Goal: Task Accomplishment & Management: Use online tool/utility

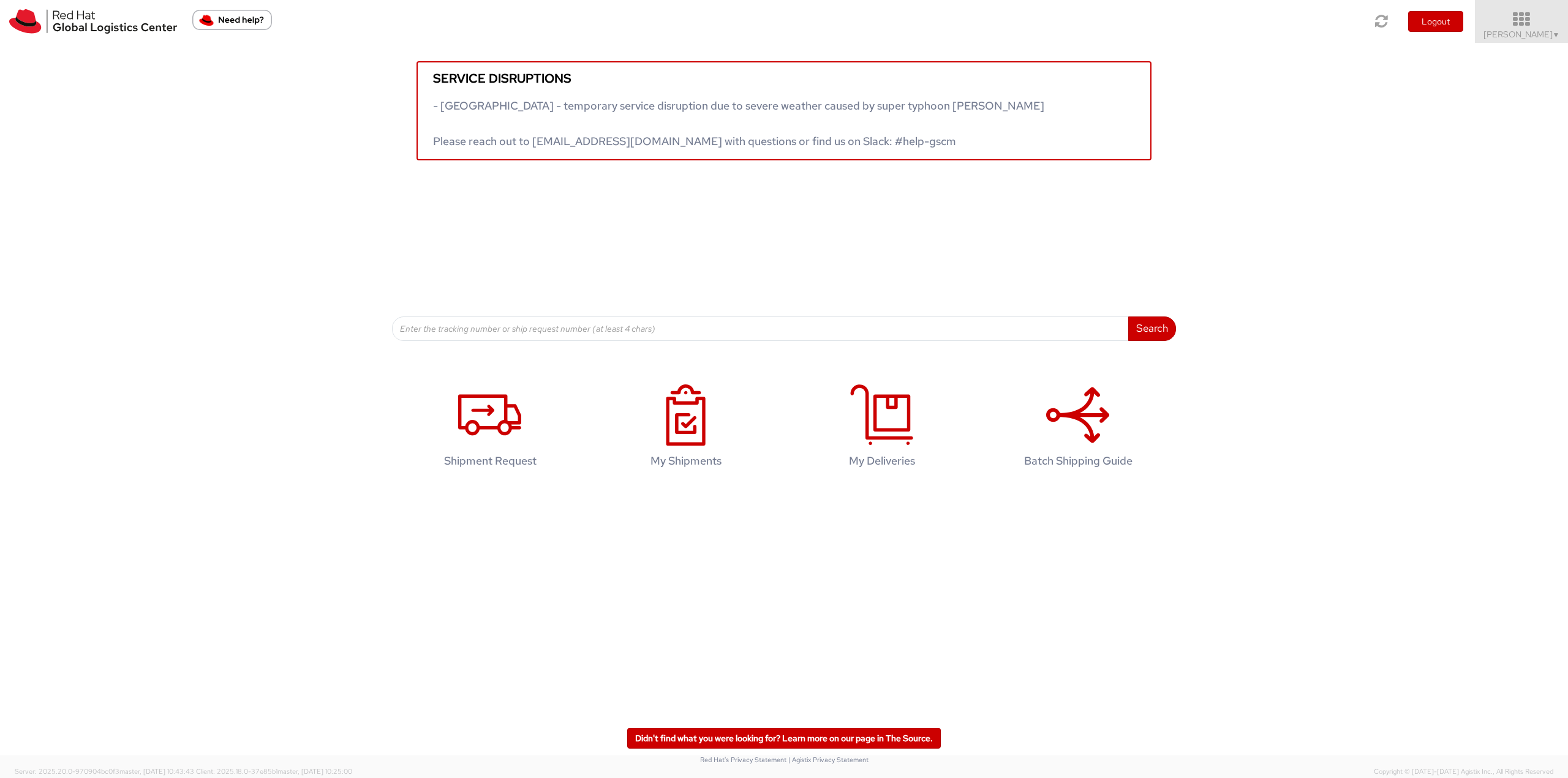
click at [1529, 15] on icon at bounding box center [1522, 19] width 107 height 17
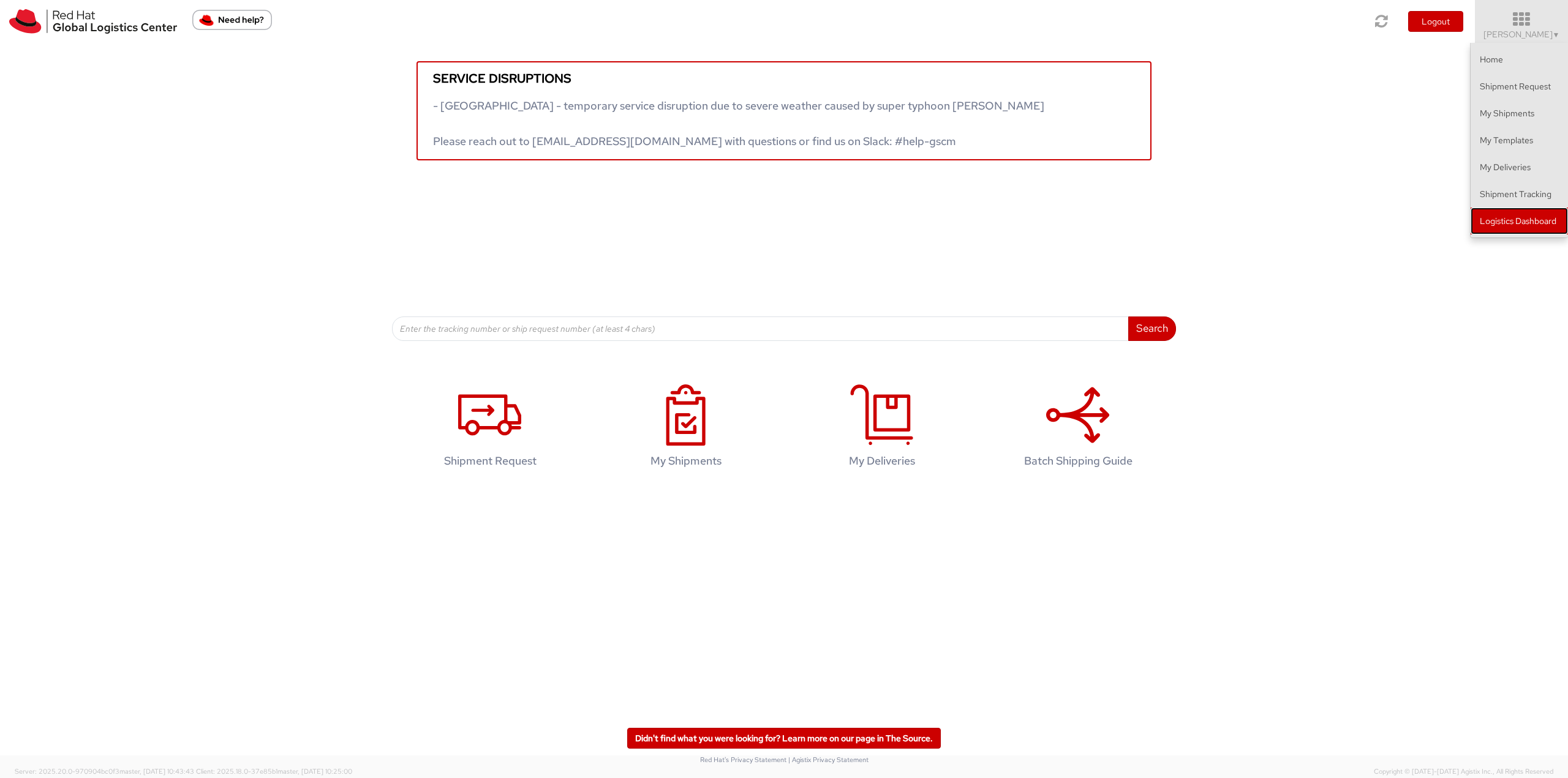
click at [1515, 214] on link "Logistics Dashboard" at bounding box center [1519, 221] width 97 height 27
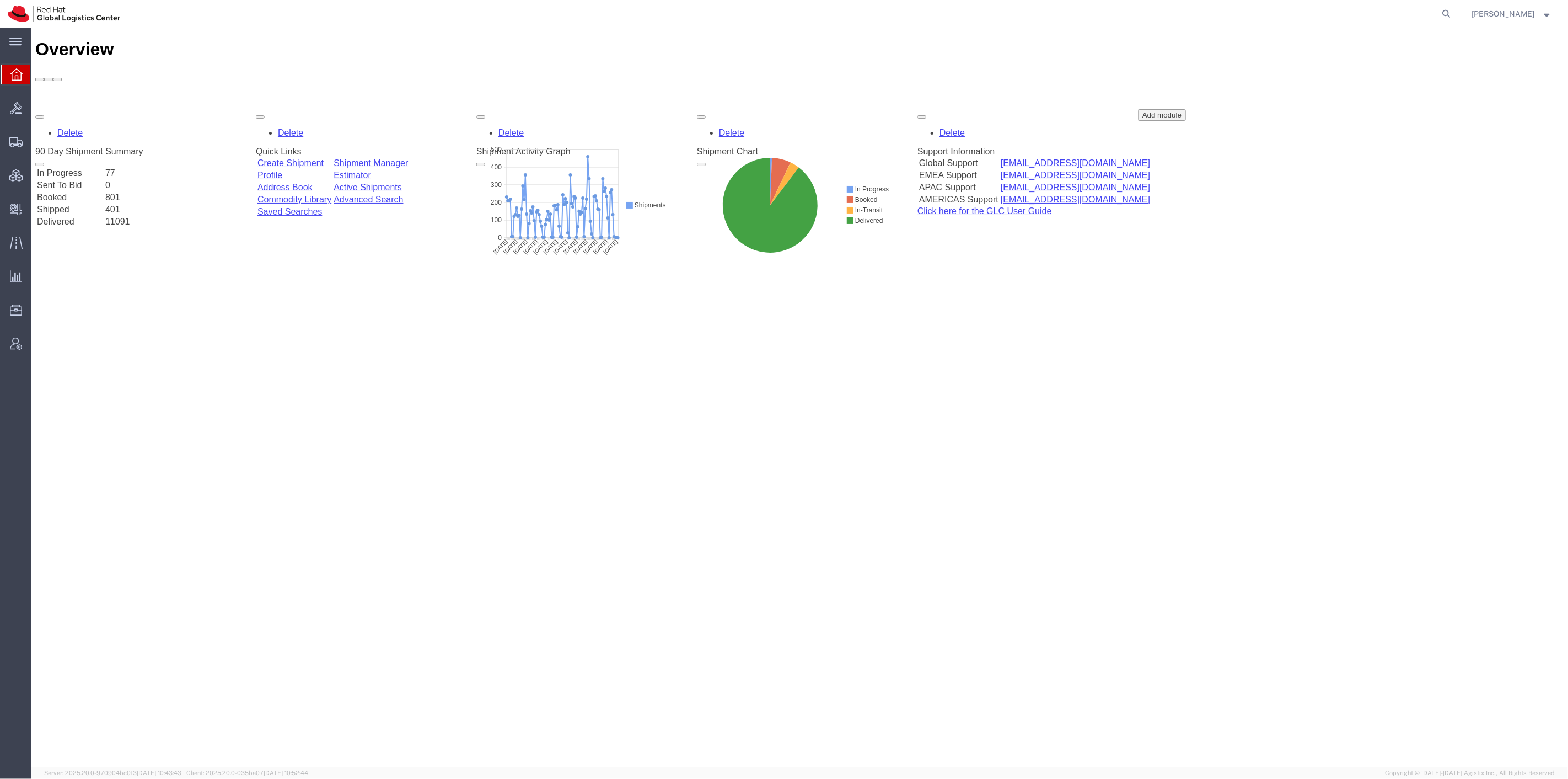
click at [1545, 14] on strong "button" at bounding box center [1547, 13] width 10 height 4
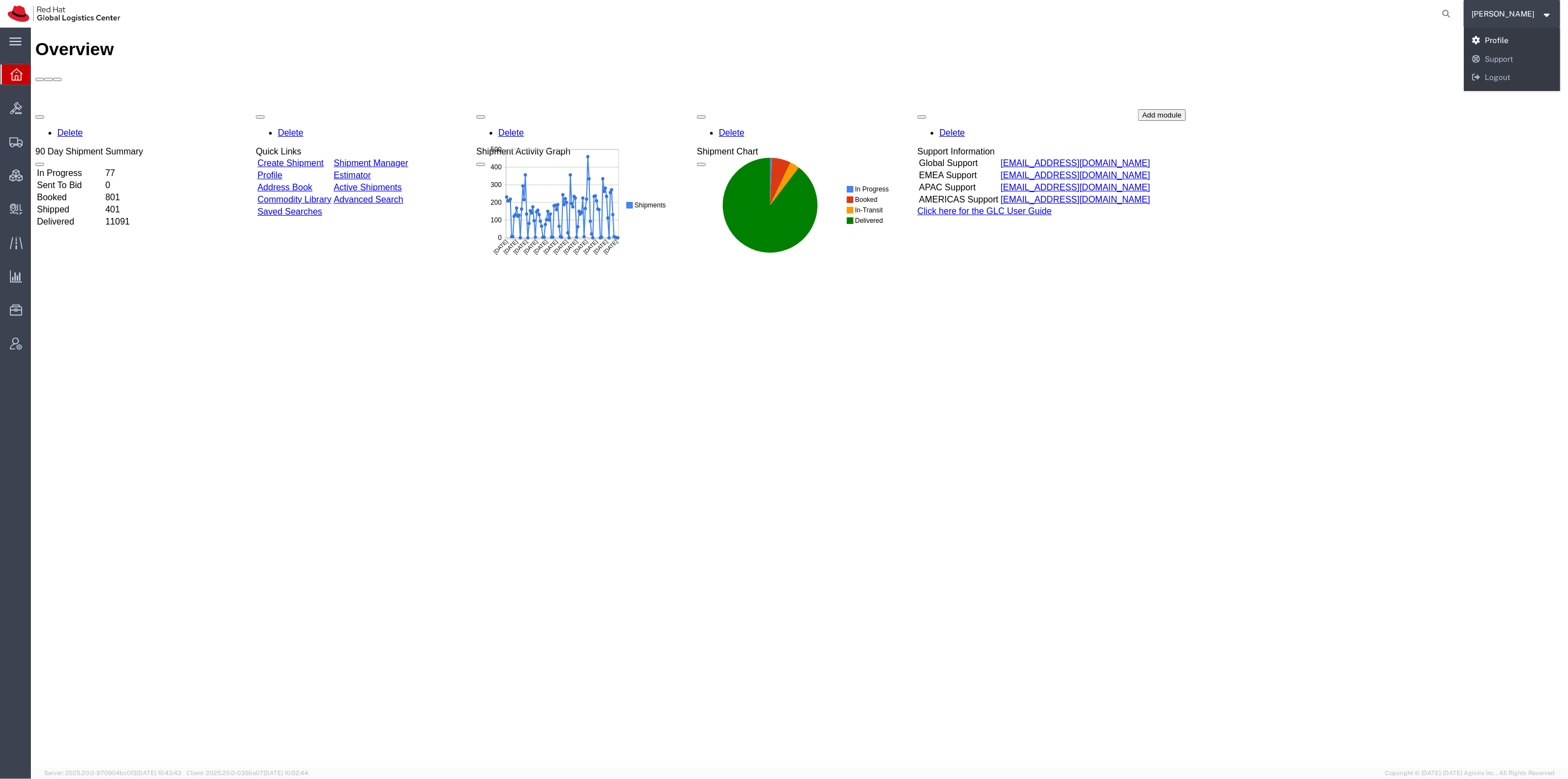
click at [1509, 42] on link "Profile" at bounding box center [1512, 41] width 97 height 19
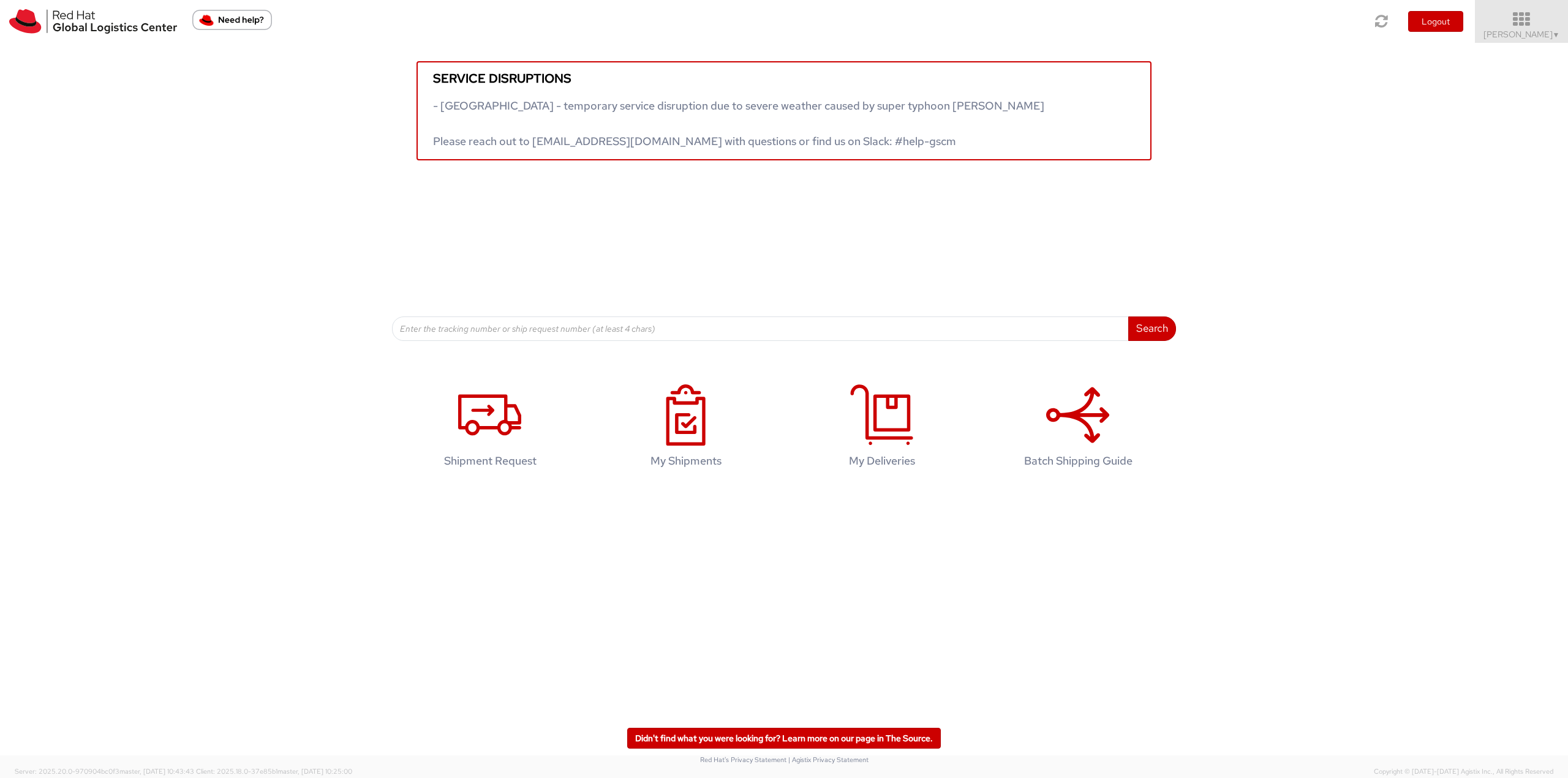
click at [1175, 17] on icon at bounding box center [1522, 19] width 107 height 17
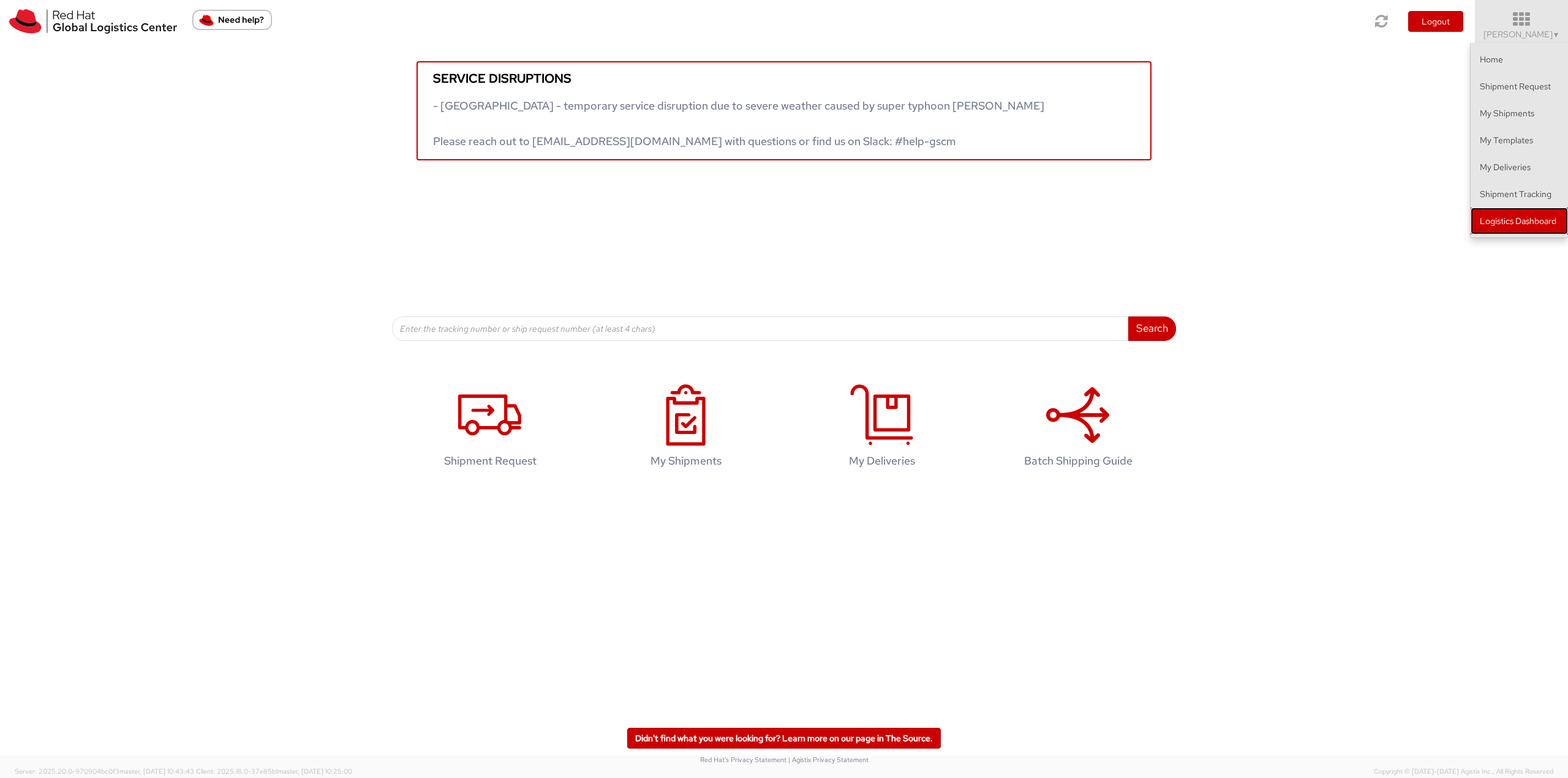
click at [1175, 220] on link "Logistics Dashboard" at bounding box center [1519, 221] width 97 height 27
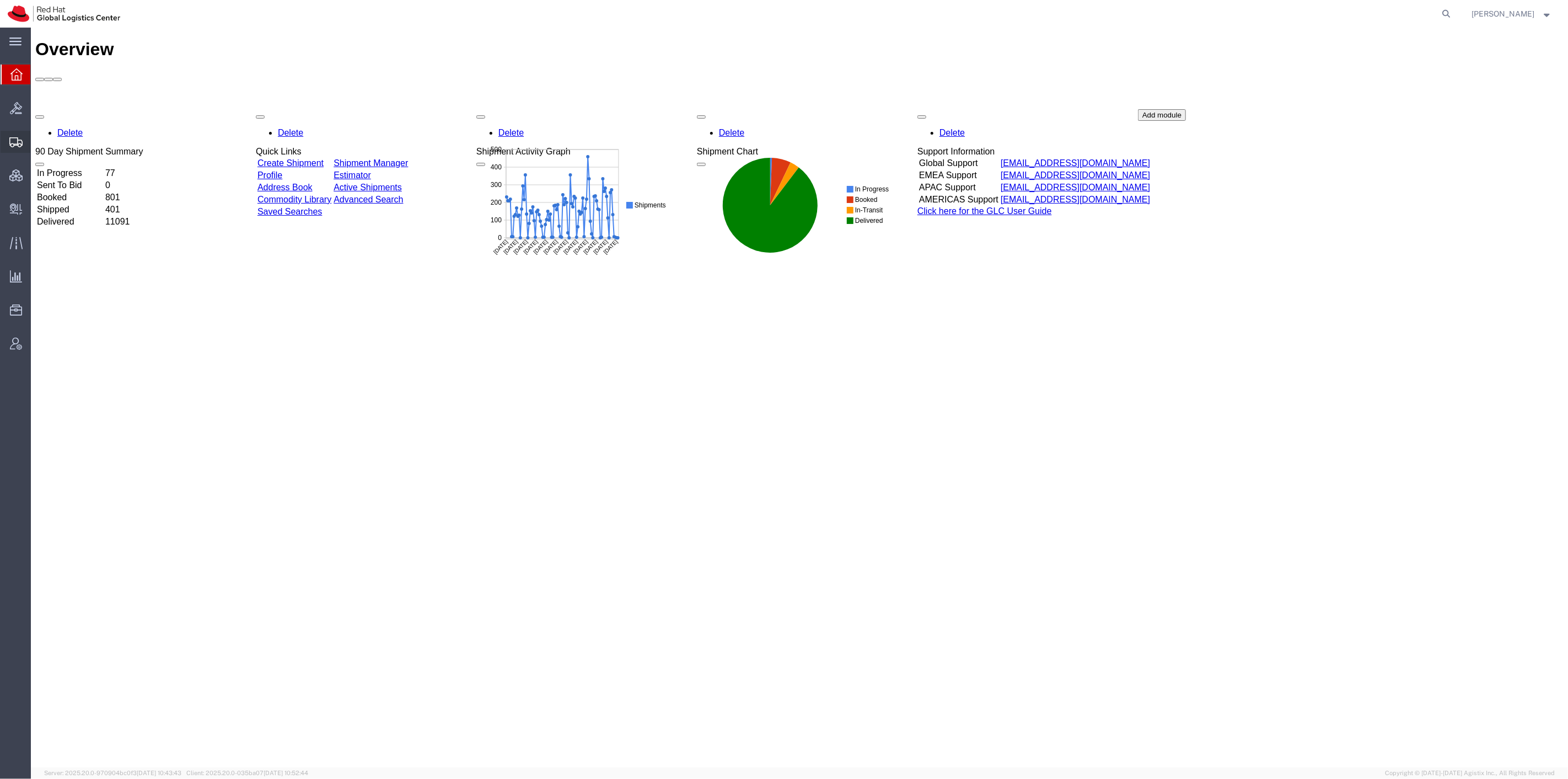
click at [0, 0] on span "Shipment Manager" at bounding box center [0, 0] width 0 height 0
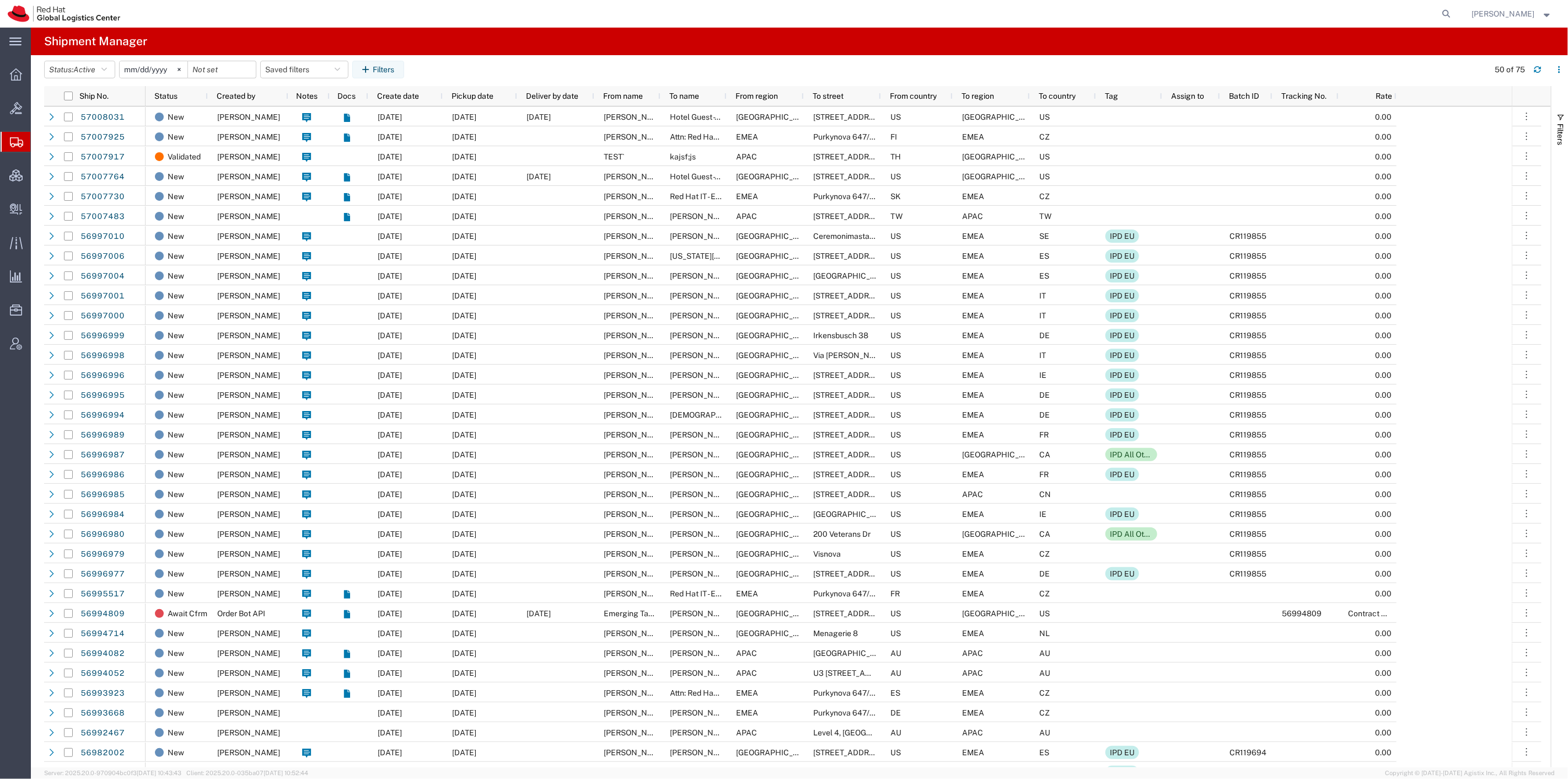
click at [0, 0] on span "Create Shipment" at bounding box center [0, 0] width 0 height 0
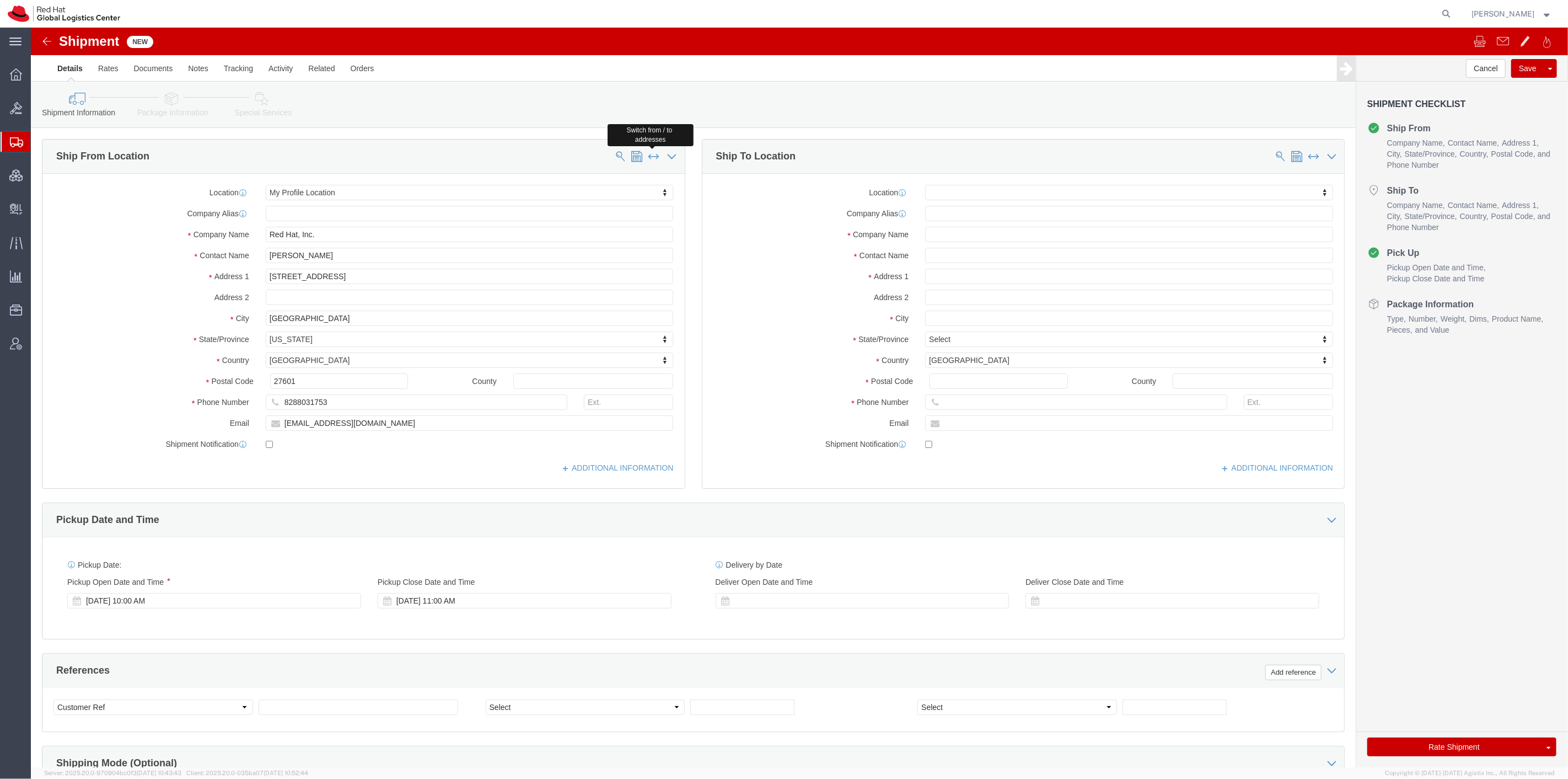
click span
select select "MYPROFILE"
click span
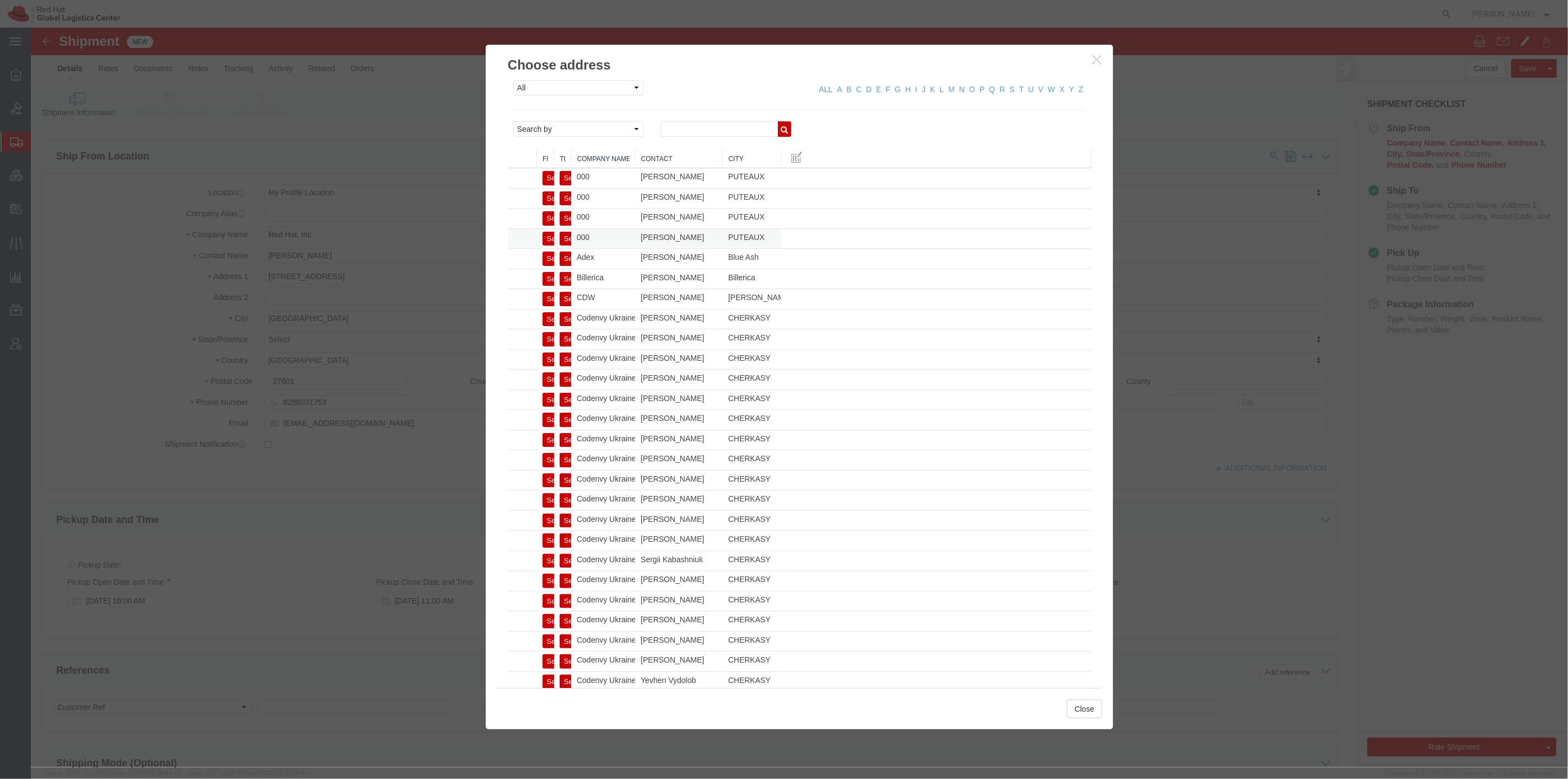
drag, startPoint x: 1065, startPoint y: 34, endPoint x: 961, endPoint y: 208, distance: 202.7
click div "Choose address All Company Location Other Personal Shared ALL A B C D E F G H I…"
click select "All Company Location Other Personal Shared"
select select "PERSONAL"
click select "All Company Location Other Personal Shared"
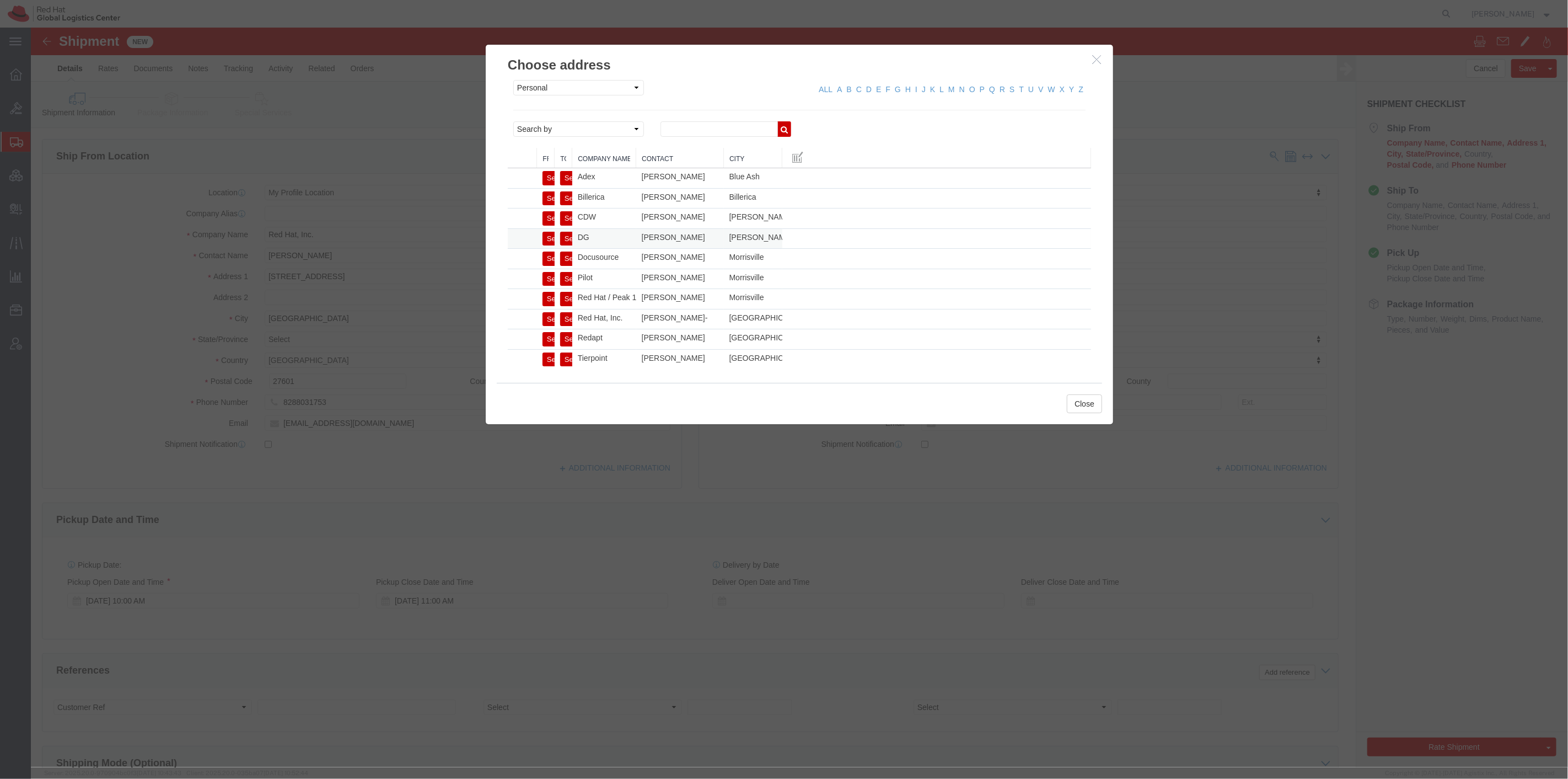
click button "Select"
select select
select select "CA"
click icon "button"
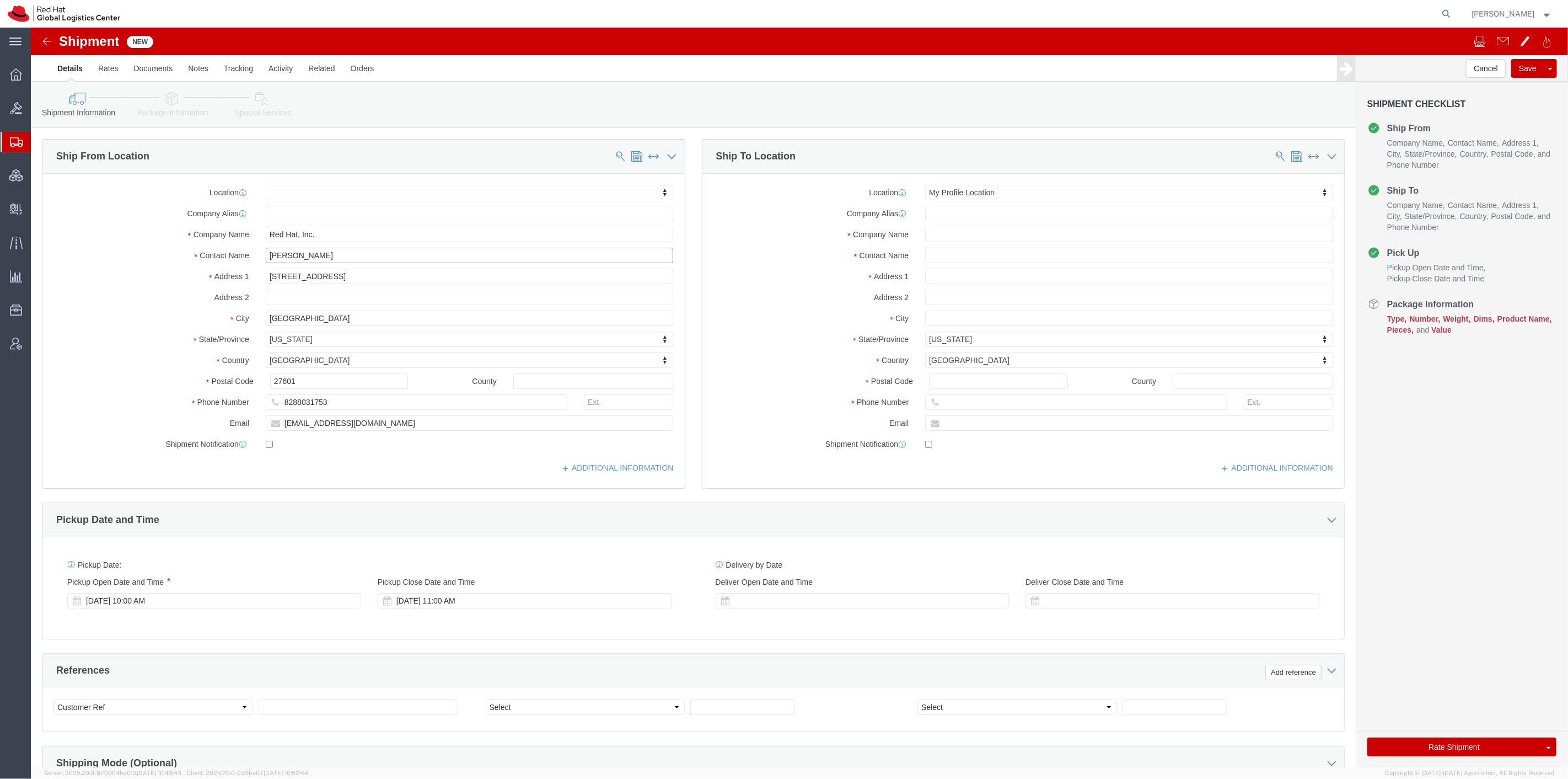
drag, startPoint x: 326, startPoint y: 230, endPoint x: 198, endPoint y: 233, distance: 128.0
click div "Contact Name Tyler Radford"
type input "Amy Meador"
click link "Package Information"
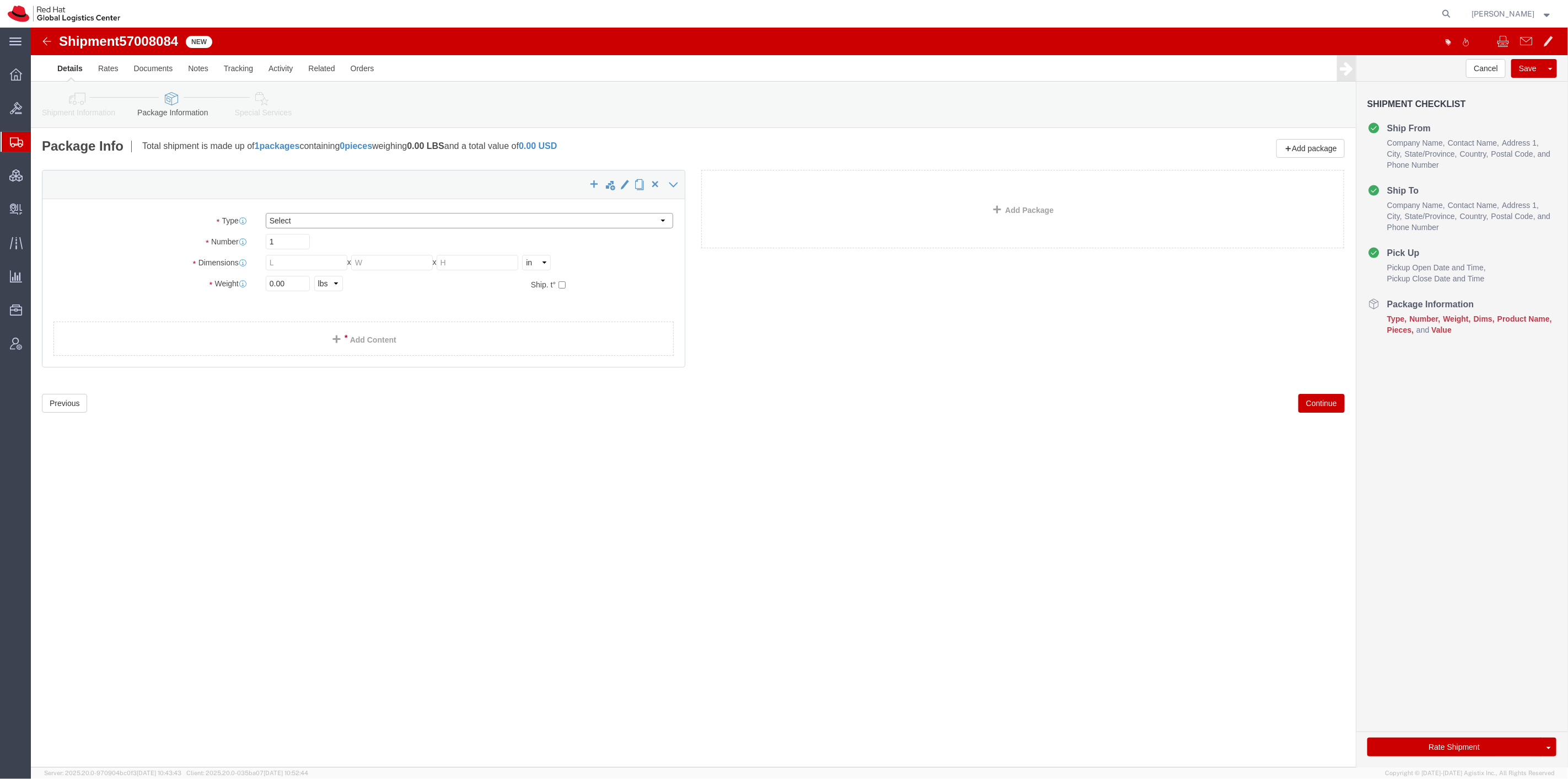
click select "Select Case(s) Crate(s) Envelope Large Box Medium Box PAK Skid(s) Small Box Sma…"
select select "SKID"
click select "Select Case(s) Crate(s) Envelope Large Box Medium Box PAK Skid(s) Small Box Sma…"
drag, startPoint x: 254, startPoint y: 238, endPoint x: 202, endPoint y: 232, distance: 52.3
click div "1"
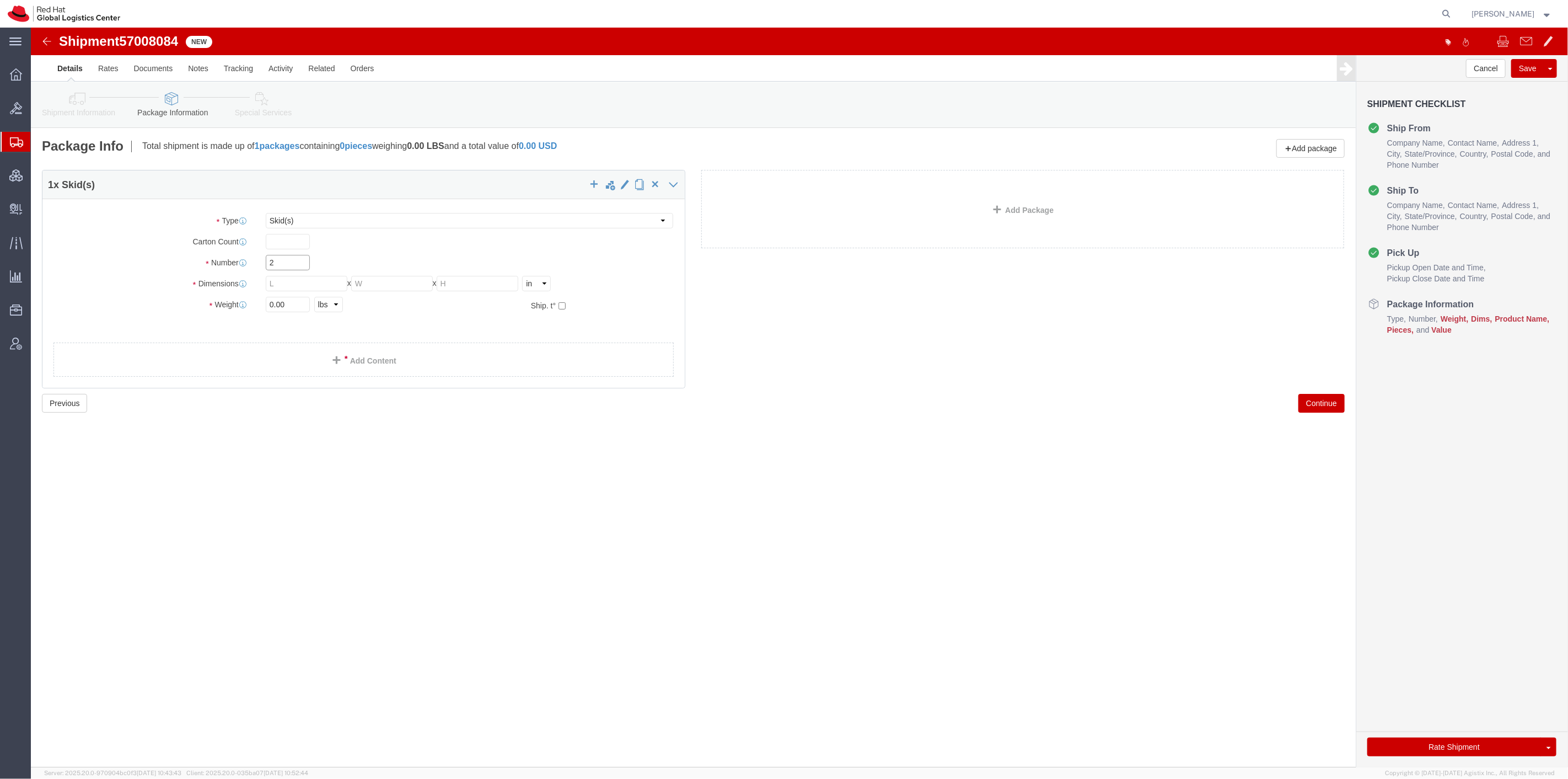
type input "2"
type input "48"
type input "40"
type input "72"
type input "820"
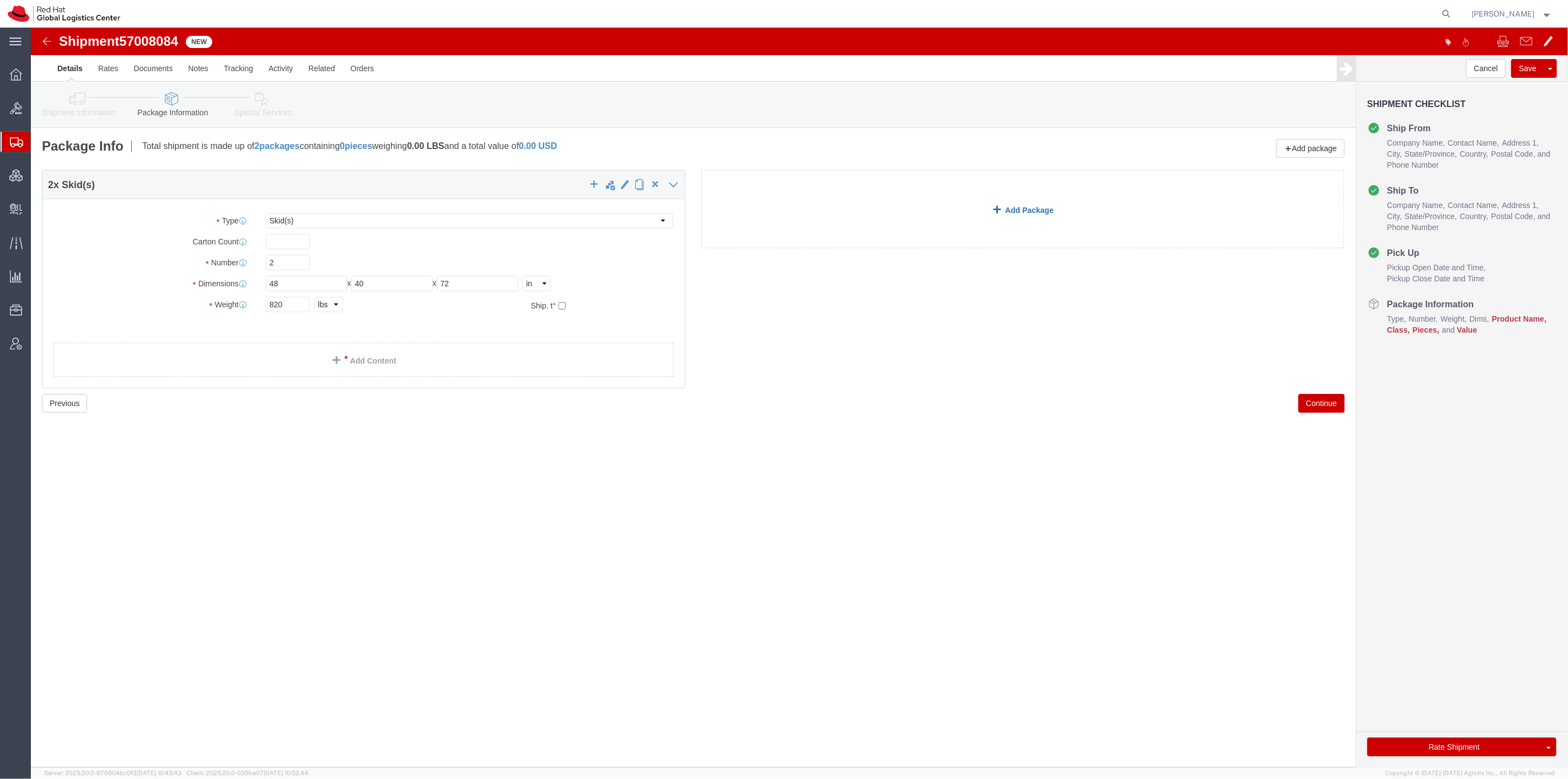
click link "Add Package"
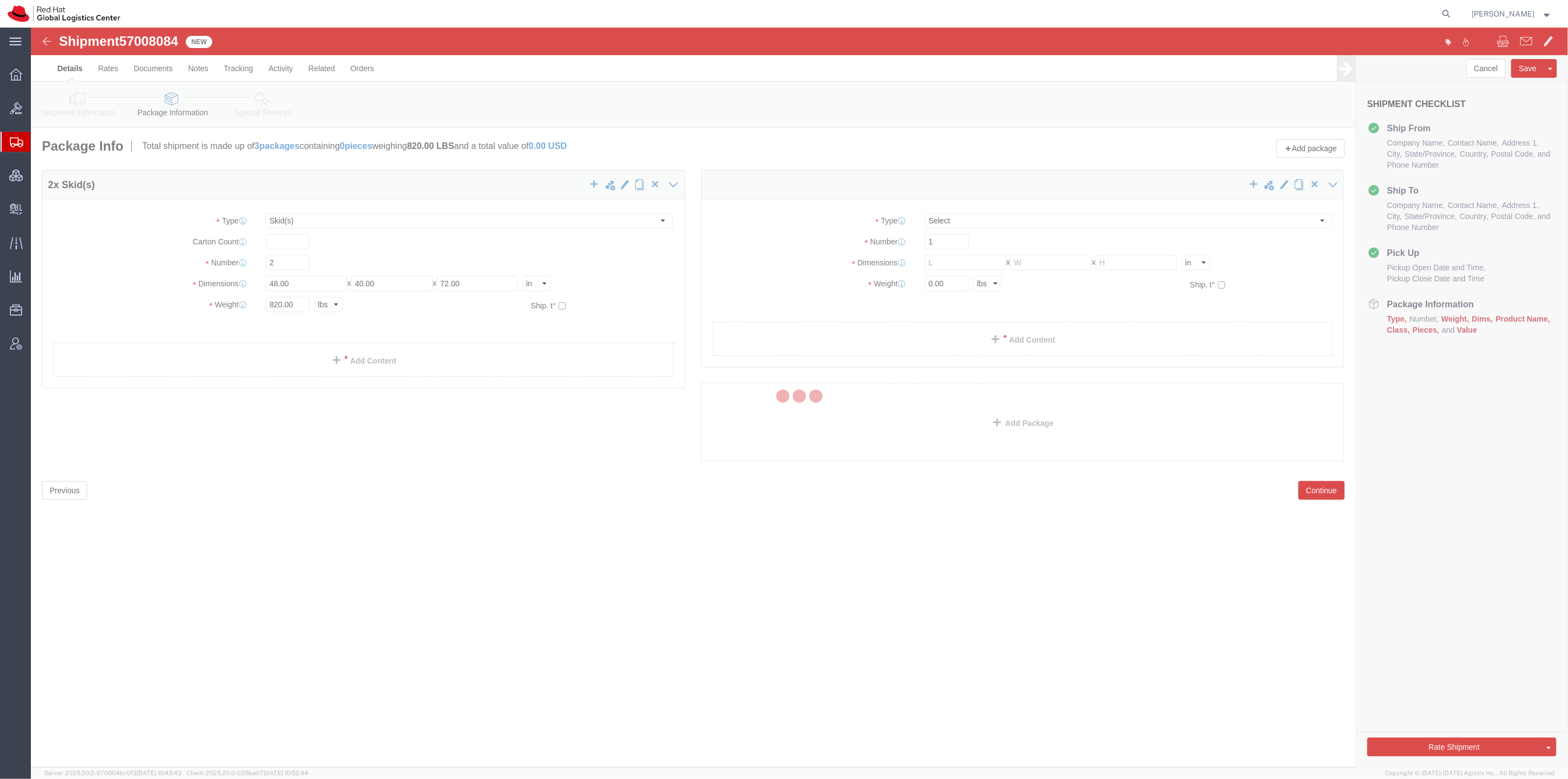
select select "SKID"
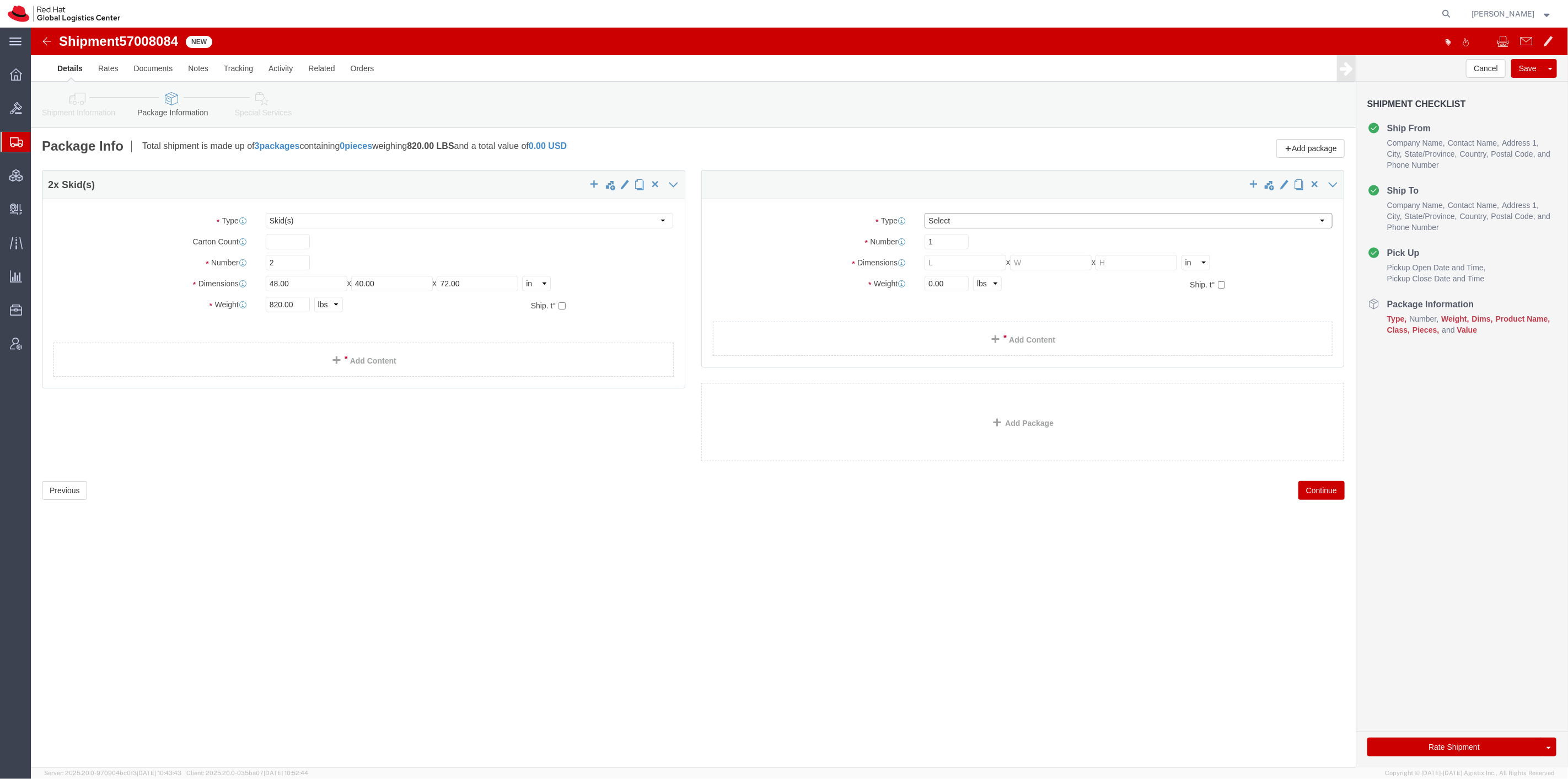
click select "Select Case(s) Crate(s) Envelope Large Box Medium Box PAK Skid(s) Small Box Sma…"
select select "SKID"
click select "Select Case(s) Crate(s) Envelope Large Box Medium Box PAK Skid(s) Small Box Sma…"
click input "text"
type input "48"
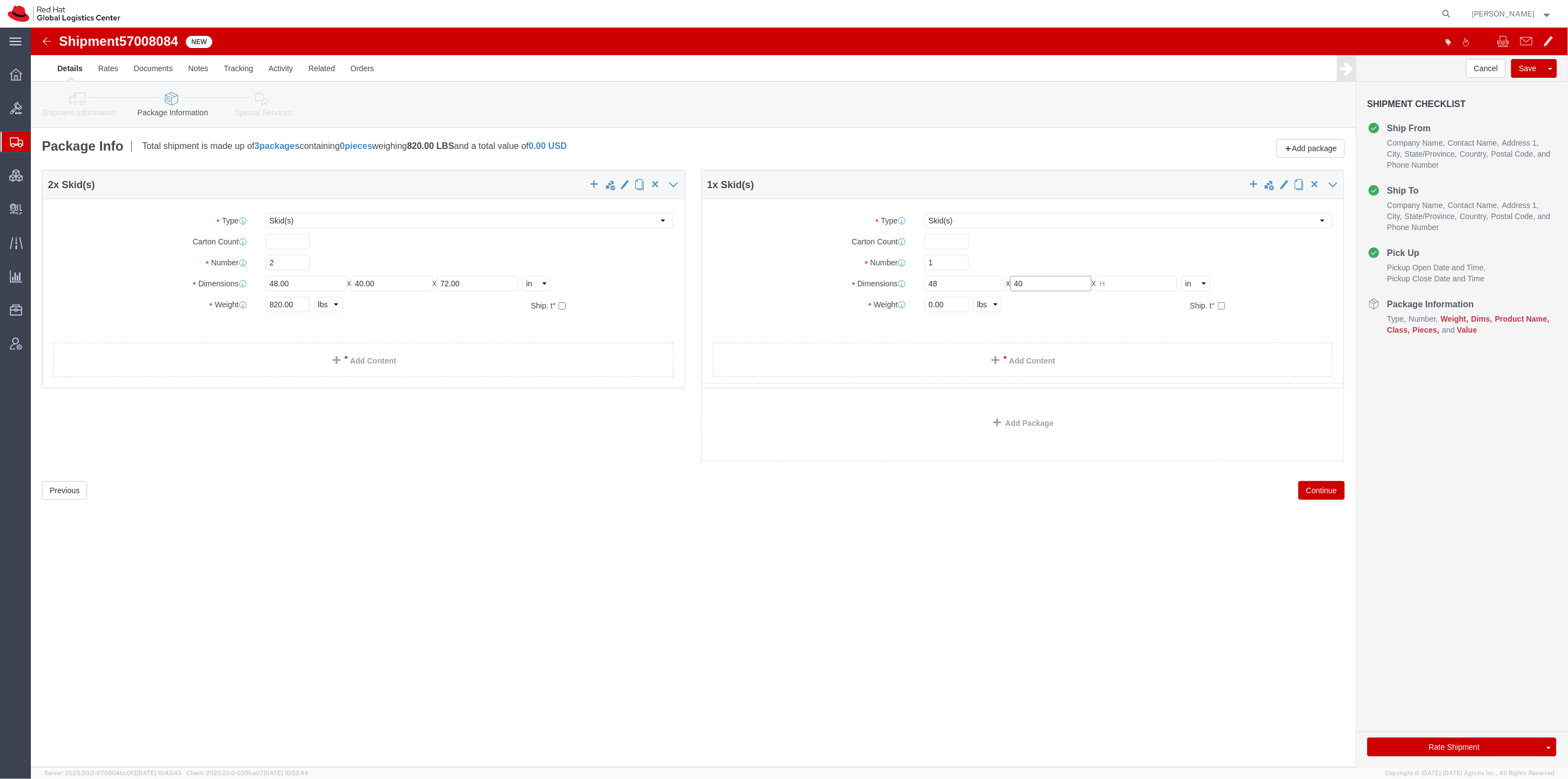
type input "40"
type input "87"
type input "430"
click div "2 x Skid(s) Package Type Select Case(s) Crate(s) Envelope Large Box Medium Box …"
click link "Add Content"
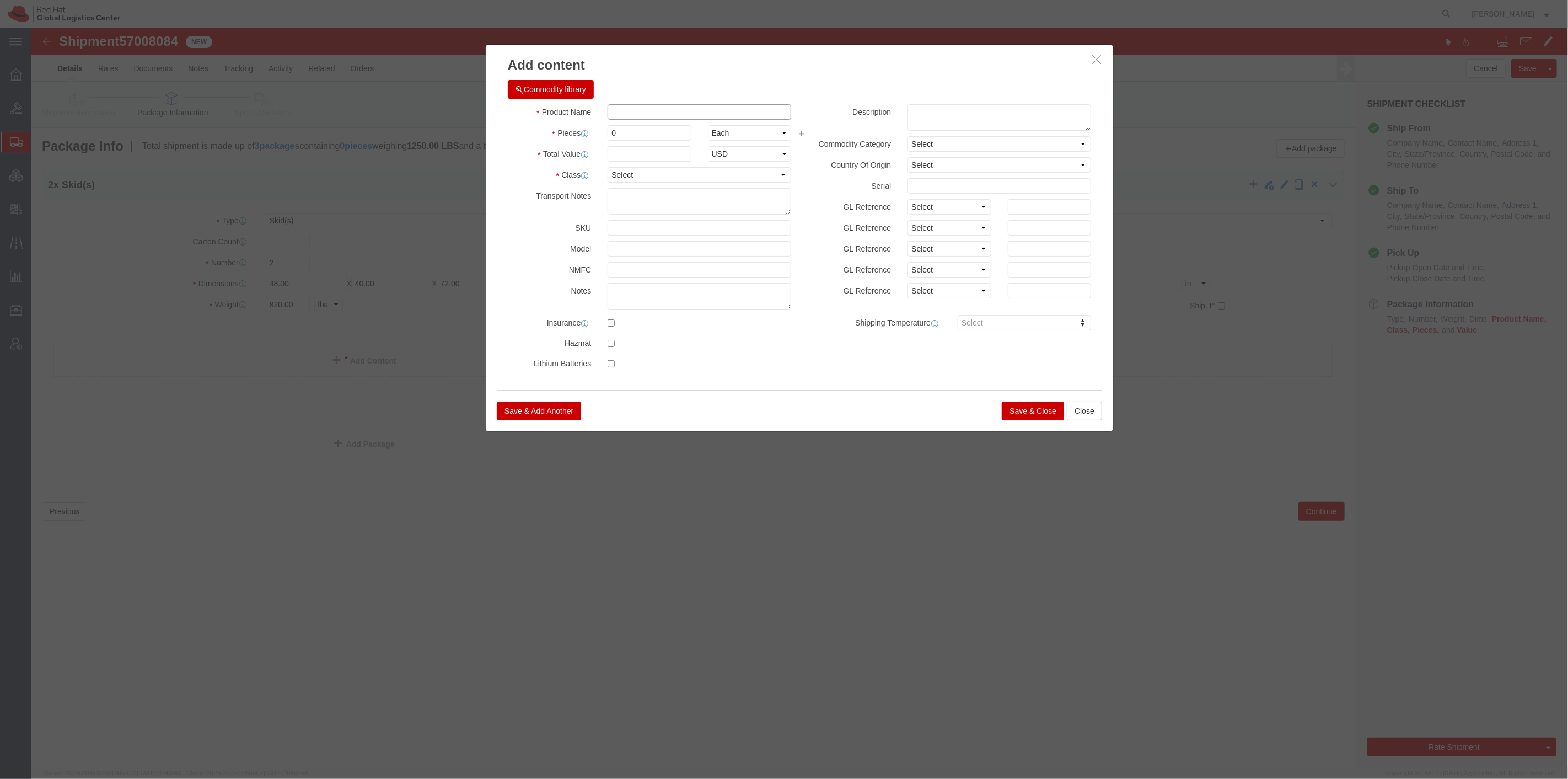
click input "text"
type input "Event Fedoras"
click select "Select 50 55 60 65 70 85 92.5 100 125 175 250 300 400"
select select "50"
click select "Select 50 55 60 65 70 85 92.5 100 125 175 250 300 400"
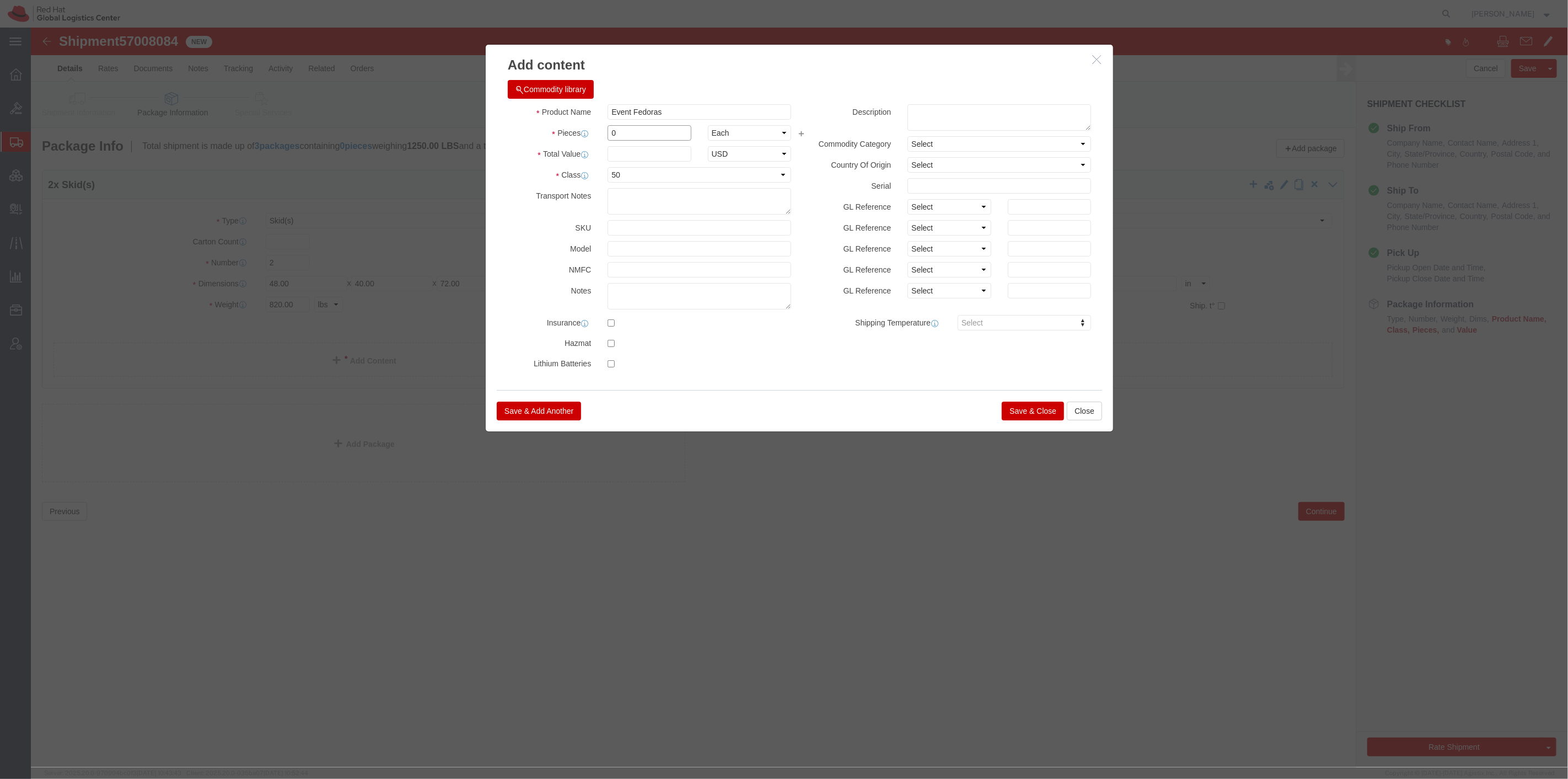
drag, startPoint x: 600, startPoint y: 102, endPoint x: 557, endPoint y: 102, distance: 43.0
click div "Pieces 0 Select Bag Barrels 100Board Feet Bottle Box Blister Pack Carats Can Ca…"
click icon "button"
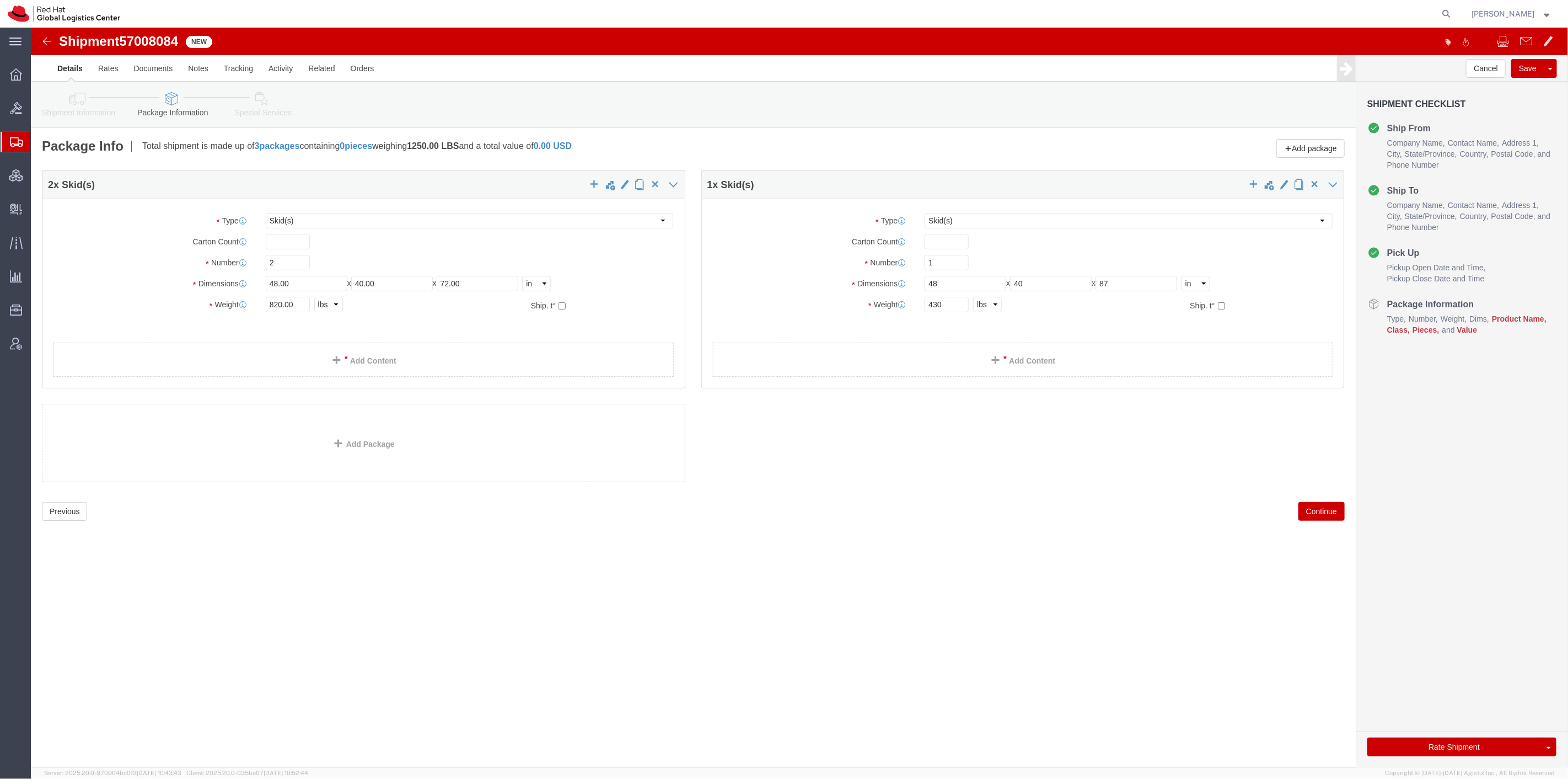
click icon
click div
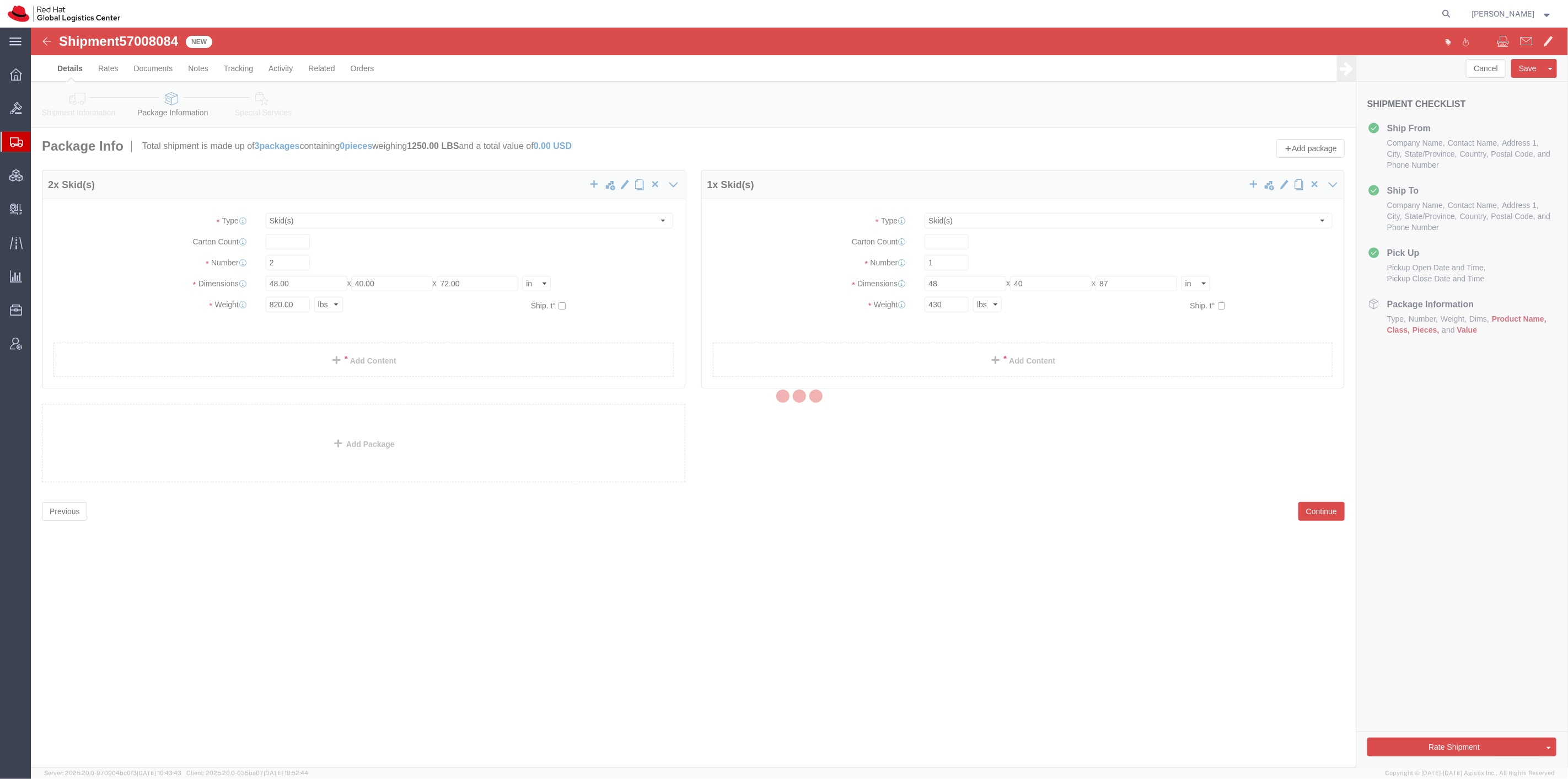
select select
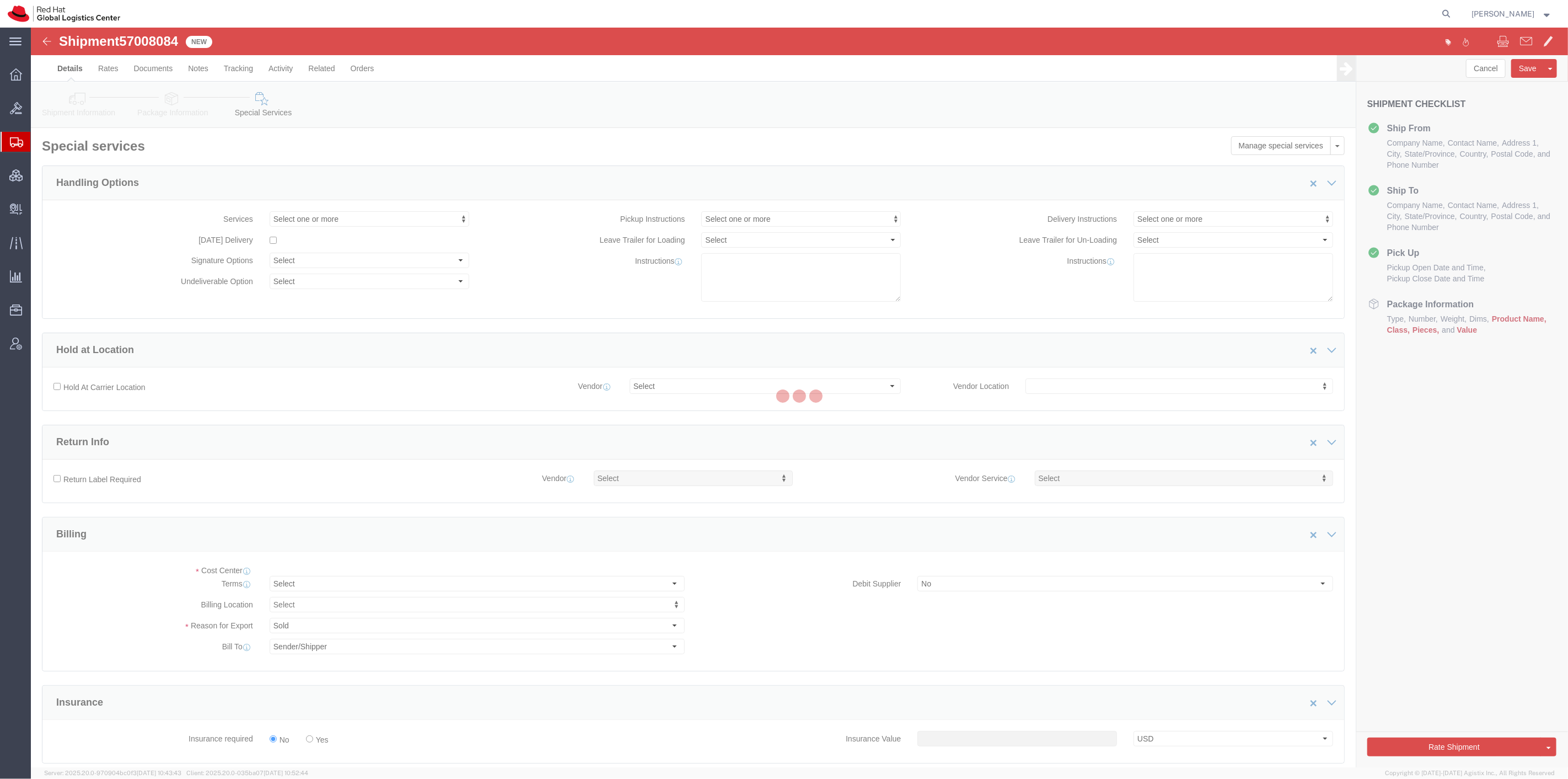
select select "COSTCENTER"
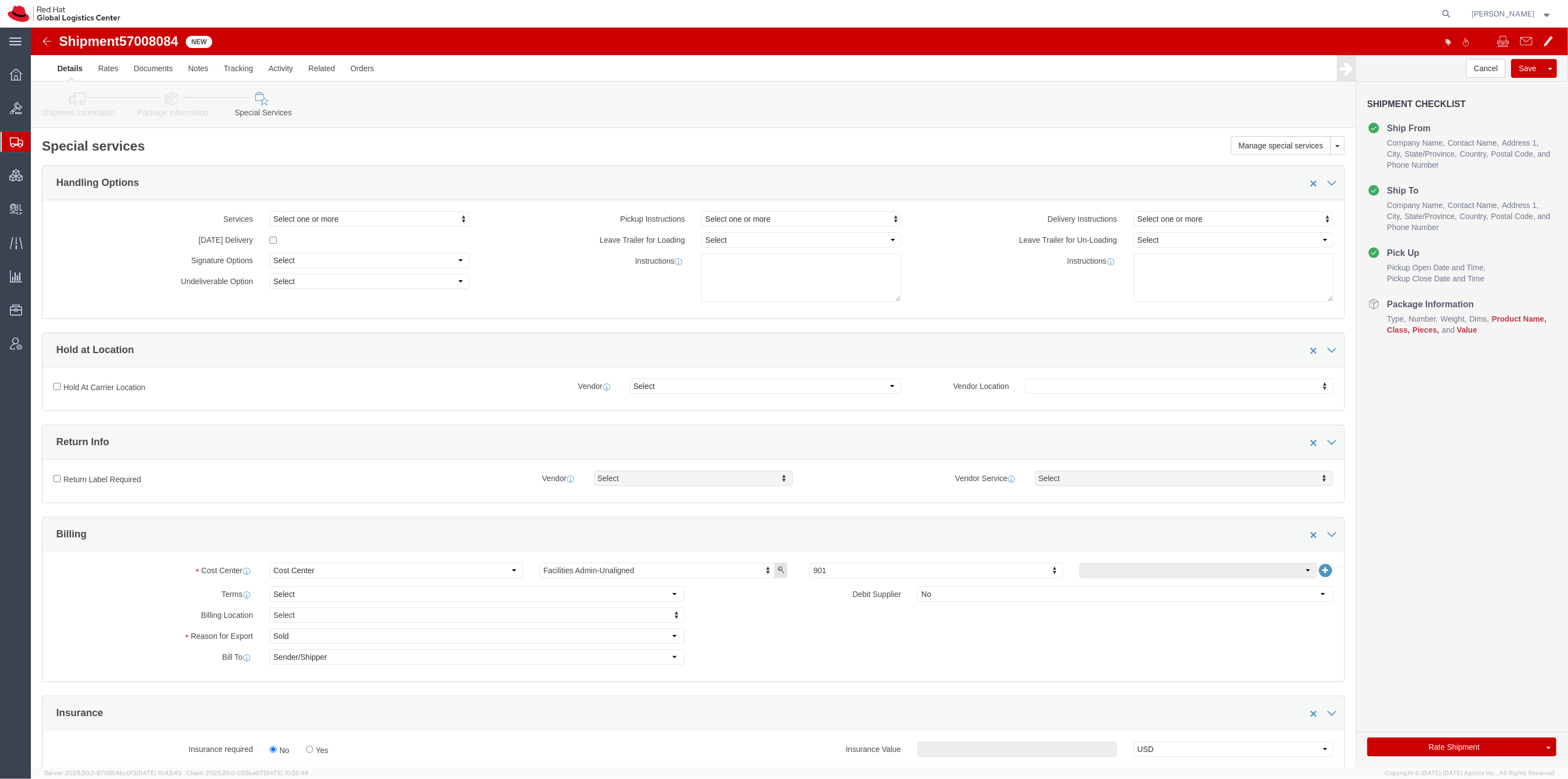
click icon
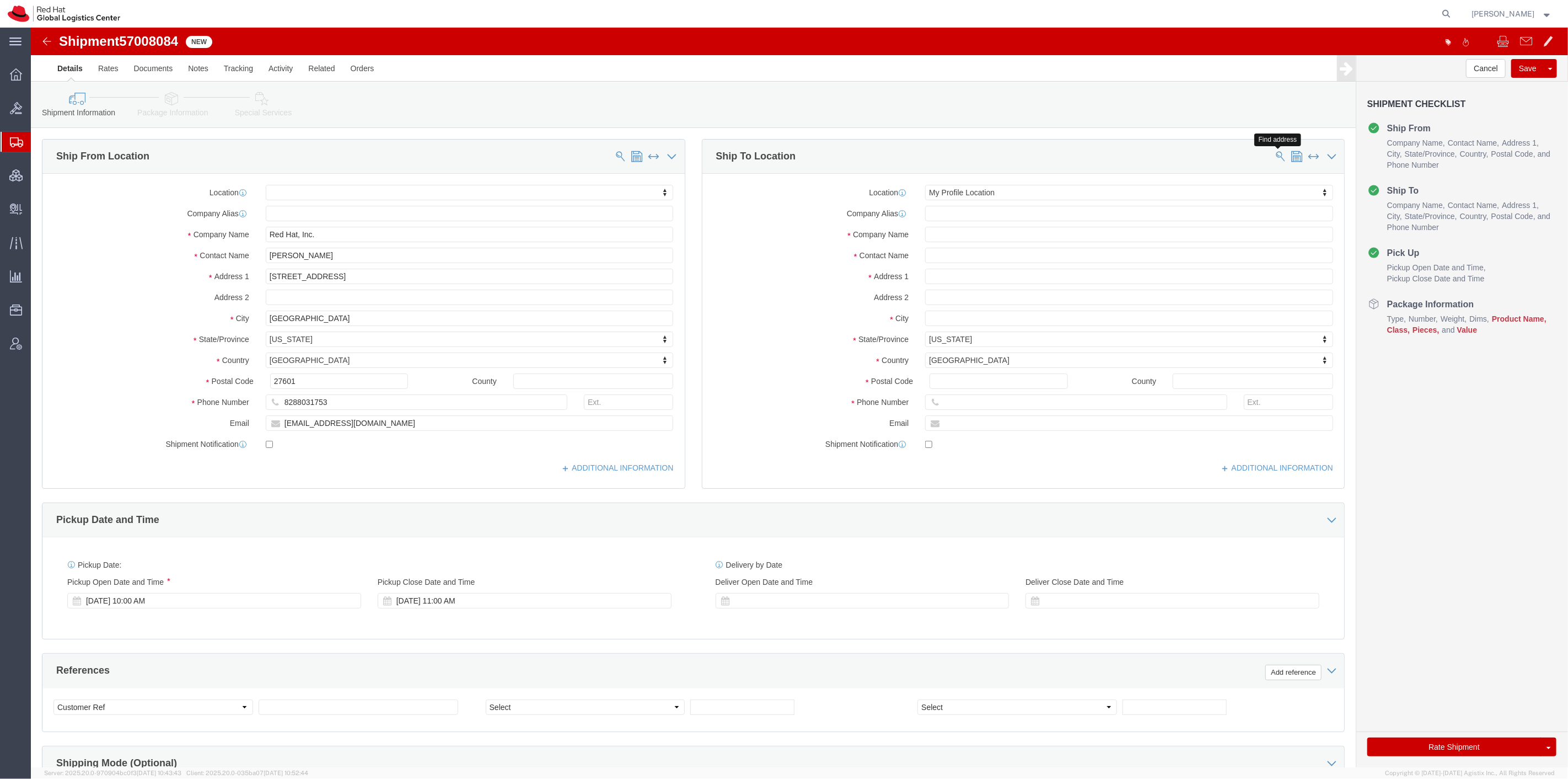
click span
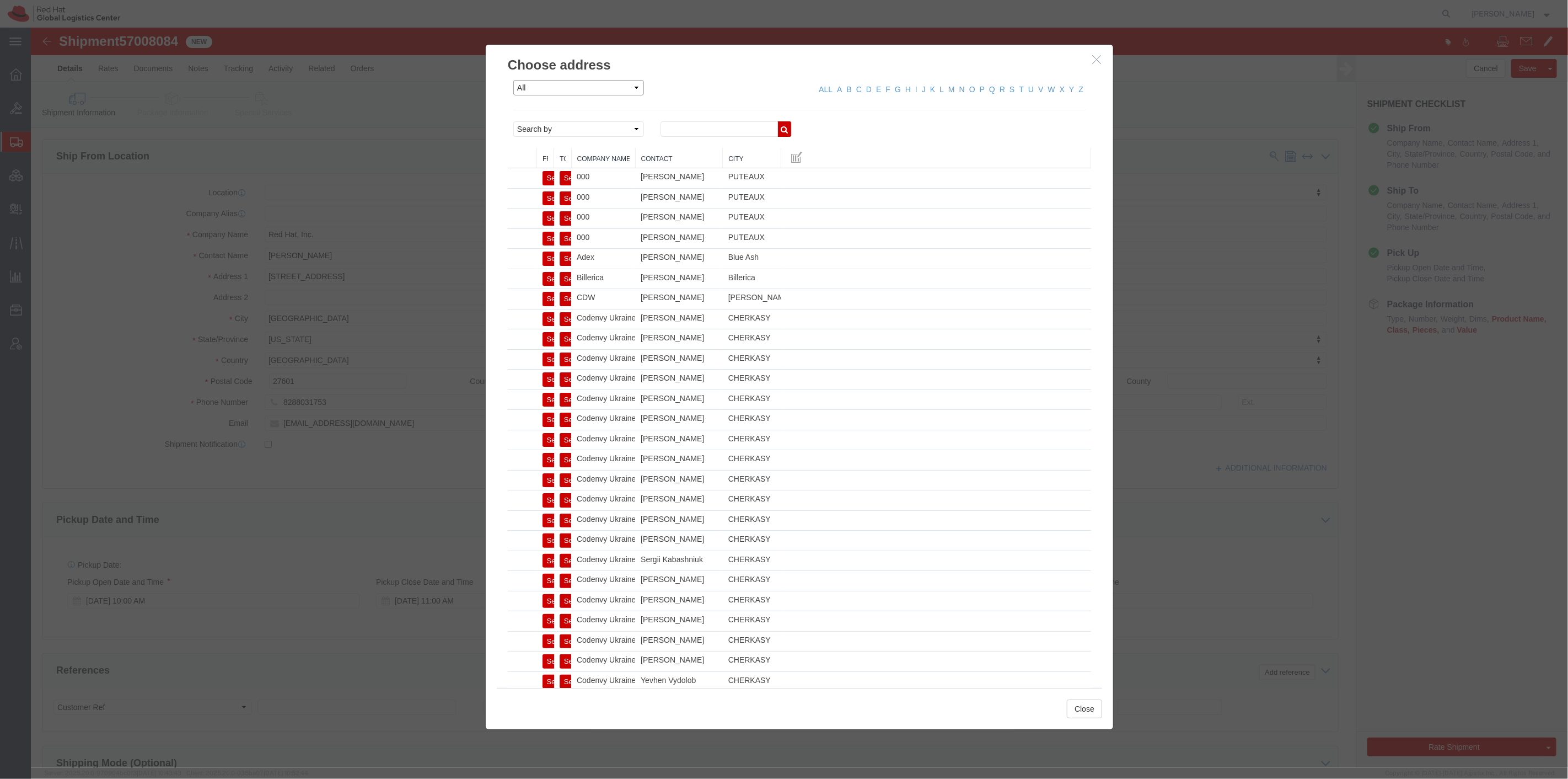
click select "All Company Location Other Personal Shared"
select select "PERSONAL"
click select "All Company Location Other Personal Shared"
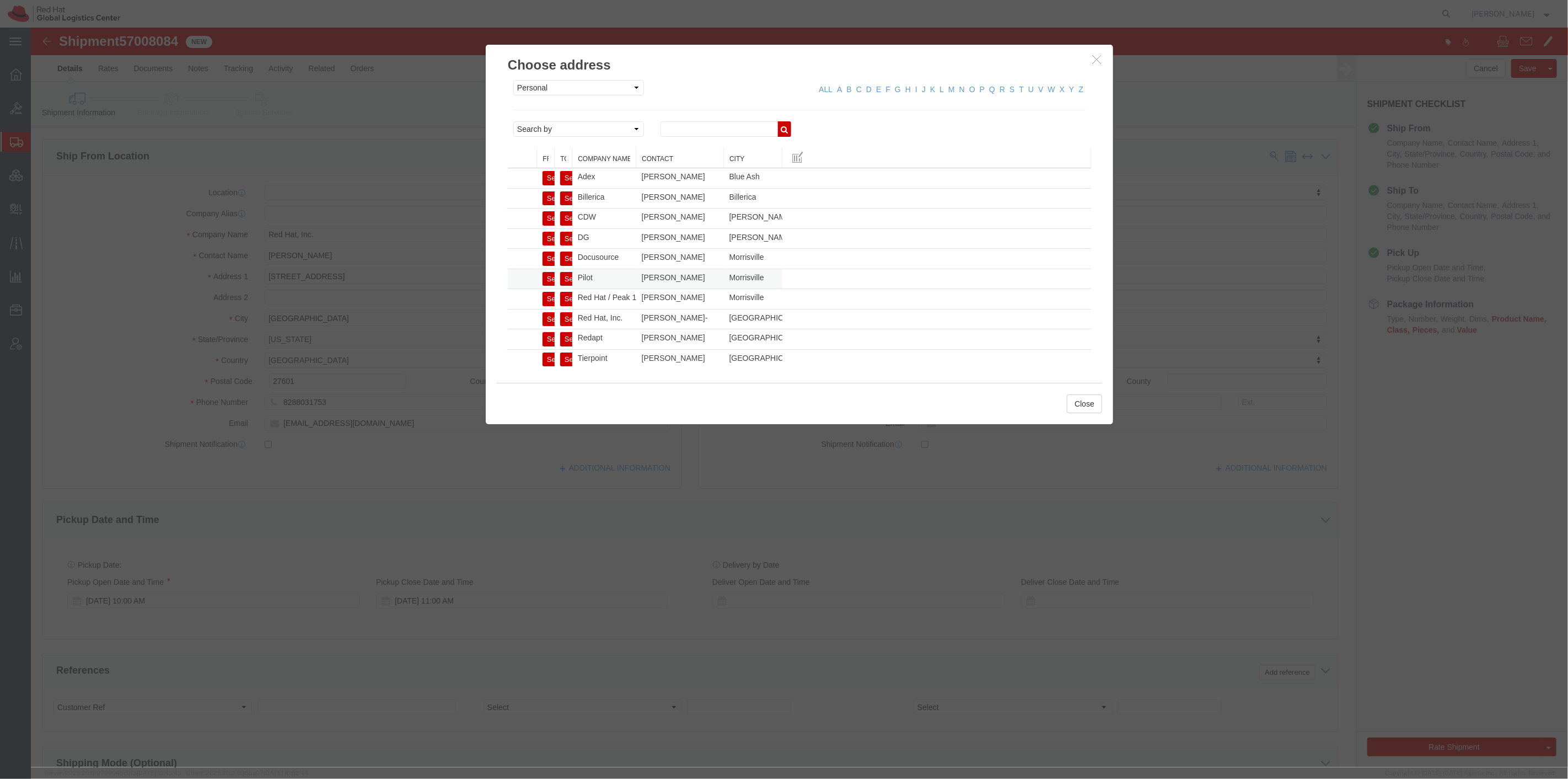
click button "Select"
select select
select select "NC"
click button "Close"
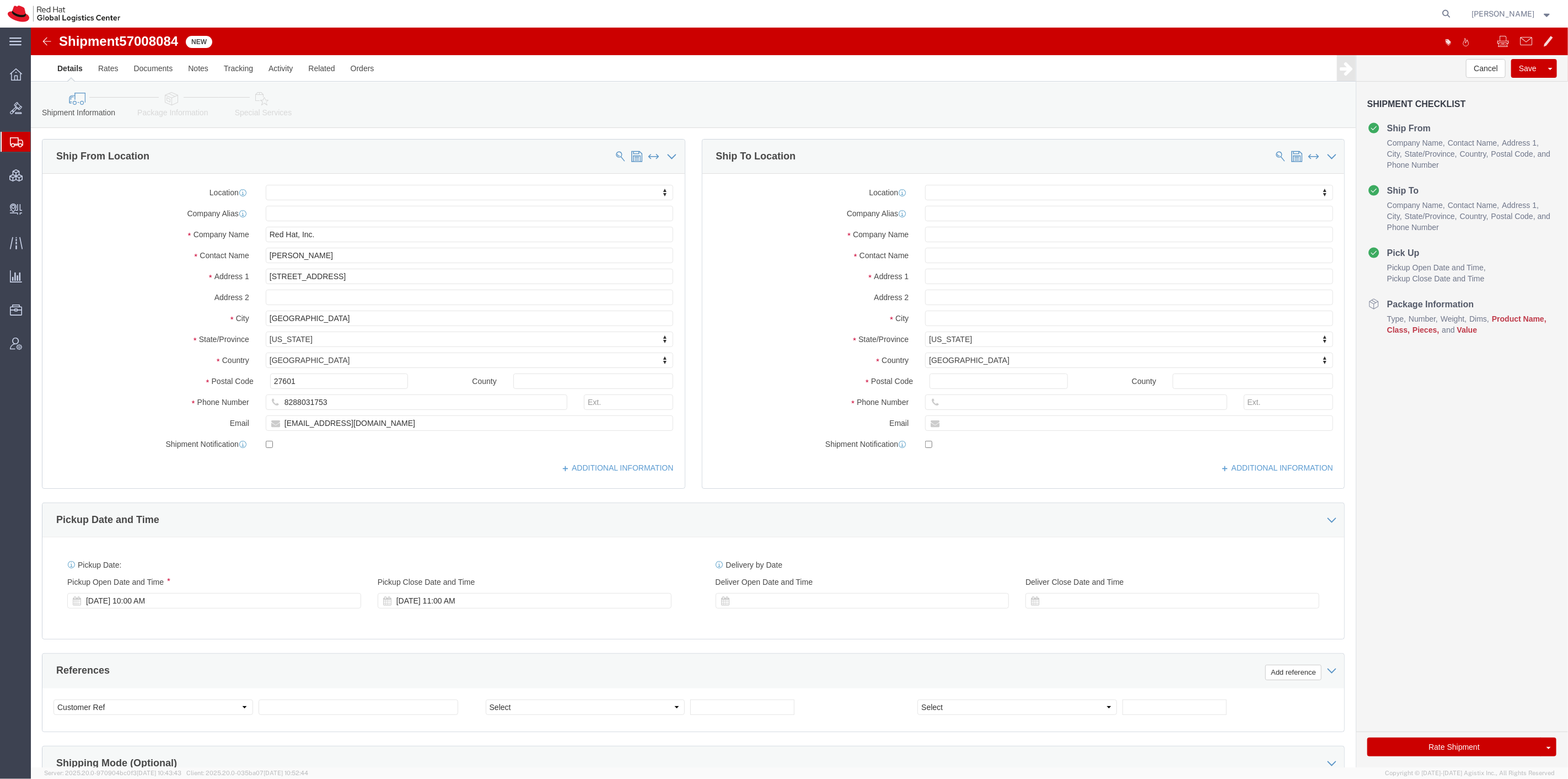
click link "Package Information"
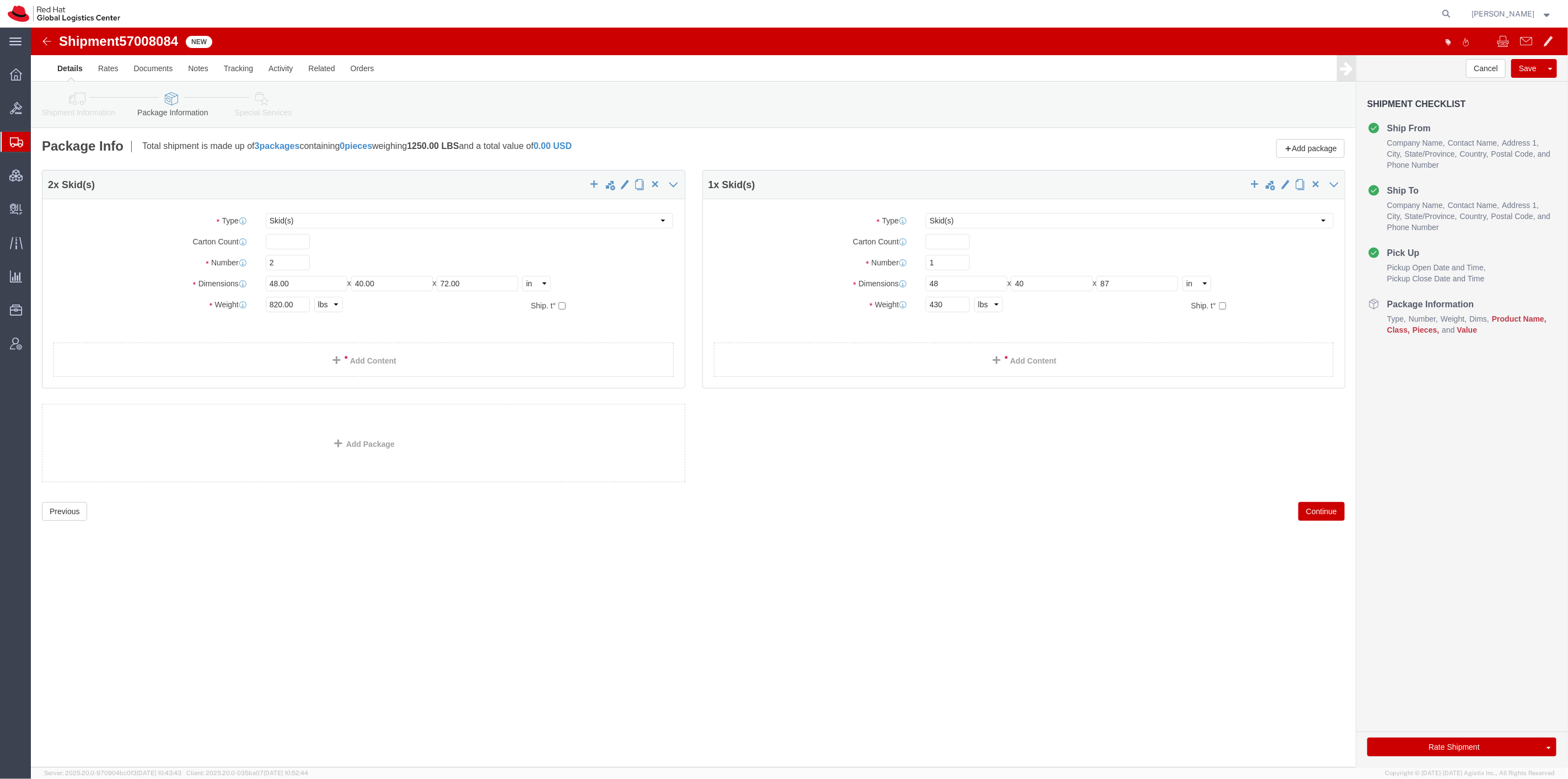
click at [0, 0] on span "Shipment Manager" at bounding box center [0, 0] width 0 height 0
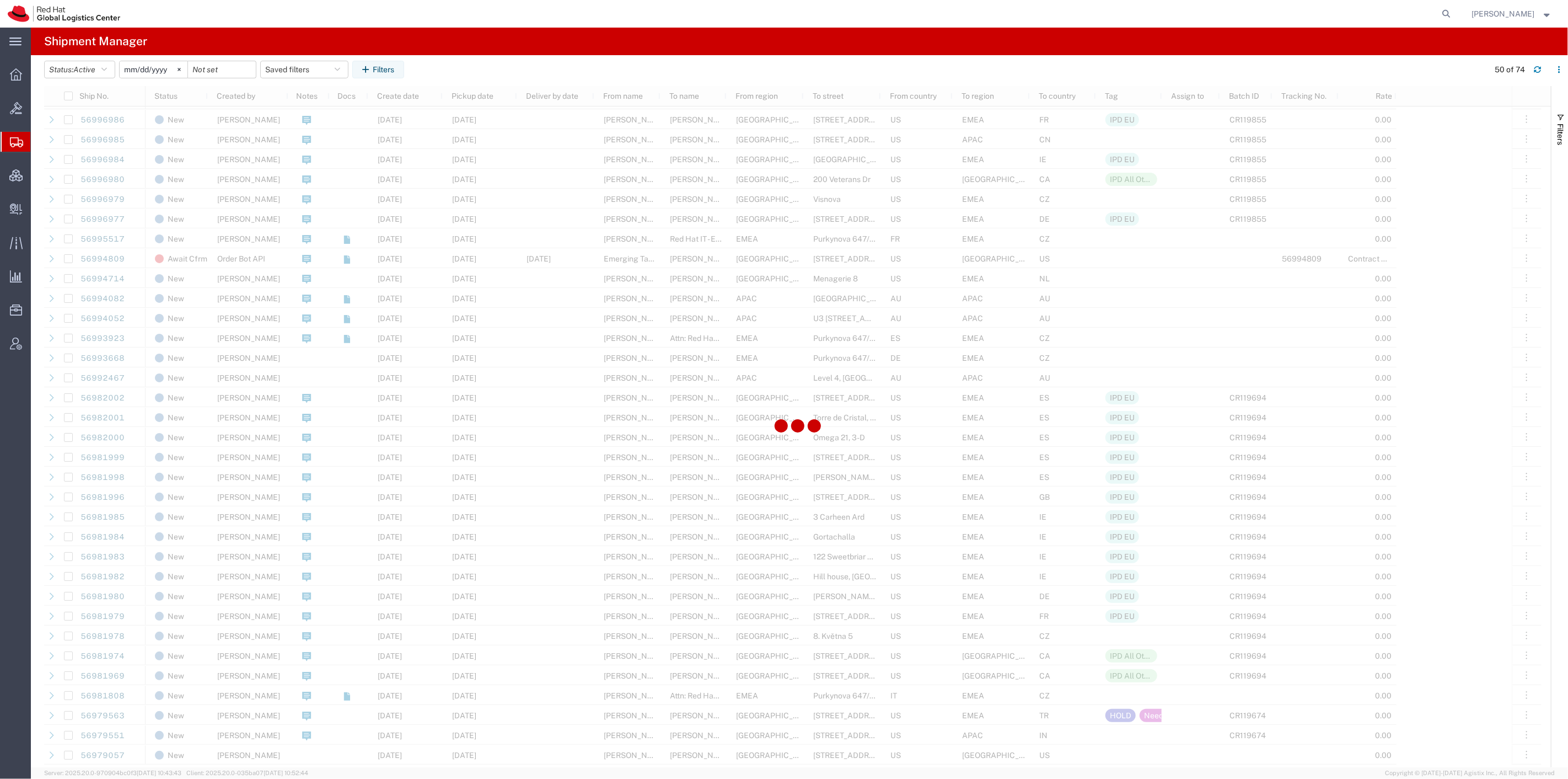
scroll to position [367, 0]
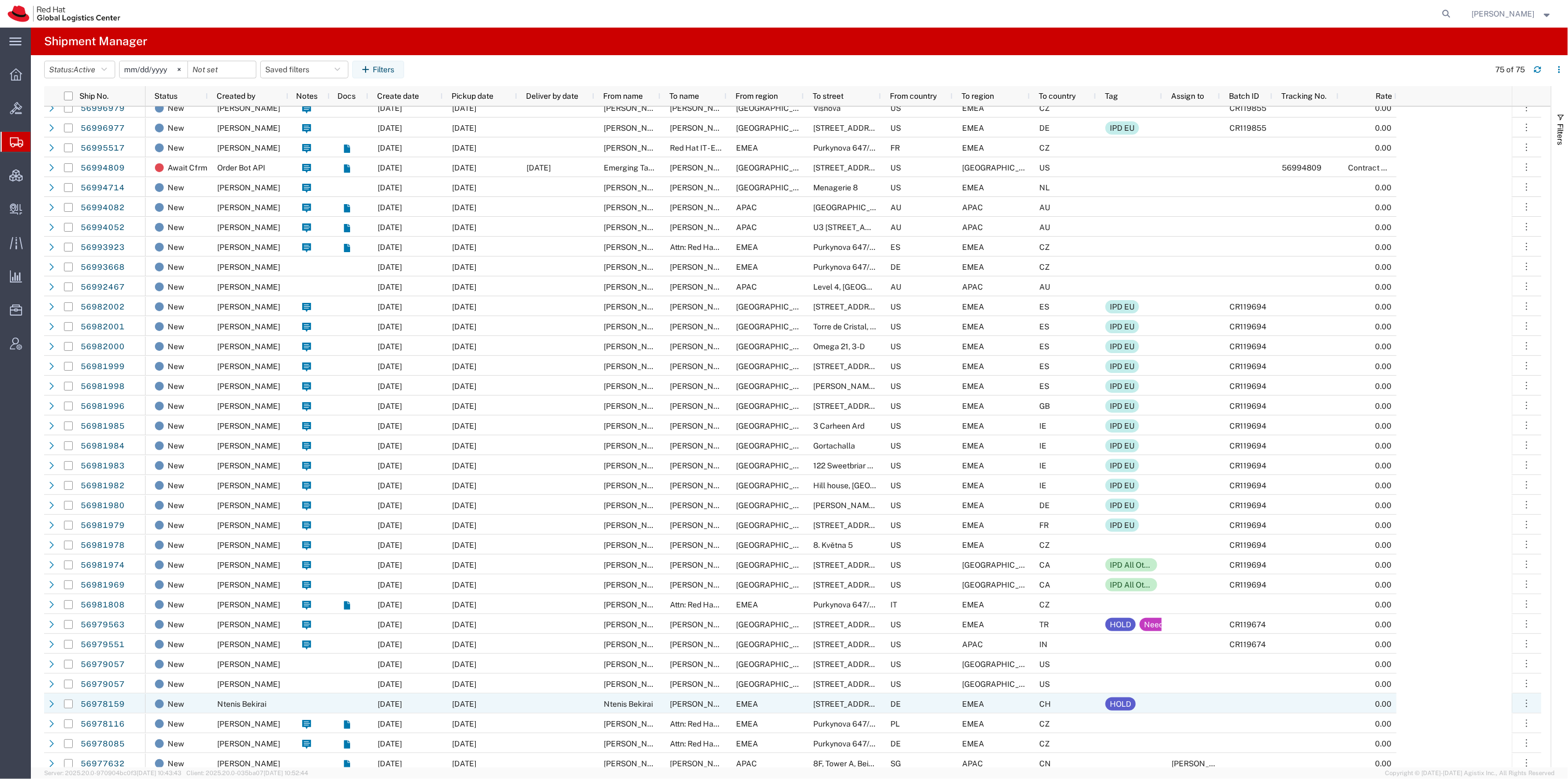
scroll to position [429, 0]
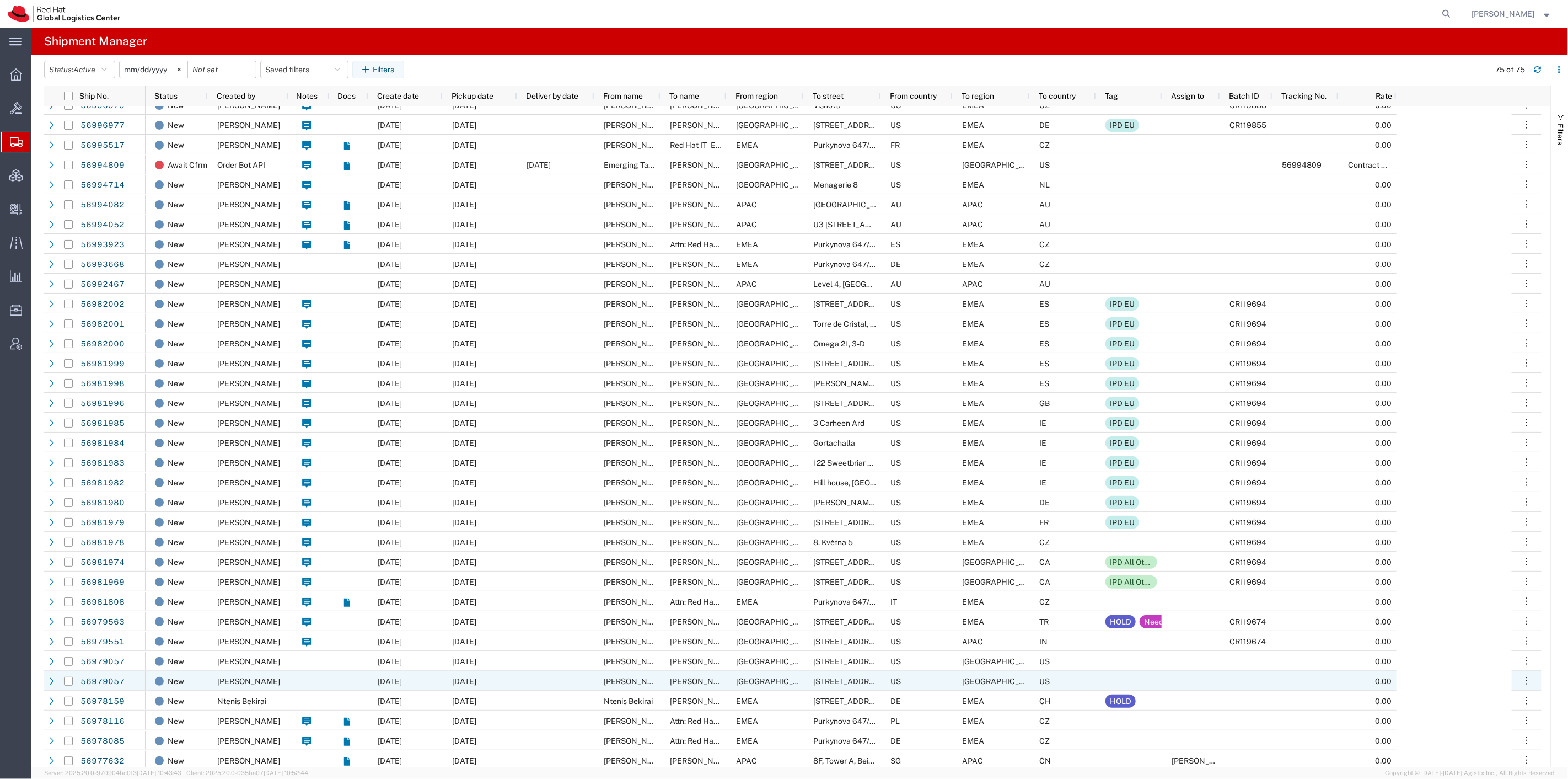
click at [548, 682] on div at bounding box center [555, 681] width 77 height 20
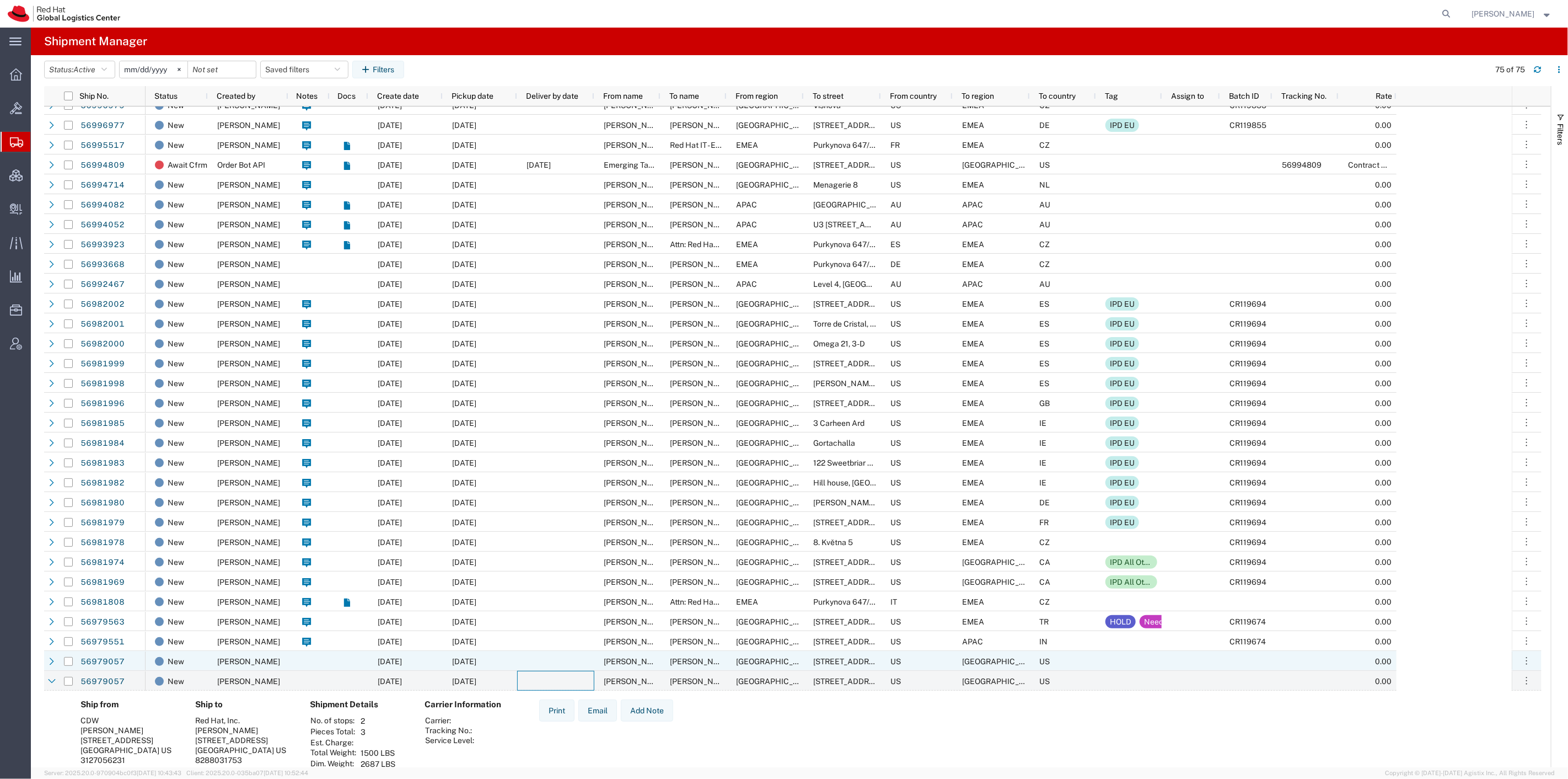
click at [548, 665] on div at bounding box center [555, 661] width 77 height 20
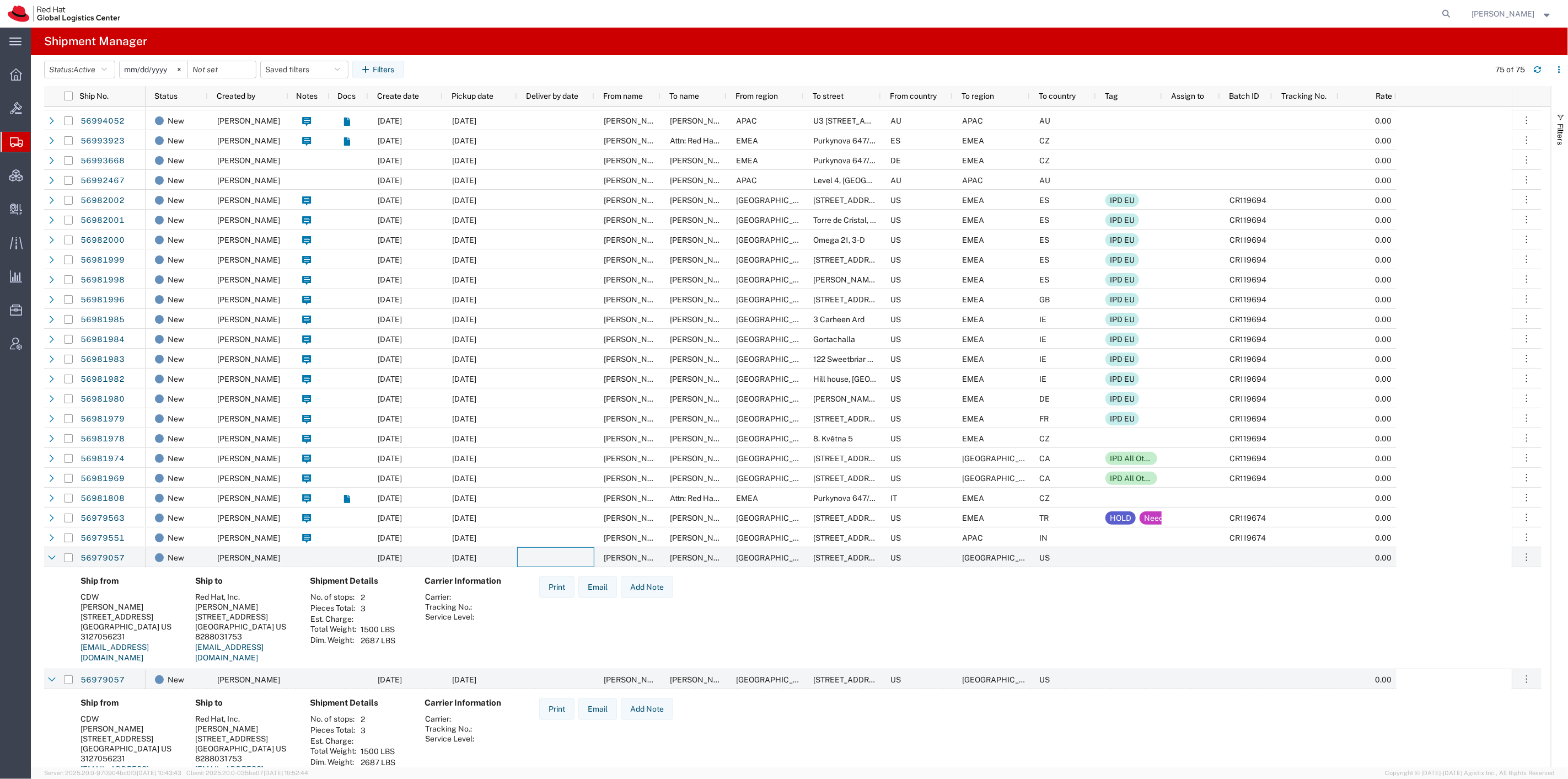
scroll to position [674, 0]
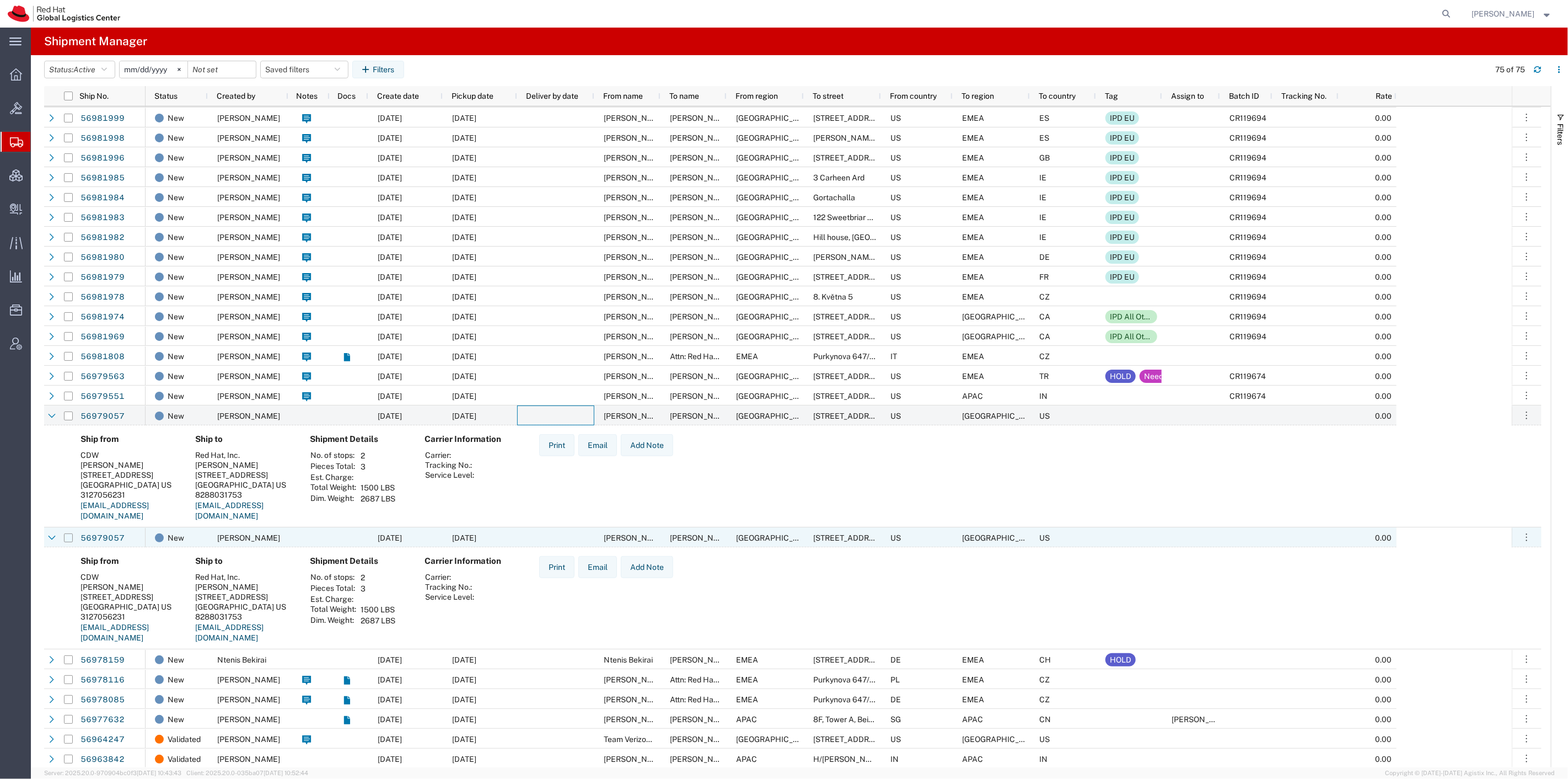
click at [70, 534] on input "Press Space to toggle row selection (unchecked)" at bounding box center [68, 537] width 9 height 9
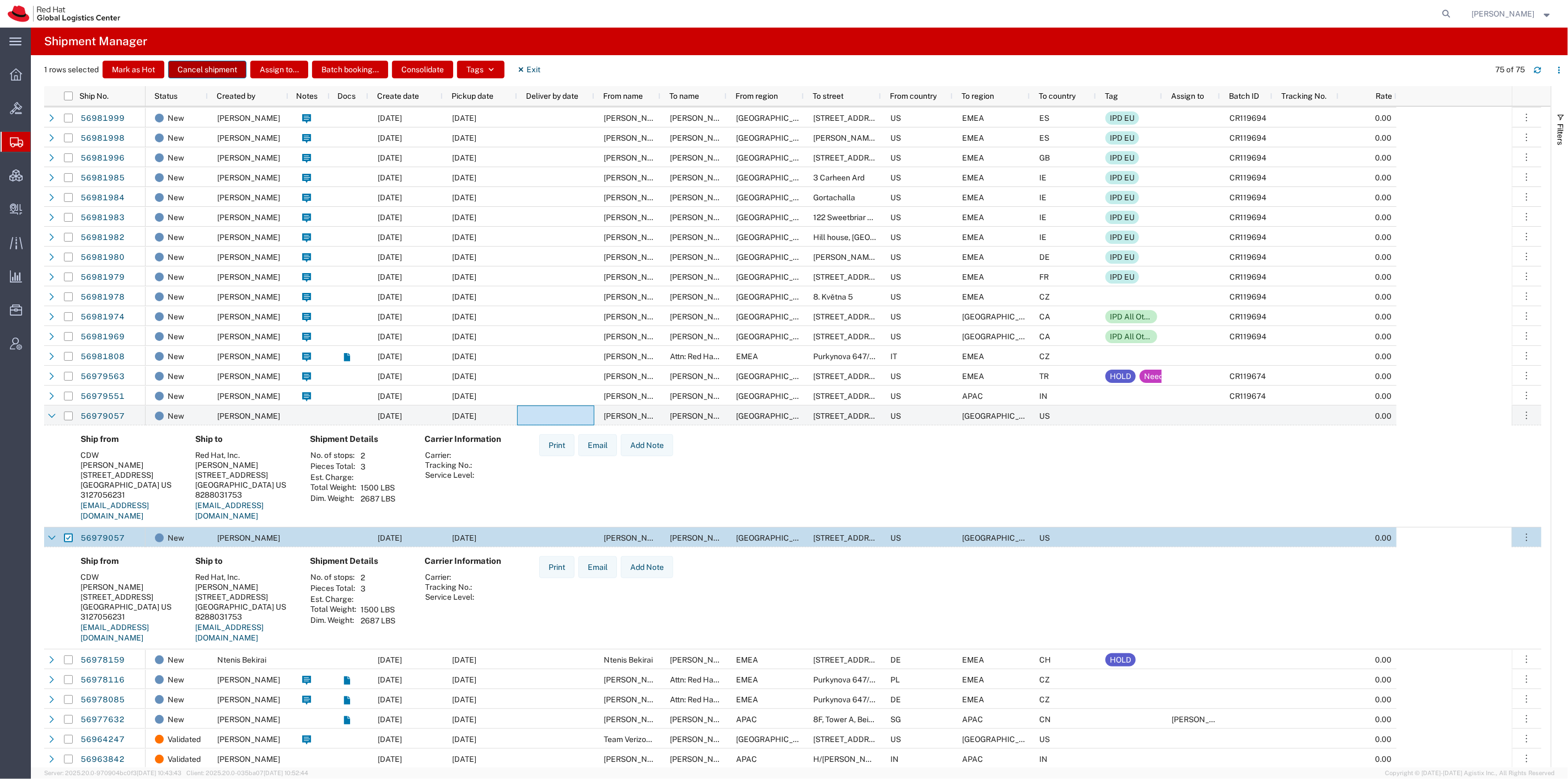
click at [211, 64] on button "Cancel shipment" at bounding box center [207, 70] width 78 height 17
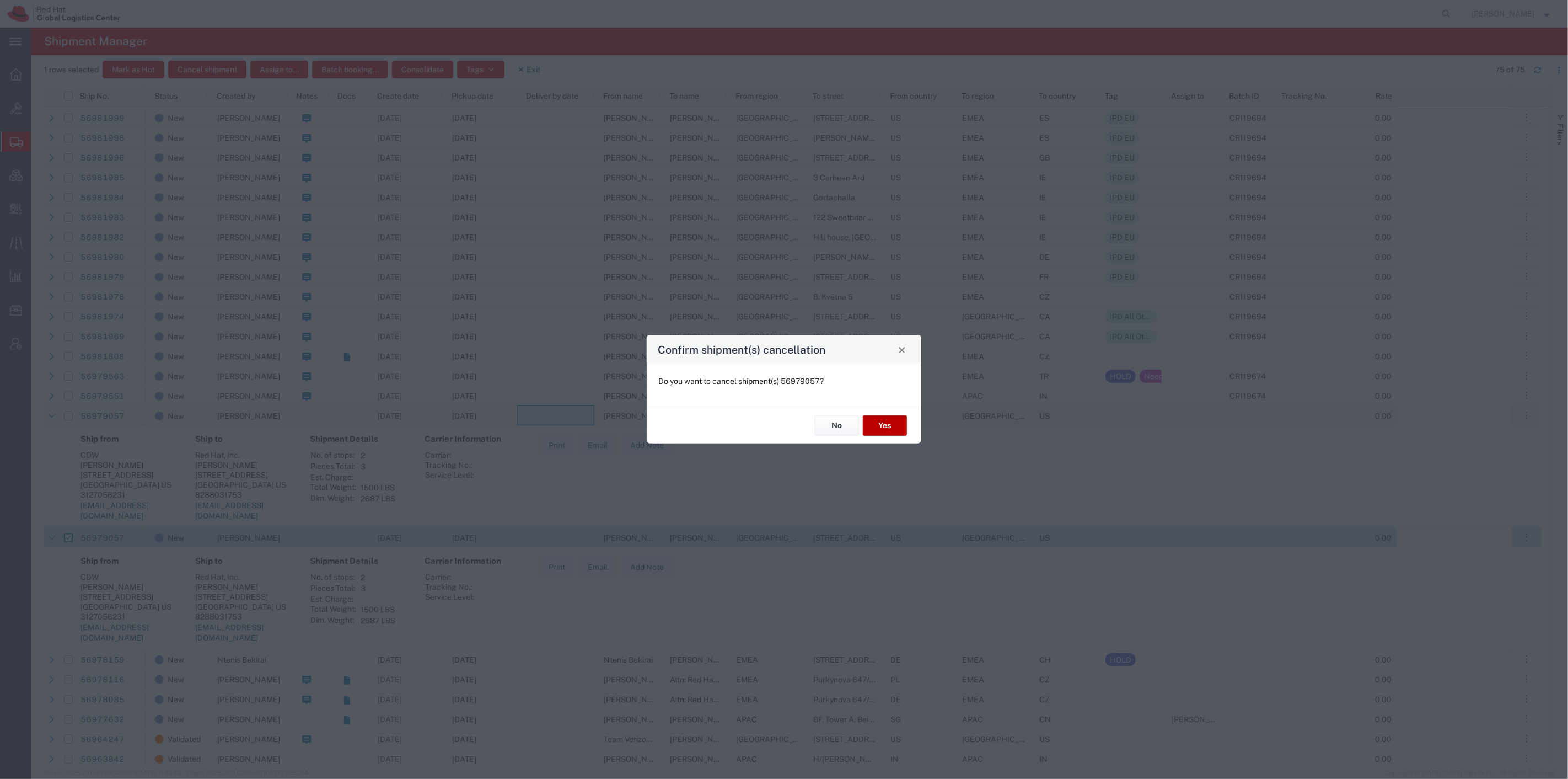
click at [879, 422] on button "Yes" at bounding box center [885, 425] width 44 height 20
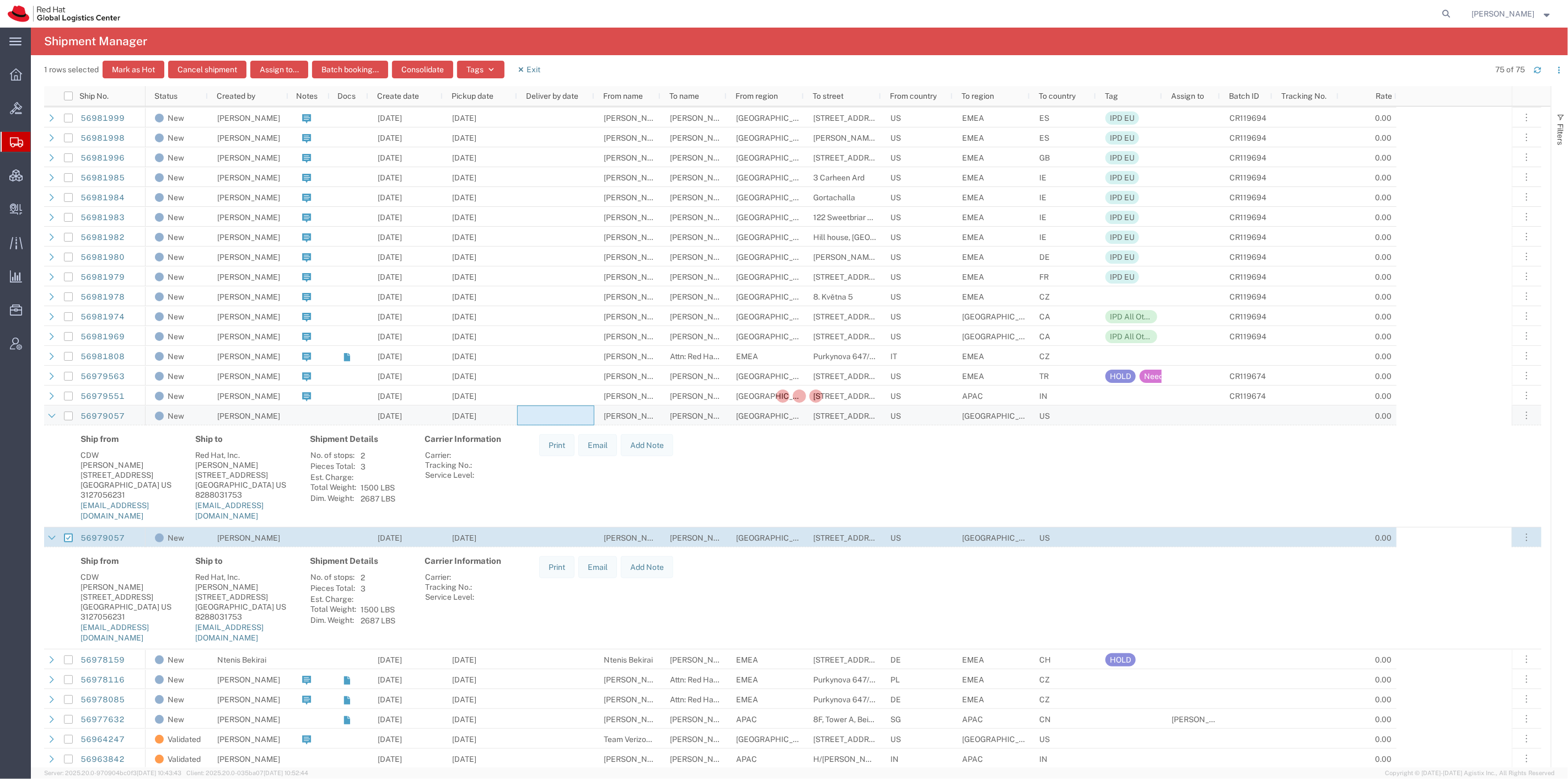
checkbox input "false"
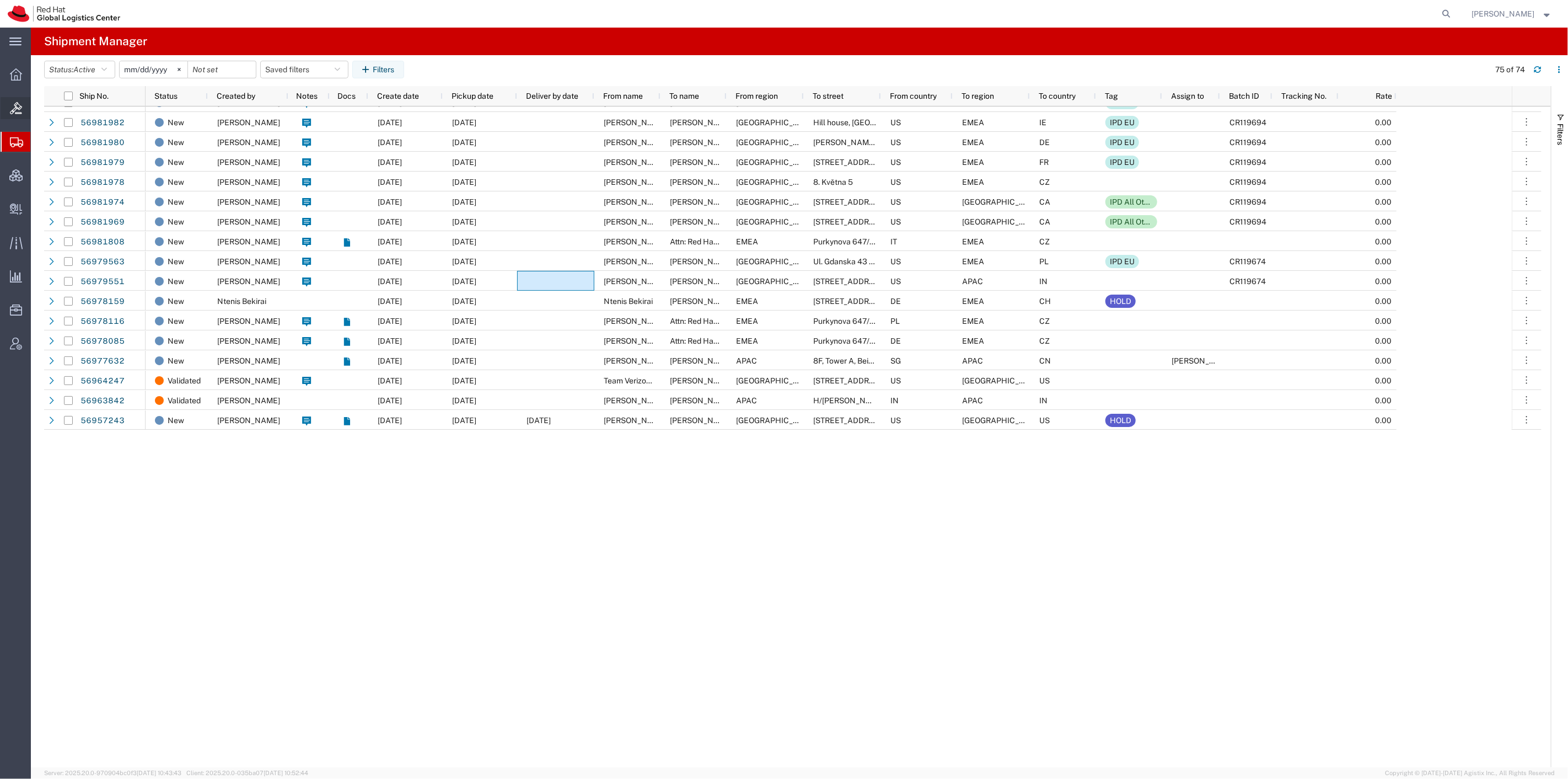
scroll to position [196, 0]
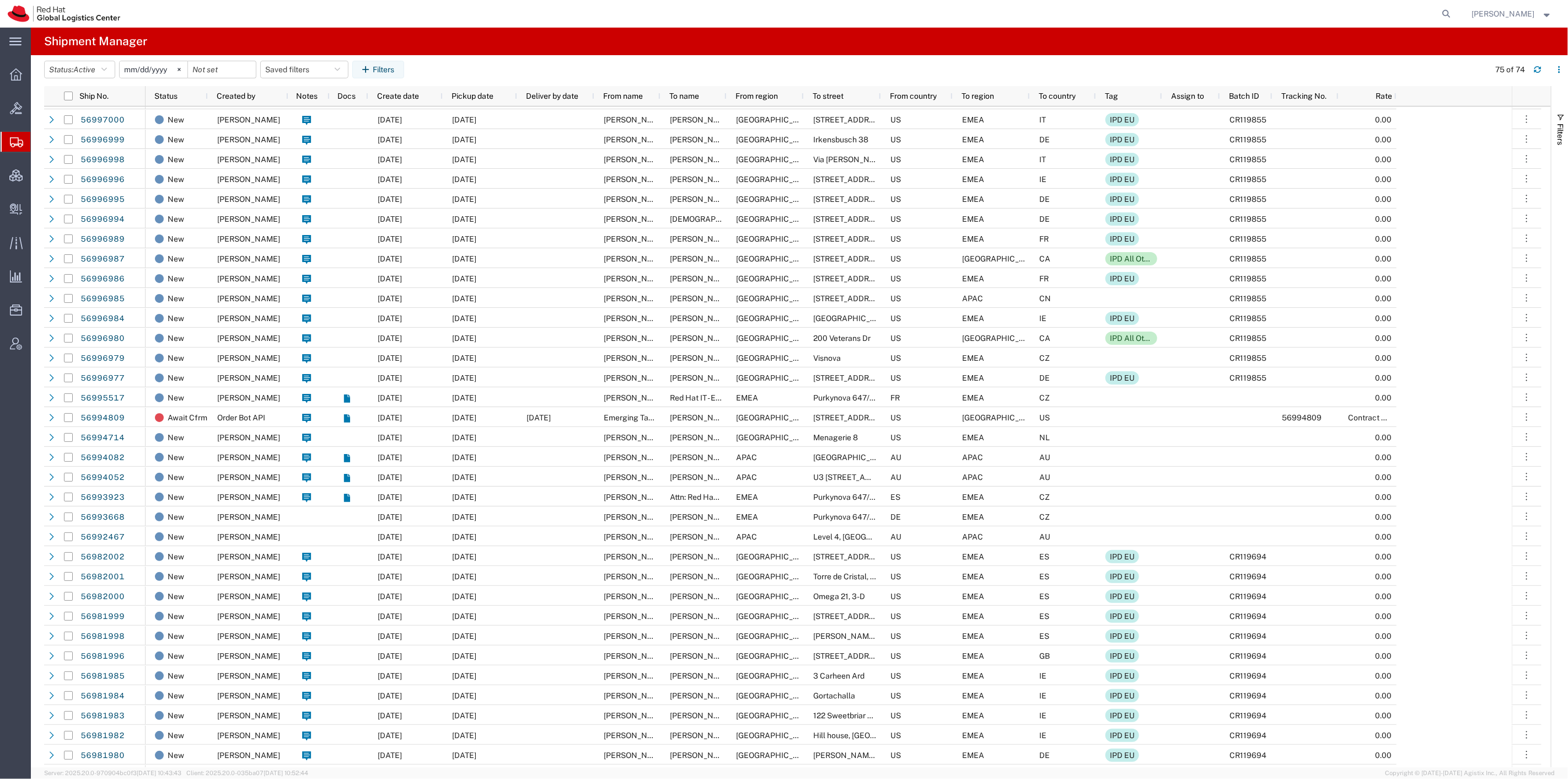
click at [0, 0] on span "Create Shipment" at bounding box center [0, 0] width 0 height 0
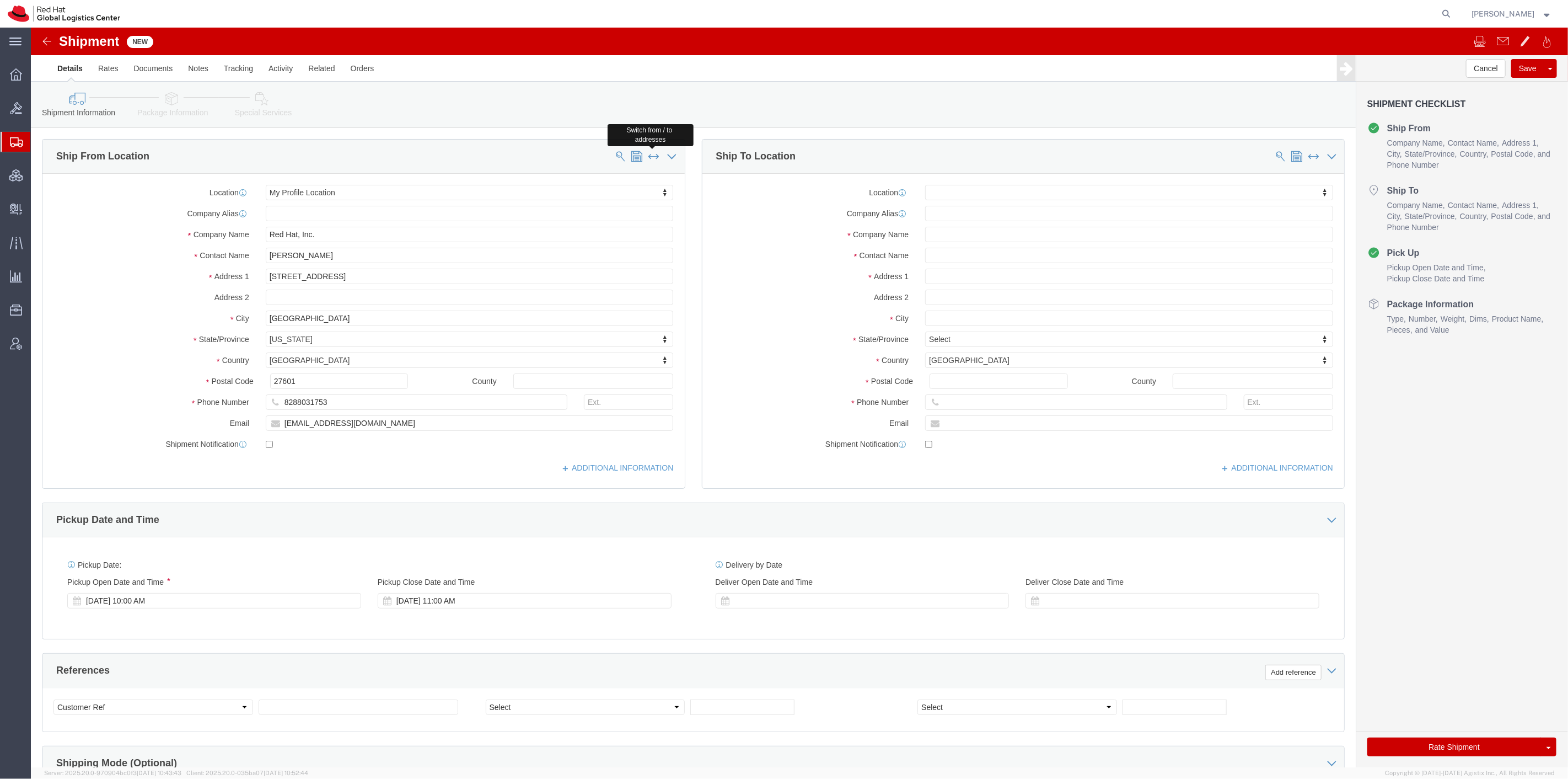
click span
select select "MYPROFILE"
click span
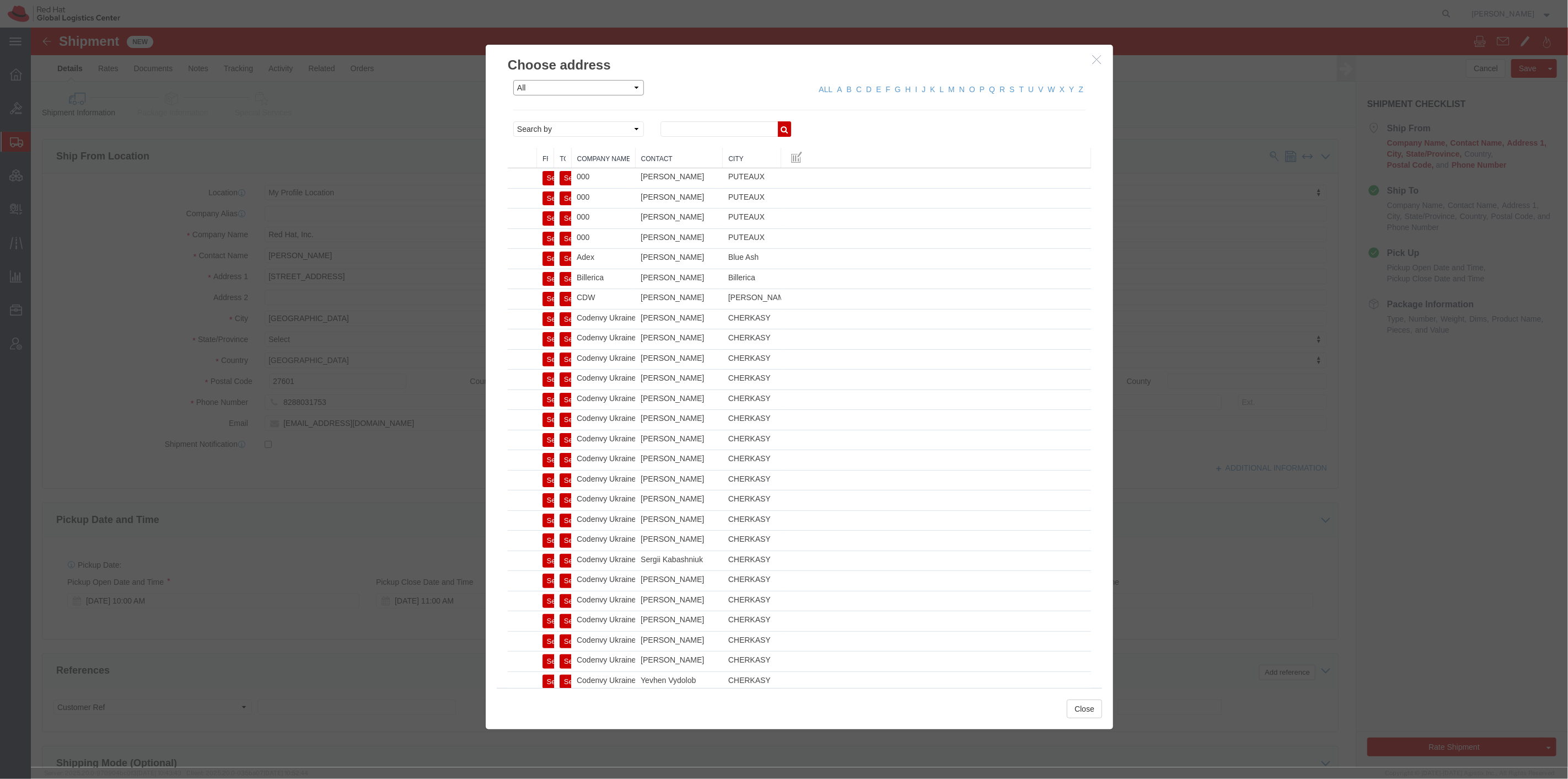
click select "All Company Location Other Personal Shared"
select select "PERSONAL"
click select "All Company Location Other Personal Shared"
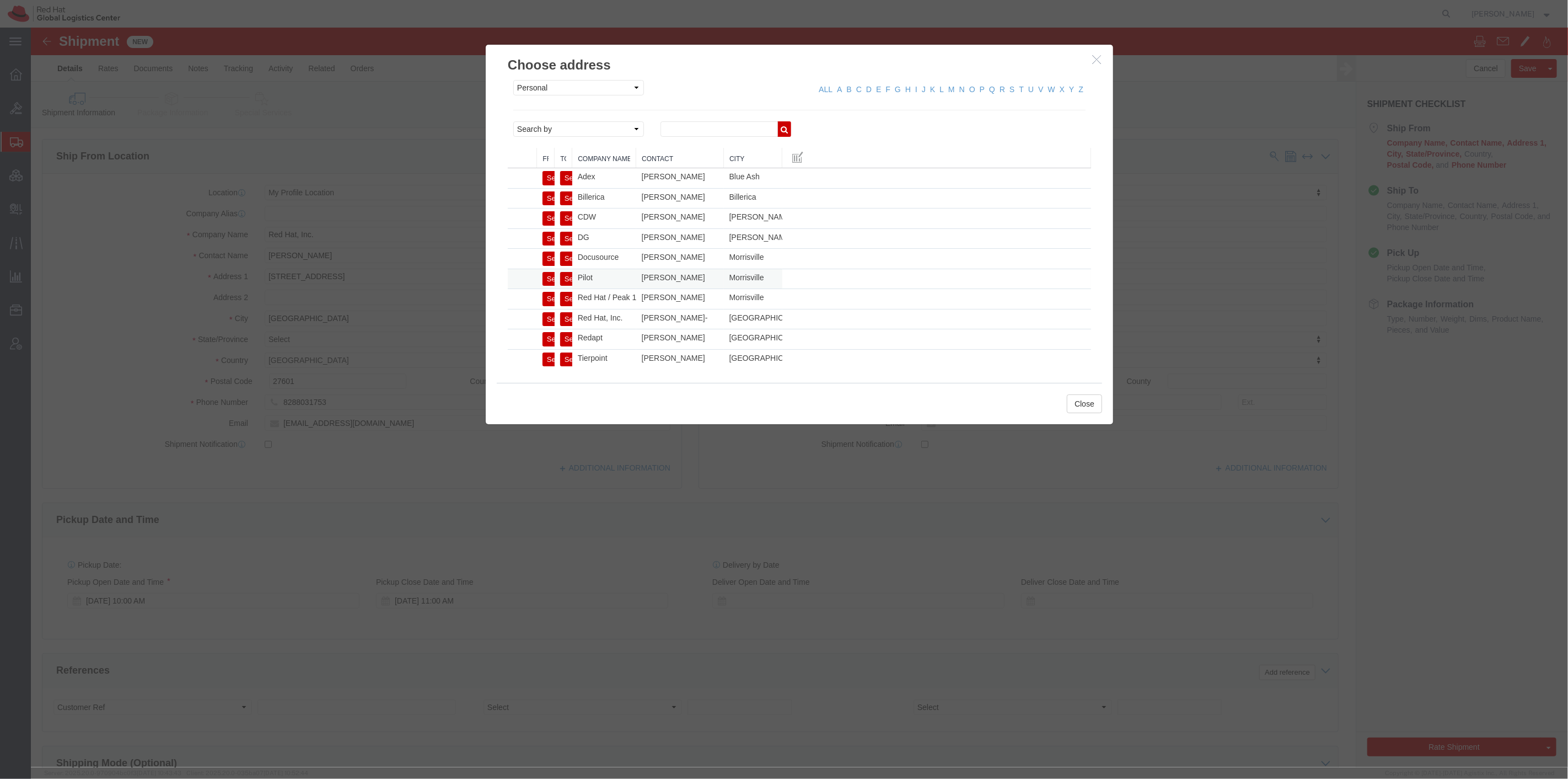
click button "Select"
select select
select select "NC"
click button "Close"
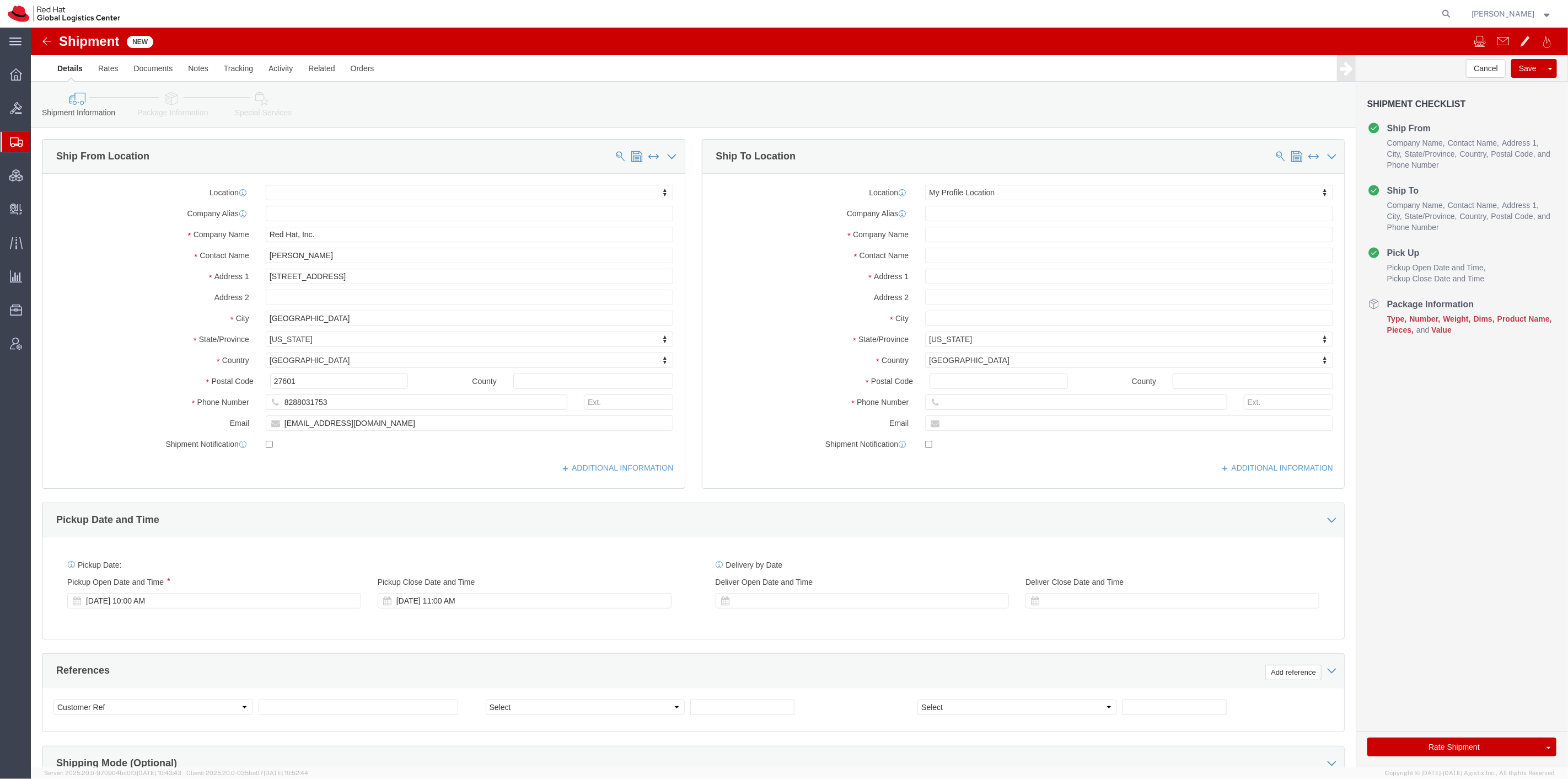
click link "Package Information"
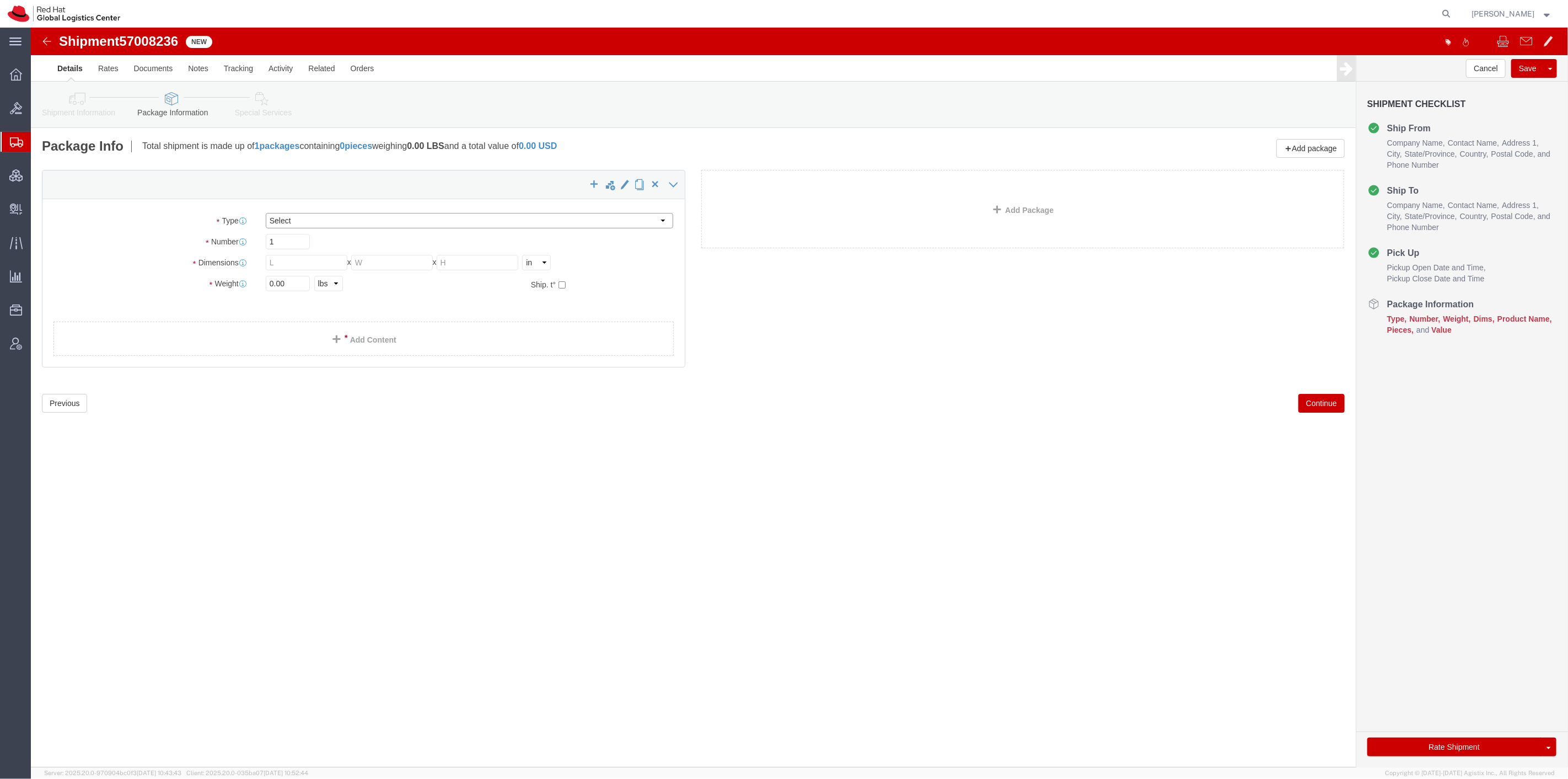
click select "Select Case(s) Crate(s) Envelope Large Box Medium Box PAK Skid(s) Small Box Sma…"
select select "SKID"
click select "Select Case(s) Crate(s) Envelope Large Box Medium Box PAK Skid(s) Small Box Sma…"
drag, startPoint x: 258, startPoint y: 240, endPoint x: 232, endPoint y: 236, distance: 26.3
click div "1"
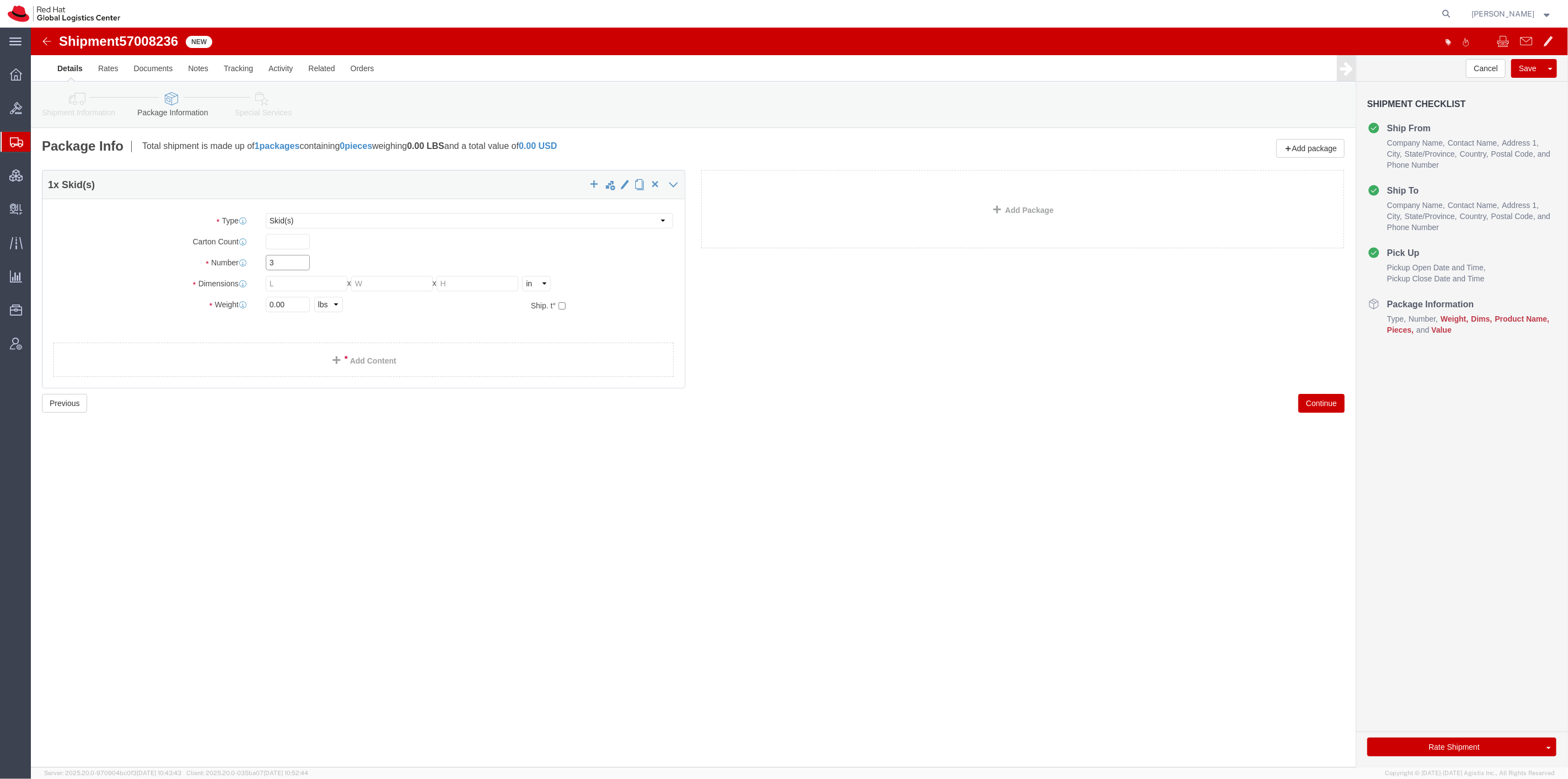
type input "3"
type input "48"
type input "40"
type input "49"
click input "0.00"
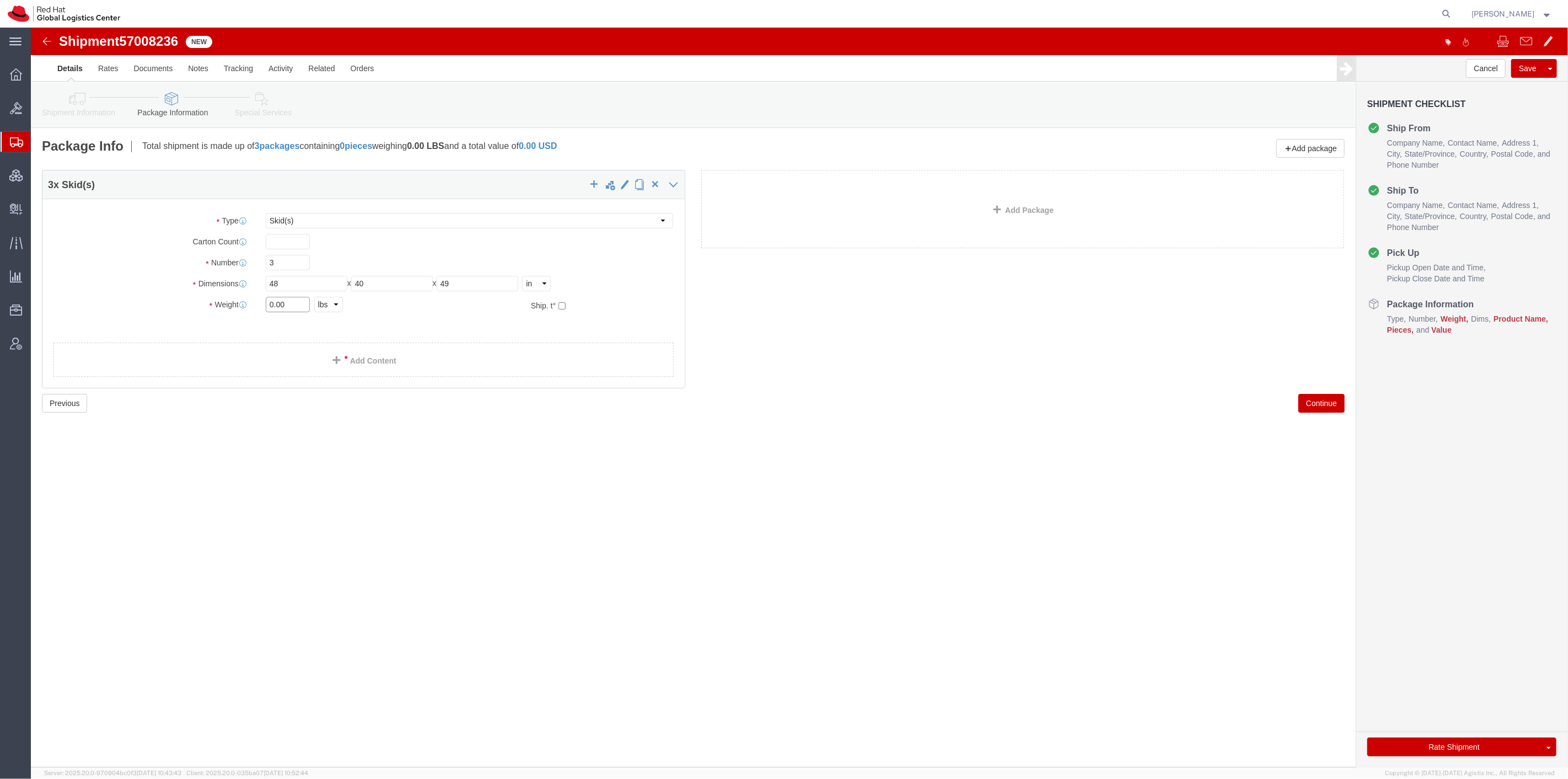
click input "0.00"
type input "2200"
click link "Add Content"
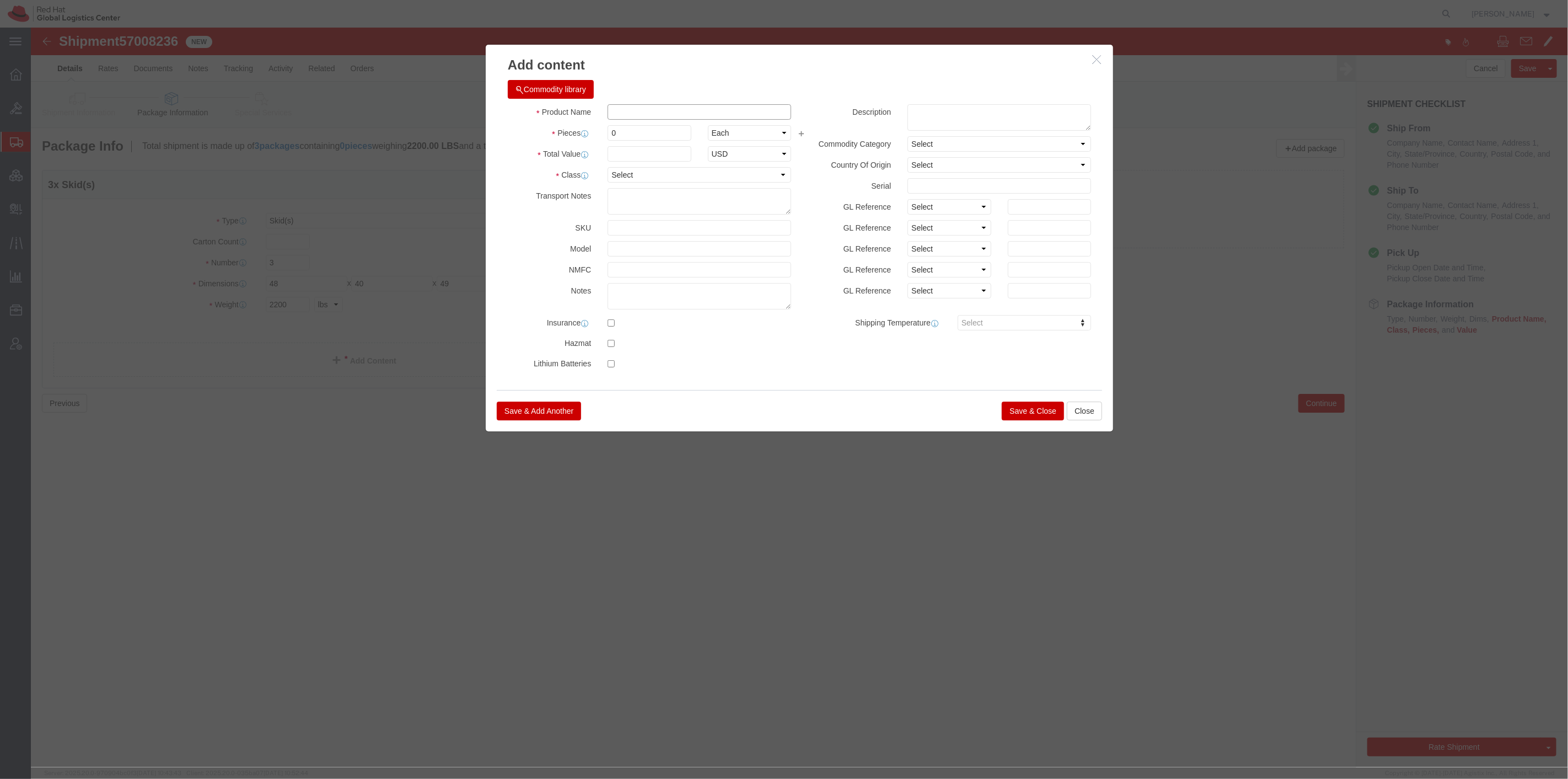
click input "text"
type input "Mixed Swag"
type input "1500"
type input "20000"
select select "USD"
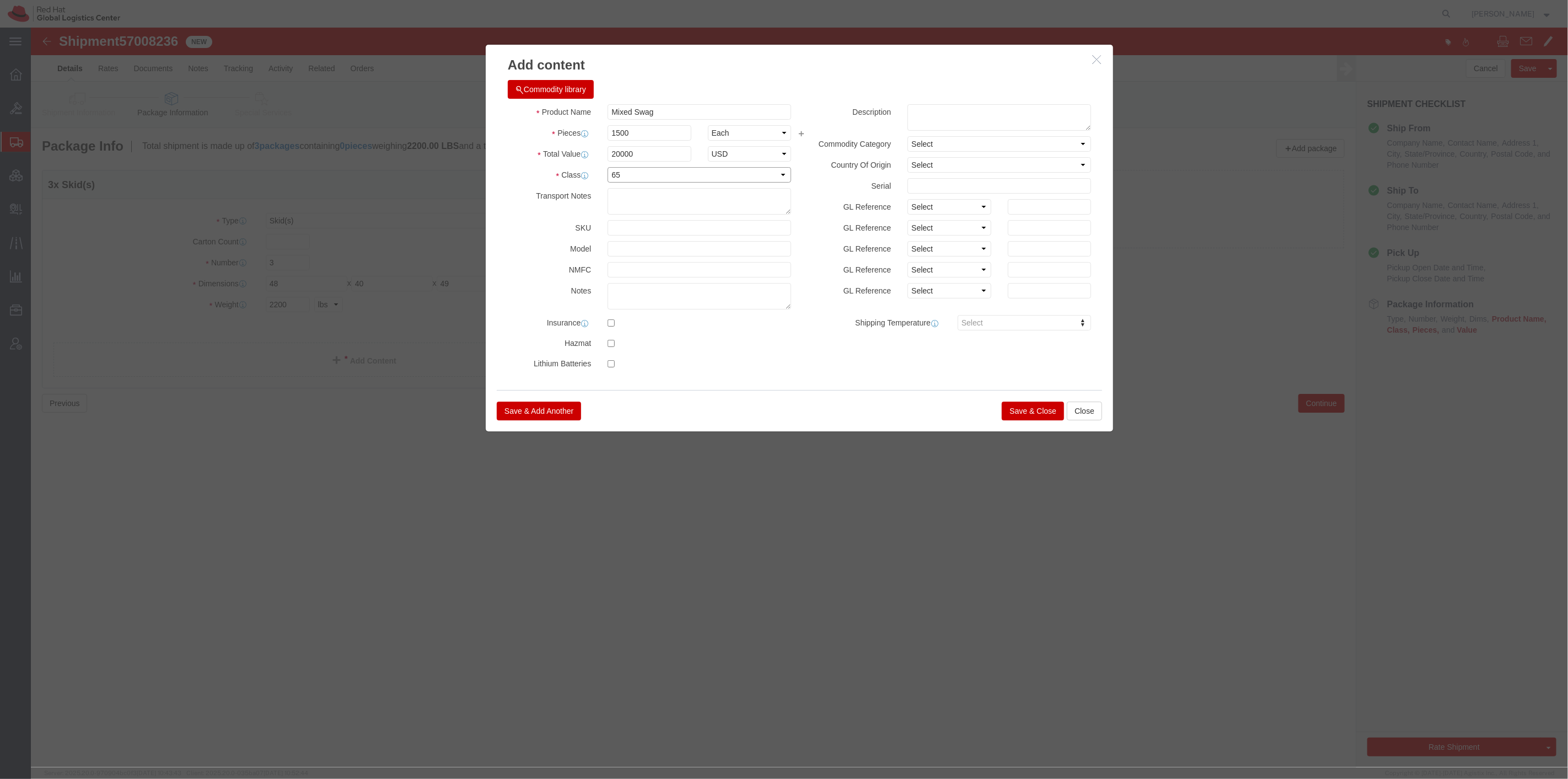
select select "70"
drag, startPoint x: 602, startPoint y: 83, endPoint x: 1008, endPoint y: 374, distance: 499.5
click div "Save & Add Another Save & Close Close"
click button "Save & Close"
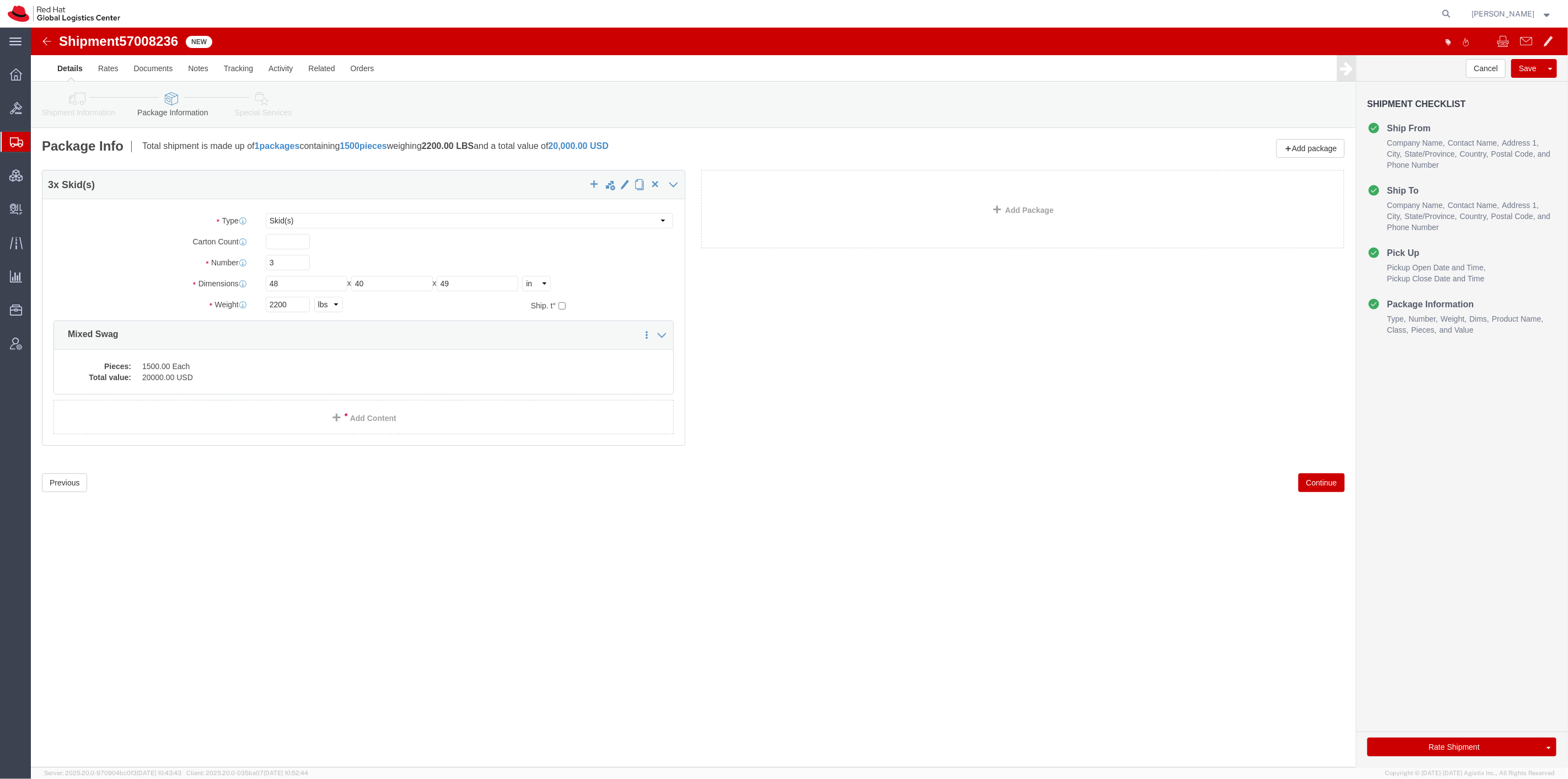
click icon
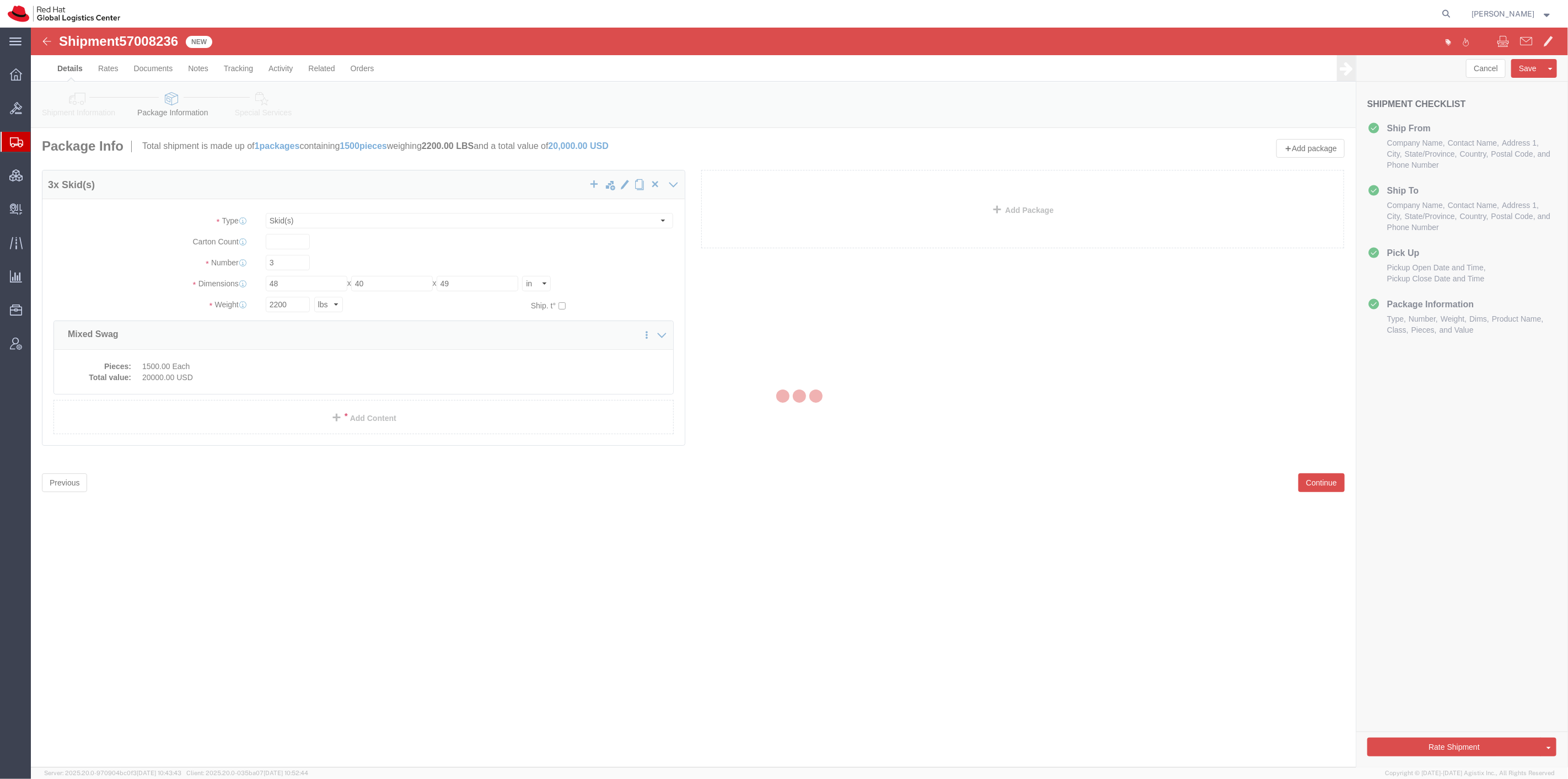
select select
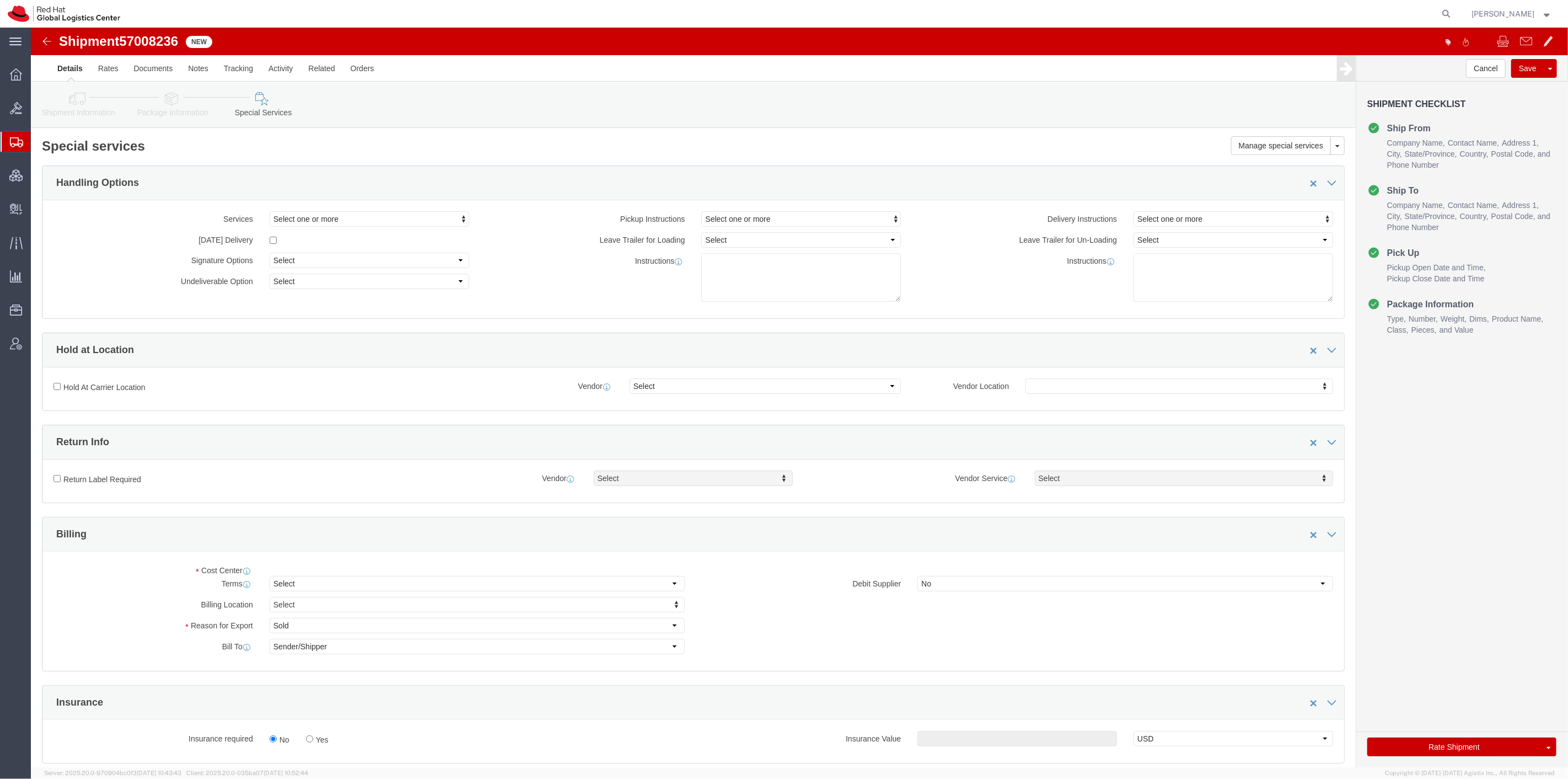
select select "COSTCENTER"
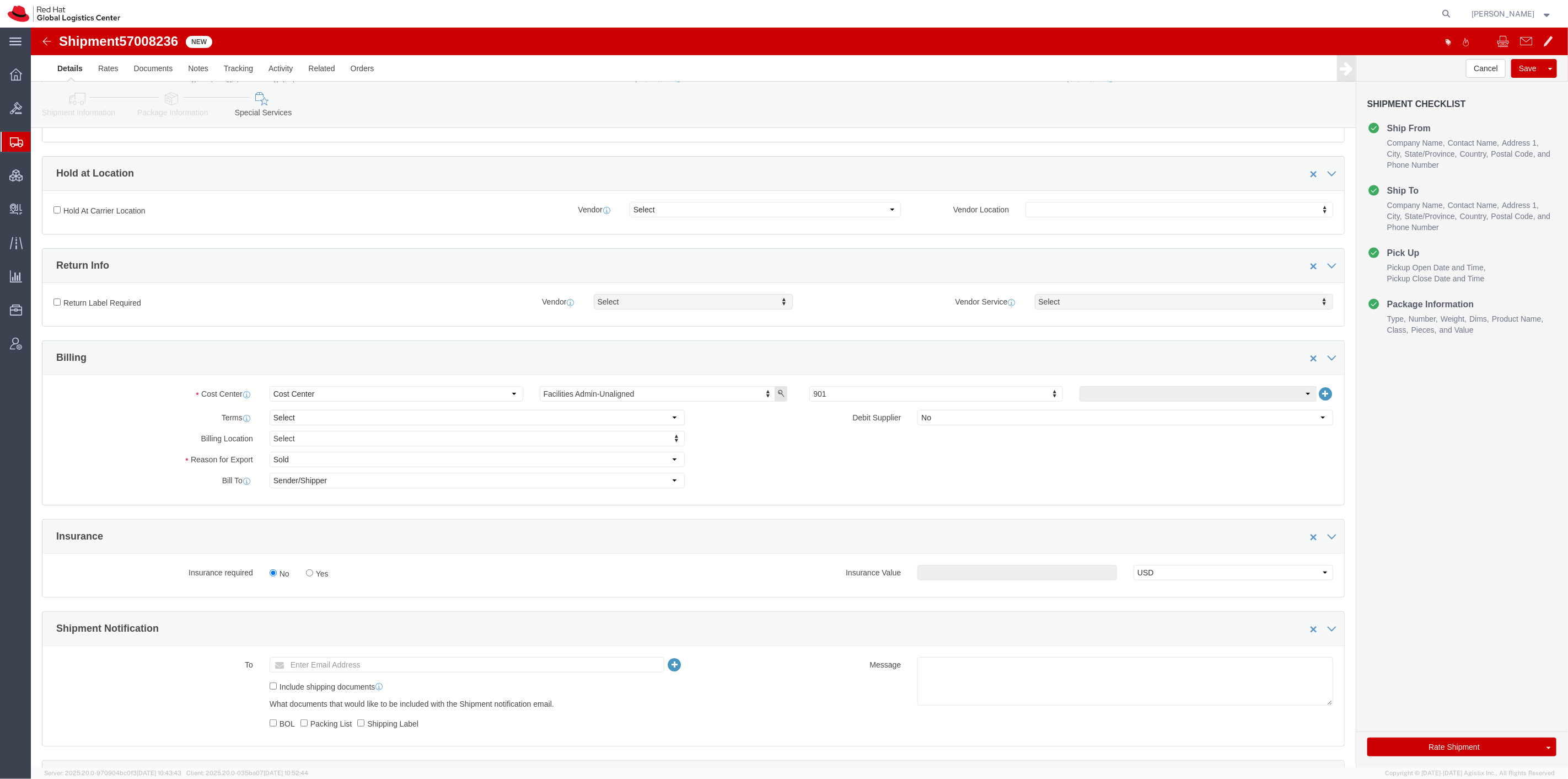
scroll to position [184, 0]
type input "805"
drag, startPoint x: 1403, startPoint y: 723, endPoint x: 1480, endPoint y: 778, distance: 94.6
click button "Rate Shipment"
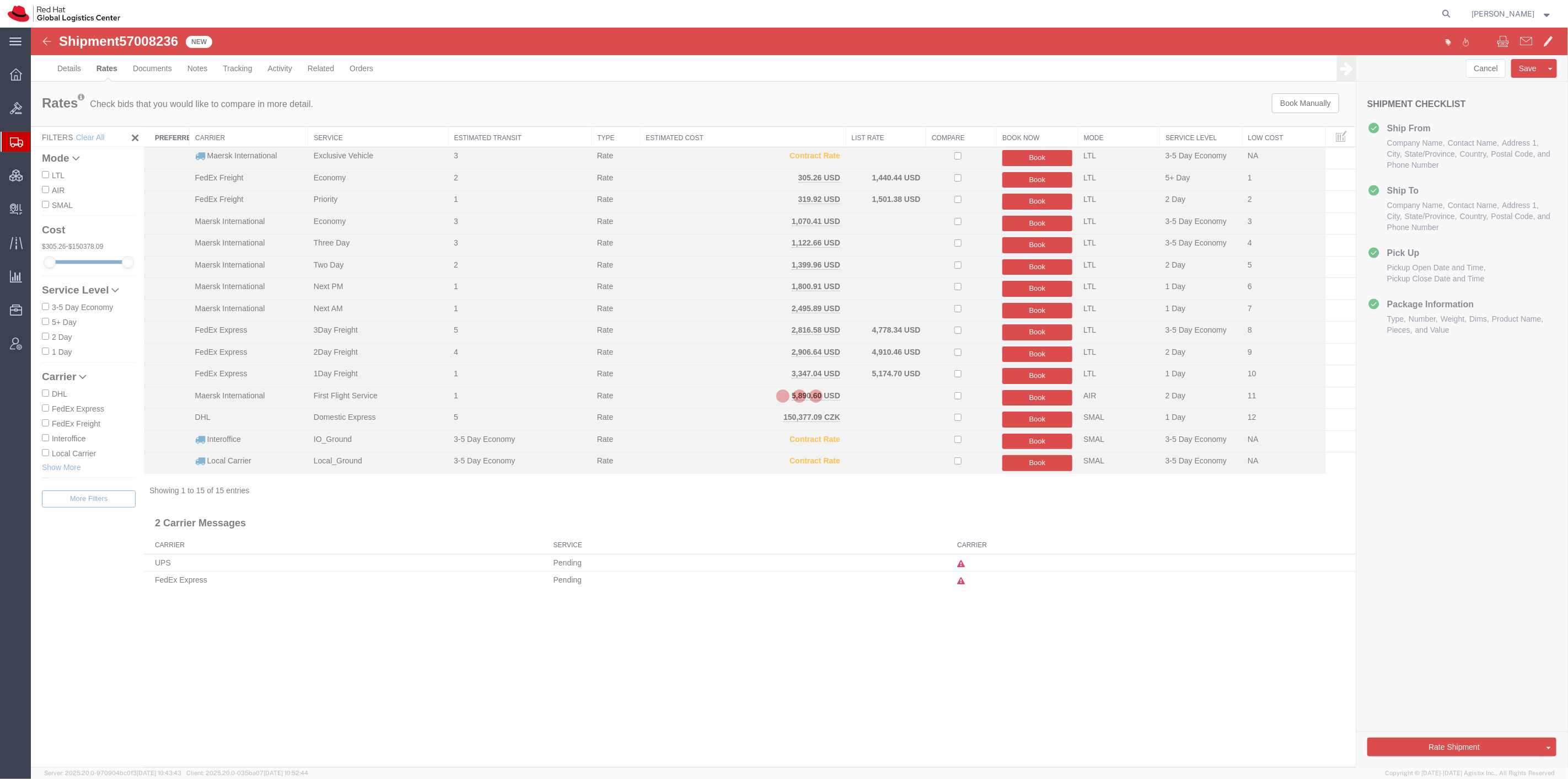
scroll to position [0, 0]
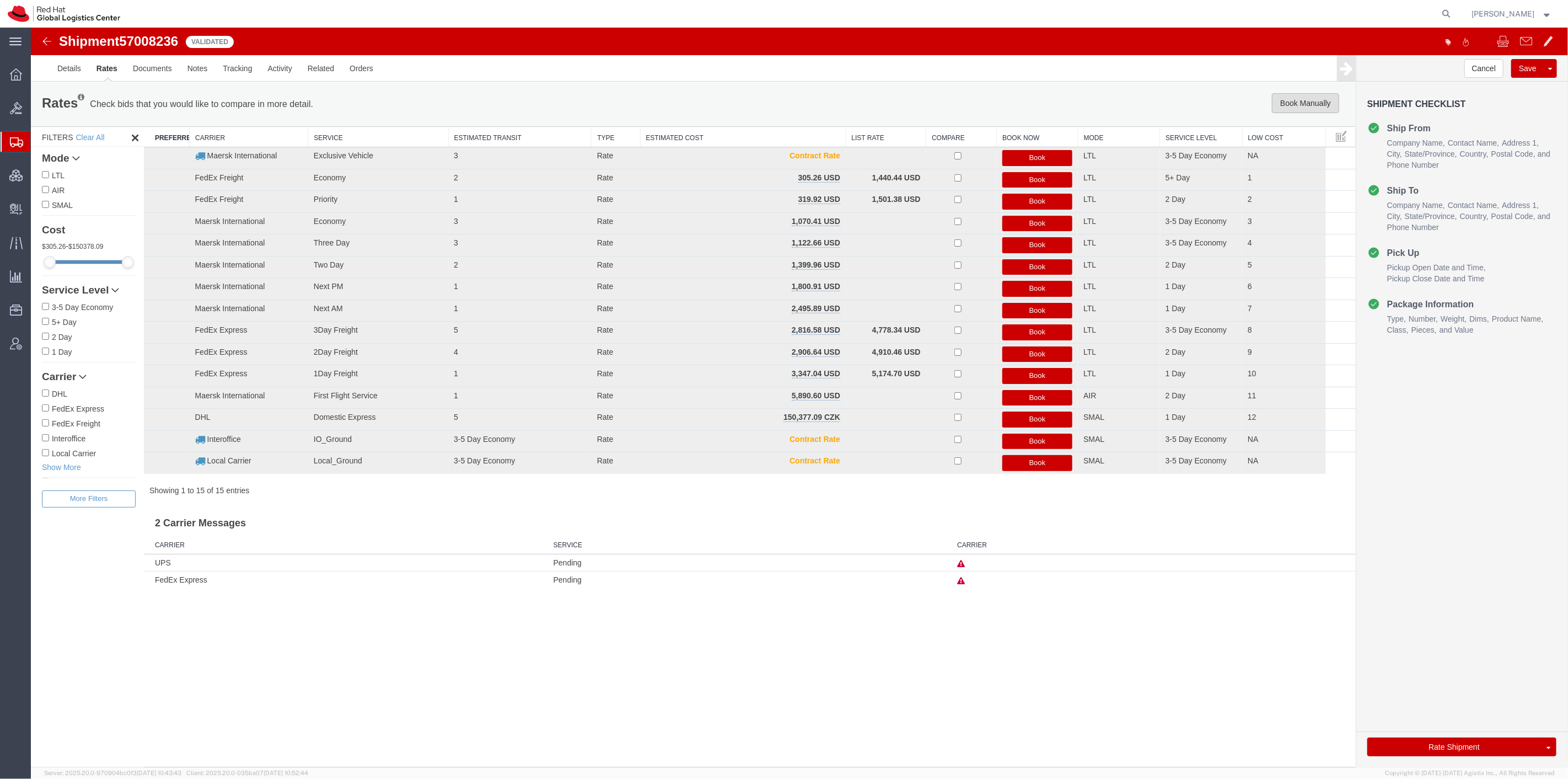
click at [1288, 100] on button "Book Manually" at bounding box center [1305, 103] width 67 height 20
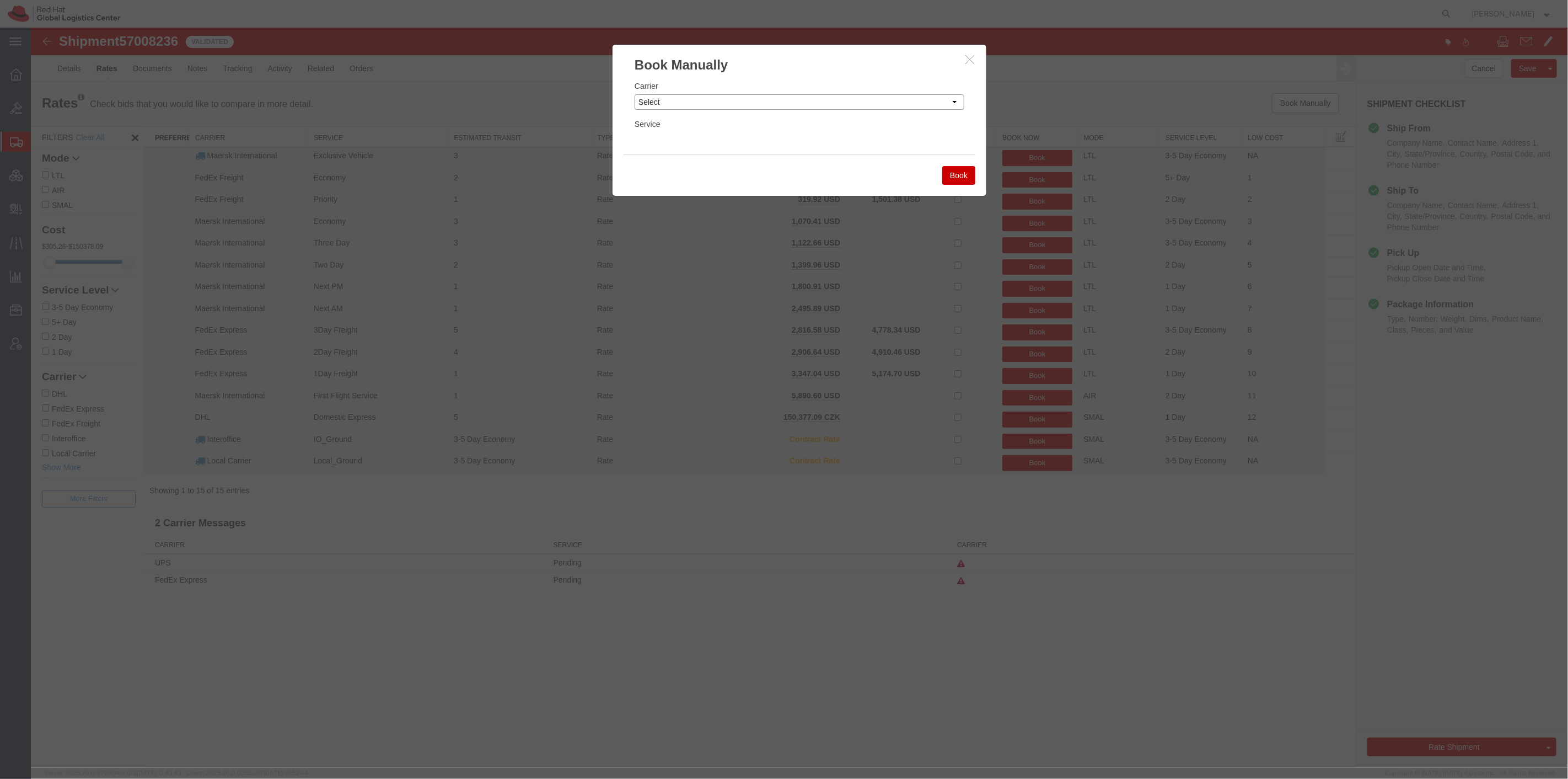
click at [746, 96] on select "Select Add New Carrier (and default service) Amazon Logistics Czech Post DHL Fe…" at bounding box center [799, 102] width 329 height 15
select select "4231"
click at [634, 94] on select "Select Add New Carrier (and default service) Amazon Logistics Czech Post DHL Fe…" at bounding box center [799, 102] width 329 height 15
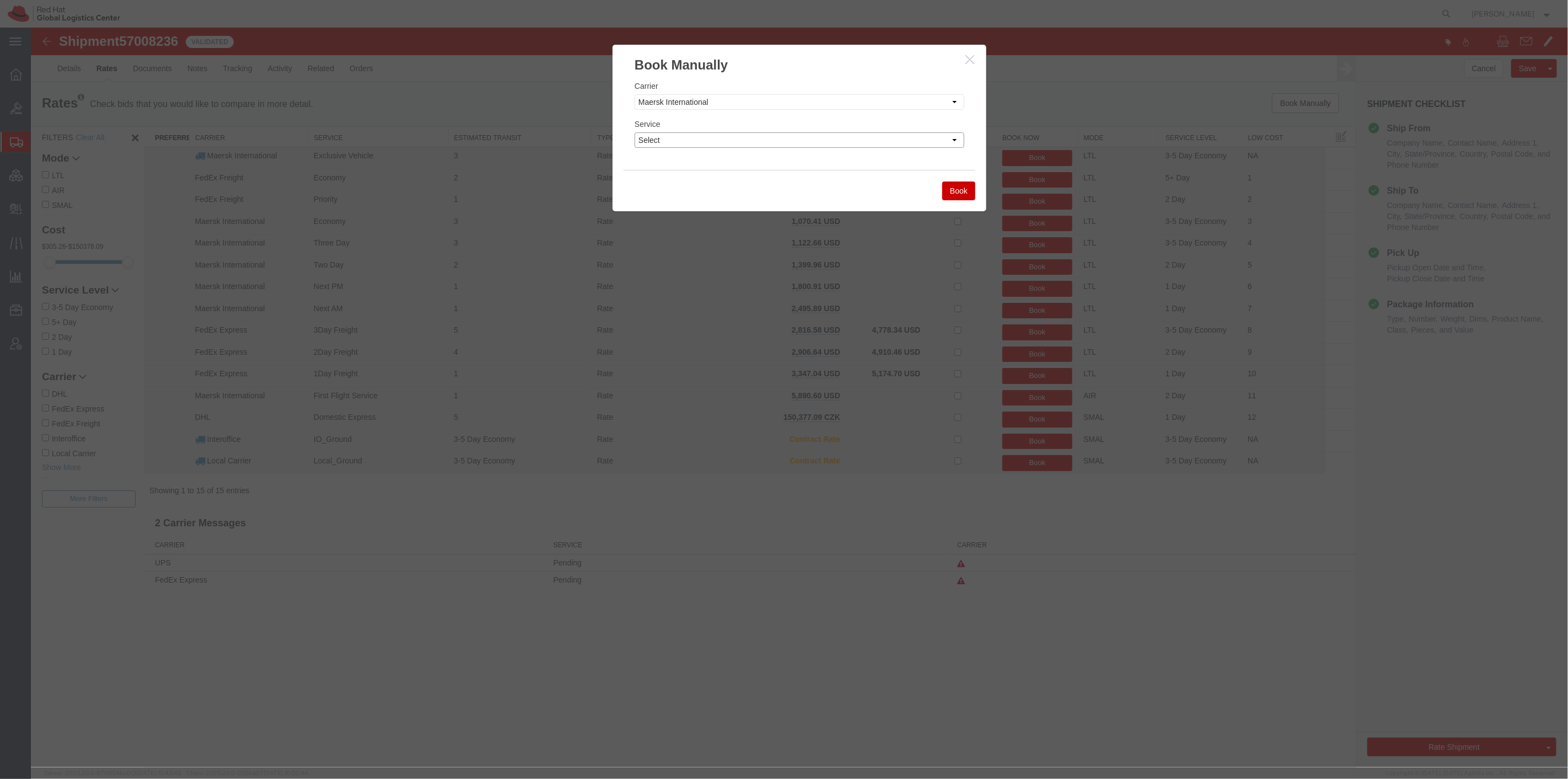
click at [734, 135] on select "Select Air Freight EV Economy Exclusive Vehicle First Flight Service Ground NEX…" at bounding box center [799, 140] width 329 height 15
select select "17783"
click at [634, 133] on select "Select Air Freight EV Economy Exclusive Vehicle First Flight Service Ground NEX…" at bounding box center [799, 140] width 329 height 15
click at [950, 183] on button "Book" at bounding box center [957, 191] width 33 height 19
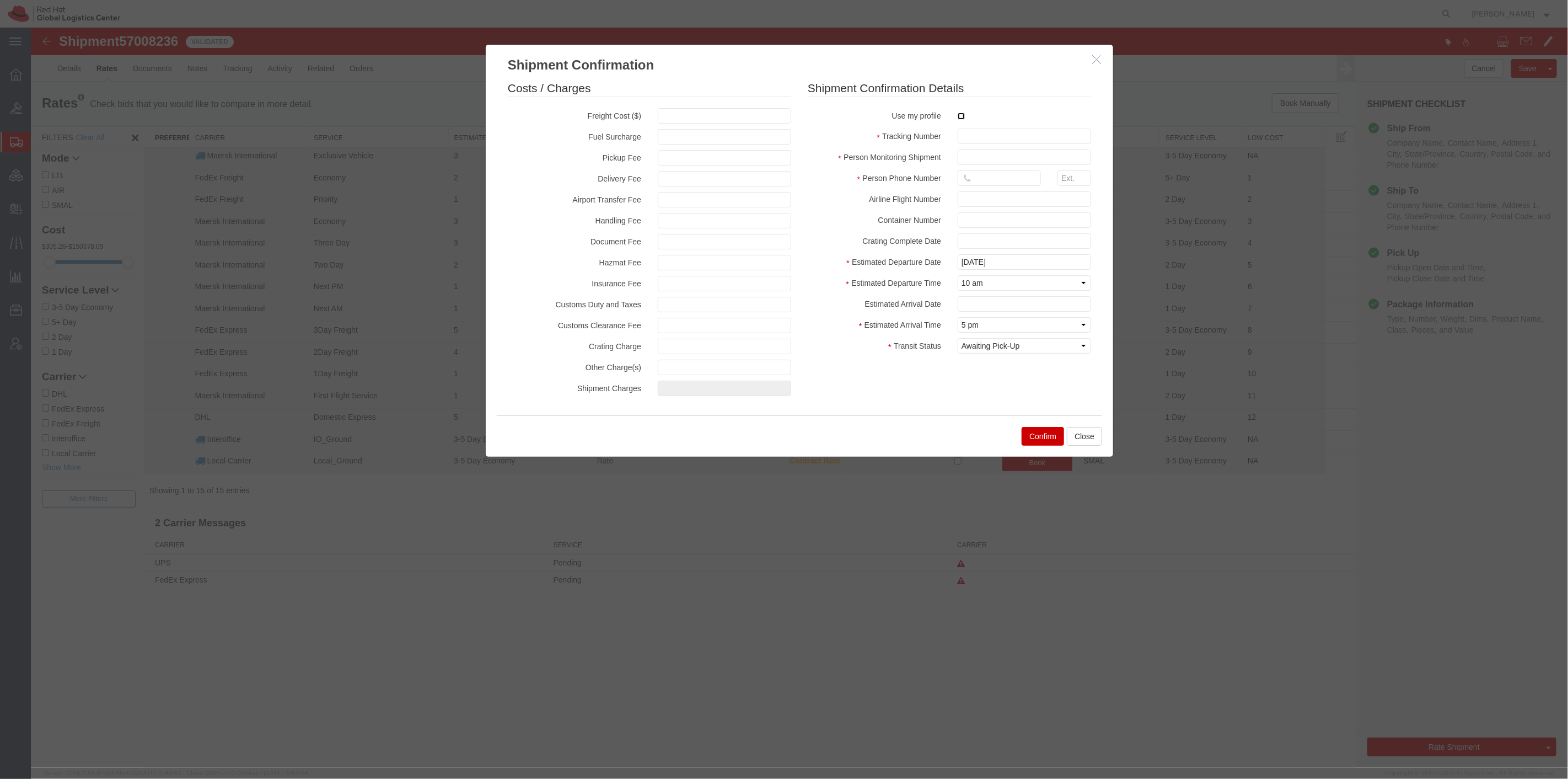
click at [964, 113] on input "checkbox" at bounding box center [960, 116] width 7 height 7
checkbox input "true"
type input "[PERSON_NAME]"
type input "8288031753"
click at [967, 133] on input "text" at bounding box center [1023, 136] width 133 height 15
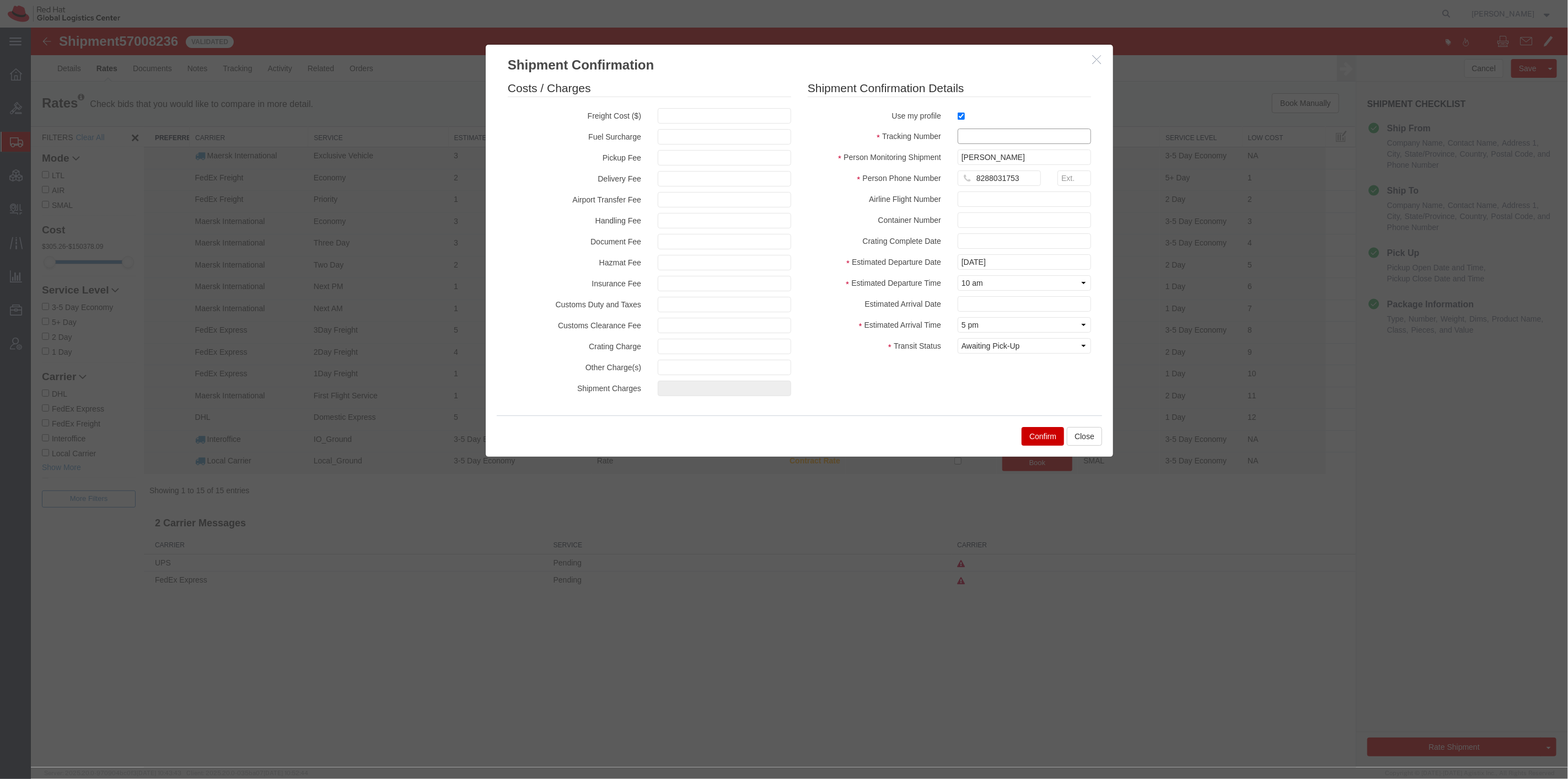
paste input "801387982"
type input "801387982"
click at [698, 120] on input "text" at bounding box center [723, 115] width 133 height 15
type input "75"
type input "75.00"
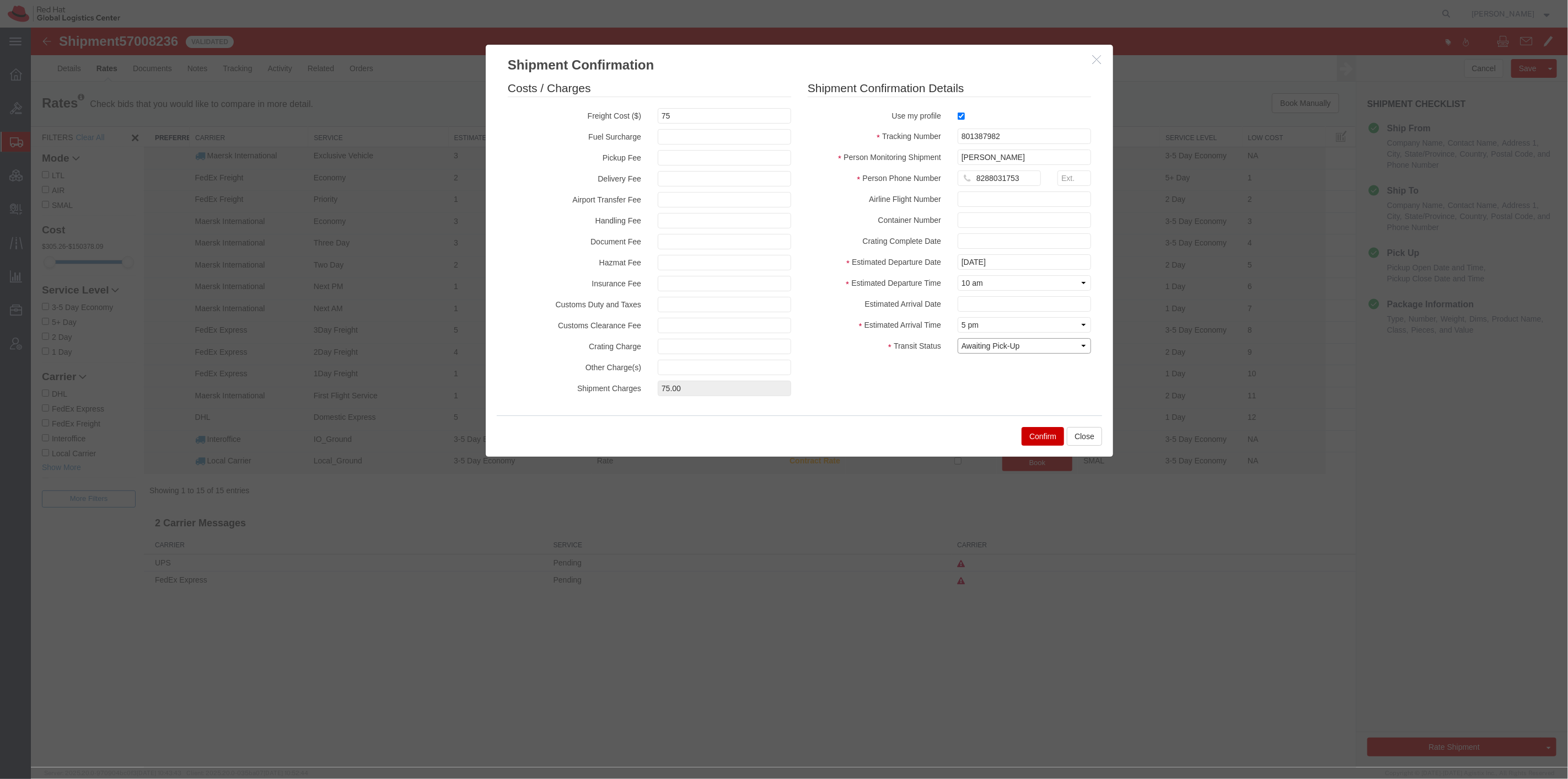
click at [998, 344] on select "Select Arrival Notice Available Arrival Notice Imported Arrive at Delivery Loca…" at bounding box center [1023, 346] width 133 height 15
select select "DELIVRED"
click at [957, 338] on select "Select Arrival Notice Available Arrival Notice Imported Arrive at Delivery Loca…" at bounding box center [1023, 346] width 133 height 15
click at [1044, 442] on button "Confirm" at bounding box center [1042, 436] width 42 height 19
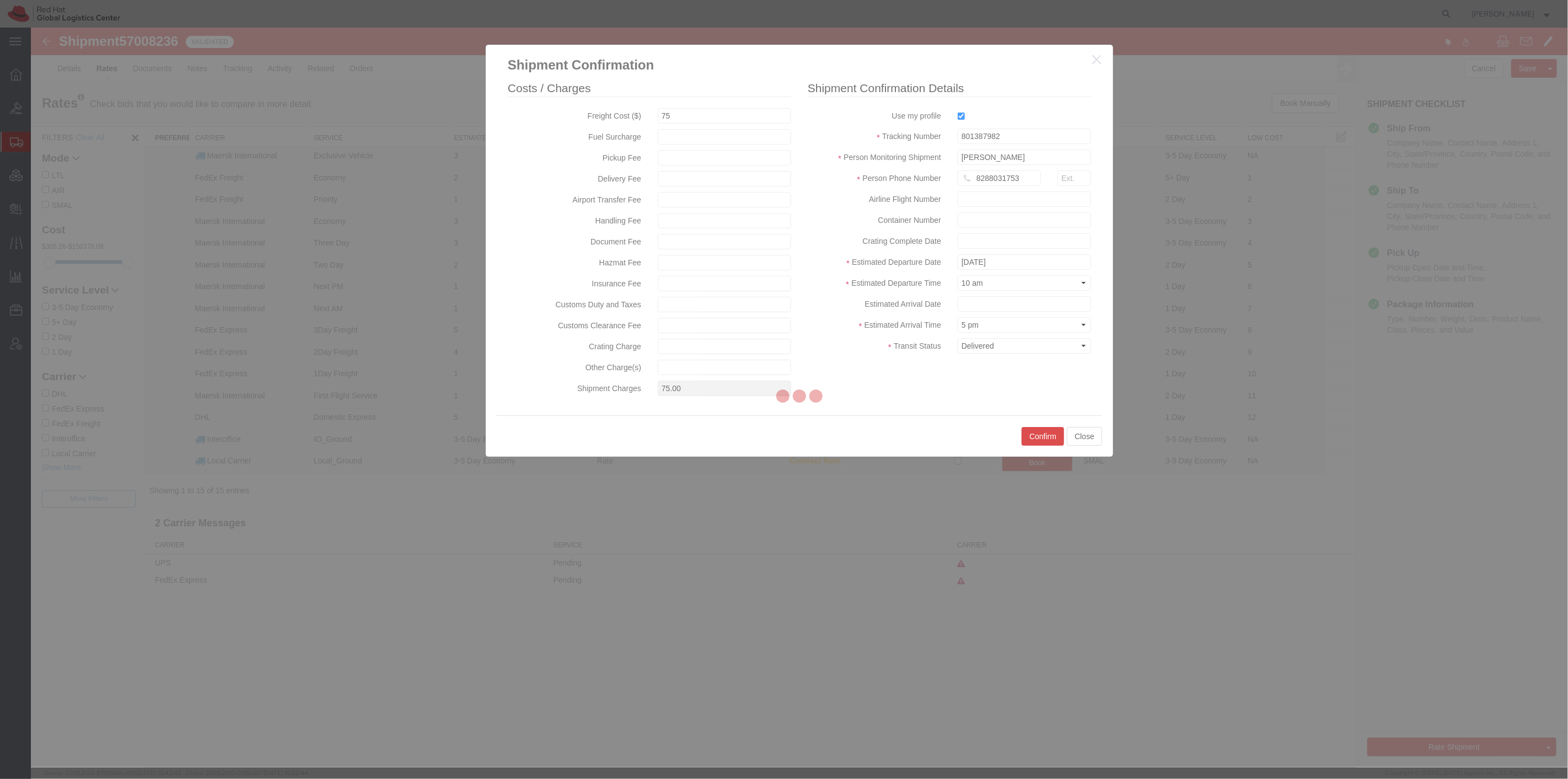
click at [1047, 433] on div at bounding box center [799, 397] width 1537 height 739
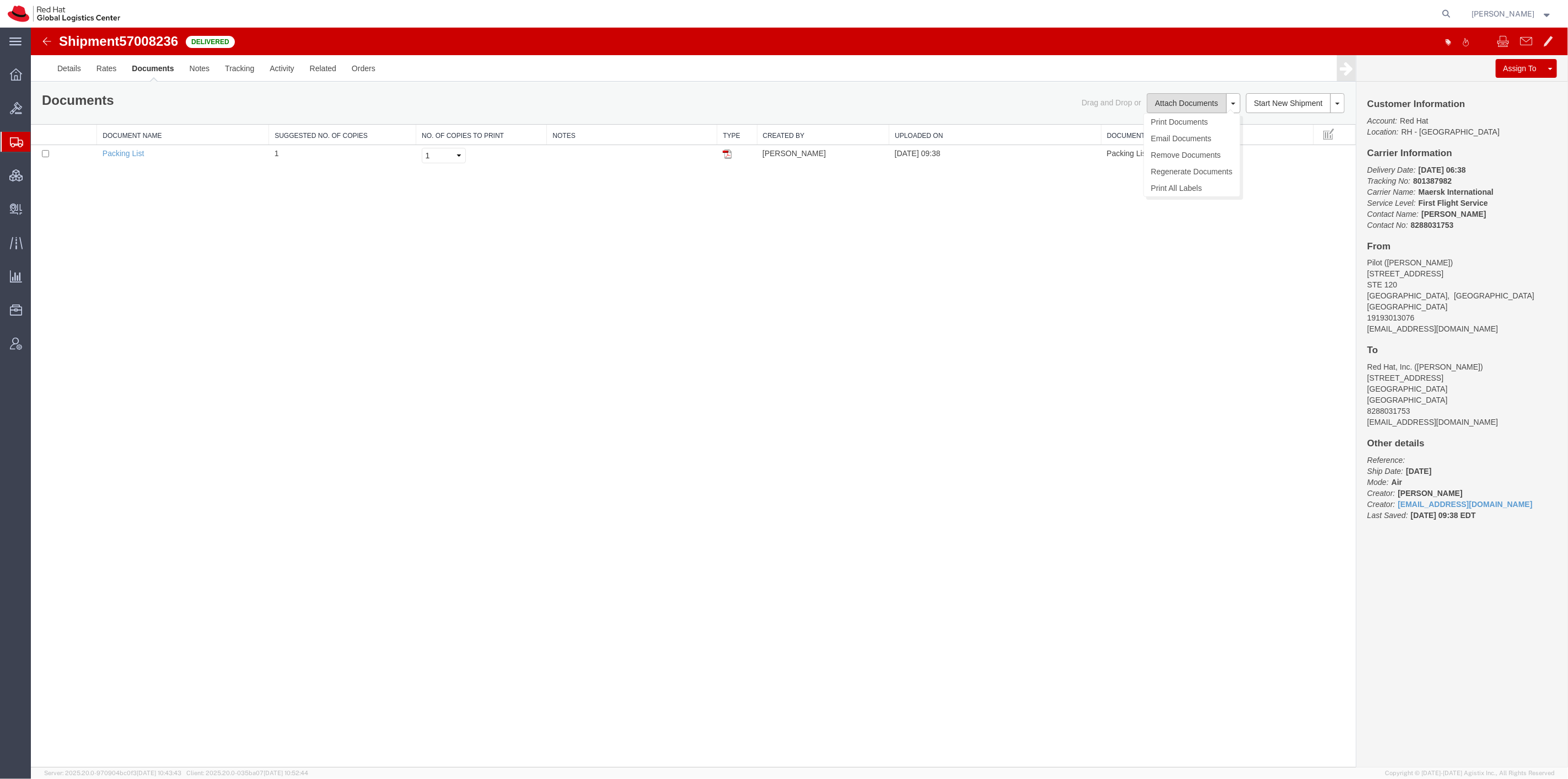
click at [1170, 103] on button "Attach Documents" at bounding box center [1186, 103] width 80 height 20
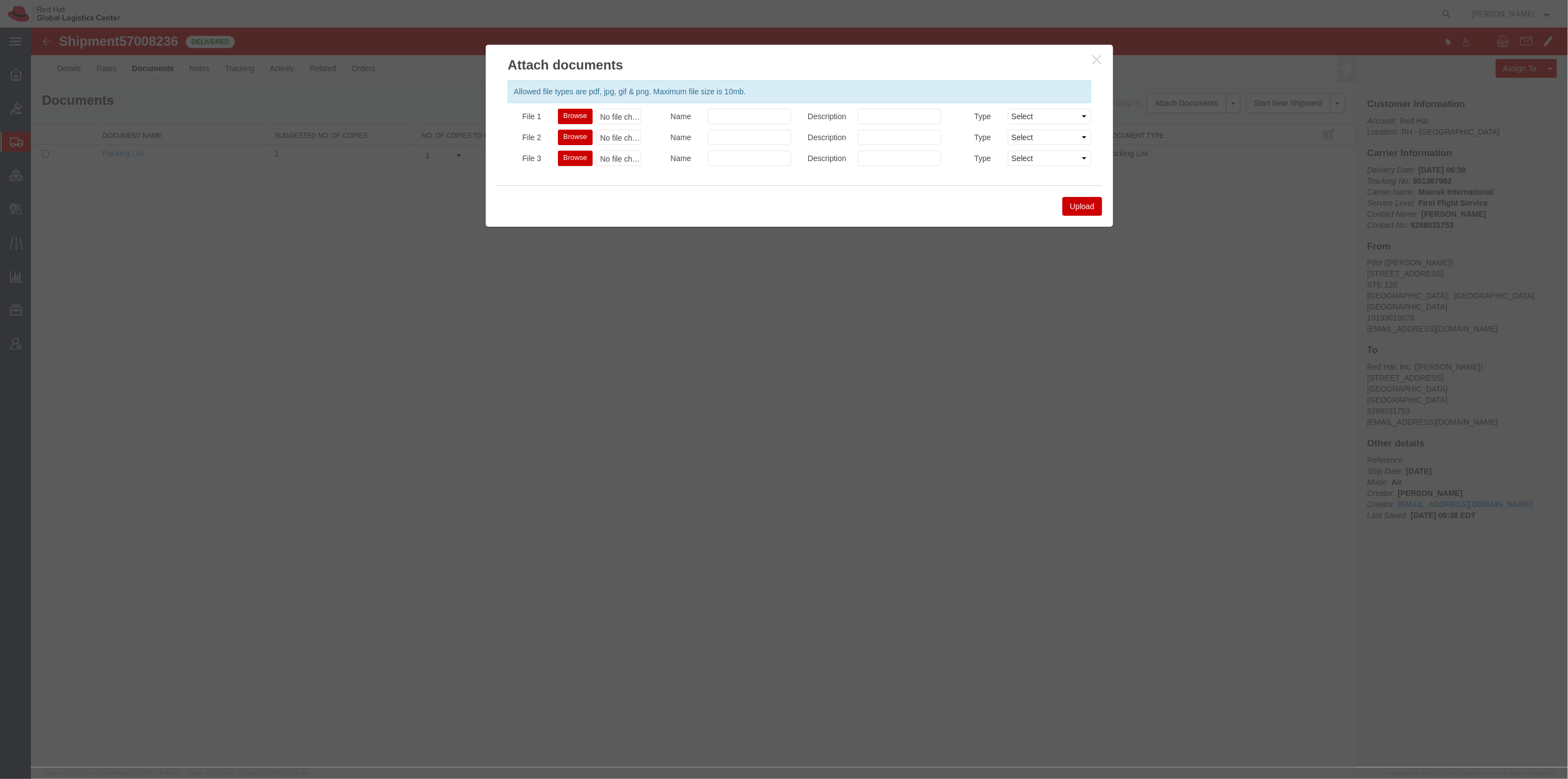
click at [574, 114] on button "Browse" at bounding box center [574, 116] width 35 height 15
type input "C:\fakepath\10.2.25 PW-RHT.pdf"
click at [1089, 206] on button "Upload" at bounding box center [1081, 206] width 40 height 19
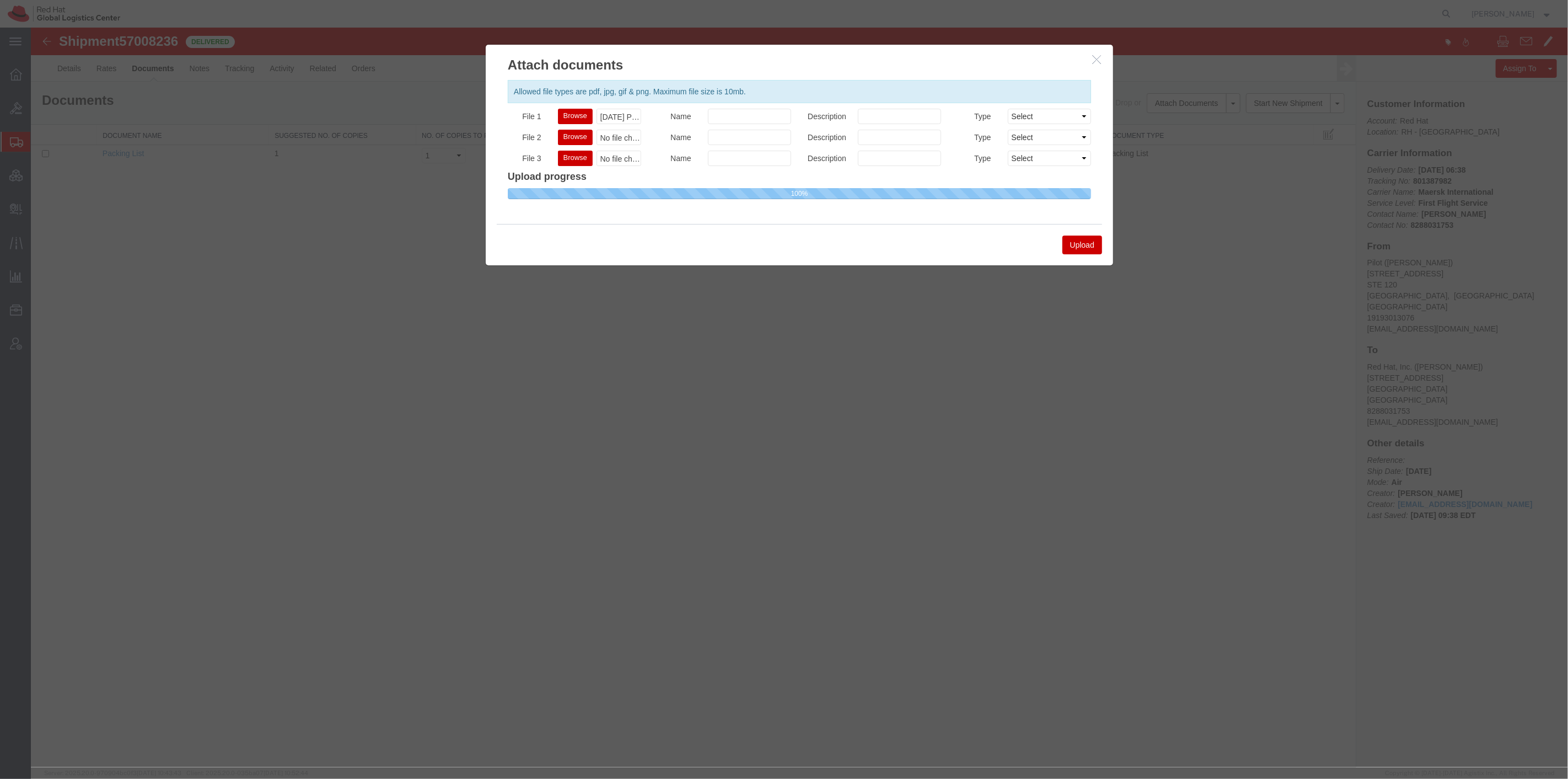
select select
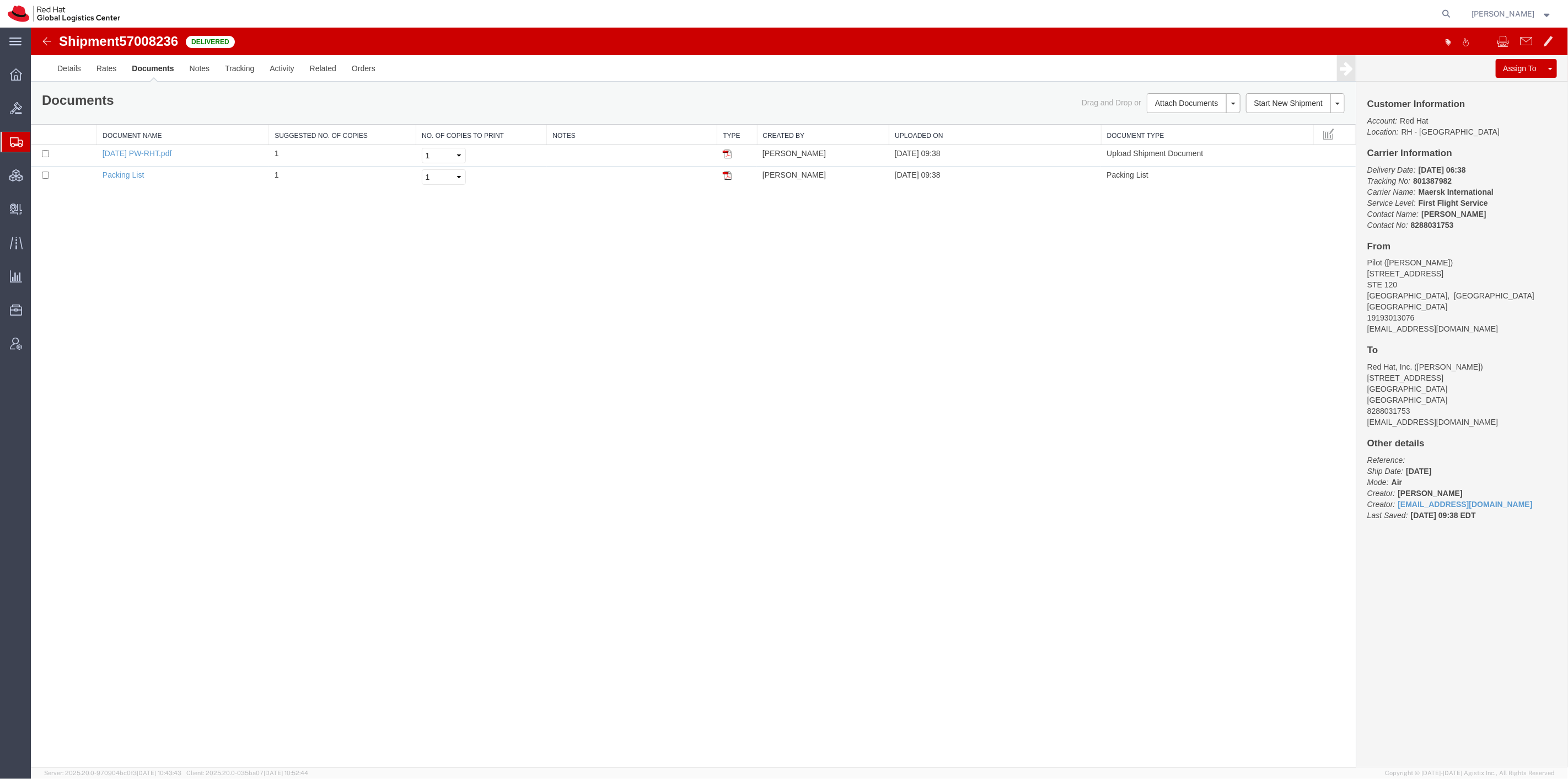
click at [48, 42] on img at bounding box center [46, 42] width 13 height 13
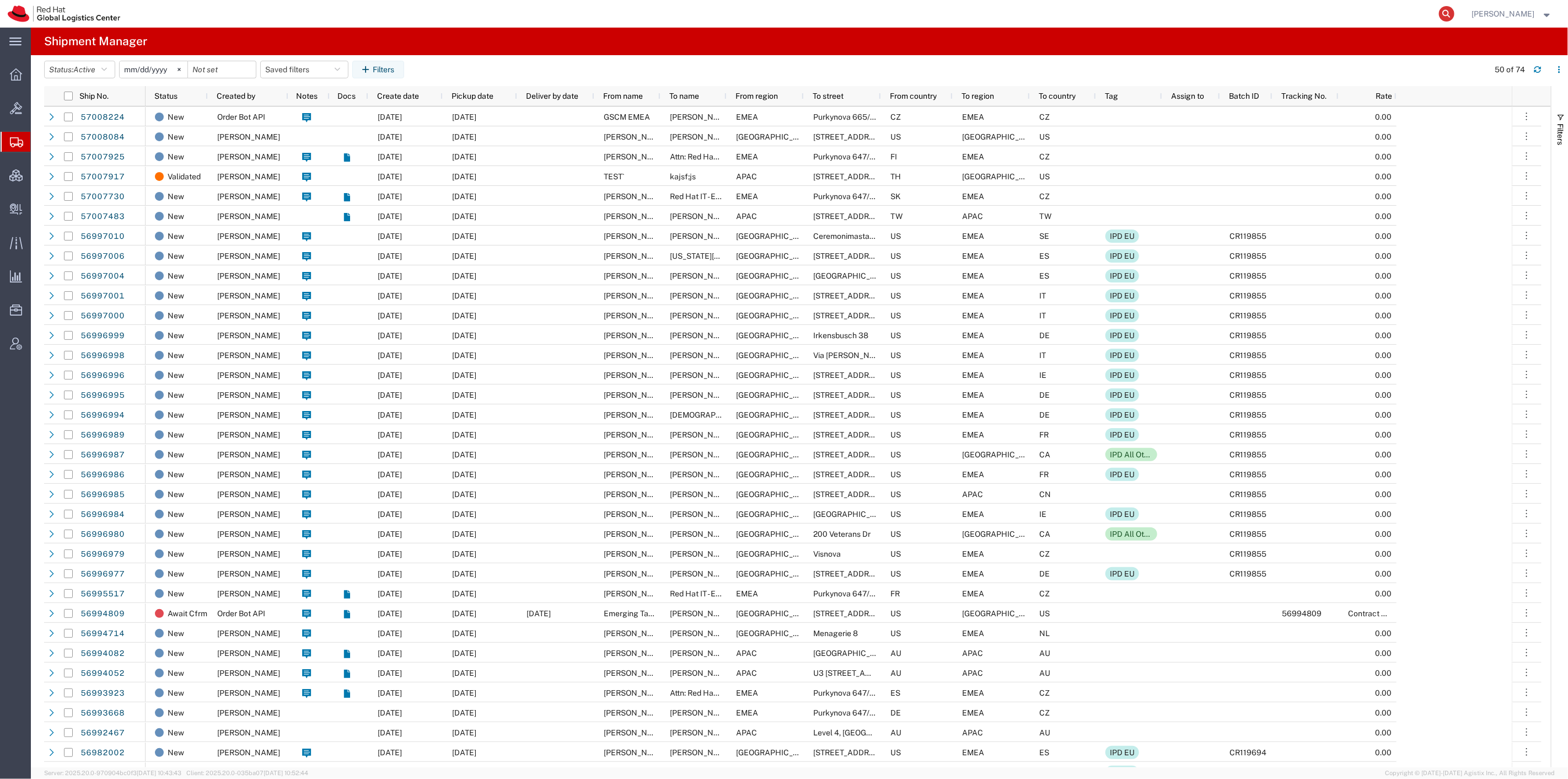
click at [1454, 12] on icon at bounding box center [1446, 13] width 15 height 15
paste input "72012017"
type input "72012017"
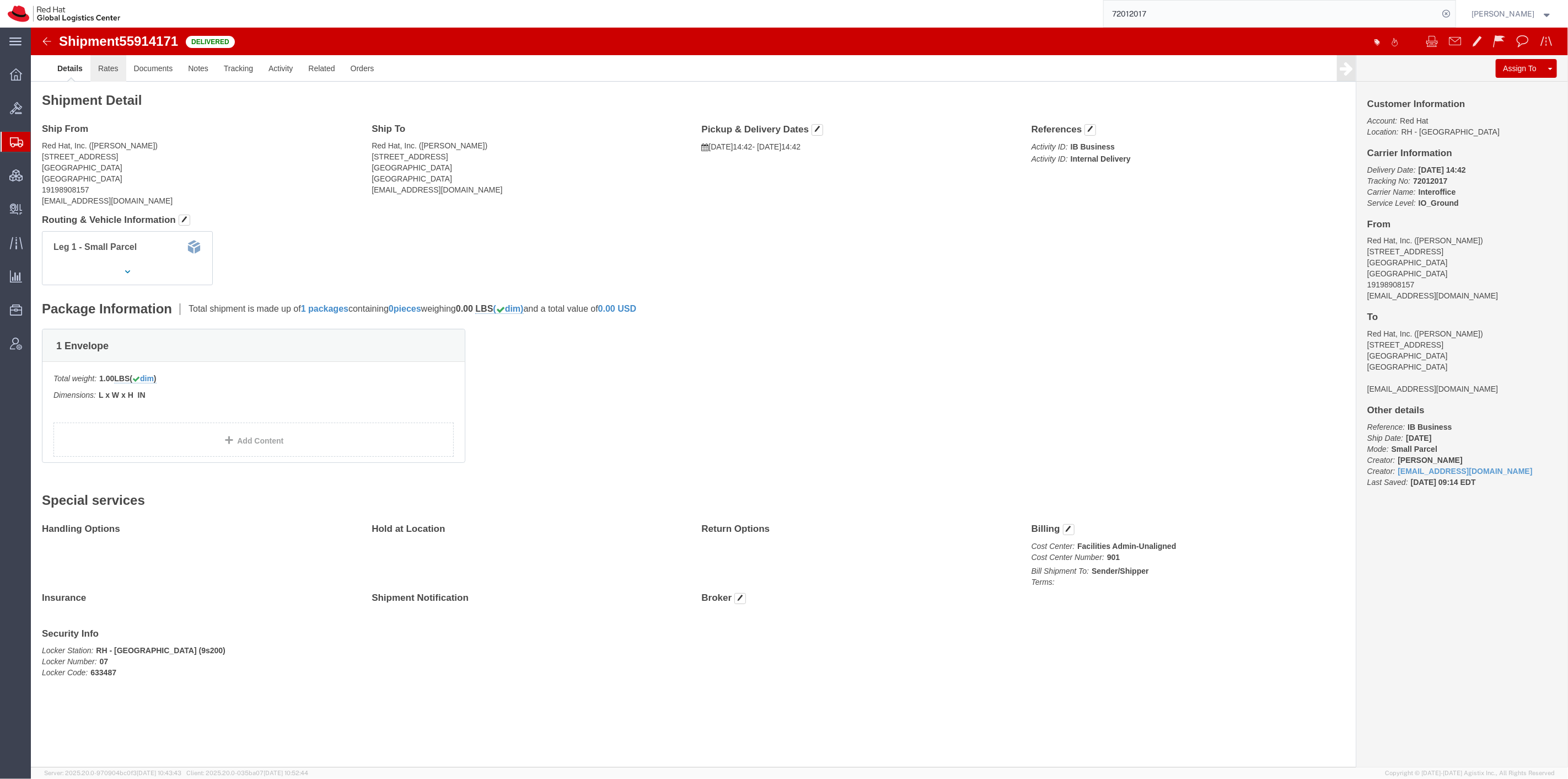
click link "Rates"
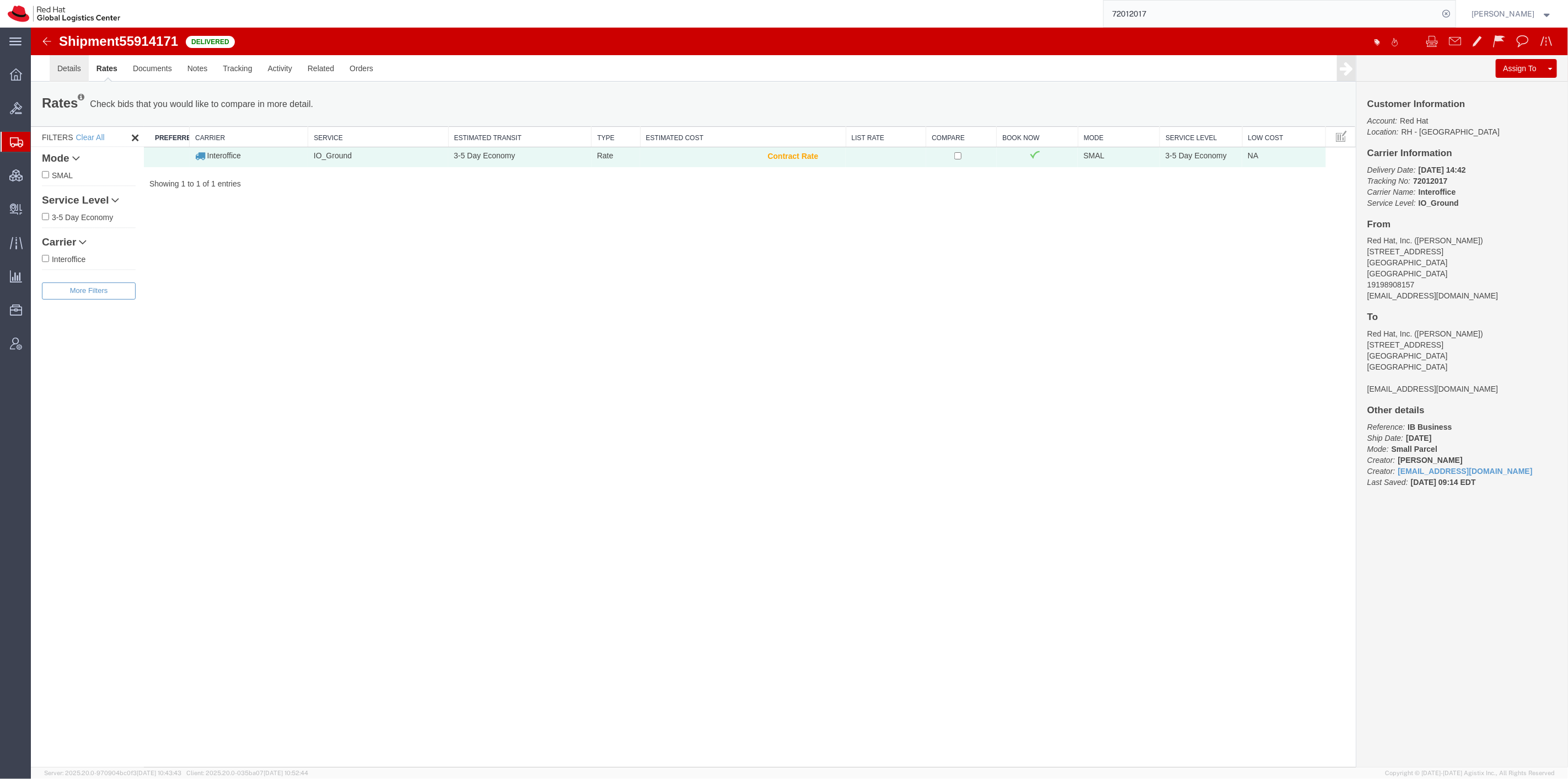
click at [61, 65] on link "Details" at bounding box center [68, 68] width 39 height 27
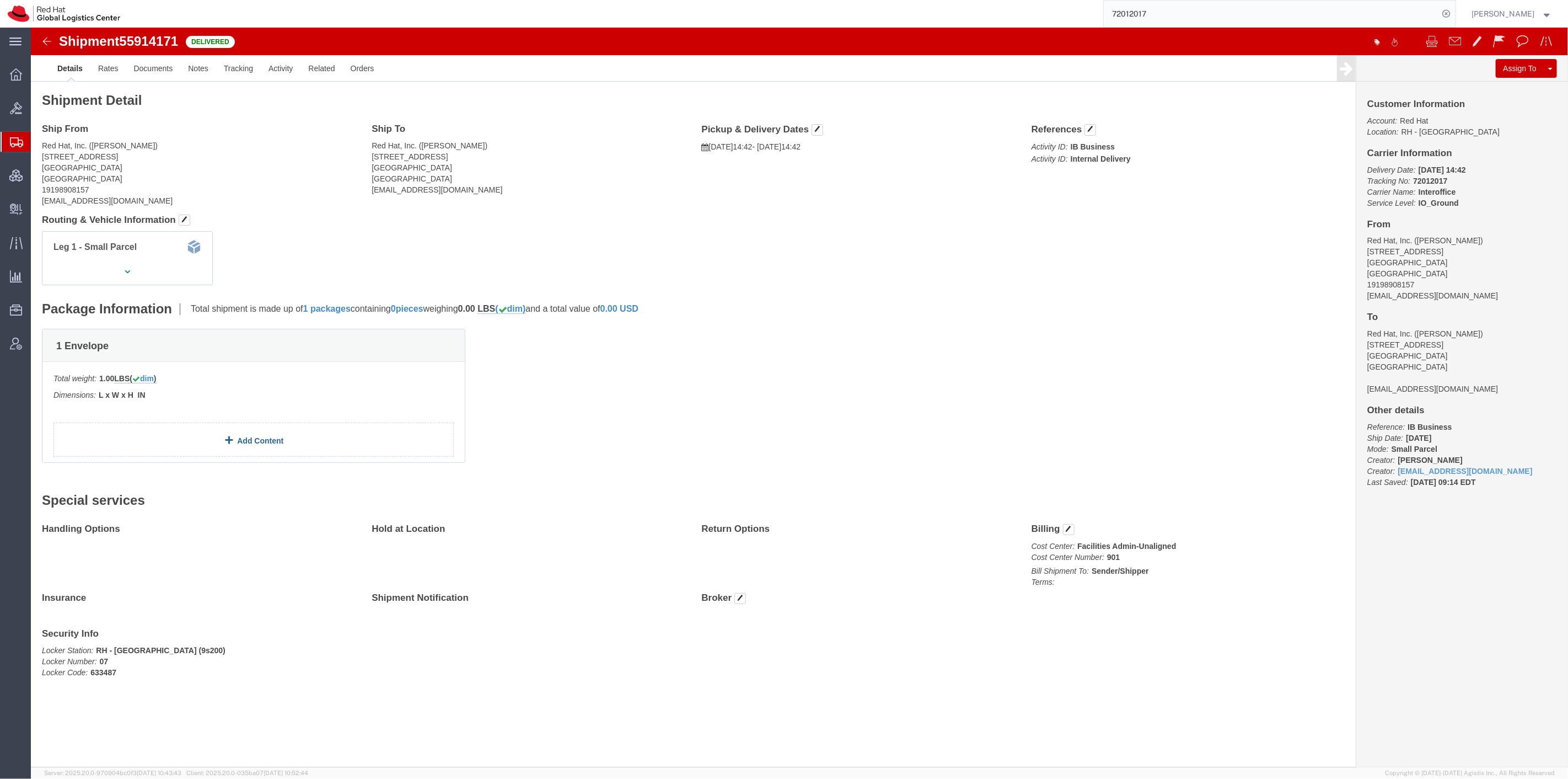
click link "Add Content"
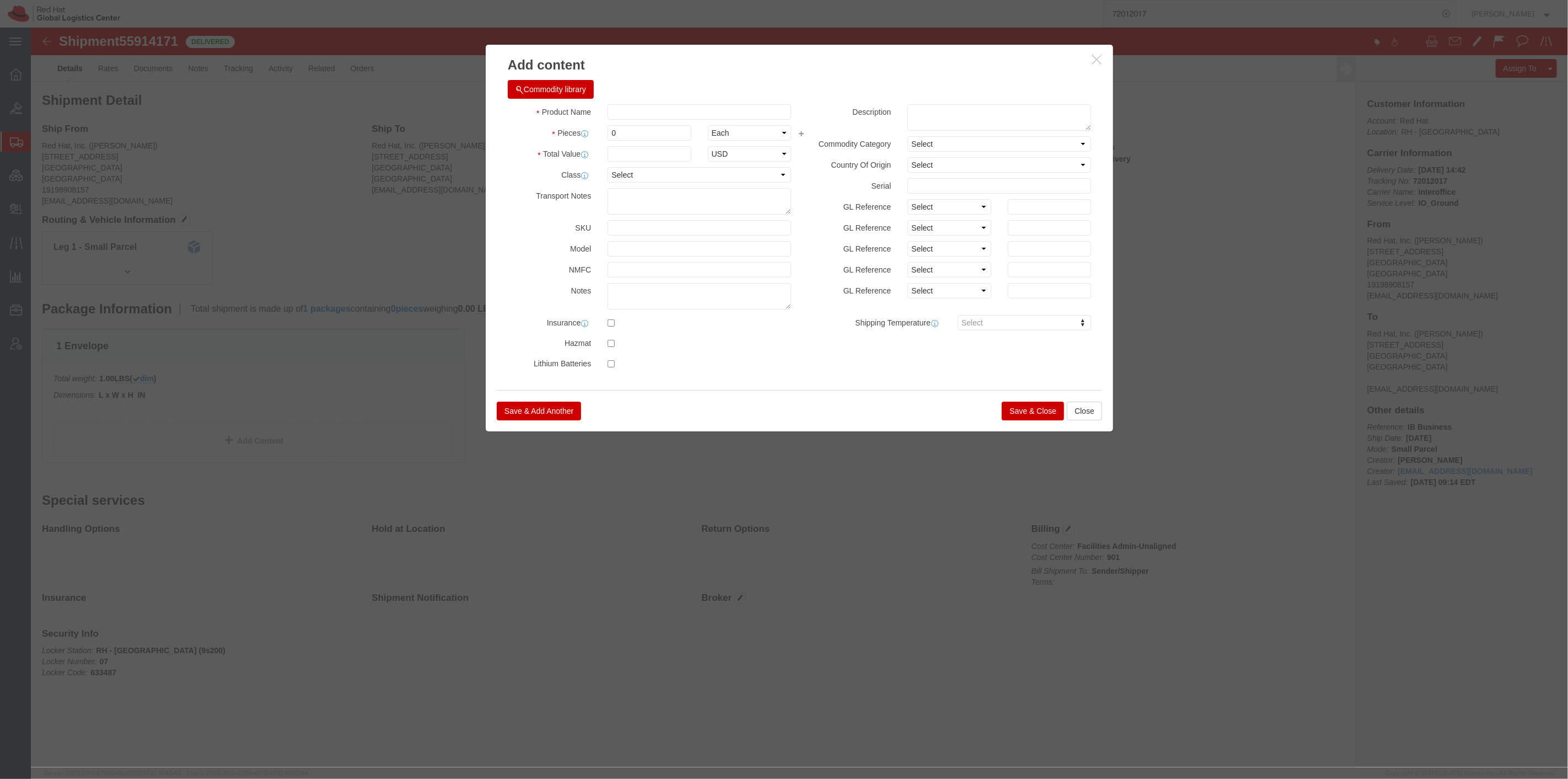
click h3 "Add content"
click icon "button"
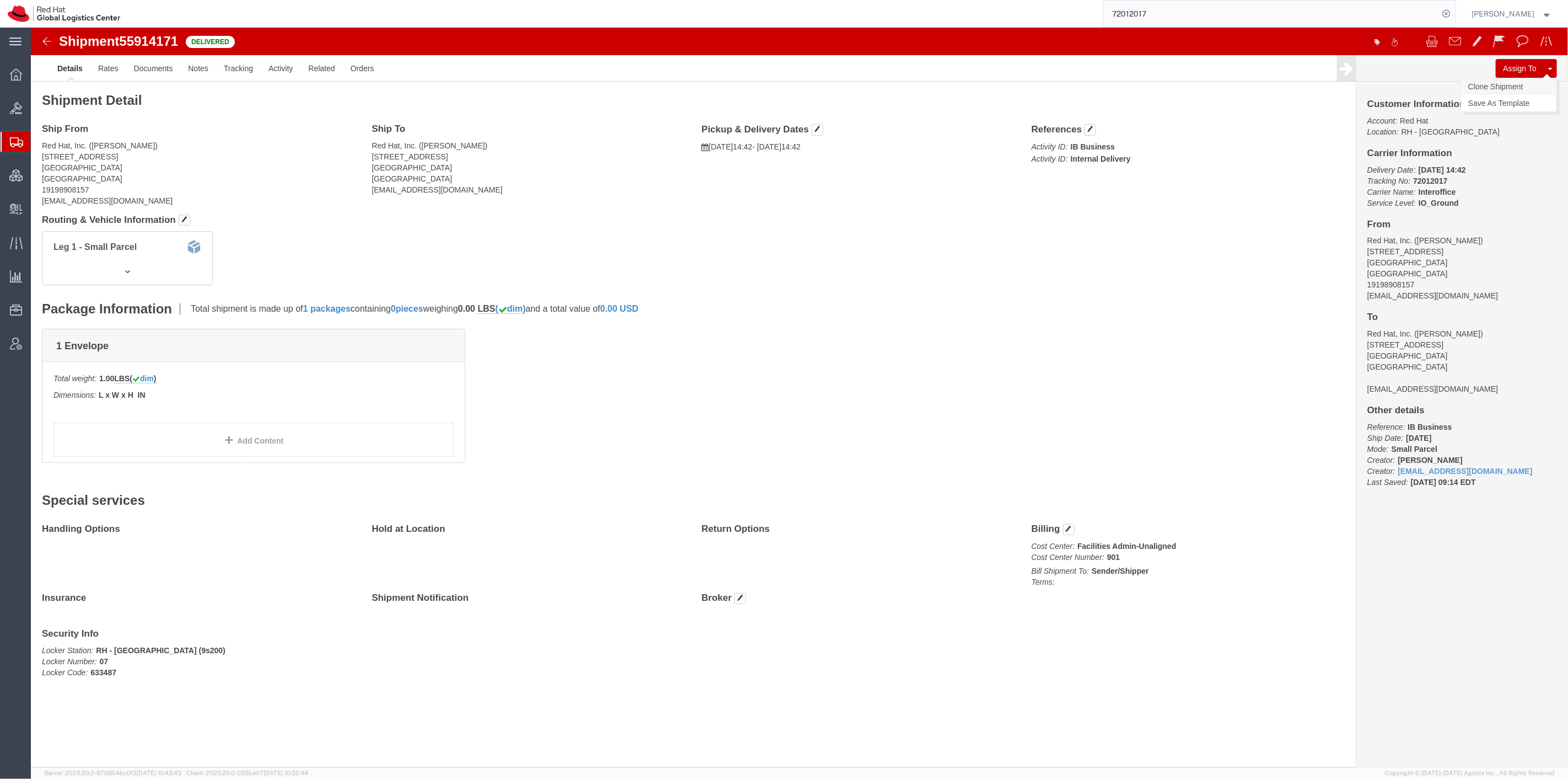
click link "Clone Shipment"
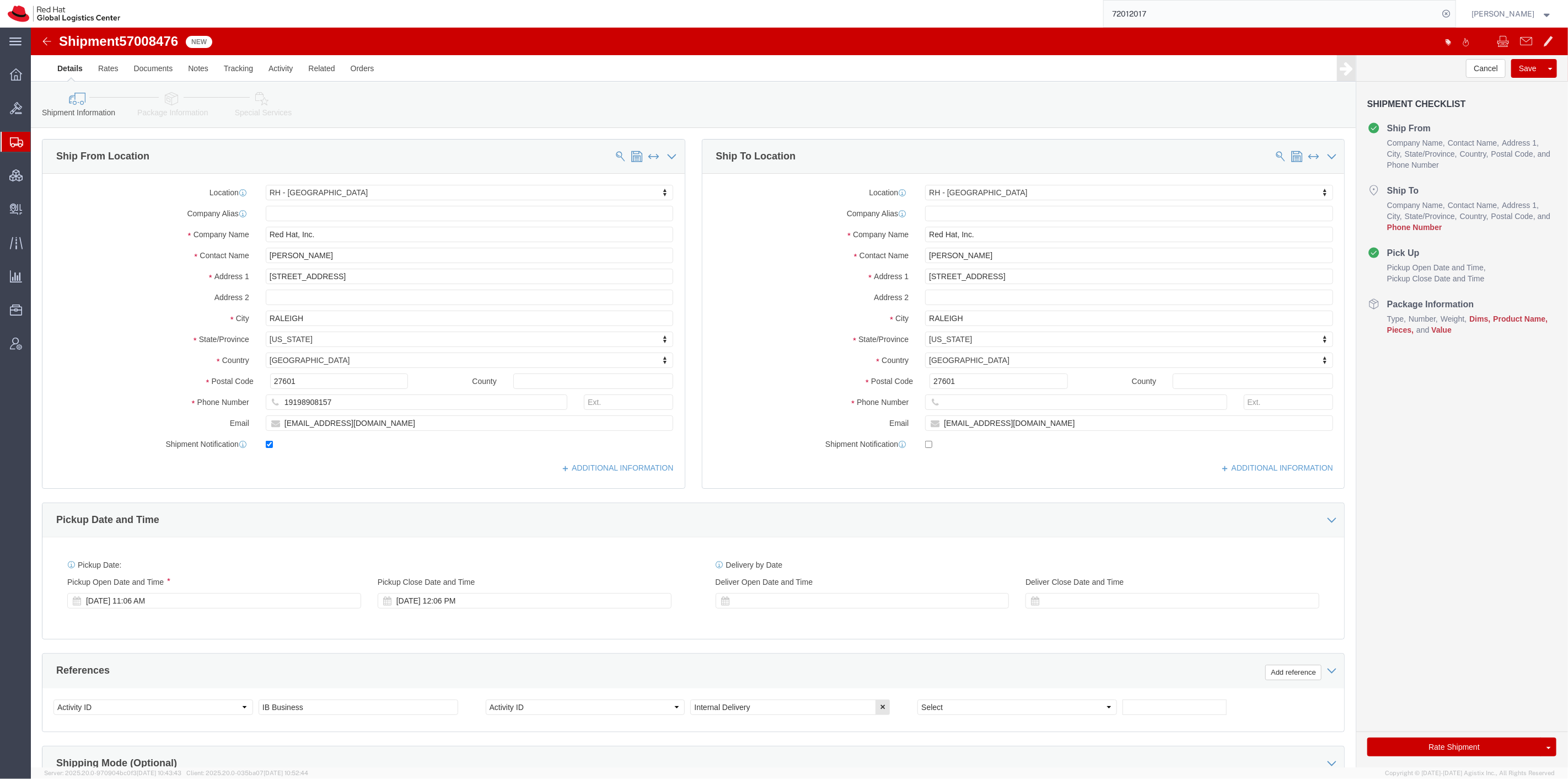
select select "38014"
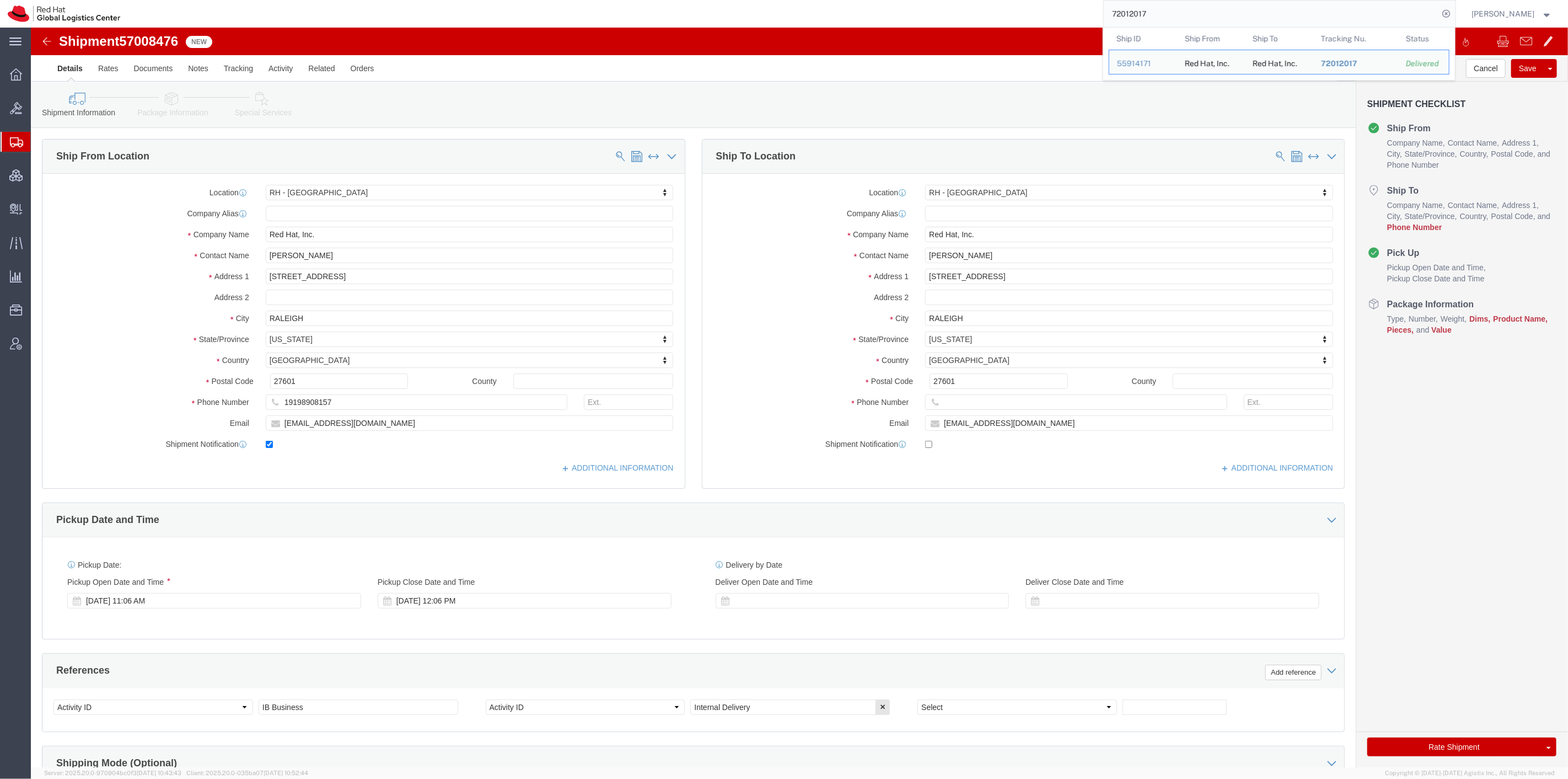
click at [1197, 17] on input "72012017" at bounding box center [1271, 14] width 335 height 27
click at [1147, 61] on div "55914171" at bounding box center [1143, 63] width 52 height 11
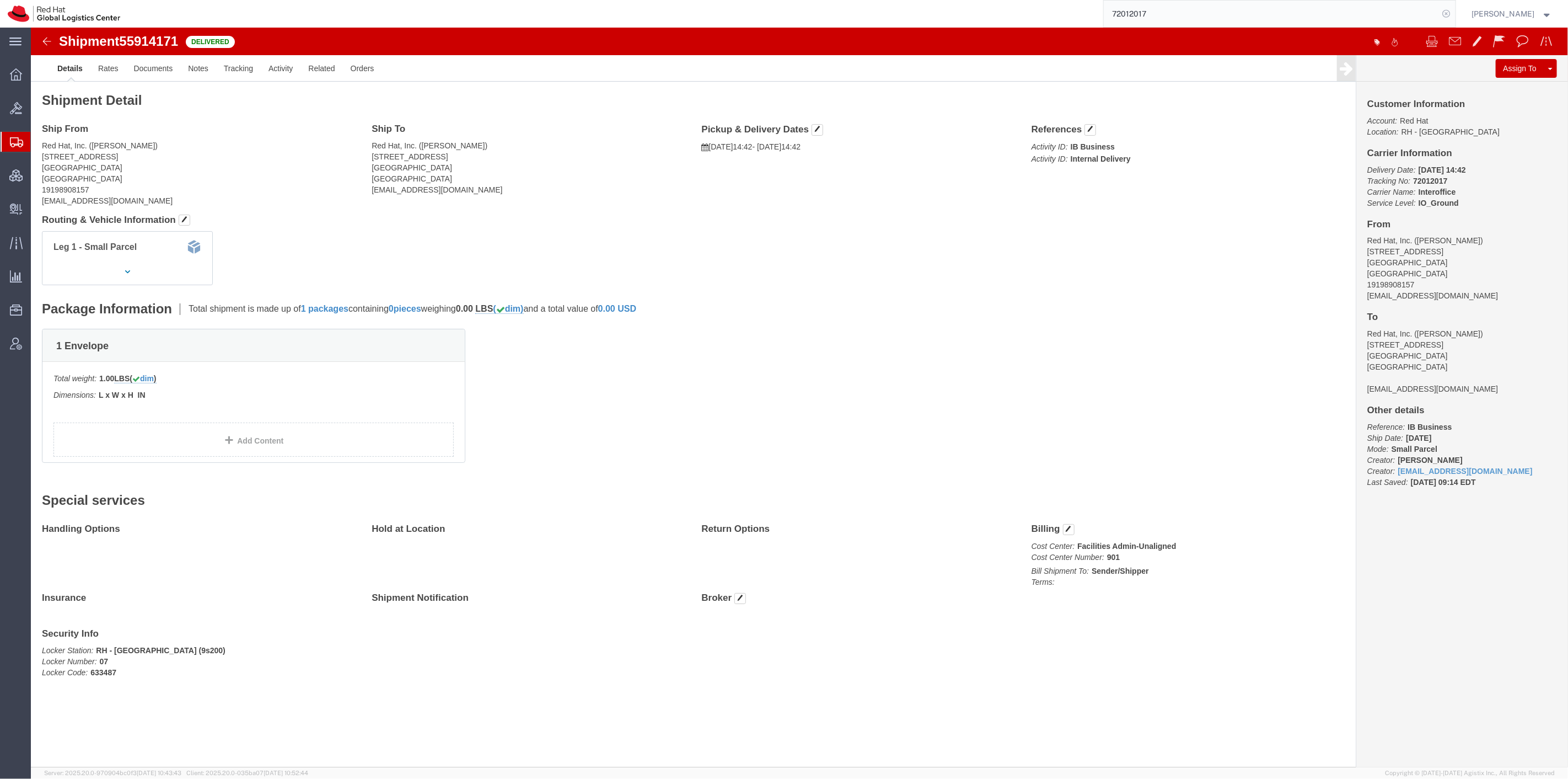
click at [1454, 17] on icon at bounding box center [1446, 13] width 15 height 15
click button "button"
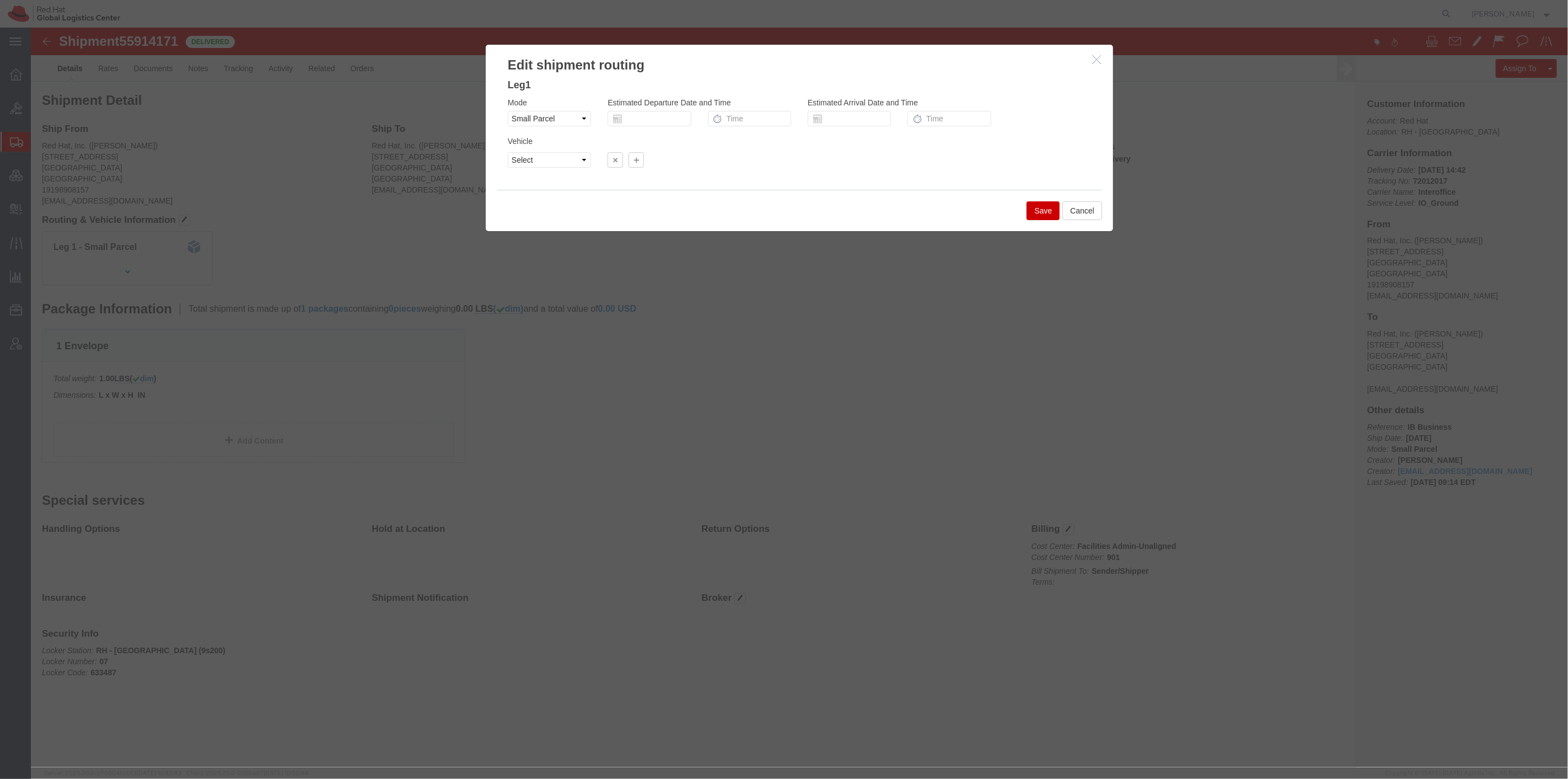
click button "button"
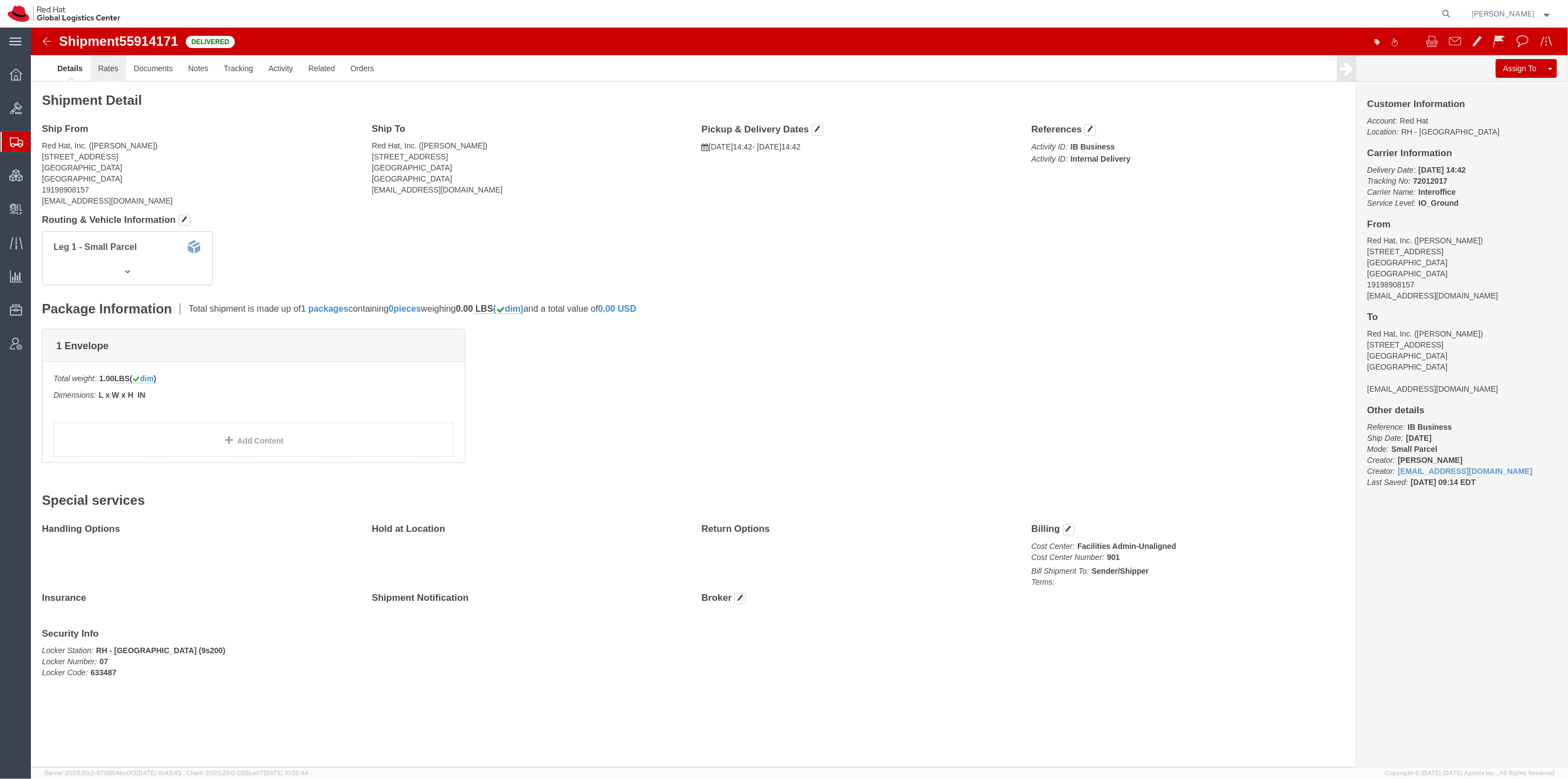
click link "Rates"
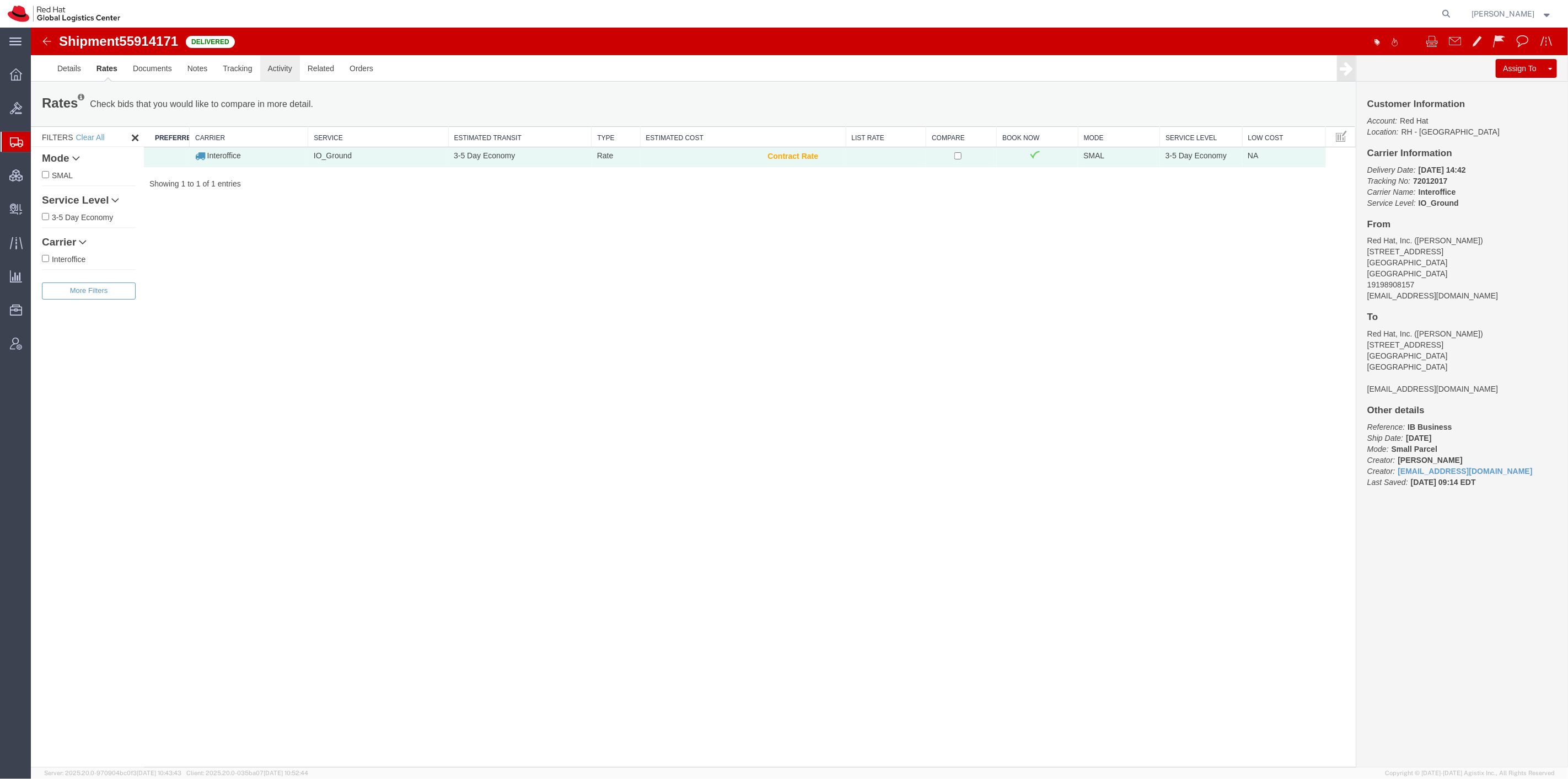
click at [281, 72] on link "Activity" at bounding box center [279, 68] width 40 height 27
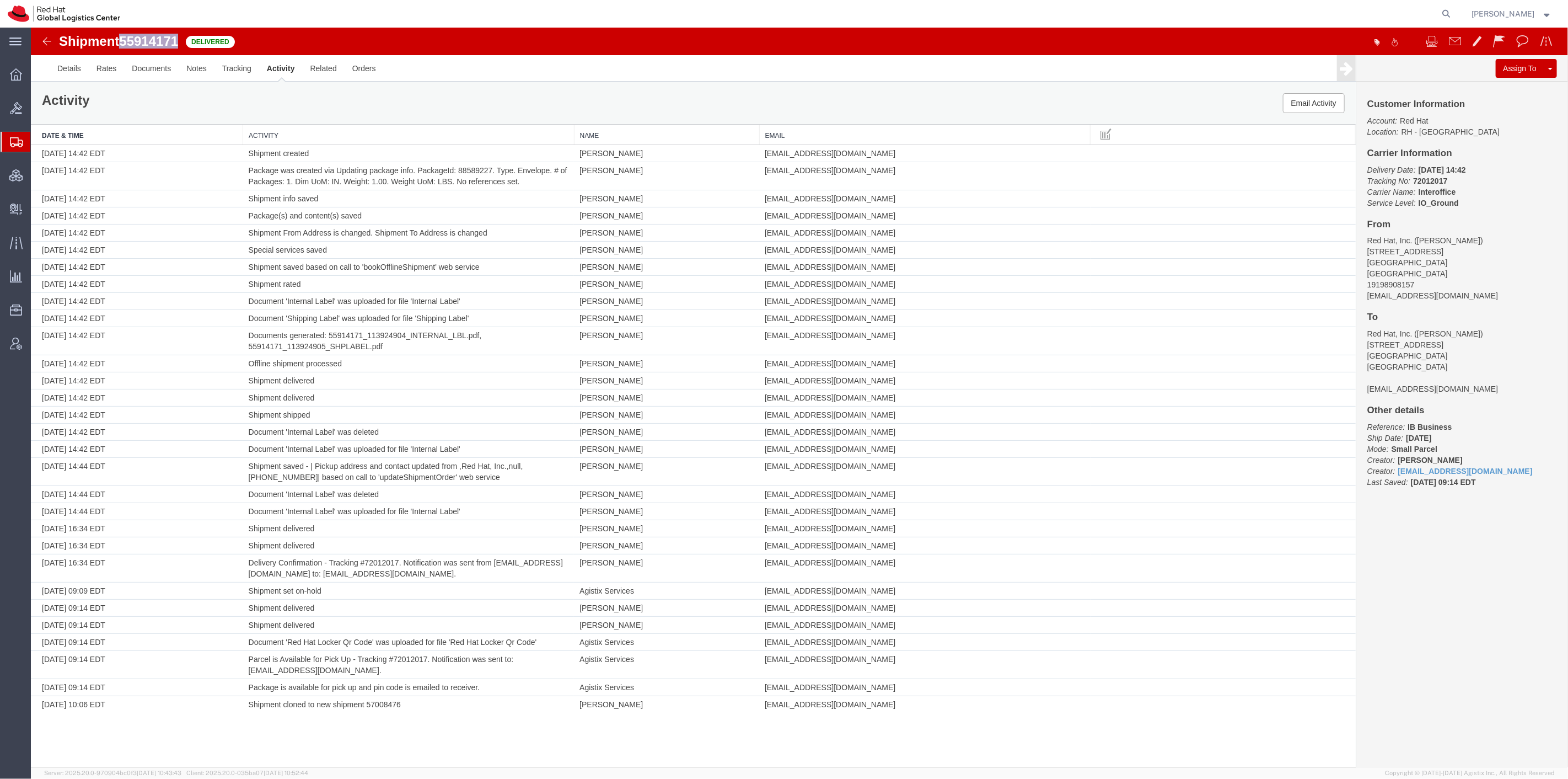
drag, startPoint x: 123, startPoint y: 44, endPoint x: 179, endPoint y: 46, distance: 56.0
click at [177, 46] on span "55914171" at bounding box center [148, 41] width 59 height 15
copy span "55914171"
click at [147, 74] on link "Documents" at bounding box center [151, 68] width 55 height 27
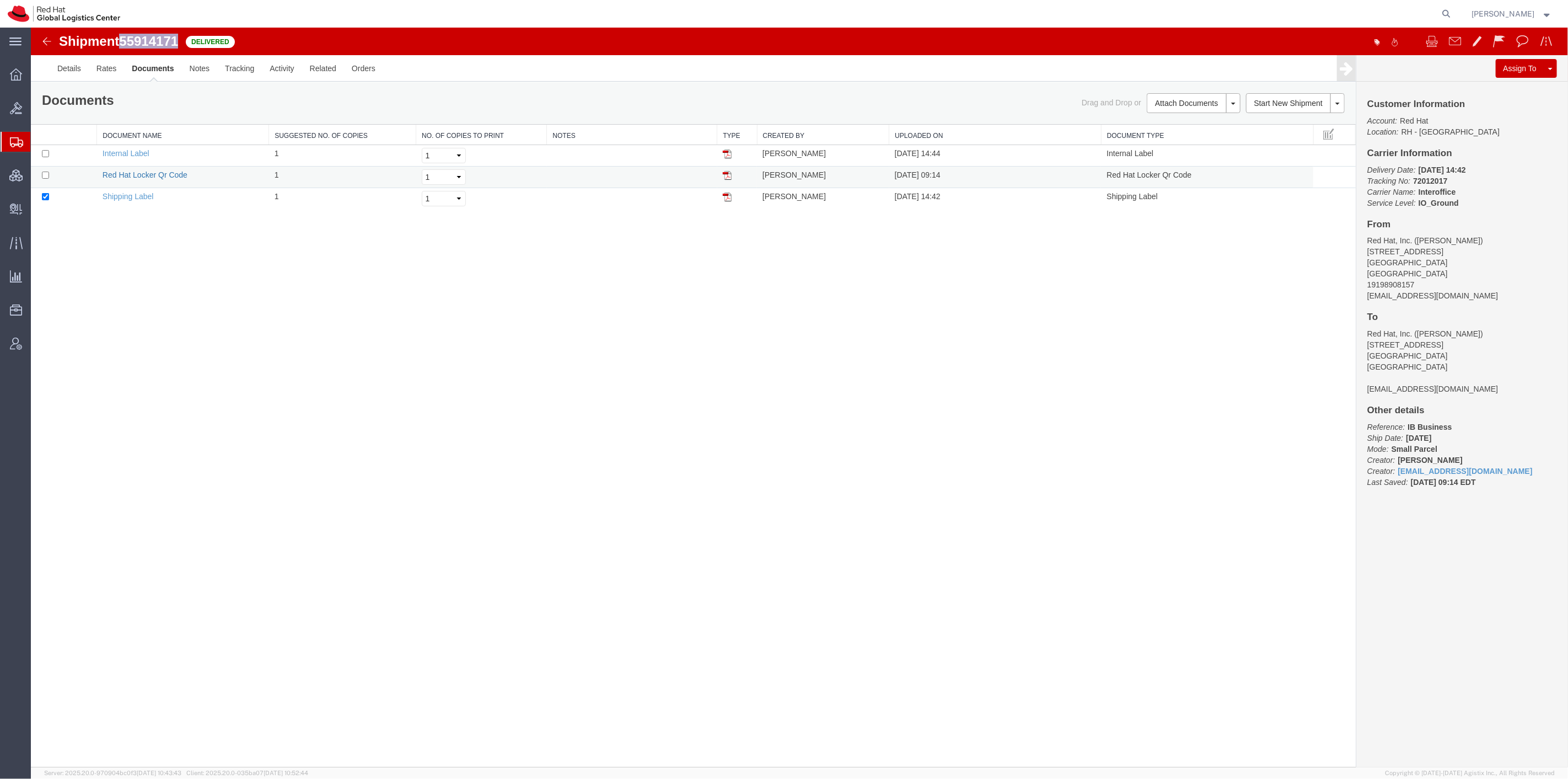
click at [151, 173] on link "Red Hat Locker Qr Code" at bounding box center [144, 174] width 85 height 9
click at [134, 194] on link "Shipping Label" at bounding box center [127, 196] width 52 height 9
click at [137, 151] on link "Internal Label" at bounding box center [125, 153] width 47 height 9
click at [276, 61] on link "Activity" at bounding box center [281, 68] width 40 height 27
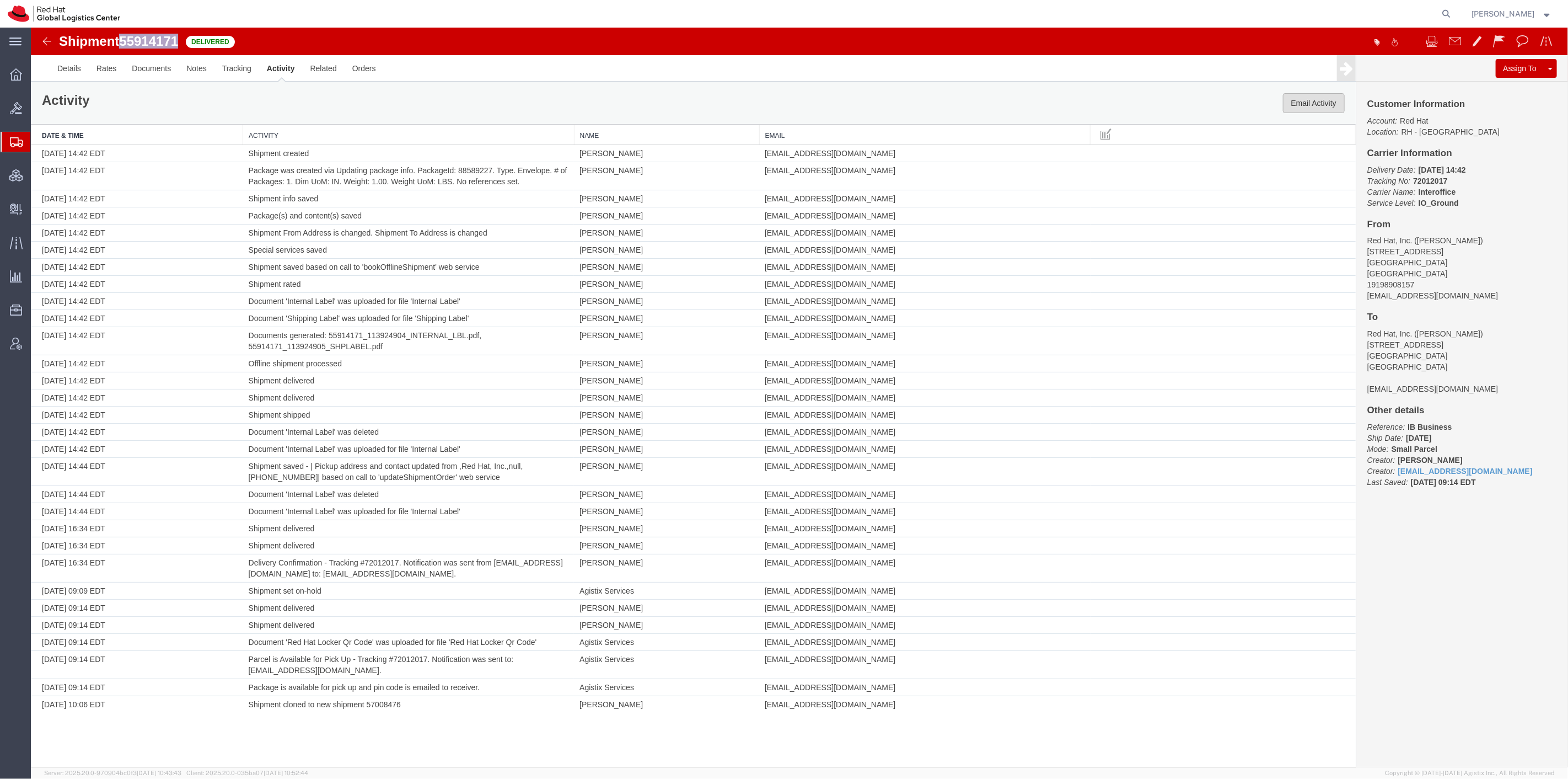
click at [1324, 102] on button "Email Activity" at bounding box center [1313, 103] width 62 height 20
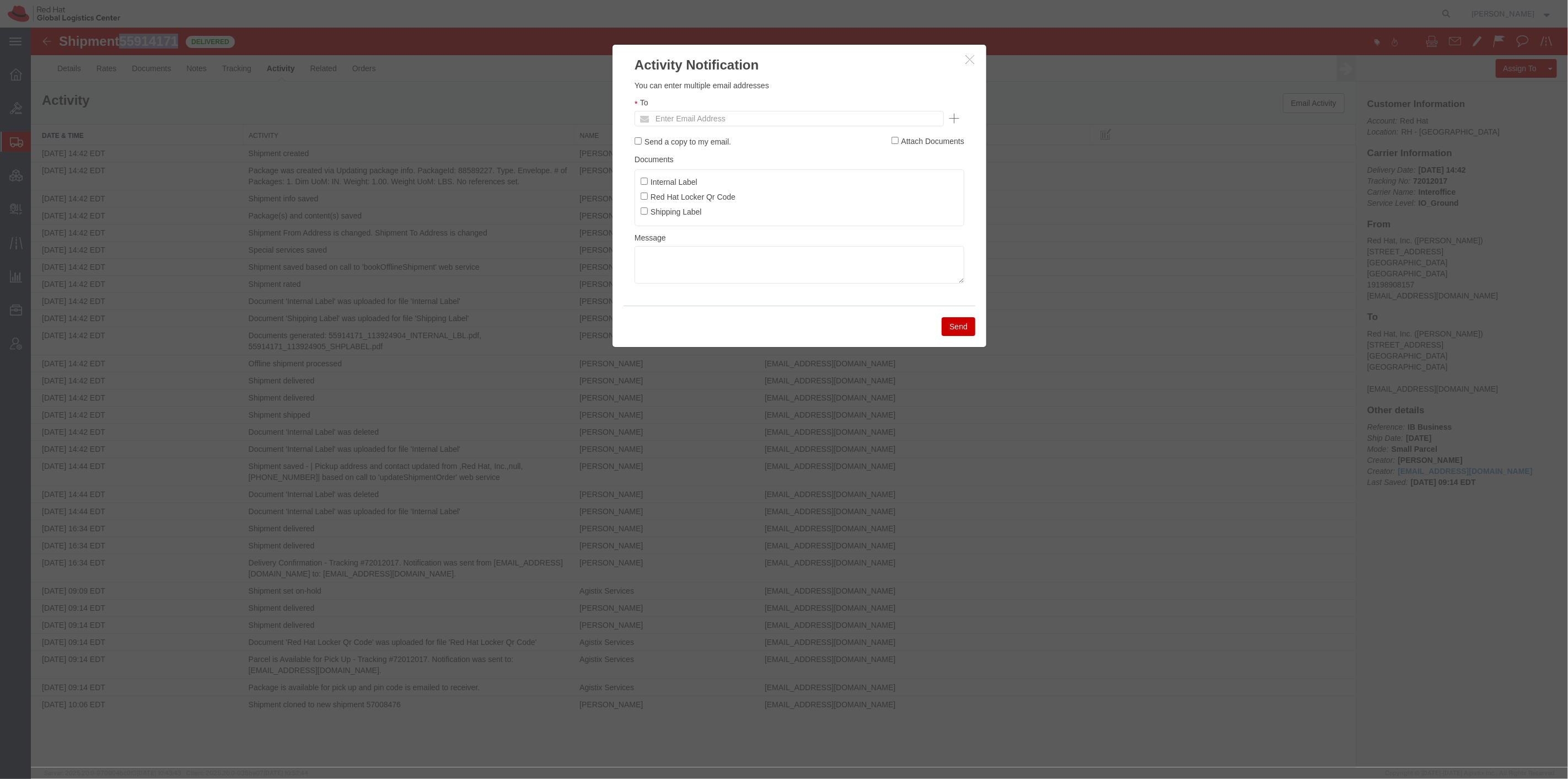
click at [972, 62] on icon "button" at bounding box center [969, 60] width 9 height 9
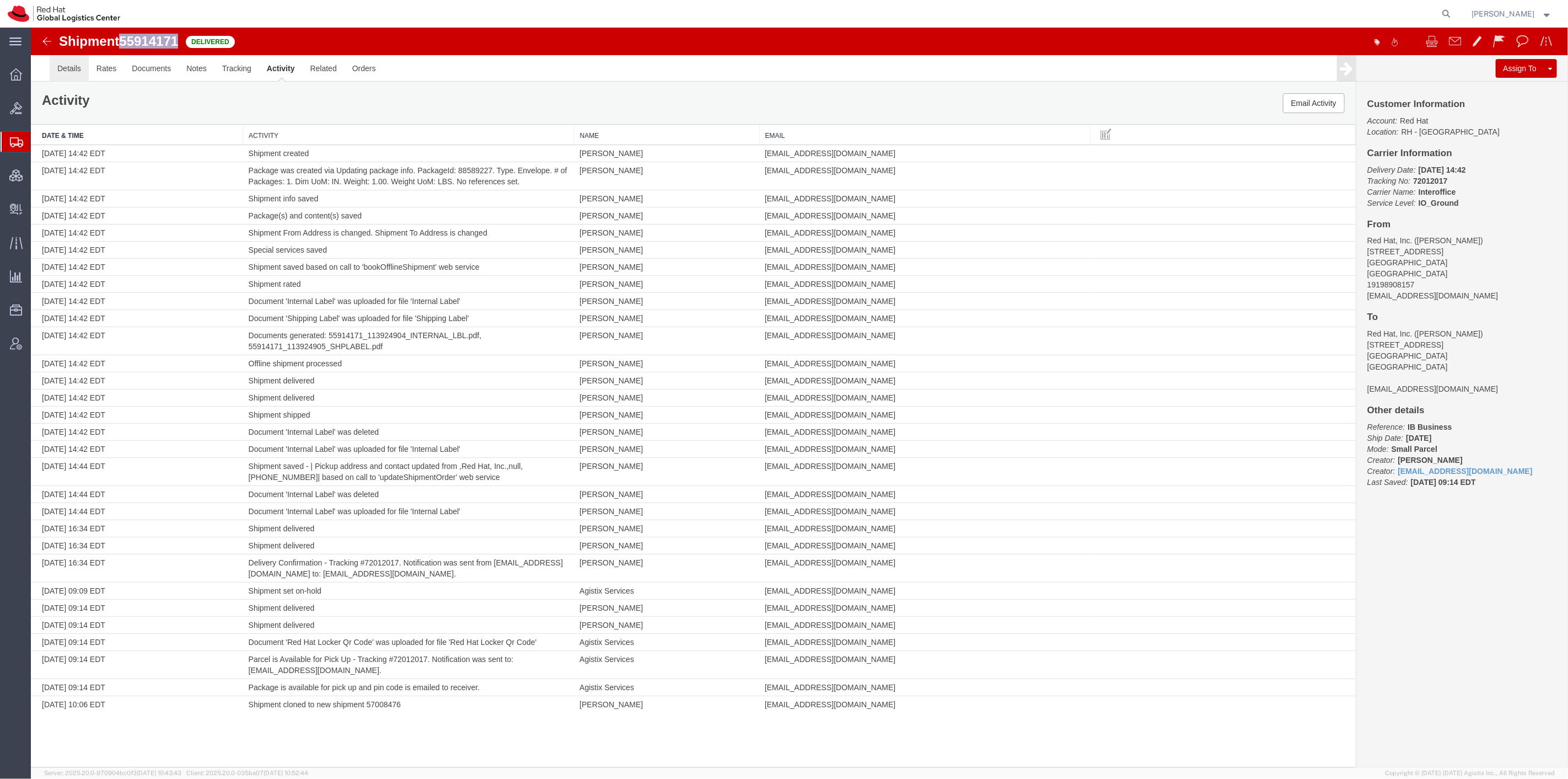
click at [61, 64] on link "Details" at bounding box center [68, 68] width 39 height 27
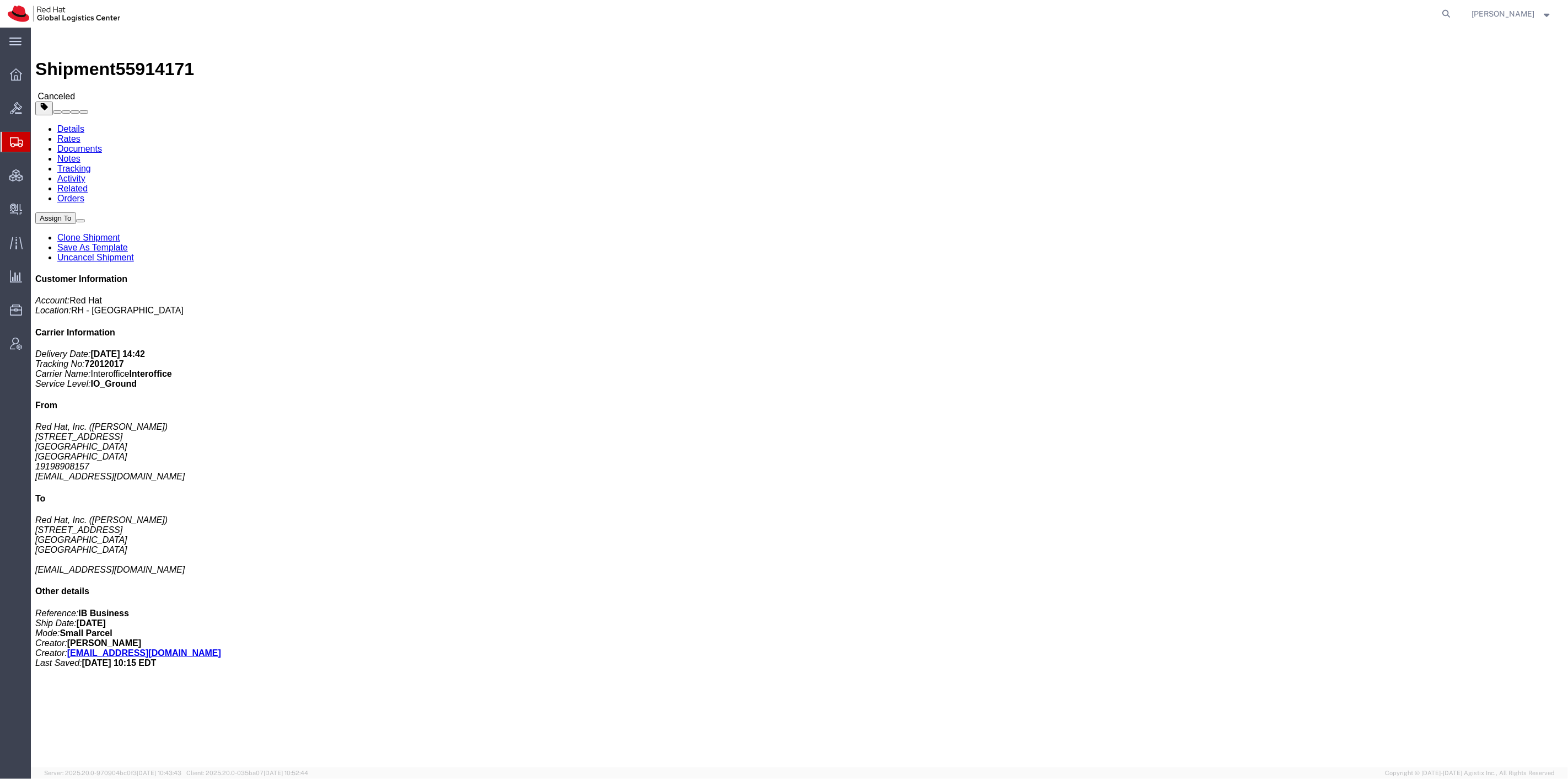
click link "Documents"
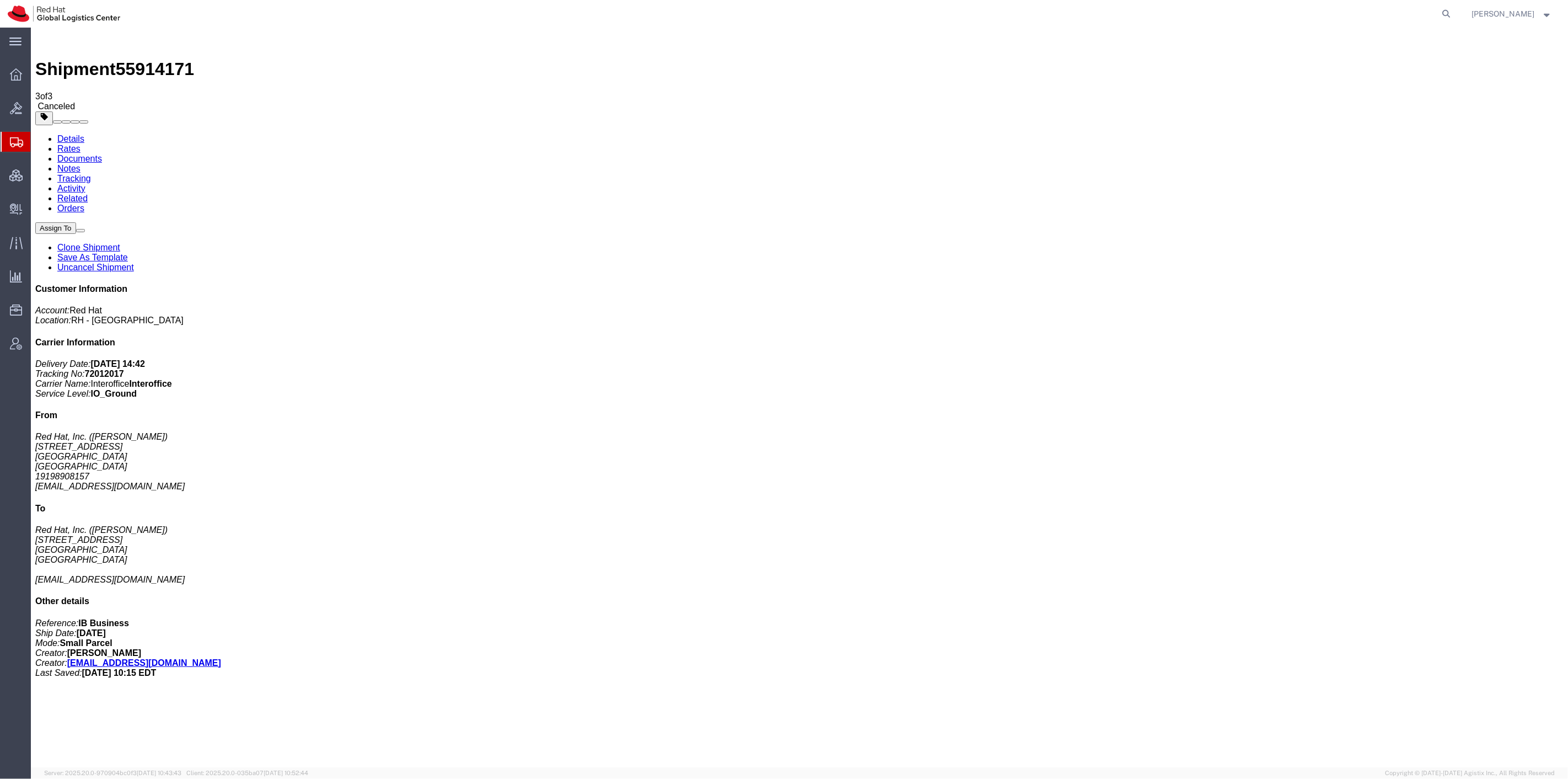
click at [90, 173] on link "Tracking" at bounding box center [74, 178] width 33 height 9
click at [0, 0] on span "Shipment Manager" at bounding box center [0, 0] width 0 height 0
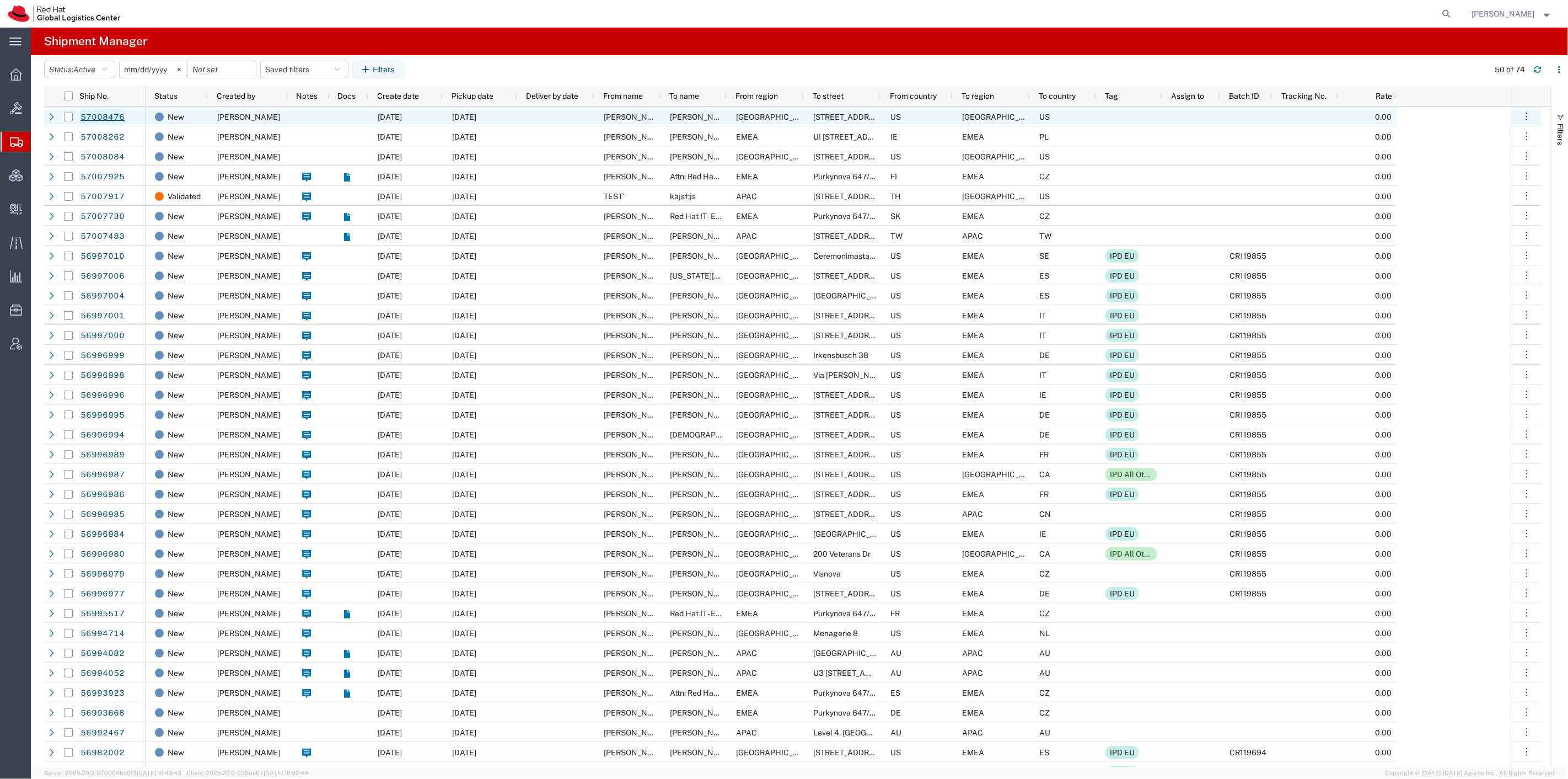
click at [89, 113] on link "57008476" at bounding box center [102, 117] width 46 height 17
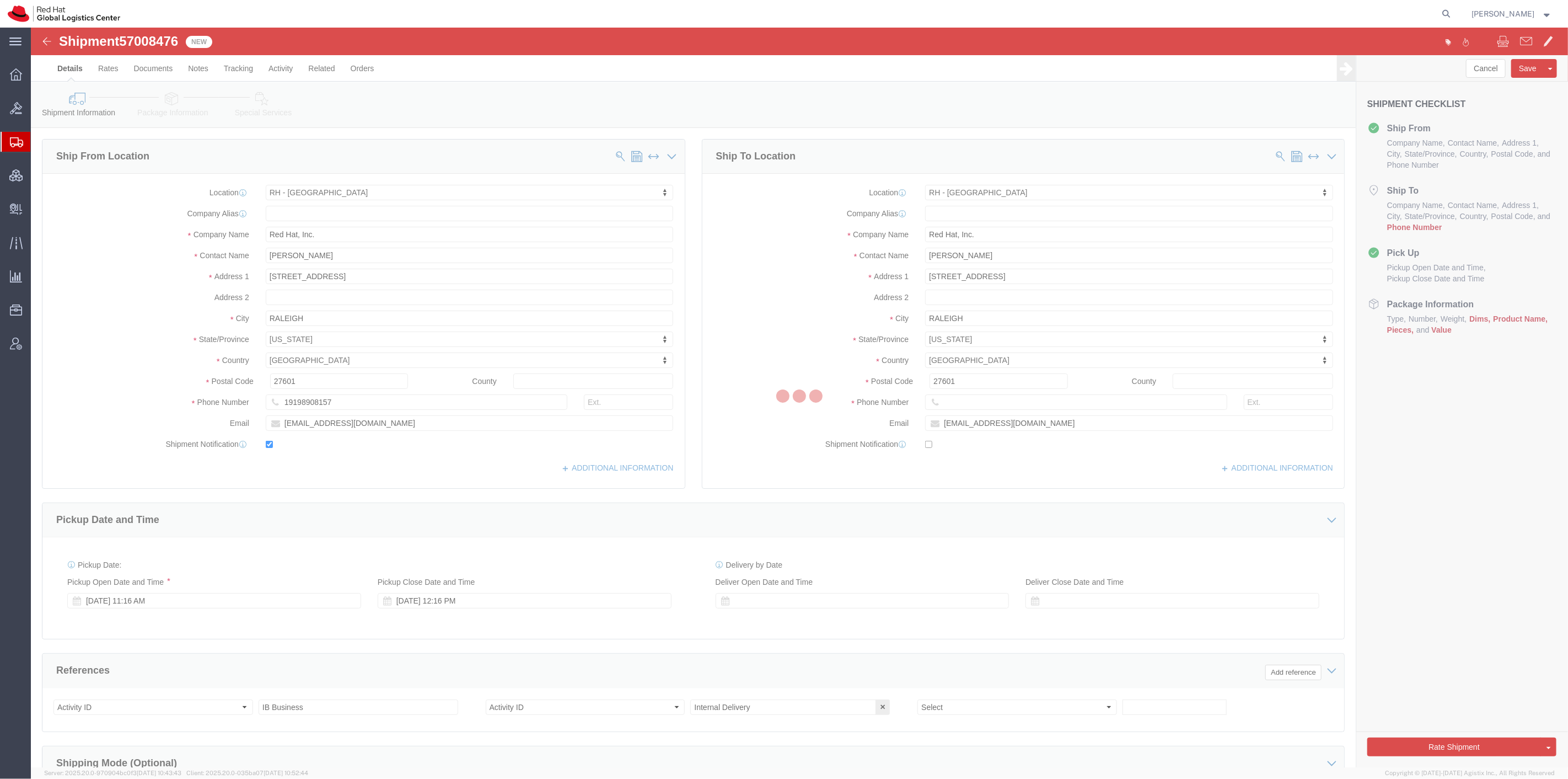
select select "38014"
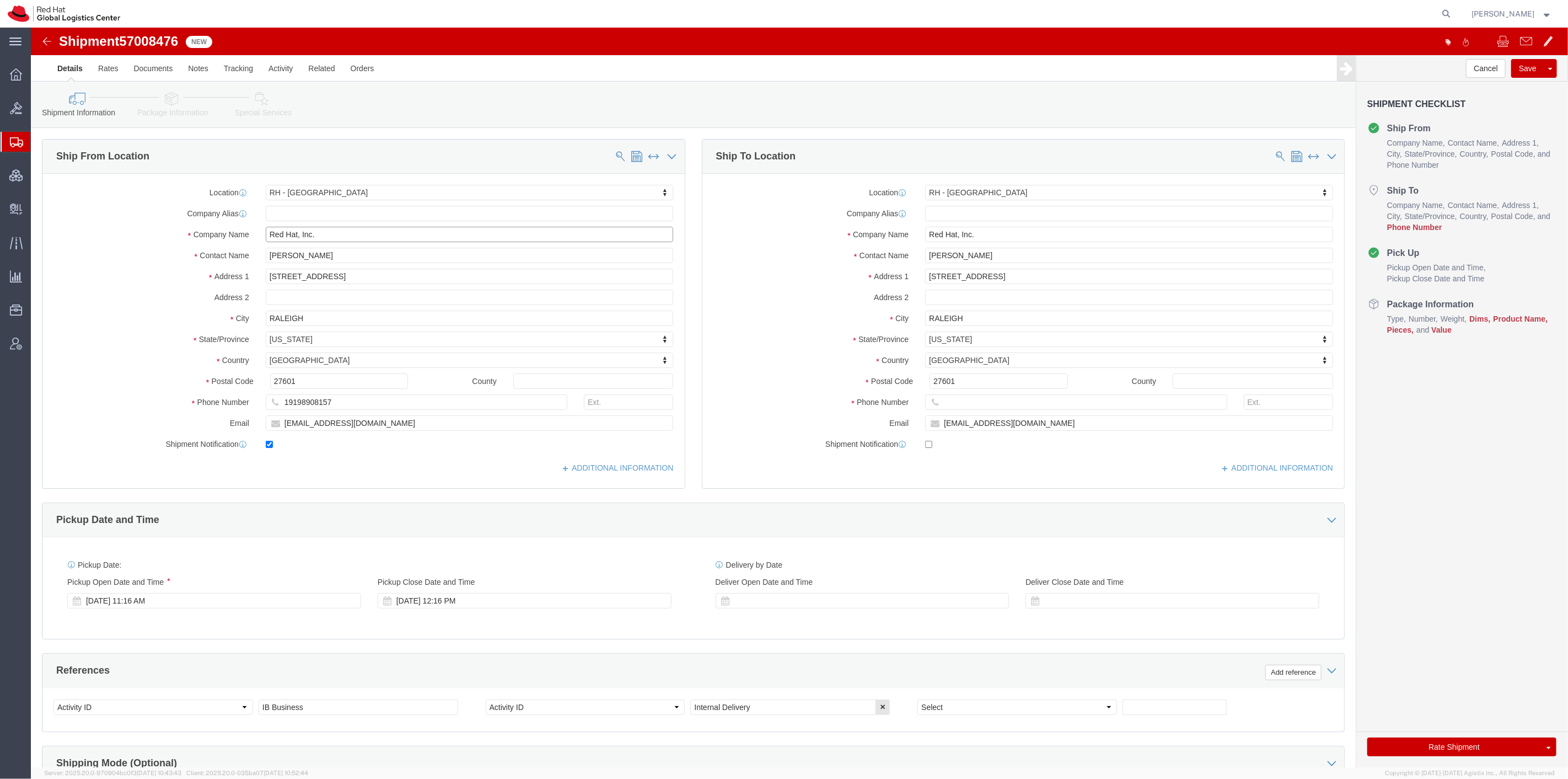
drag, startPoint x: 313, startPoint y: 212, endPoint x: 221, endPoint y: 214, distance: 92.0
click div "Company Name Red Hat, Inc."
type input "Equinix Data Center"
click div "Company Name Equinix Data Center"
click div "Location RH - Raleigh My Profile Location RH - Amsterdam - MSO RH - Amsterdam D…"
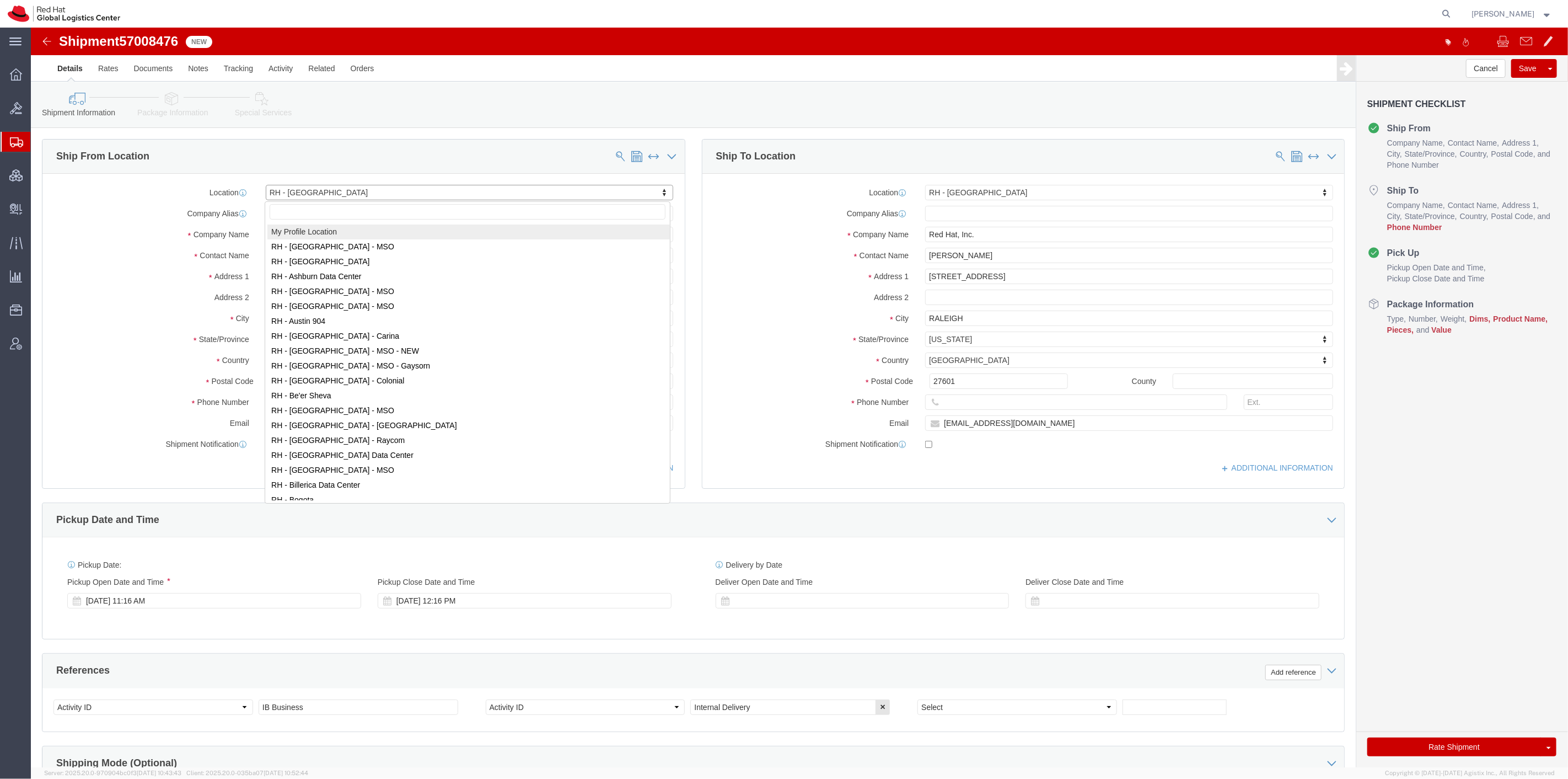
select select "MYPROFILE"
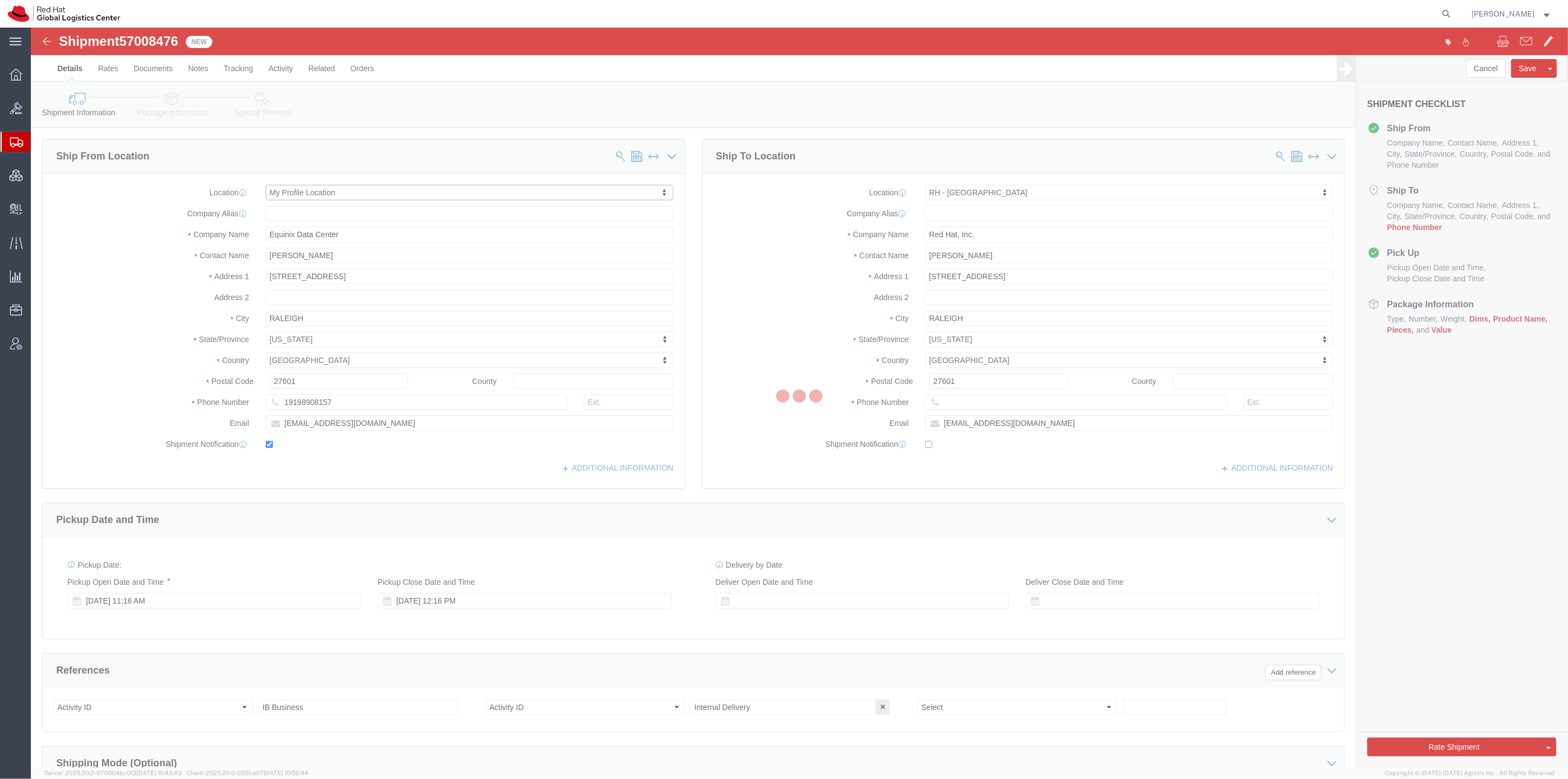
select select "NC"
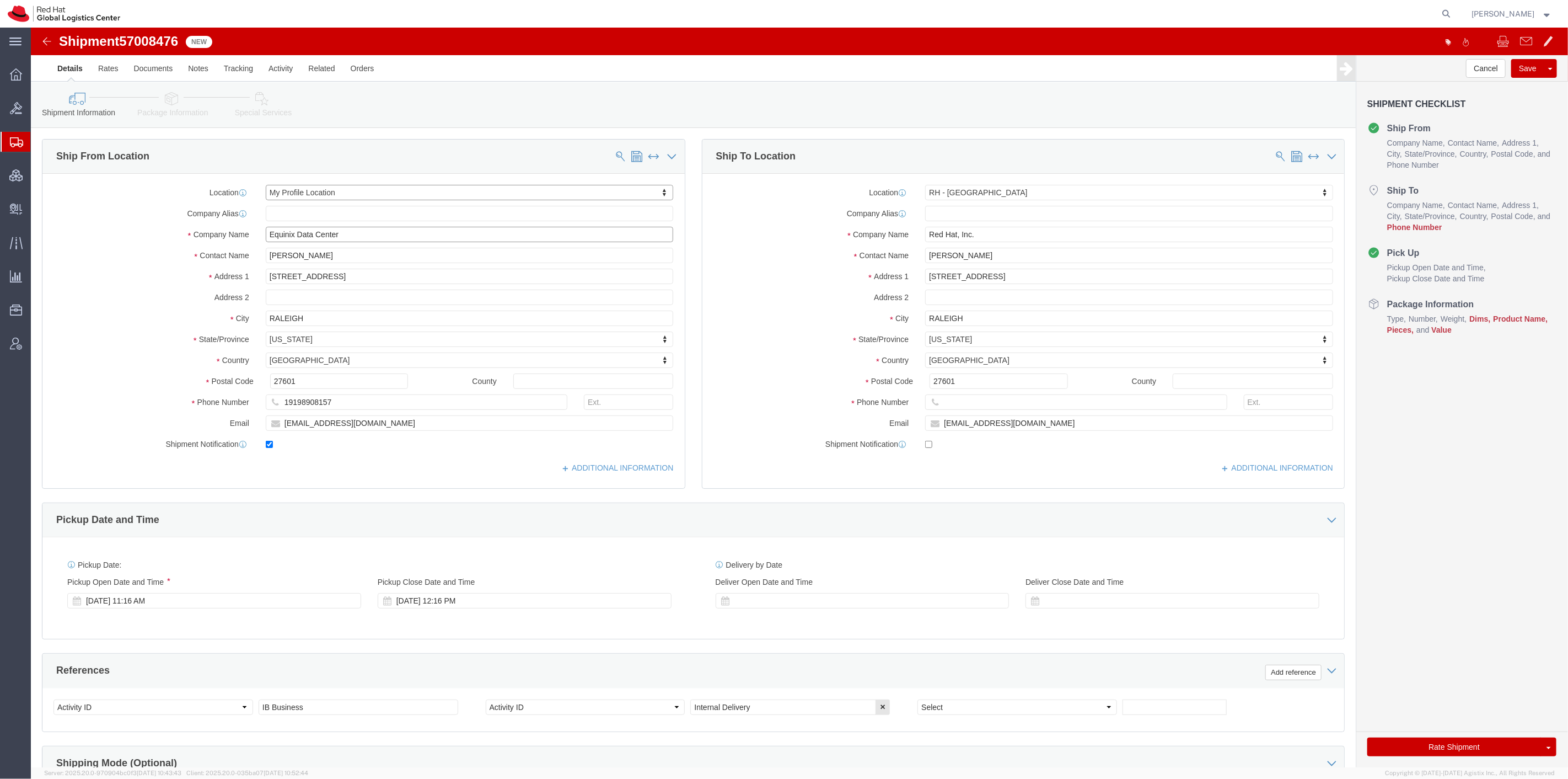
drag, startPoint x: 304, startPoint y: 207, endPoint x: 157, endPoint y: 206, distance: 147.0
click div "Company Name Equinix Data Center"
type input "Equinix Data Center"
type input "NA"
type input "44790 Performance Cir"
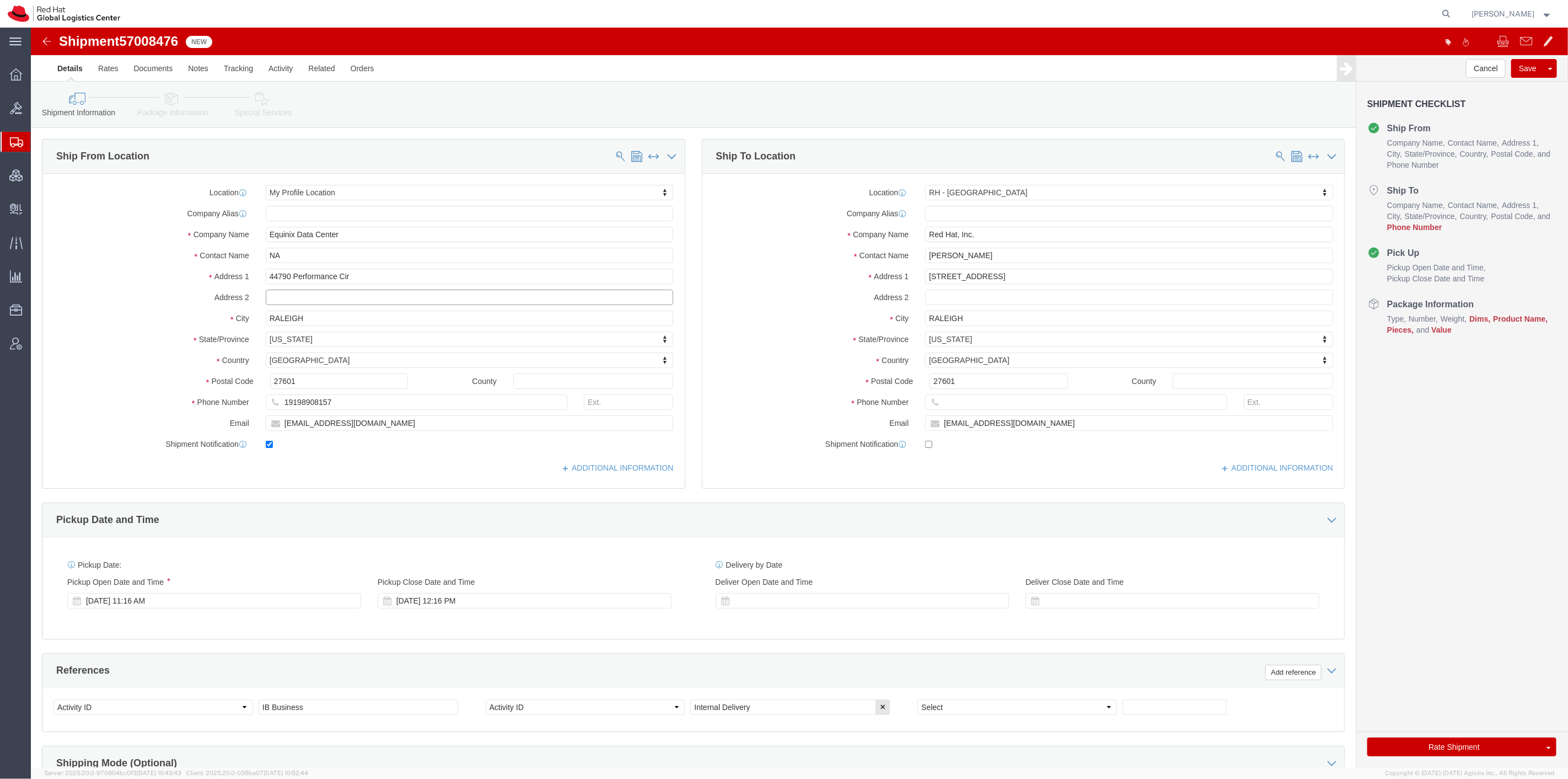
select select
type input "Ashburn"
type input "v"
type input "vir"
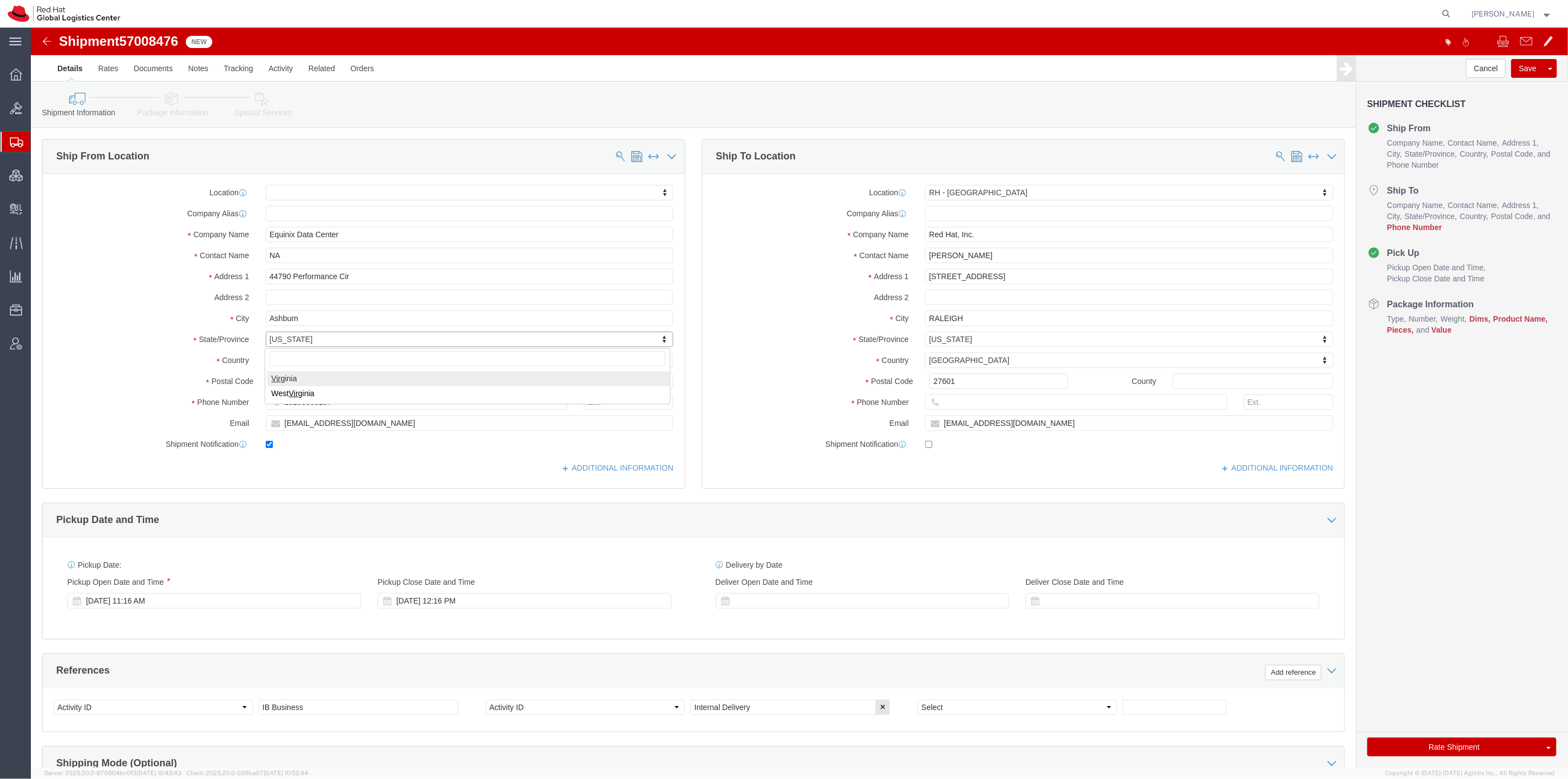
select select "VA"
type input "20147"
type input "8288031753"
drag, startPoint x: 930, startPoint y: 210, endPoint x: 869, endPoint y: 214, distance: 61.1
click div "Company Name Red Hat, Inc."
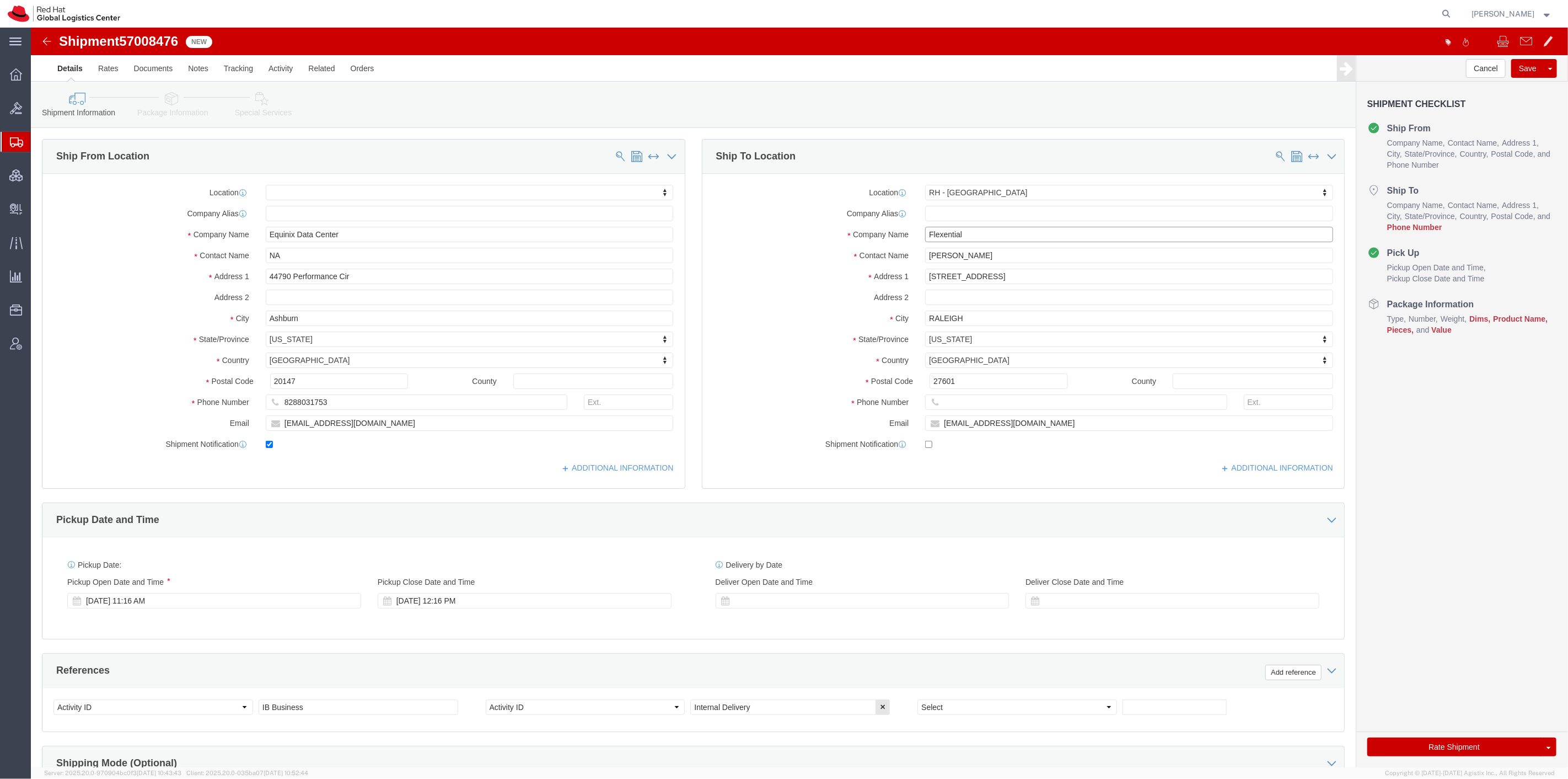
type input "Flexential"
type input "NA"
type input "5150 Mccrimmon Pkwy"
select select
type input "Morrisville"
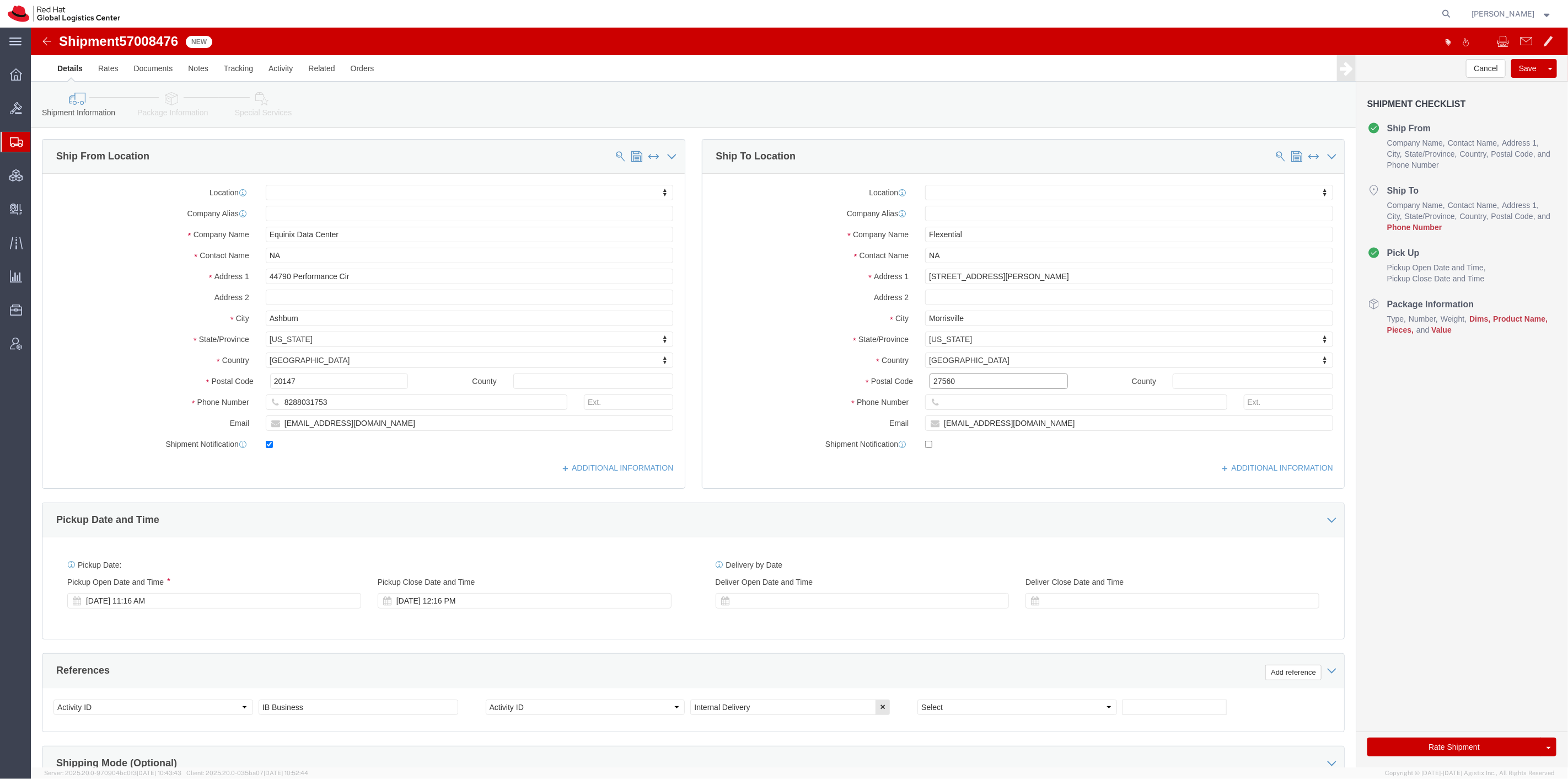
type input "27560"
type input "8288031753"
type input "[EMAIL_ADDRESS][DOMAIN_NAME]"
click div "Oct 02 2025 11:16 AM"
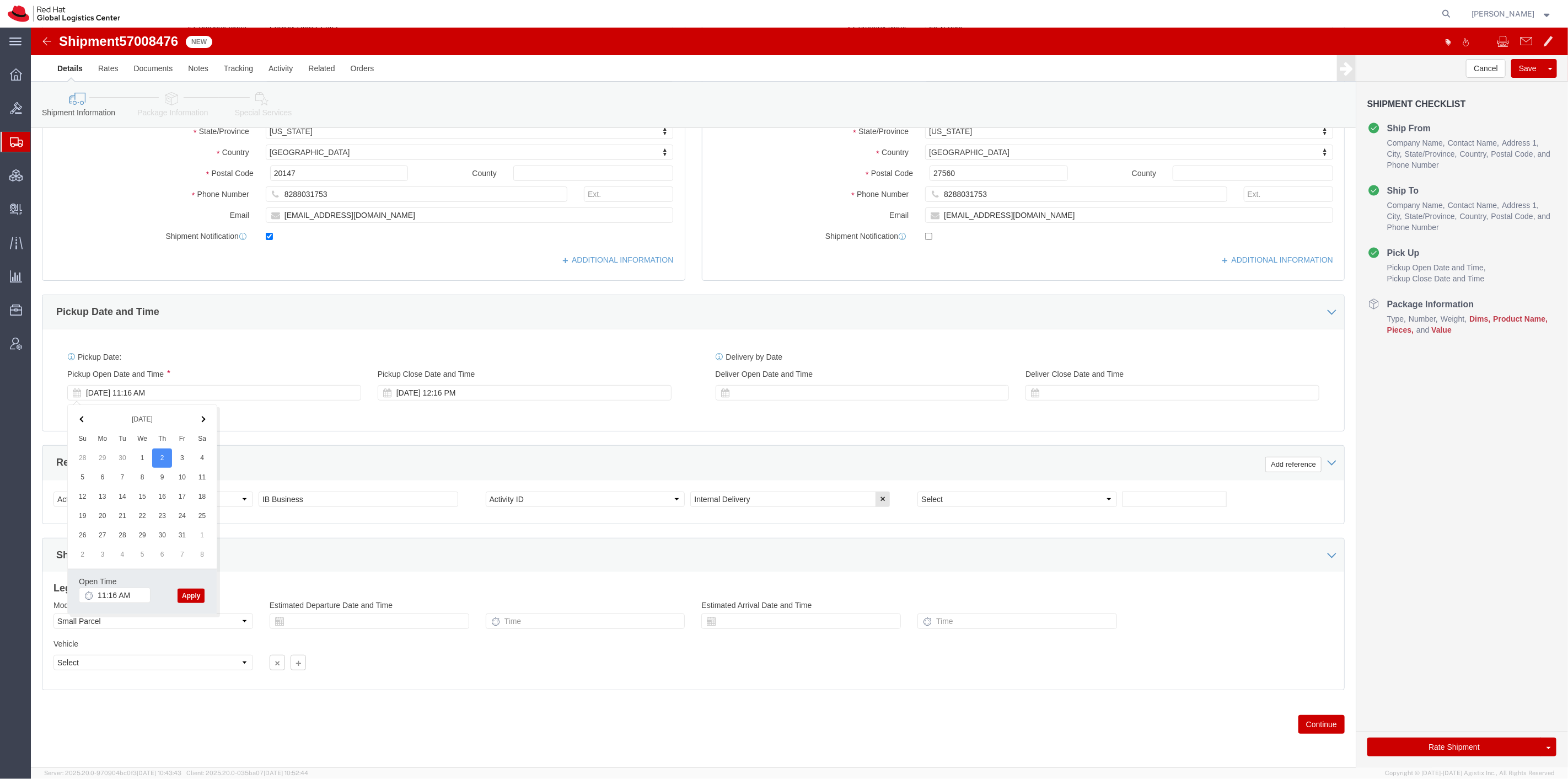
click span
click button "Apply"
click div "Oct 02 2025 12:16 PM"
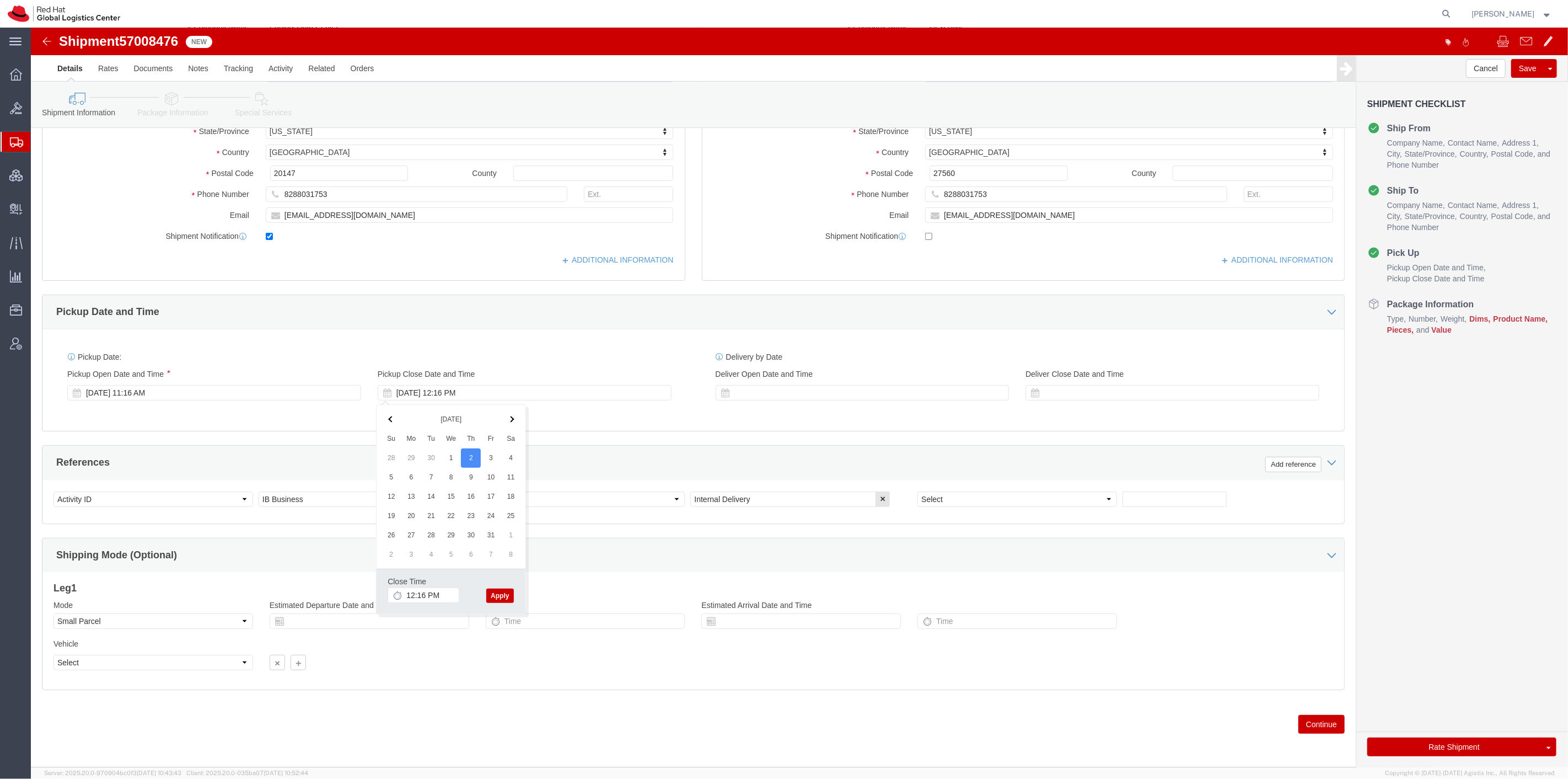
click th
click button "Apply"
click icon "button"
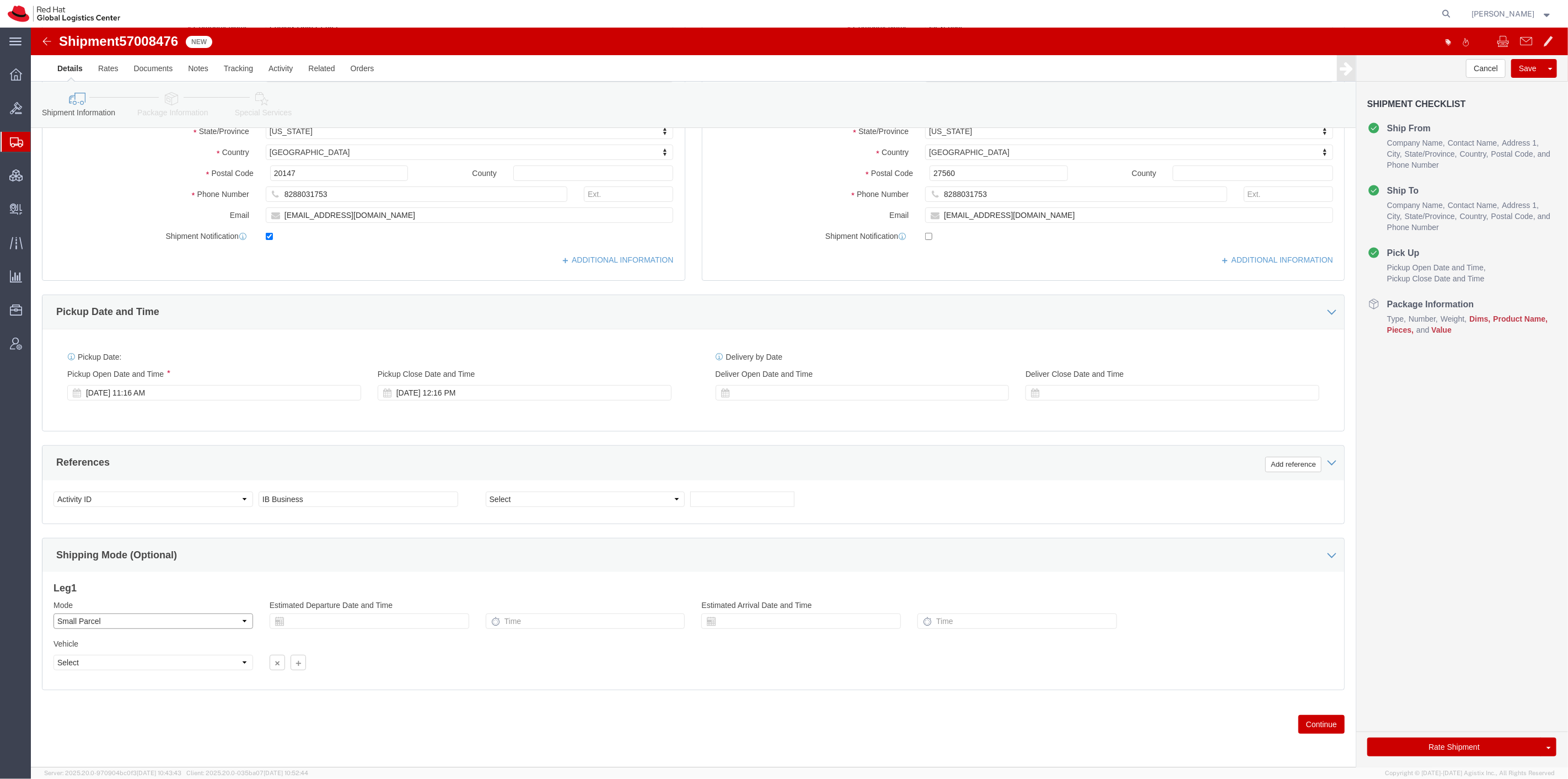
click select "Select Air Less than Truckload Multi-Leg Ocean Freight Rail Small Parcel Truckl…"
select select
click select "Select Air Less than Truckload Multi-Leg Ocean Freight Rail Small Parcel Truckl…"
click icon
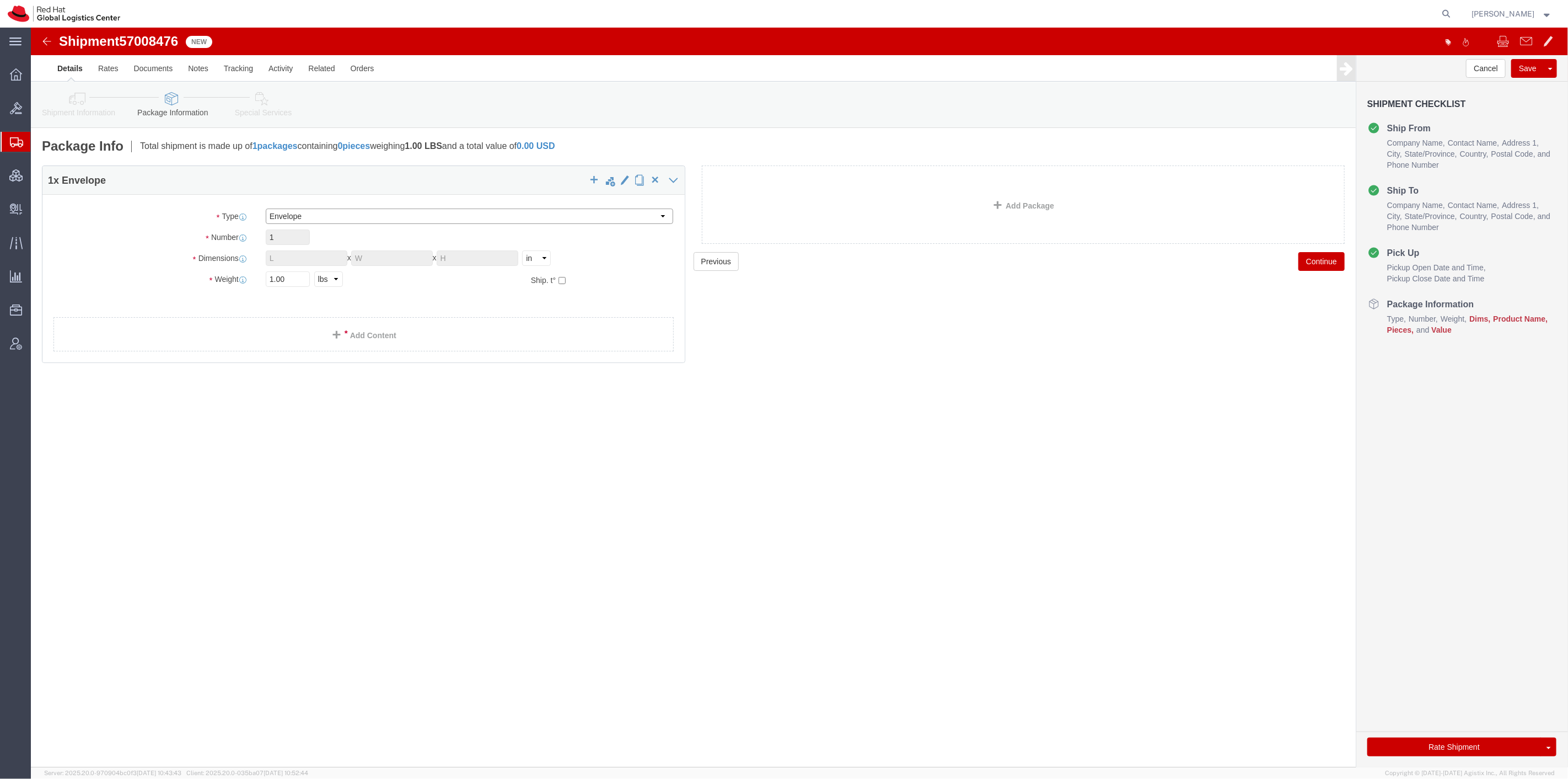
click select "Select Case(s) Crate(s) Envelope Large Box Medium Box PAK Skid(s) Small Box Sma…"
select select "SKID"
click select "Select Case(s) Crate(s) Envelope Large Box Medium Box PAK Skid(s) Small Box Sma…"
click input "text"
type input "4"
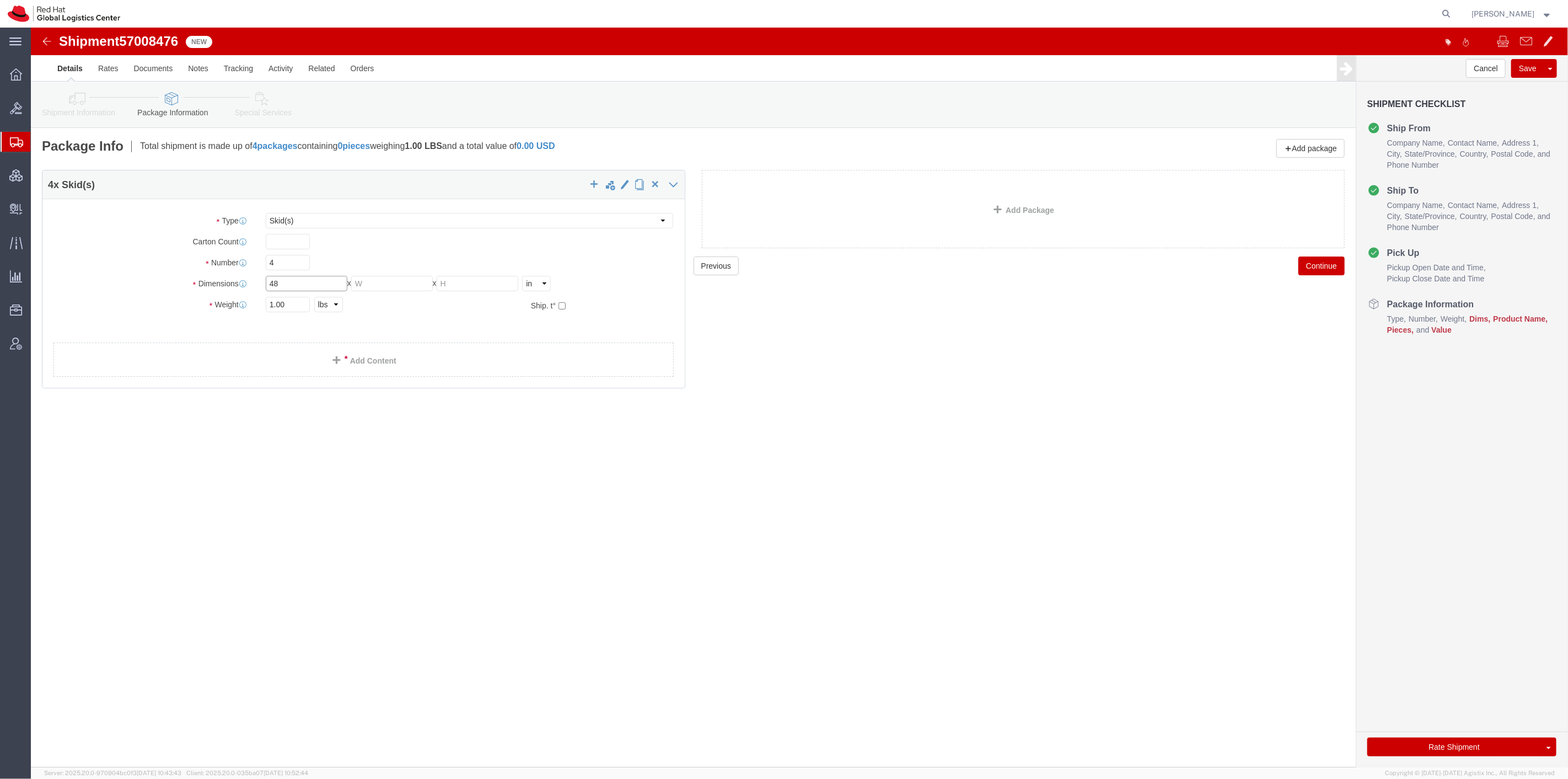
type input "48"
type input "40"
type input "70"
type input "3500"
click link "Add Content"
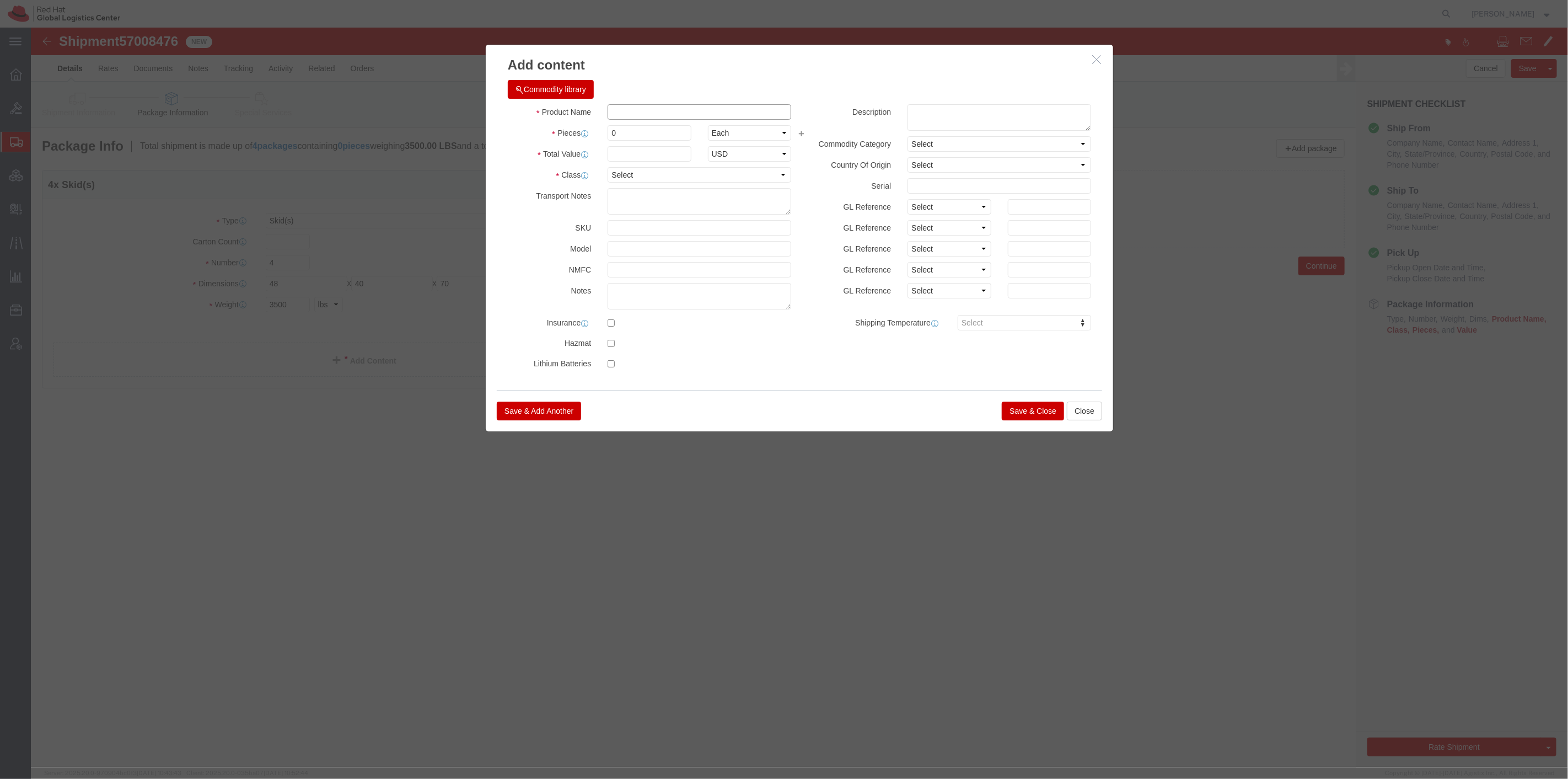
click input "text"
type input "Hardware"
type input "500"
type input "360000"
select select "USD"
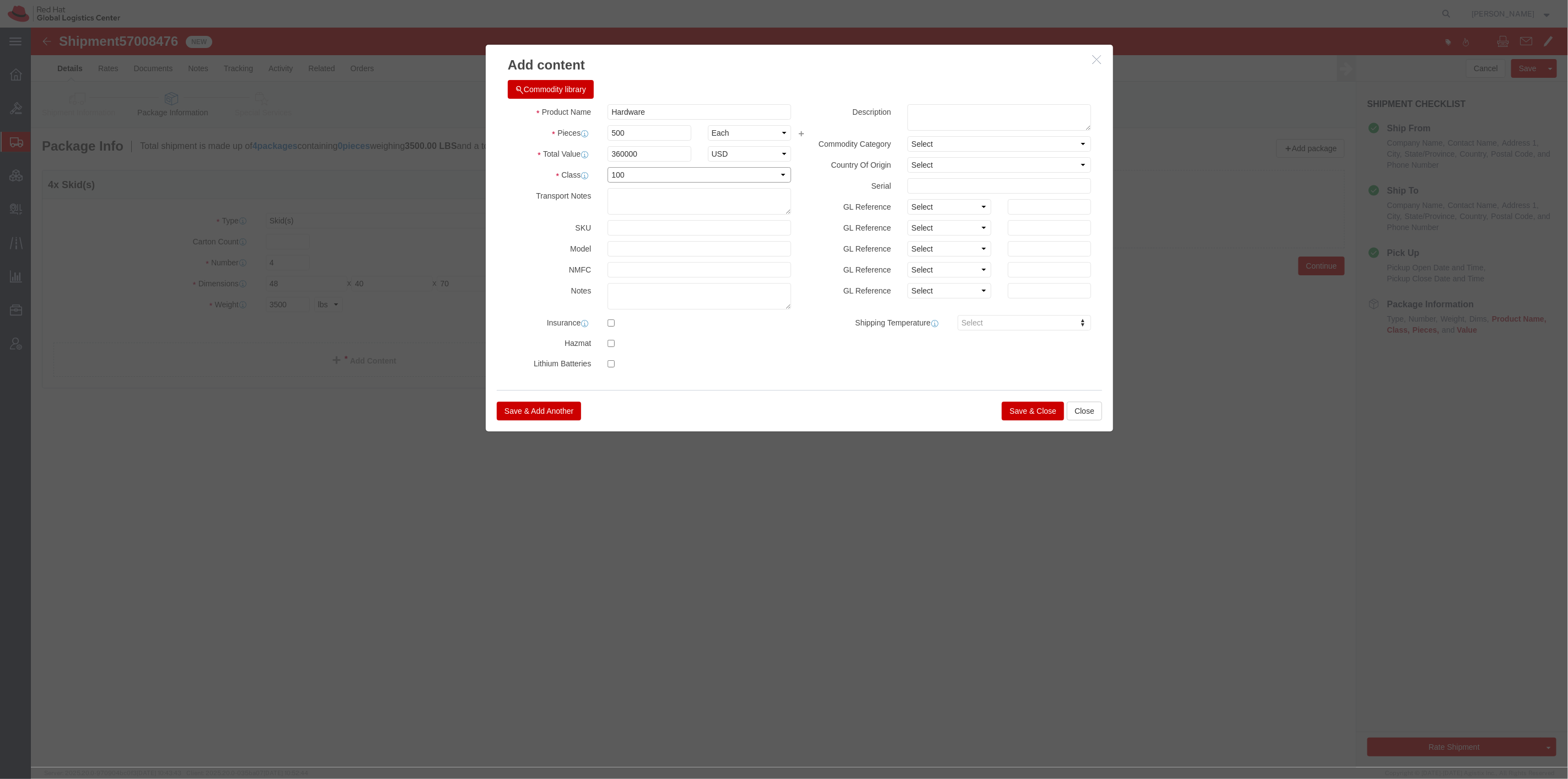
select select "125"
click button "Save & Close"
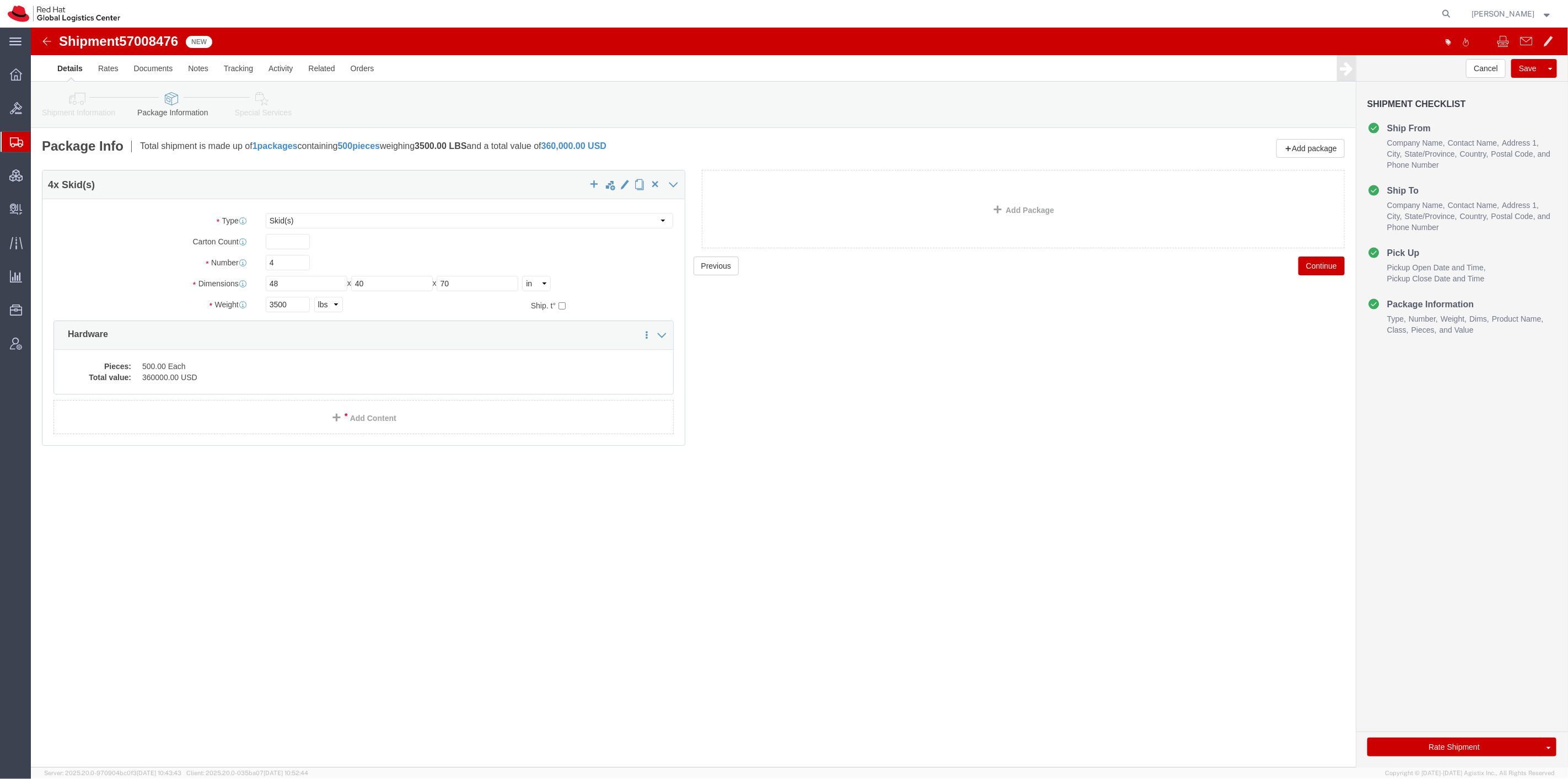
click link "Special Services"
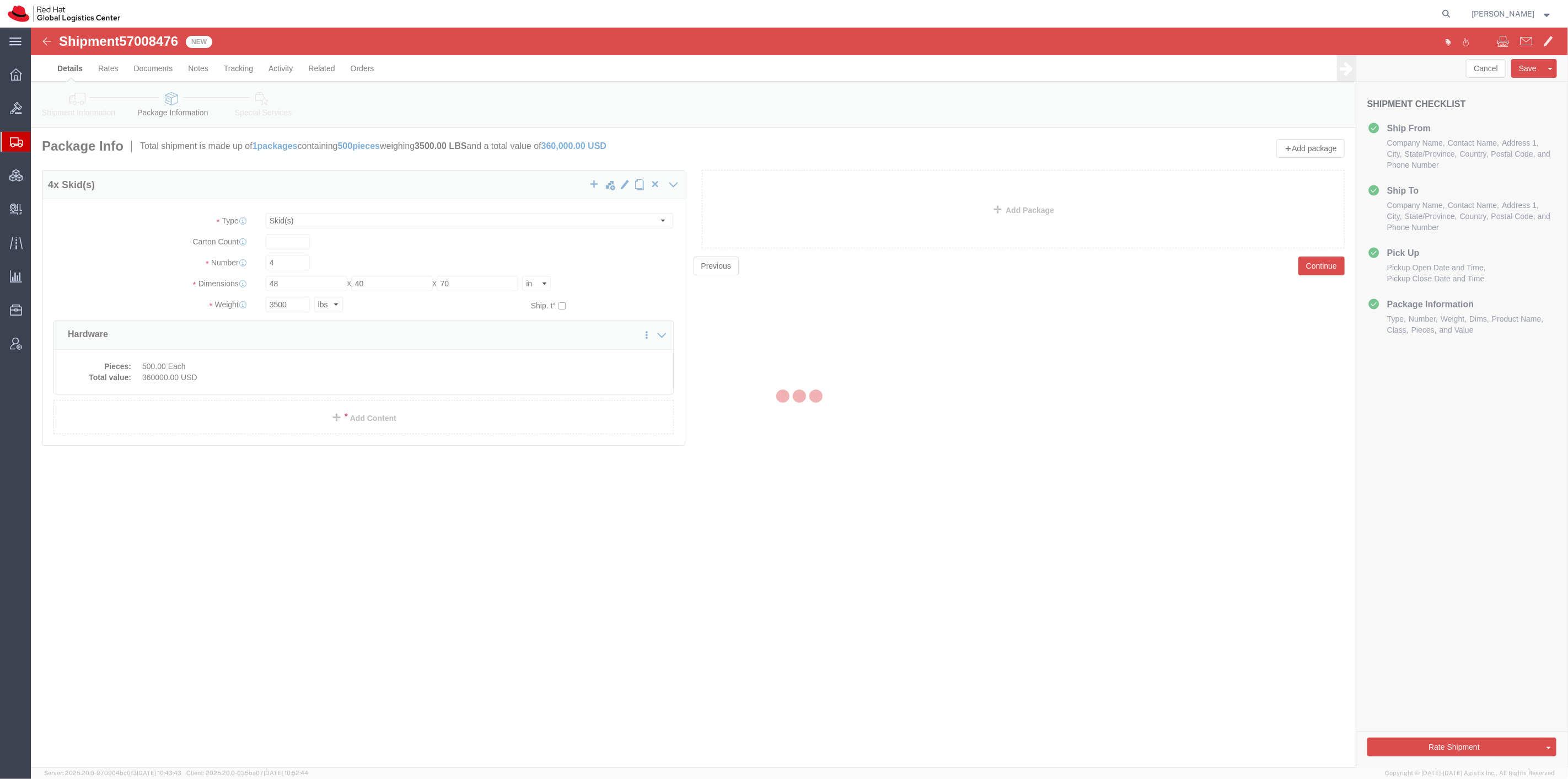
select select
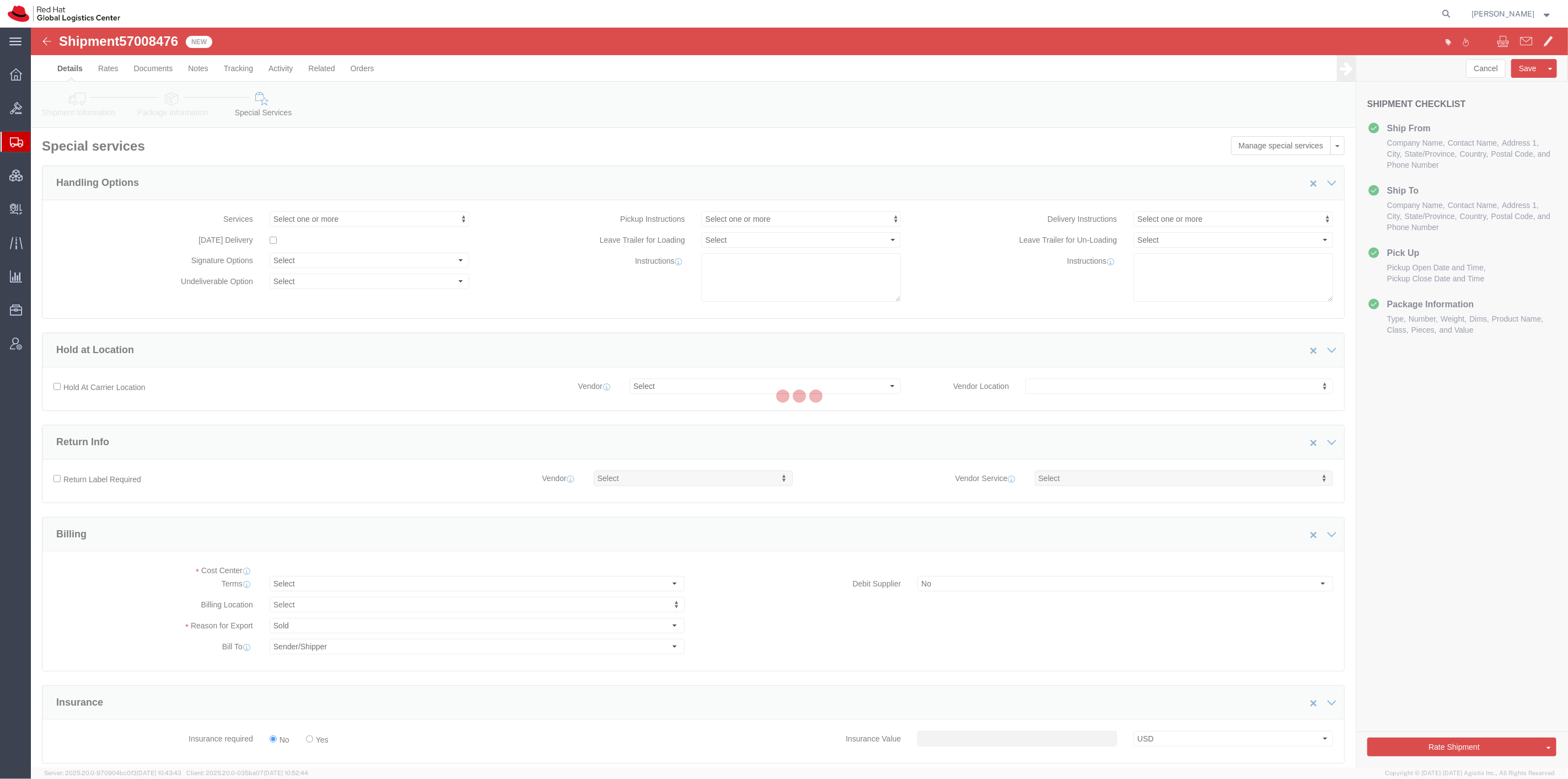
select select "COSTCENTER"
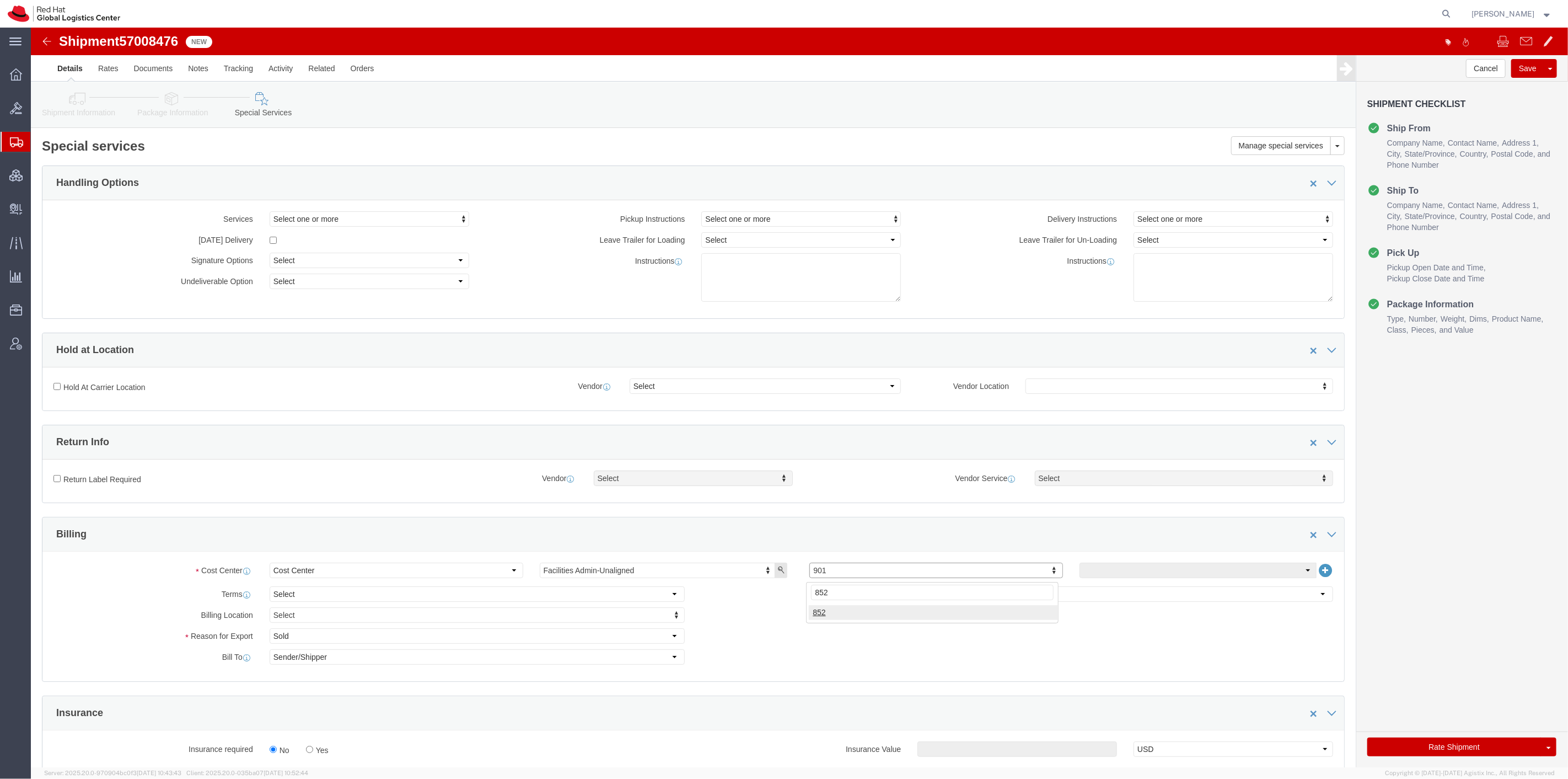
type input "852"
click button "Rate Shipment"
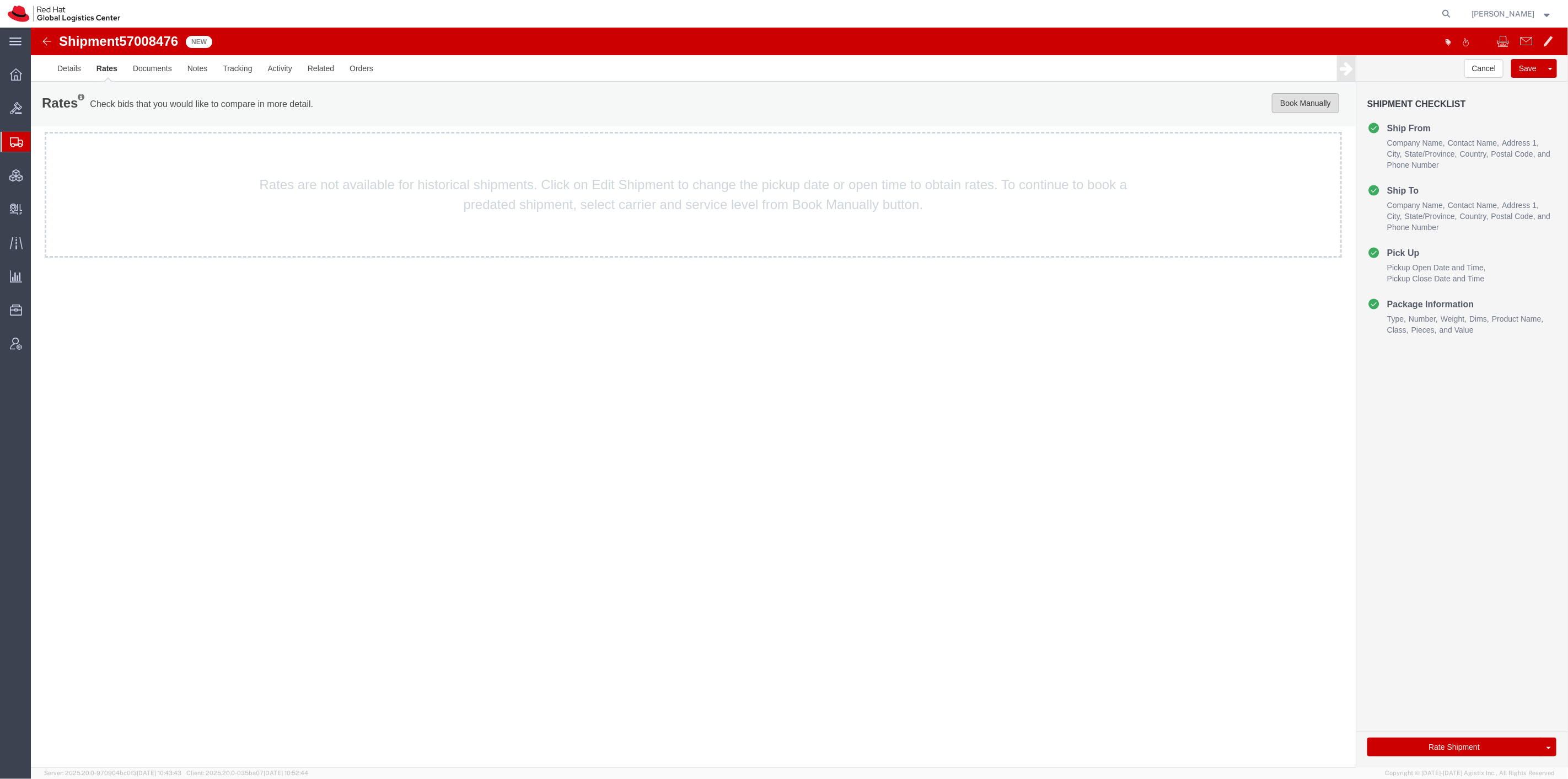
click at [1291, 100] on button "Book Manually" at bounding box center [1305, 103] width 67 height 20
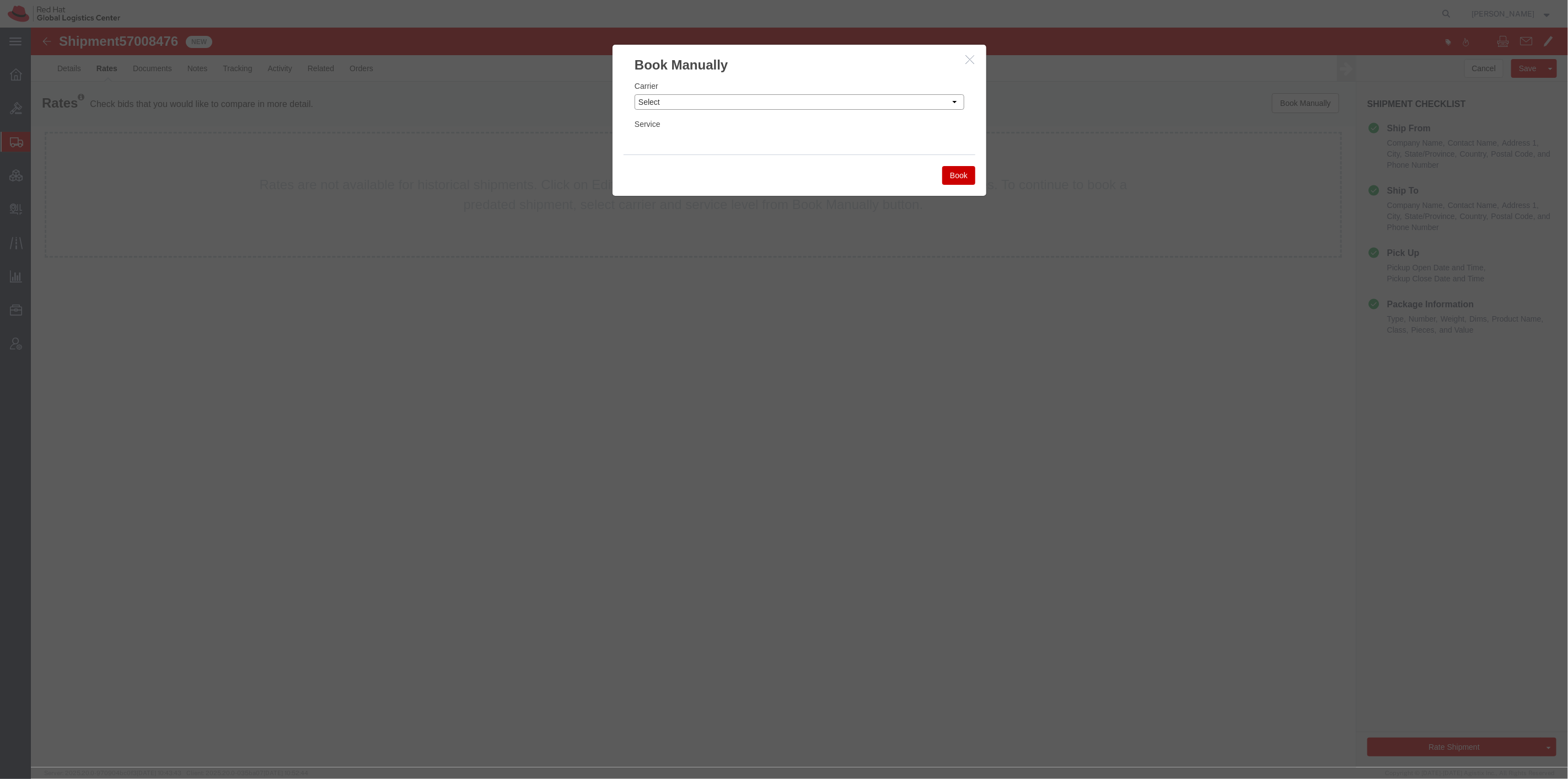
click at [757, 99] on select "Select Add New Carrier (and default service) Amazon Logistics Czech Post DHL Fe…" at bounding box center [799, 102] width 329 height 15
click at [634, 94] on select "Select Add New Carrier (and default service) Amazon Logistics Czech Post DHL Fe…" at bounding box center [799, 102] width 329 height 15
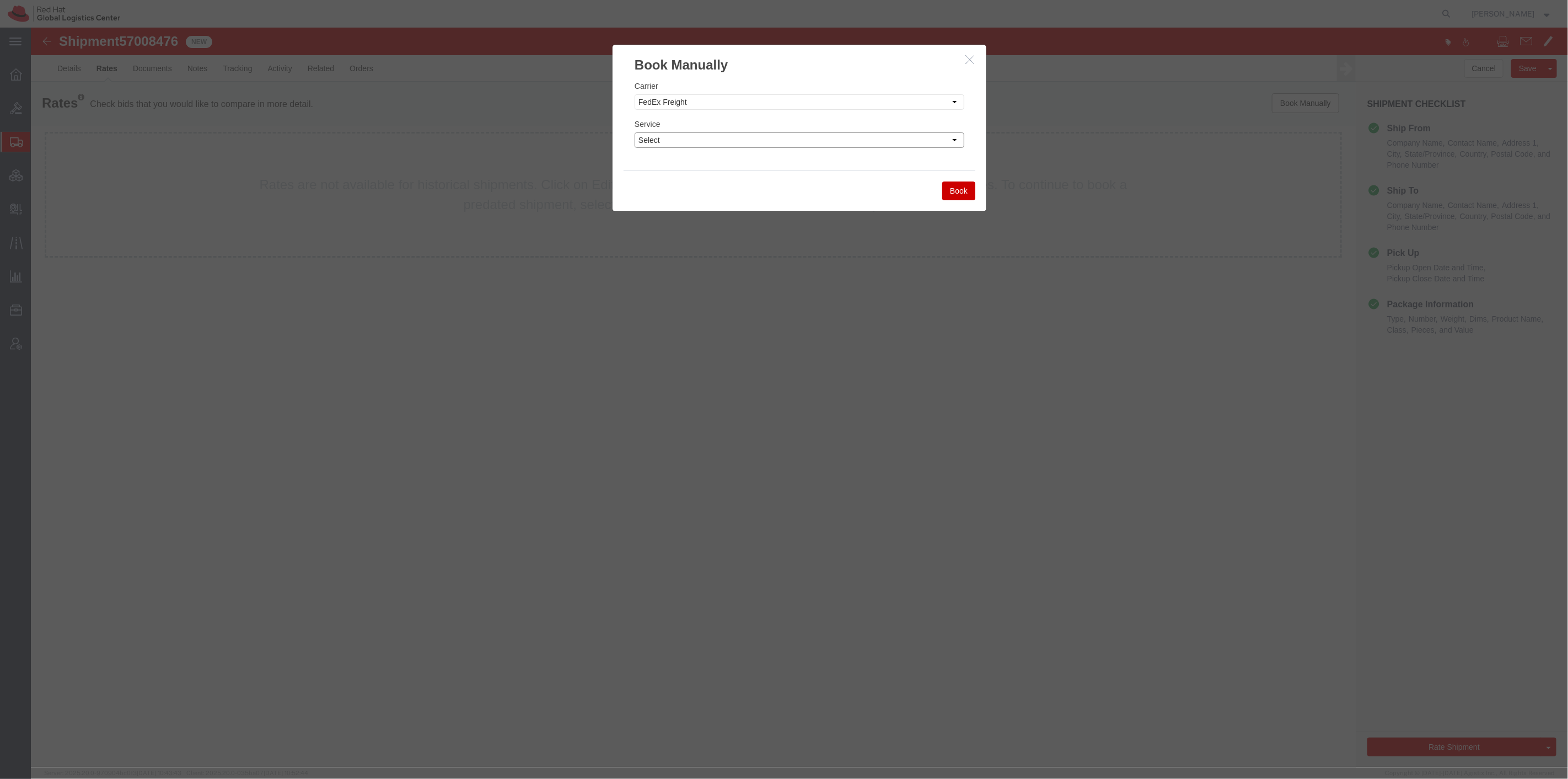
click at [769, 140] on select "Select Economy Expedited Extended Regional Fedex Freight Economy Fedex Freight …" at bounding box center [799, 140] width 329 height 15
click at [778, 105] on select "Select Add New Carrier (and default service) Amazon Logistics Czech Post DHL Fe…" at bounding box center [799, 102] width 329 height 15
select select "5"
click at [634, 94] on select "Select Add New Carrier (and default service) Amazon Logistics Czech Post DHL Fe…" at bounding box center [799, 102] width 329 height 15
click at [768, 141] on select "Select 1Day Freight 2Day 2Day AM 2Day AM One Rate 2Day Freight 2Day One Rate 3 …" at bounding box center [799, 140] width 329 height 15
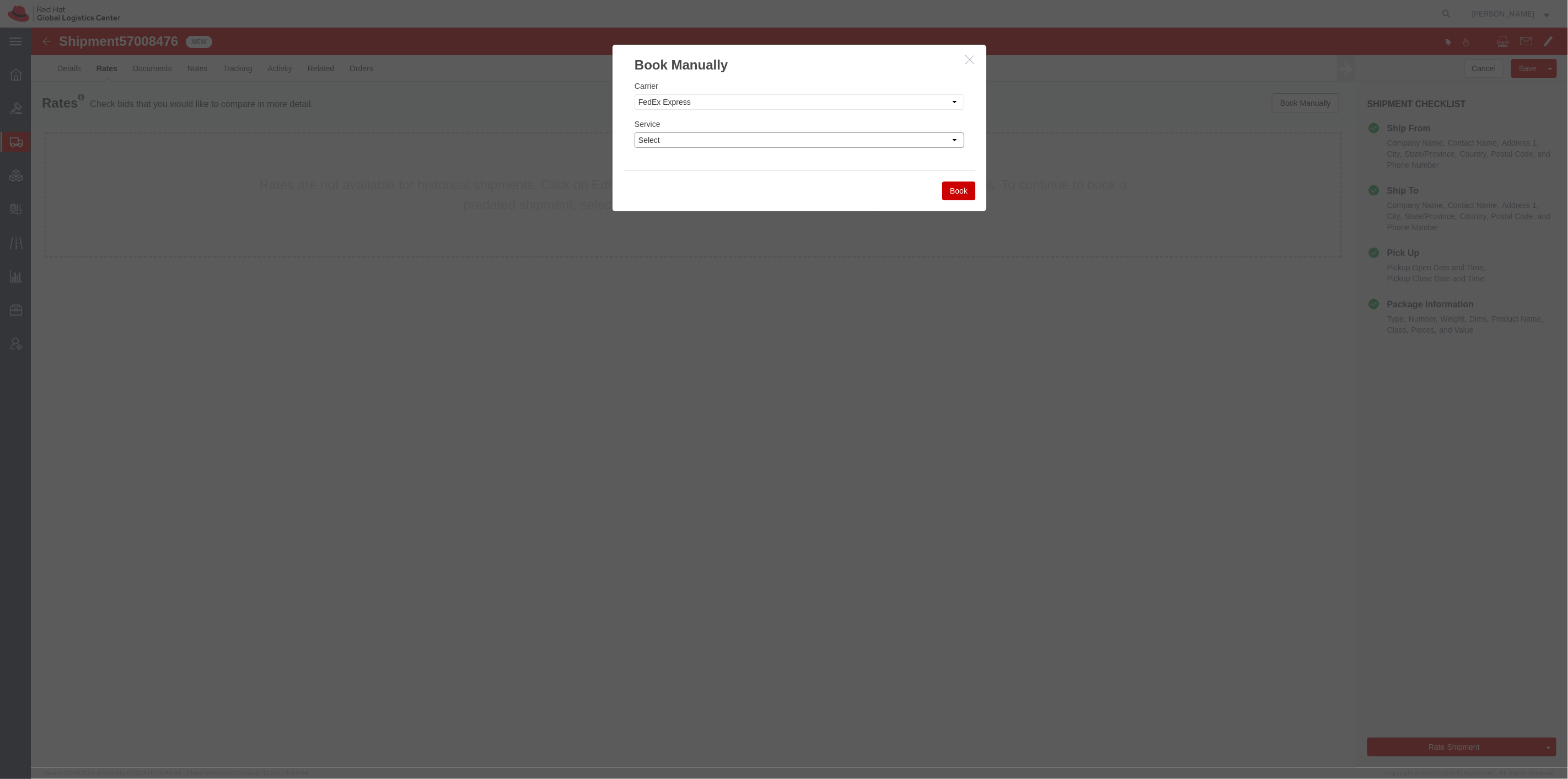
select select "32103"
click at [634, 133] on select "Select 1Day Freight 2Day 2Day AM 2Day AM One Rate 2Day Freight 2Day One Rate 3 …" at bounding box center [799, 140] width 329 height 15
click at [963, 195] on button "Book" at bounding box center [957, 191] width 33 height 19
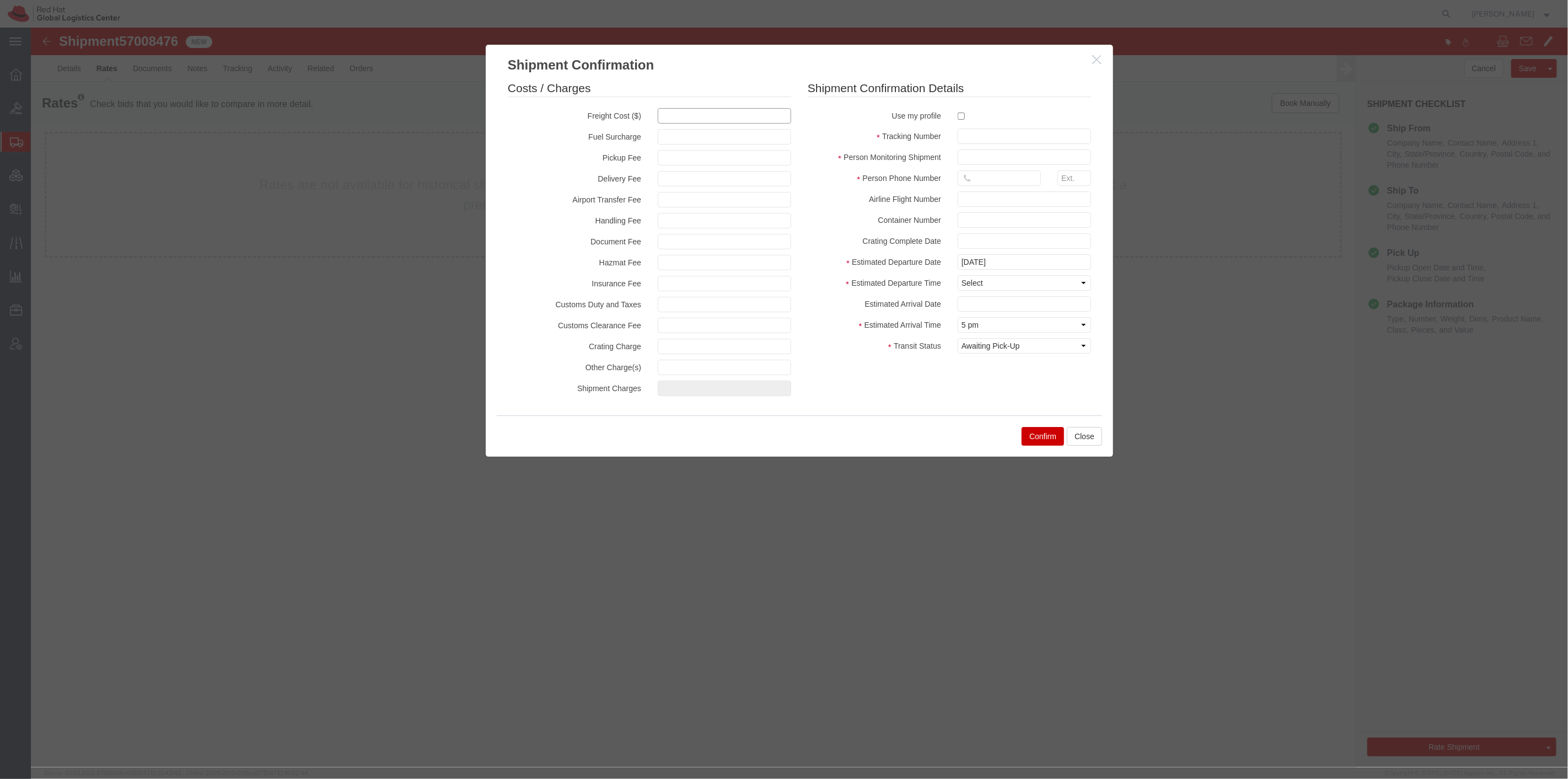
click at [710, 117] on input "text" at bounding box center [723, 115] width 133 height 15
type input "1824.48"
type input "1,824.48"
click at [961, 116] on input "checkbox" at bounding box center [960, 116] width 7 height 7
checkbox input "true"
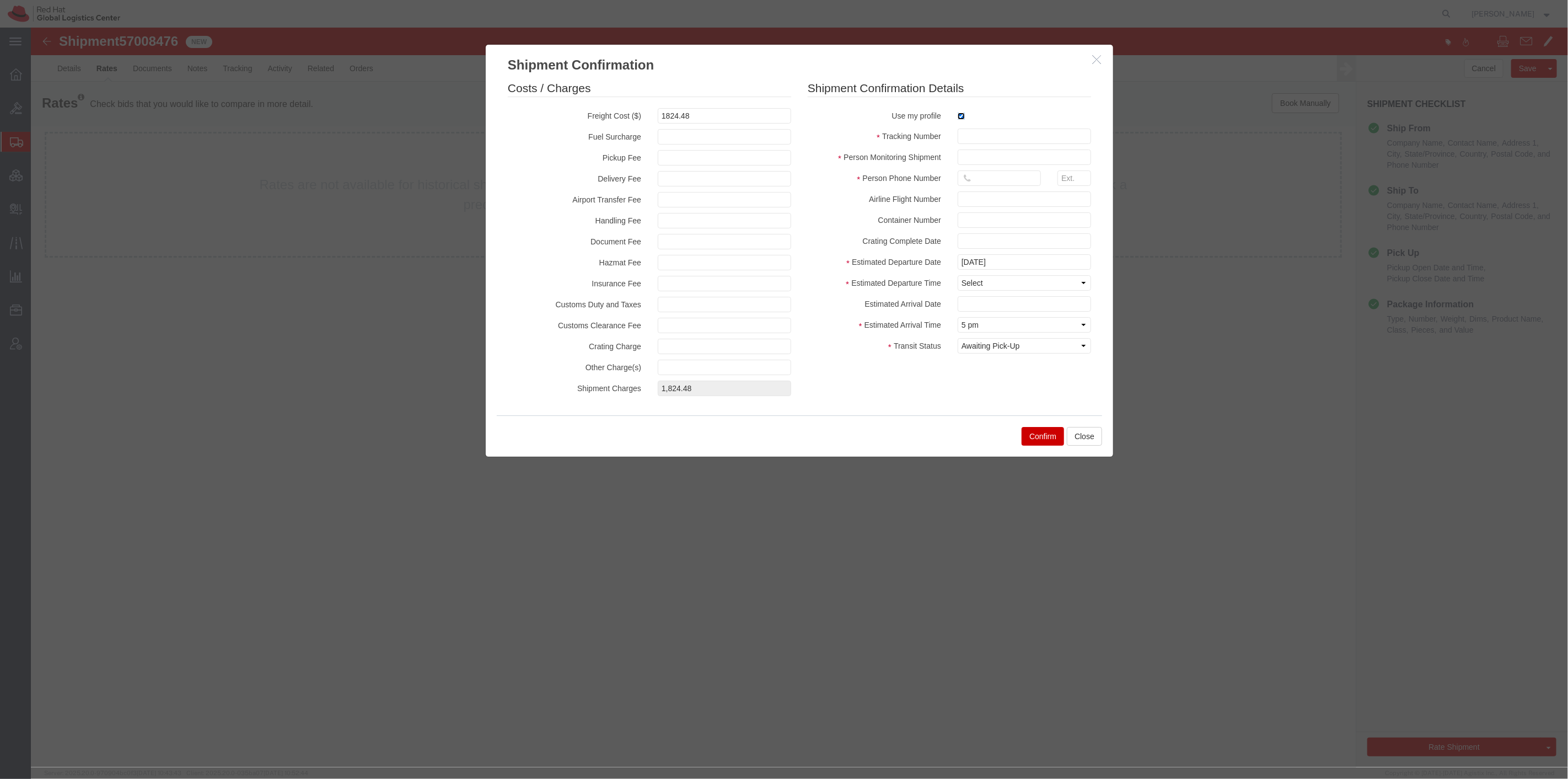
type input "[PERSON_NAME]"
type input "8288031753"
click at [983, 137] on input "text" at bounding box center [1023, 136] width 133 height 15
paste input "72012017"
type input "72012017"
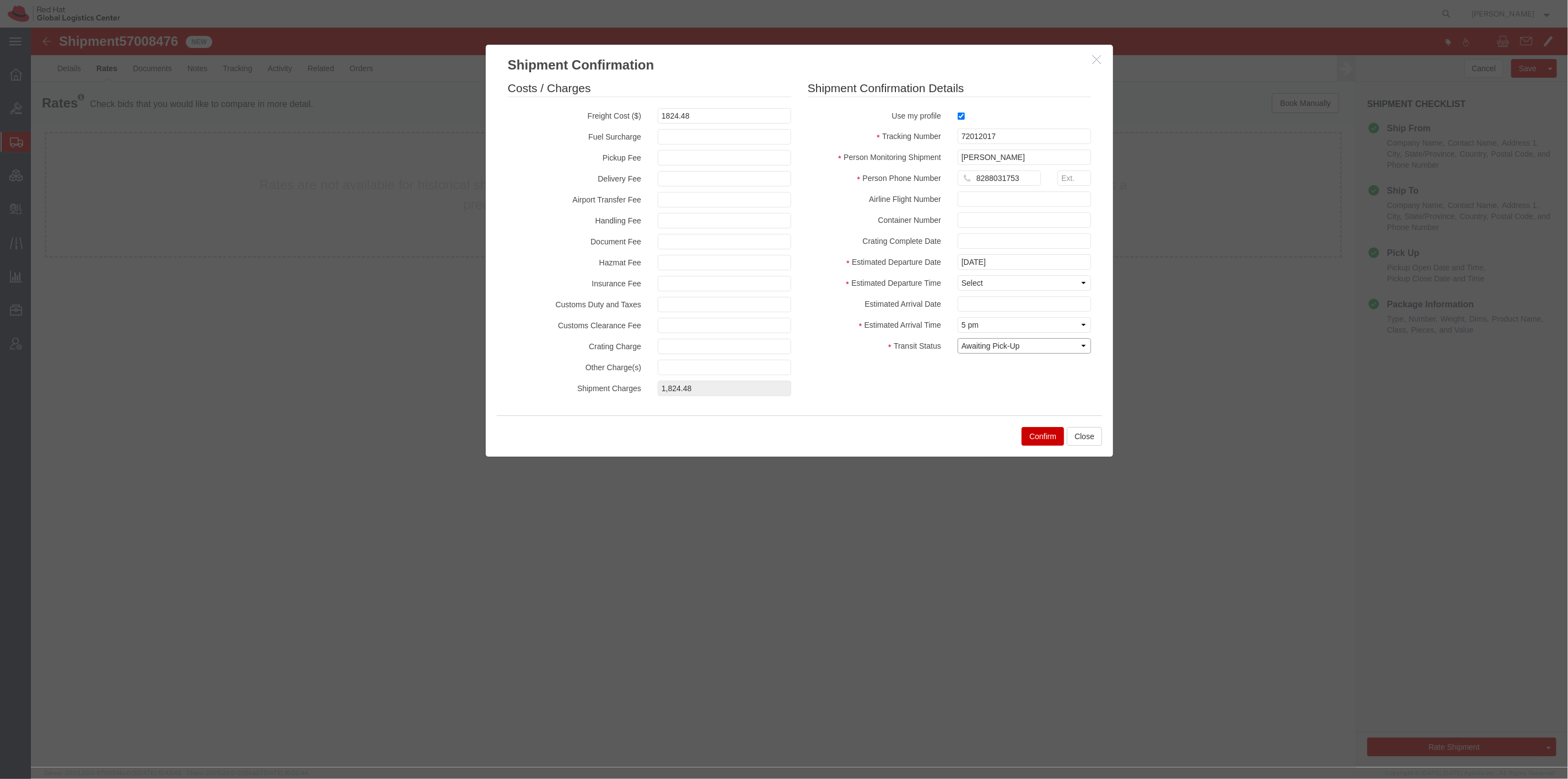
click at [1004, 343] on select "Select Arrival Notice Available Arrival Notice Imported Arrive at Delivery Loca…" at bounding box center [1023, 346] width 133 height 15
click at [957, 338] on select "Select Arrival Notice Available Arrival Notice Imported Arrive at Delivery Loca…" at bounding box center [1023, 346] width 133 height 15
click at [1014, 344] on select "Select Arrival Notice Available Arrival Notice Imported Arrive at Delivery Loca…" at bounding box center [1023, 346] width 133 height 15
select select "DELIVRED"
click at [957, 338] on select "Select Arrival Notice Available Arrival Notice Imported Arrive at Delivery Loca…" at bounding box center [1023, 346] width 133 height 15
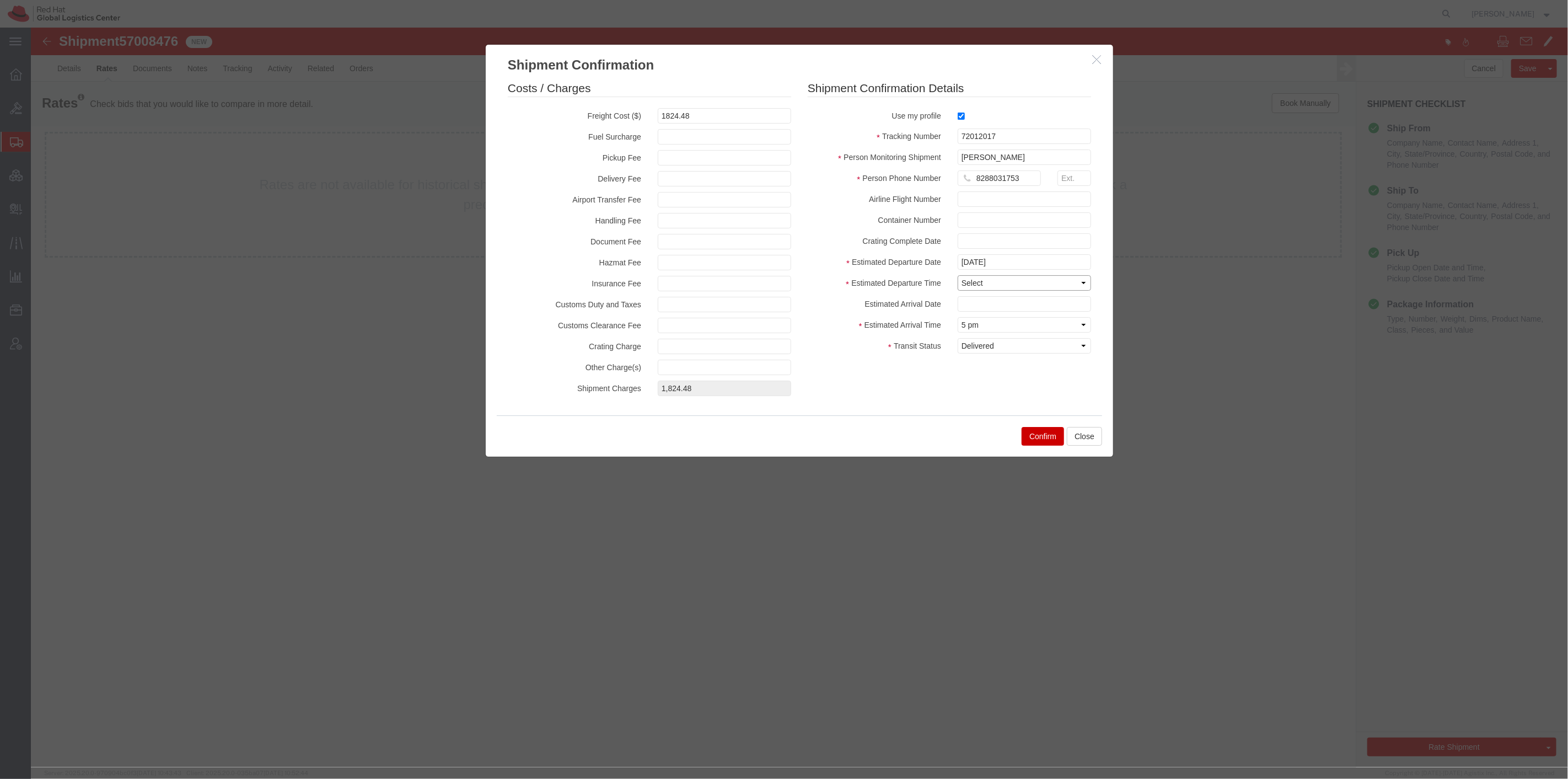
click at [998, 287] on select "Select Midnight 1 am 2 am 3 am 4 am 5 am 6 am 7 am 8 am 9 am 10 am 11 am 12 Noo…" at bounding box center [1023, 283] width 133 height 15
select select "1000"
click at [957, 275] on select "Select Midnight 1 am 2 am 3 am 4 am 5 am 6 am 7 am 8 am 9 am 10 am 11 am 12 Noo…" at bounding box center [1023, 283] width 133 height 15
click at [1040, 439] on button "Confirm" at bounding box center [1042, 436] width 42 height 19
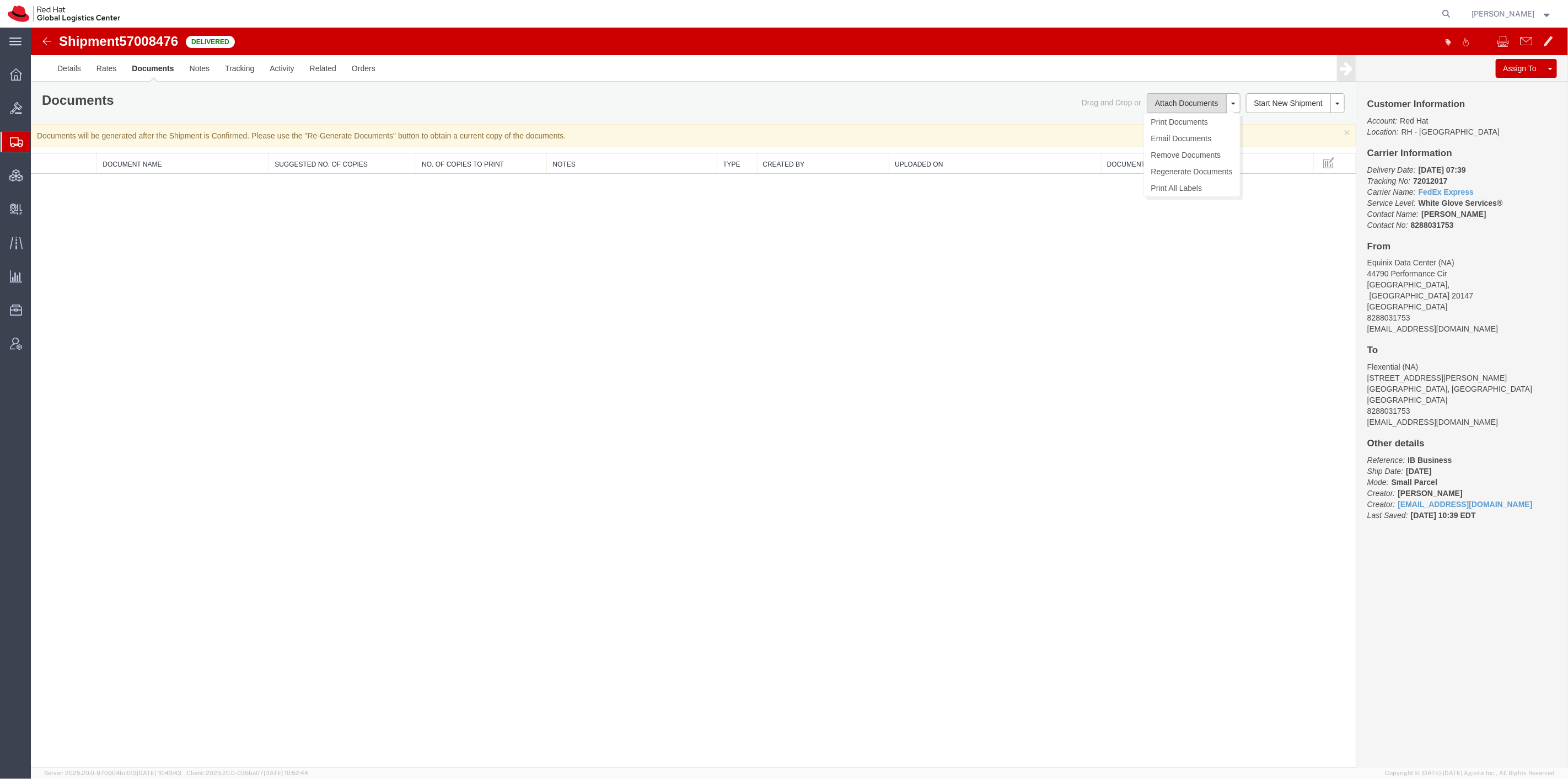
click at [1182, 100] on button "Attach Documents" at bounding box center [1186, 103] width 80 height 20
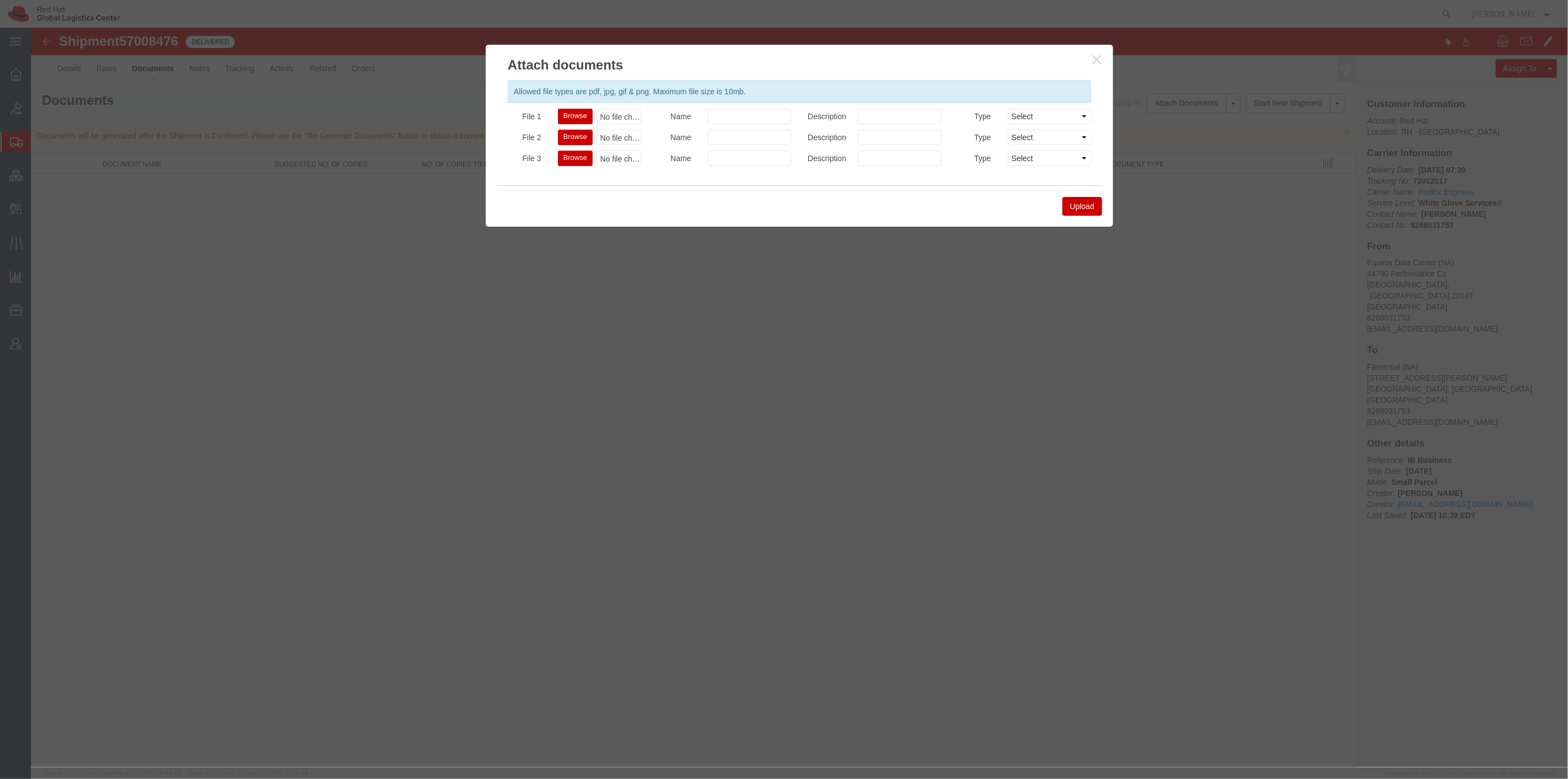
click at [572, 117] on button "Browse" at bounding box center [574, 116] width 35 height 15
type input "C:\fakepath\Invoice_72012017.pdf"
click at [1077, 207] on button "Upload" at bounding box center [1081, 206] width 40 height 19
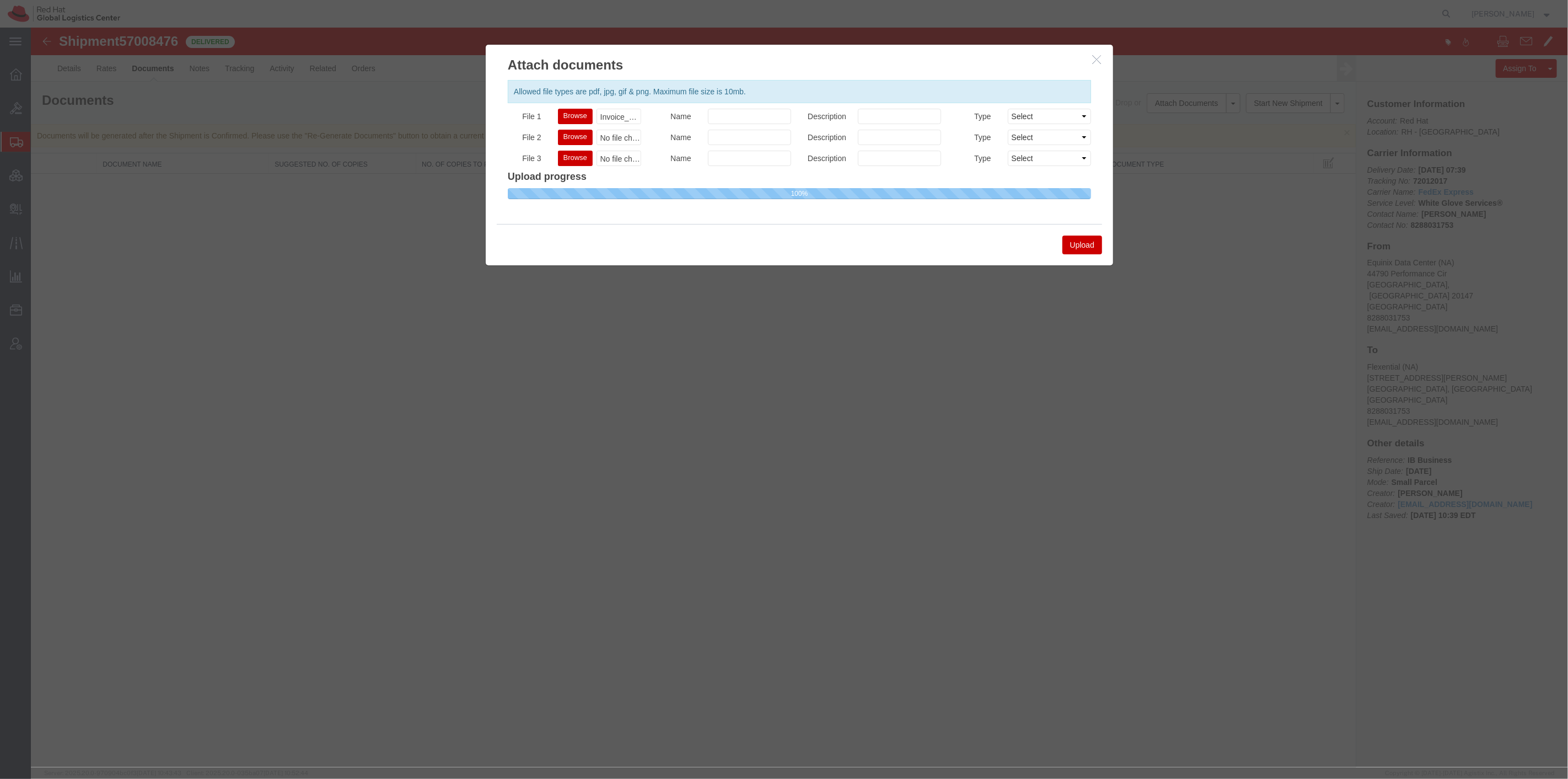
select select
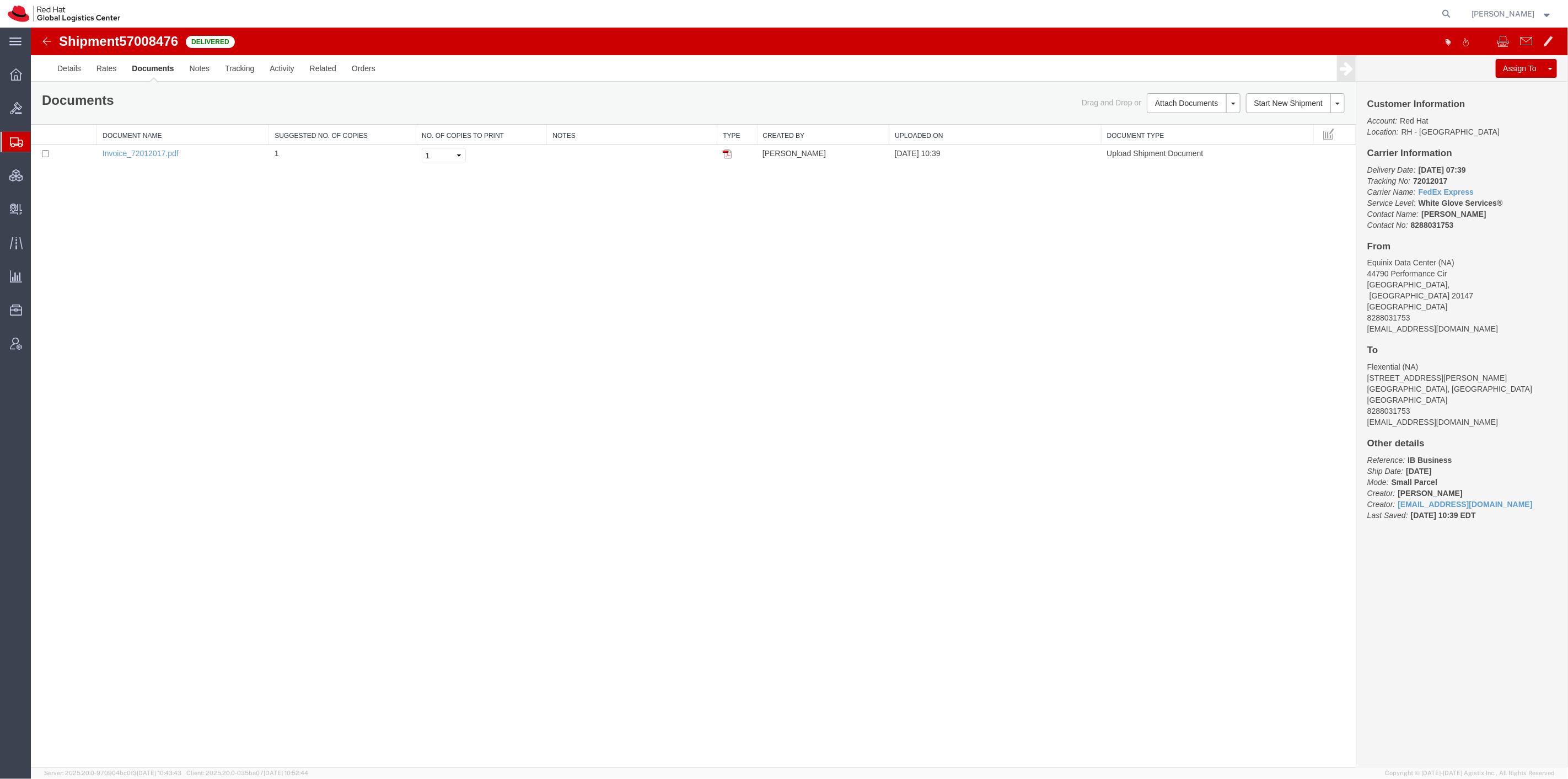
drag, startPoint x: 1457, startPoint y: 9, endPoint x: 1442, endPoint y: 9, distance: 15.0
click at [1454, 9] on icon at bounding box center [1446, 13] width 15 height 15
paste input "400992386"
type input "400992386"
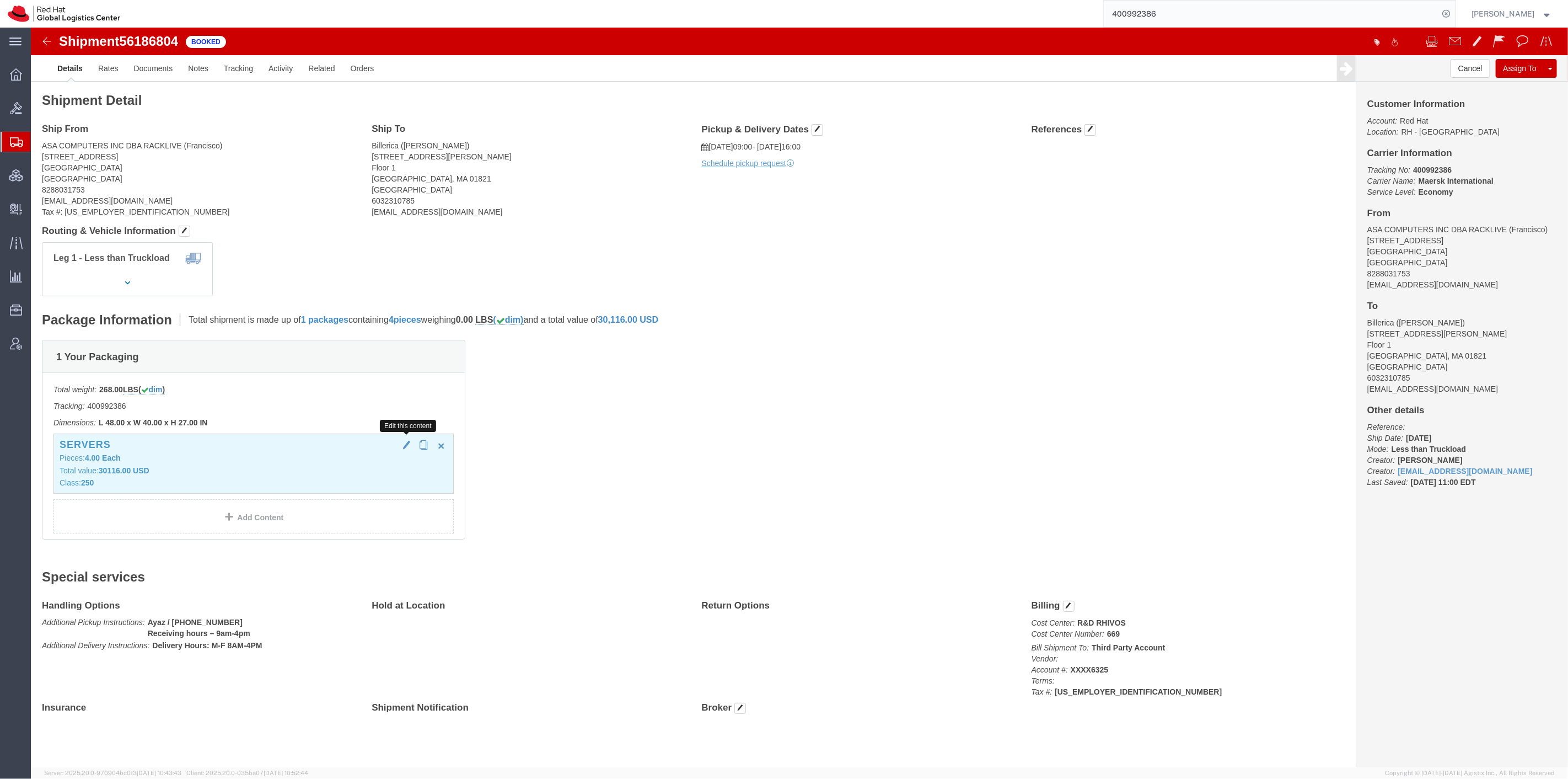
click button "button"
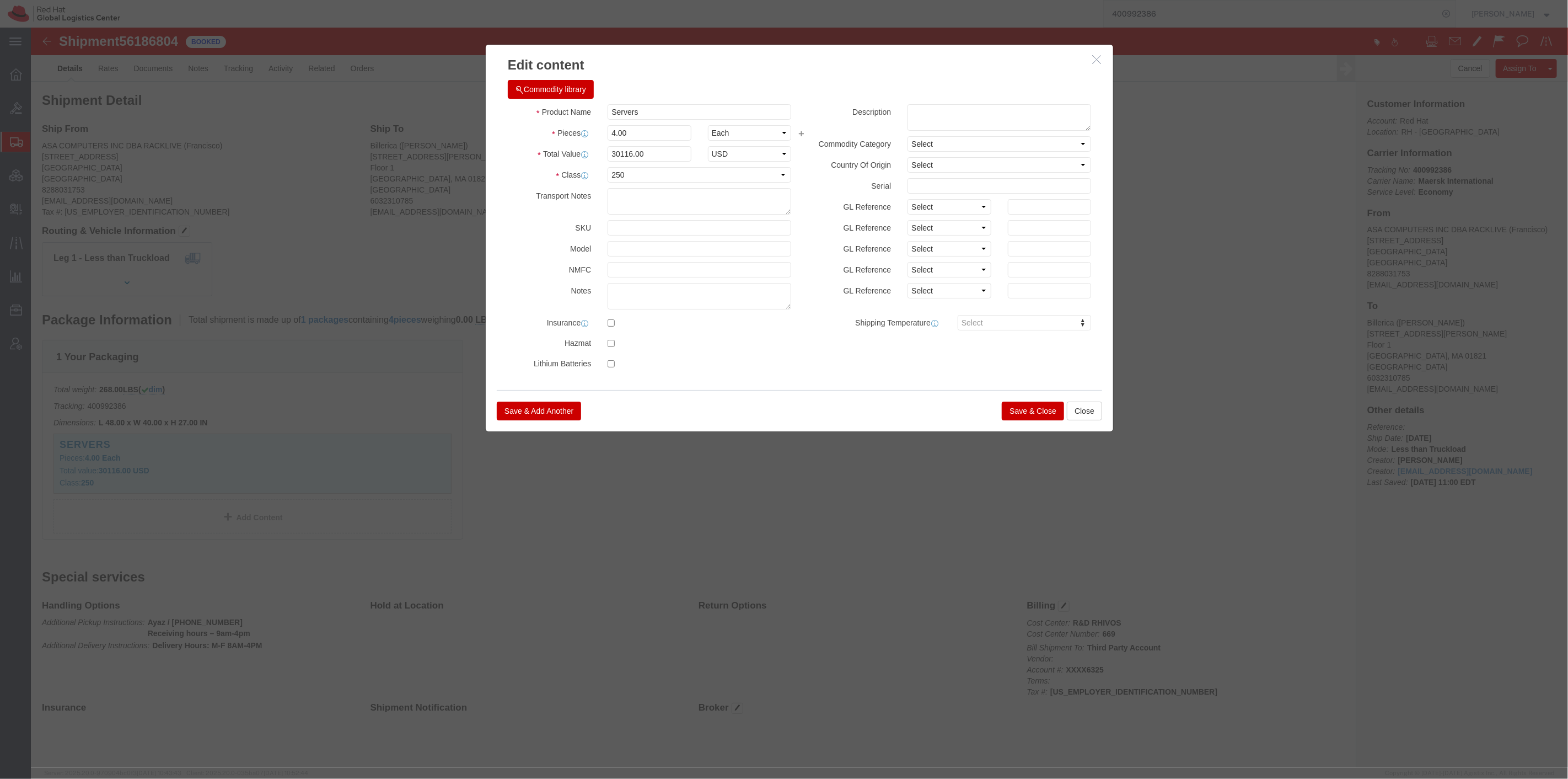
click button "button"
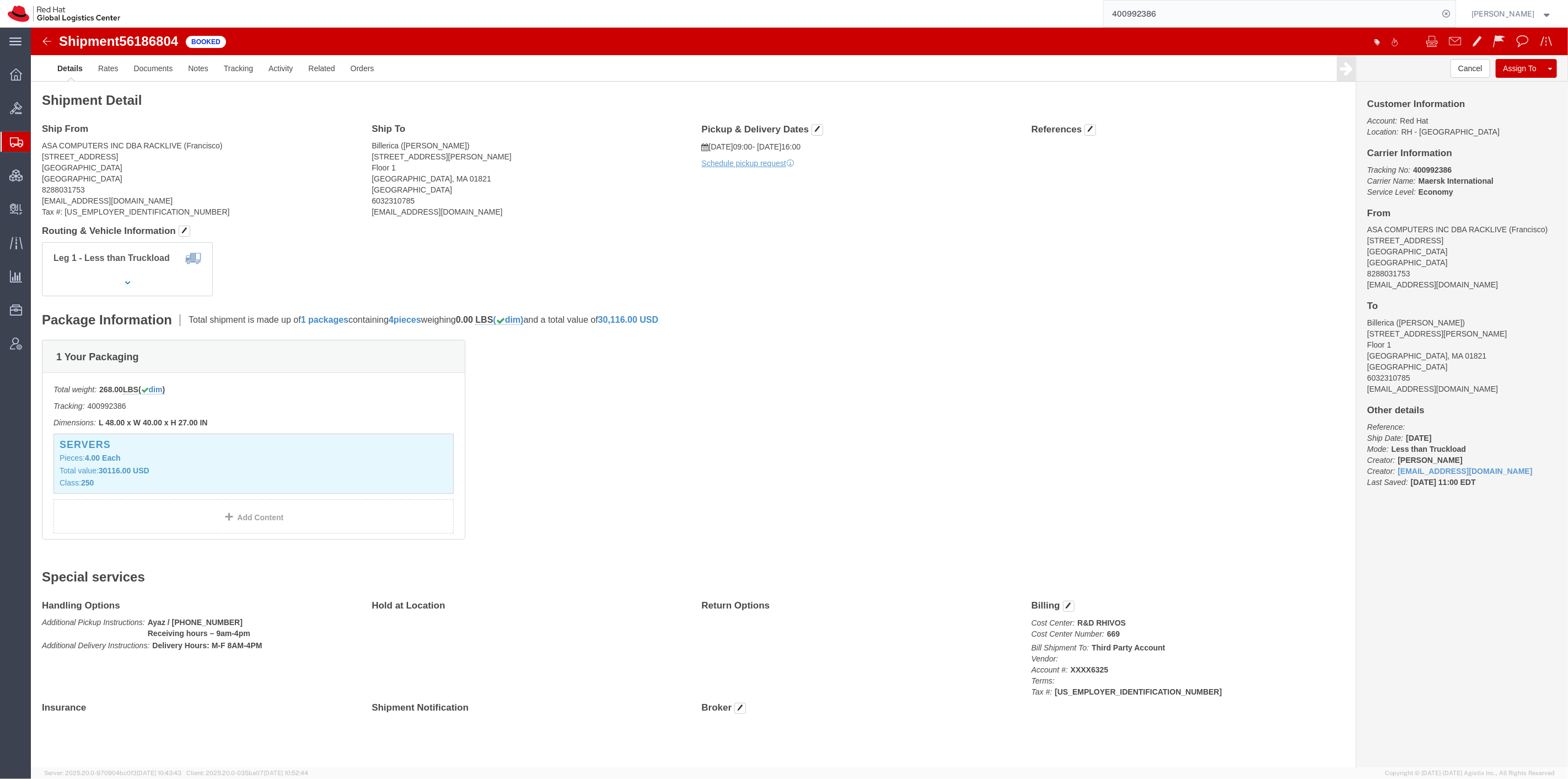
click p "Total weight: 268.00 LBS ( dim )"
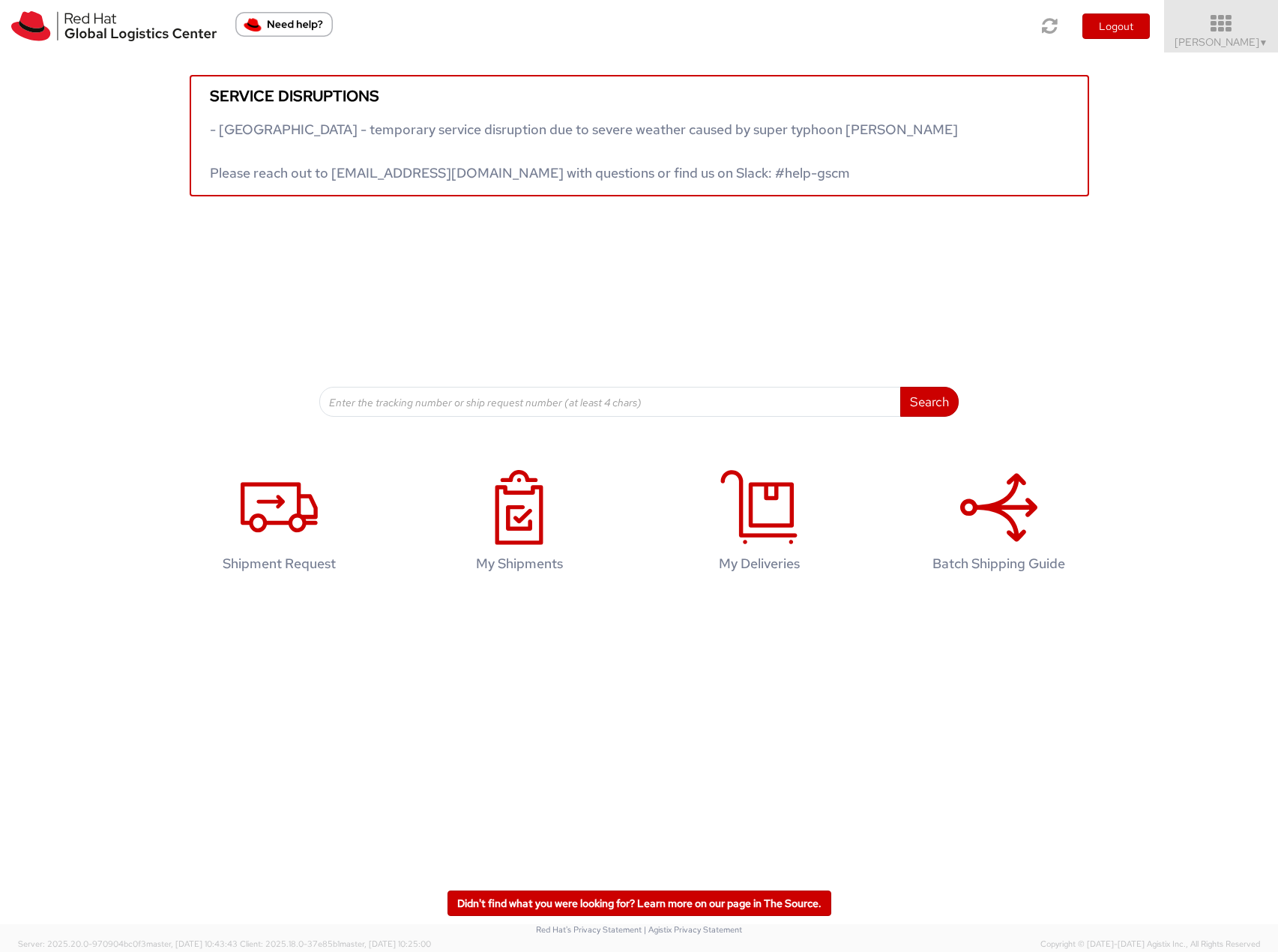
drag, startPoint x: 1242, startPoint y: 19, endPoint x: 1242, endPoint y: 27, distance: 8.0
click at [1242, 19] on icon at bounding box center [1222, 24] width 131 height 21
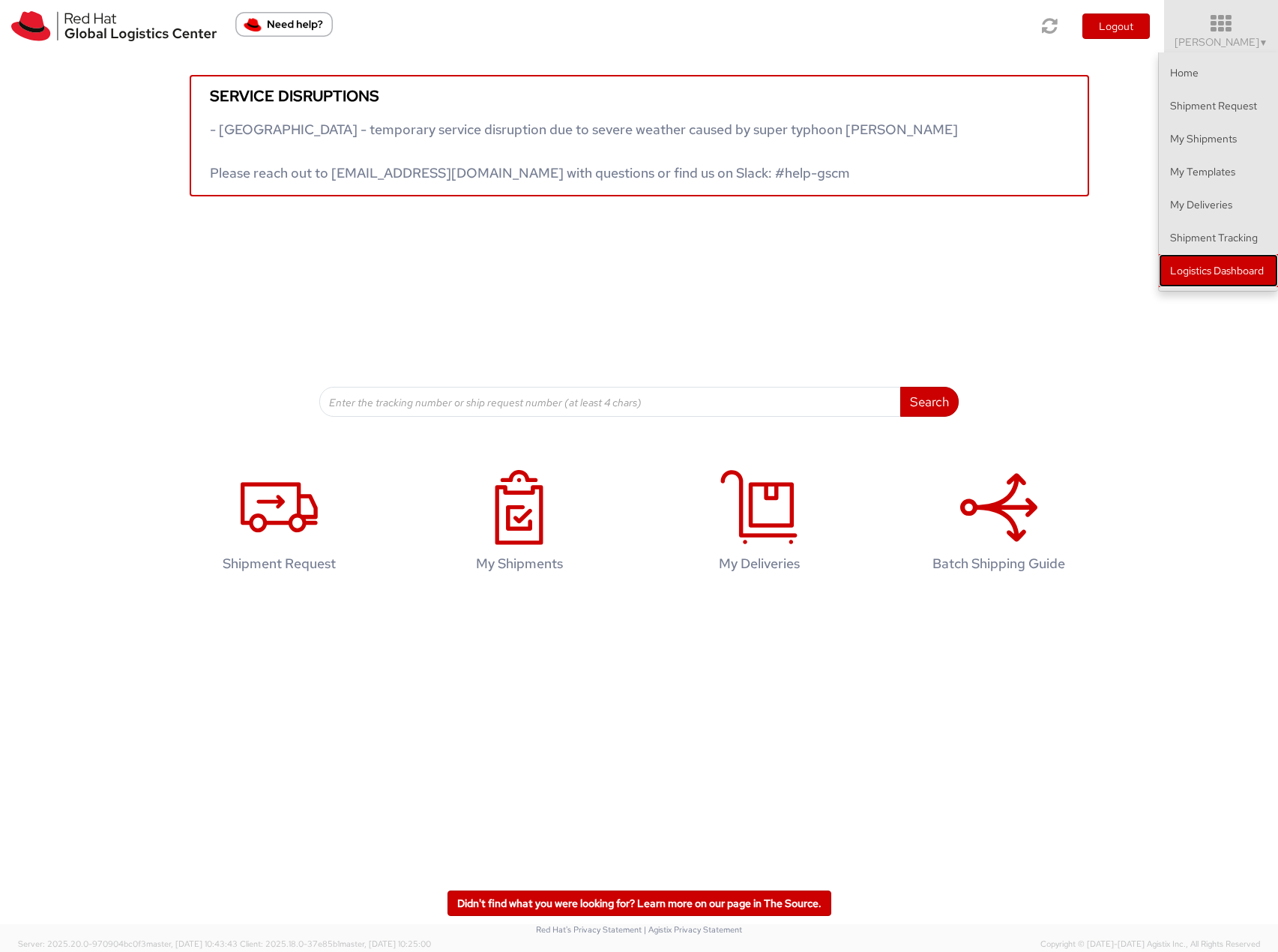
click at [1225, 262] on link "Logistics Dashboard" at bounding box center [1218, 270] width 119 height 33
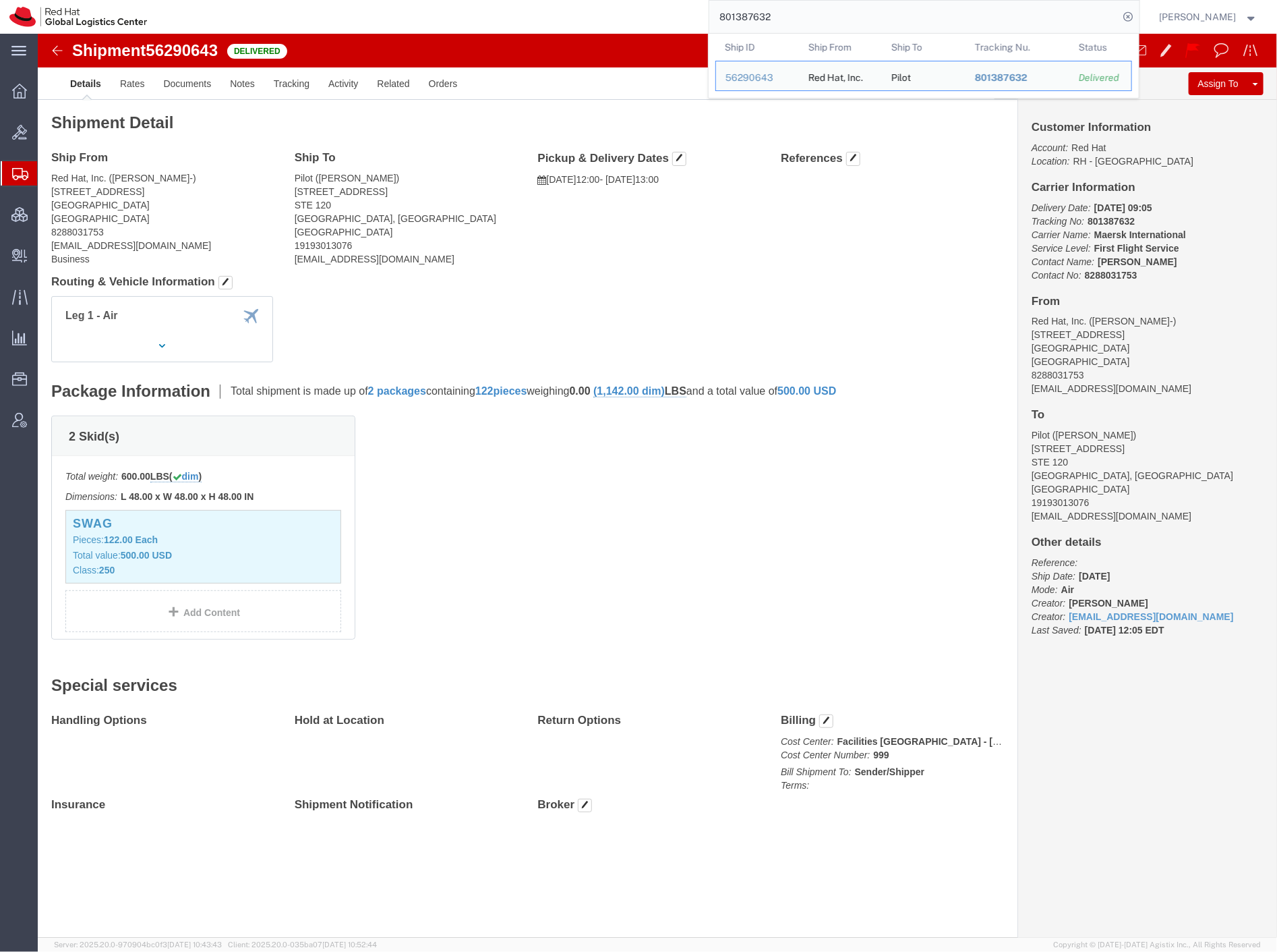
click at [1001, 24] on input "801387632" at bounding box center [914, 17] width 410 height 33
paste input "8"
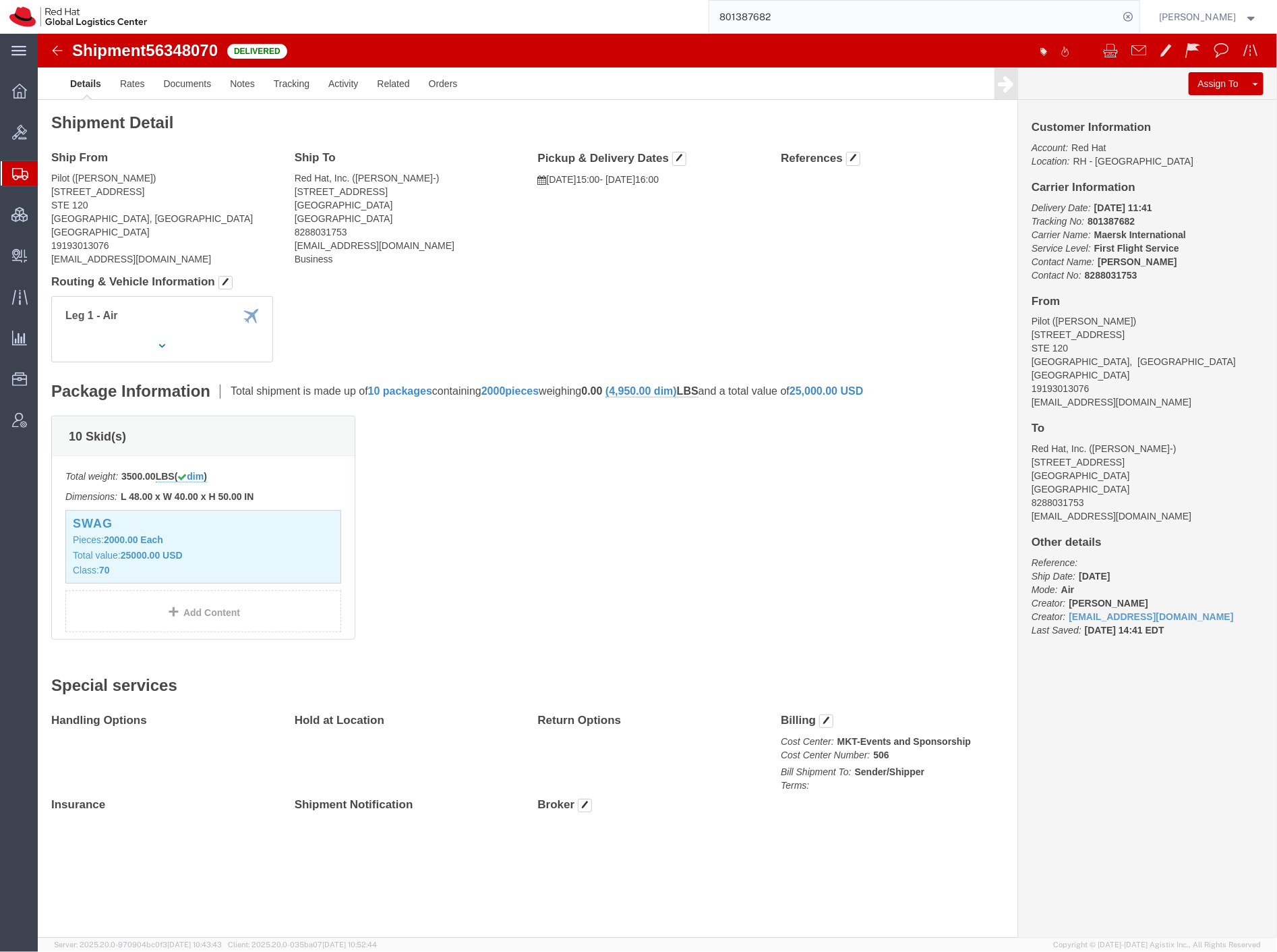
click at [804, 23] on input "801387682" at bounding box center [914, 17] width 410 height 33
click at [805, 23] on input "801387682" at bounding box center [914, 17] width 410 height 33
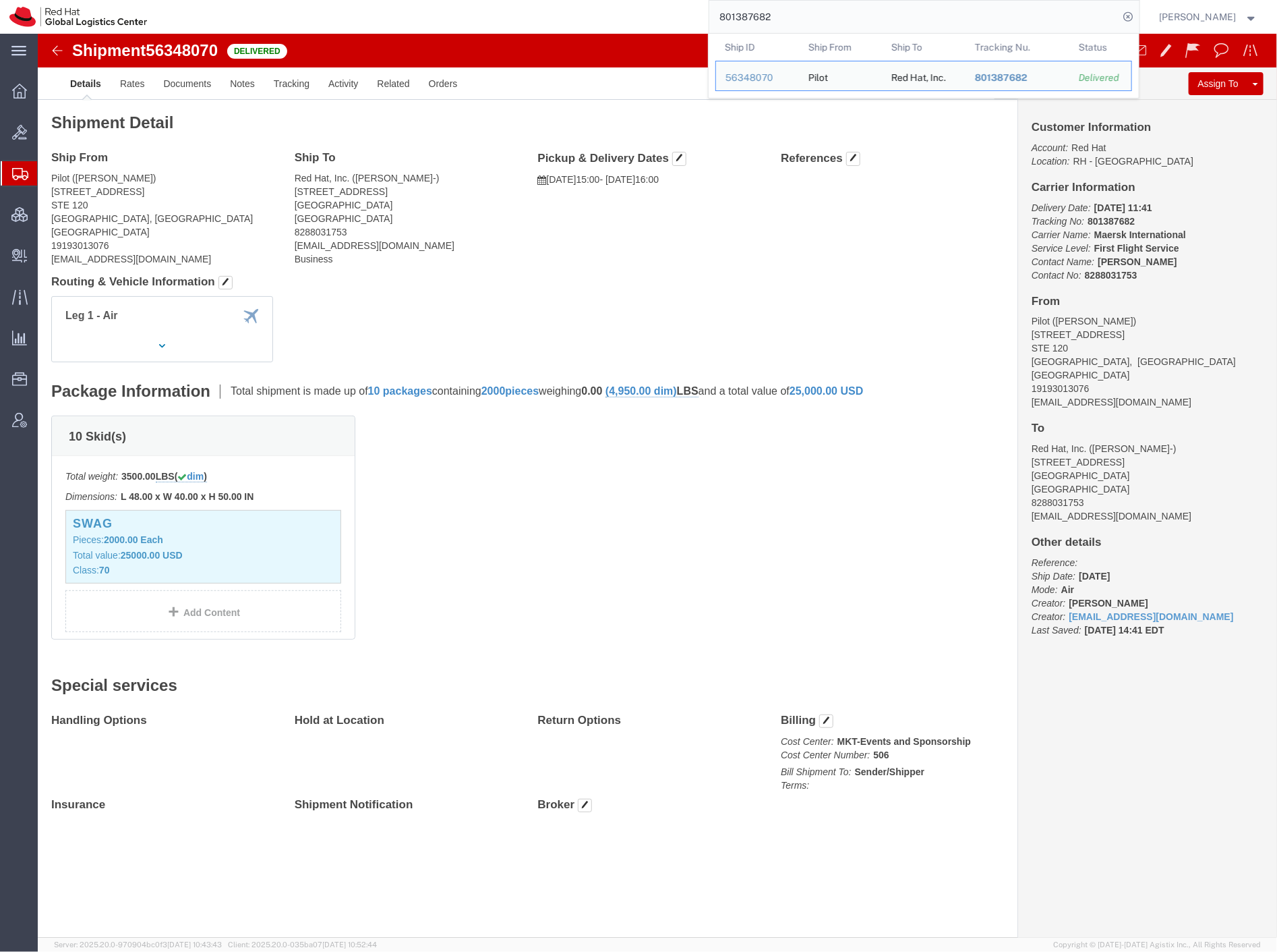
click at [805, 23] on input "801387682" at bounding box center [914, 17] width 410 height 33
paste input "700"
click at [808, 20] on input "801387700" at bounding box center [914, 17] width 410 height 33
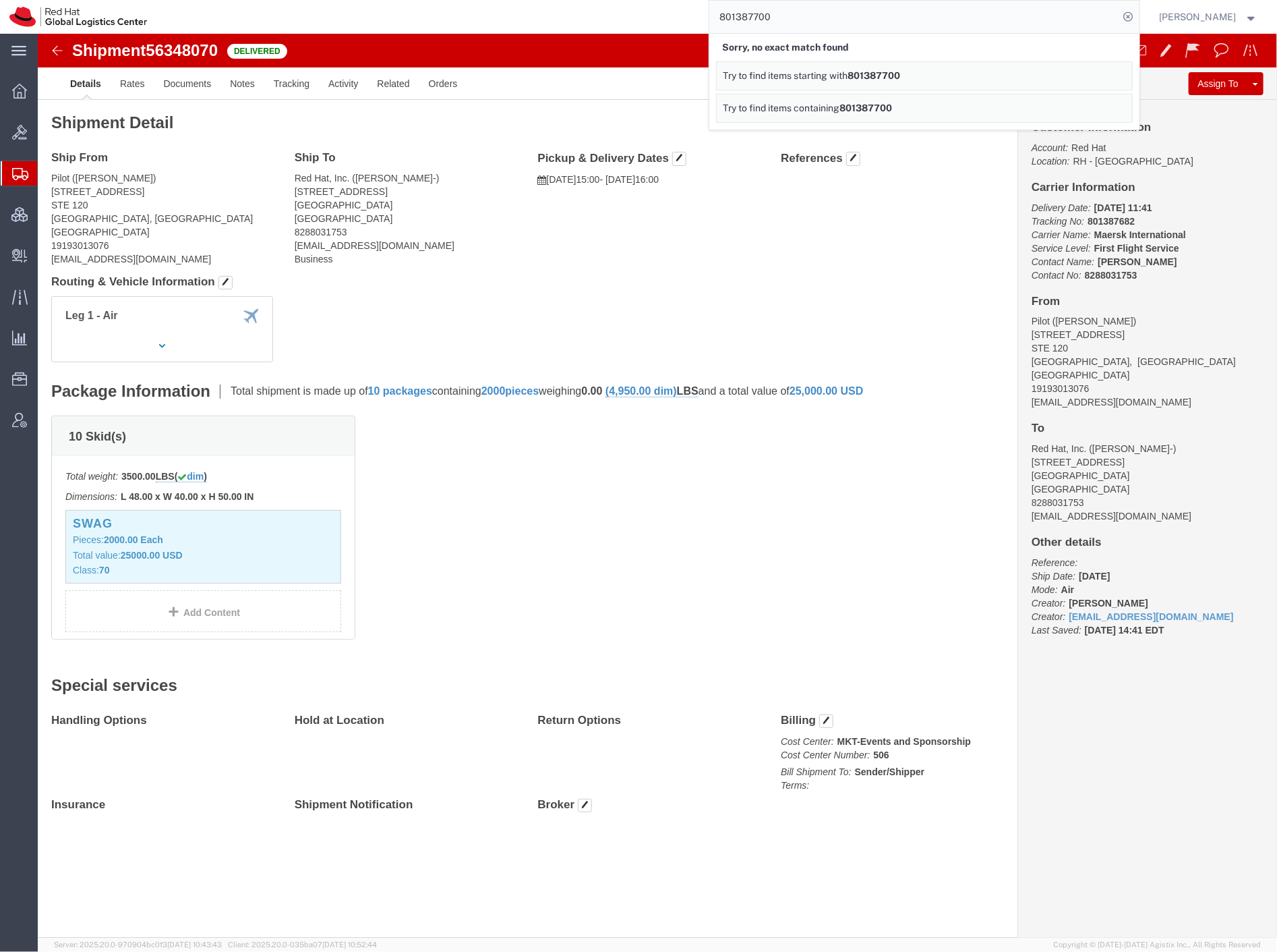
click at [808, 20] on input "801387700" at bounding box center [914, 17] width 410 height 33
type input "80138770"
click at [0, 0] on span "Create Shipment" at bounding box center [0, 0] width 0 height 0
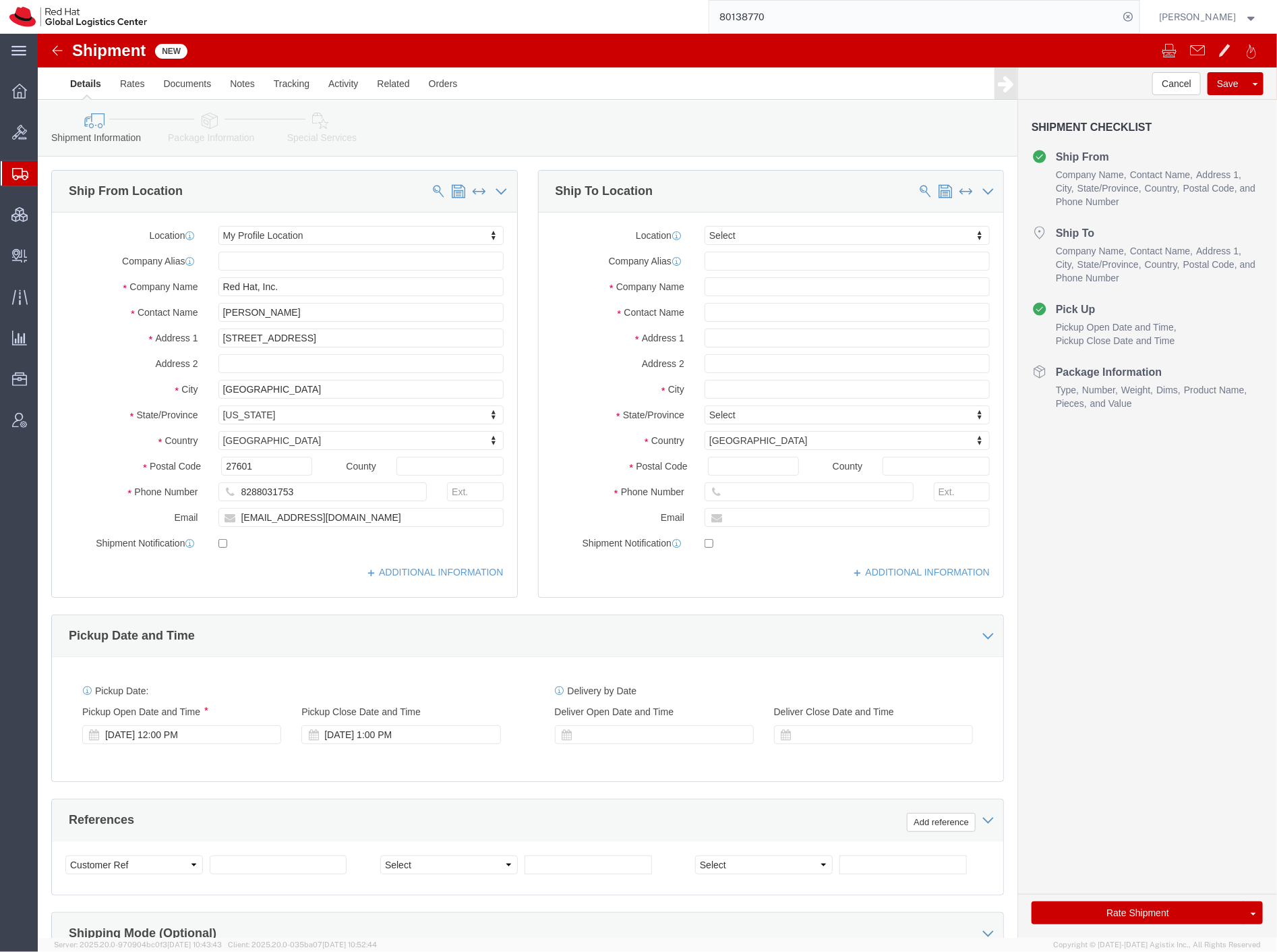
select select
click span
select select
select select "MYPROFILE"
type input "Red Hat, Inc."
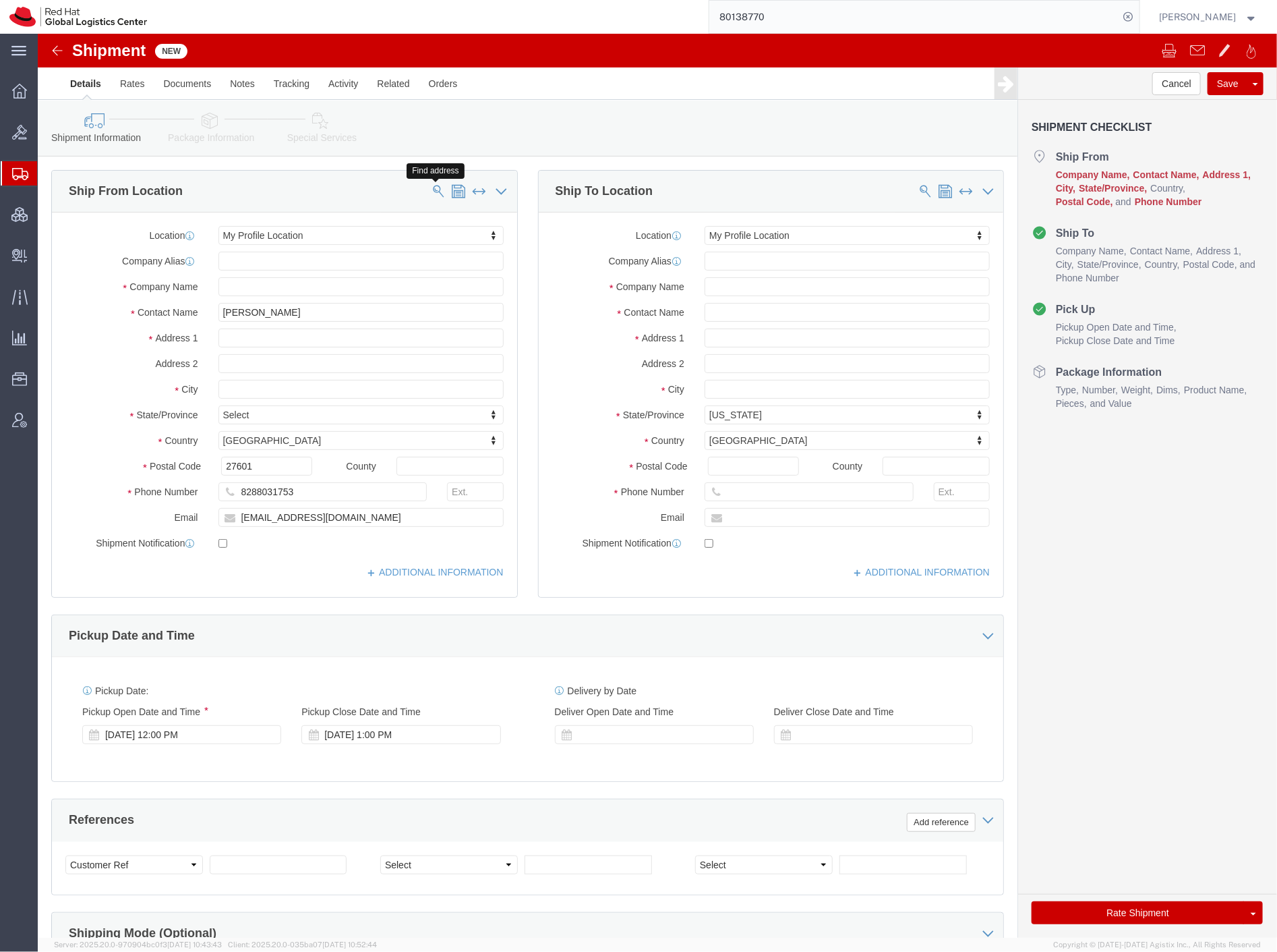
type input "[STREET_ADDRESS]"
type input "[GEOGRAPHIC_DATA]"
select select "NC"
type input "27601"
type input "8288031753"
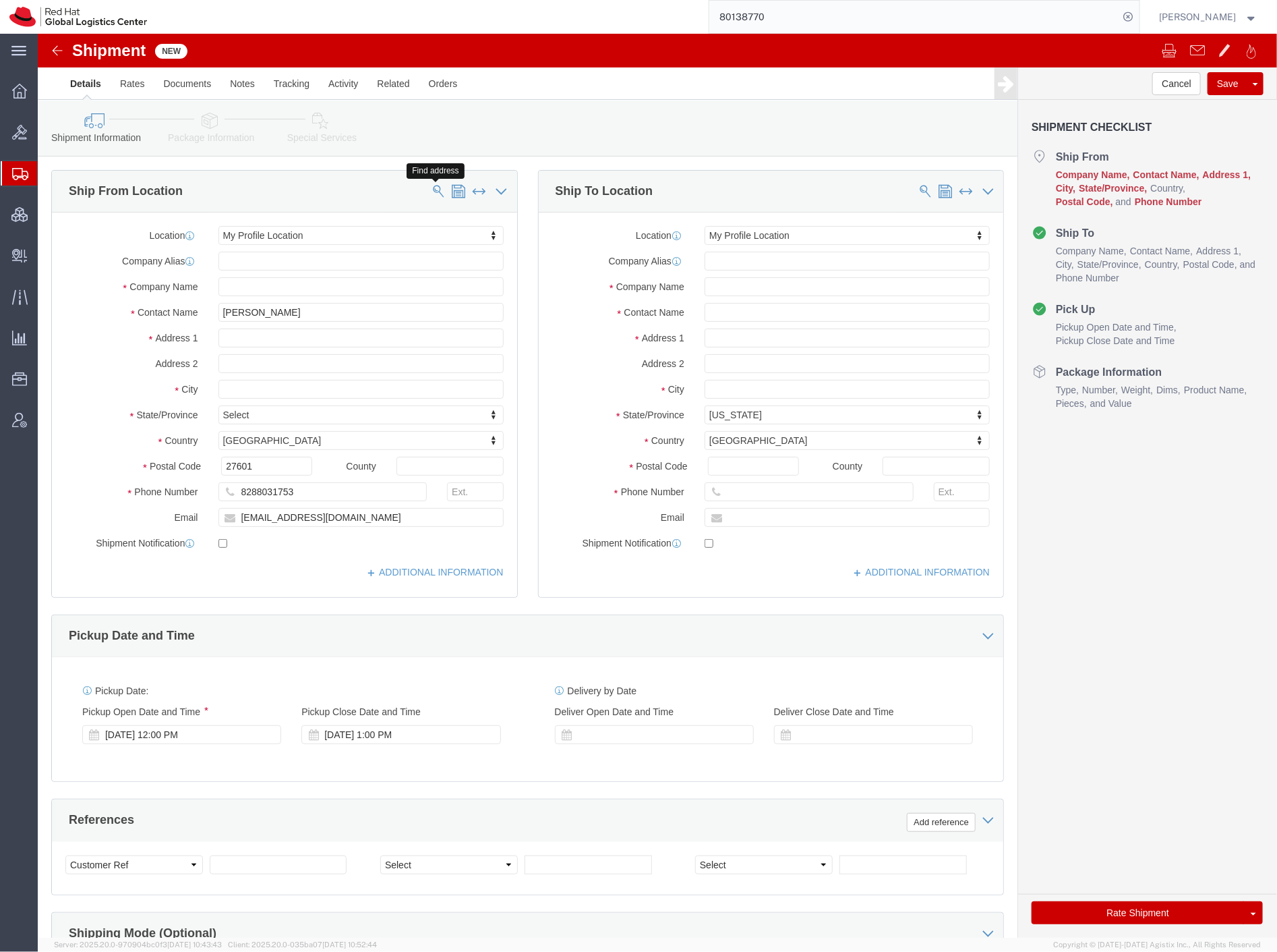
type input "[EMAIL_ADDRESS][DOMAIN_NAME]"
type input "[PERSON_NAME]"
click span
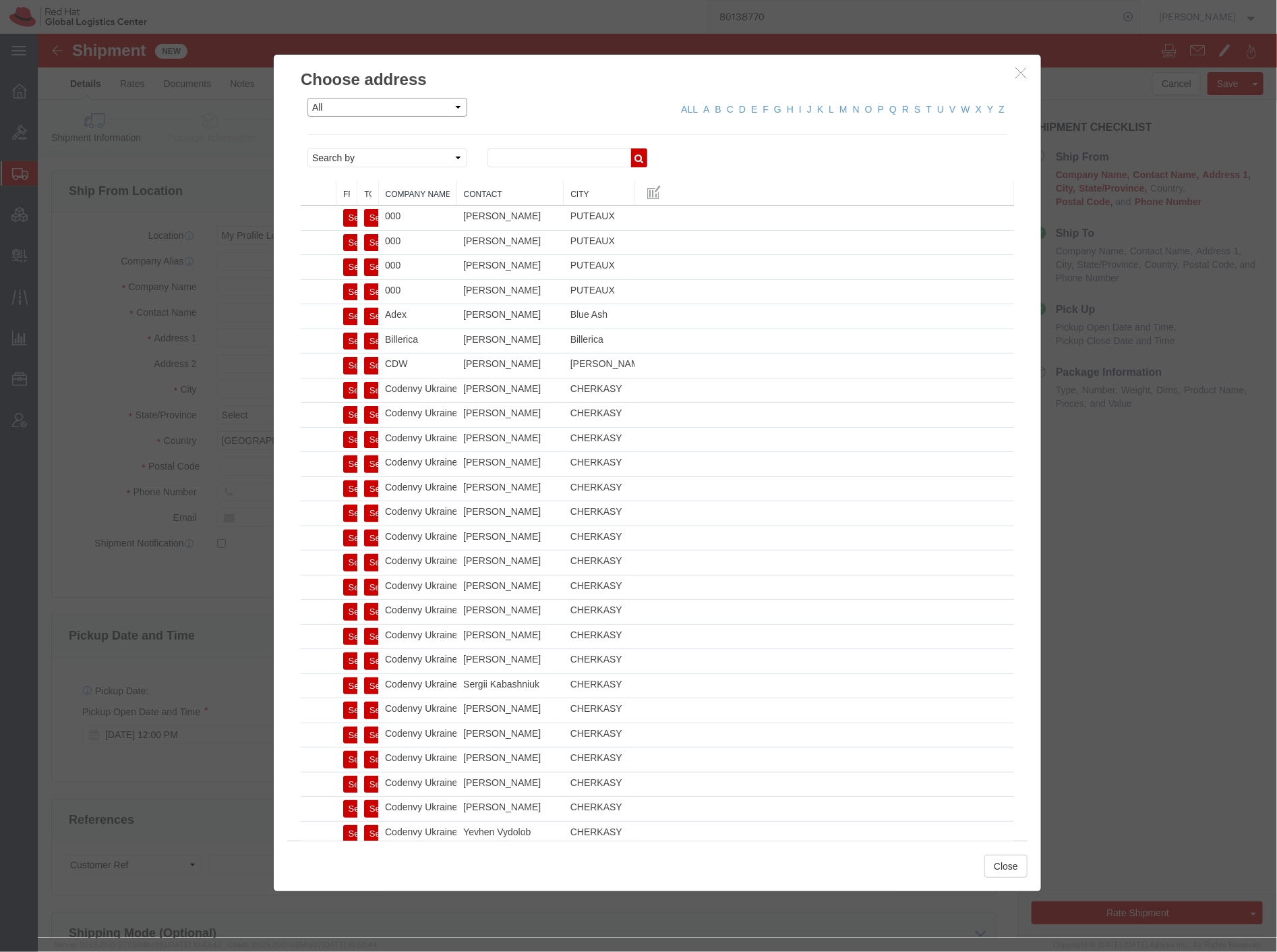
click select "All Company Location Other Personal Shared"
select select "PERSONAL"
click select "All Company Location Other Personal Shared"
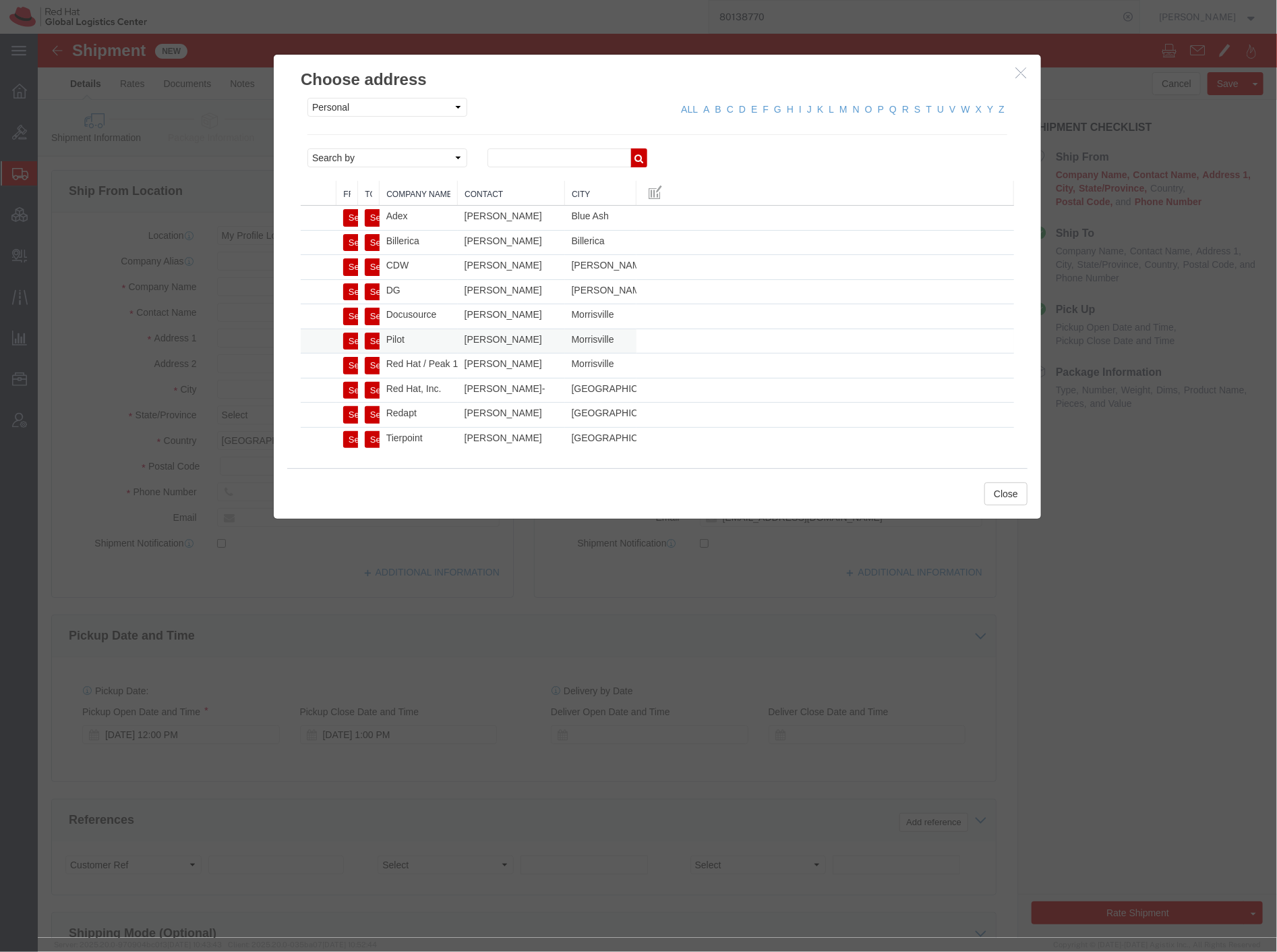
click button "Select"
select select
type input "Pilot"
type input "[STREET_ADDRESS]"
type input "STE 120"
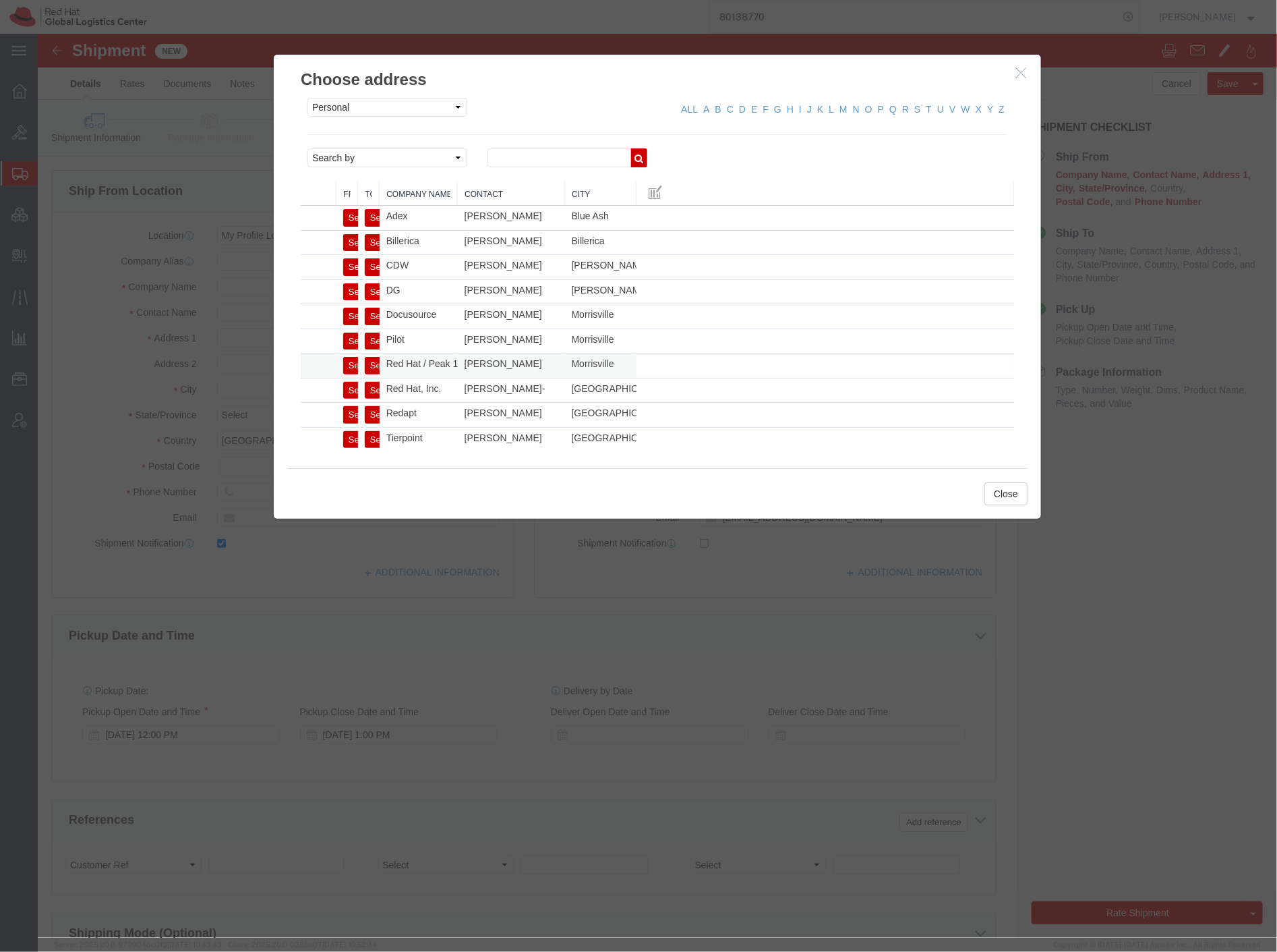
type input "Morrisville"
type input "27560"
type input "19193013076"
type input "[EMAIL_ADDRESS][DOMAIN_NAME]"
checkbox input "true"
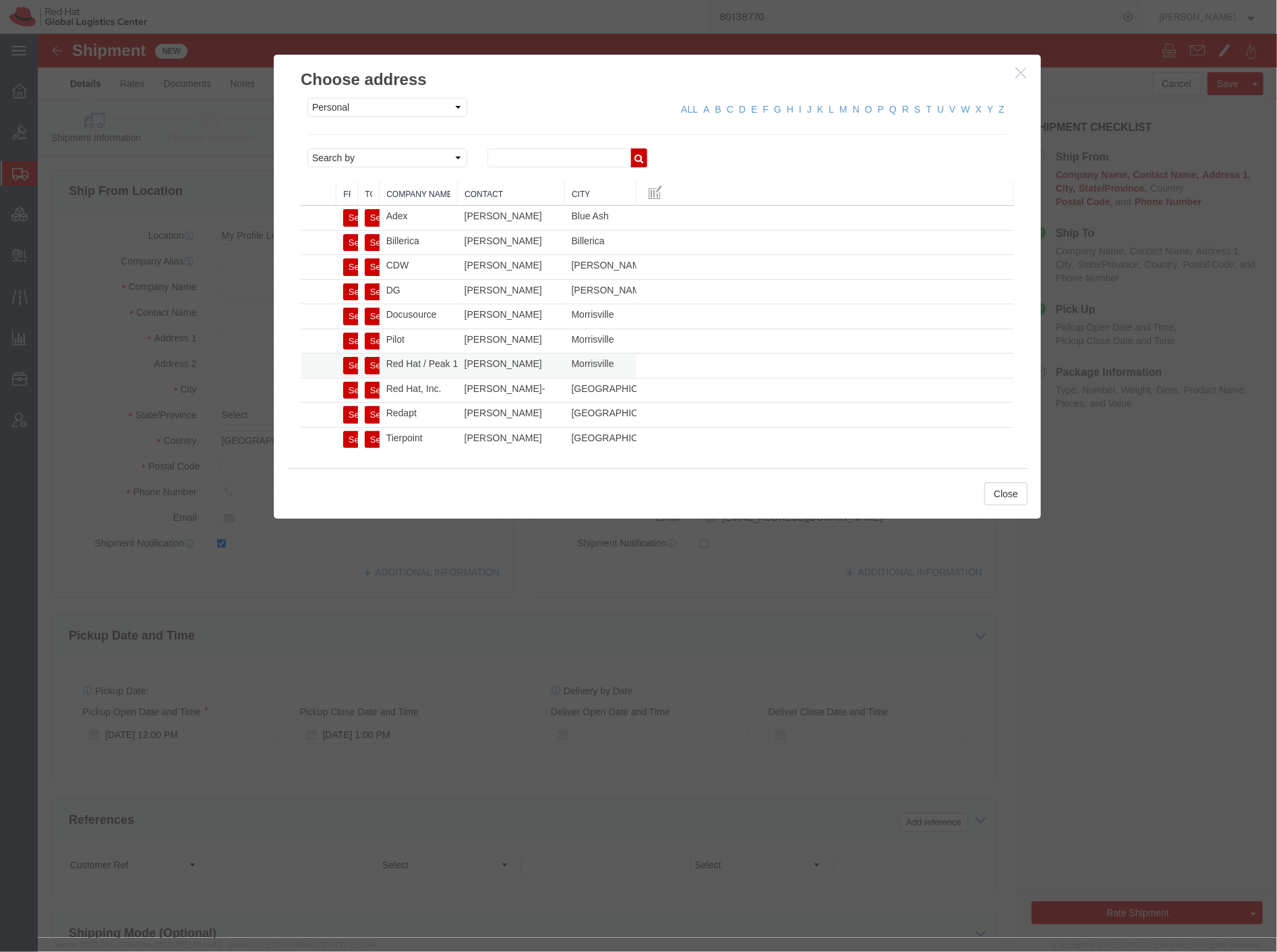
type input "[PERSON_NAME]"
select select "NC"
click button "Close"
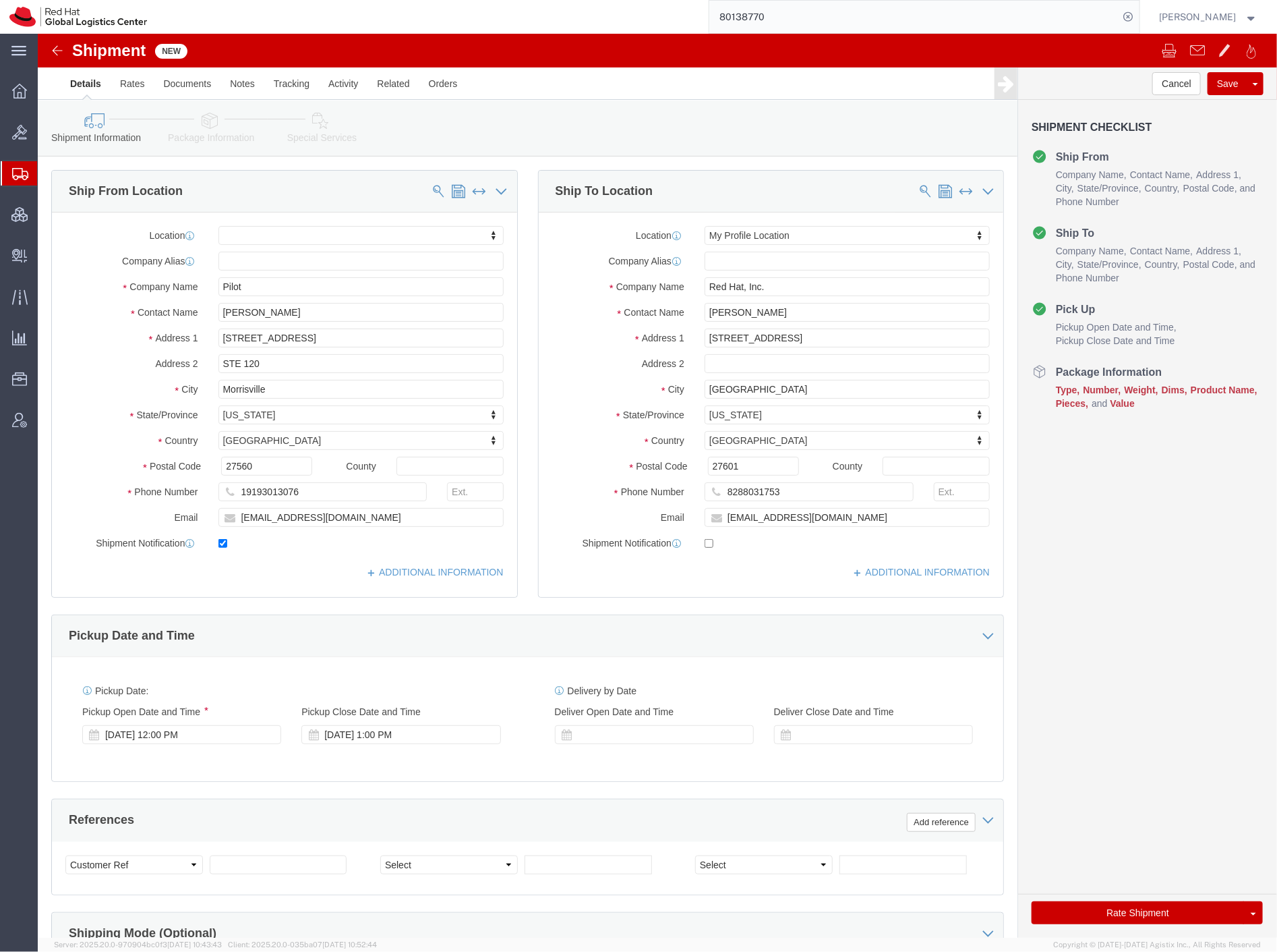
click link "Package Information"
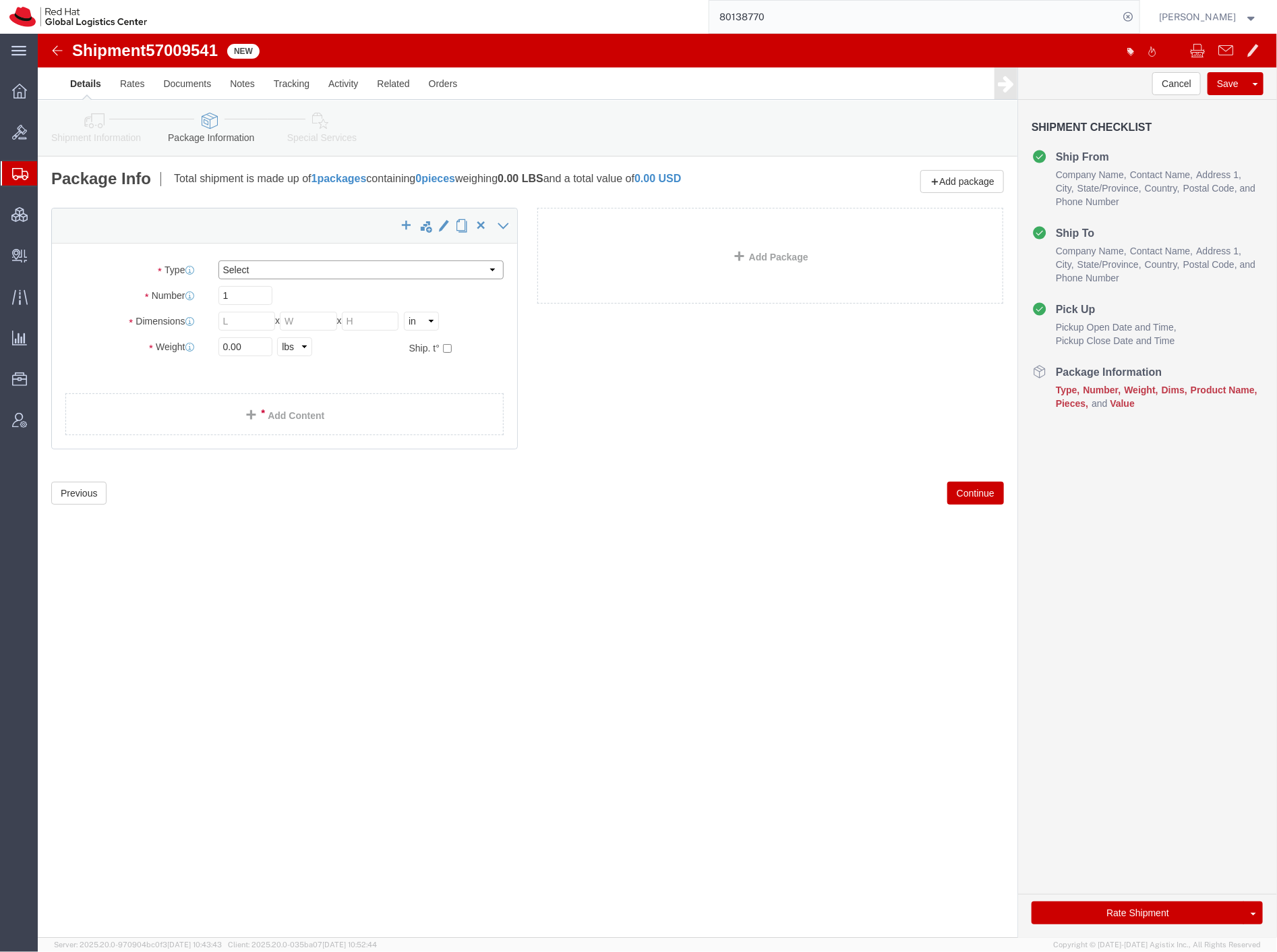
click select "Select Case(s) Crate(s) Envelope Large Box Medium Box PAK Skid(s) Small Box Sma…"
select select "SKID"
click select "Select Case(s) Crate(s) Envelope Large Box Medium Box PAK Skid(s) Small Box Sma…"
click input "text"
click div "Number 1"
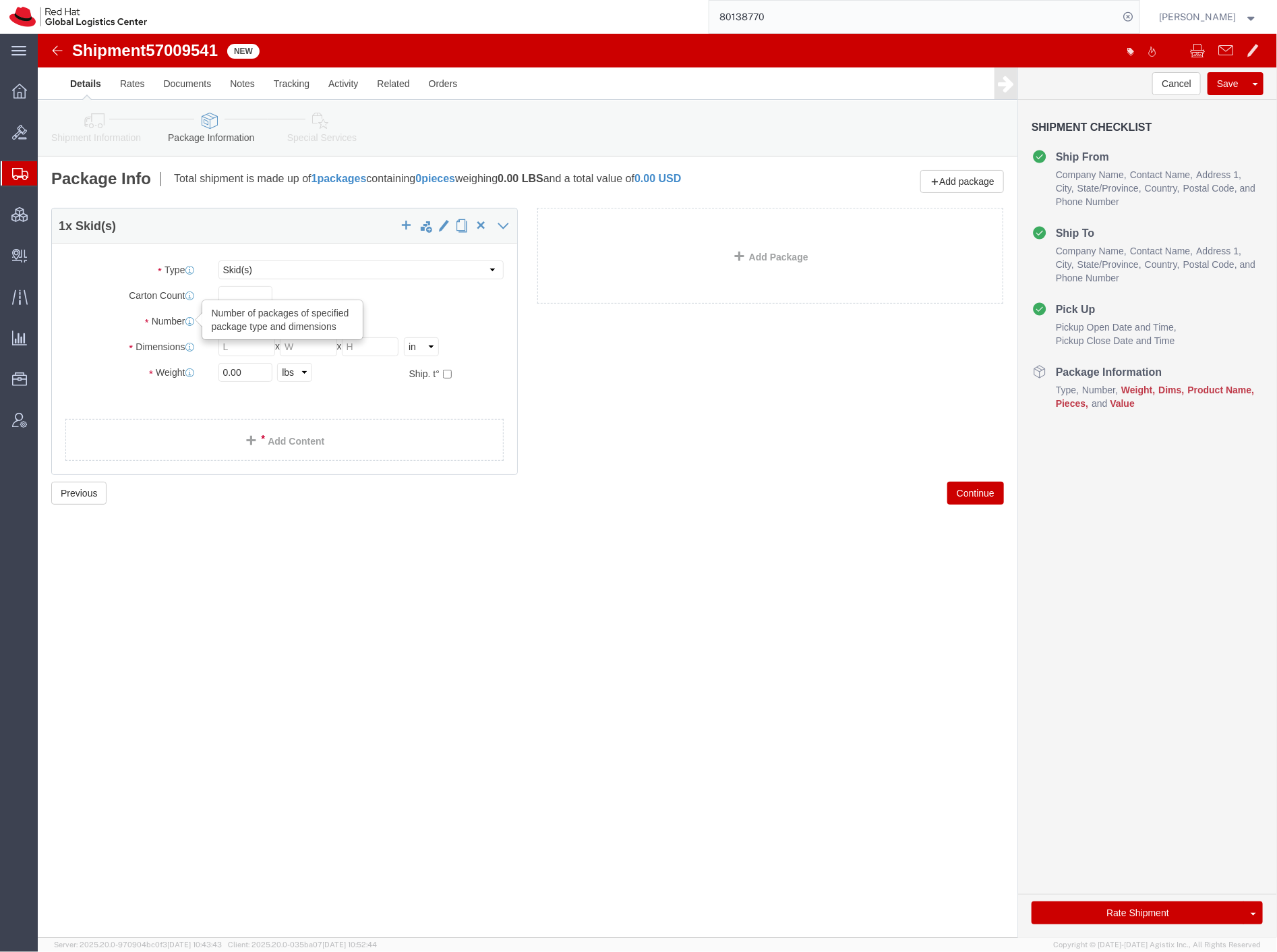
type input "2"
click input "text"
type input "48"
type input "40"
type input "60"
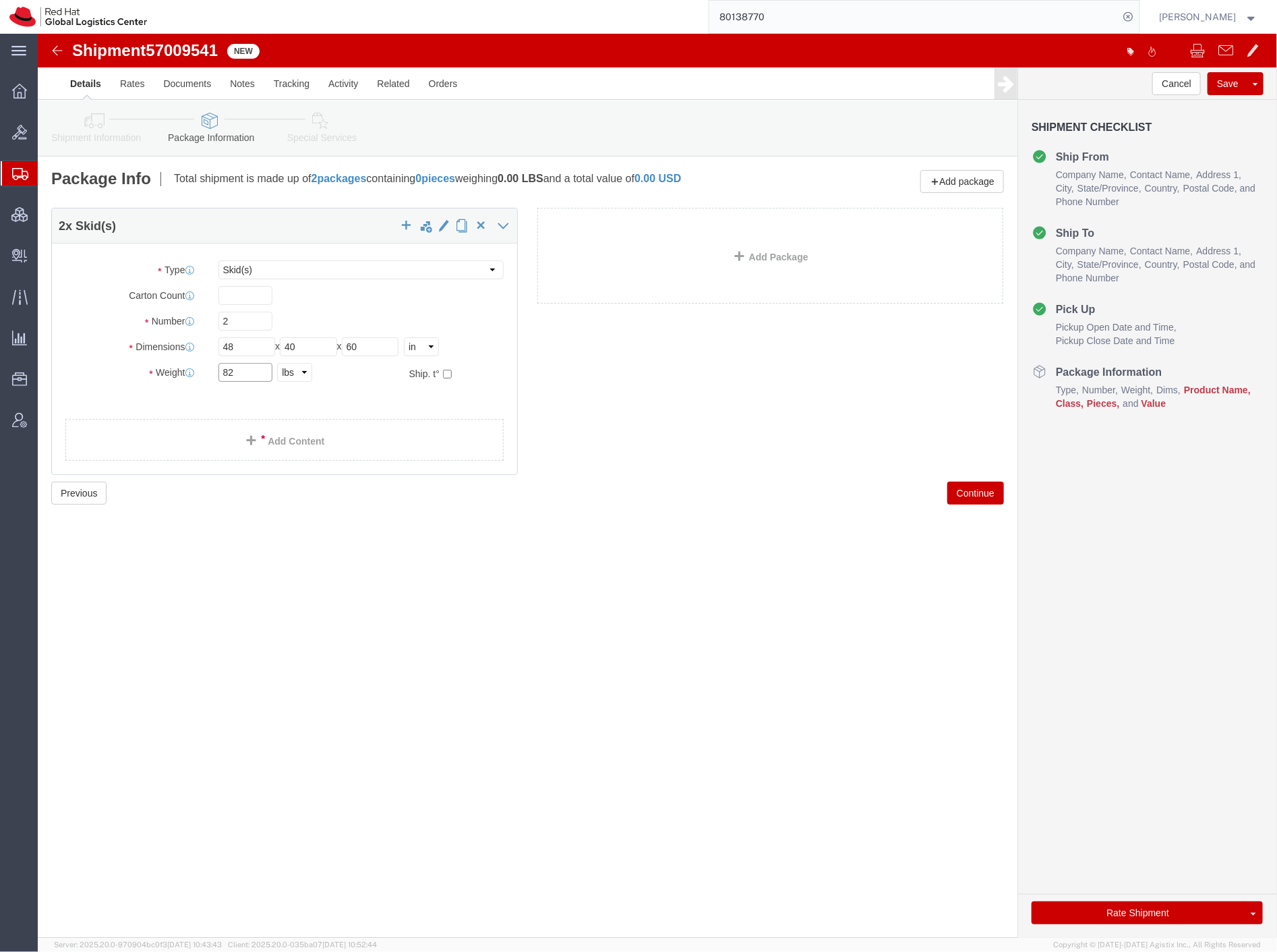
type input "8"
type input "922"
click link "Add Content"
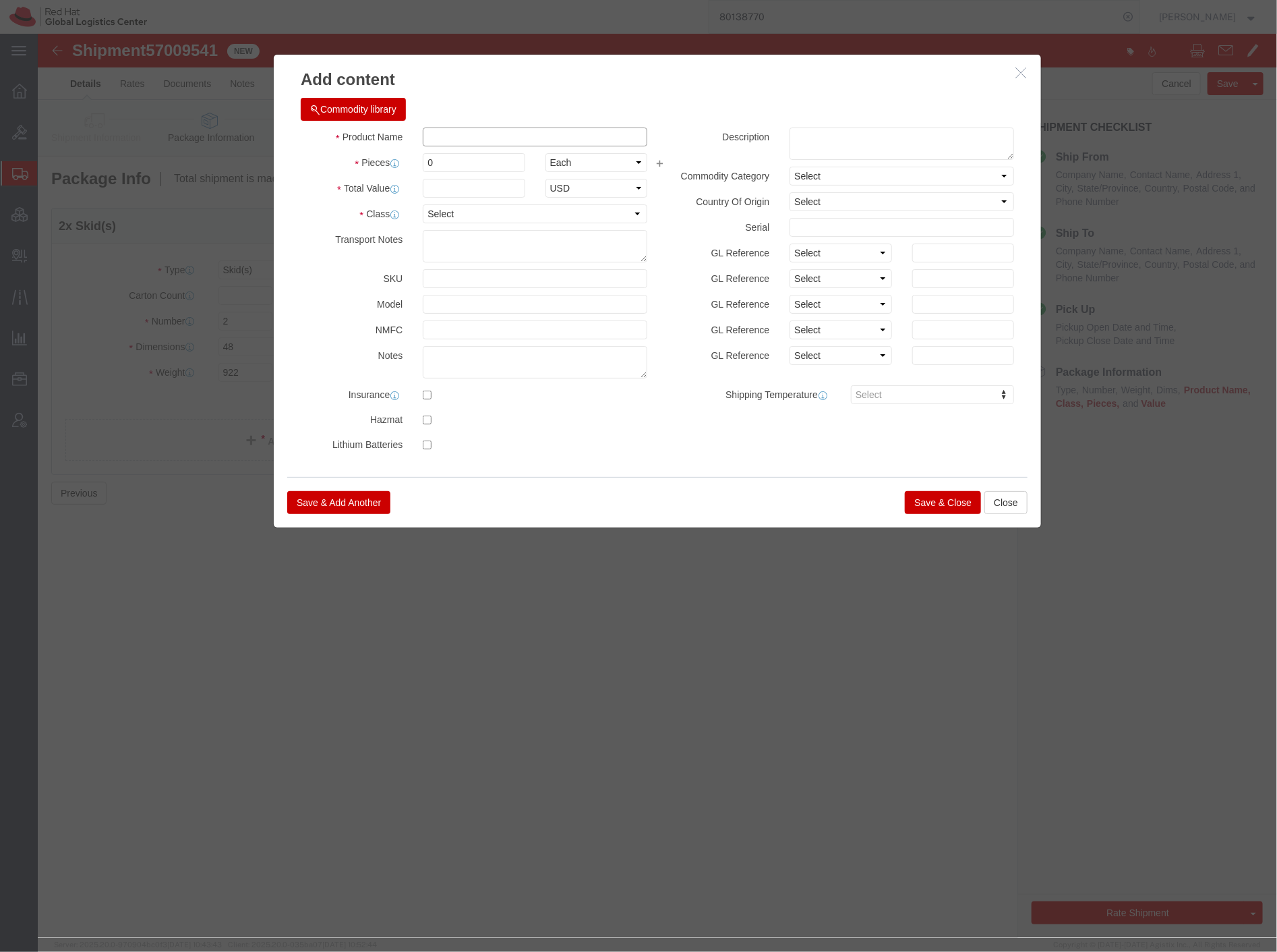
click input "text"
type input "swag"
click div "0"
type input "122"
click input "text"
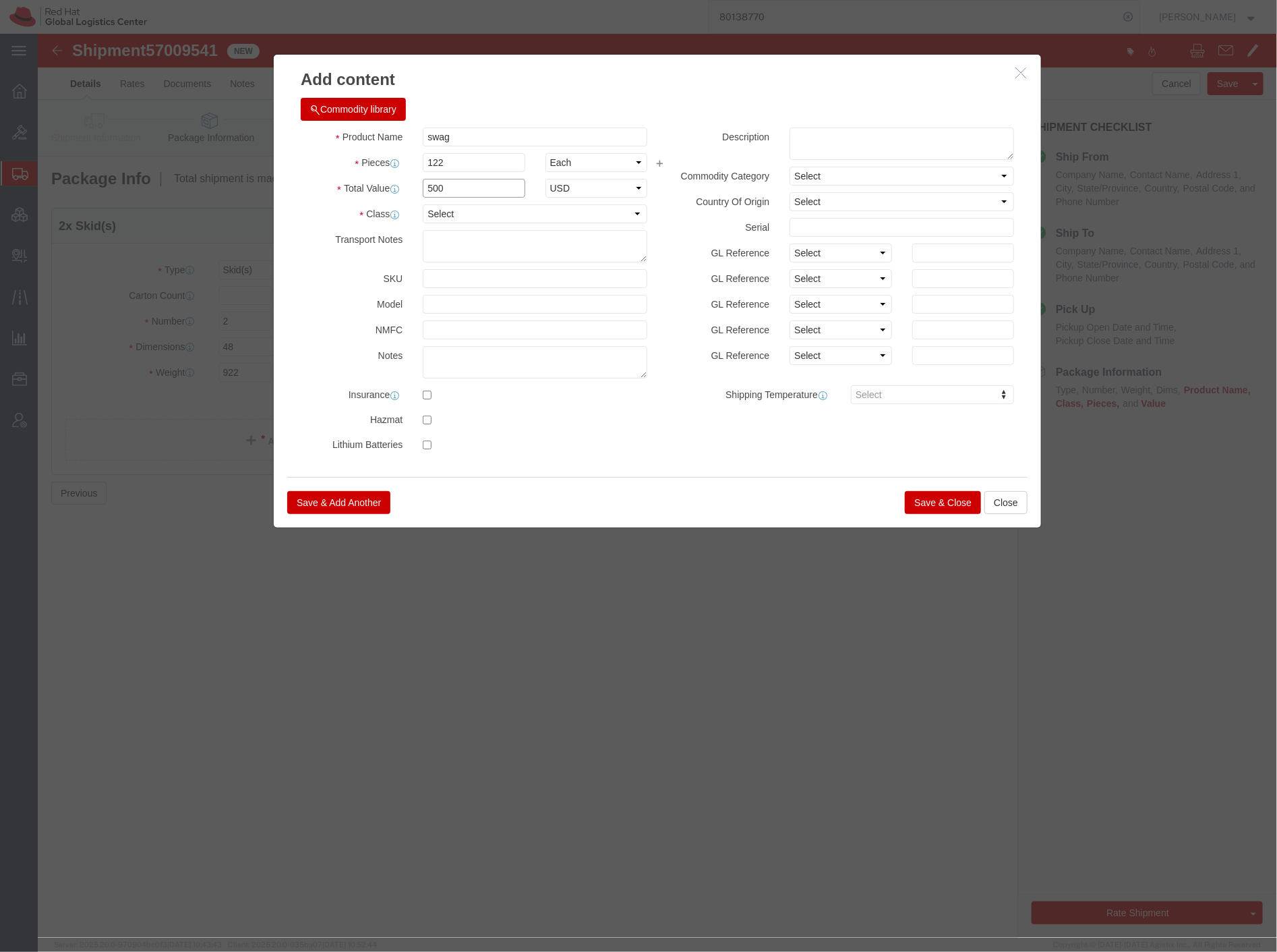
type input "500"
click select "Select 50 55 60 65 70 85 92.5 100 125 175 250 300 400"
select select "125"
click select "Select 50 55 60 65 70 85 92.5 100 125 175 250 300 400"
click button "Save & Close"
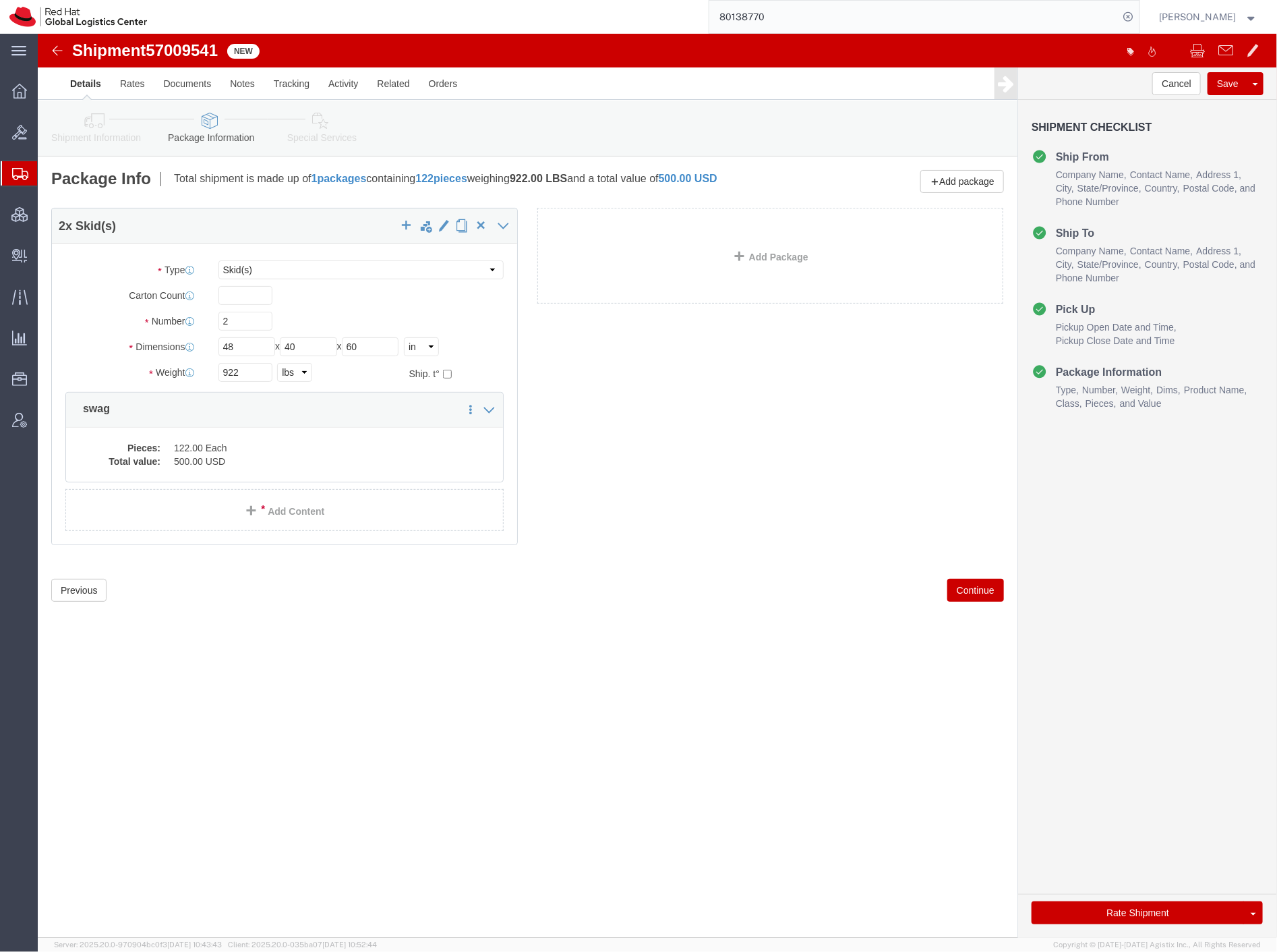
click icon
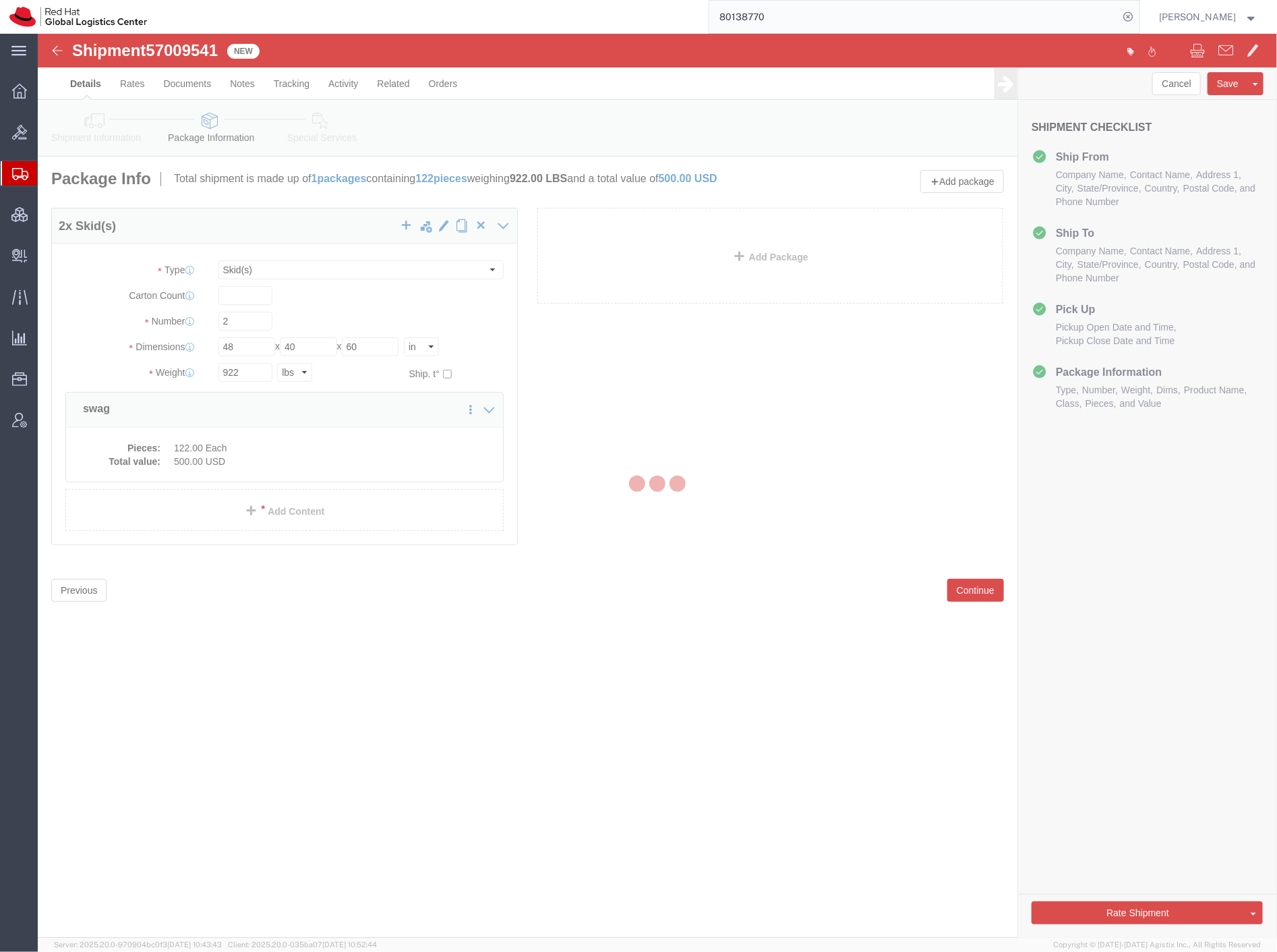
select select
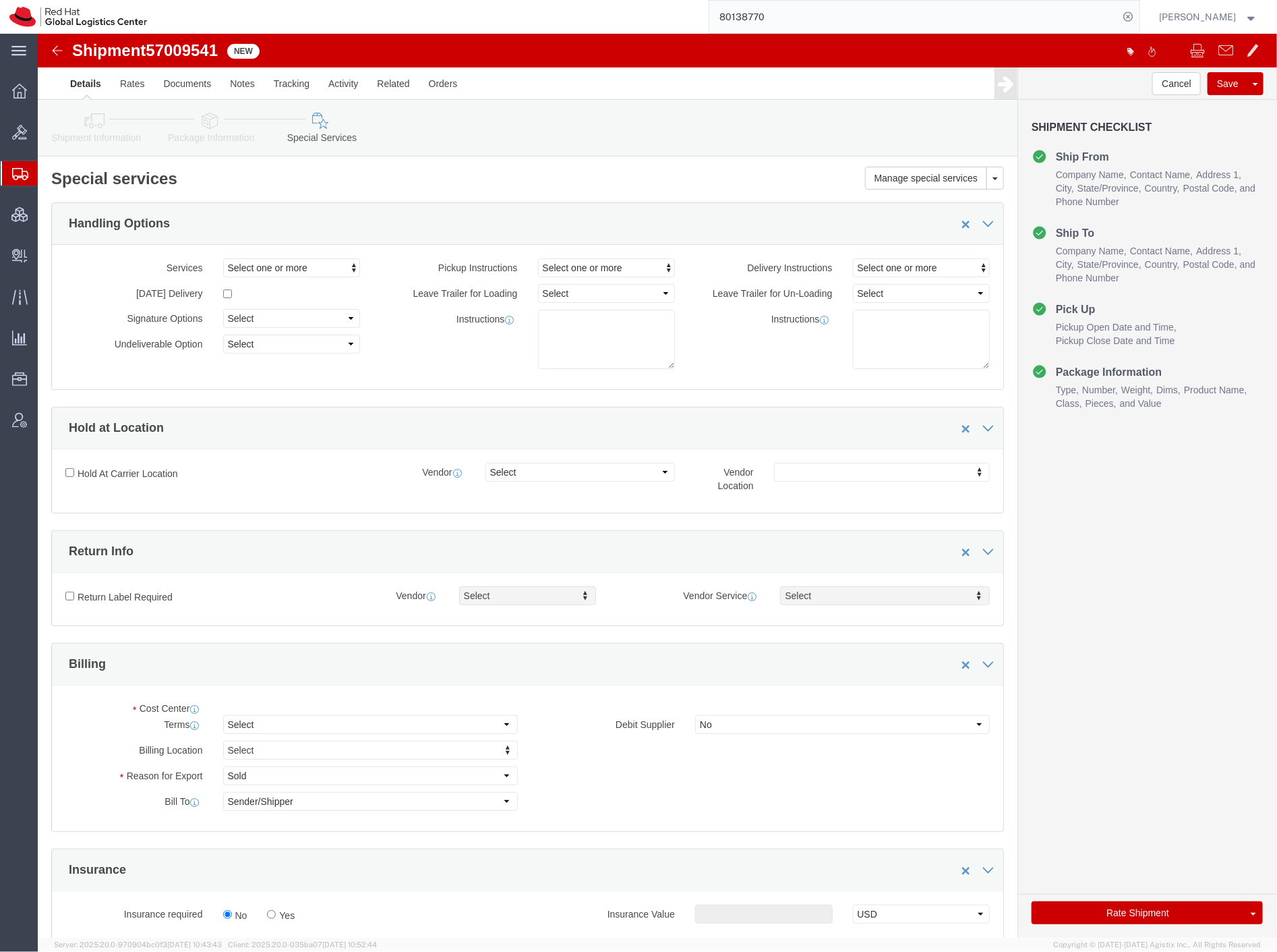
select select "COSTCENTER"
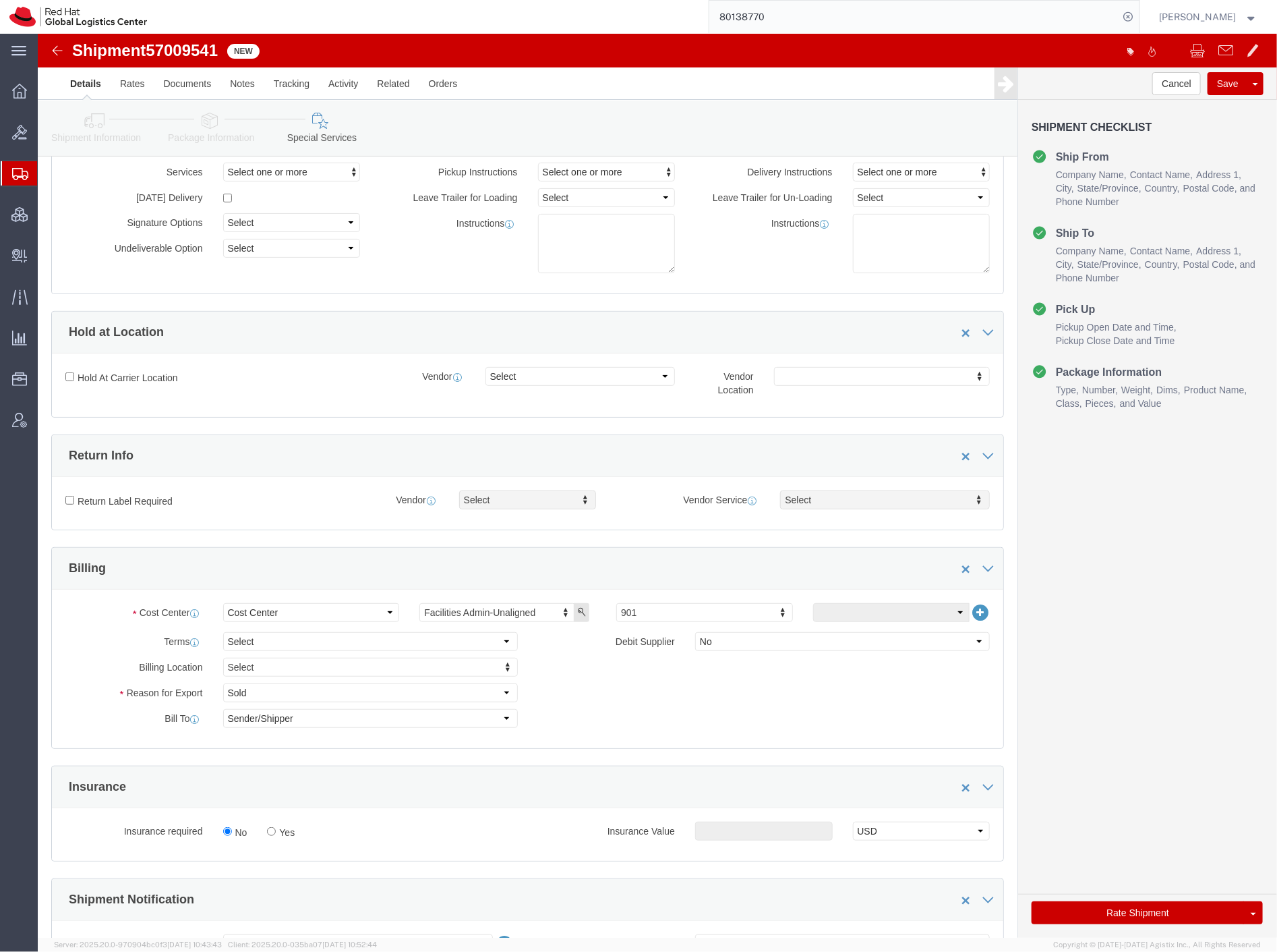
scroll to position [224, 0]
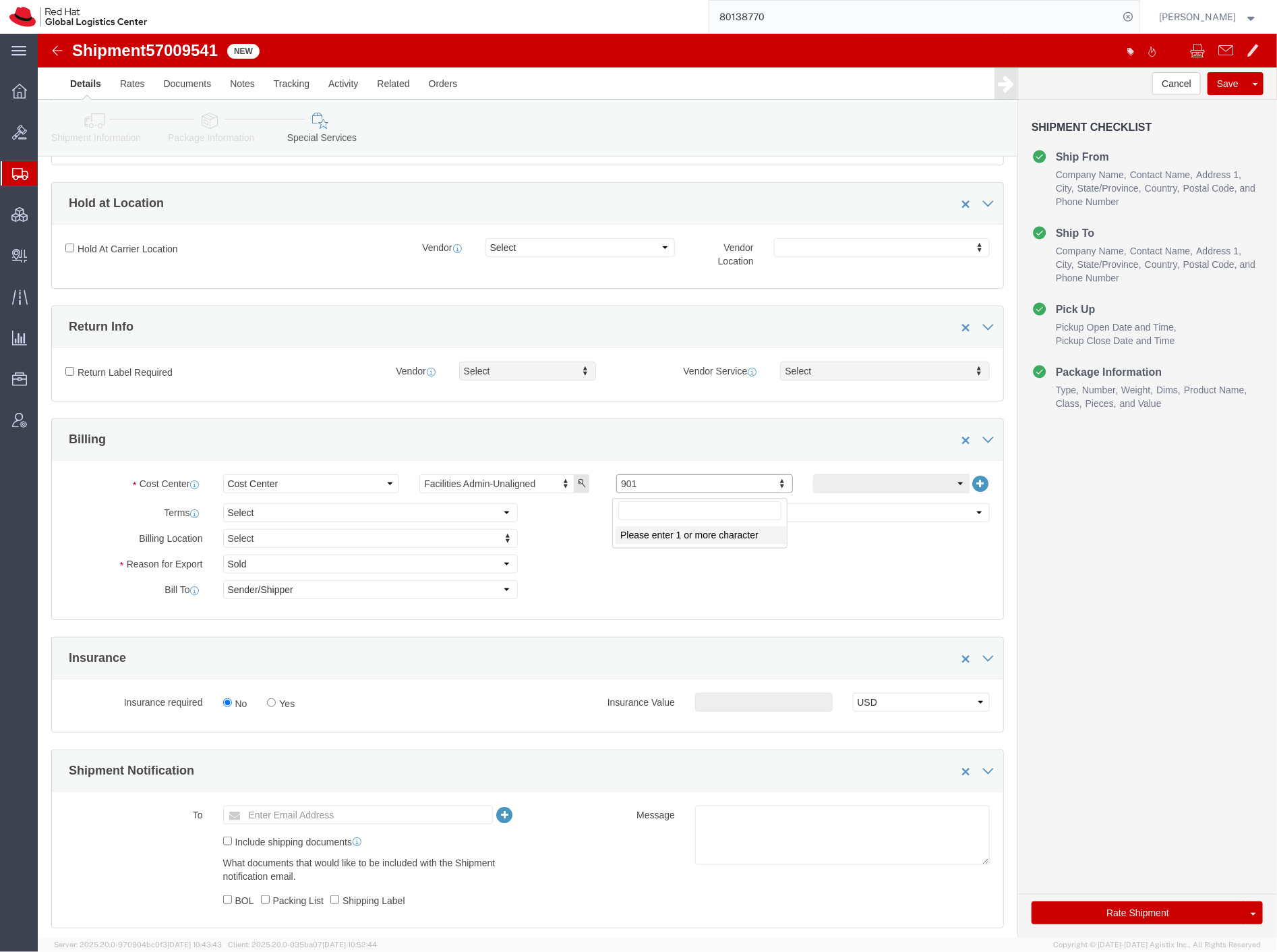
click input "text"
type input "999"
click button "Rate Shipment"
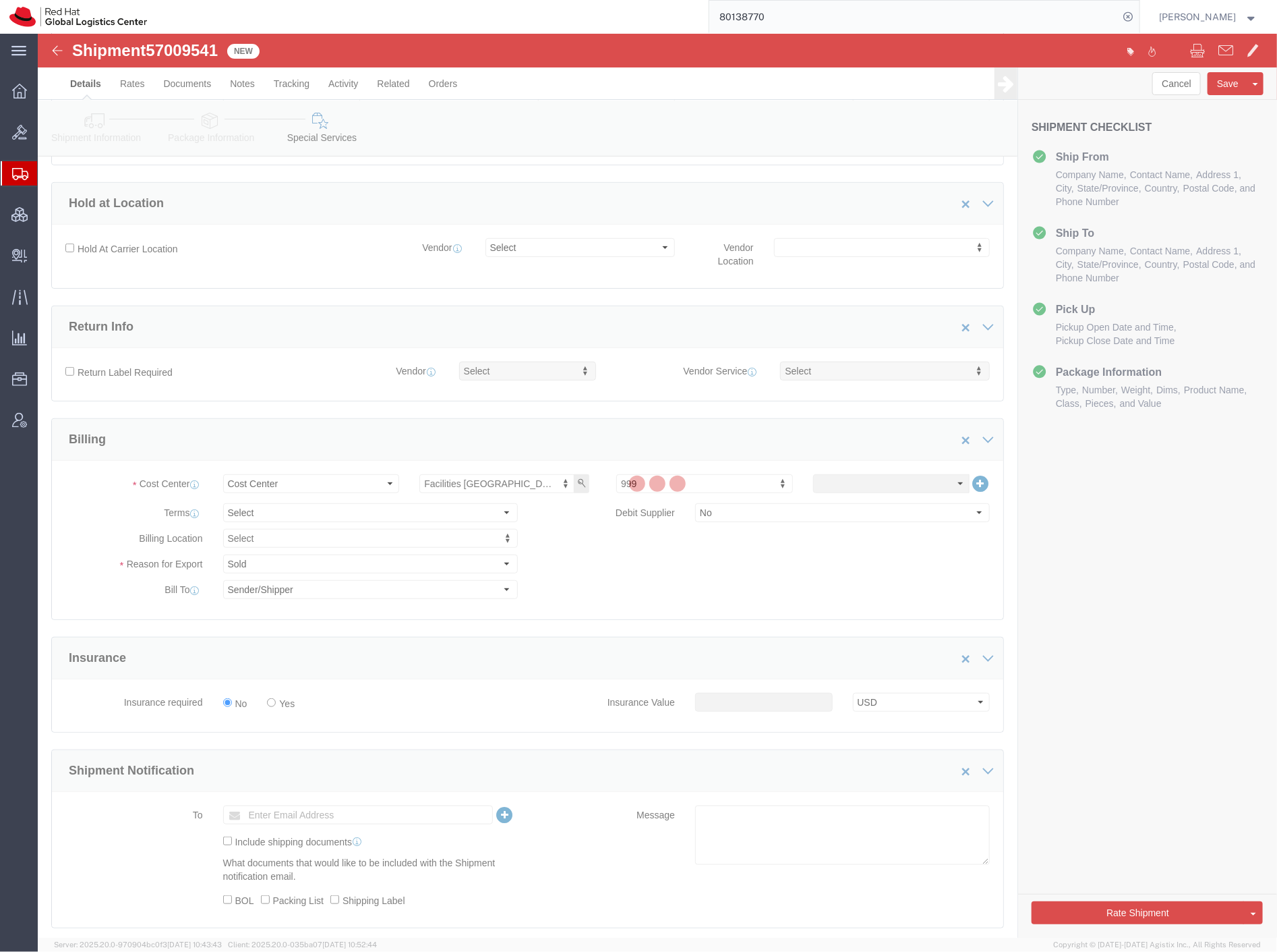
scroll to position [0, 0]
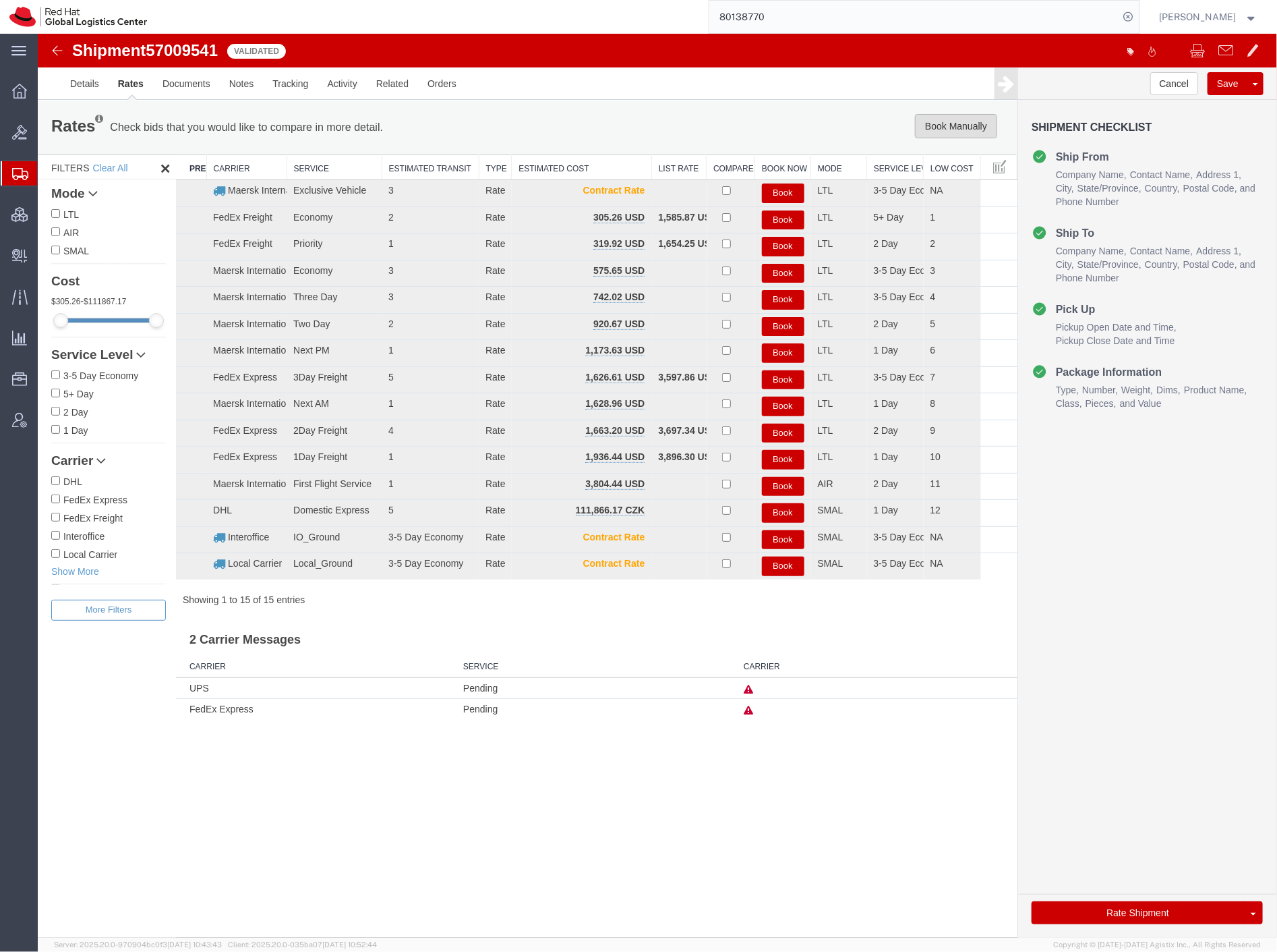
click at [964, 135] on button "Book Manually" at bounding box center [955, 125] width 82 height 25
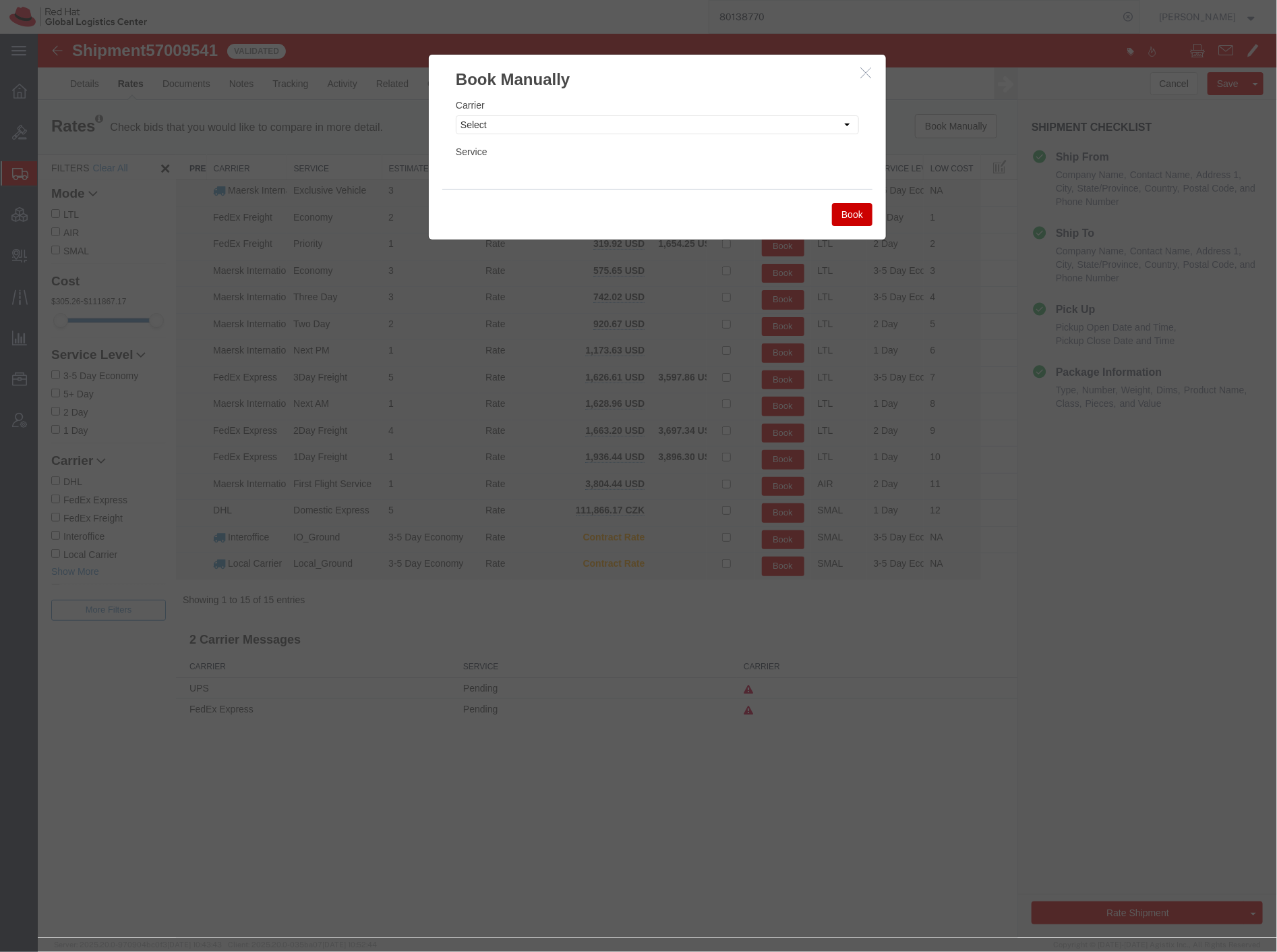
click at [654, 111] on div "Carrier Select Add New Carrier (and default service) Amazon Logistics Czech Pos…" at bounding box center [657, 116] width 403 height 36
click at [665, 122] on select "Select Add New Carrier (and default service) Amazon Logistics Czech Post DHL Fe…" at bounding box center [657, 124] width 403 height 19
select select "4231"
click at [455, 115] on select "Select Add New Carrier (and default service) Amazon Logistics Czech Post DHL Fe…" at bounding box center [657, 124] width 403 height 19
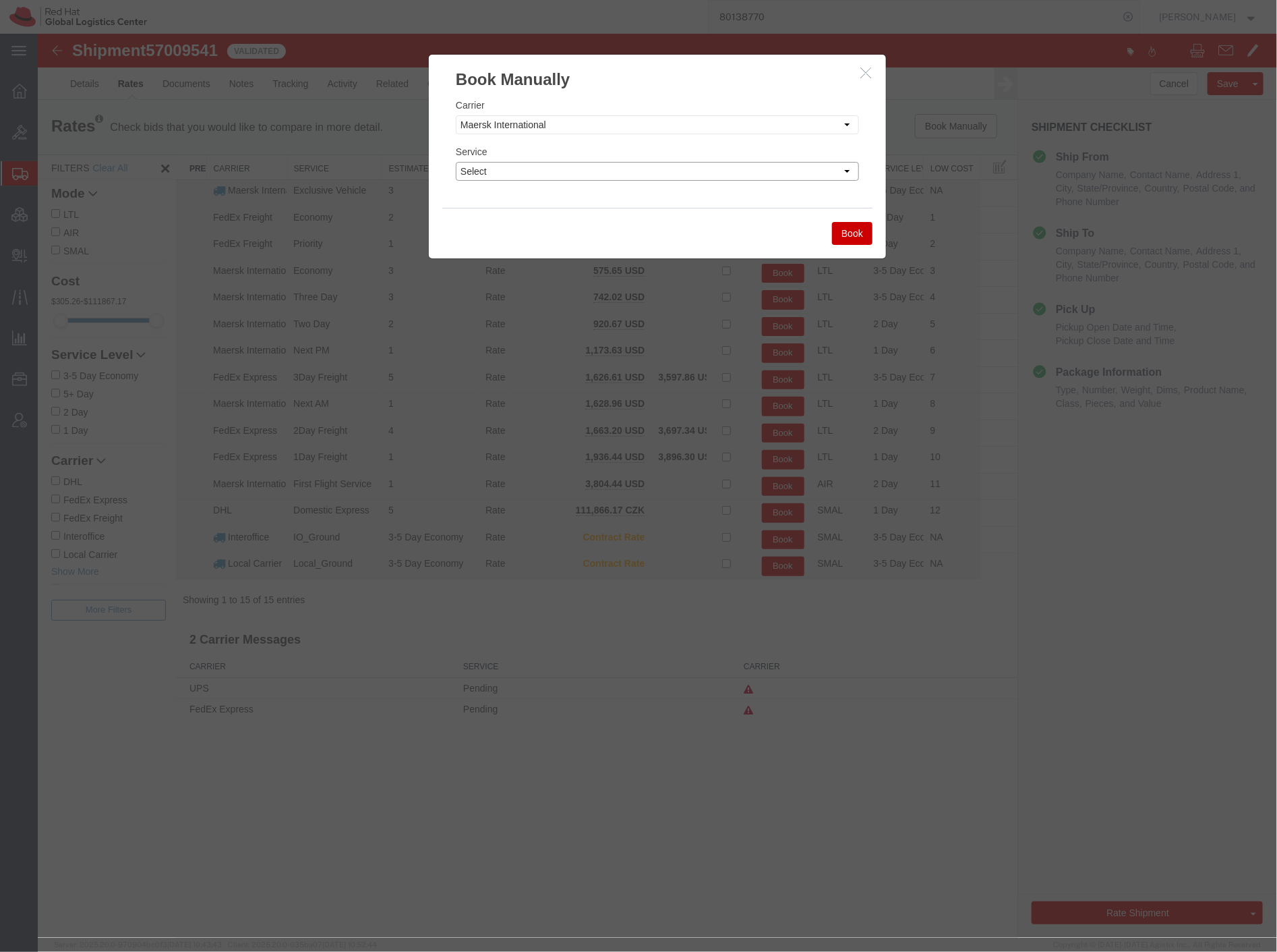
click at [663, 174] on select "Select Air Freight EV Economy Exclusive Vehicle First Flight Service Ground NEX…" at bounding box center [657, 170] width 403 height 19
select select "17783"
click at [455, 161] on select "Select Air Freight EV Economy Exclusive Vehicle First Flight Service Ground NEX…" at bounding box center [657, 170] width 403 height 19
click at [835, 225] on button "Book" at bounding box center [851, 233] width 40 height 23
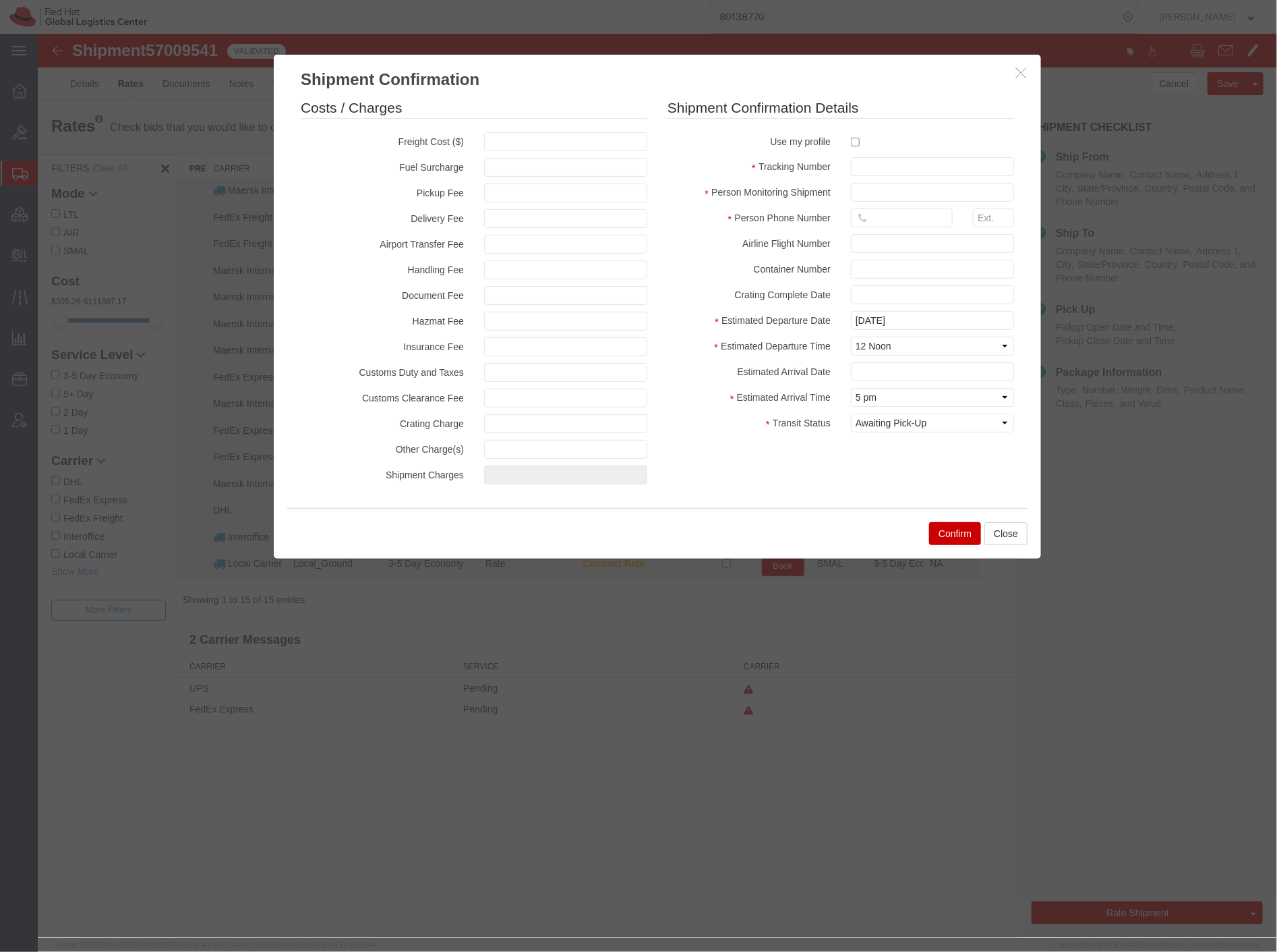
click at [849, 137] on div at bounding box center [932, 141] width 183 height 18
click at [859, 138] on label at bounding box center [931, 141] width 163 height 18
click at [859, 138] on input "checkbox" at bounding box center [854, 141] width 9 height 9
checkbox input "true"
type input "[PERSON_NAME]"
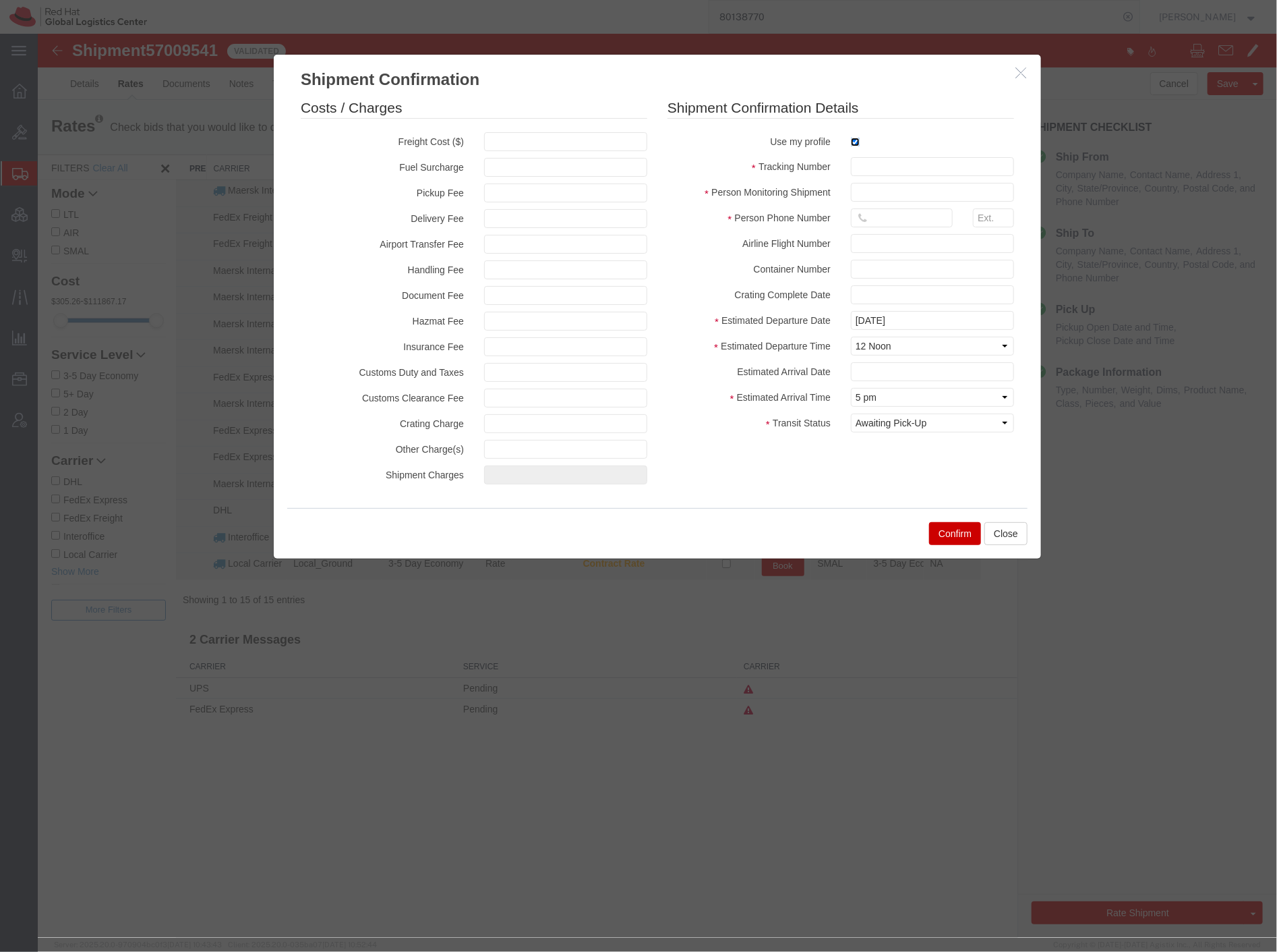
type input "8288031753"
click at [869, 162] on input "text" at bounding box center [931, 165] width 163 height 19
paste input "801387700"
type input "801387700"
click at [596, 145] on input "text" at bounding box center [564, 141] width 163 height 19
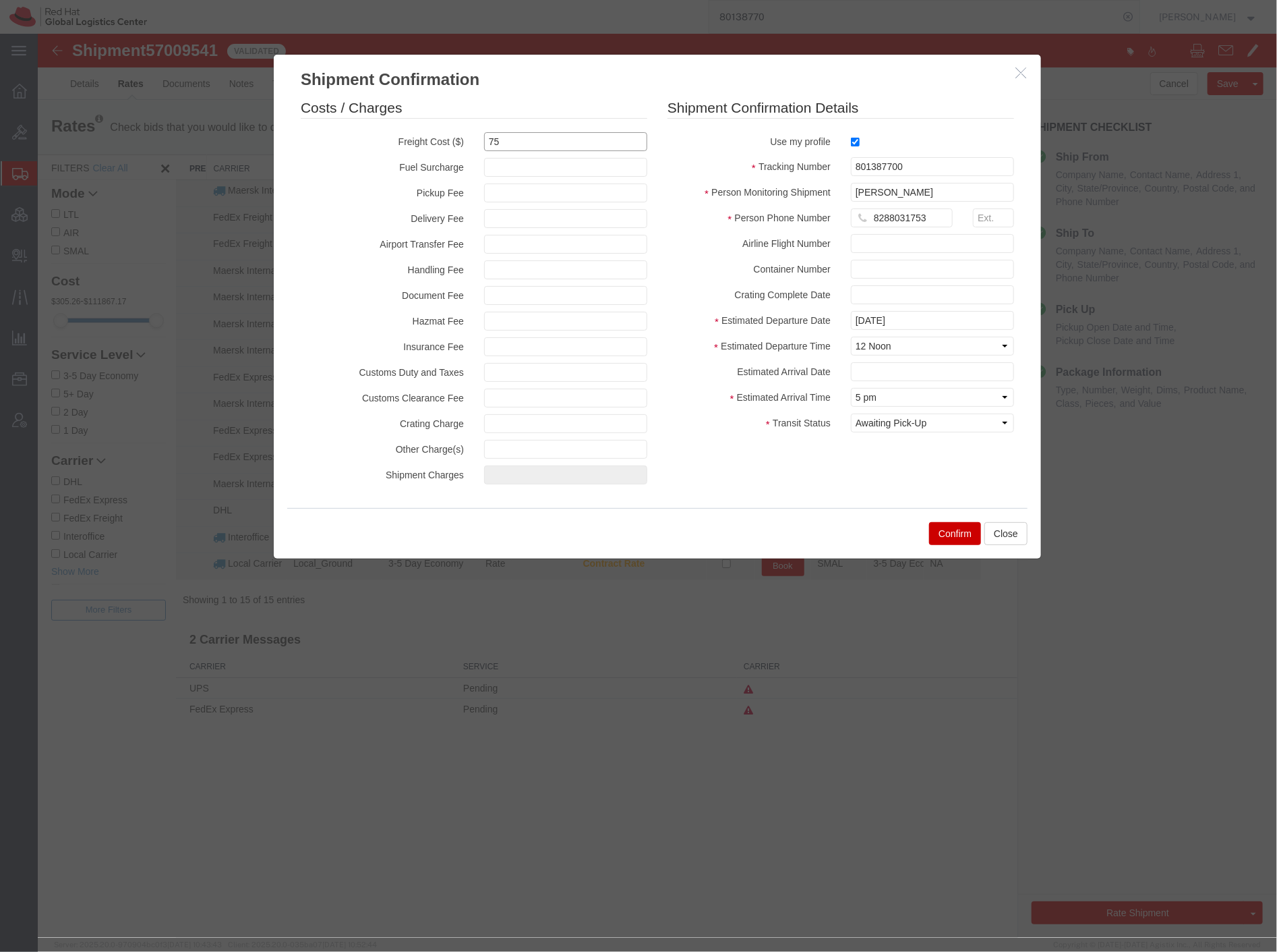
type input "75"
type input "75.00"
click at [926, 335] on fieldset "Shipment Confirmation Details Use my profile Tracking Number 801387700 Person M…" at bounding box center [840, 268] width 346 height 342
click at [908, 319] on input "[DATE]" at bounding box center [931, 320] width 163 height 19
click at [865, 347] on th at bounding box center [861, 344] width 20 height 20
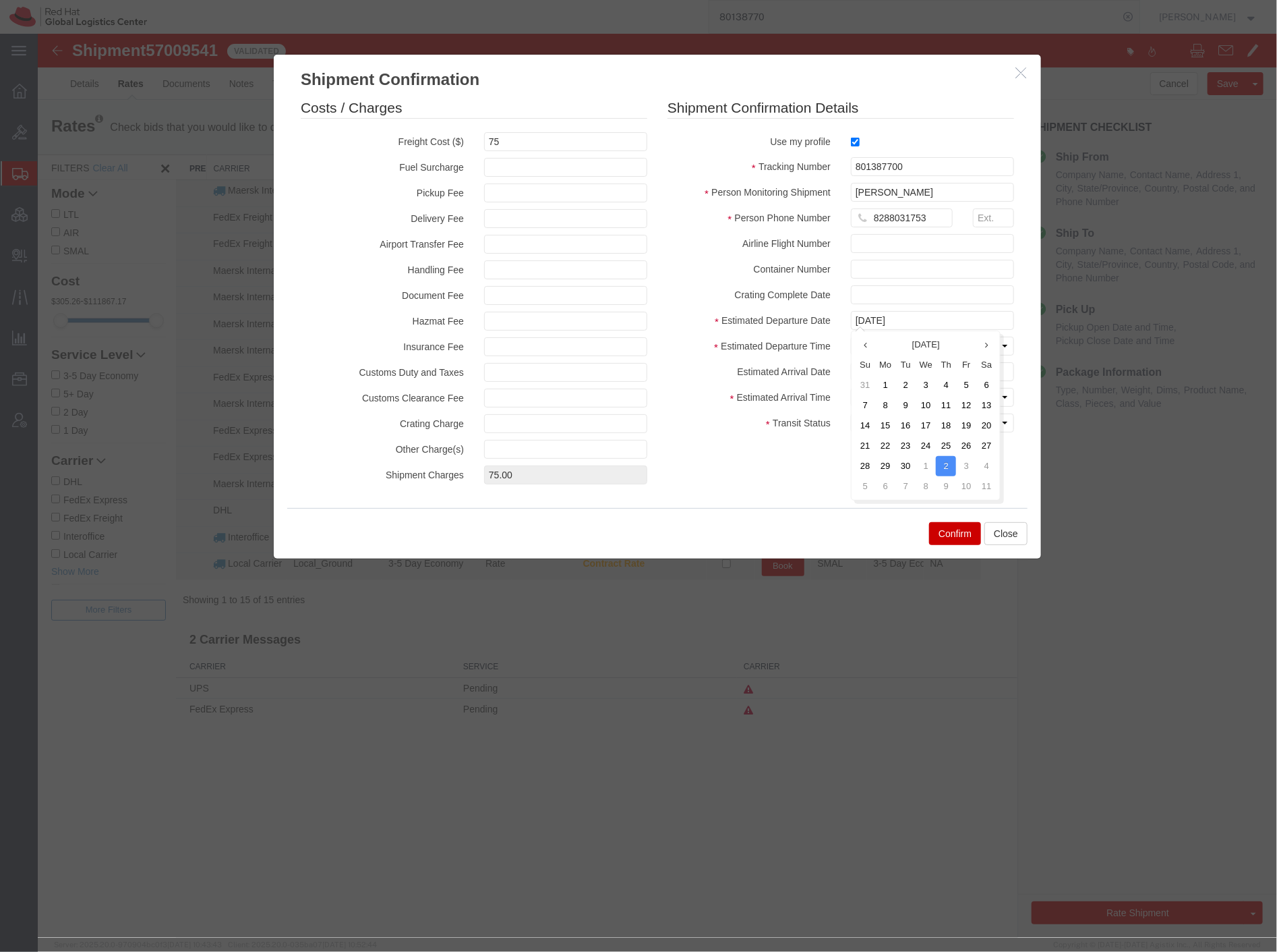
click at [865, 347] on icon at bounding box center [865, 344] width 3 height 9
click at [901, 406] on td "5" at bounding box center [905, 405] width 20 height 20
type input "08/05/2025"
click at [918, 428] on select "Select Arrival Notice Available Arrival Notice Imported Arrive at Delivery Loca…" at bounding box center [931, 422] width 163 height 19
select select "DELIVRED"
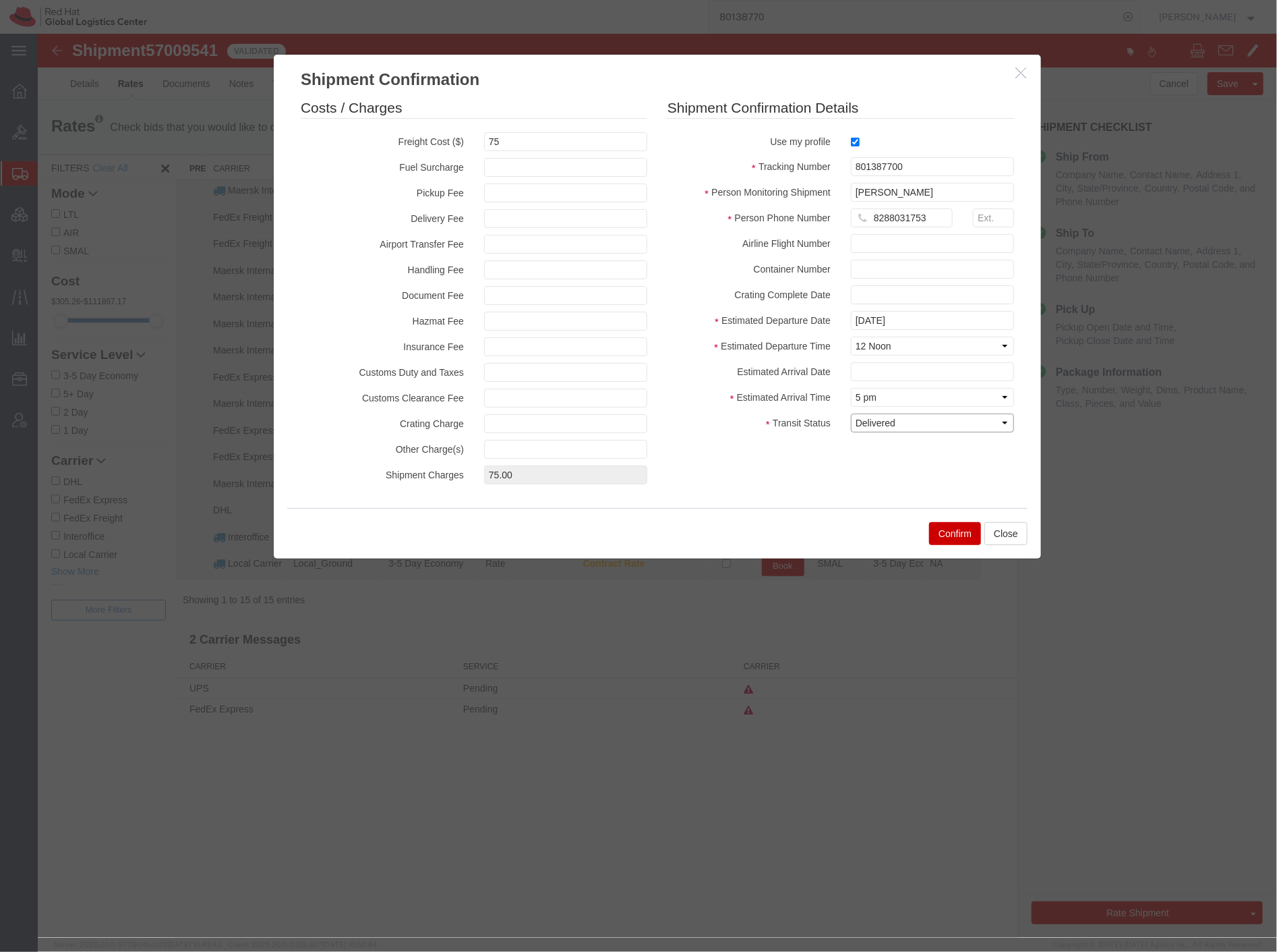
click at [850, 413] on select "Select Arrival Notice Available Arrival Notice Imported Arrive at Delivery Loca…" at bounding box center [931, 422] width 163 height 19
click at [948, 528] on button "Confirm" at bounding box center [954, 533] width 52 height 23
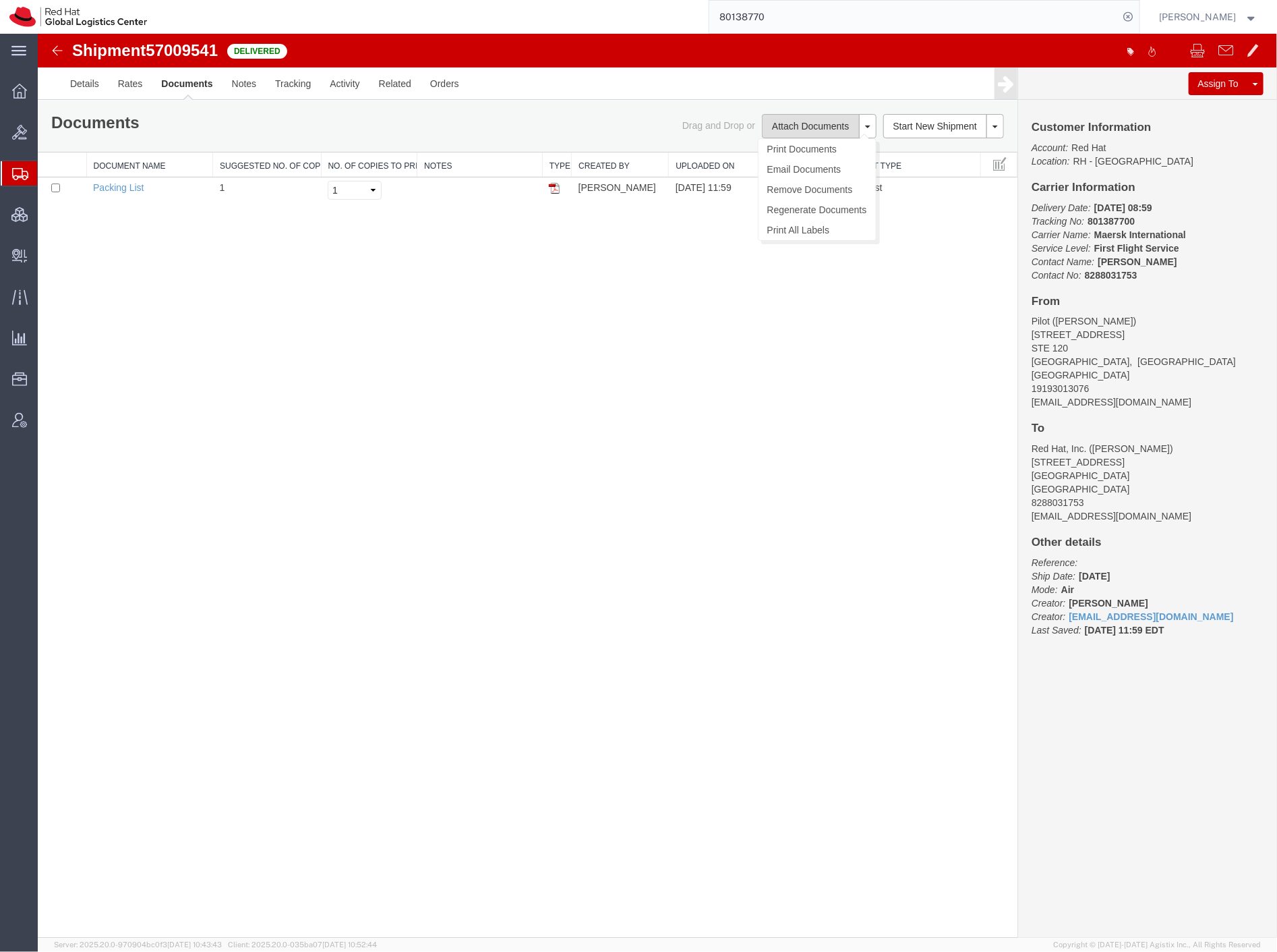
click at [792, 115] on button "Attach Documents" at bounding box center [810, 125] width 97 height 25
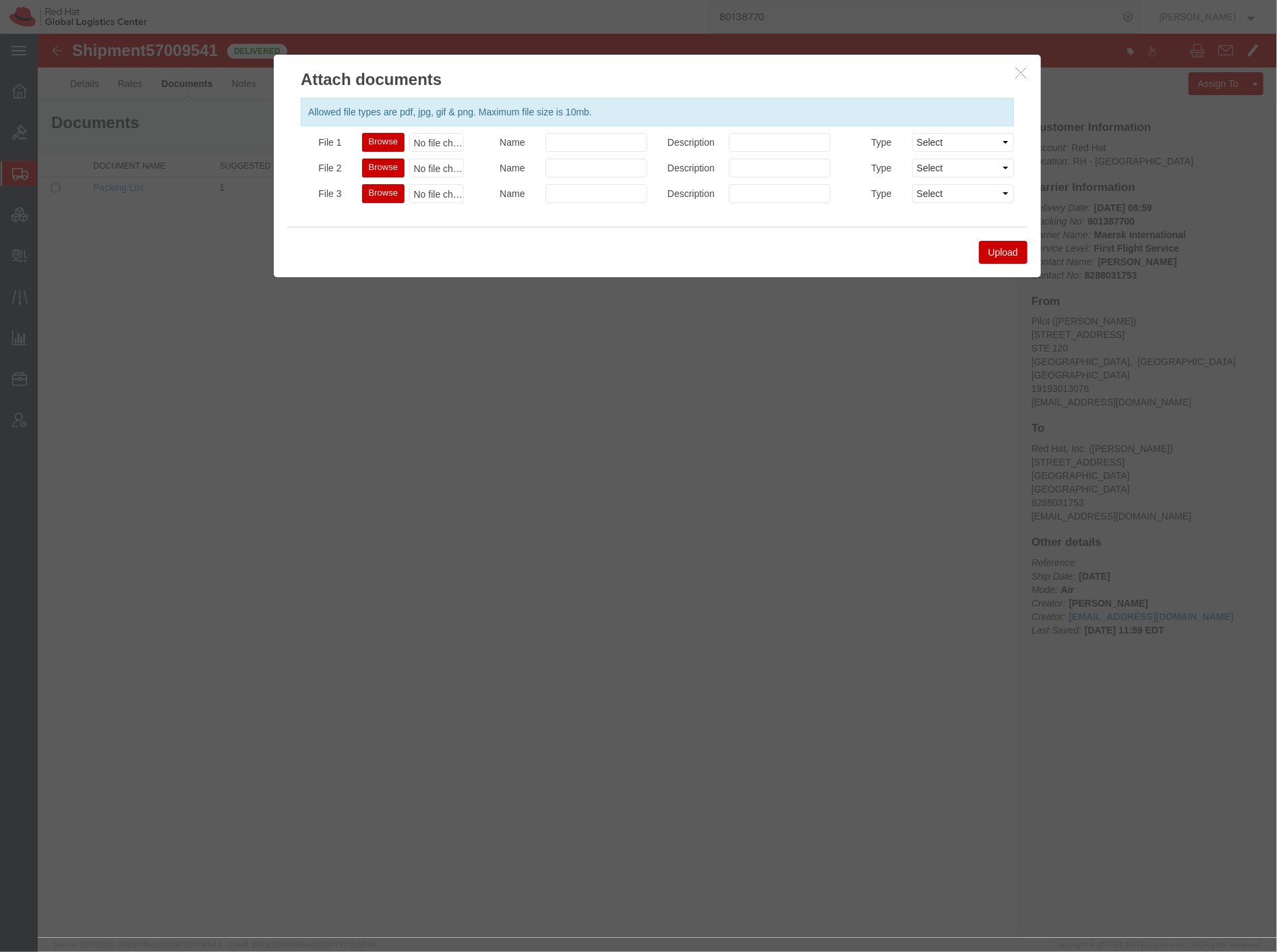
click at [386, 141] on button "Browse" at bounding box center [383, 141] width 43 height 19
type input "C:\fakepath\08.05.25 PW-RHT.pdf"
click at [1008, 252] on button "Upload" at bounding box center [1003, 252] width 48 height 23
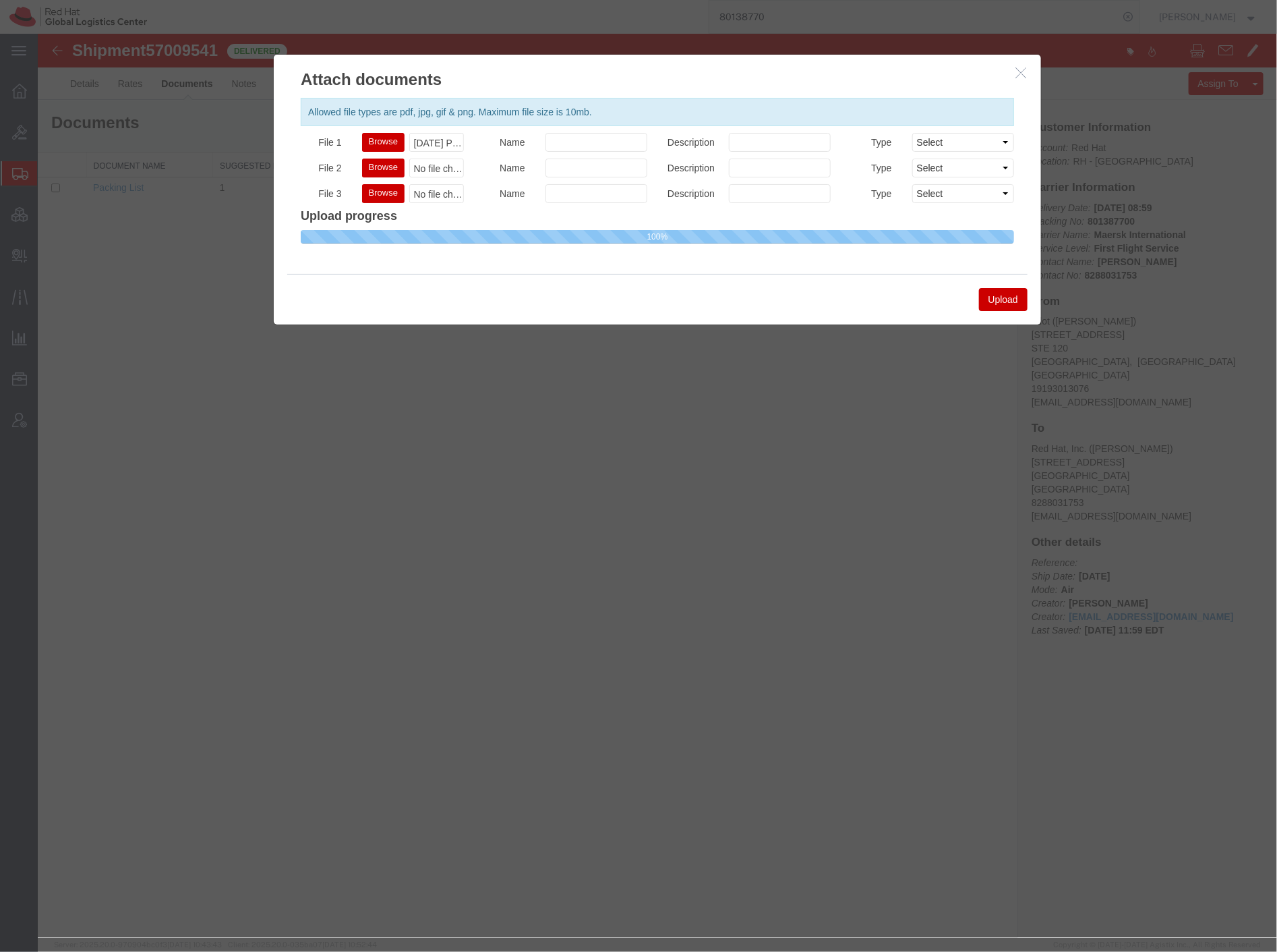
select select
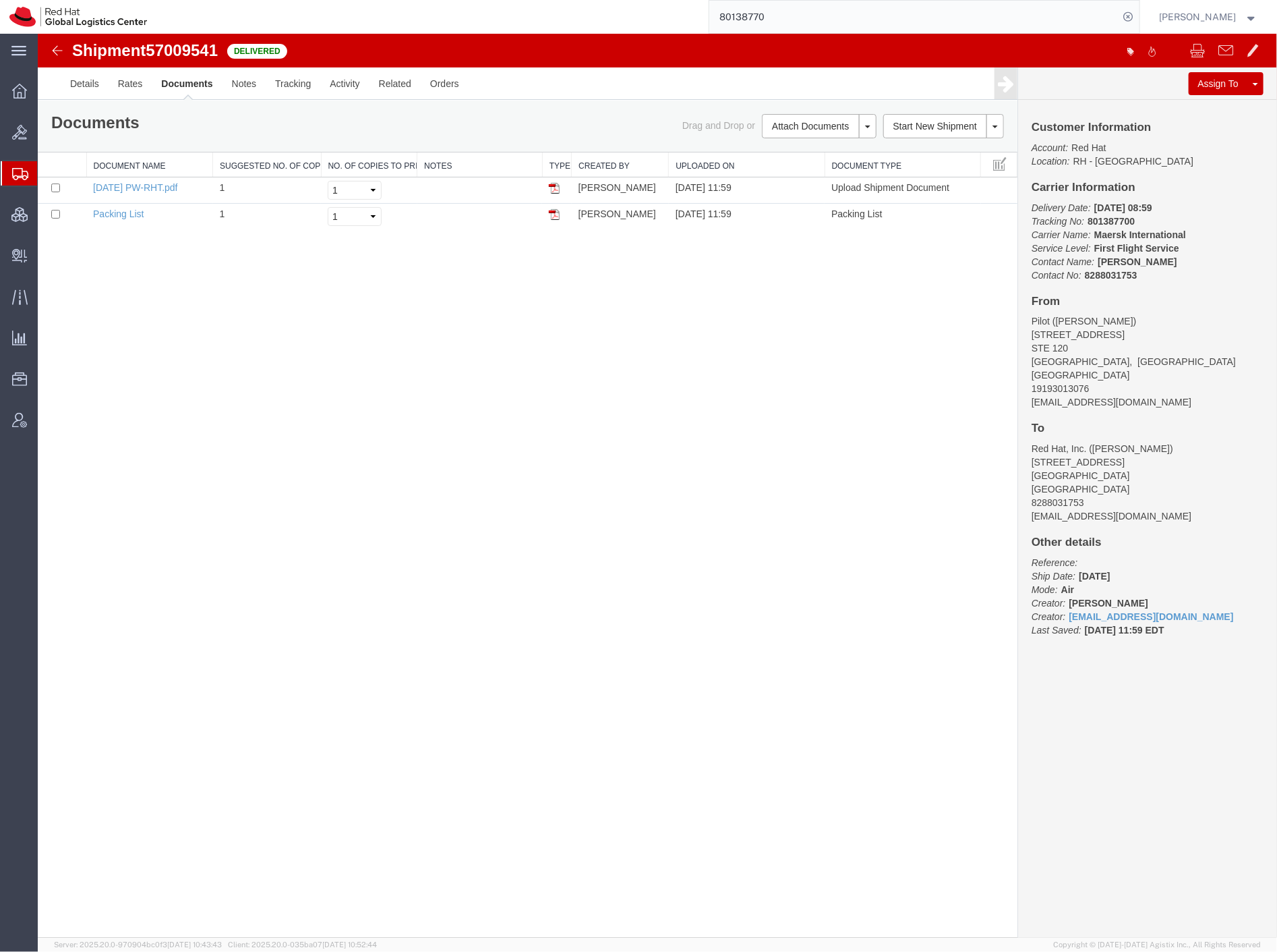
click at [930, 10] on input "80138770" at bounding box center [914, 17] width 410 height 33
paste input "401057242"
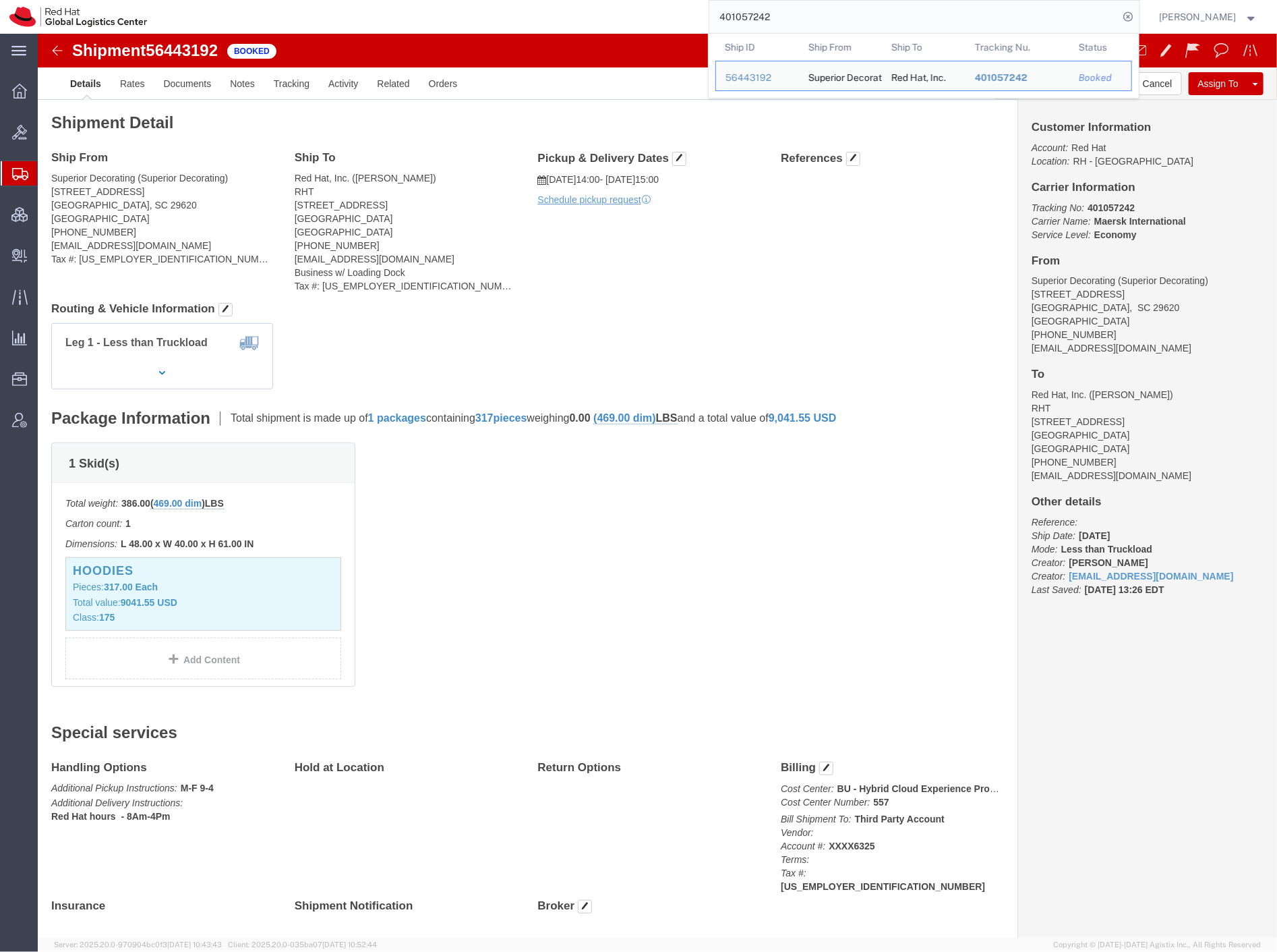
click at [831, 21] on input "401057242" at bounding box center [914, 17] width 410 height 33
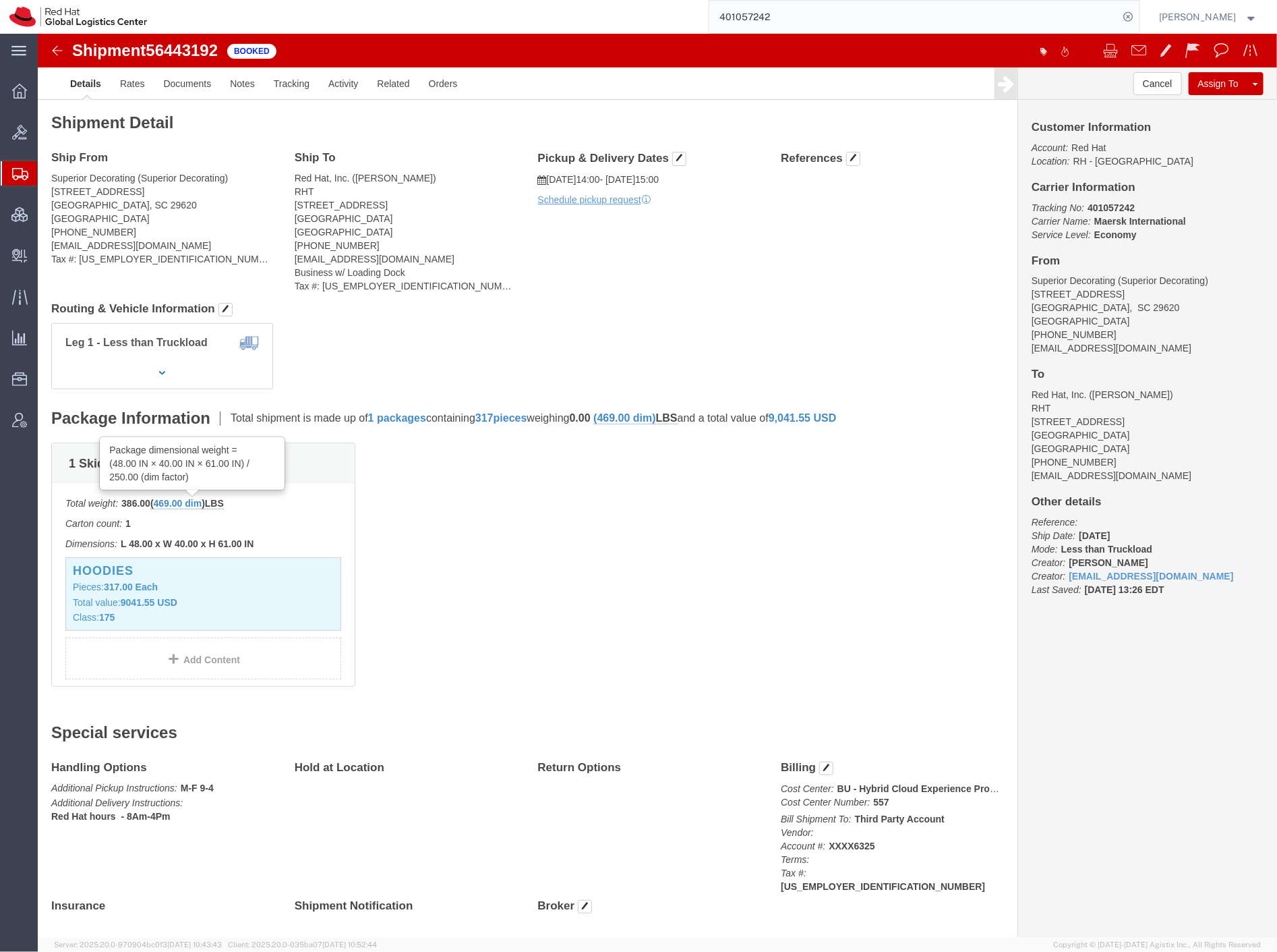
click span "469.00 dim"
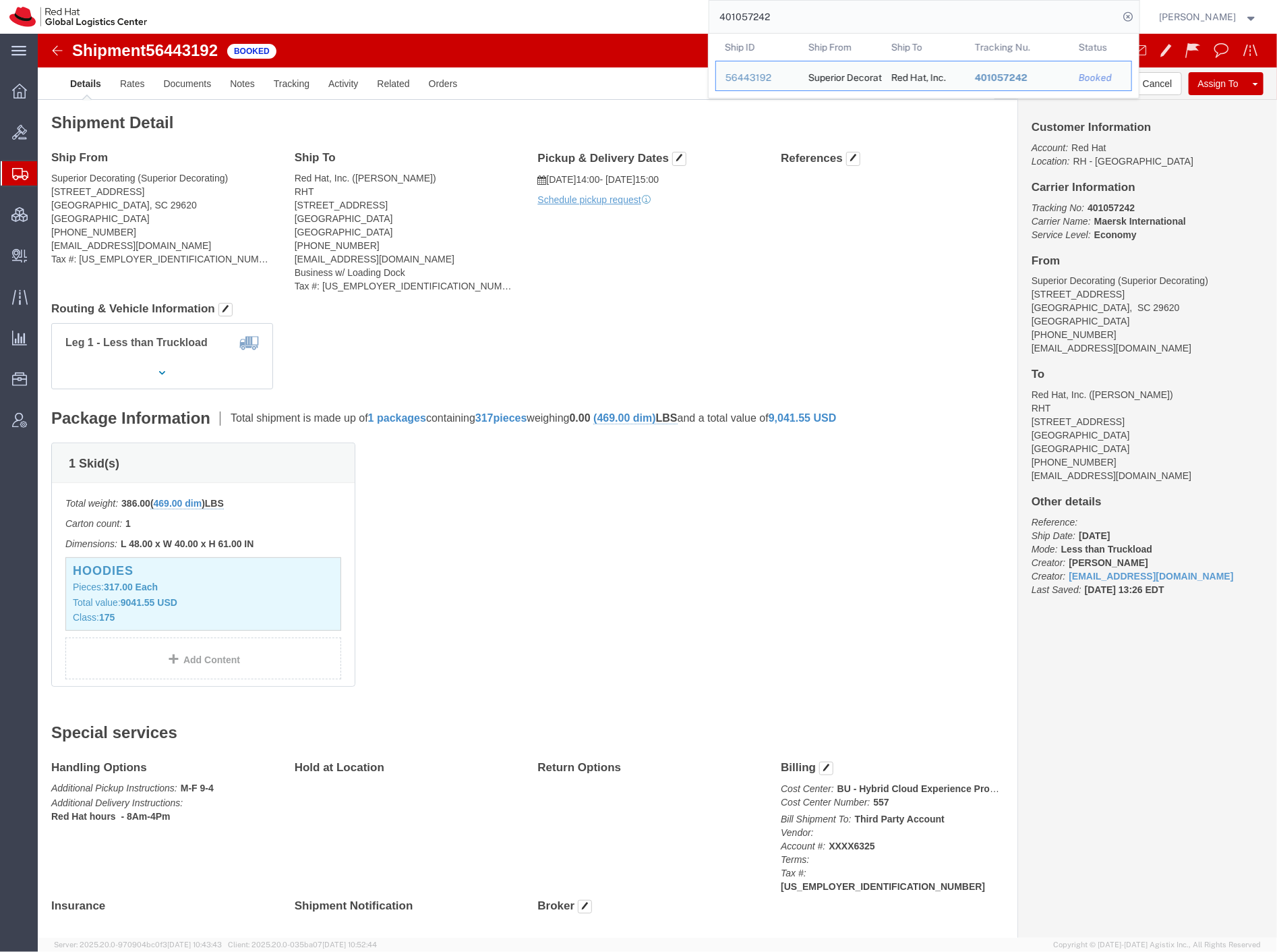
click at [876, 16] on input "401057242" at bounding box center [914, 17] width 410 height 33
paste input "801387756"
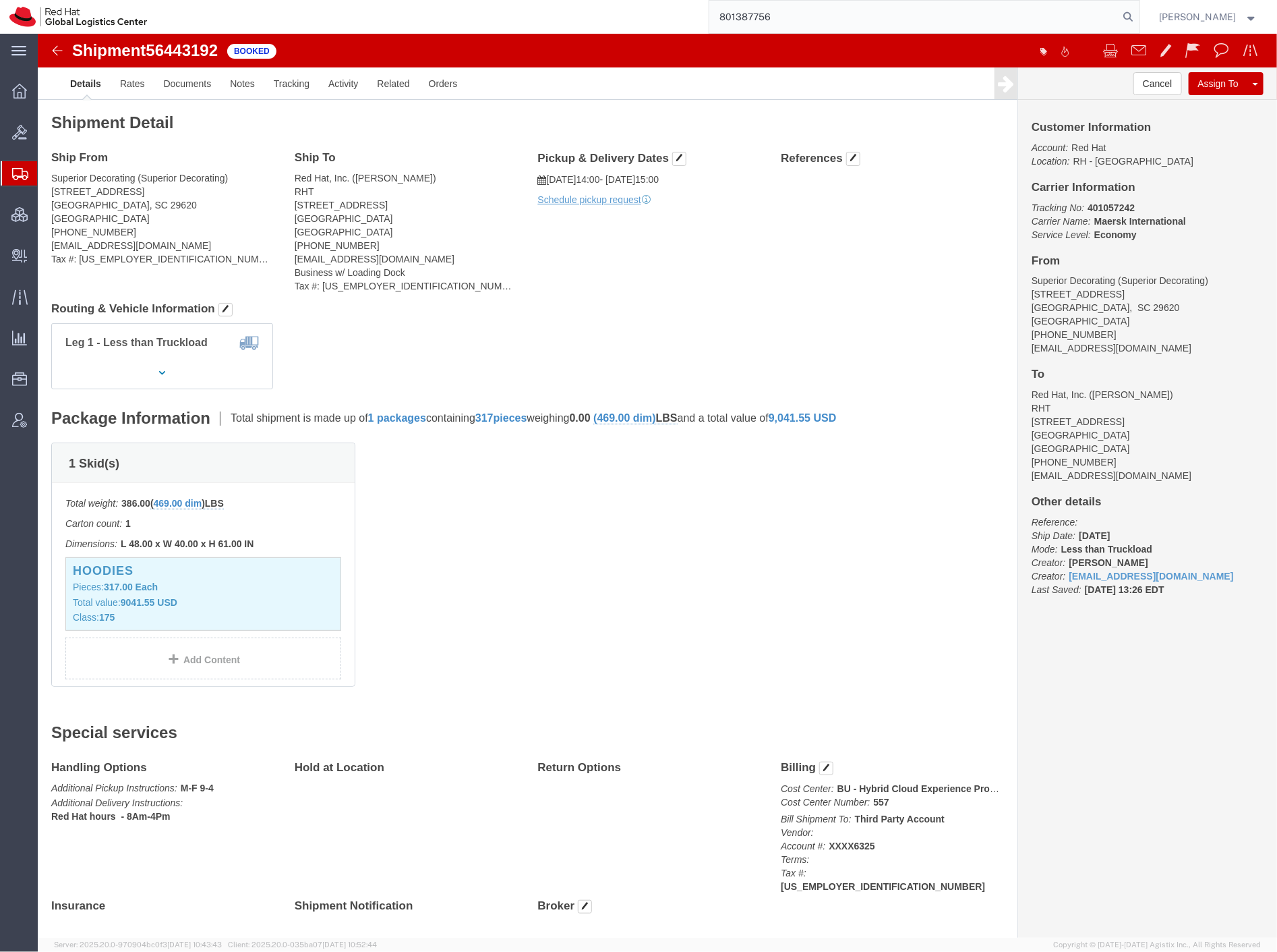
type input "801387756"
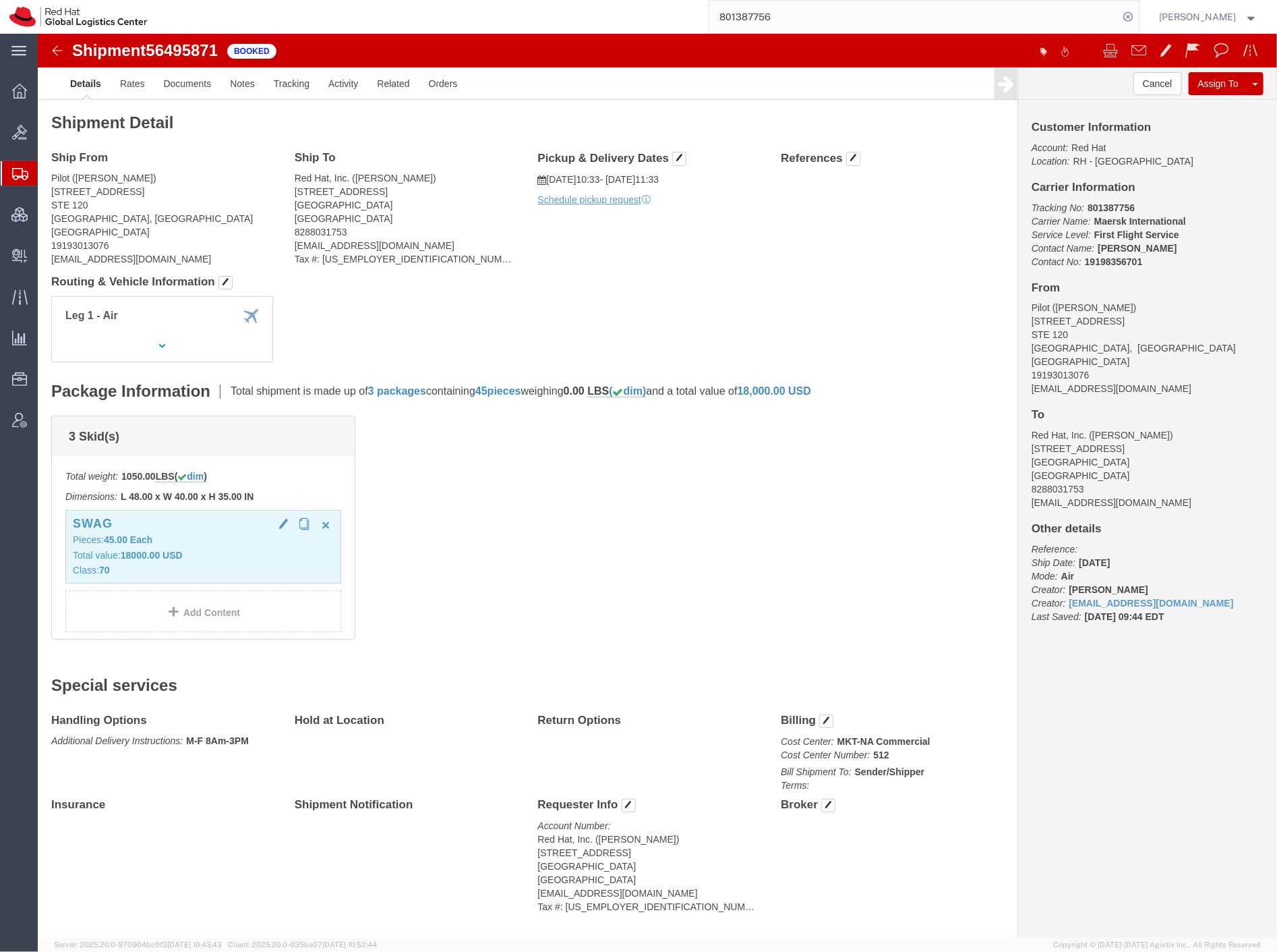
click span "button"
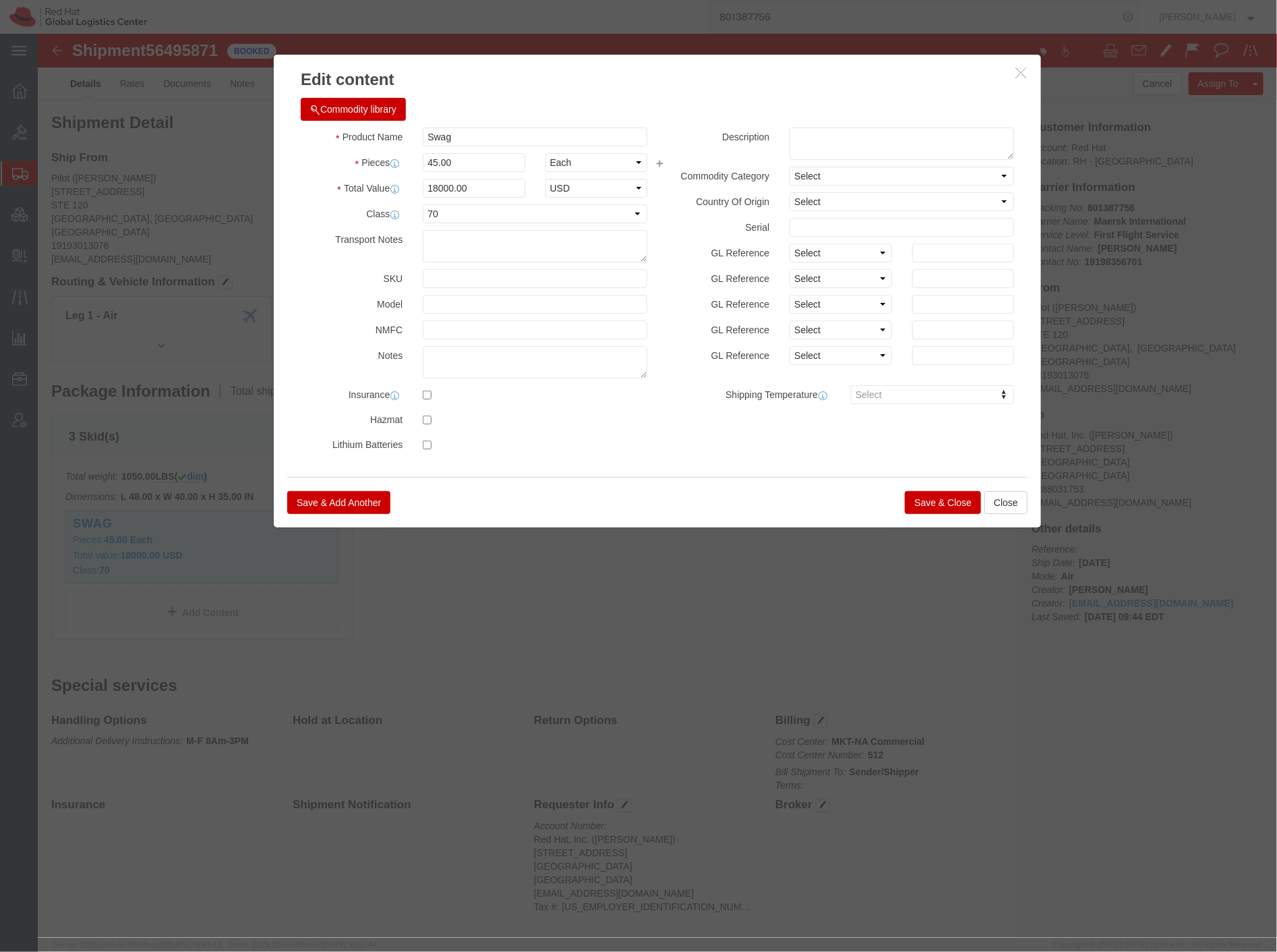
click icon "button"
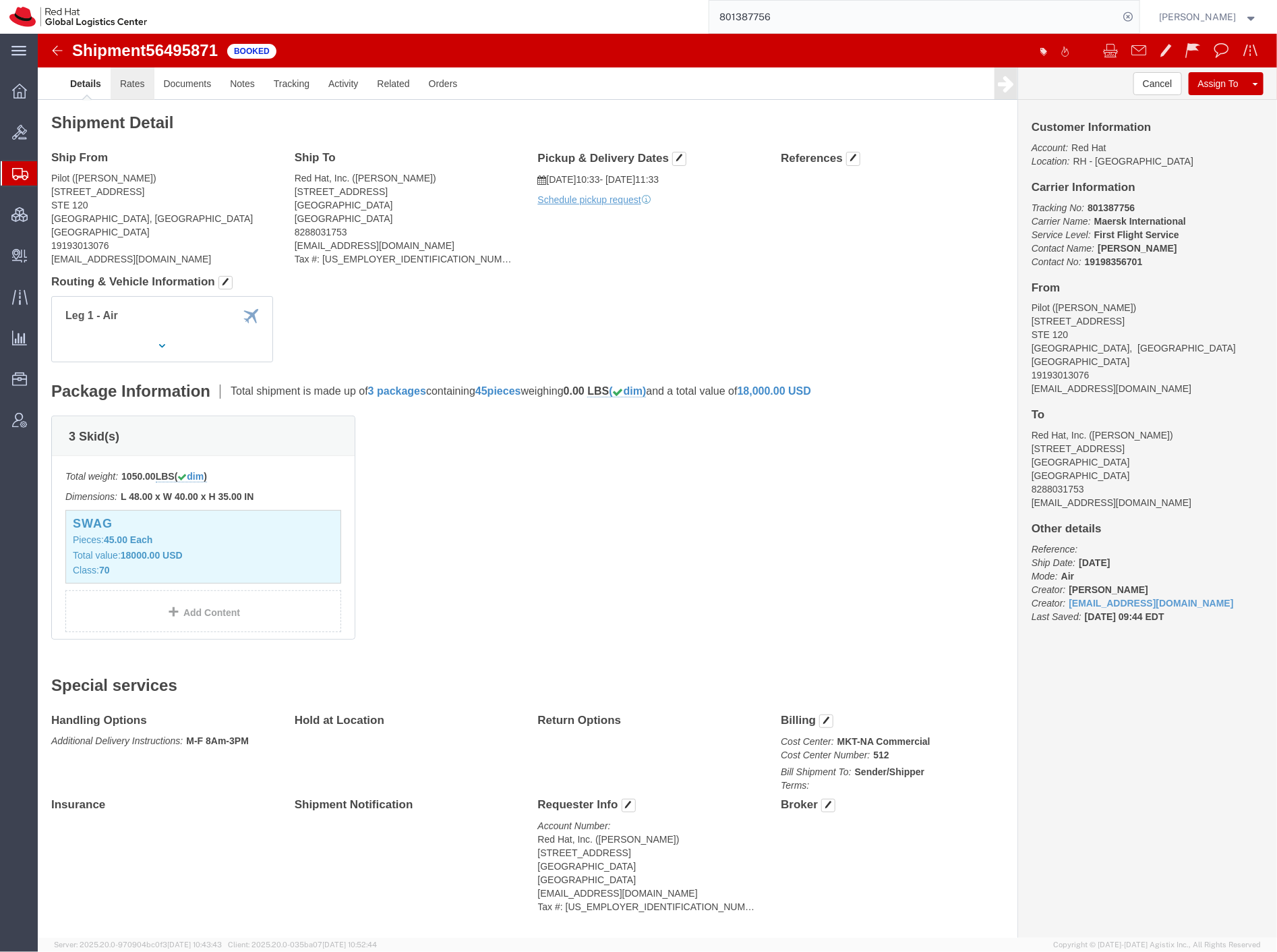
click link "Rates"
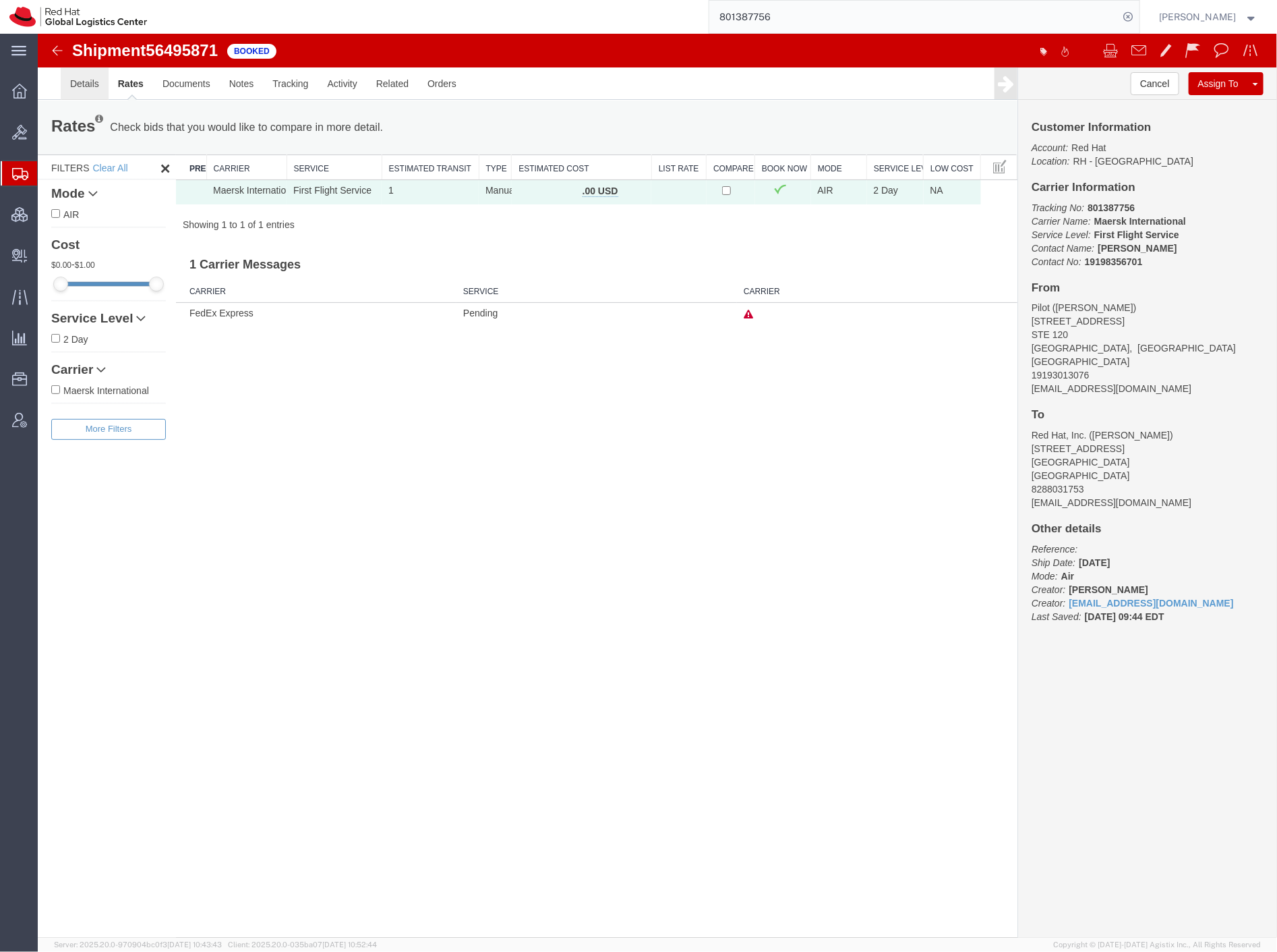
click at [90, 84] on link "Details" at bounding box center [84, 84] width 48 height 33
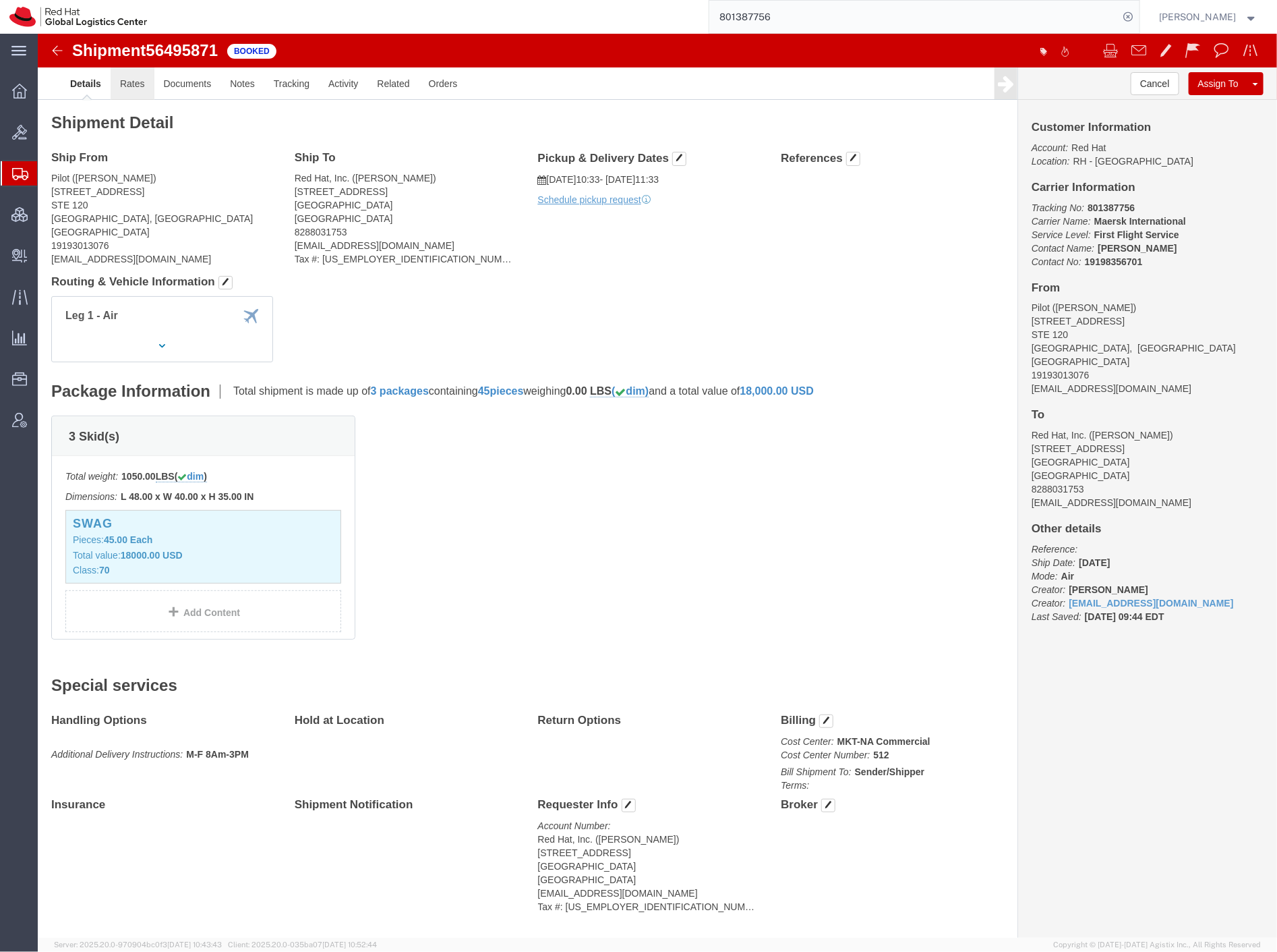
click link "Rates"
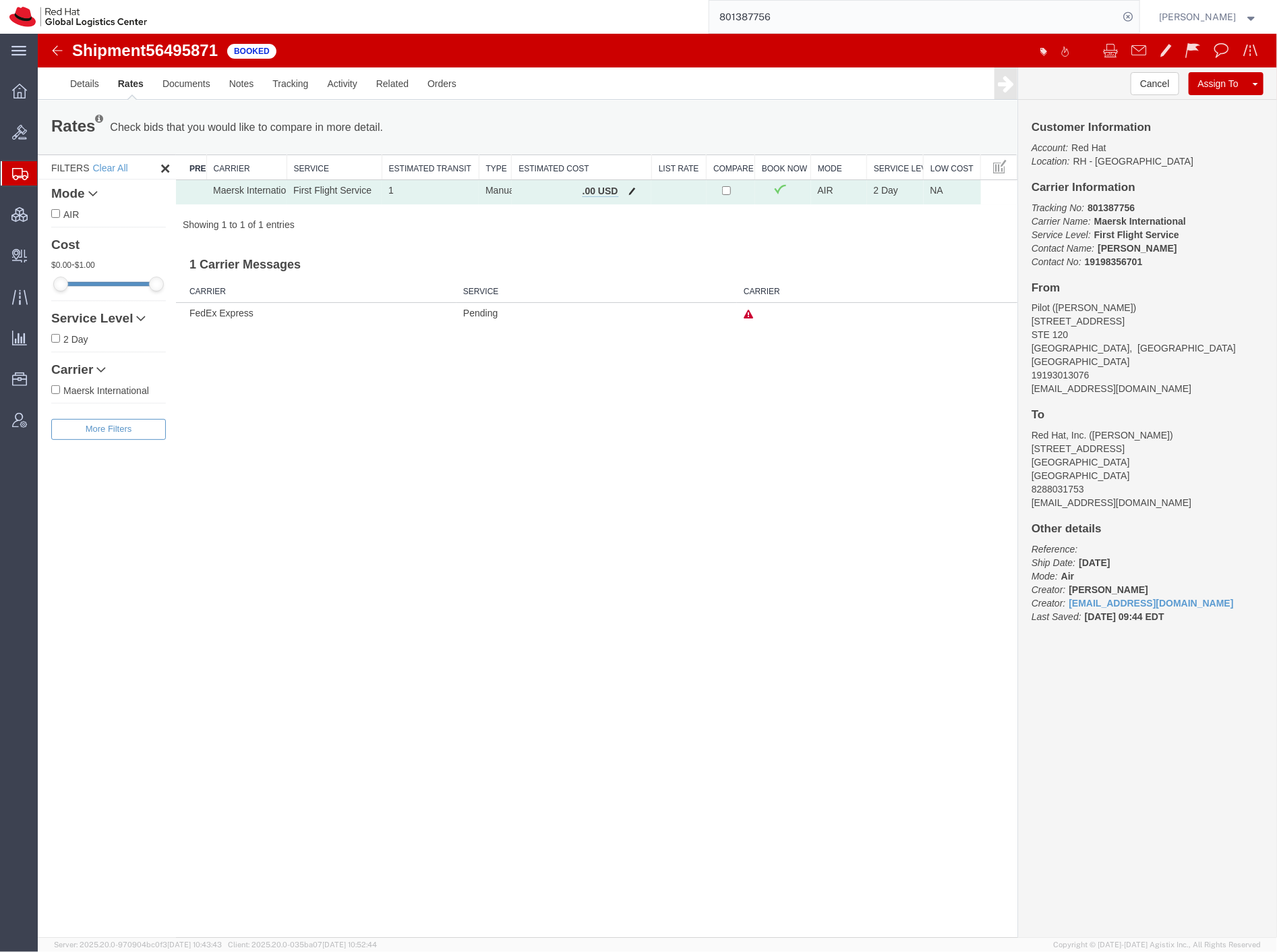
click at [632, 193] on span "button" at bounding box center [632, 190] width 7 height 10
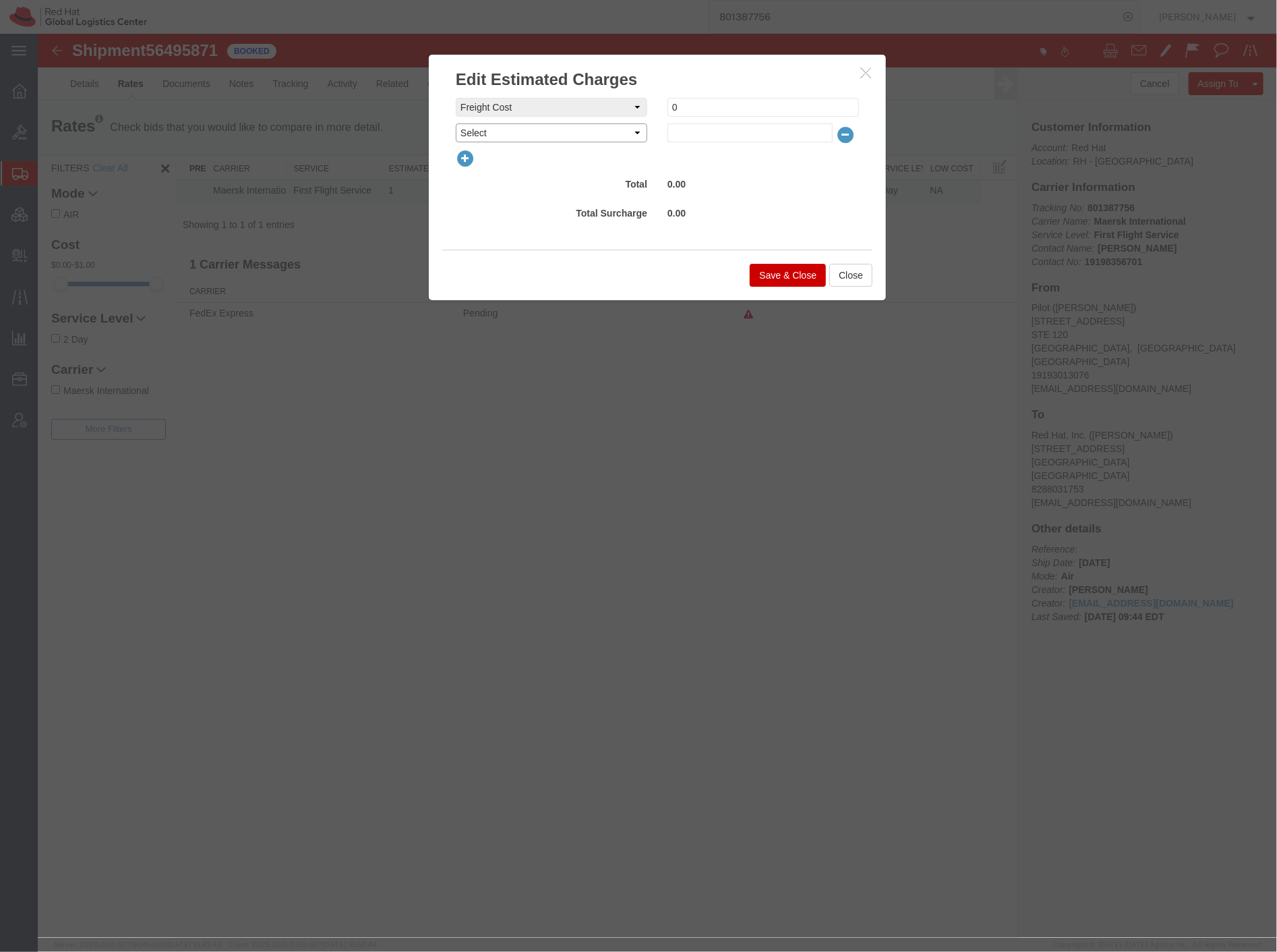
click at [562, 134] on select "Select AES Filing Accessorial Delivery Charge Additional Invoice Details Addres…" at bounding box center [551, 132] width 192 height 19
click at [782, 193] on div "0.00" at bounding box center [763, 184] width 212 height 22
click at [869, 75] on icon "button" at bounding box center [865, 72] width 11 height 11
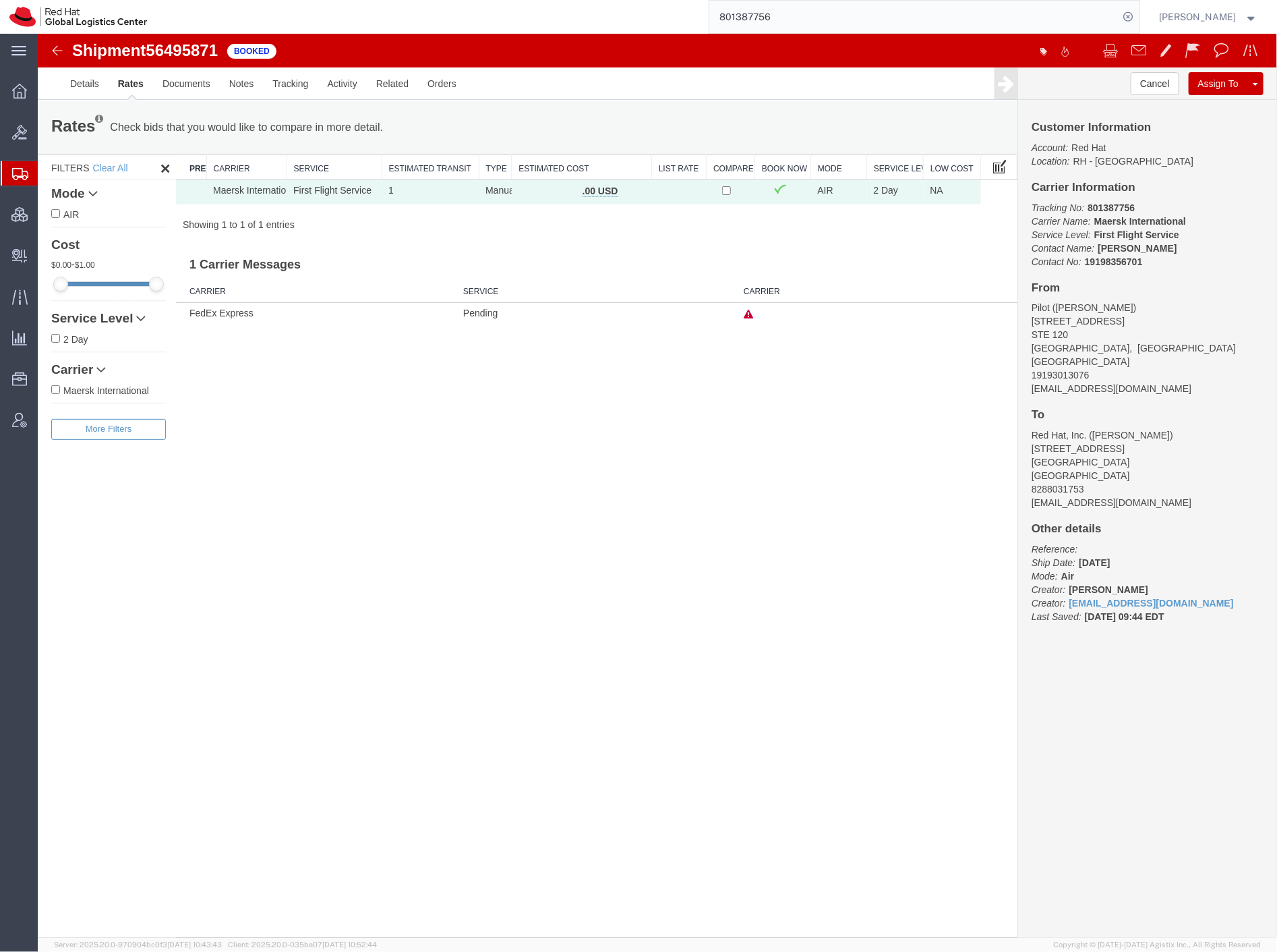
click at [1005, 165] on span at bounding box center [999, 165] width 13 height 15
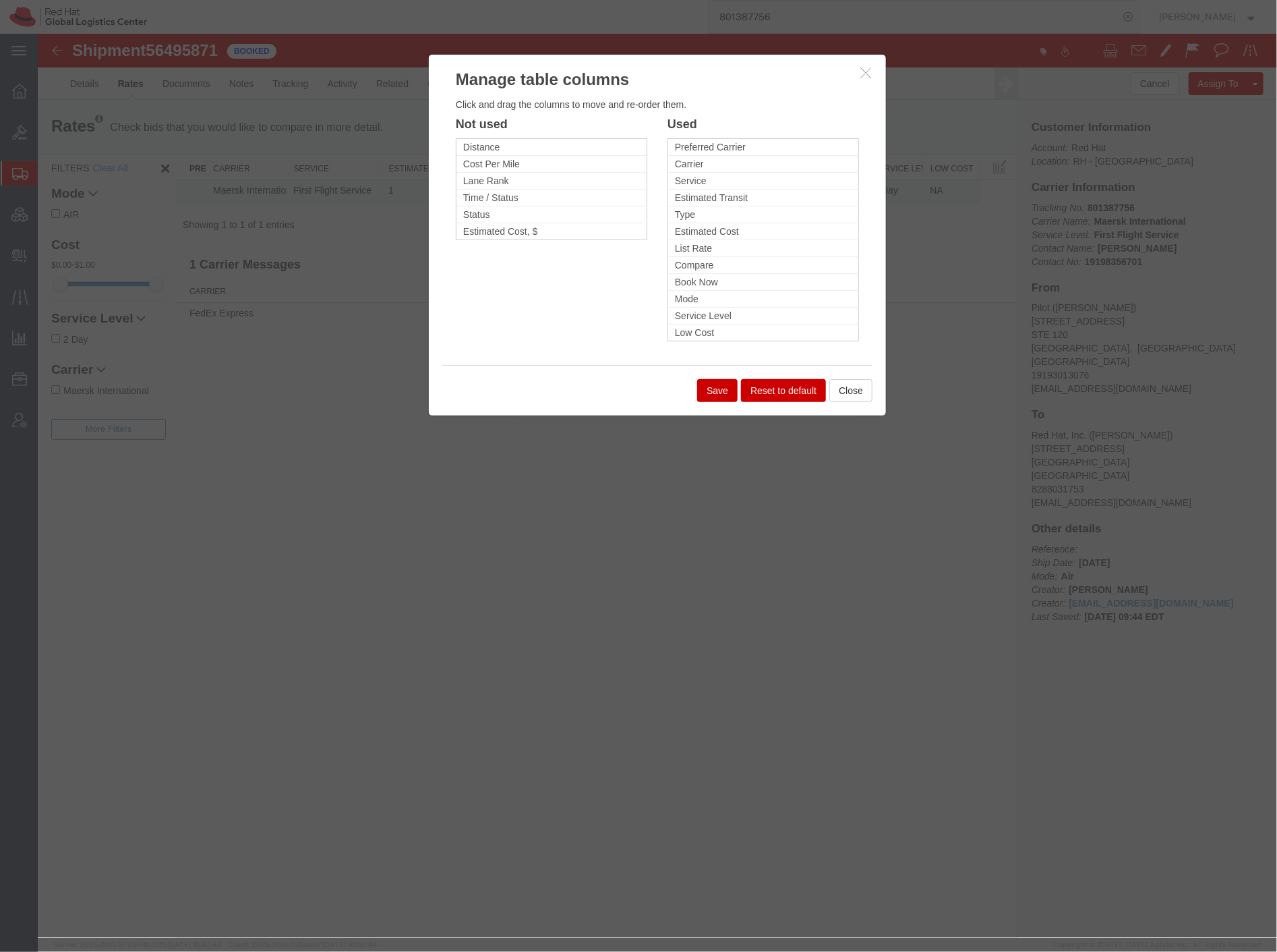
click at [864, 70] on icon "button" at bounding box center [865, 72] width 11 height 11
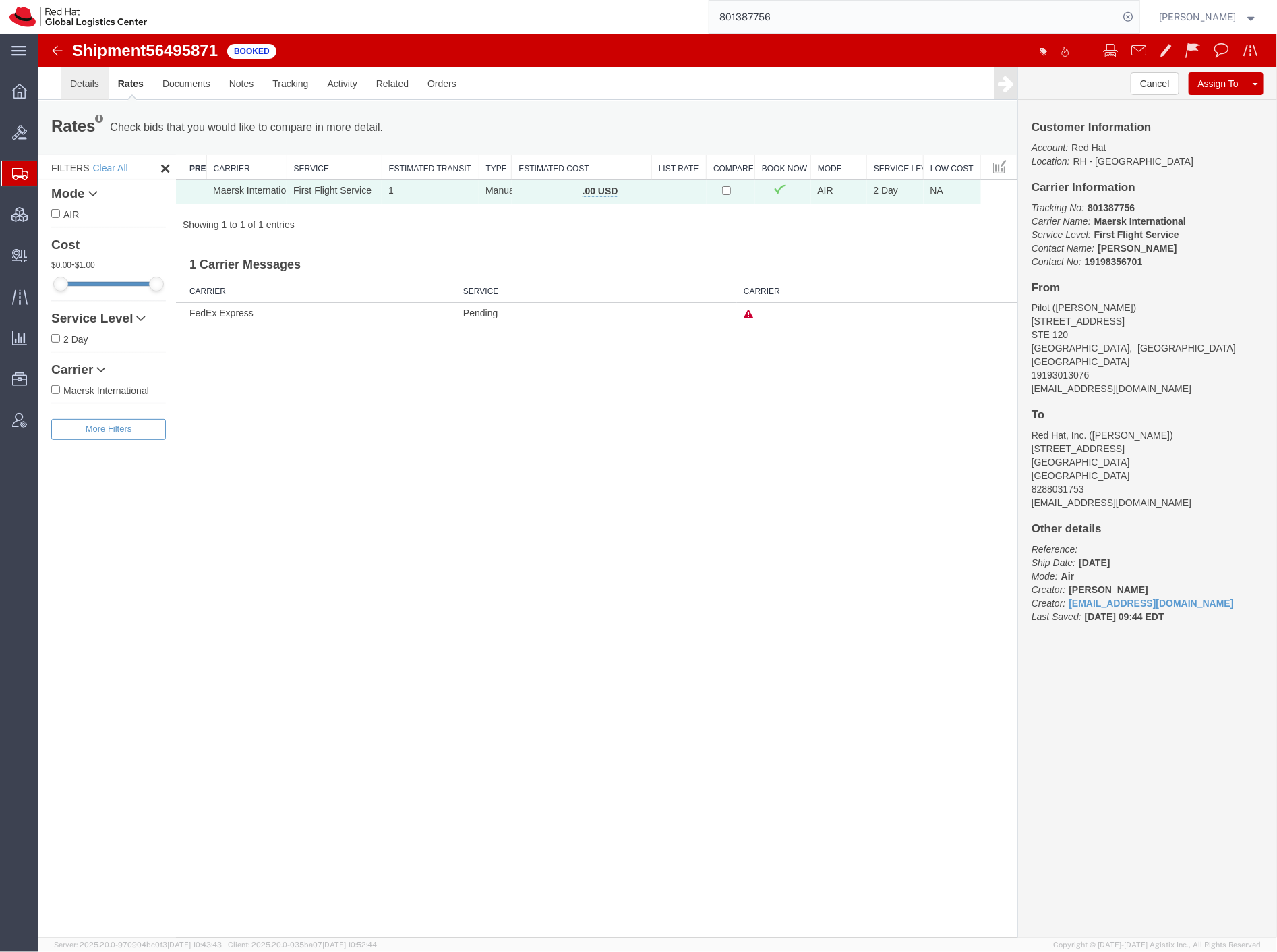
click at [75, 70] on link "Details" at bounding box center [84, 84] width 48 height 33
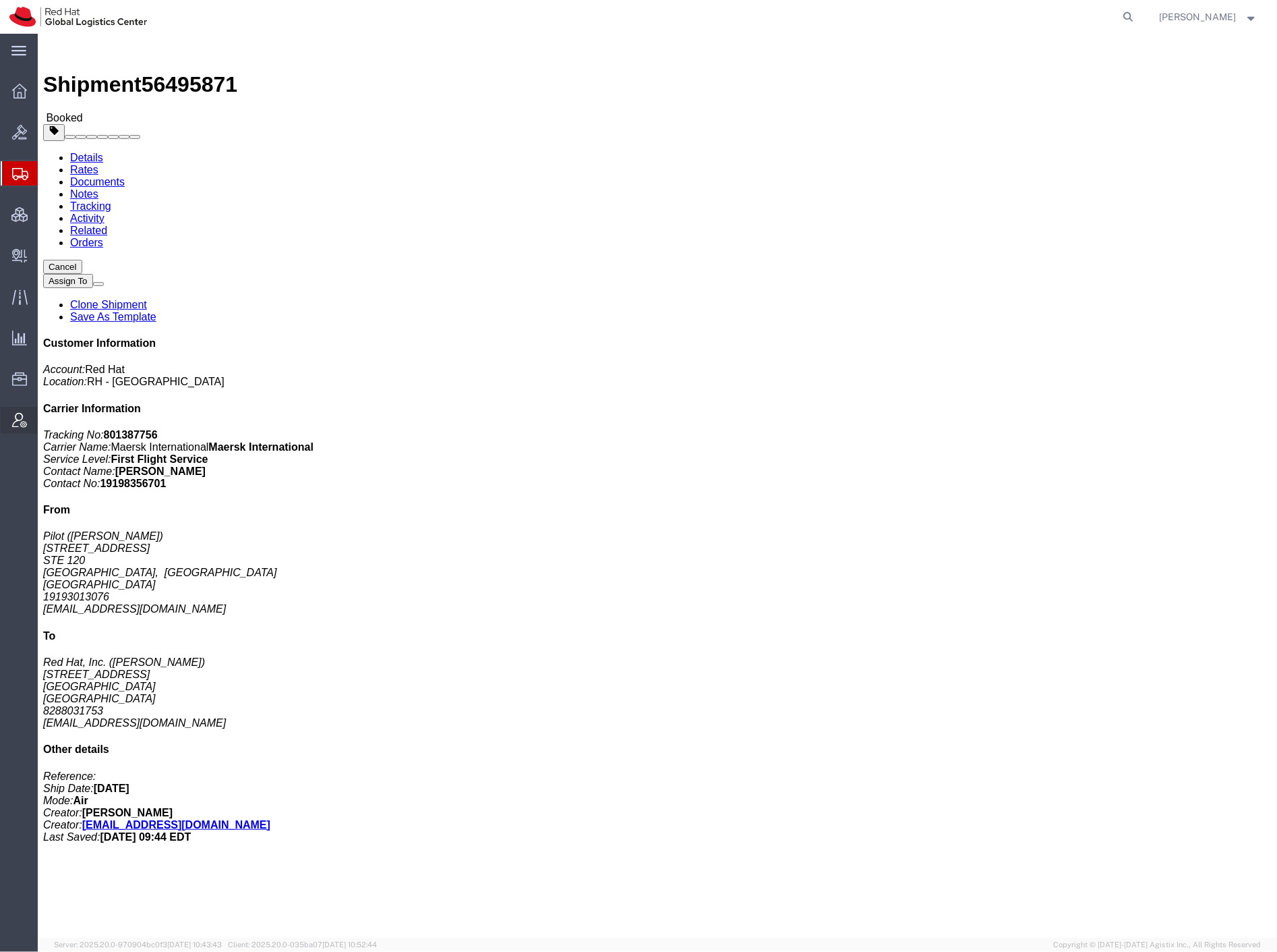
click at [47, 420] on span "Account Admin" at bounding box center [42, 419] width 10 height 27
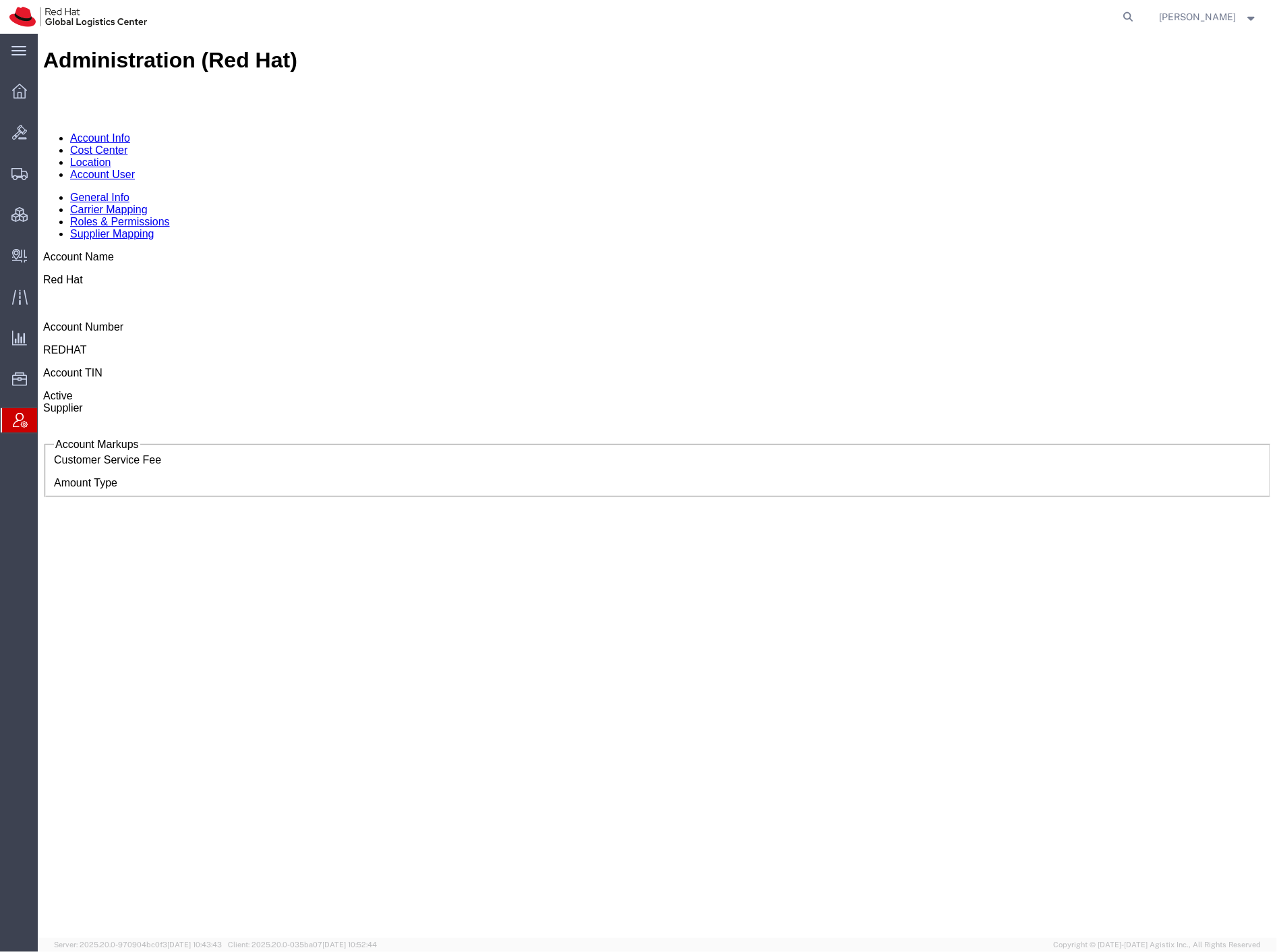
click at [170, 215] on link "Roles & Permissions" at bounding box center [120, 221] width 100 height 11
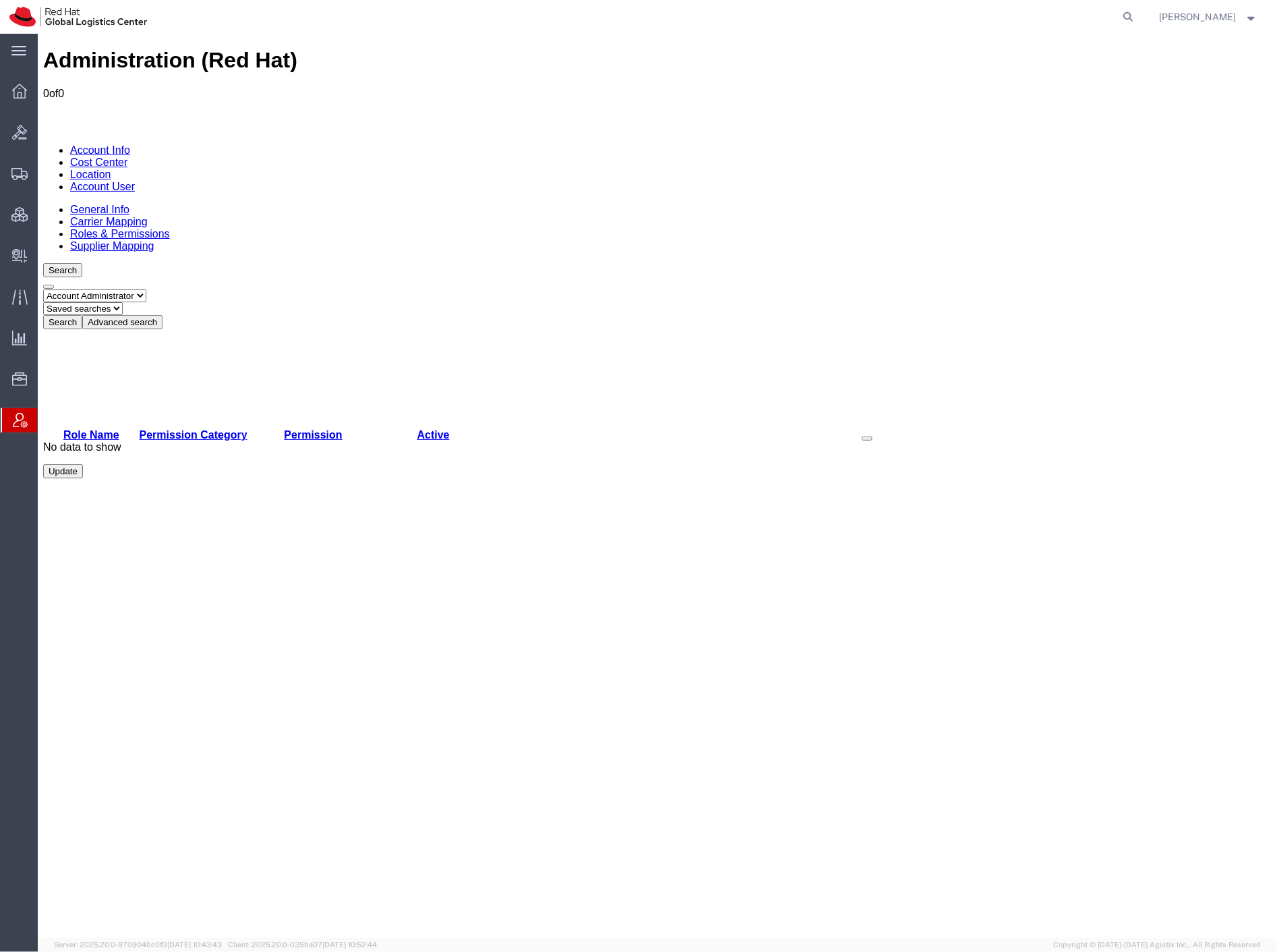
click at [122, 301] on select "Saved searches" at bounding box center [82, 308] width 79 height 13
click at [145, 288] on select "Select status Account Administrator Account Manager Account User All Location M…" at bounding box center [94, 295] width 103 height 13
click at [90, 203] on link "General Info" at bounding box center [99, 209] width 59 height 11
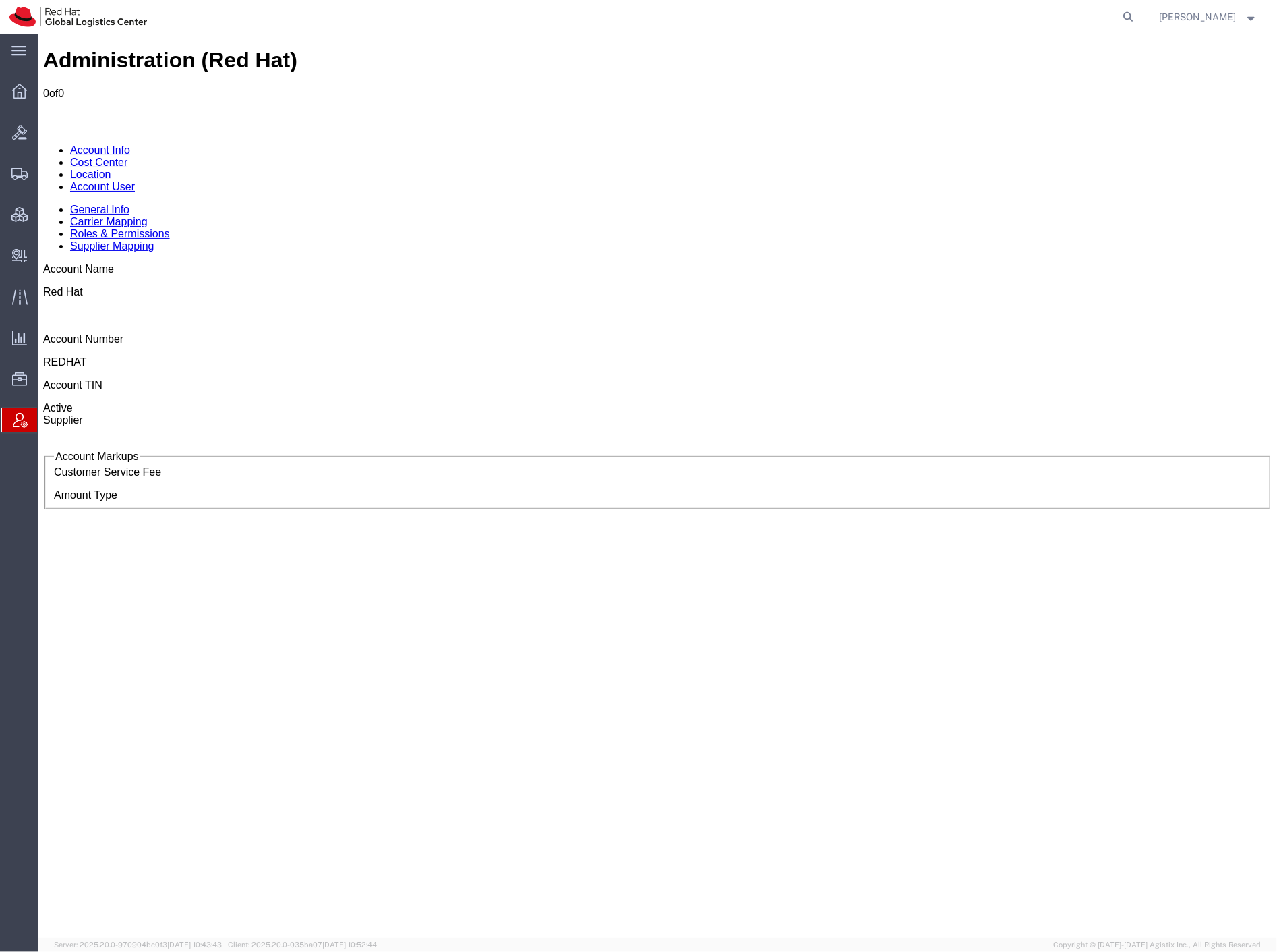
click at [134, 180] on link "Account User" at bounding box center [102, 186] width 65 height 11
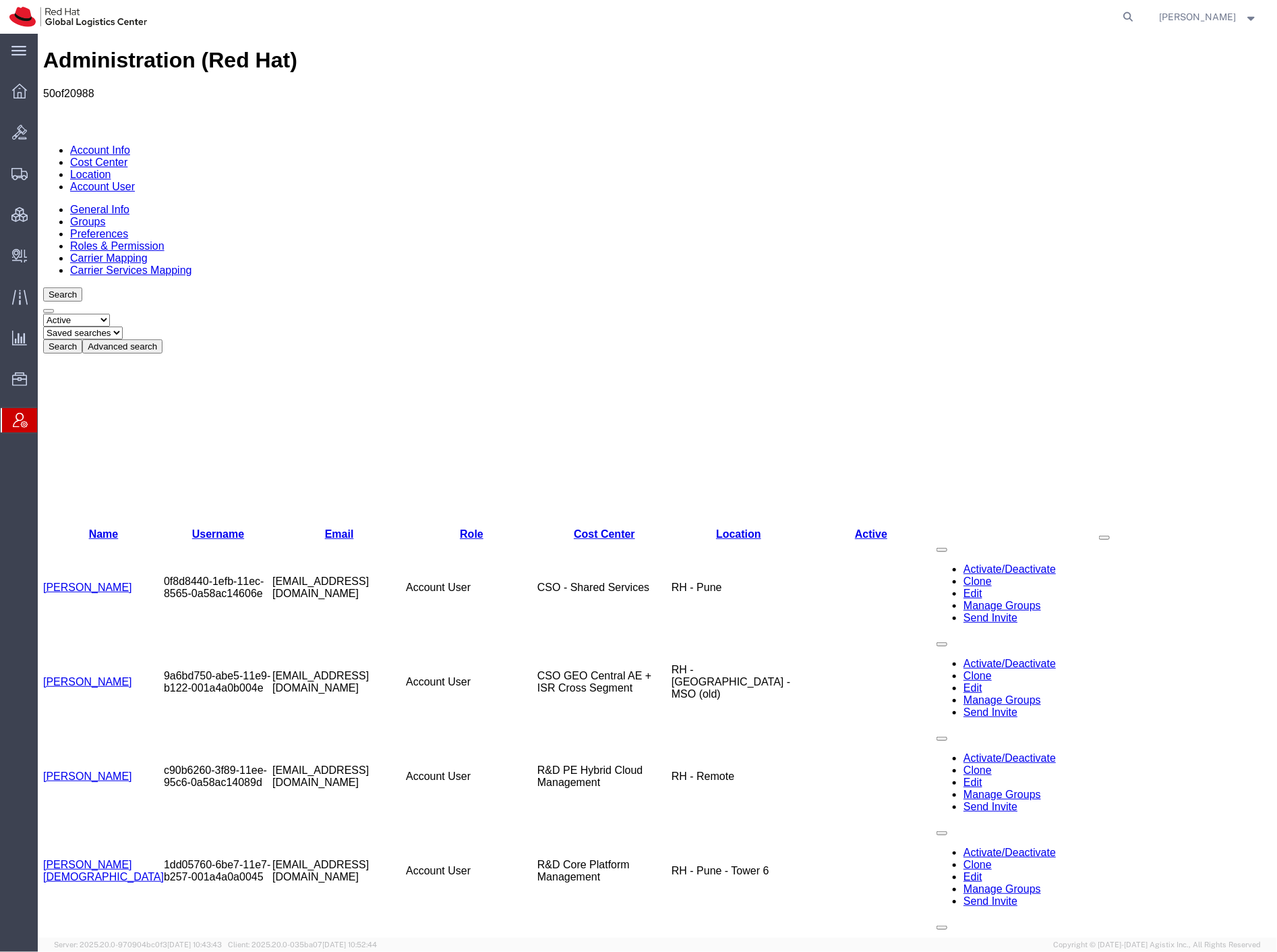
click at [162, 338] on button "Advanced search" at bounding box center [122, 345] width 80 height 14
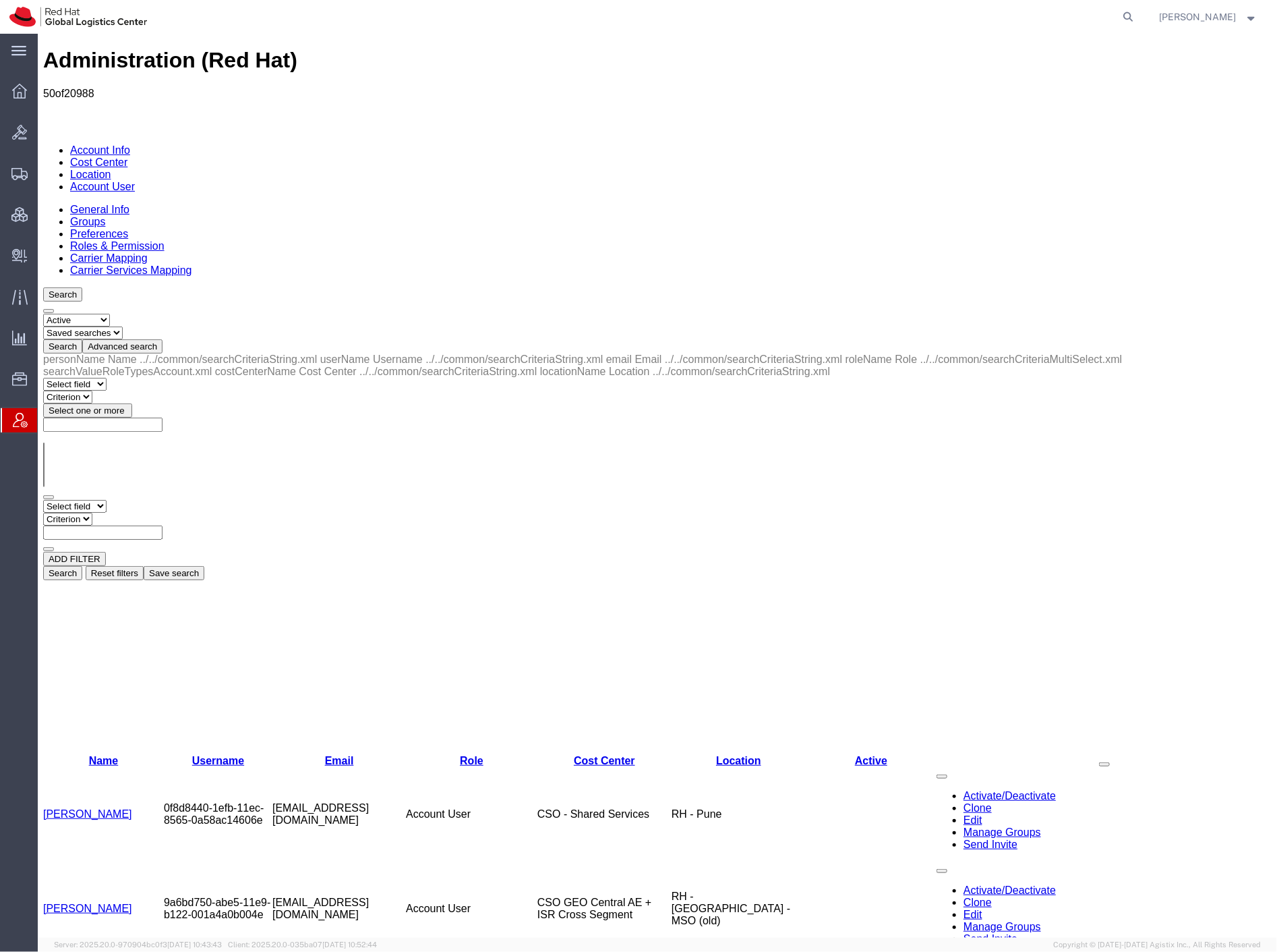
click at [106, 499] on select "Select field Cost Center Email Location Name Role Username" at bounding box center [74, 505] width 63 height 13
select select "personName"
click at [43, 499] on select "Select field Cost Center Email Location Name Role Username" at bounding box center [74, 505] width 63 height 13
click at [124, 512] on select "Criterion contains does not contain is is blank is not blank starts with" at bounding box center [83, 519] width 81 height 13
select select "contains"
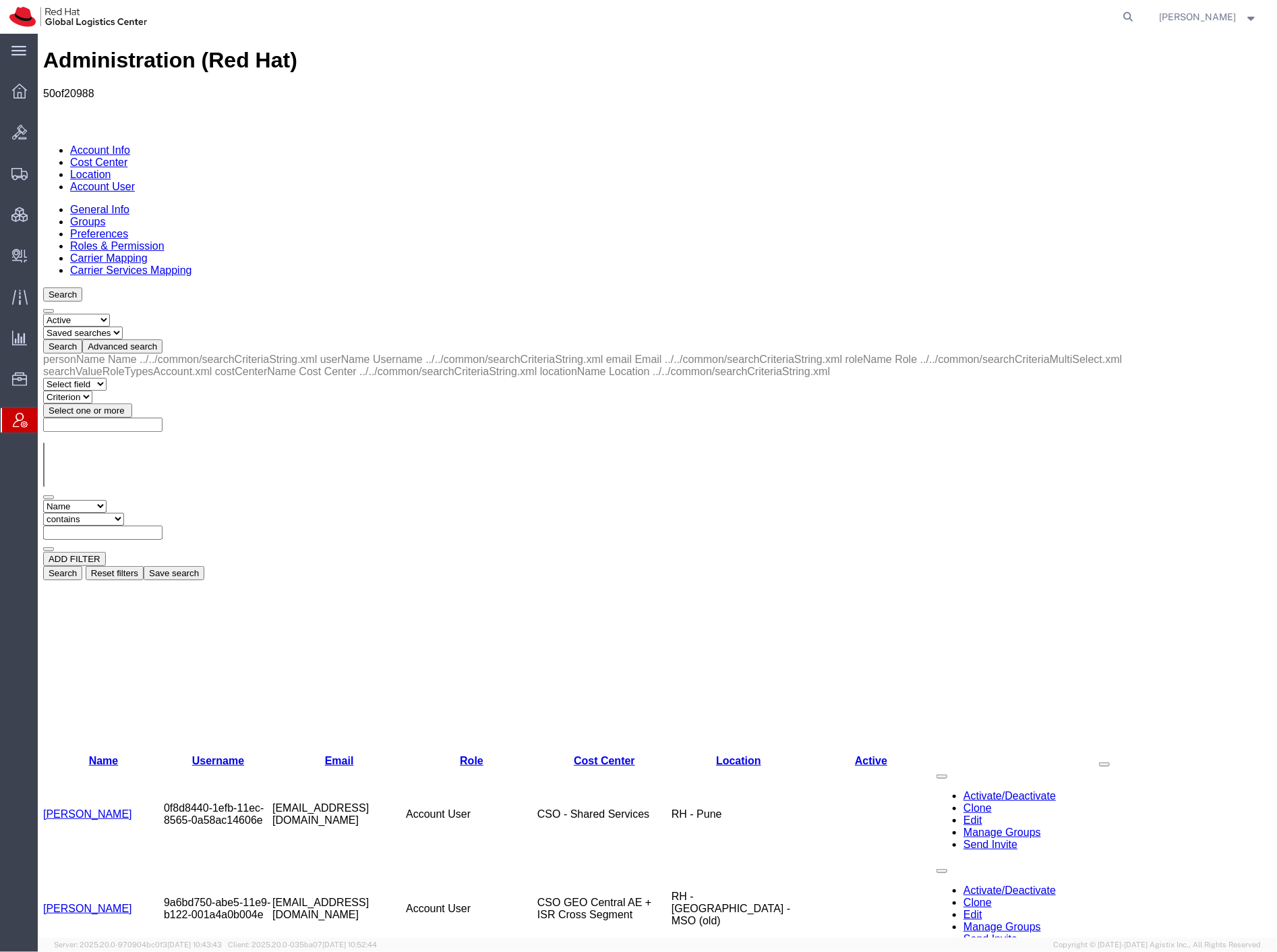
click at [124, 512] on select "Criterion contains does not contain is is blank is not blank starts with" at bounding box center [83, 519] width 81 height 13
type input "[PERSON_NAME]"
click at [82, 565] on button "Search" at bounding box center [62, 572] width 39 height 14
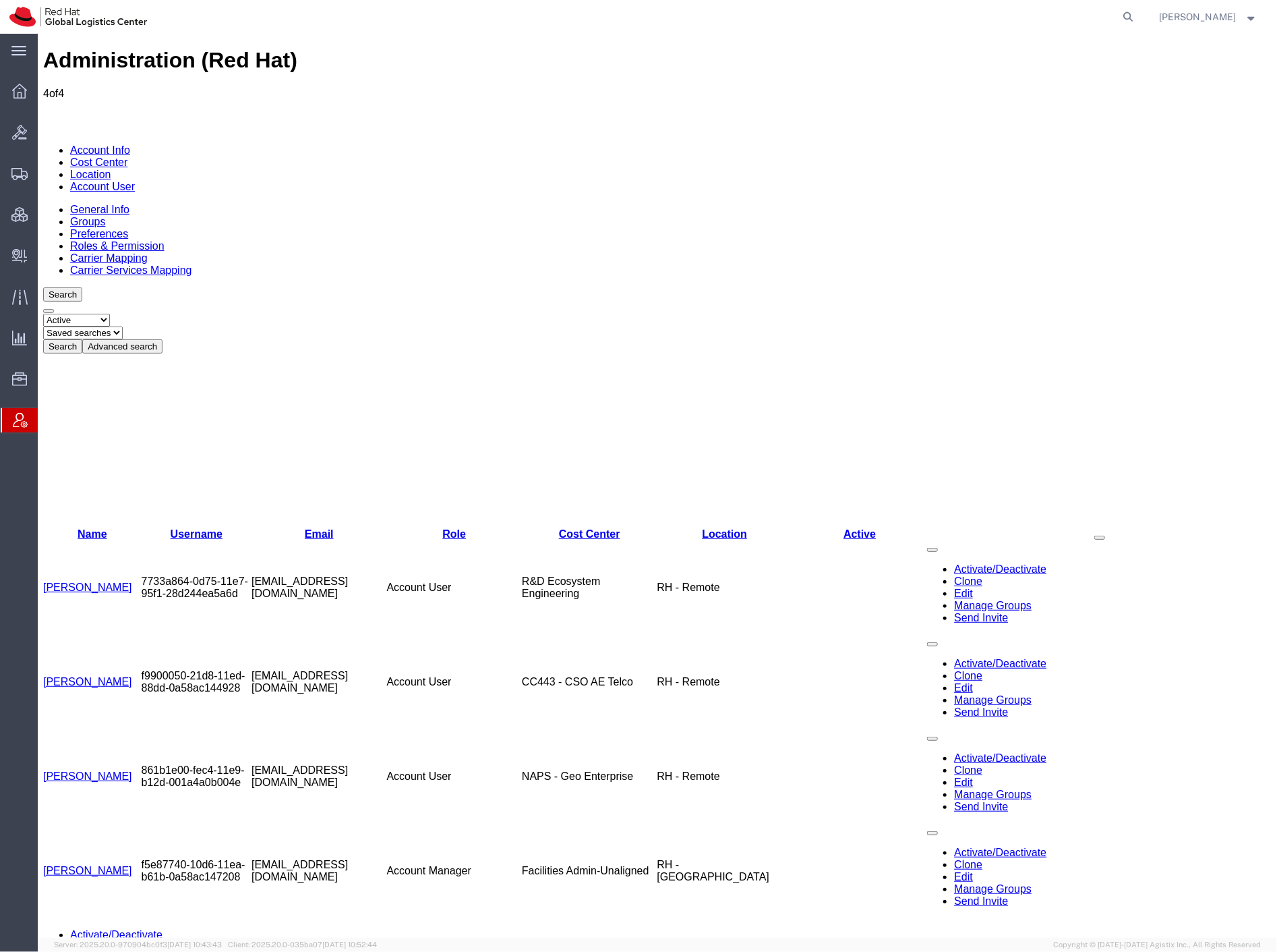
click at [92, 864] on link "[PERSON_NAME]" at bounding box center [87, 870] width 89 height 11
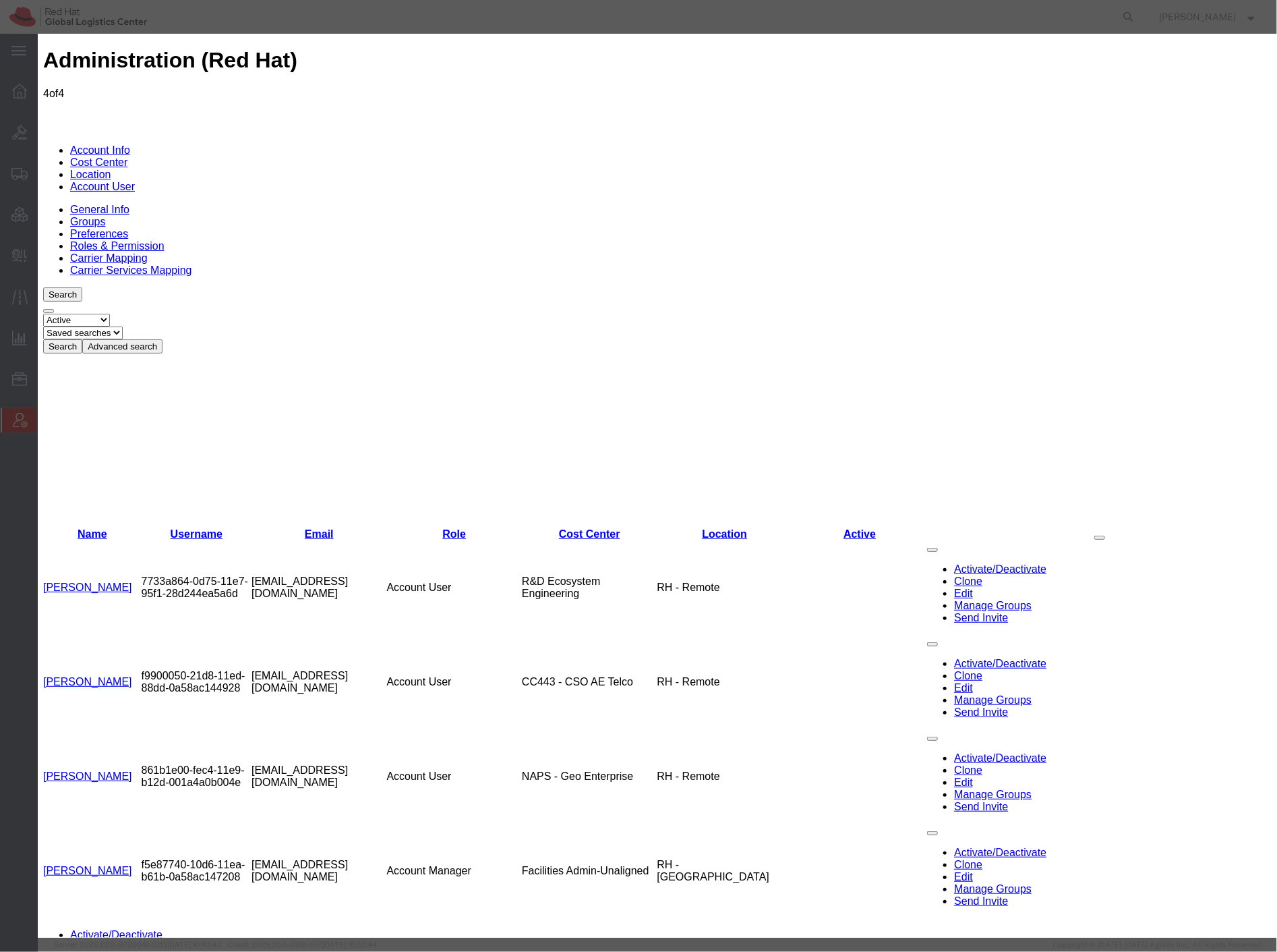
select select "COSTCENTER"
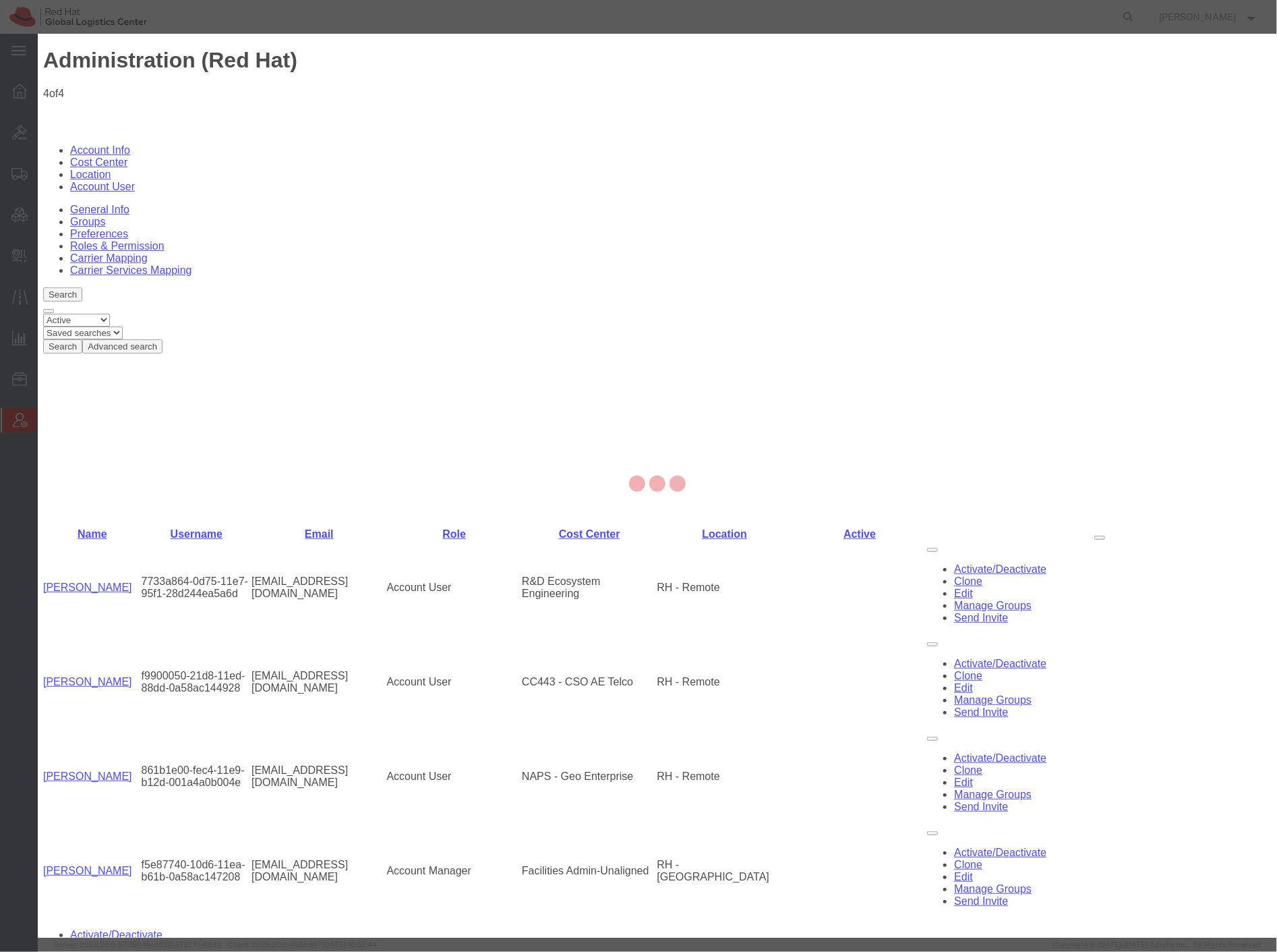
select select
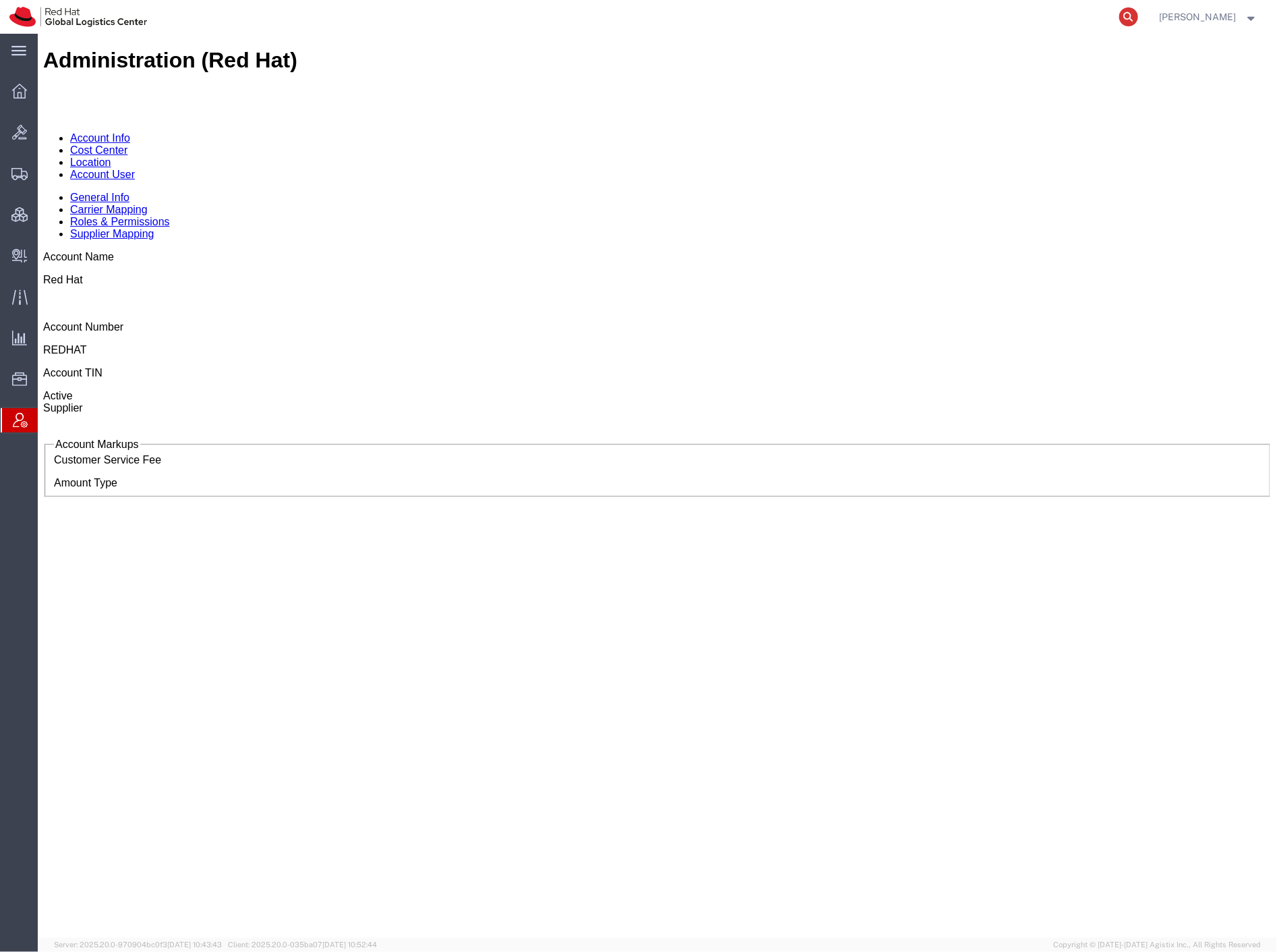
click at [1139, 16] on icon at bounding box center [1129, 16] width 19 height 19
paste input "801387756"
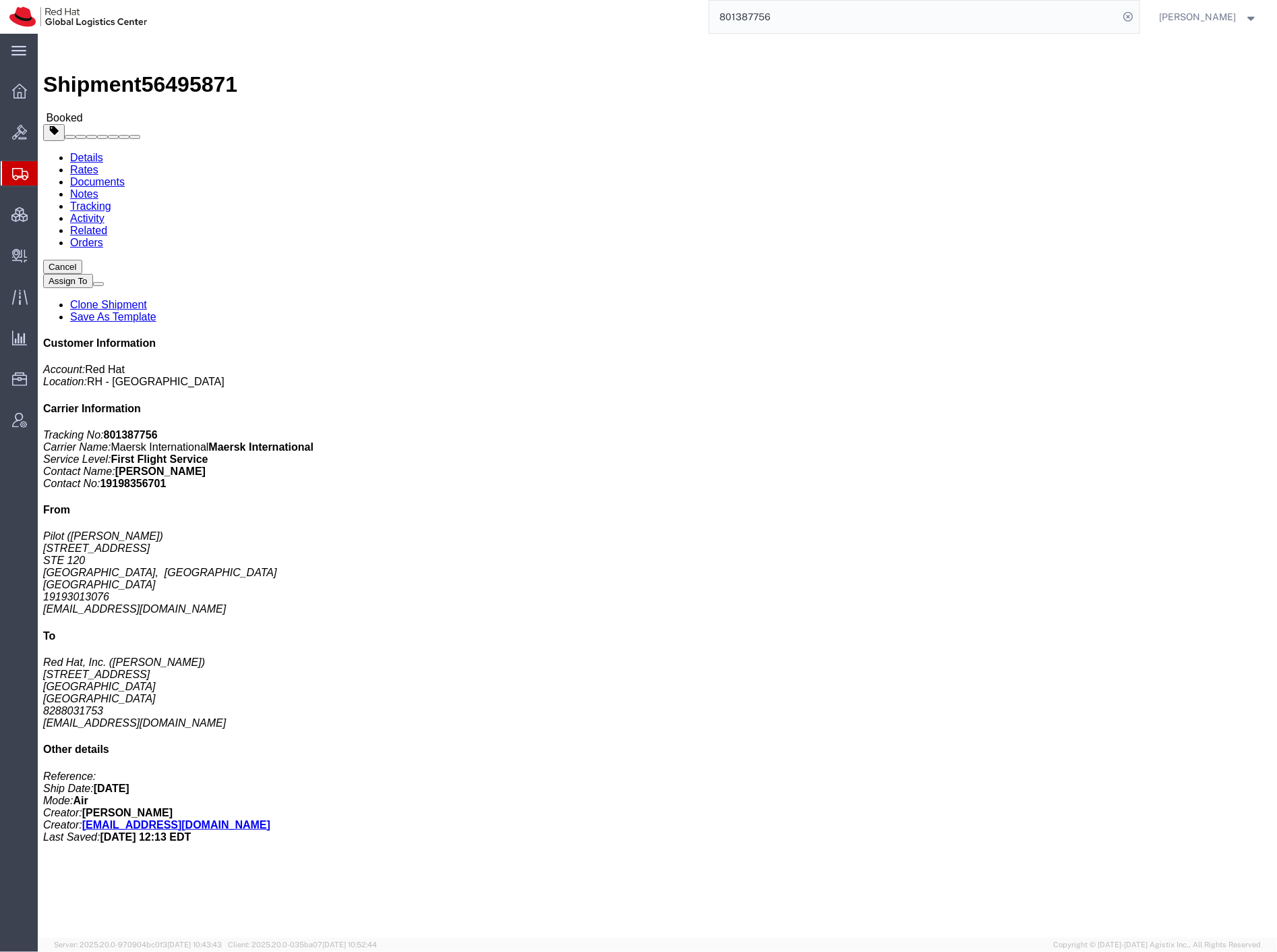
click span "button"
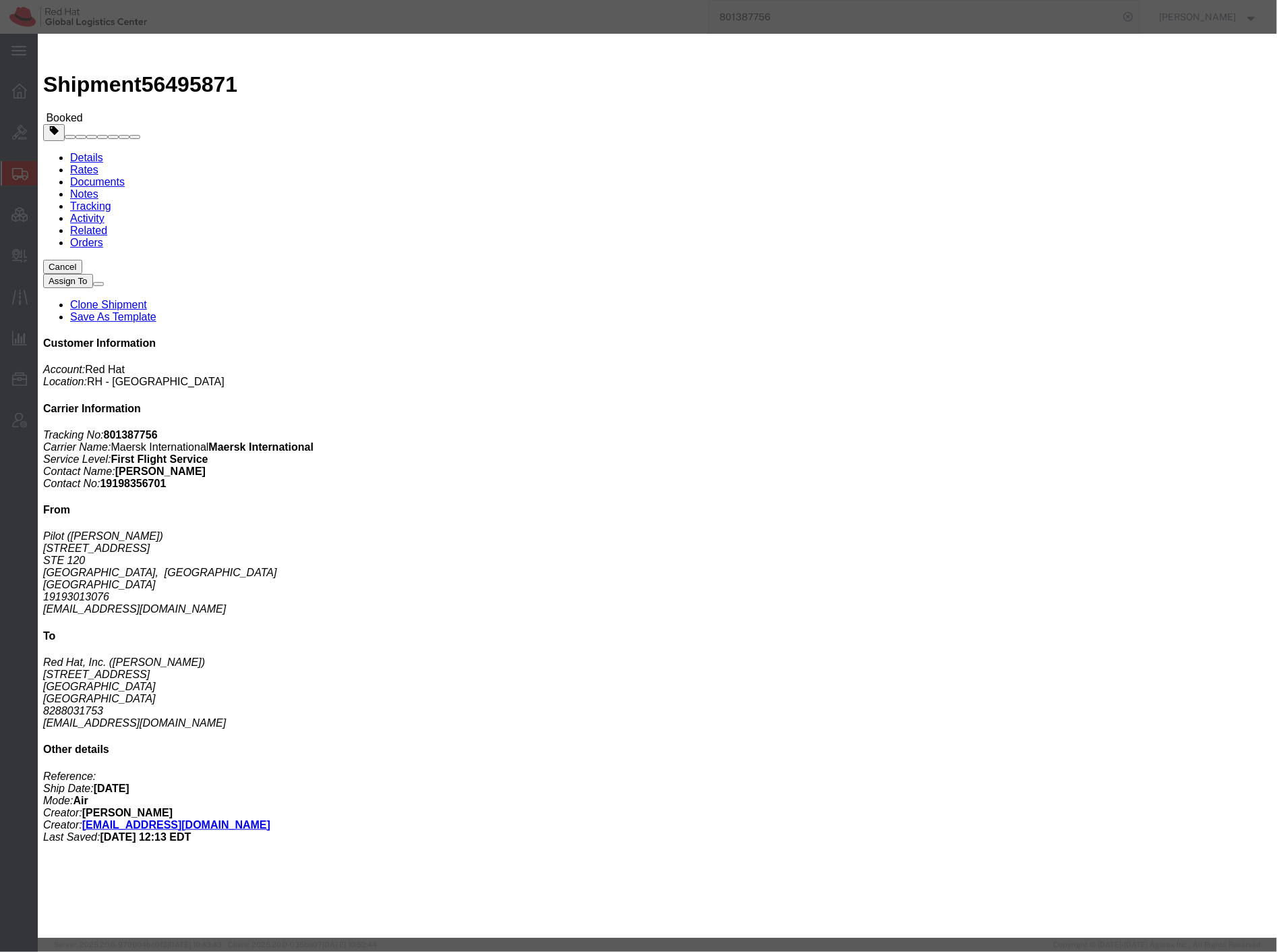
click icon "button"
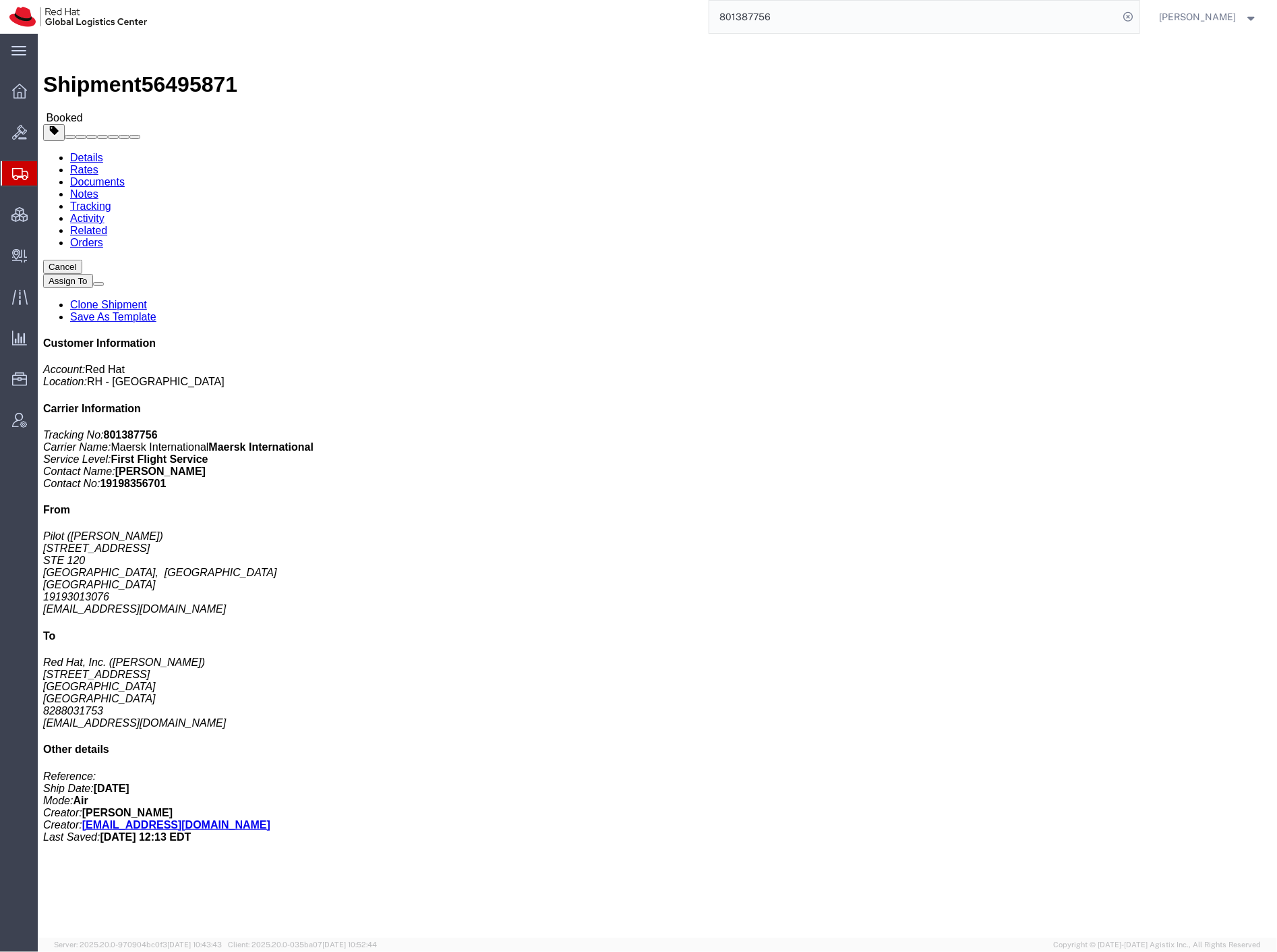
click at [858, 29] on input "801387756" at bounding box center [914, 17] width 410 height 33
paste input "5"
type input "801387755"
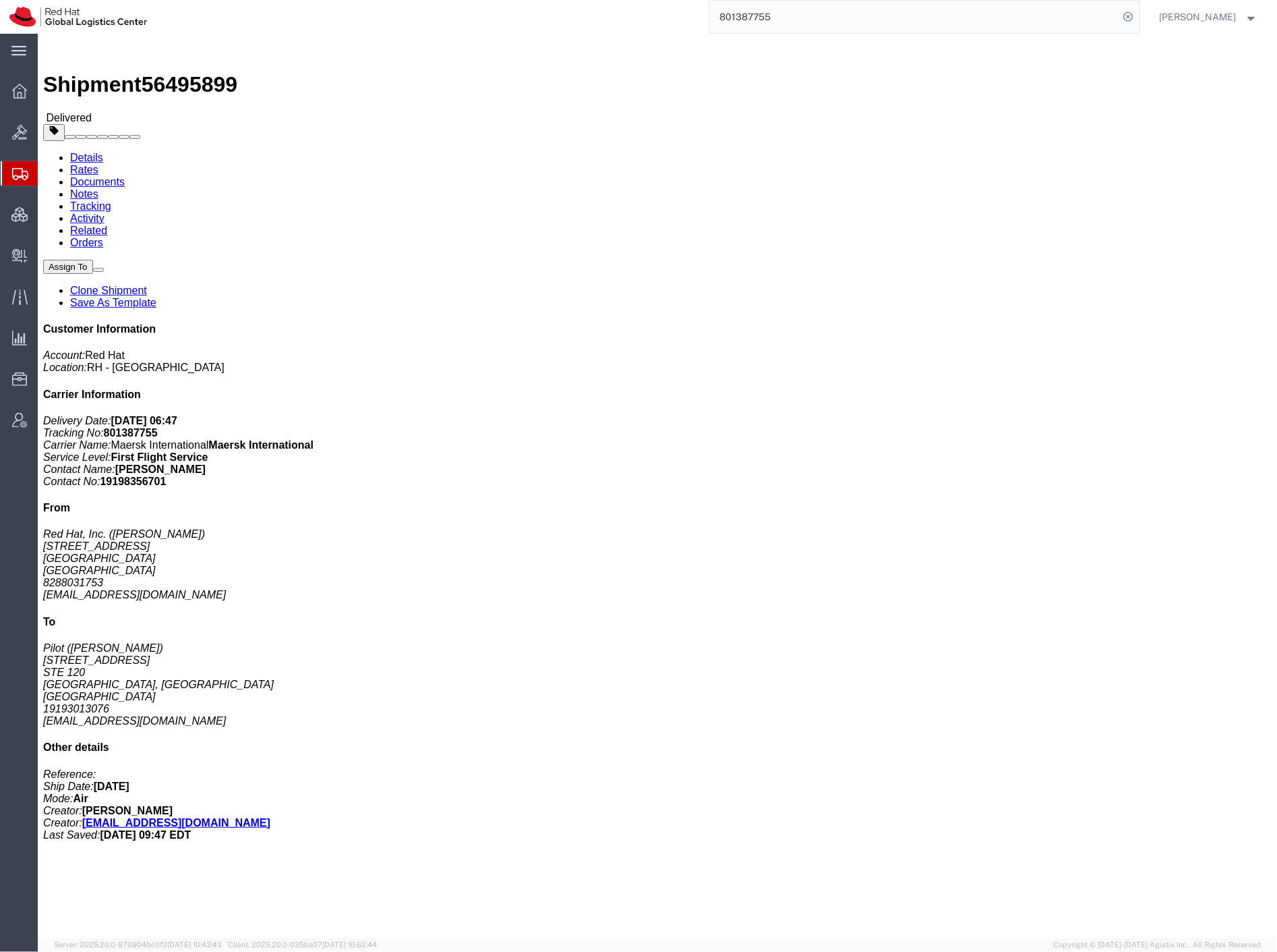
click span "button"
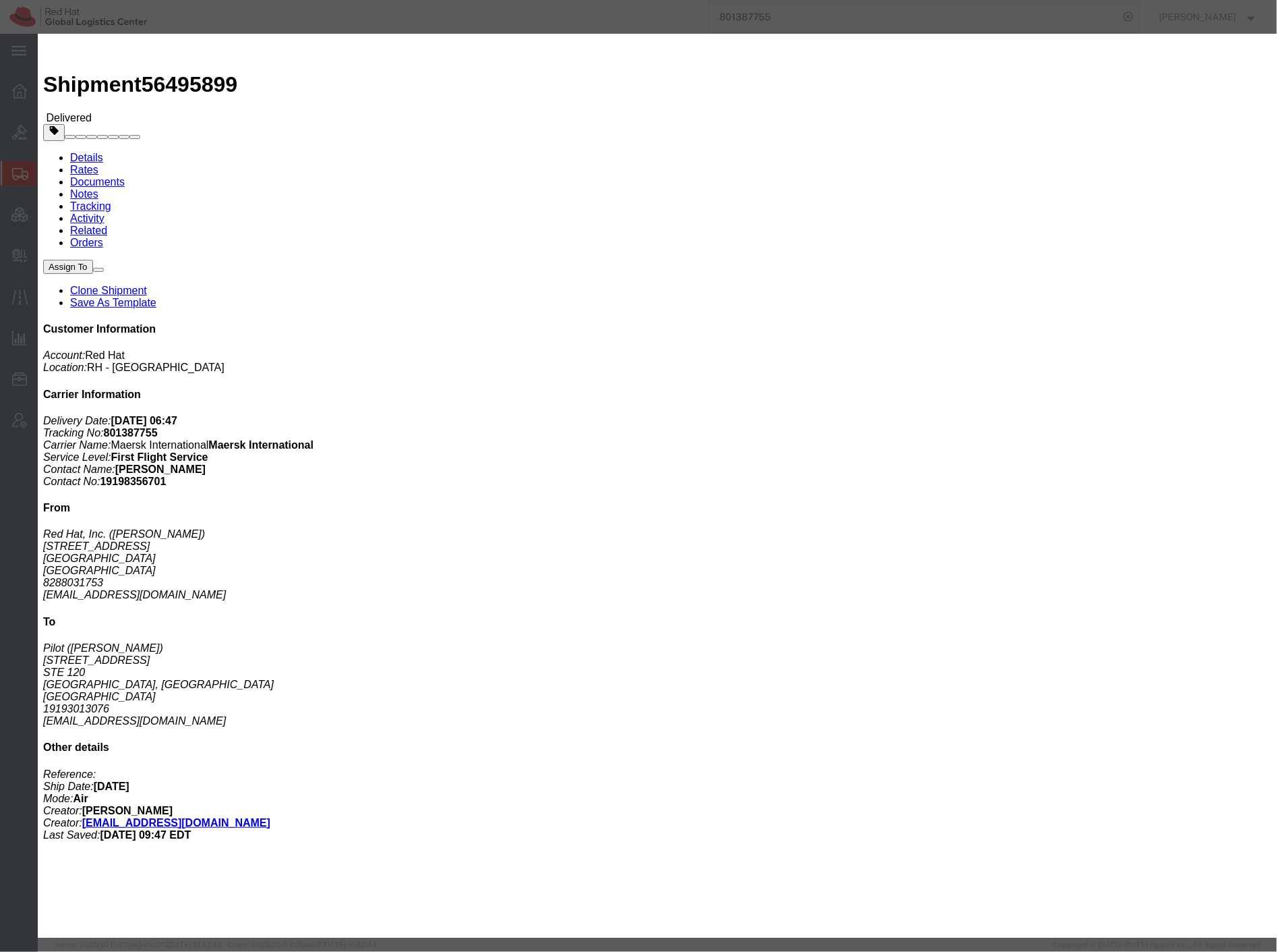
drag, startPoint x: 585, startPoint y: 150, endPoint x: 519, endPoint y: 139, distance: 66.9
click div "Type Case(s) Crate(s) Large Box Medium Box PAK Skid(s) Small Box Smart Box Lite…"
type input "768"
click button "Save"
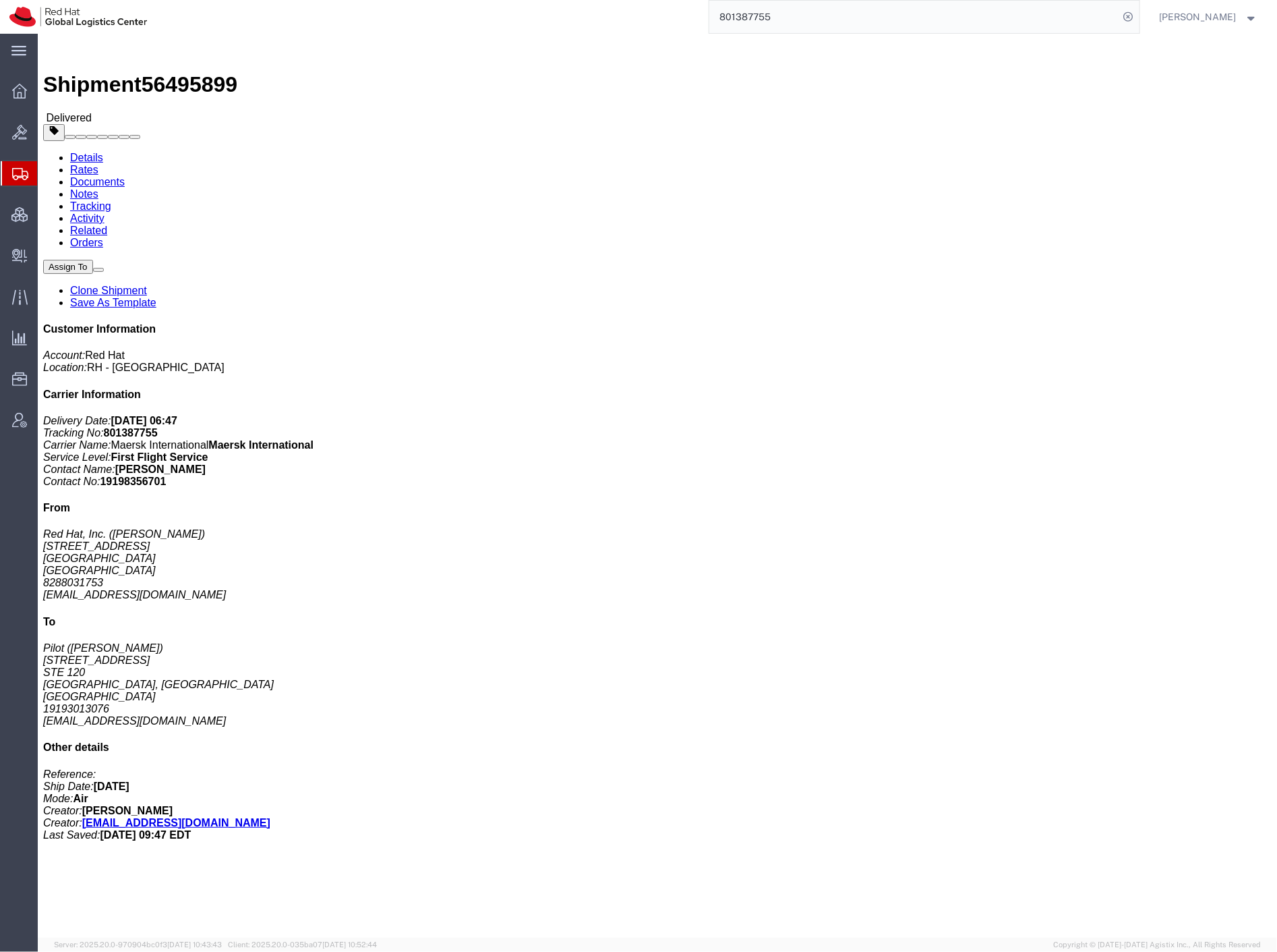
click at [921, 20] on input "801387755" at bounding box center [914, 17] width 410 height 33
paste input "401072149"
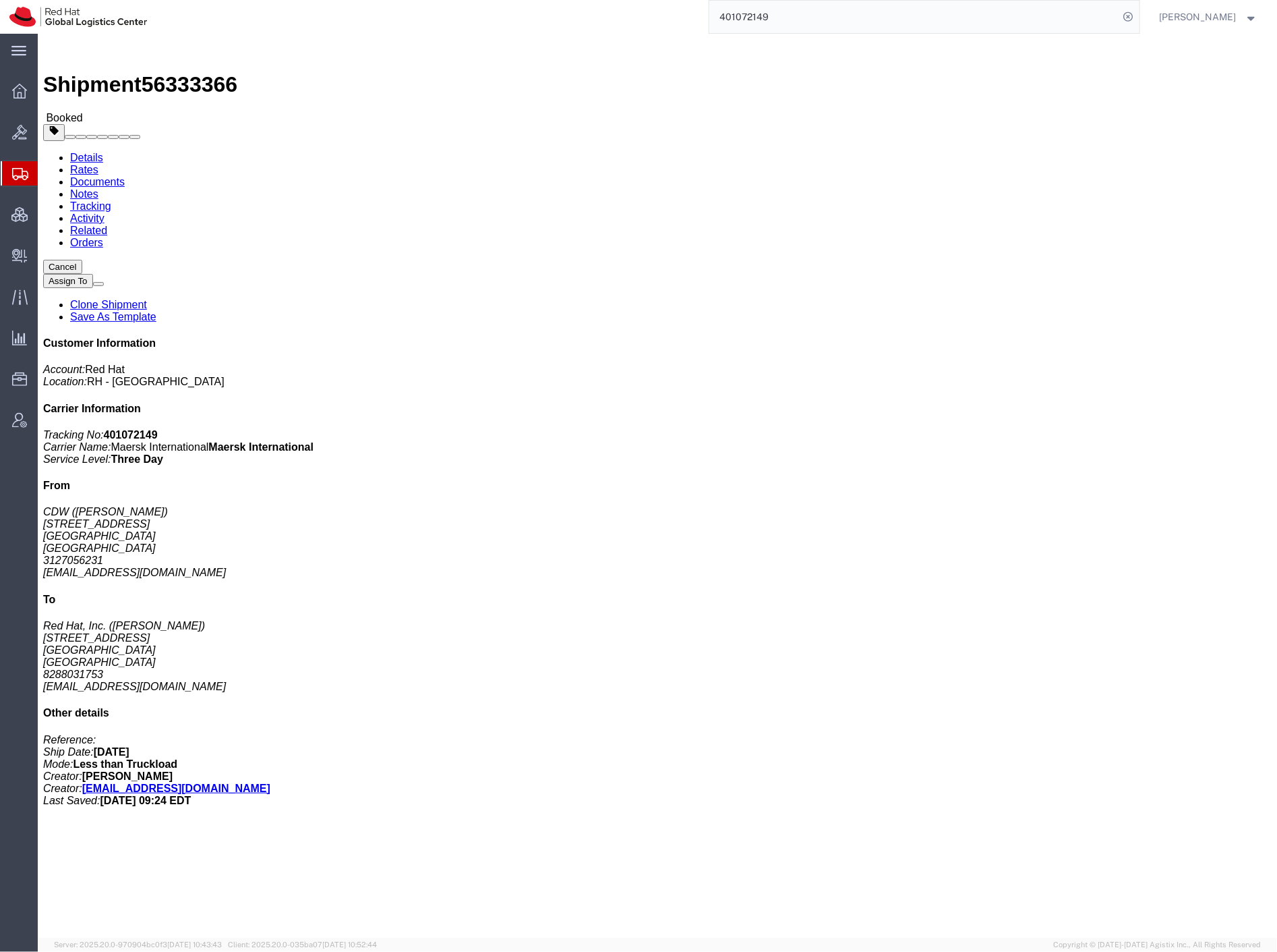
click at [814, 17] on input "401072149" at bounding box center [914, 17] width 410 height 33
paste input "72030486"
type input "72030486"
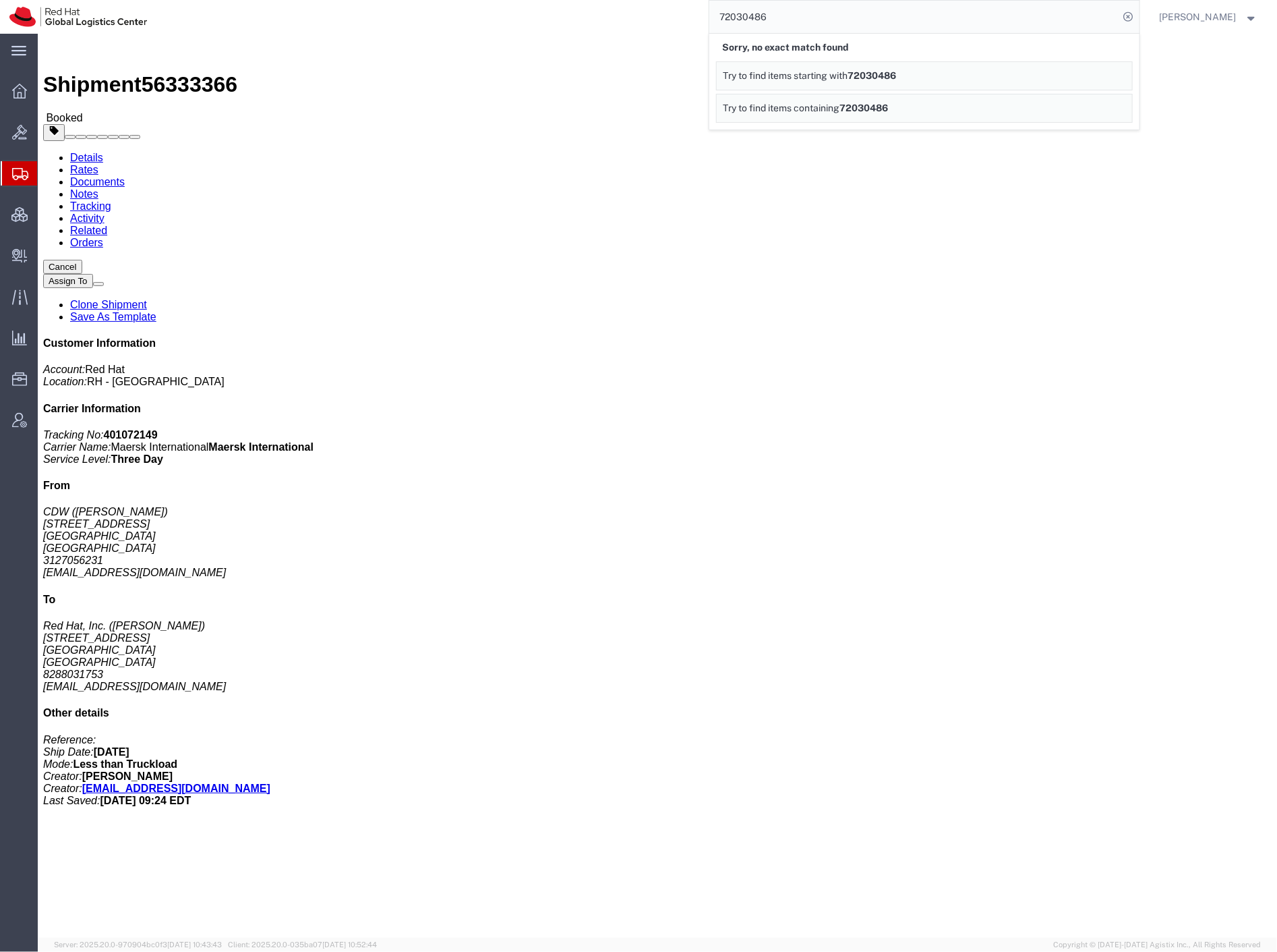
click at [0, 0] on span "Create Shipment" at bounding box center [0, 0] width 0 height 0
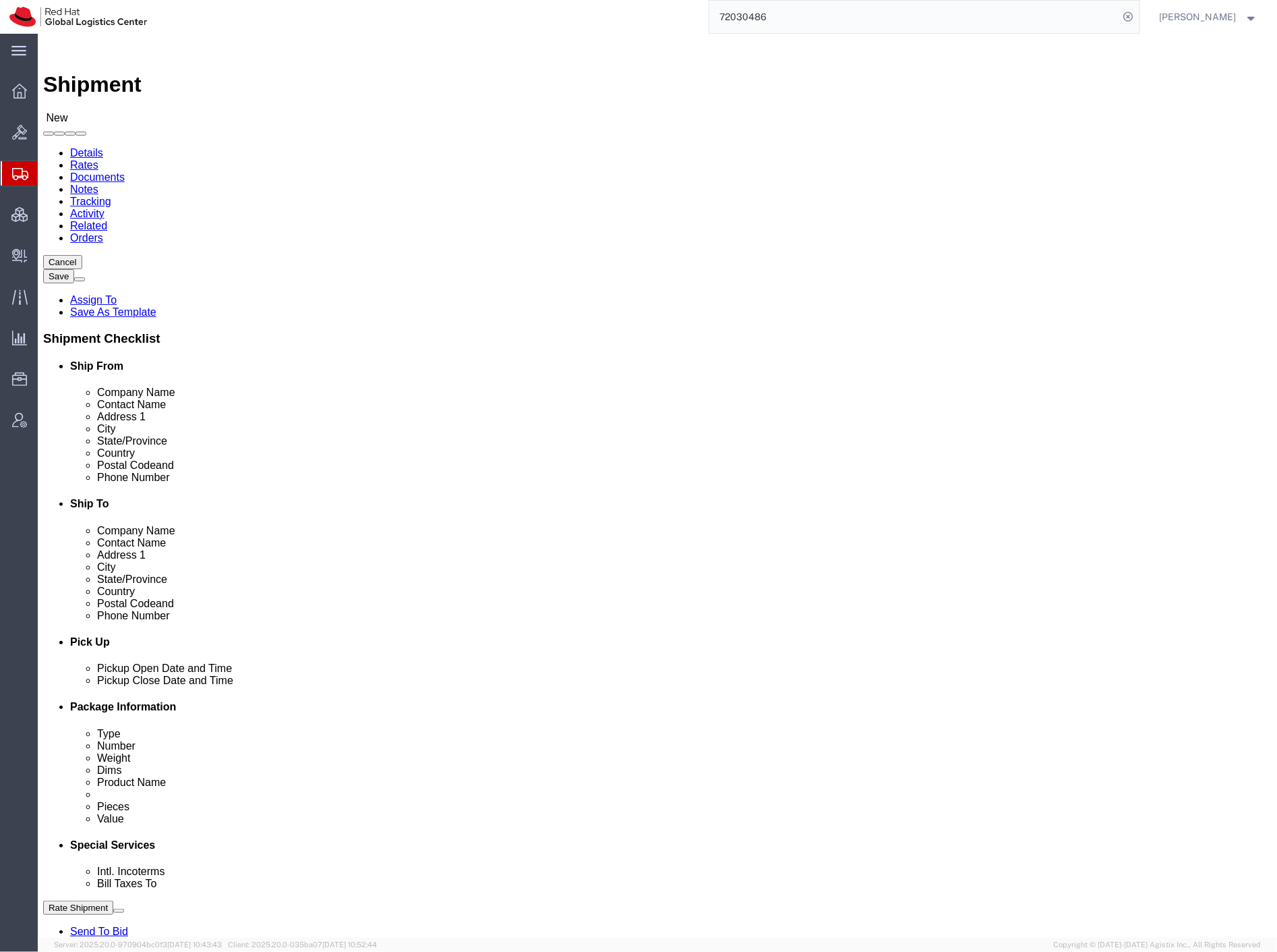
select select
click at [808, 17] on input "72030486" at bounding box center [914, 17] width 410 height 33
click at [804, 21] on input "72030486" at bounding box center [914, 17] width 410 height 33
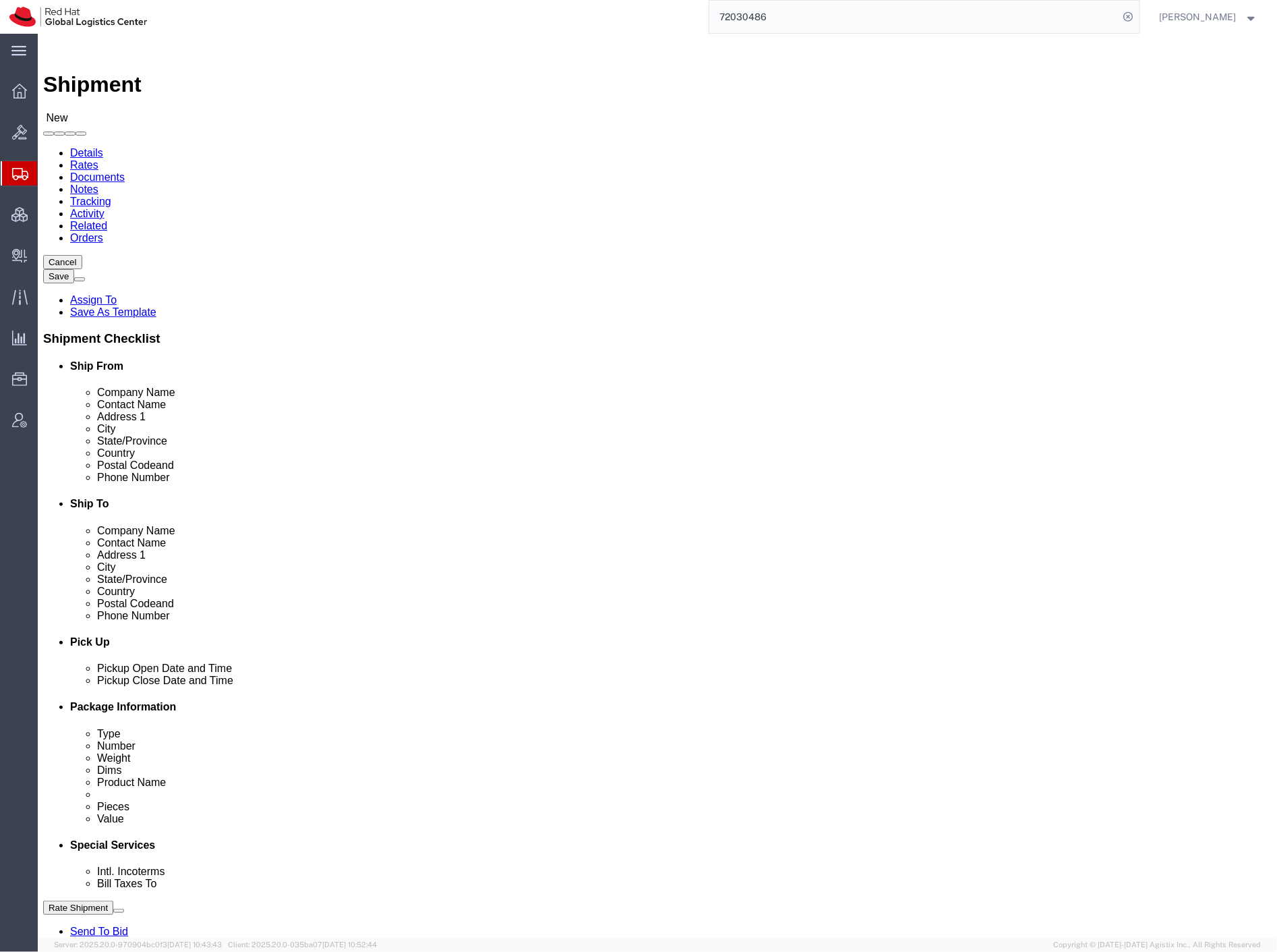
click at [804, 21] on input "72030486" at bounding box center [914, 17] width 410 height 33
click at [0, 0] on span "Shipment Manager" at bounding box center [0, 0] width 0 height 0
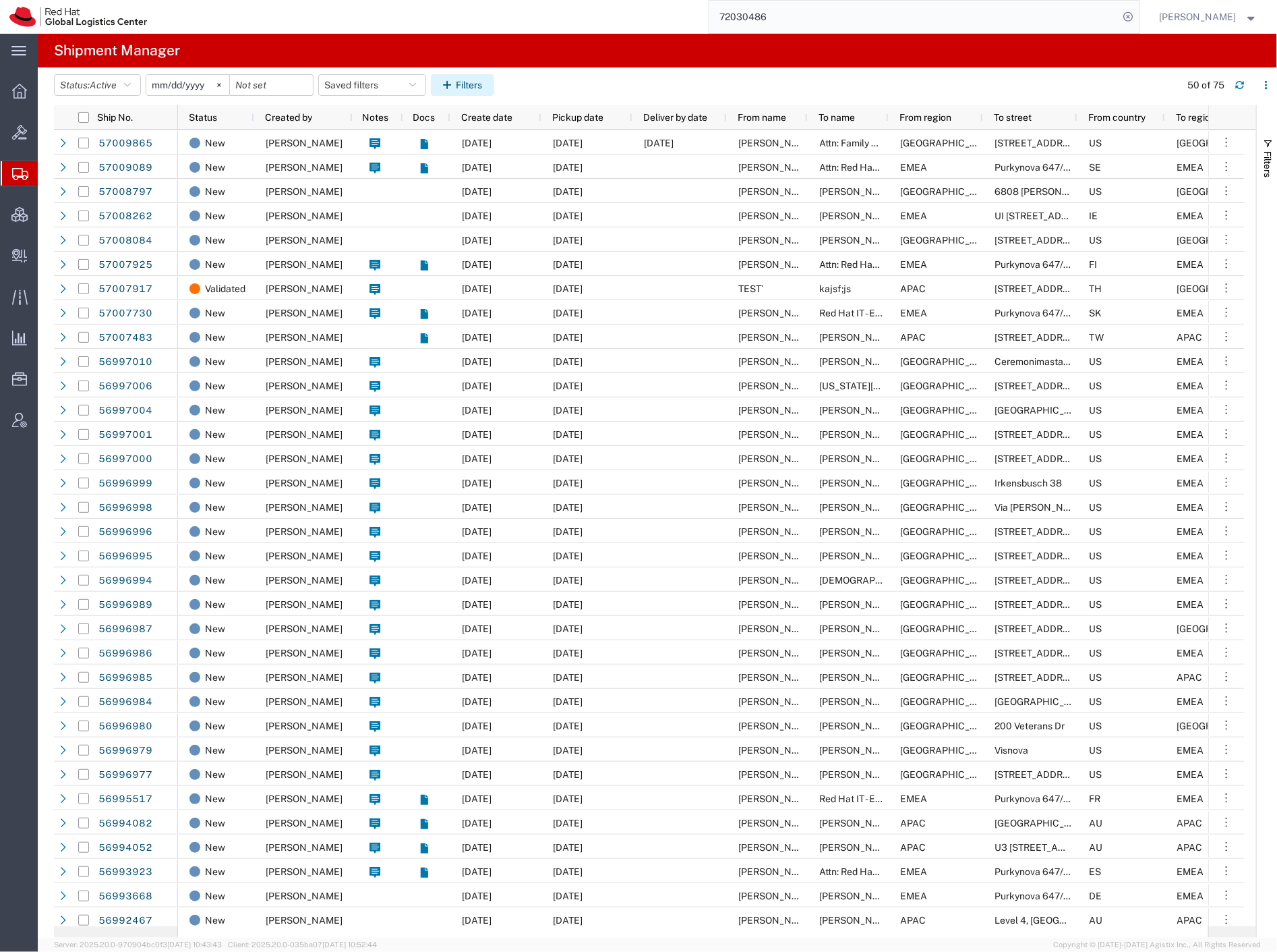
click at [462, 78] on button "Filters" at bounding box center [462, 85] width 63 height 21
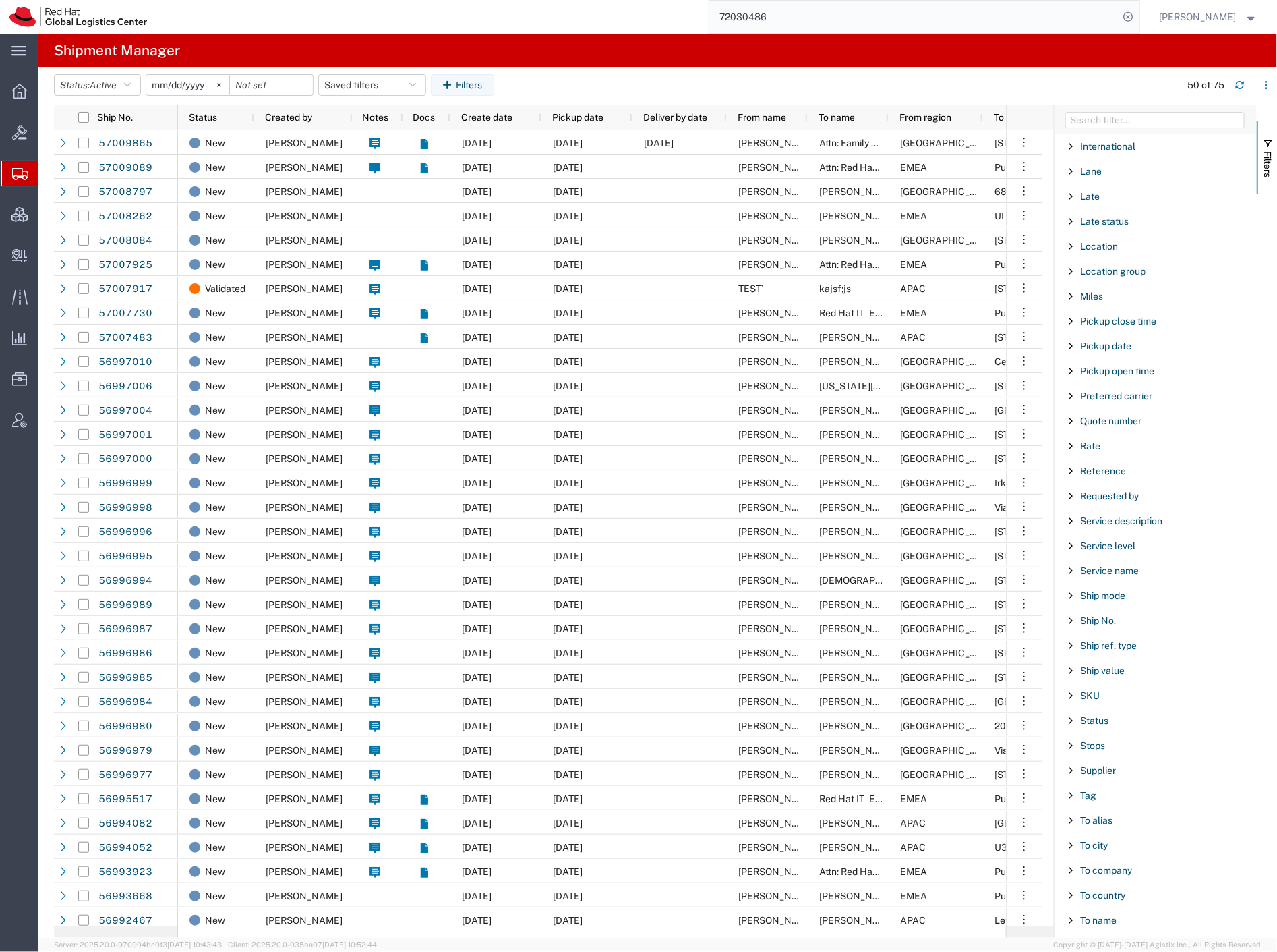
scroll to position [750, 0]
click at [1105, 397] on span "Reference" at bounding box center [1103, 396] width 46 height 11
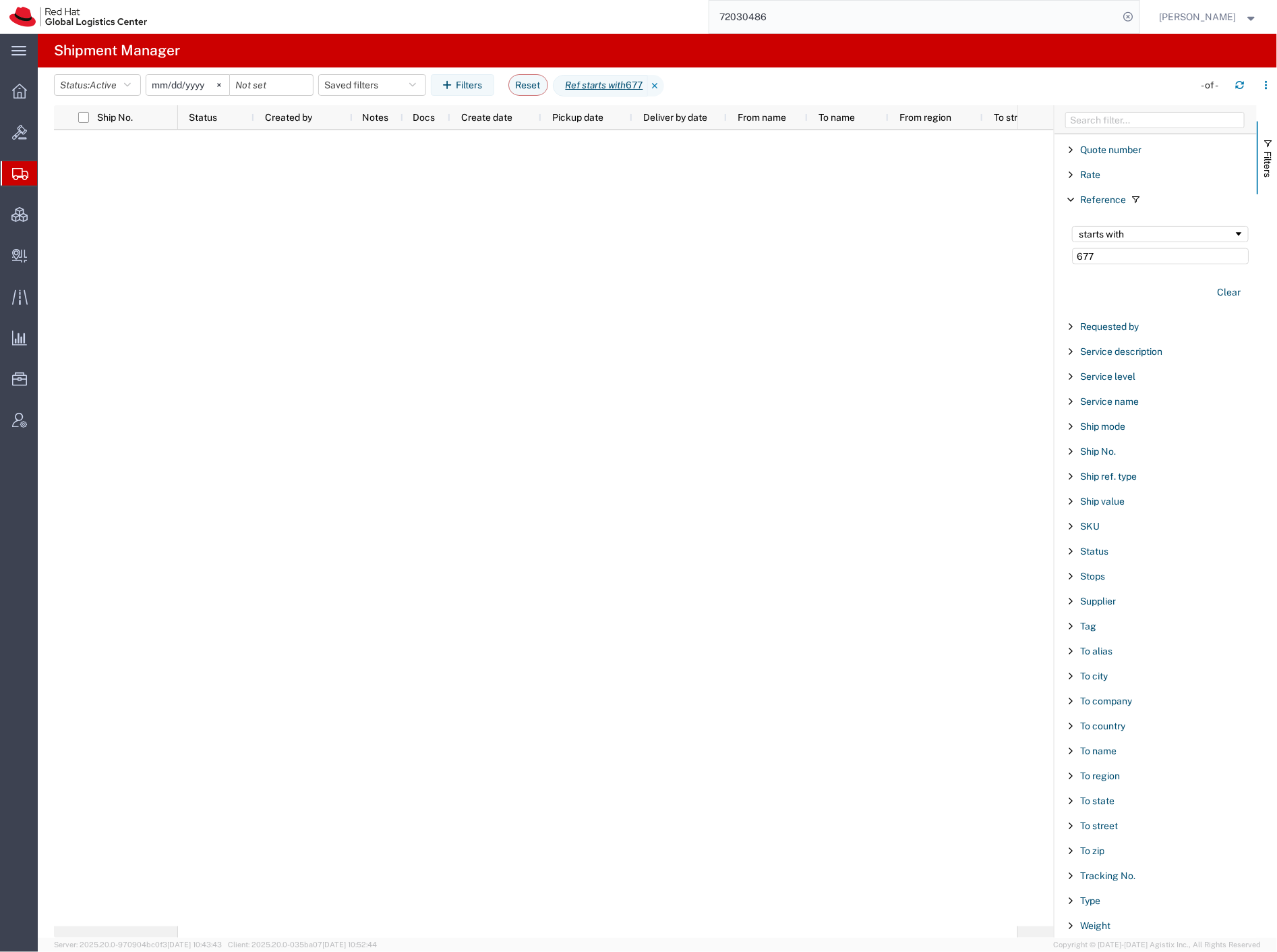
scroll to position [950, 0]
type input "677"
click at [1100, 429] on span "Ship mode" at bounding box center [1103, 426] width 45 height 11
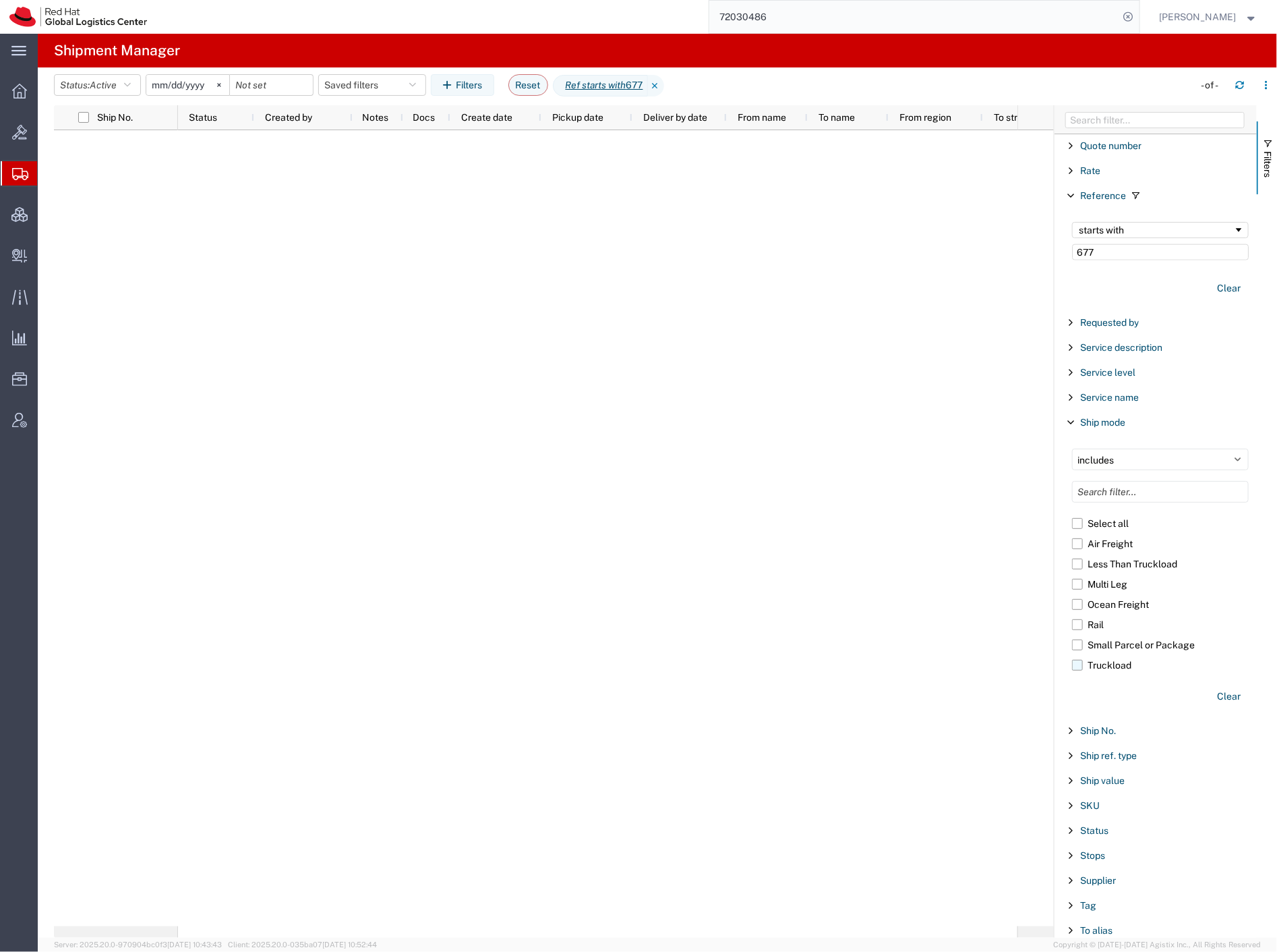
click at [1099, 670] on label "Truckload" at bounding box center [1161, 664] width 177 height 20
click at [0, 0] on input "Truckload" at bounding box center [0, 0] width 0 height 0
click at [194, 82] on input "[DATE]" at bounding box center [188, 84] width 83 height 20
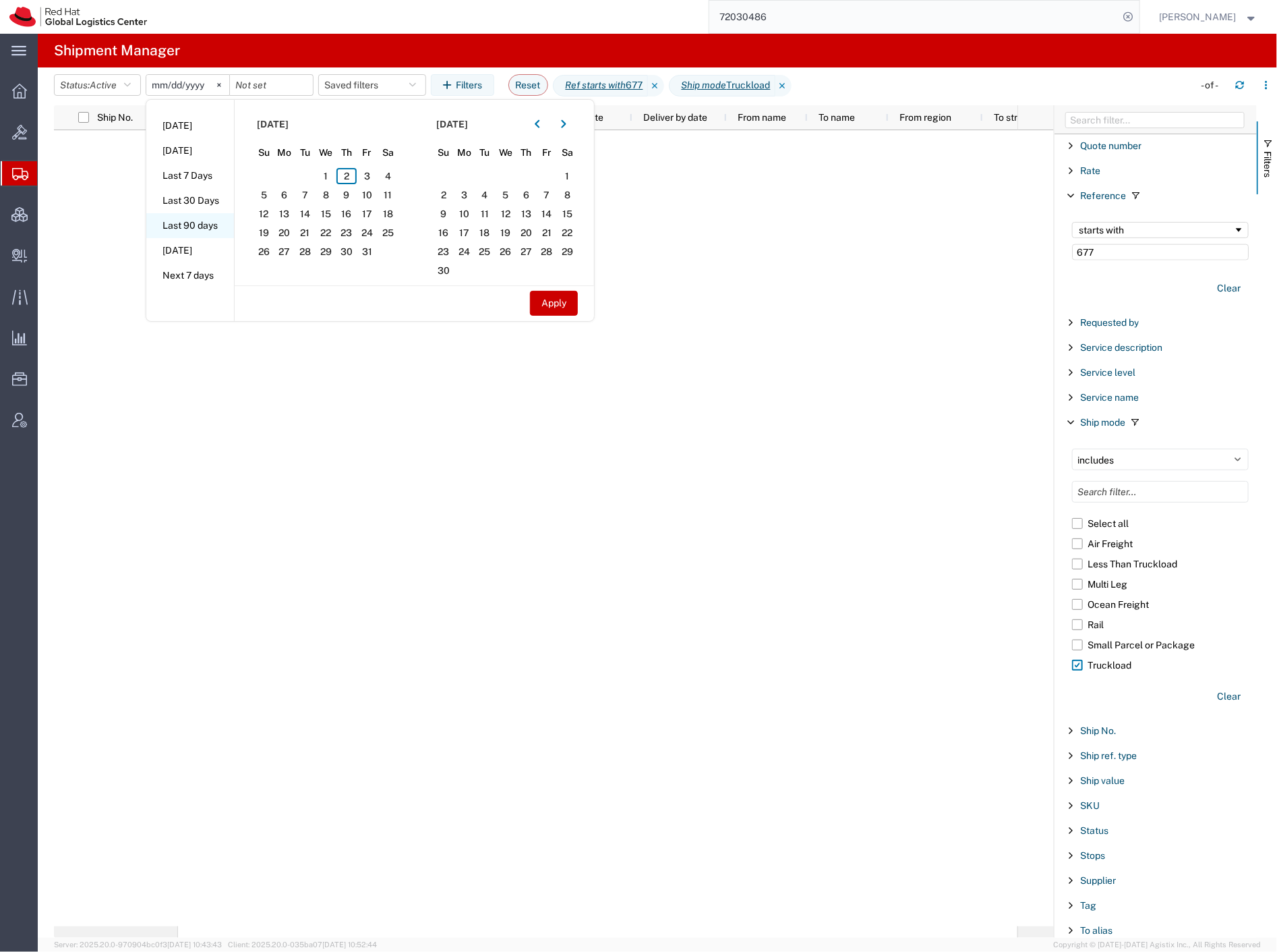
click at [212, 225] on li "Last 90 days" at bounding box center [190, 225] width 88 height 25
type input "2025-07-05"
type input "2025-10-02"
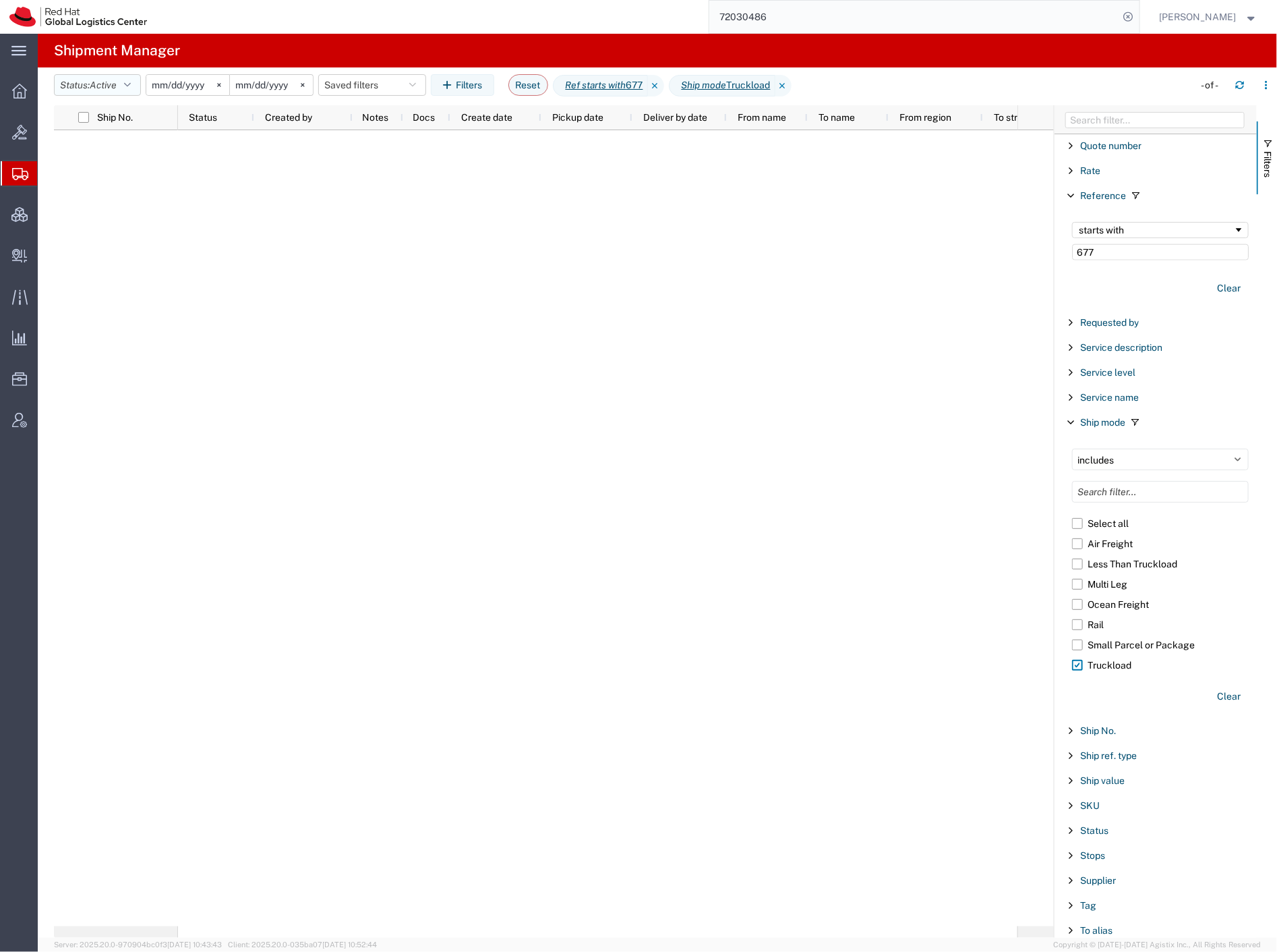
click at [116, 86] on span "Active" at bounding box center [103, 84] width 27 height 11
click at [128, 157] on span "All" at bounding box center [134, 156] width 157 height 21
click at [1077, 669] on label "Truckload" at bounding box center [1161, 664] width 177 height 20
click at [0, 0] on input "Truckload" at bounding box center [0, 0] width 0 height 0
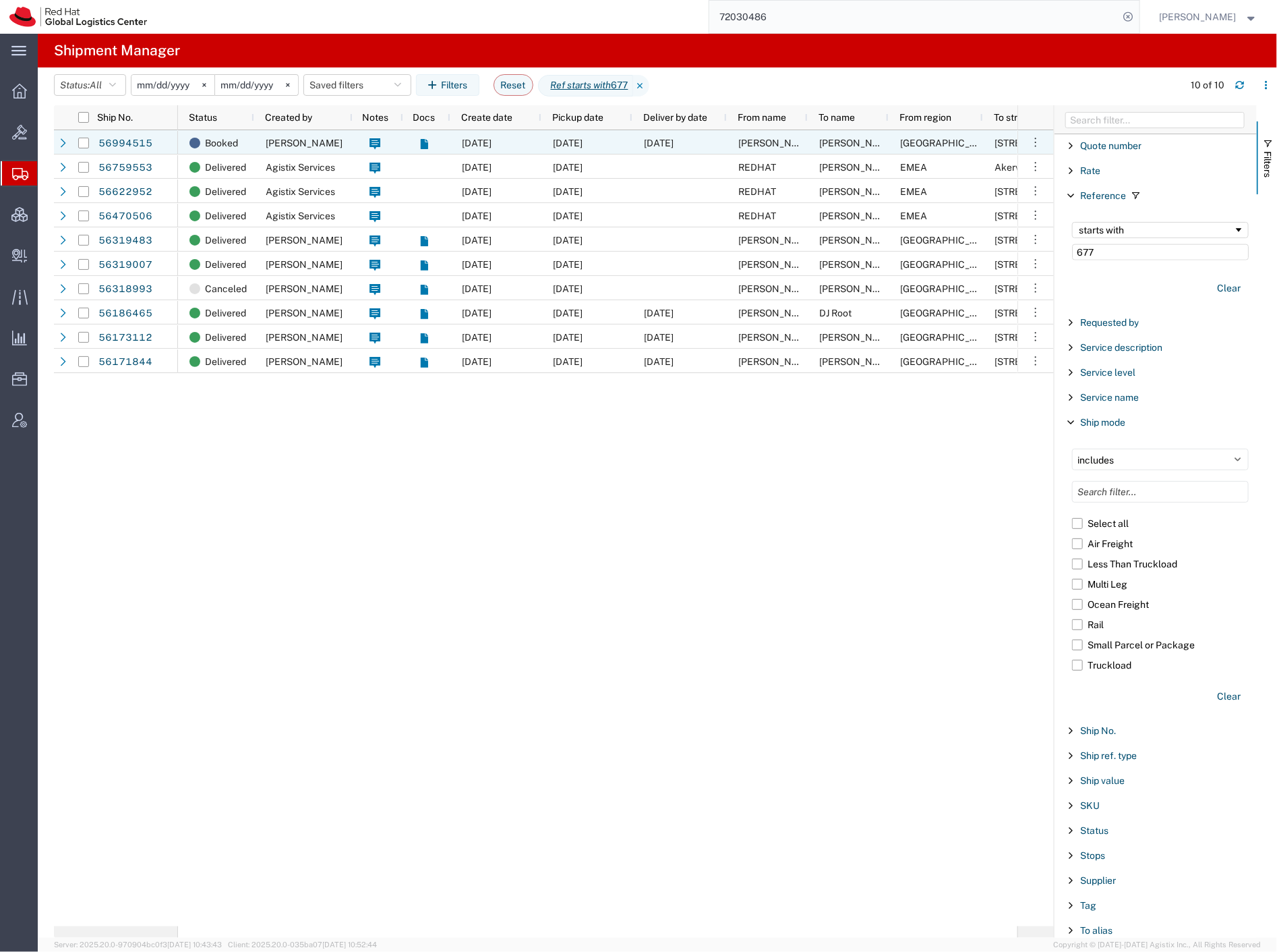
click at [491, 144] on span "[DATE]" at bounding box center [477, 143] width 29 height 11
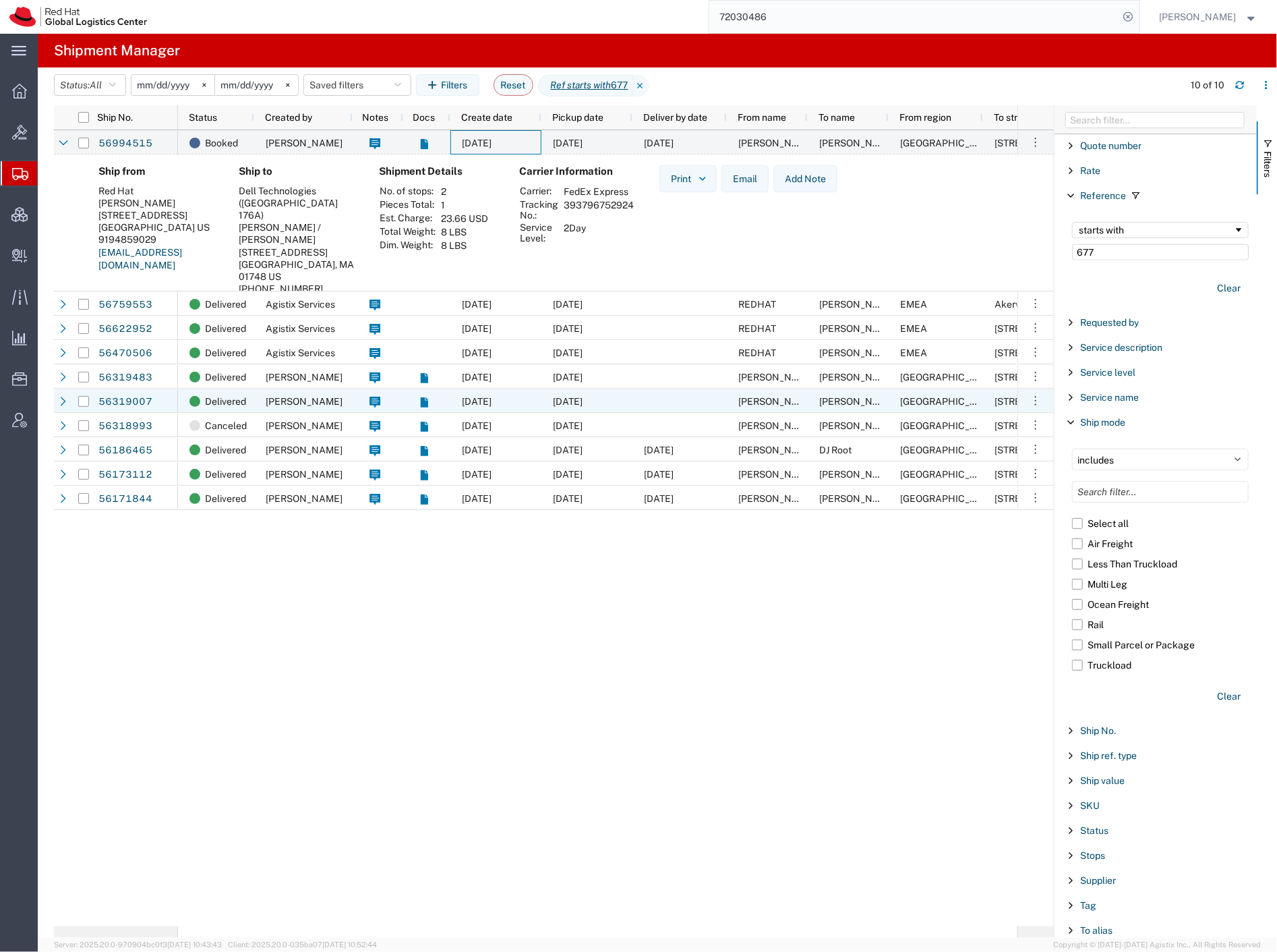
click at [313, 403] on span "[PERSON_NAME]" at bounding box center [304, 401] width 77 height 11
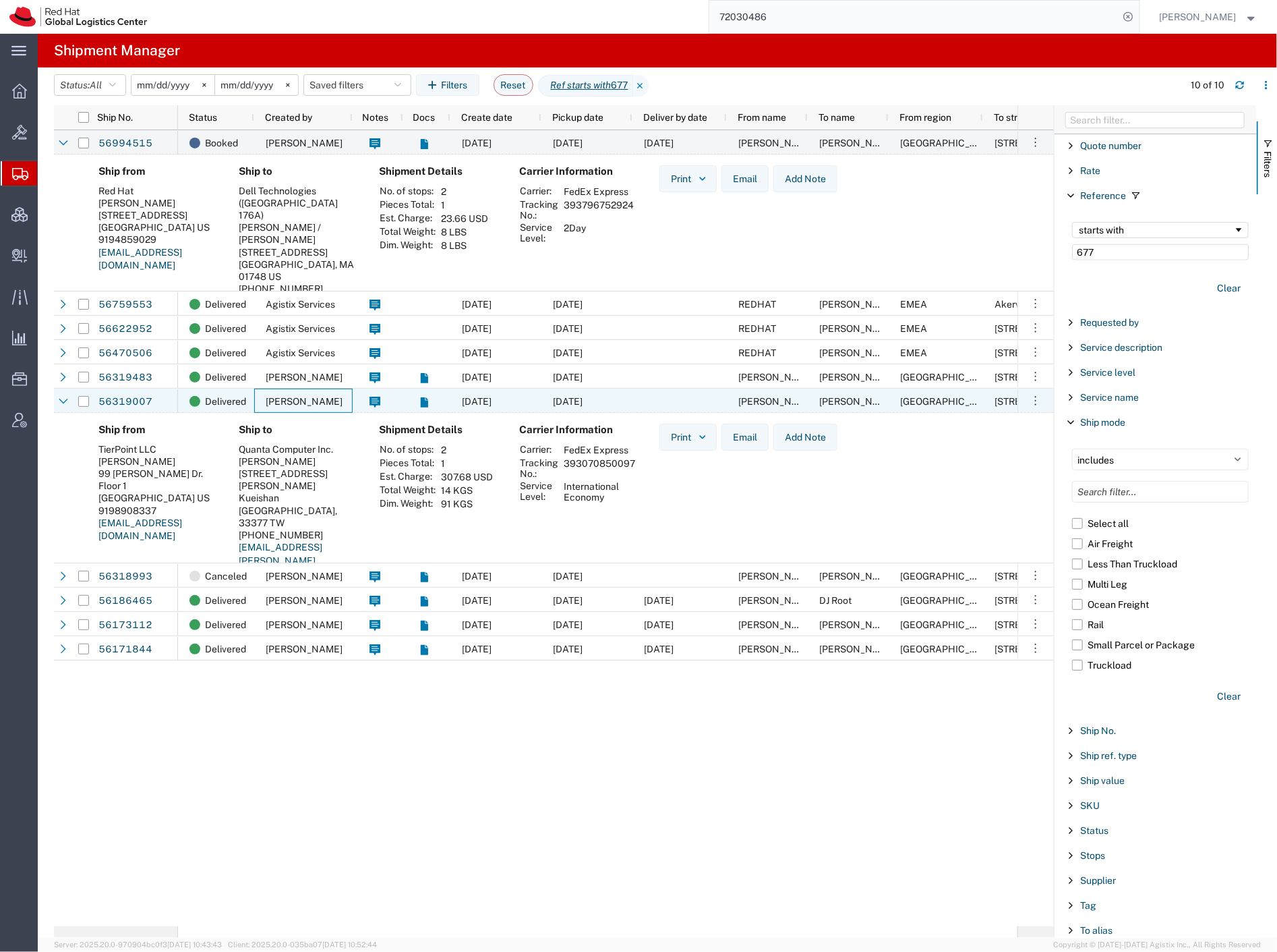
click at [313, 403] on span "[PERSON_NAME]" at bounding box center [304, 401] width 77 height 11
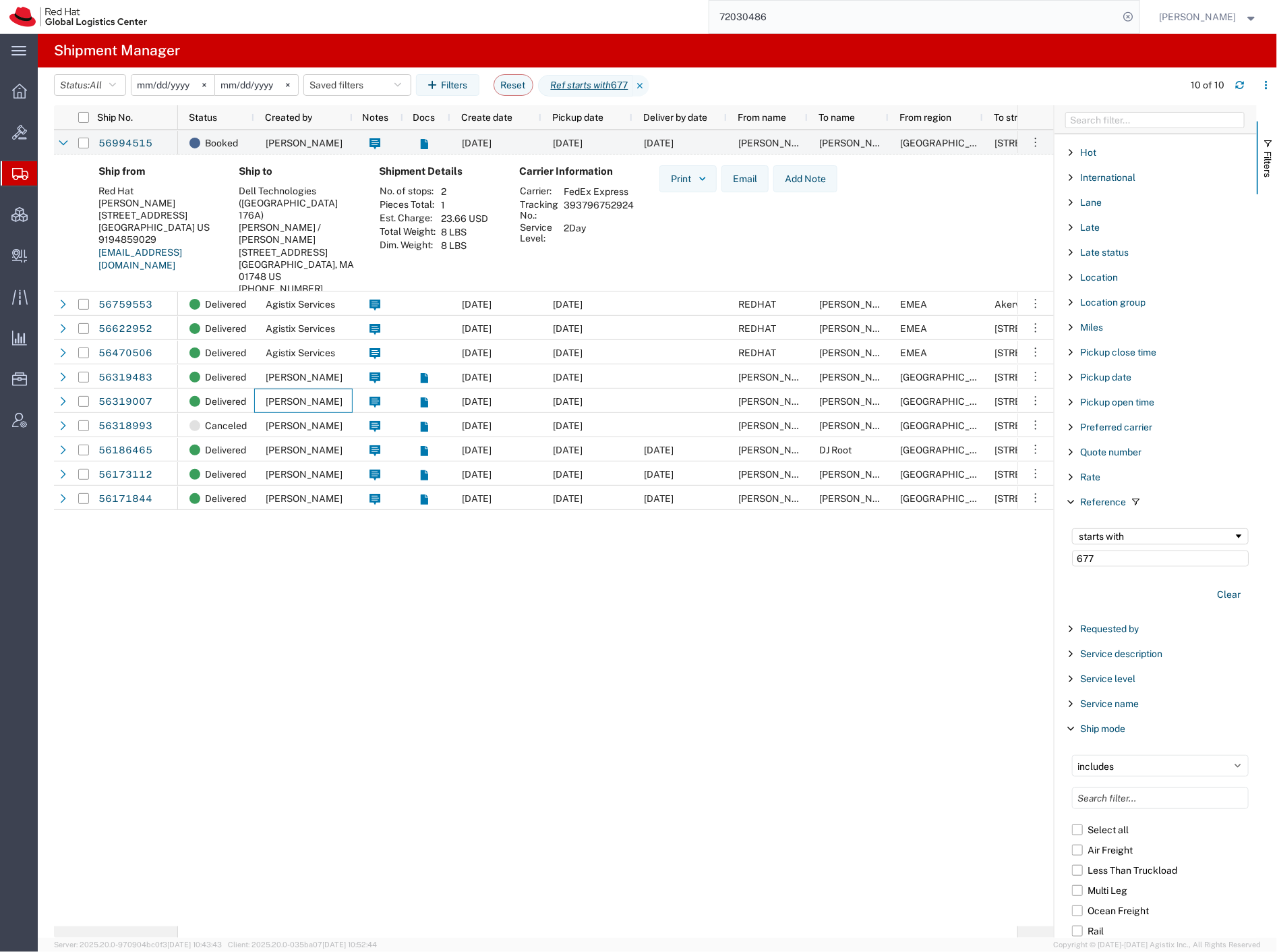
scroll to position [651, 0]
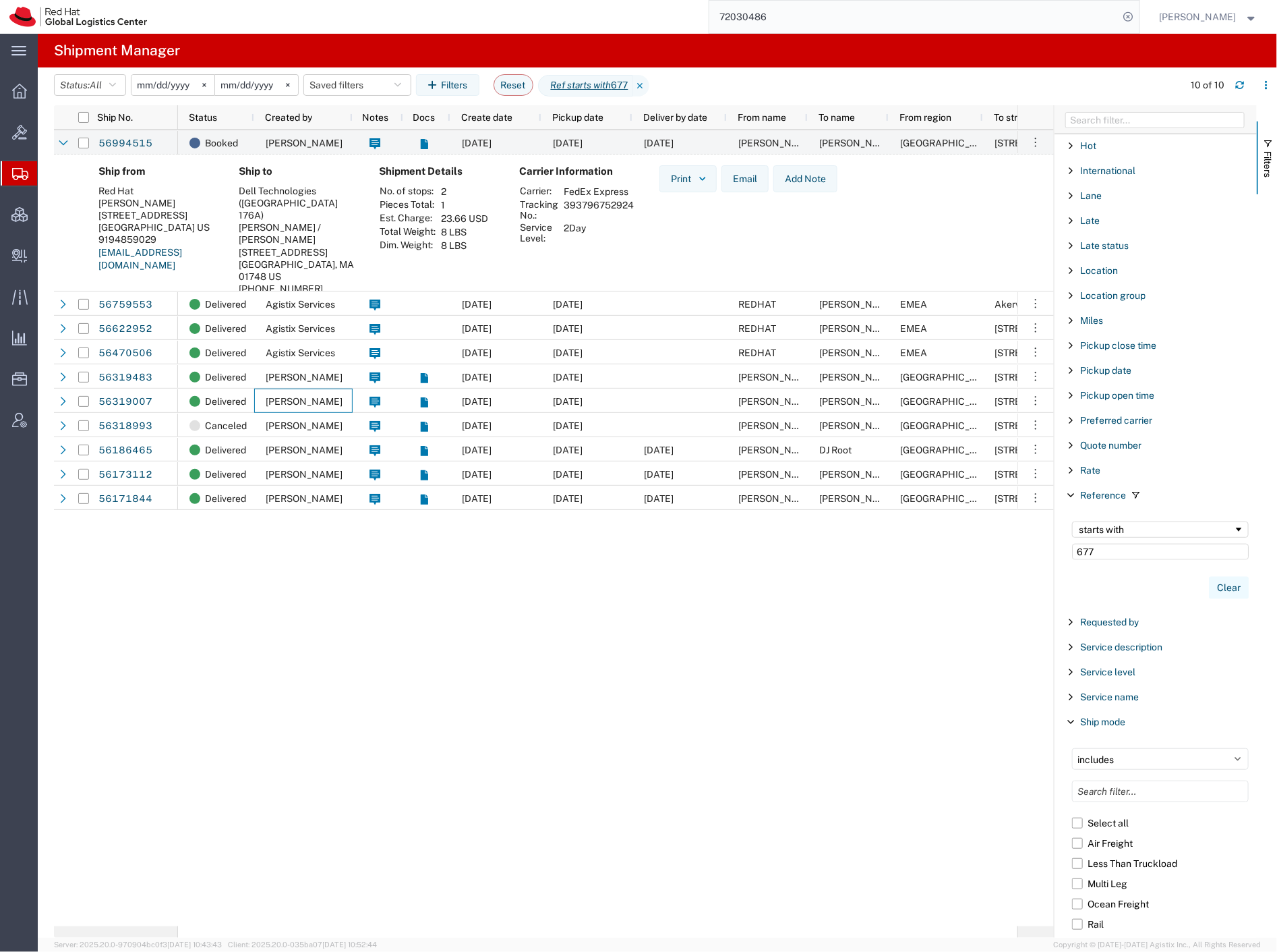
click at [1222, 584] on button "Clear" at bounding box center [1229, 587] width 40 height 22
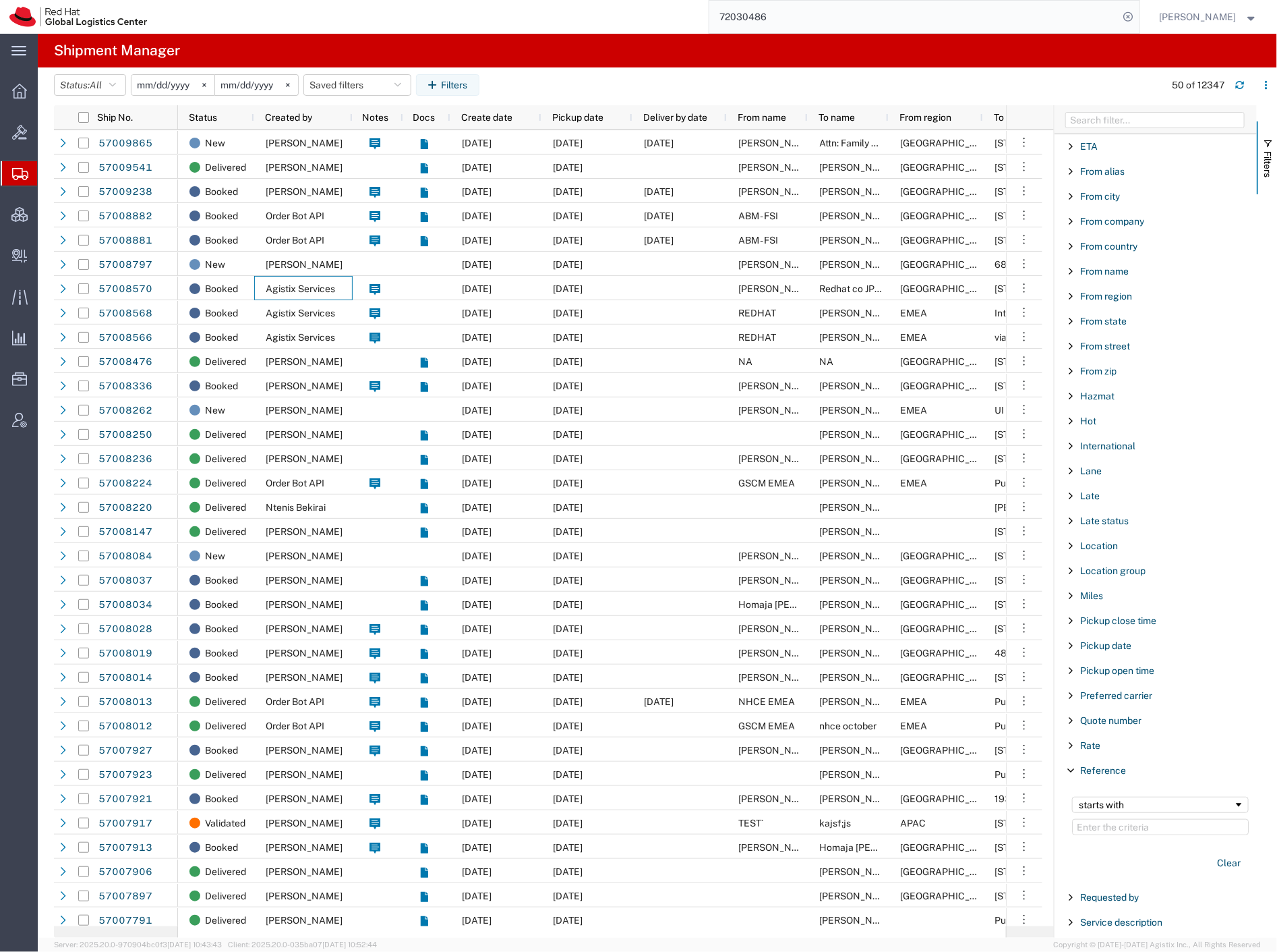
scroll to position [351, 0]
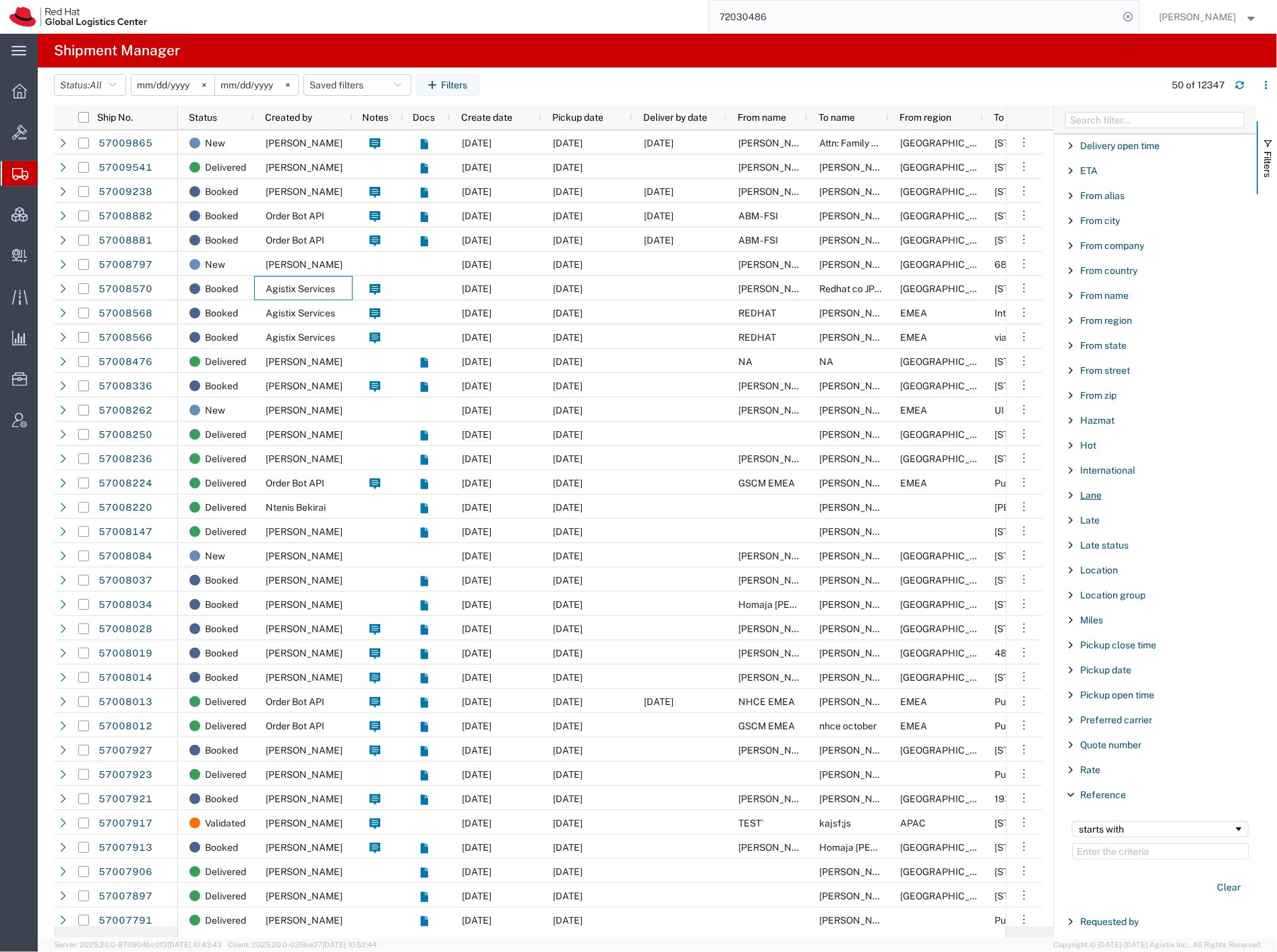
click at [1095, 497] on span "Lane" at bounding box center [1091, 495] width 21 height 11
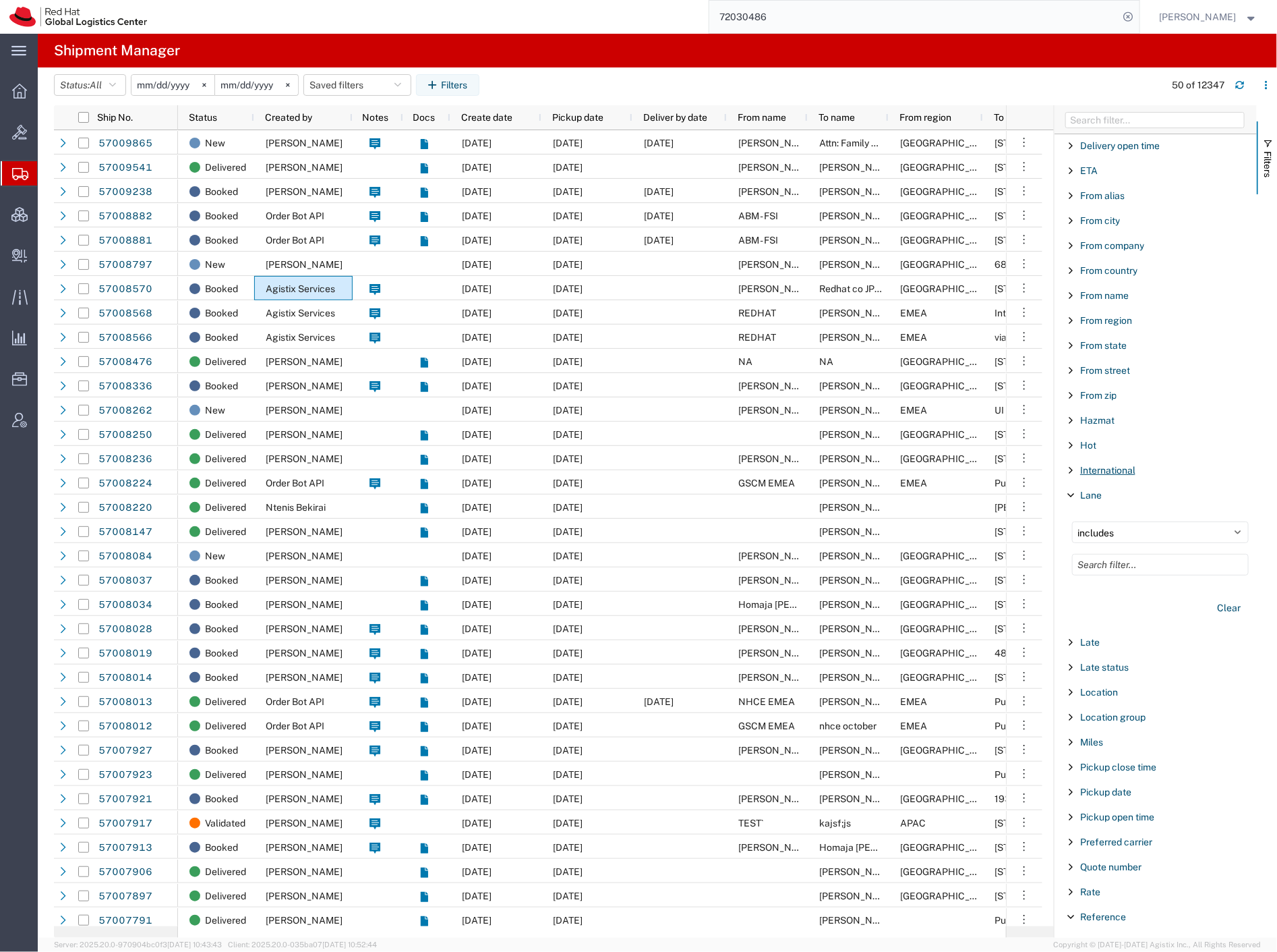
scroll to position [275, 0]
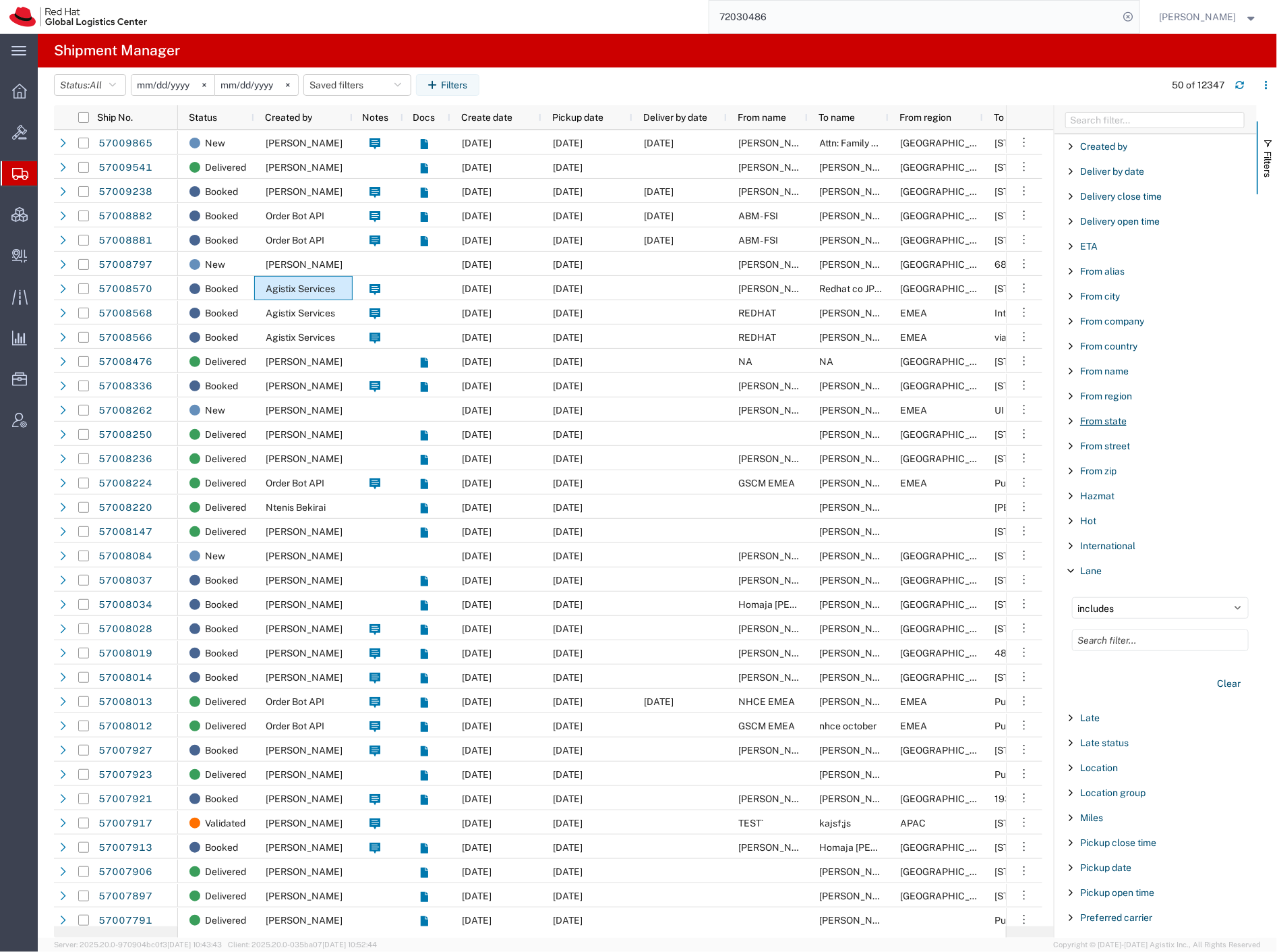
click at [1104, 421] on span "From state" at bounding box center [1103, 420] width 47 height 11
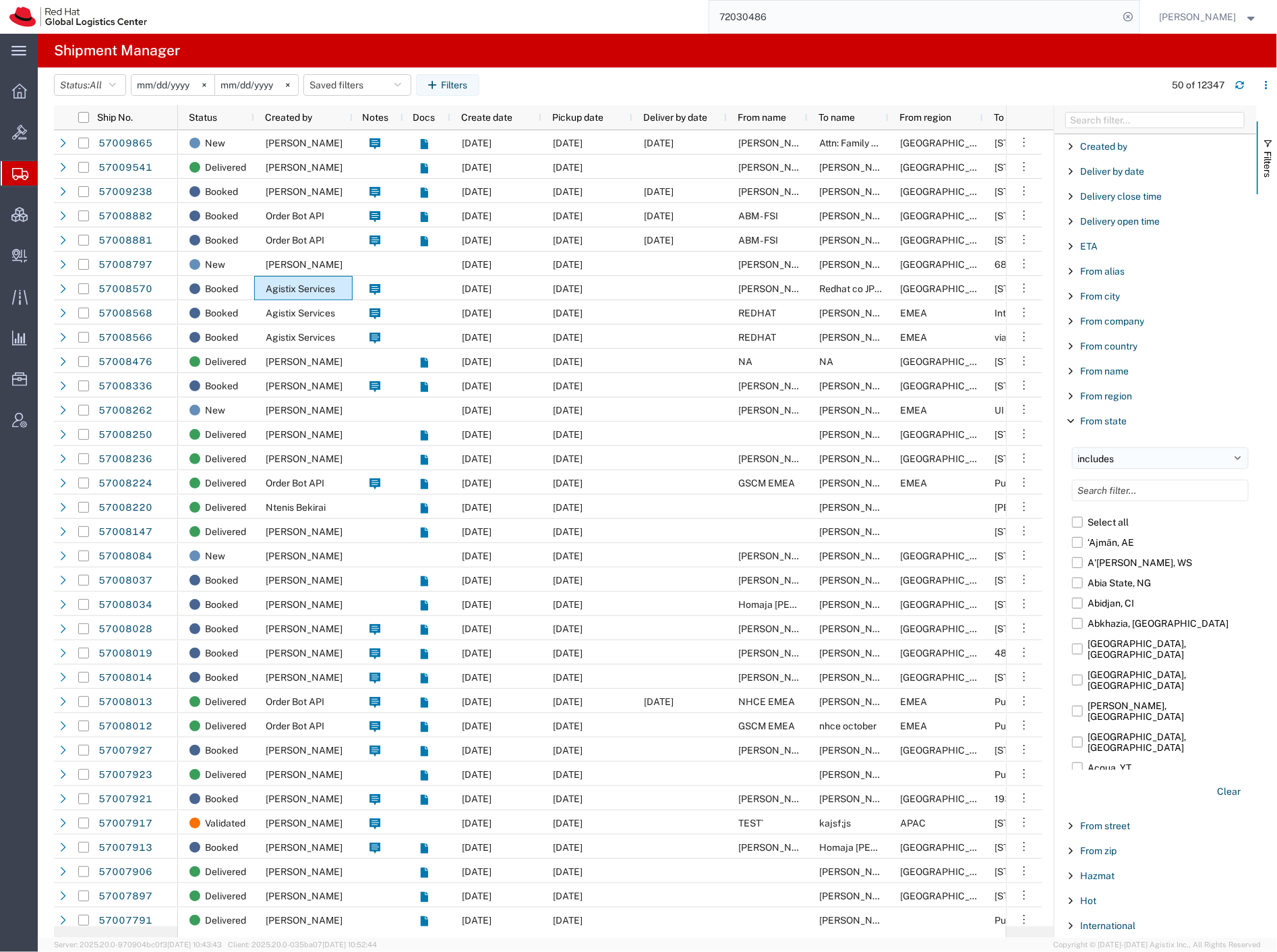
click at [1118, 457] on select "includes excludes" at bounding box center [1161, 458] width 177 height 21
click at [1116, 491] on input "Filter List 66 Filters" at bounding box center [1161, 490] width 177 height 21
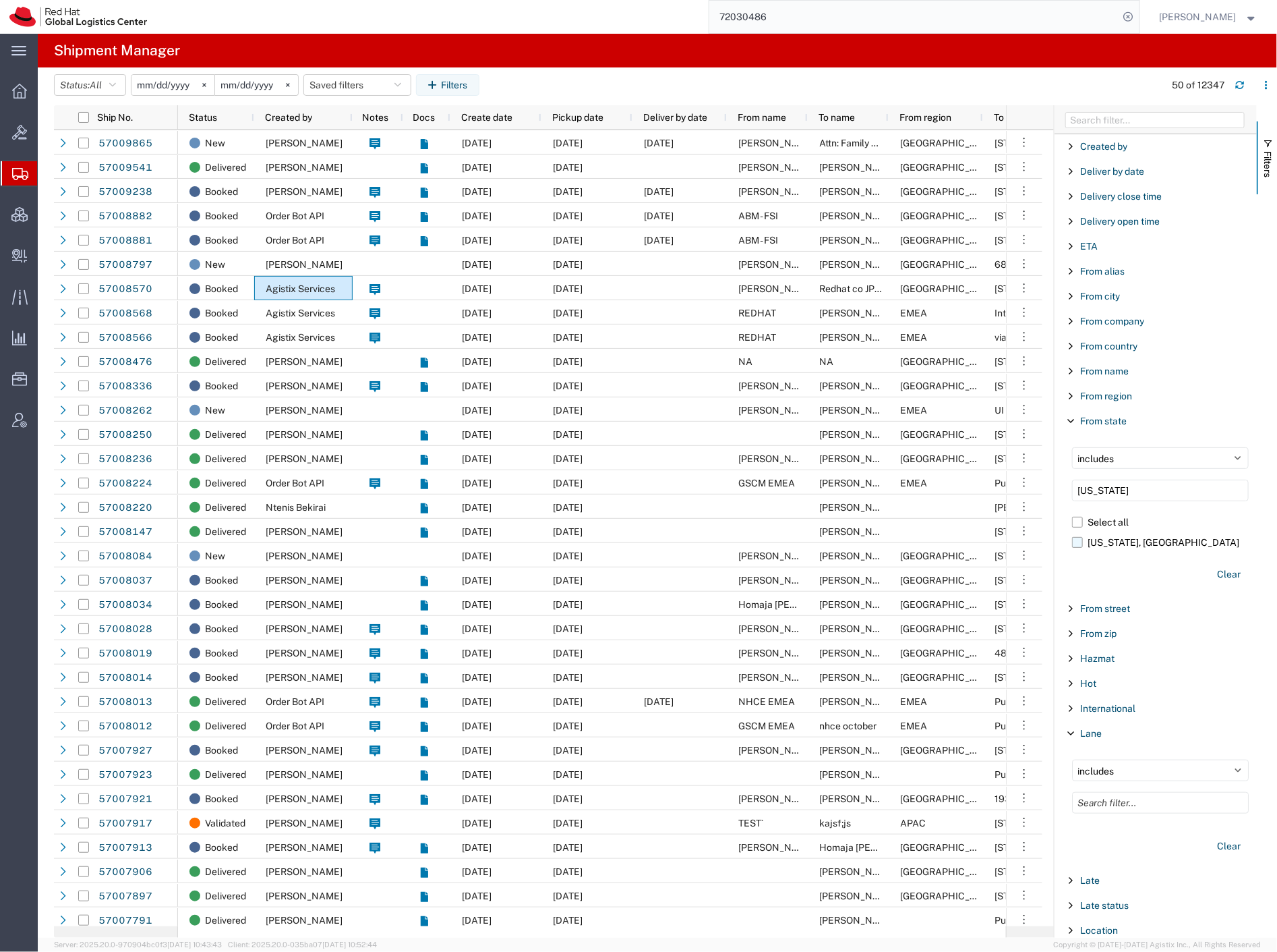
type input "texas"
click at [1113, 547] on label "Texas, US" at bounding box center [1161, 542] width 177 height 20
click at [0, 0] on input "Texas, US" at bounding box center [0, 0] width 0 height 0
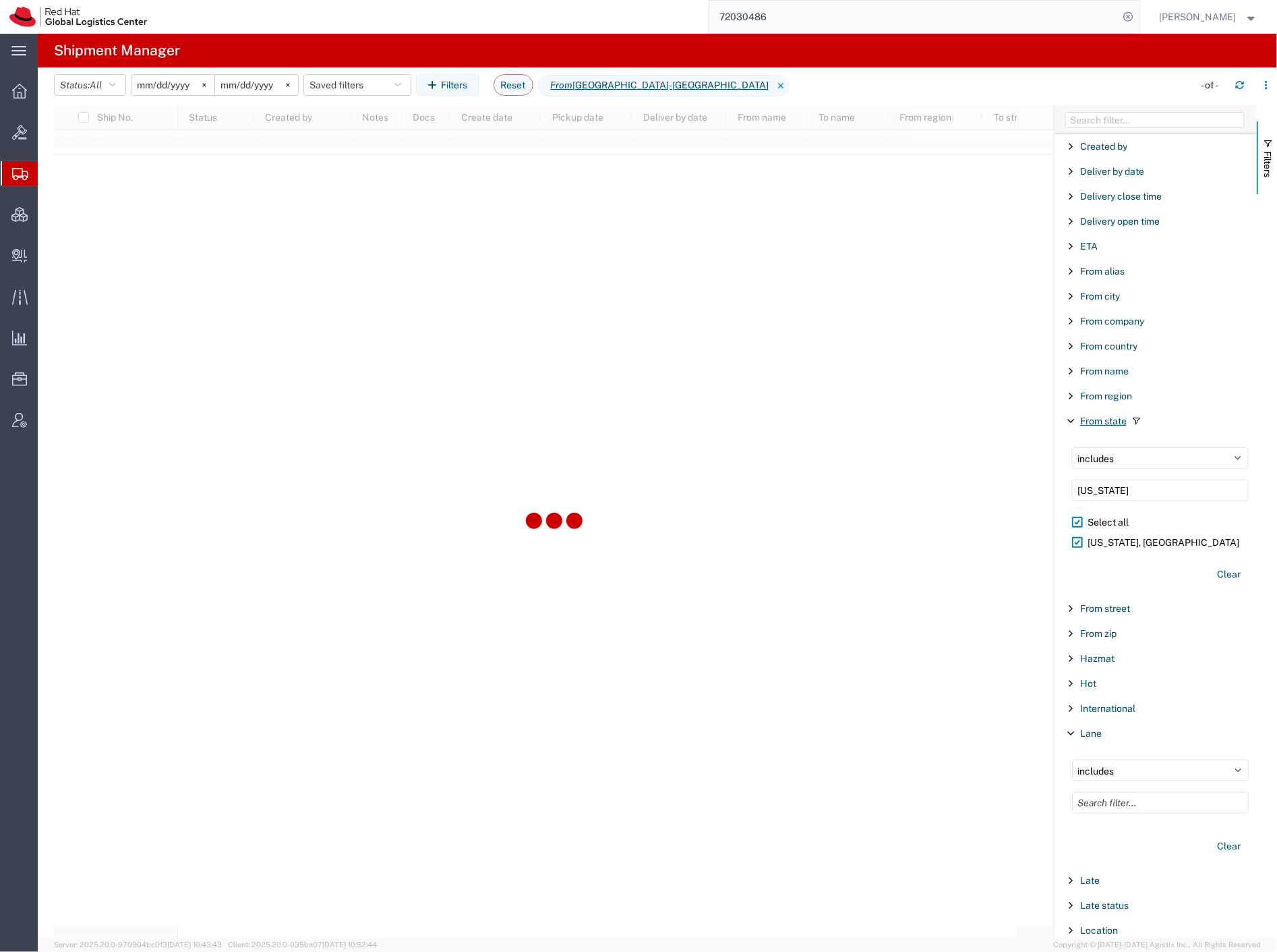
click at [1115, 421] on span "From state" at bounding box center [1103, 420] width 47 height 11
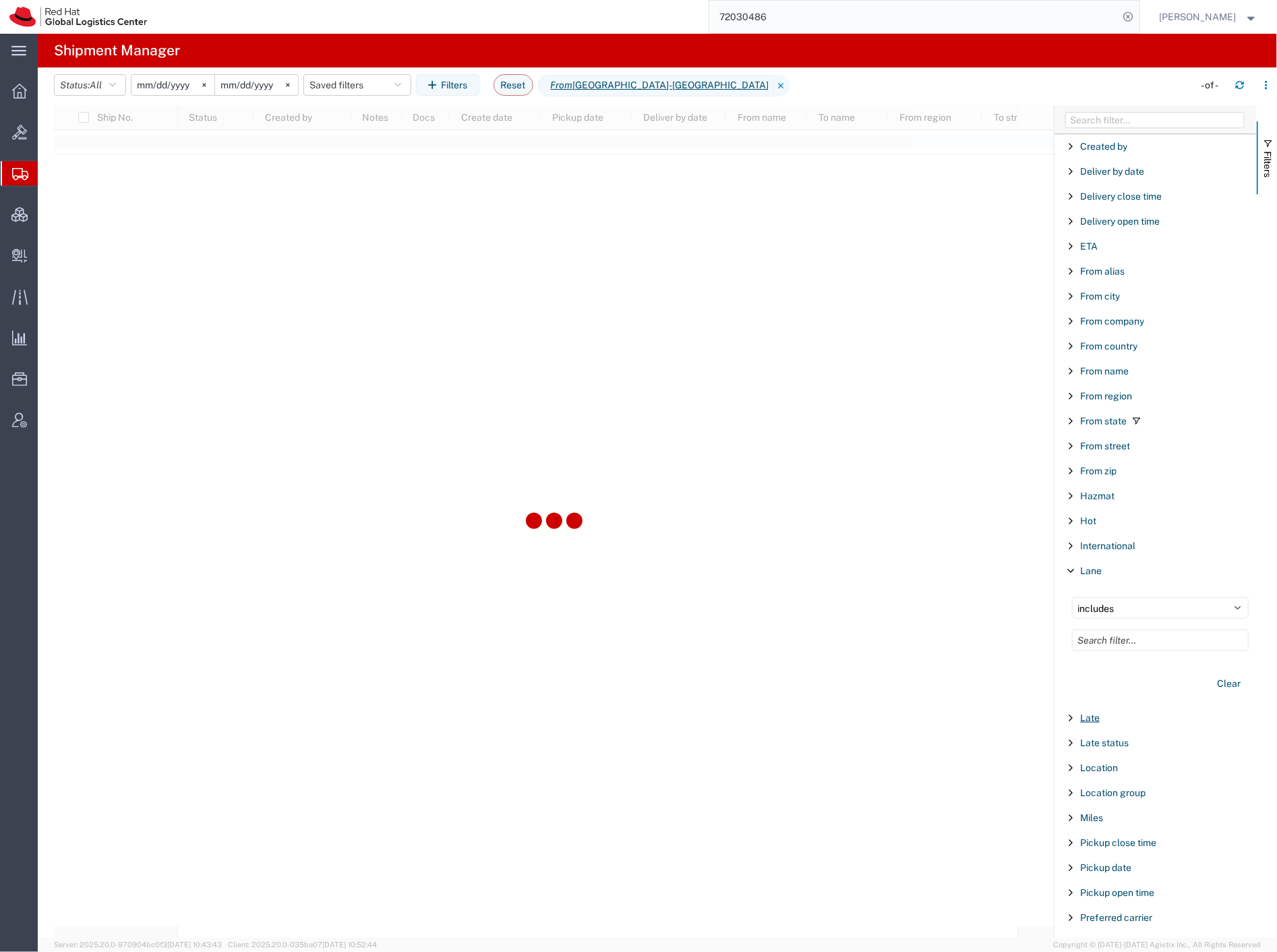
click at [1090, 716] on span "Late" at bounding box center [1090, 717] width 20 height 11
click at [1088, 722] on span "Late" at bounding box center [1090, 717] width 20 height 11
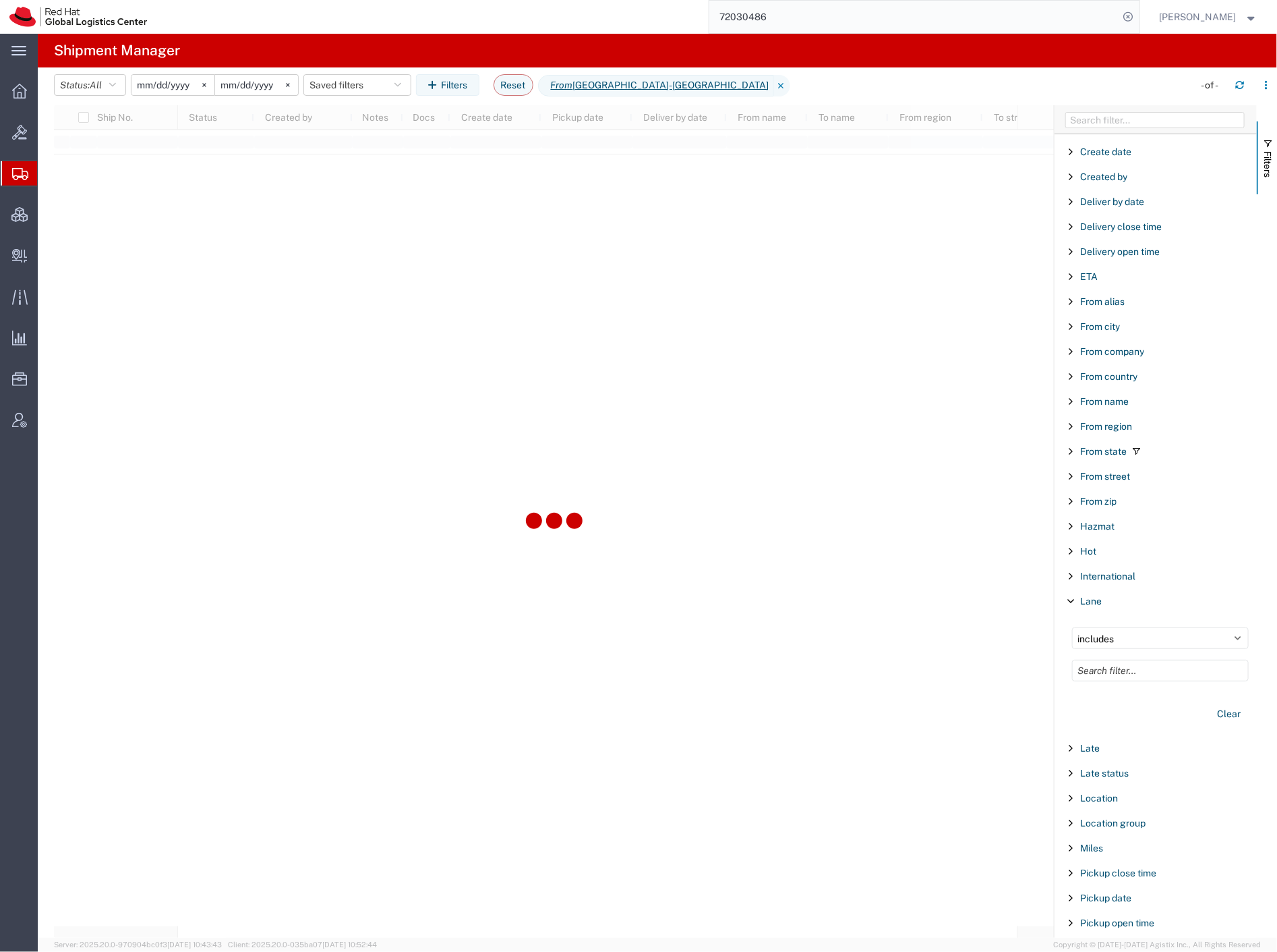
scroll to position [201, 0]
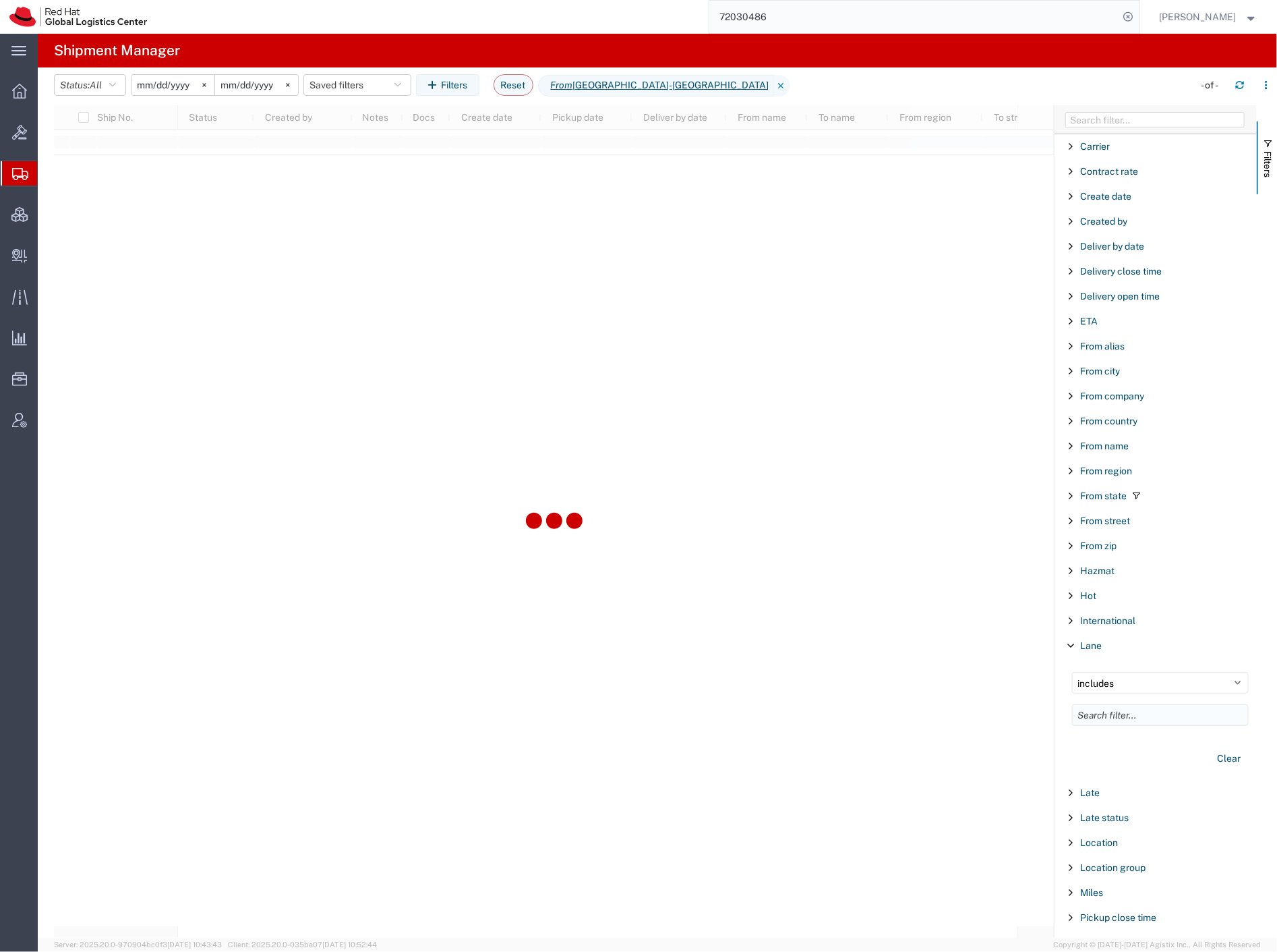
click at [1121, 714] on input "Filter List 66 Filters" at bounding box center [1161, 715] width 177 height 21
click at [1132, 691] on select "includes" at bounding box center [1161, 682] width 177 height 21
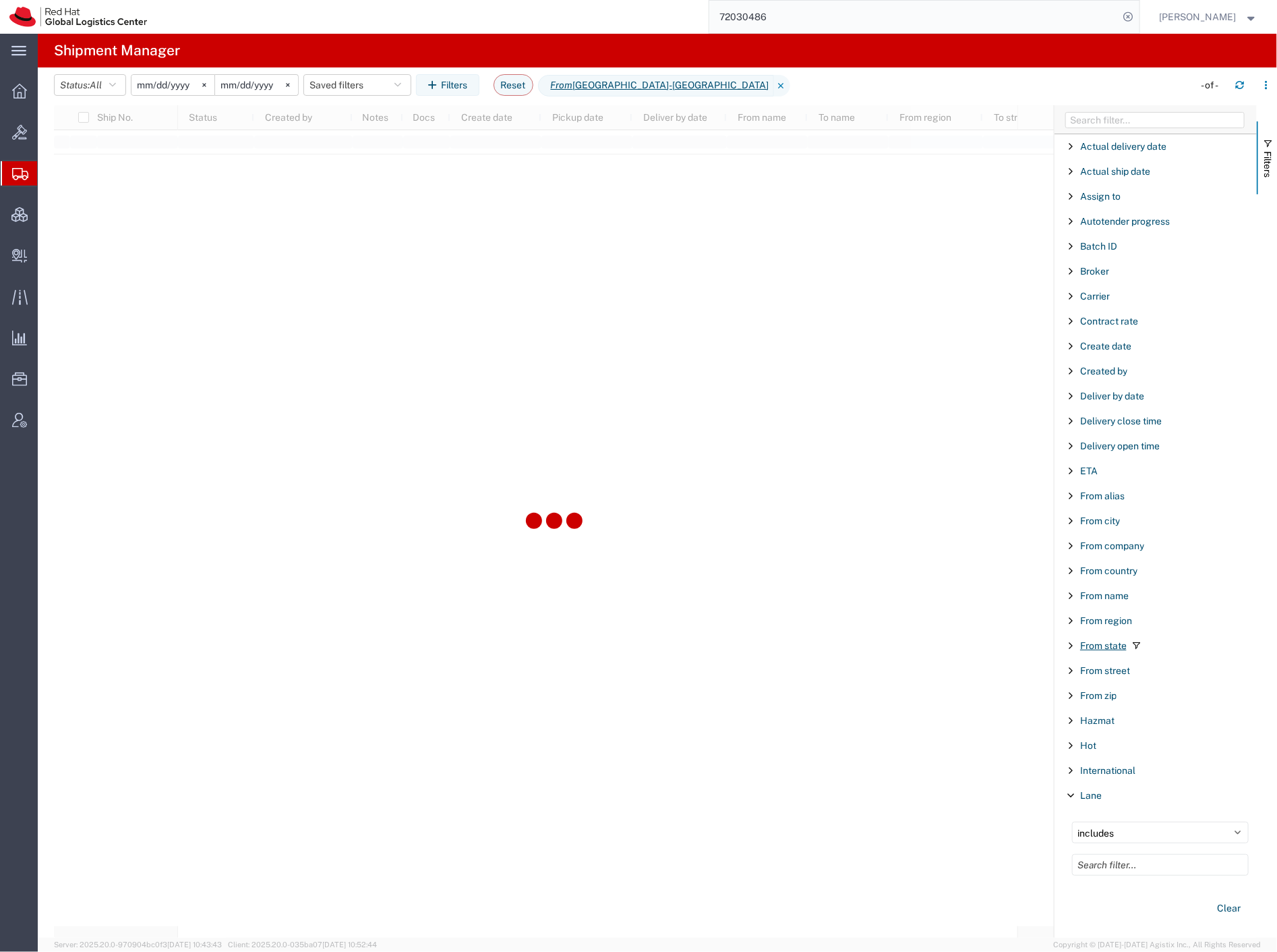
scroll to position [0, 0]
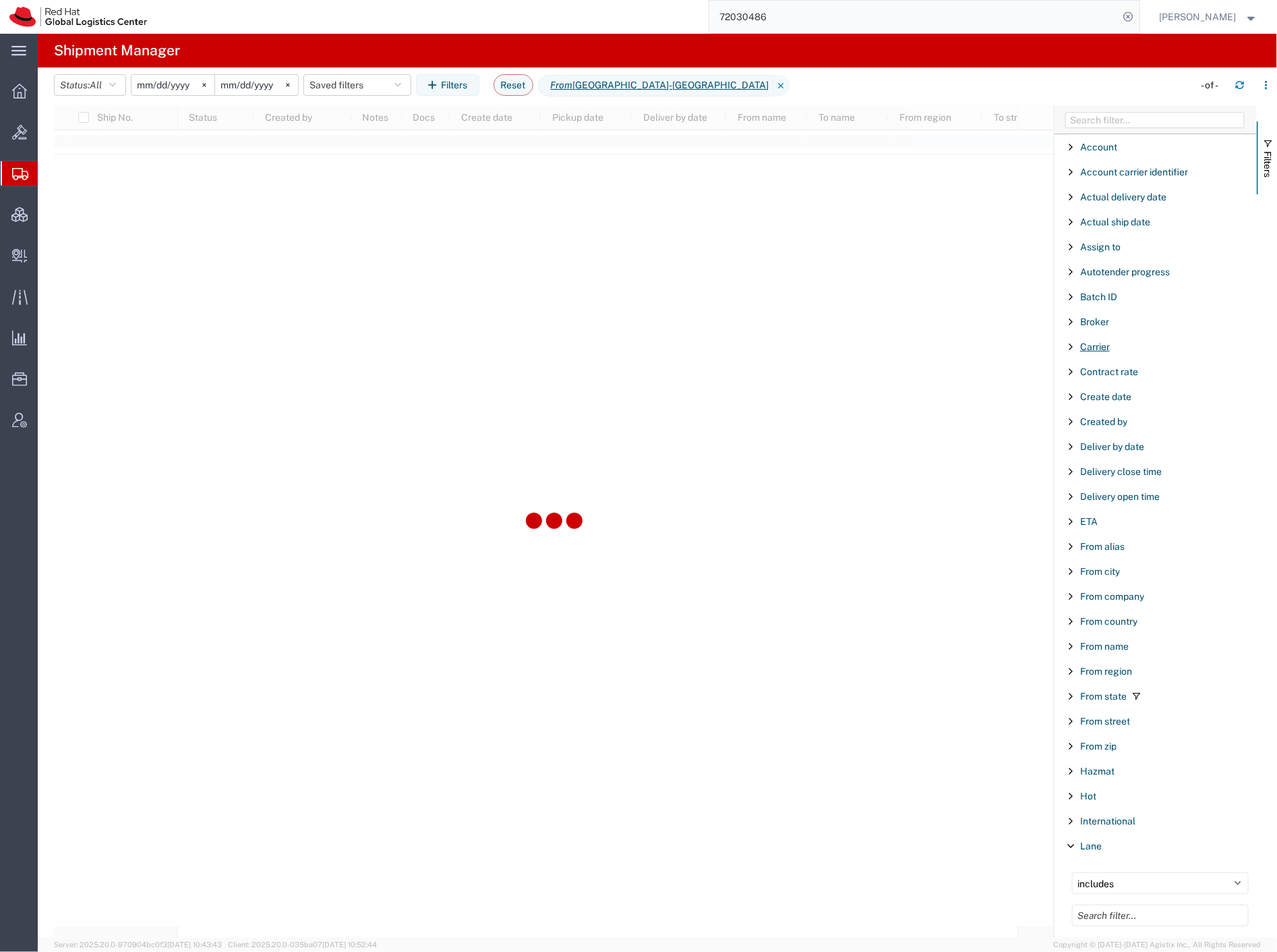
click at [1091, 344] on span "Carrier" at bounding box center [1095, 347] width 29 height 11
click at [1103, 342] on span "Carrier" at bounding box center [1095, 347] width 29 height 11
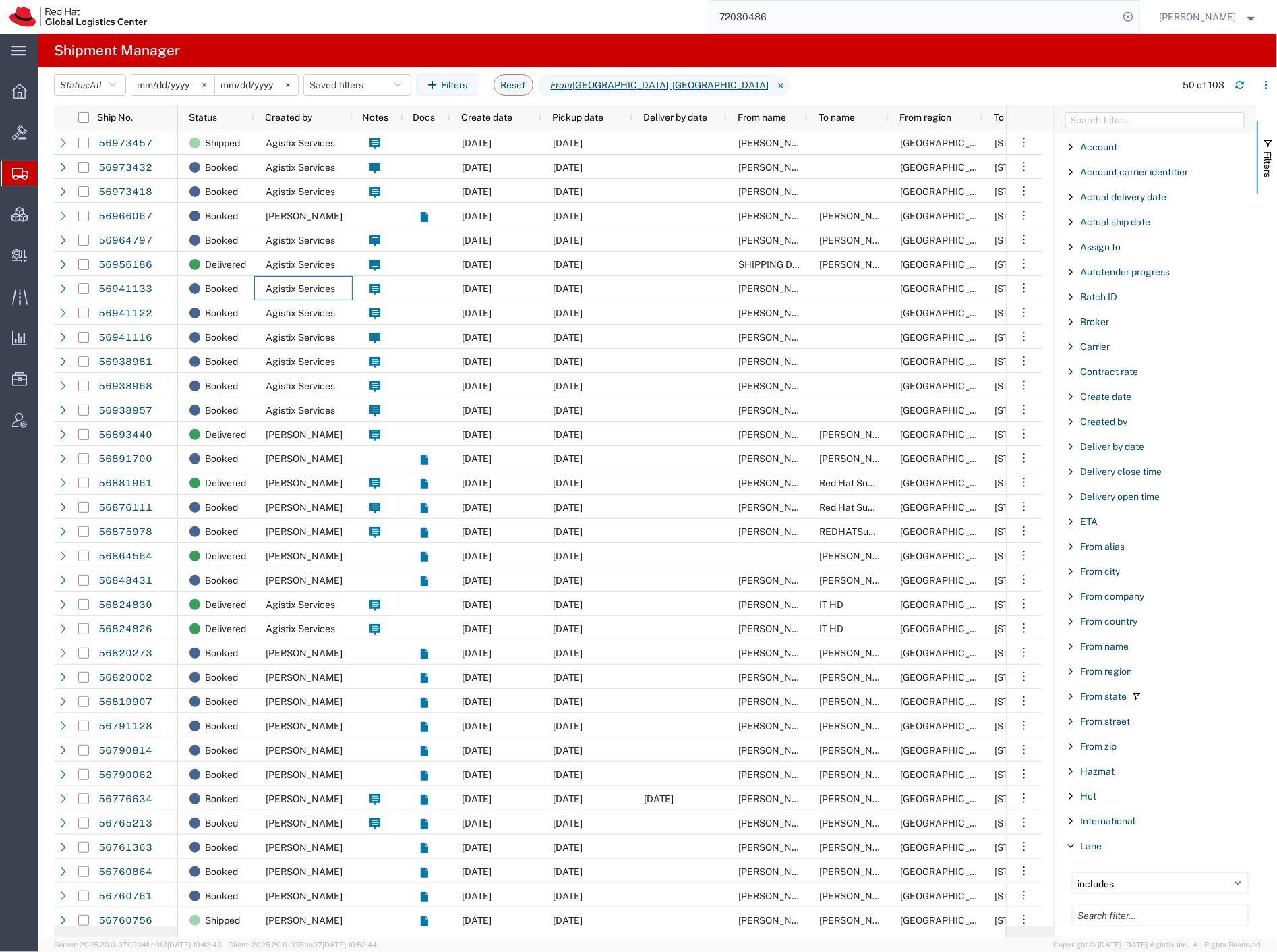
click at [1106, 421] on span "Created by" at bounding box center [1104, 421] width 48 height 11
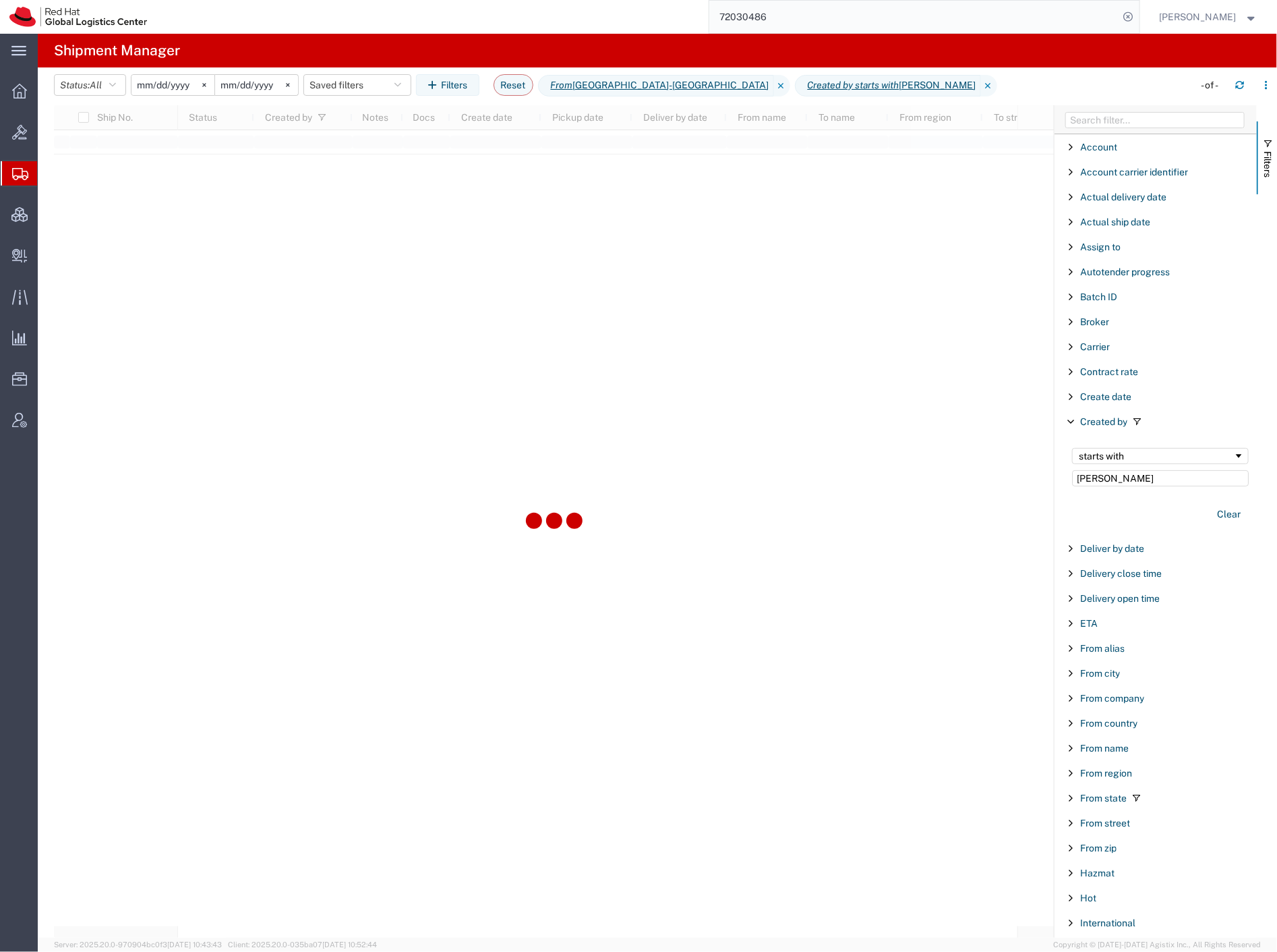
type input "kirk"
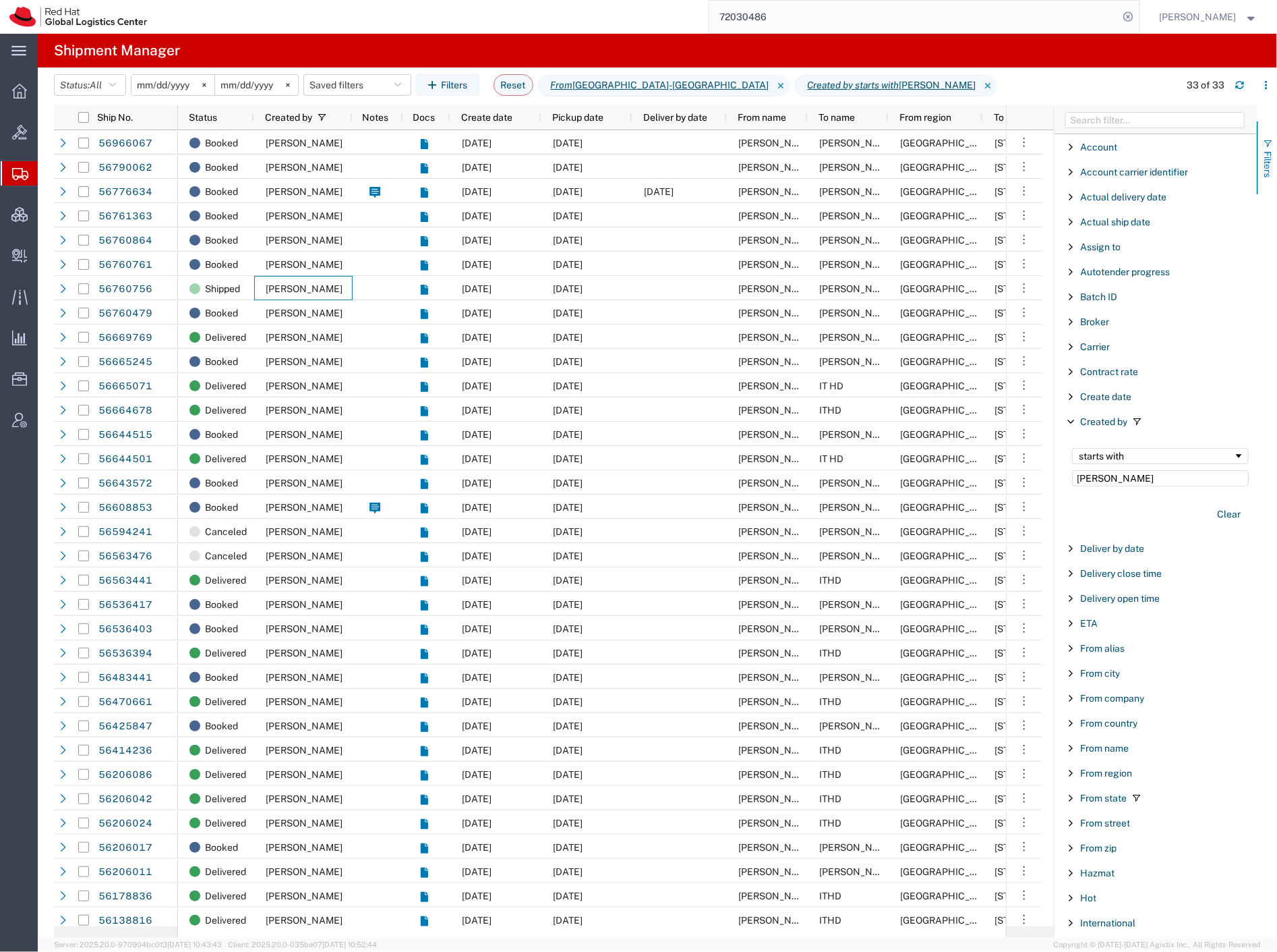
click at [1265, 170] on span "Filters" at bounding box center [1267, 164] width 11 height 26
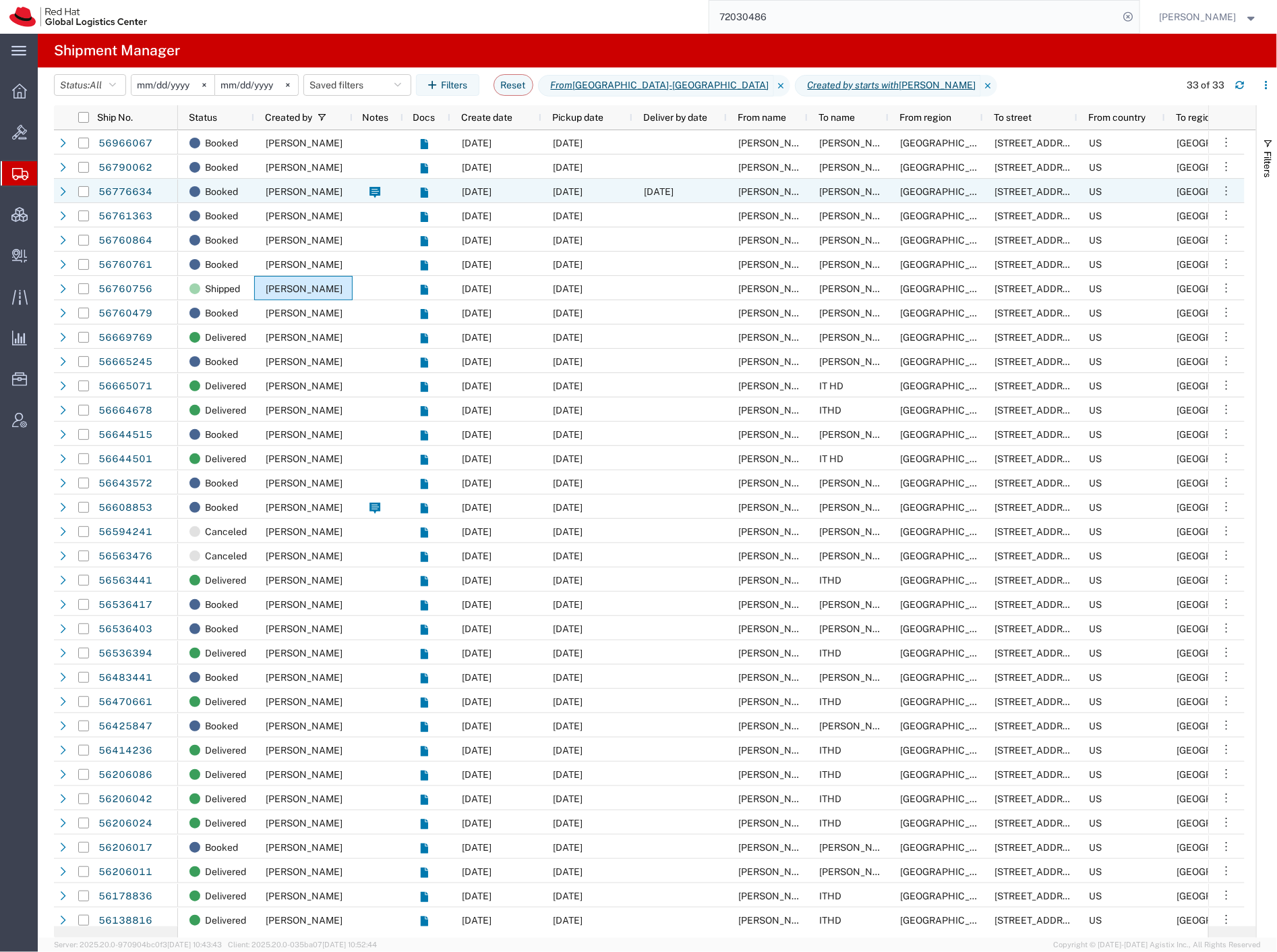
click at [846, 193] on span "Kate Mulder" at bounding box center [858, 191] width 77 height 11
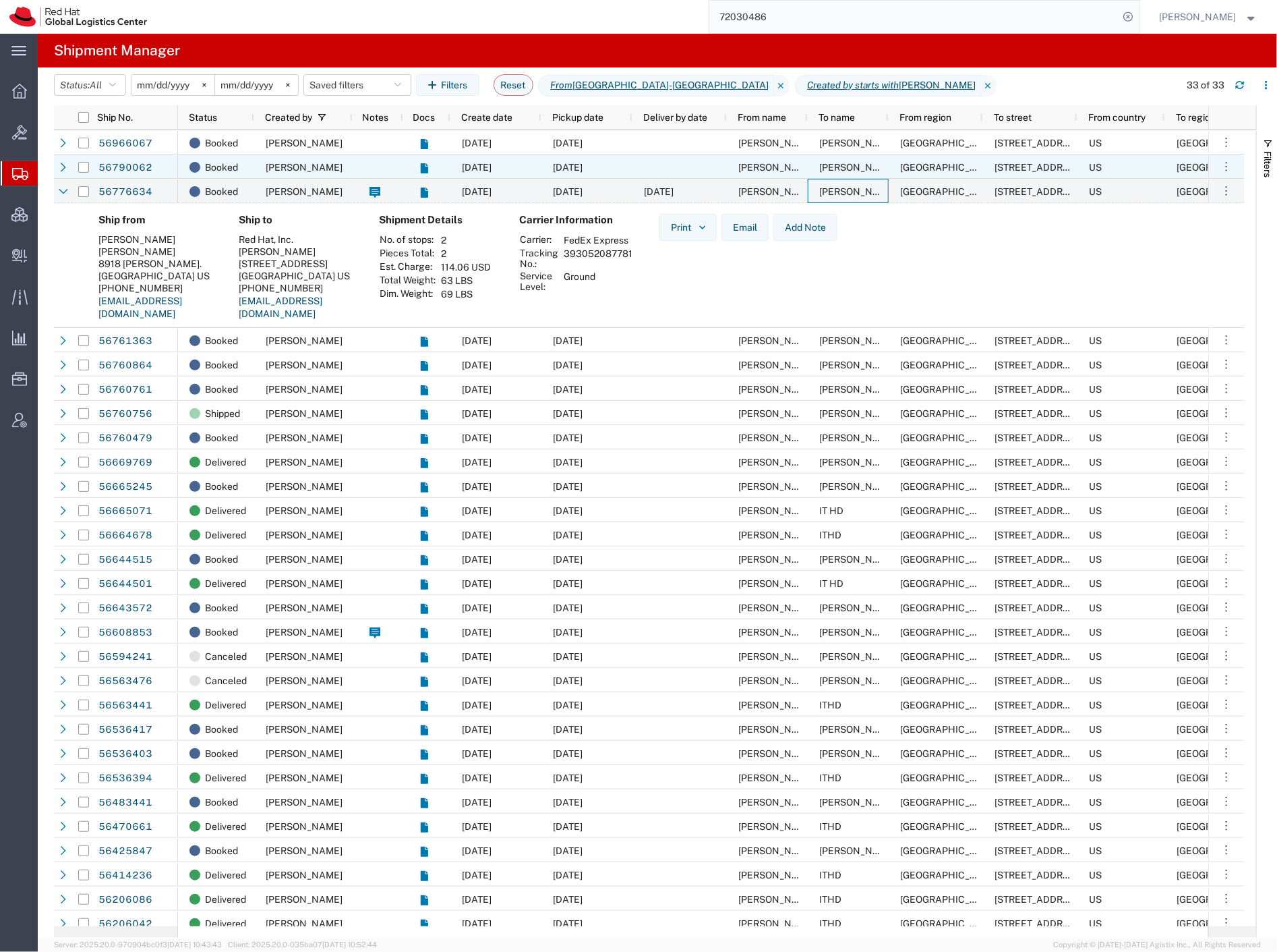
click at [844, 167] on span "[PERSON_NAME]" at bounding box center [858, 167] width 77 height 11
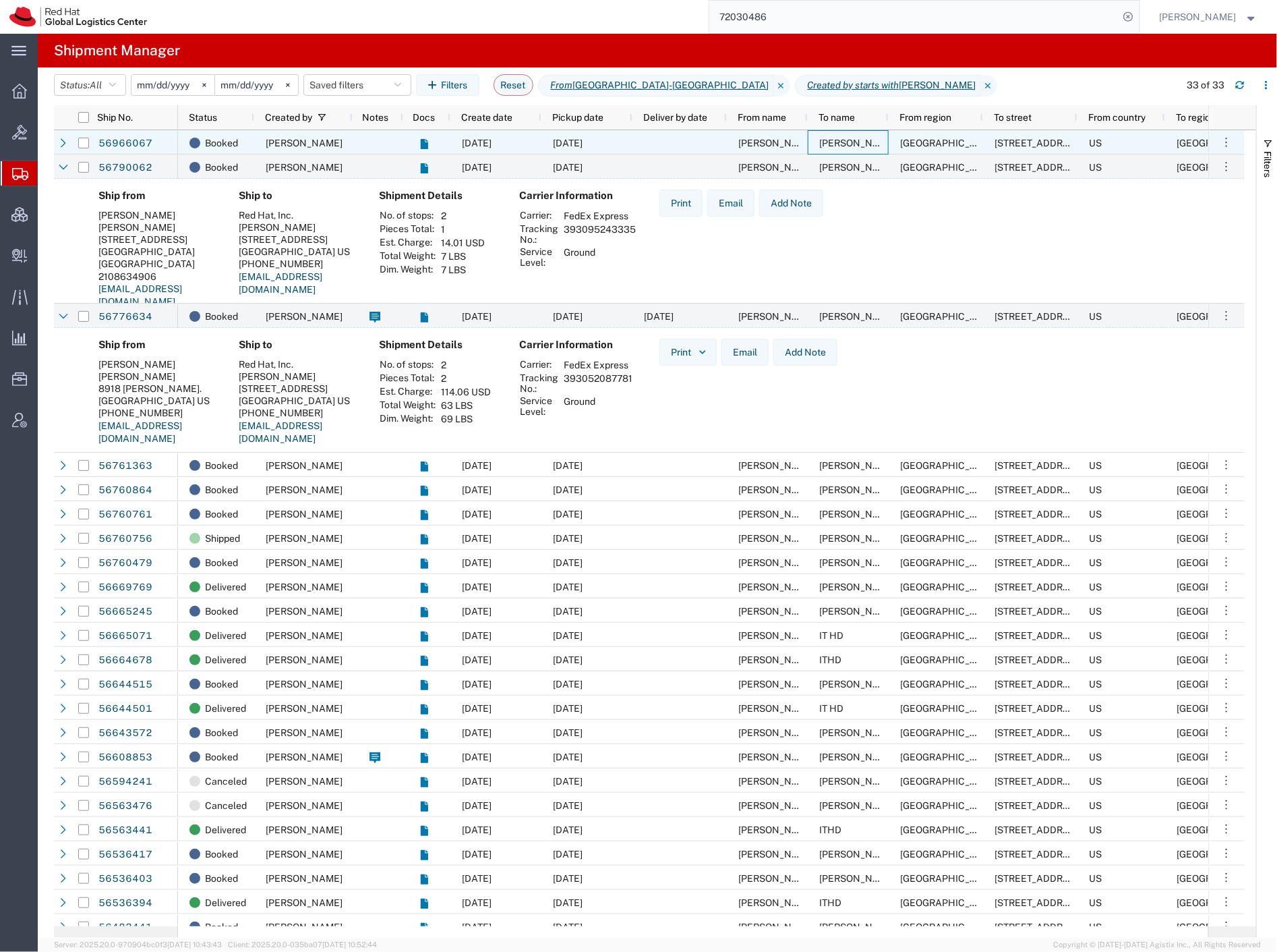
click at [844, 146] on span "[PERSON_NAME]" at bounding box center [858, 143] width 77 height 11
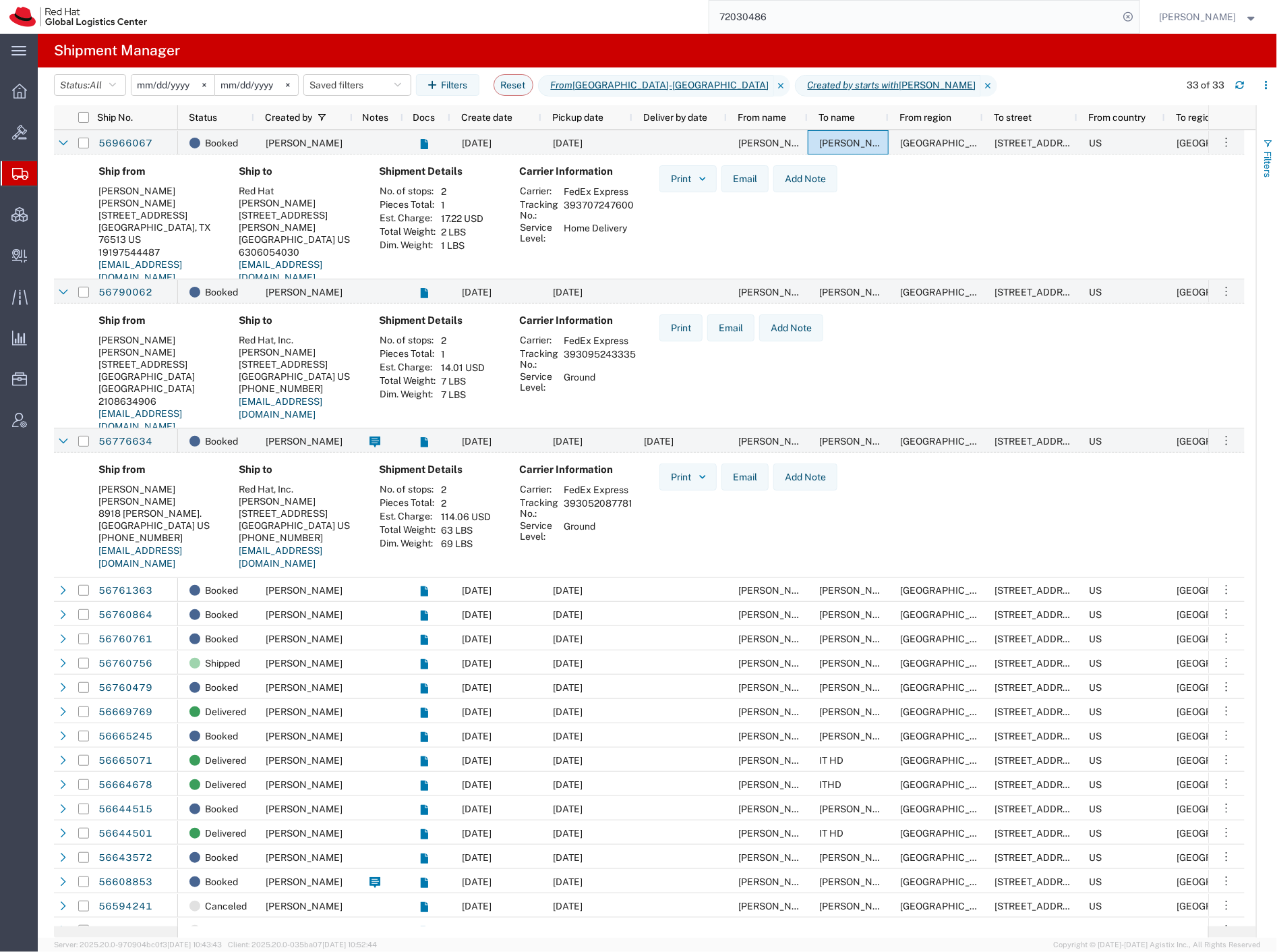
click at [1269, 170] on span "Filters" at bounding box center [1267, 164] width 11 height 26
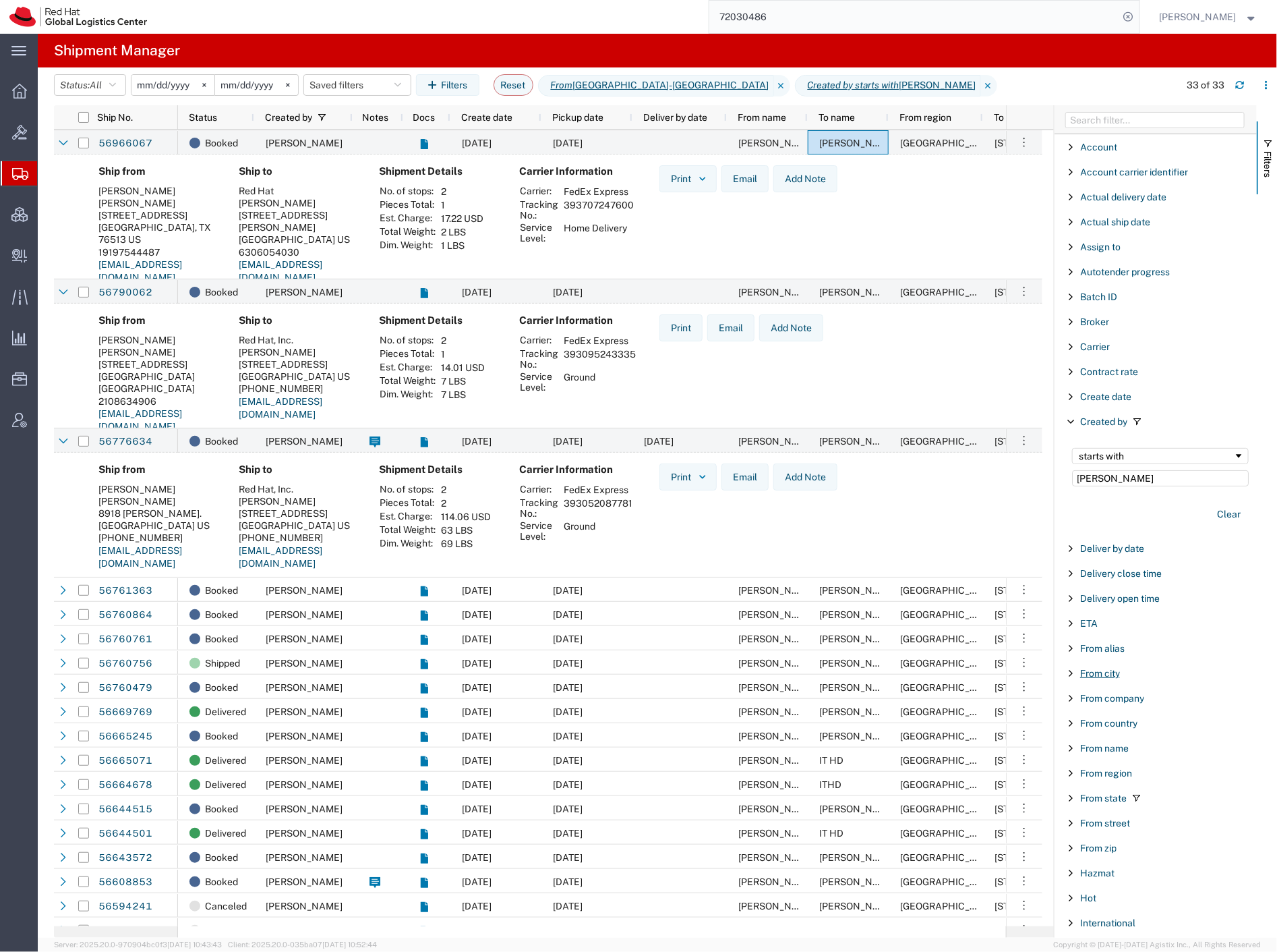
click at [1103, 672] on span "From city" at bounding box center [1100, 673] width 40 height 11
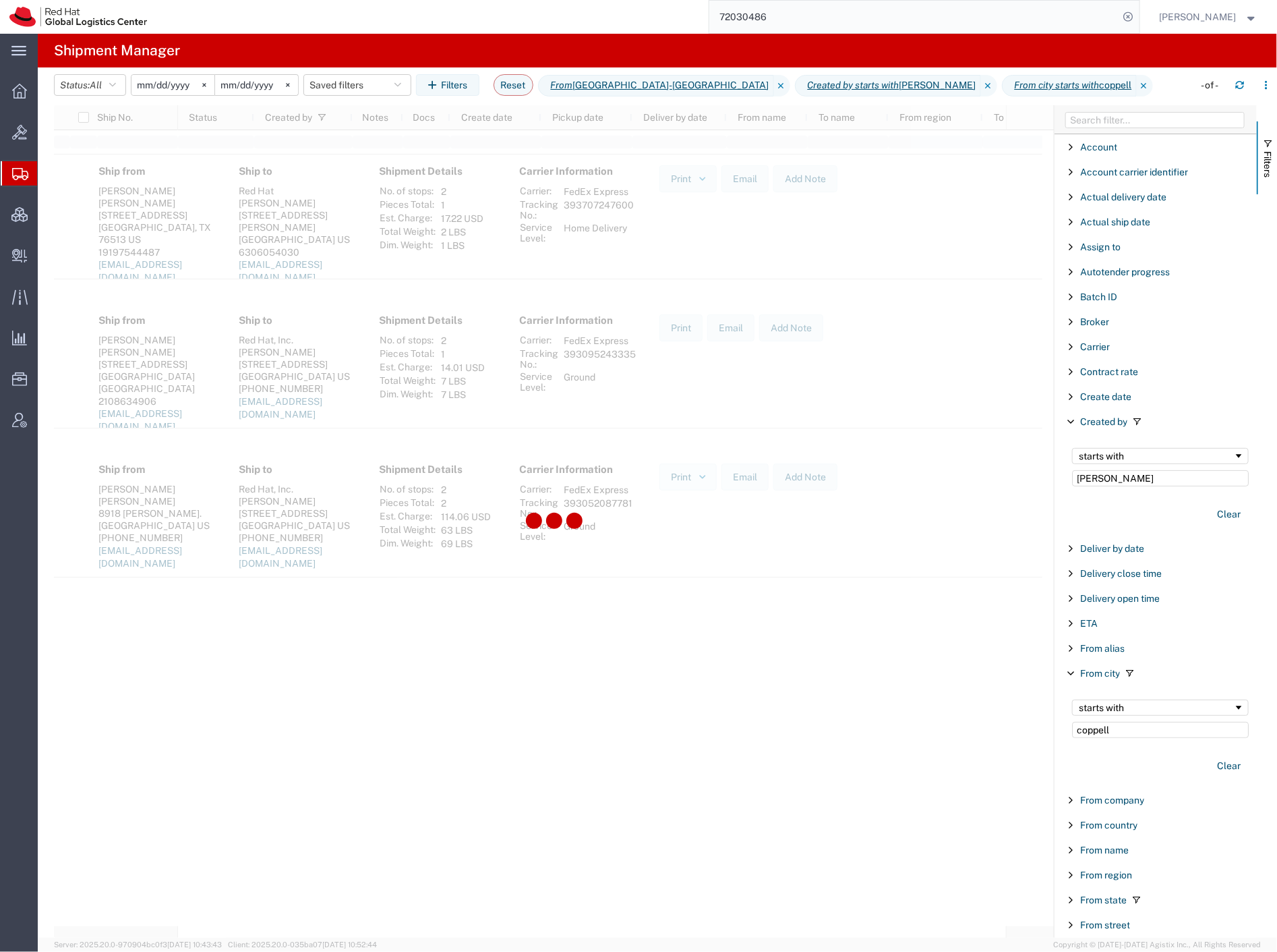
type input "coppell"
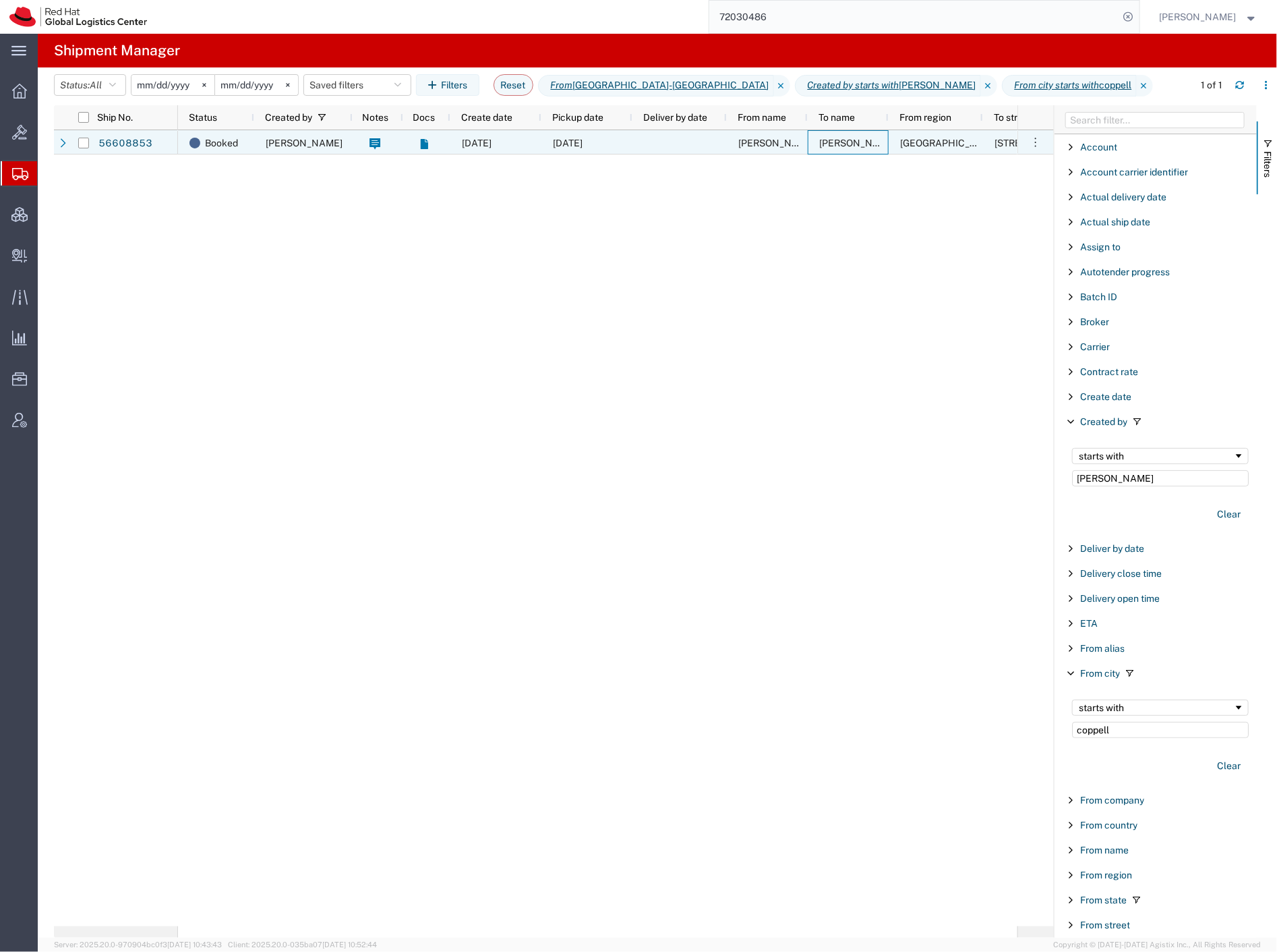
click at [682, 144] on div at bounding box center [679, 143] width 94 height 25
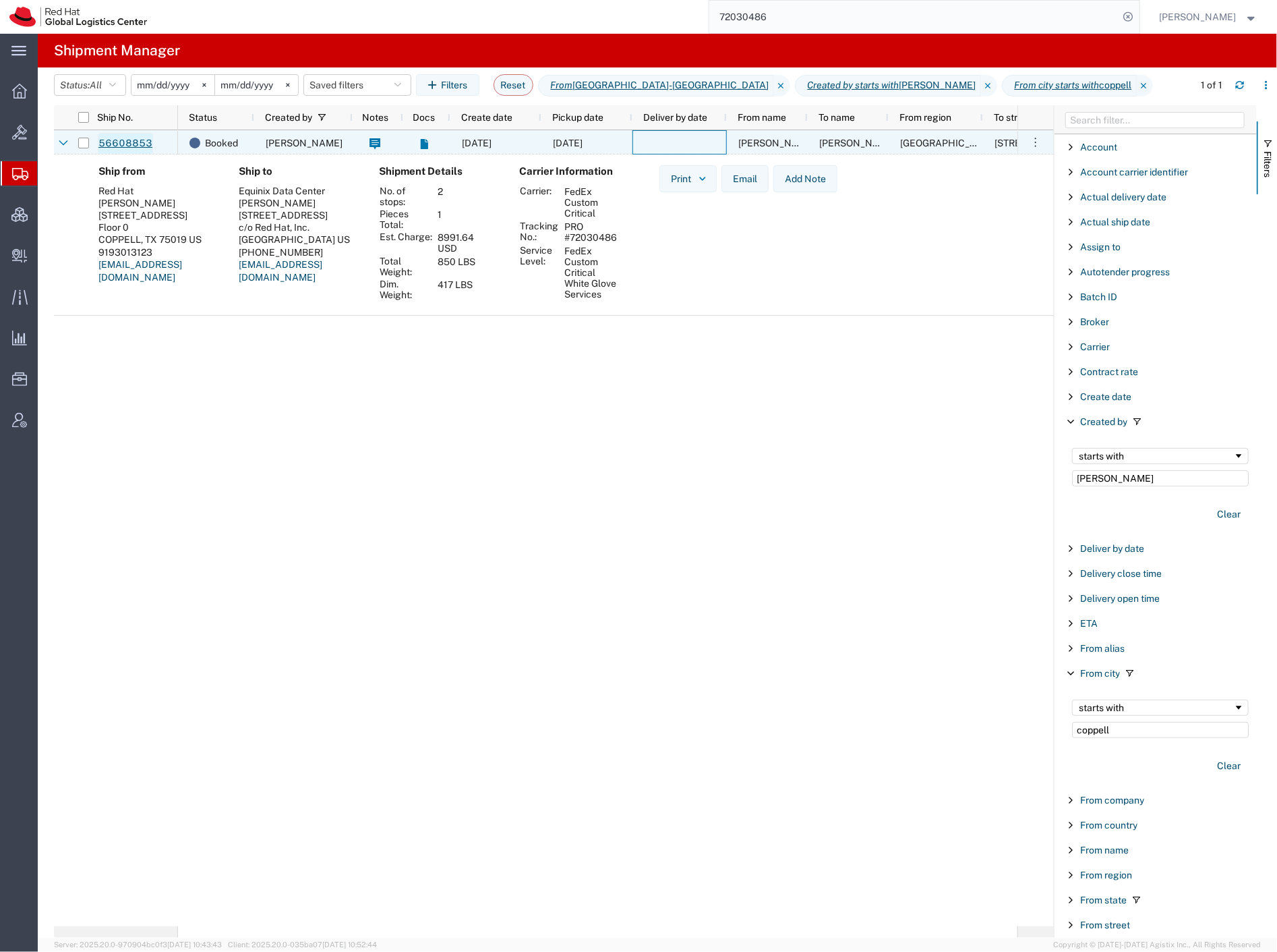
click at [130, 134] on link "56608853" at bounding box center [125, 143] width 56 height 21
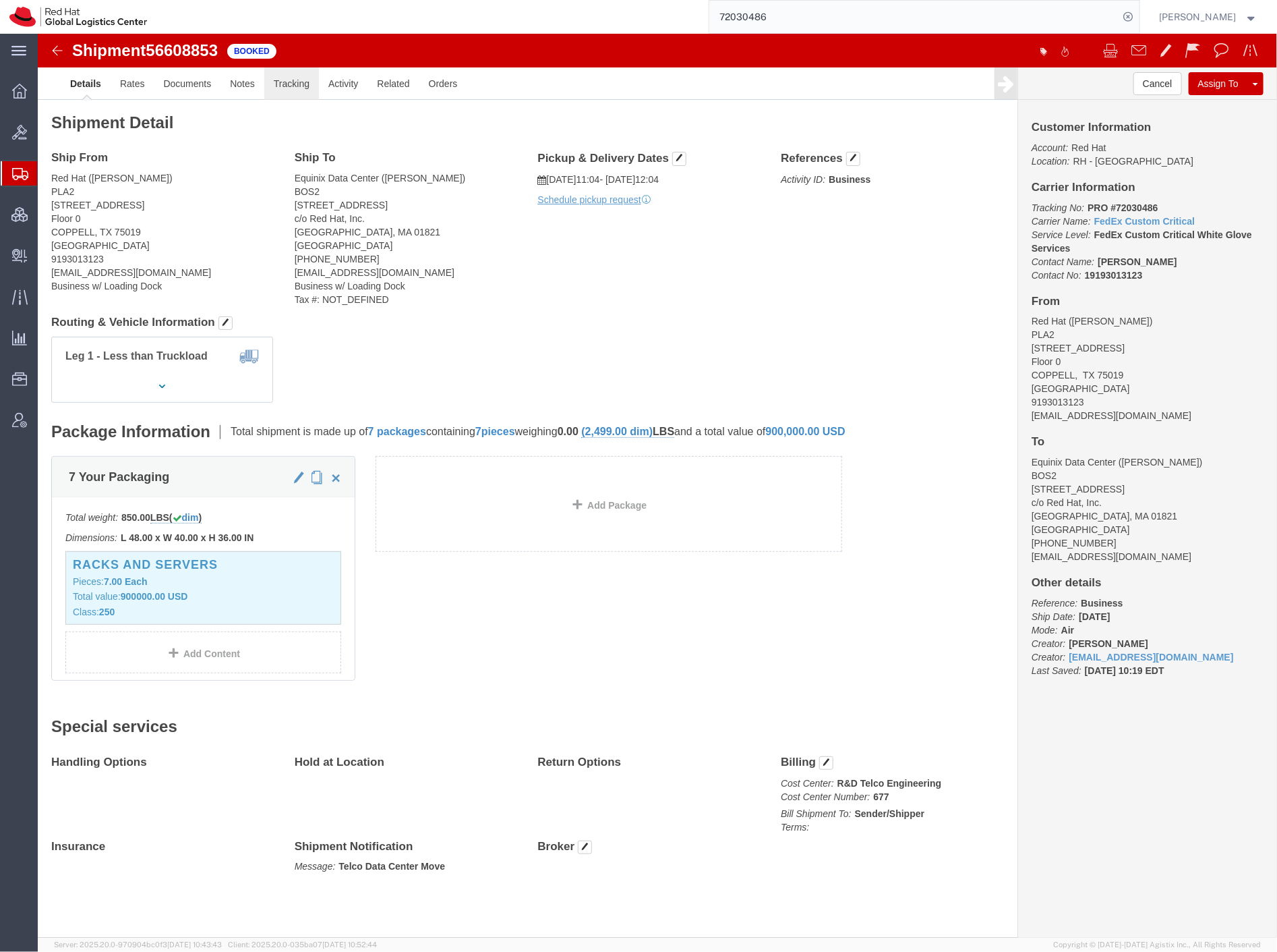
click link "Tracking"
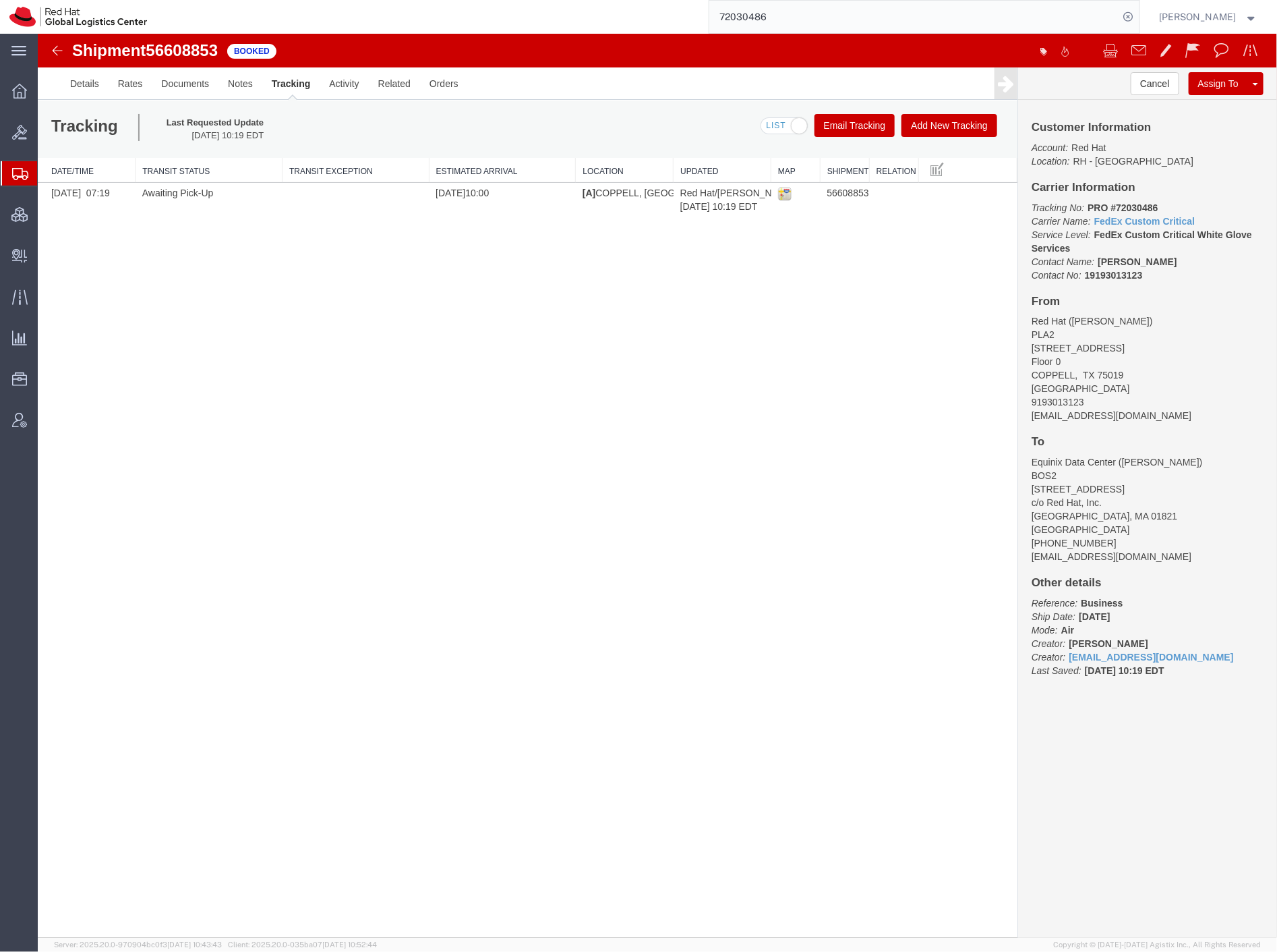
click at [940, 126] on button "Add New Tracking" at bounding box center [949, 125] width 96 height 23
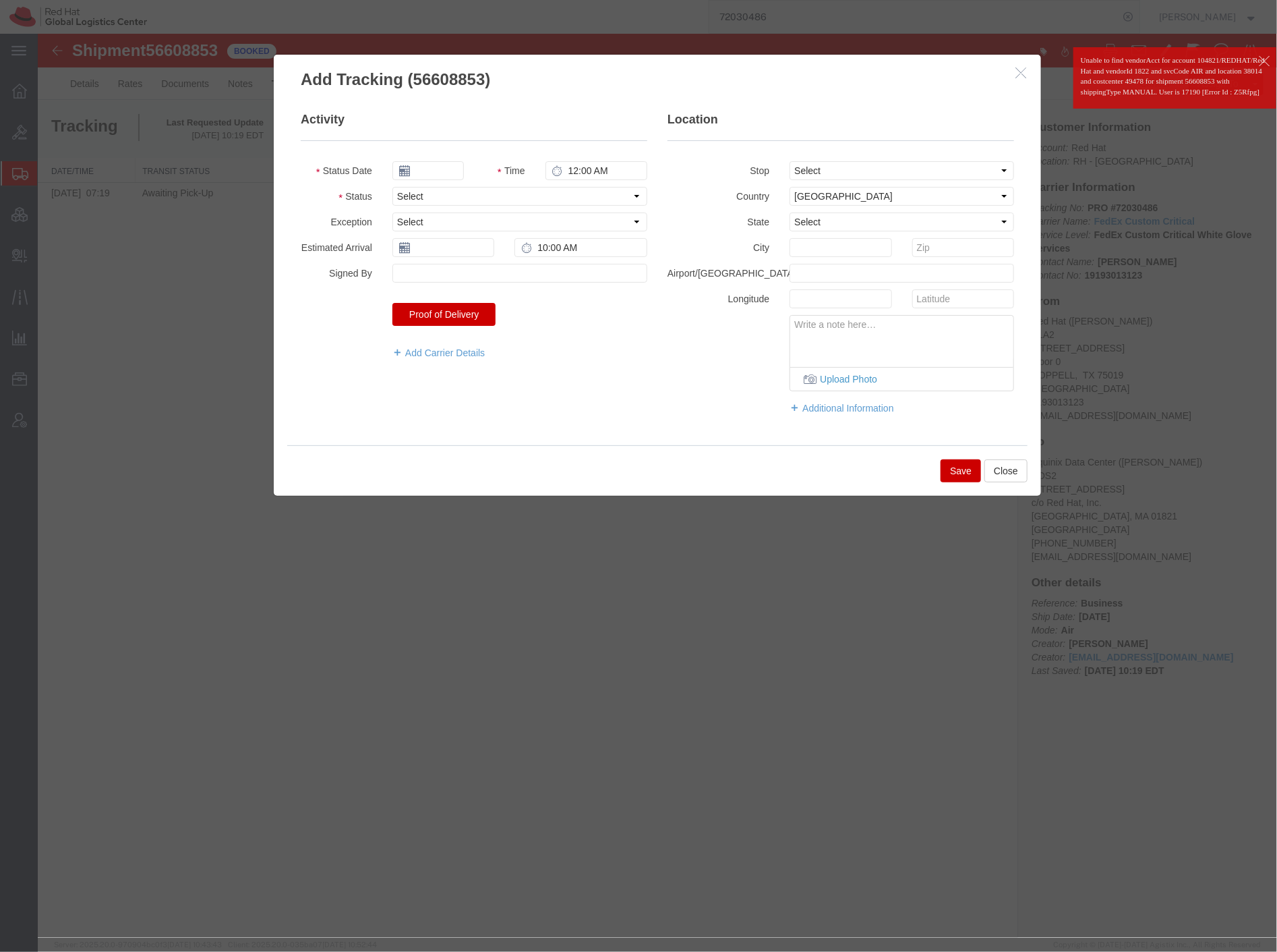
type input "[DATE]"
type input "1:00 PM"
click at [477, 196] on select "Select Arrival Notice Available Arrival Notice Imported Arrive at Delivery Loca…" at bounding box center [518, 195] width 255 height 19
select select "DELIVRED"
click at [392, 186] on select "Select Arrival Notice Available Arrival Notice Imported Arrive at Delivery Loca…" at bounding box center [518, 195] width 255 height 19
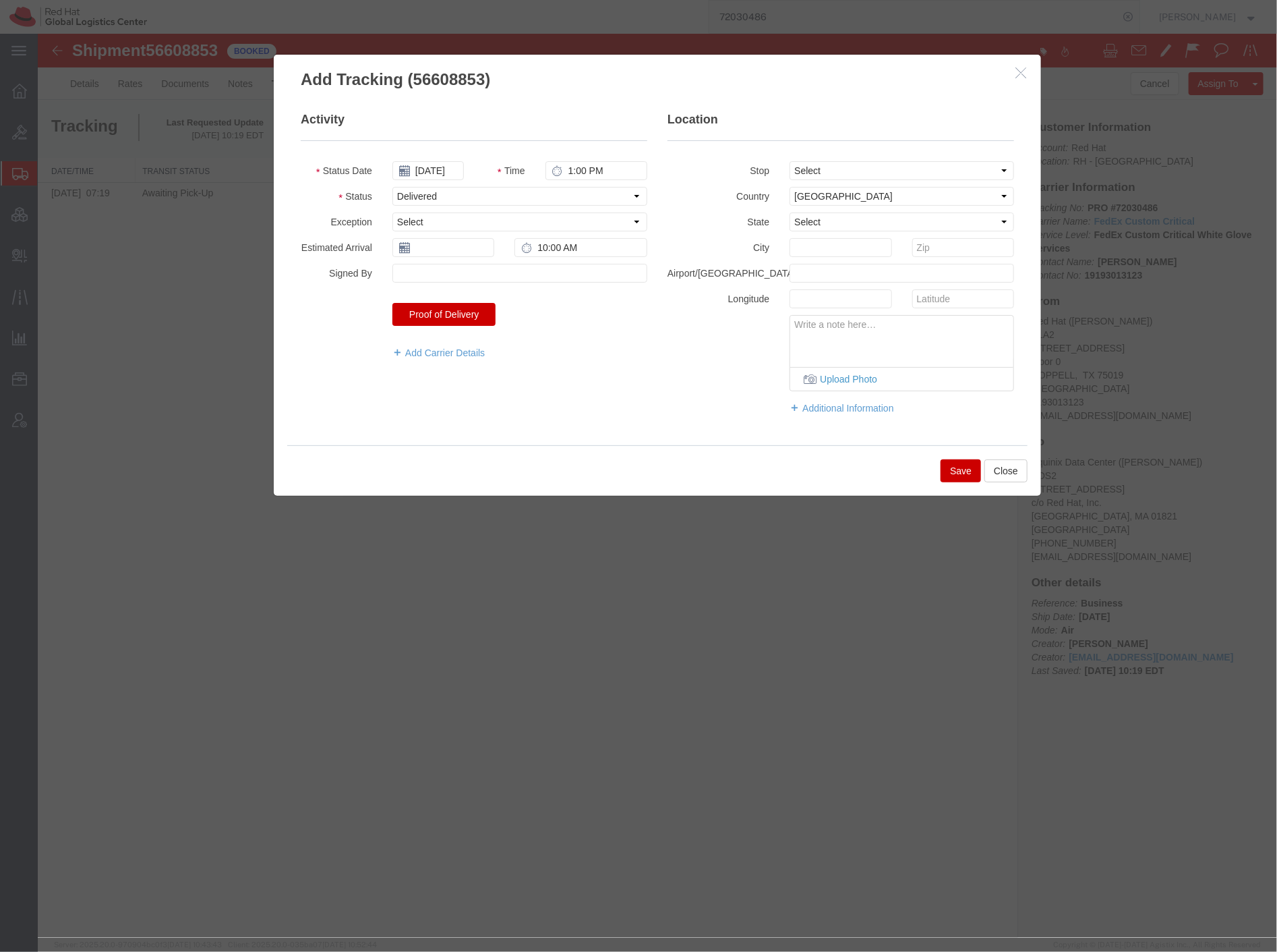
click at [959, 469] on button "Save" at bounding box center [960, 470] width 40 height 23
click at [958, 465] on button "Save" at bounding box center [960, 470] width 40 height 23
click at [432, 249] on input "text" at bounding box center [442, 247] width 102 height 19
click at [408, 274] on th at bounding box center [402, 270] width 20 height 20
click at [408, 274] on th at bounding box center [406, 270] width 20 height 20
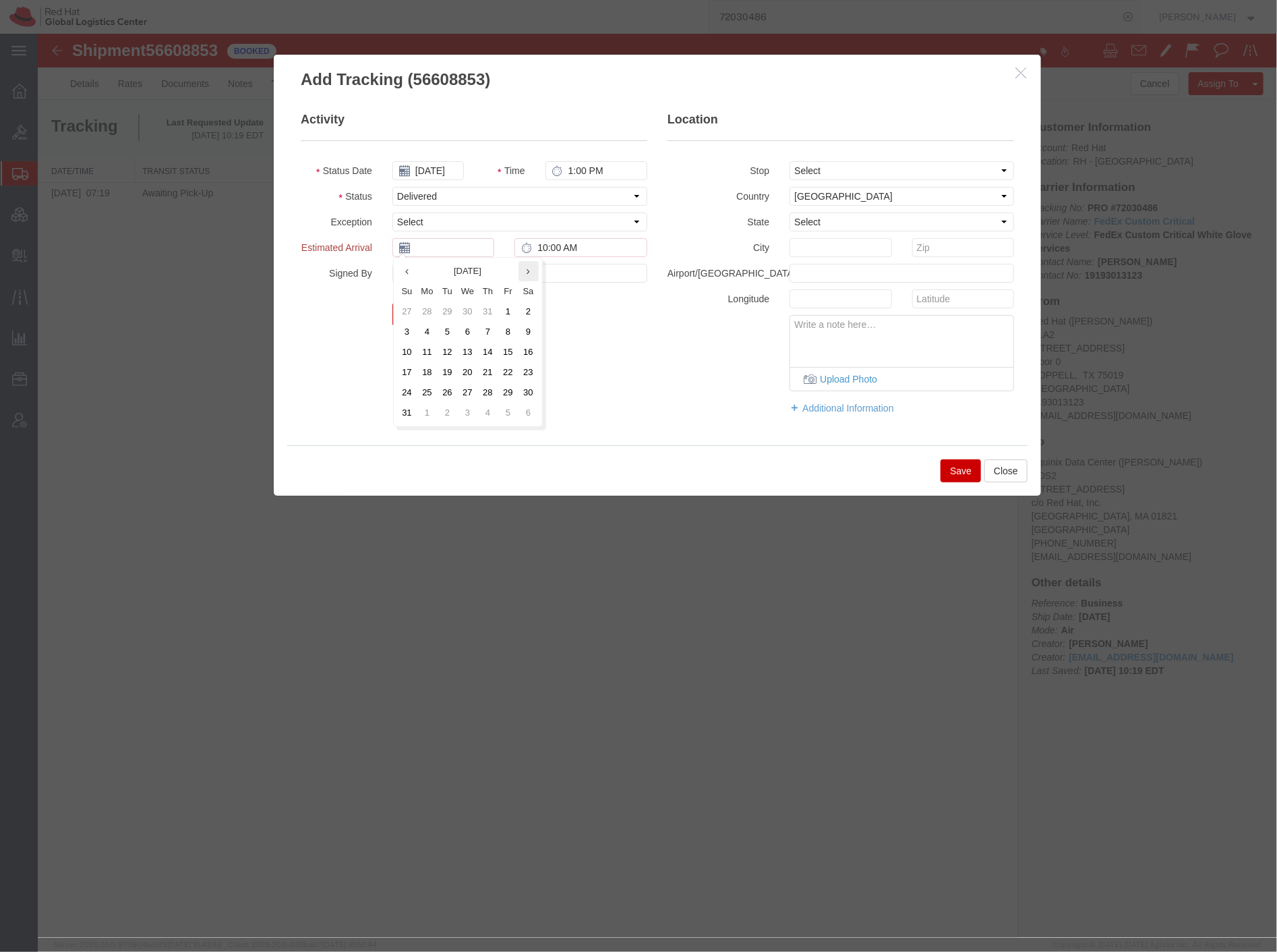
click at [519, 270] on th at bounding box center [528, 270] width 20 height 20
click at [482, 311] on td "4" at bounding box center [487, 311] width 20 height 20
type input "[DATE]"
click at [960, 465] on button "Save" at bounding box center [960, 470] width 40 height 23
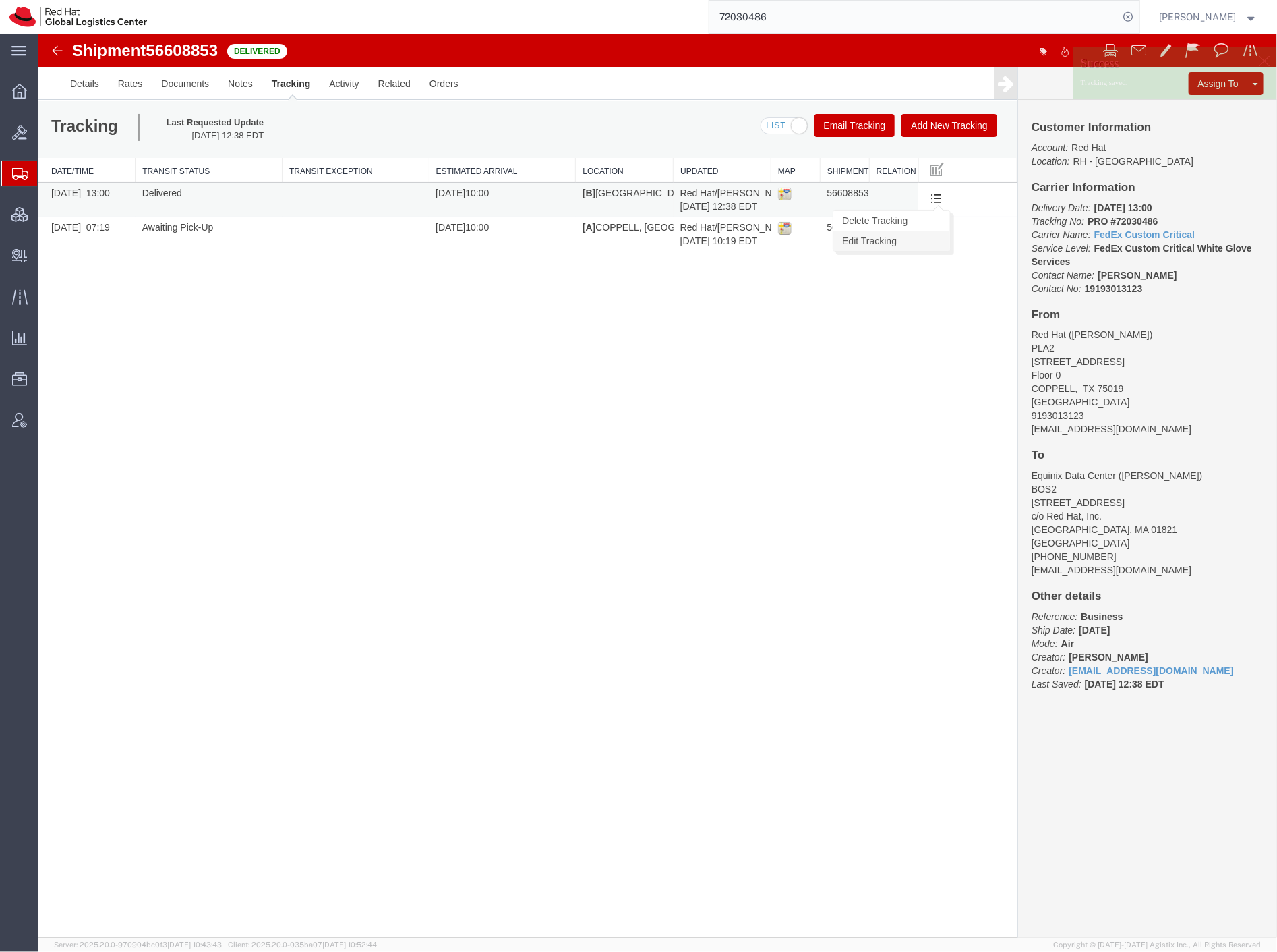
click at [900, 233] on link "Edit Tracking" at bounding box center [891, 240] width 116 height 20
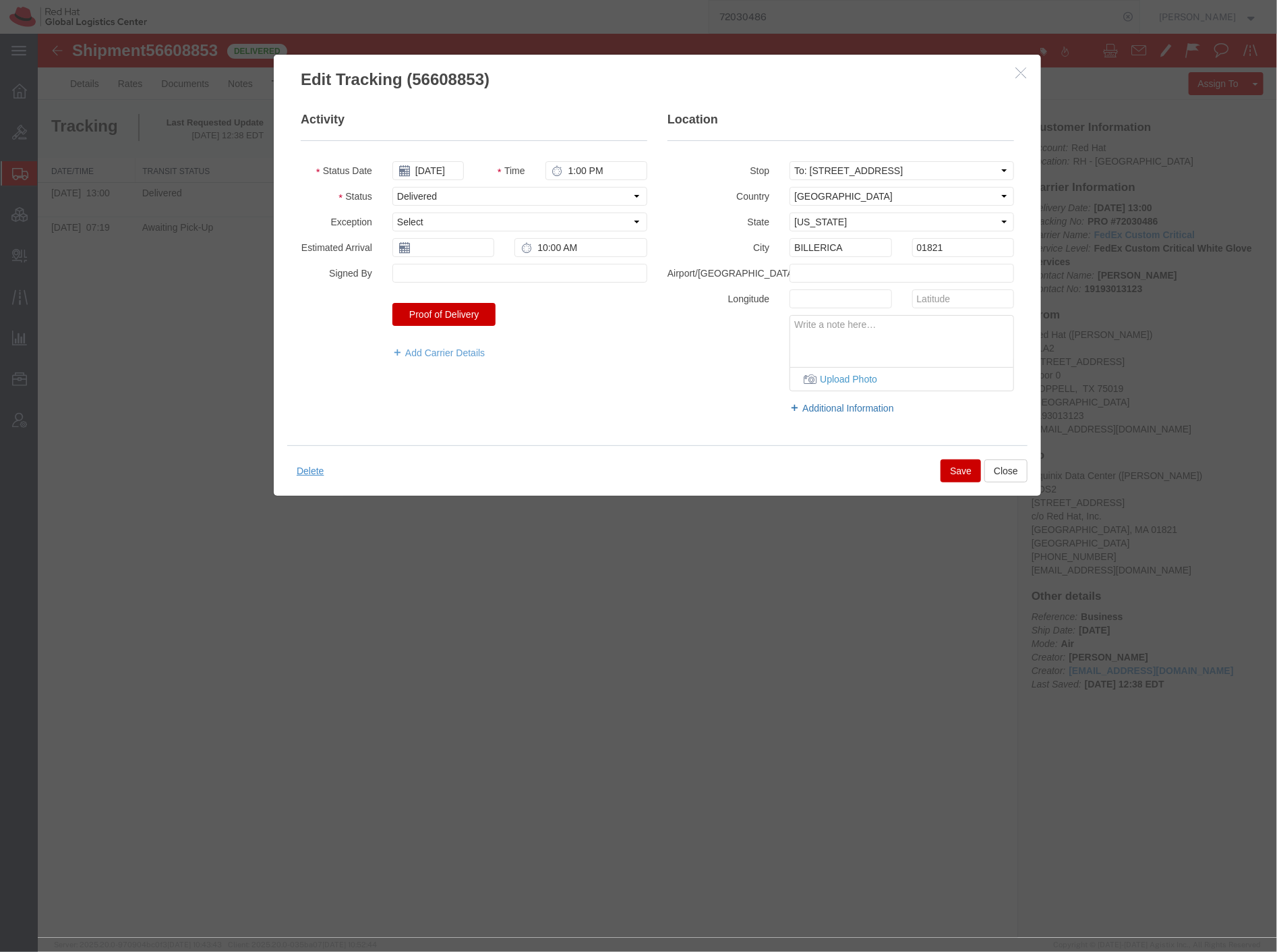
click at [839, 401] on link "Additional Information" at bounding box center [901, 407] width 224 height 13
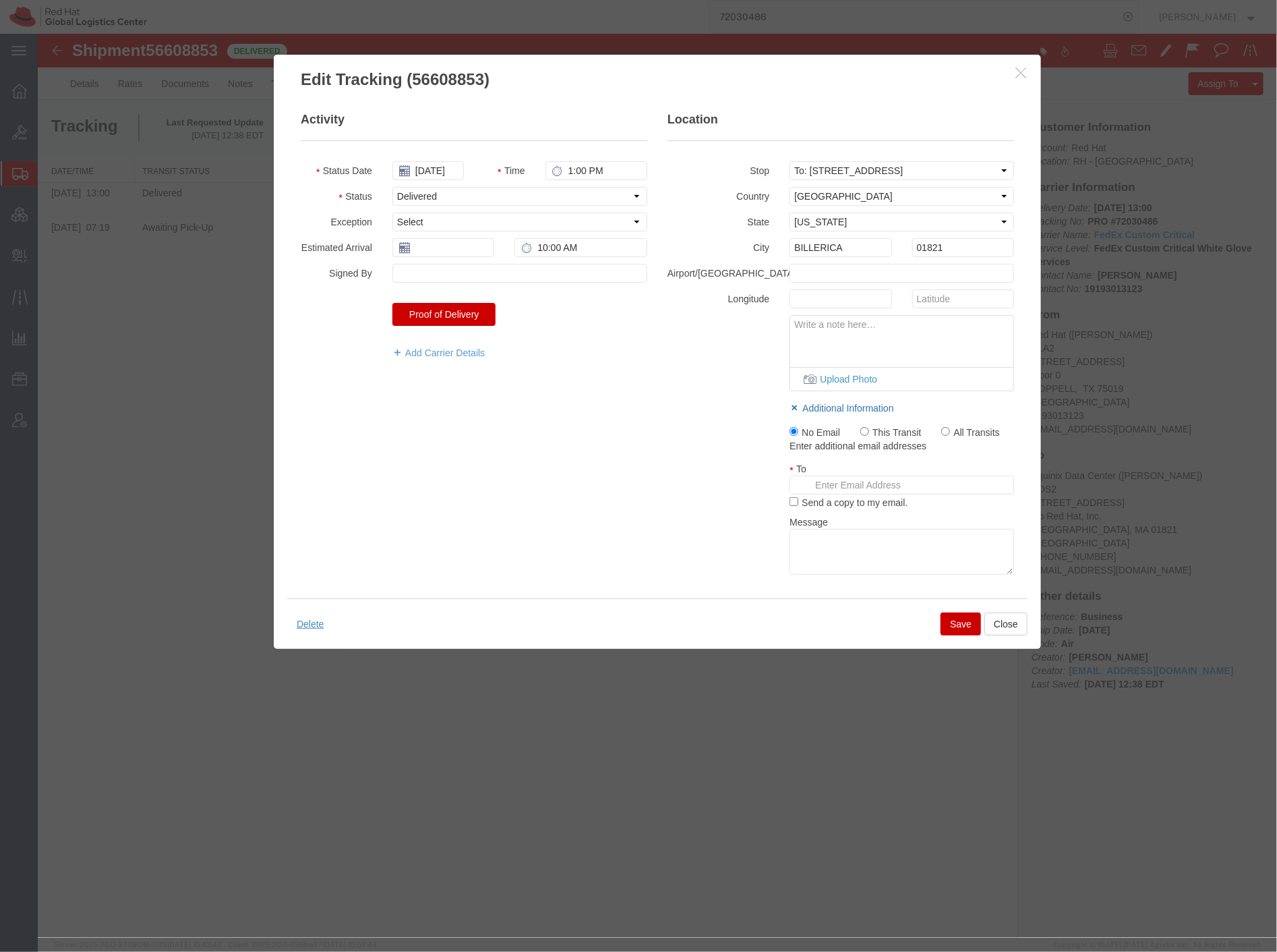
click at [839, 401] on link "Additional Information" at bounding box center [901, 407] width 224 height 13
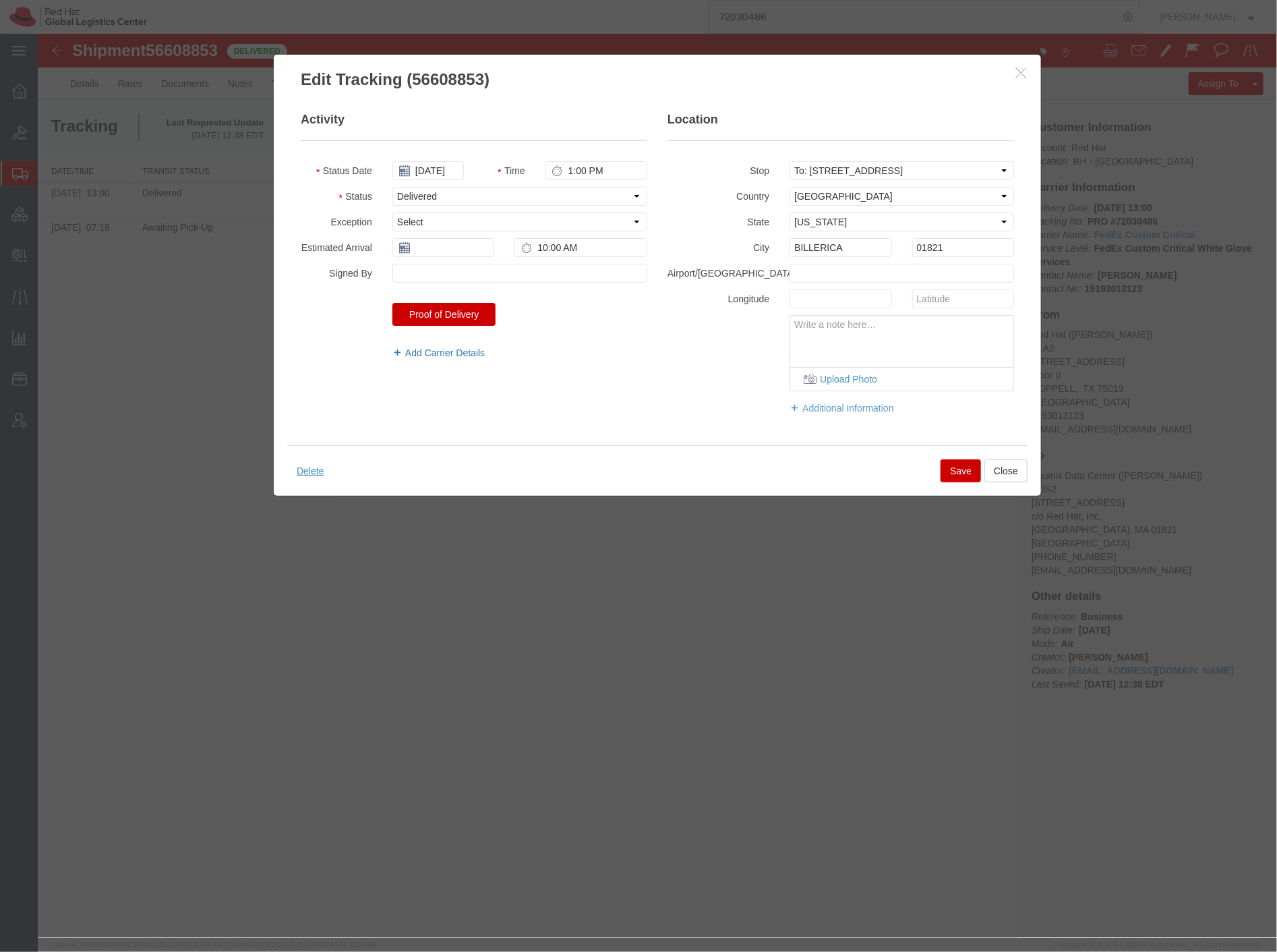
click at [479, 351] on link "Add Carrier Details" at bounding box center [518, 352] width 255 height 13
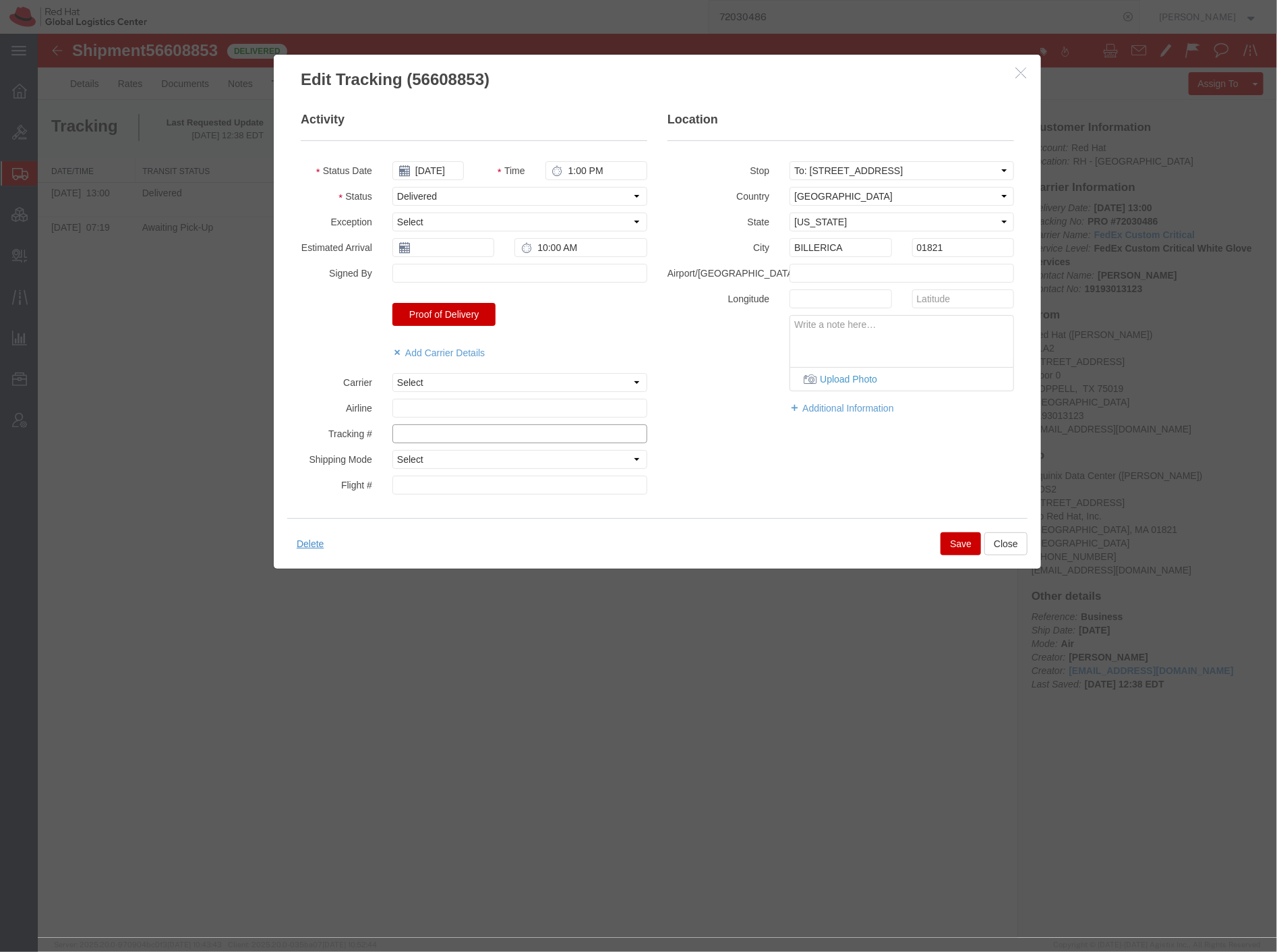
click at [449, 435] on input "text" at bounding box center [518, 433] width 255 height 19
paste input "72030486"
type input "72030486"
click at [960, 532] on button "Save" at bounding box center [960, 543] width 40 height 23
click at [439, 250] on input "text" at bounding box center [442, 247] width 102 height 19
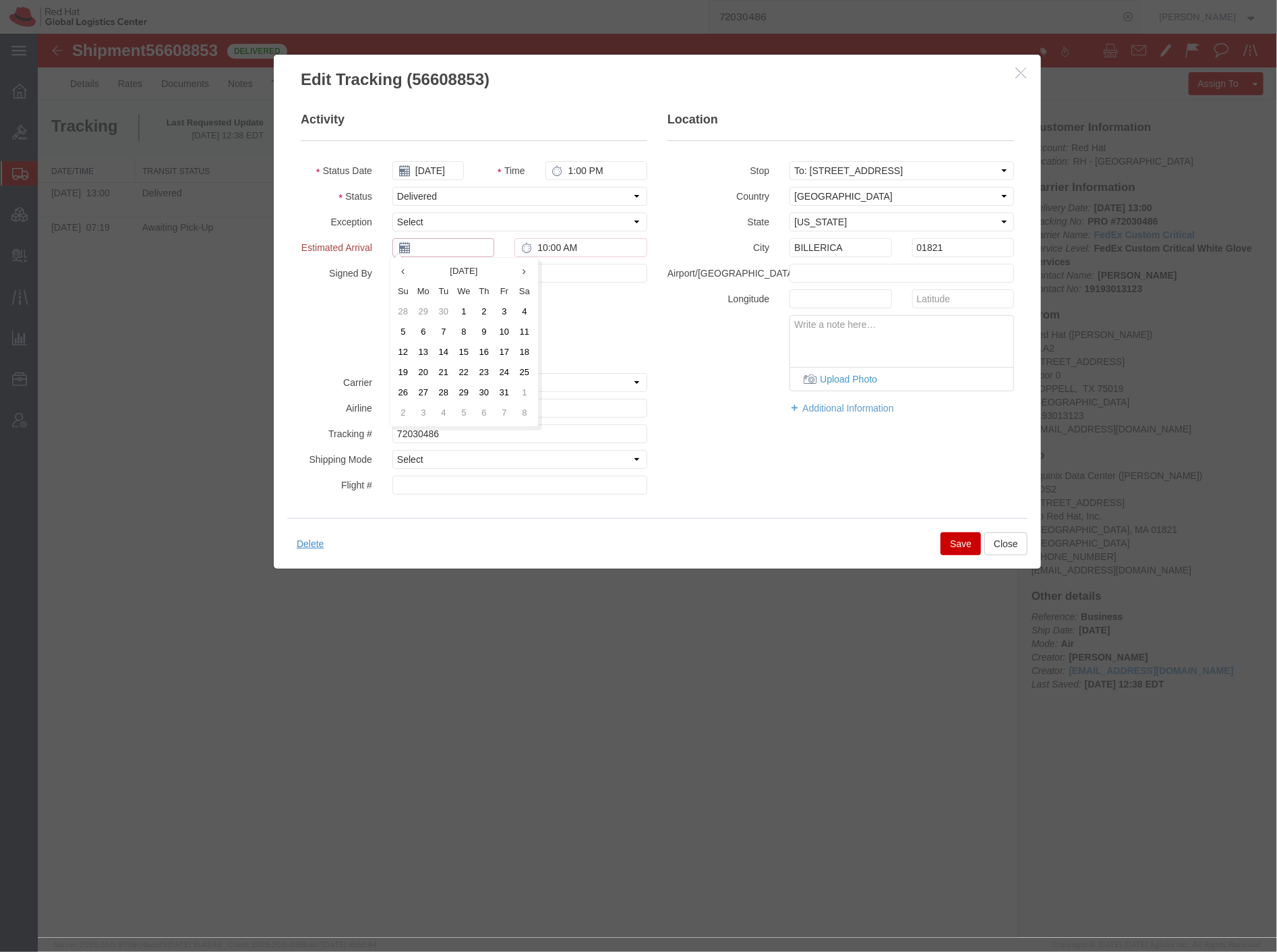
type input "[DATE]"
click at [949, 535] on button "Save" at bounding box center [960, 543] width 40 height 23
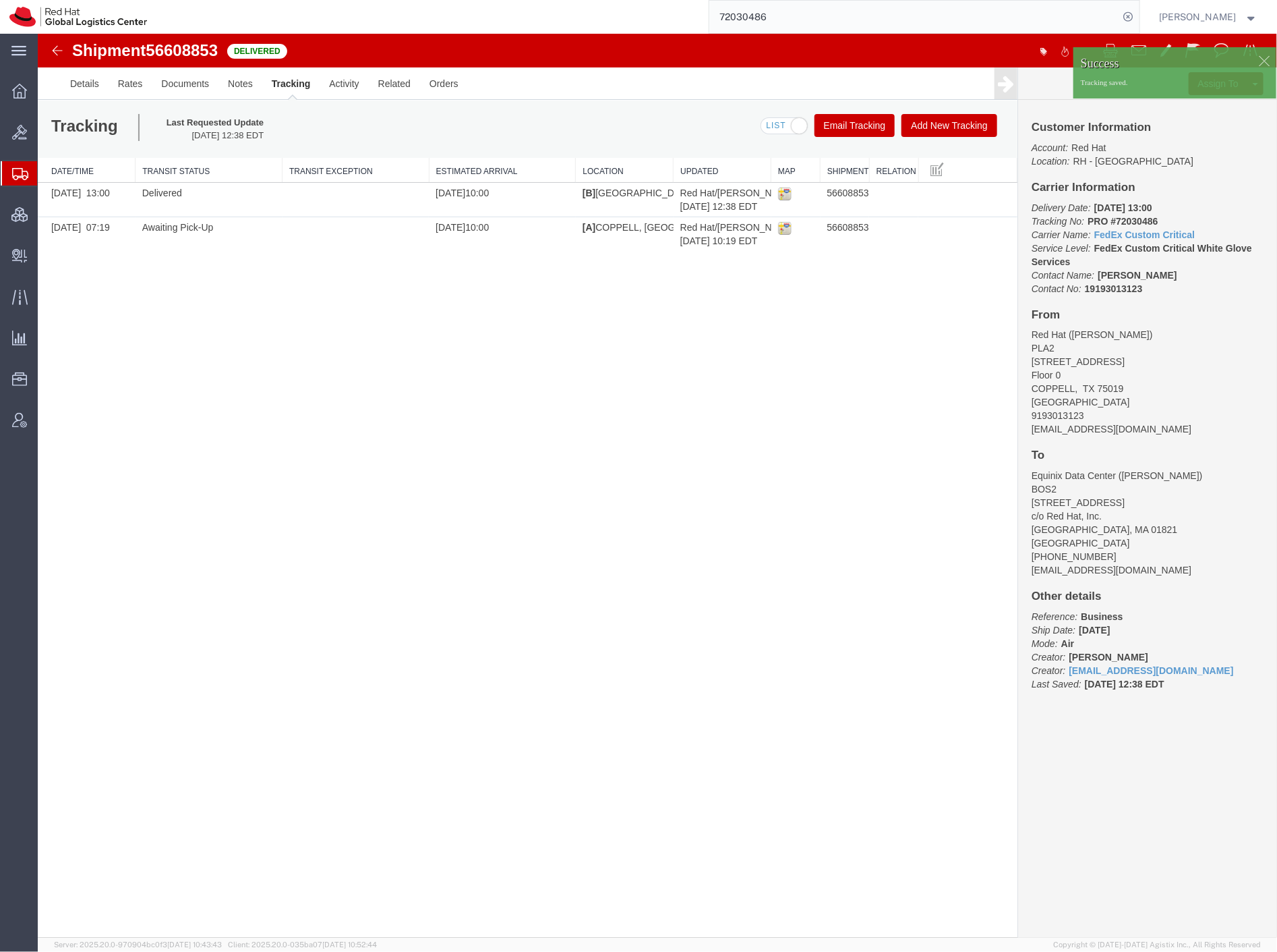
click at [824, 17] on input "72030486" at bounding box center [914, 17] width 410 height 33
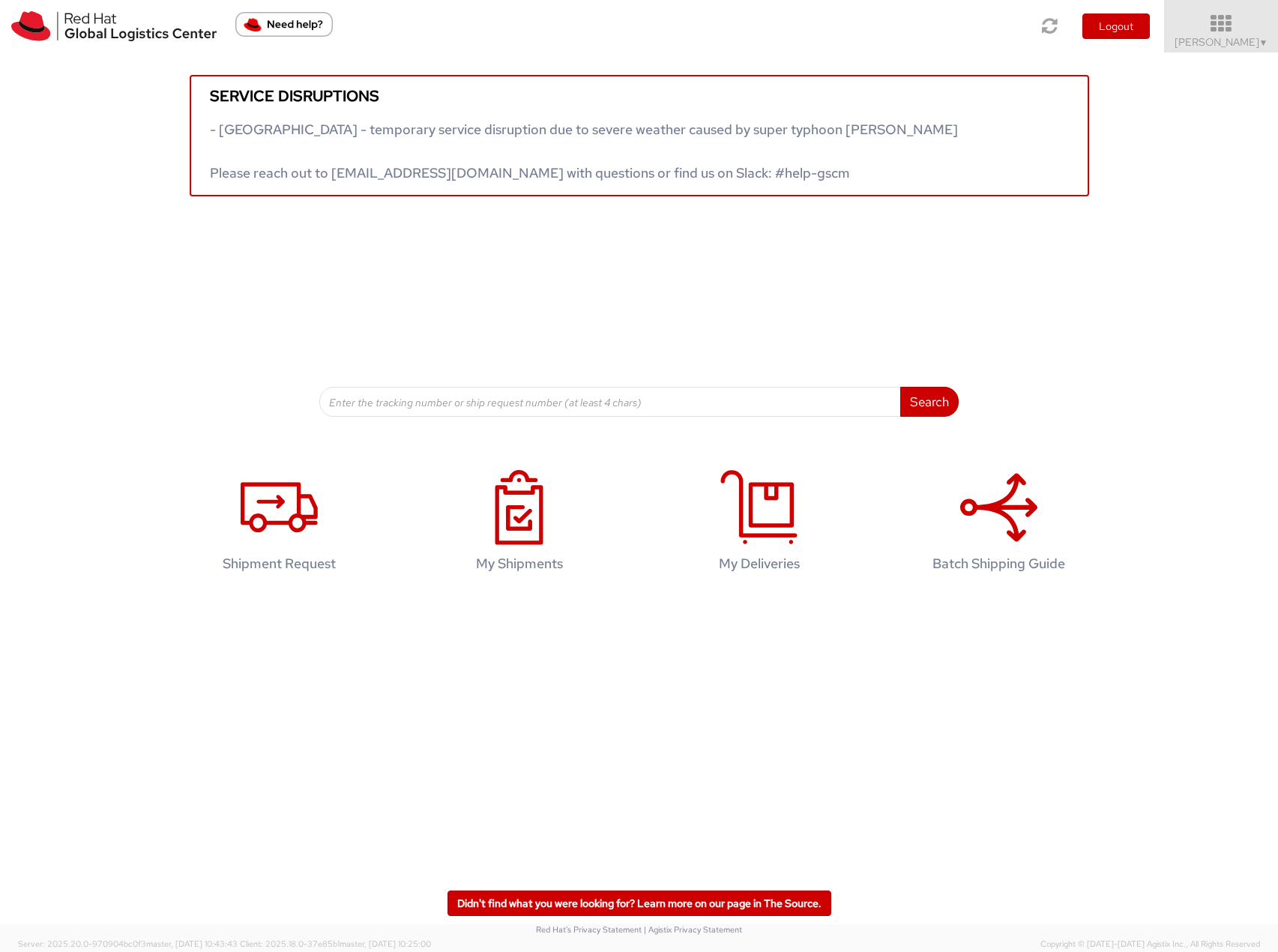
click at [1222, 46] on span "[PERSON_NAME] ▼" at bounding box center [1221, 42] width 94 height 14
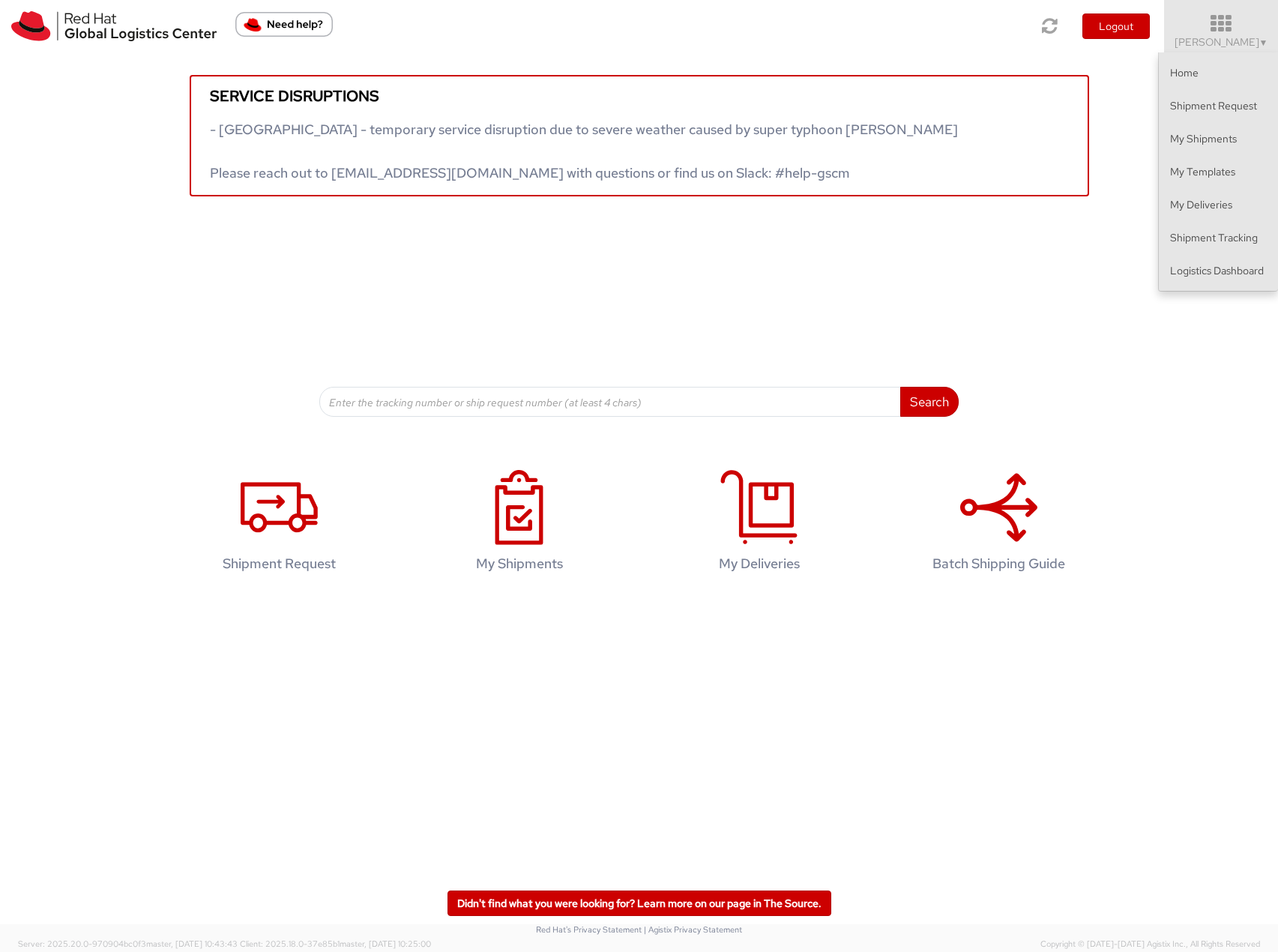
click at [1235, 288] on ul "Home Shipment Request My Shipments My Templates My Deliveries Shipment Tracking…" at bounding box center [1218, 172] width 120 height 239
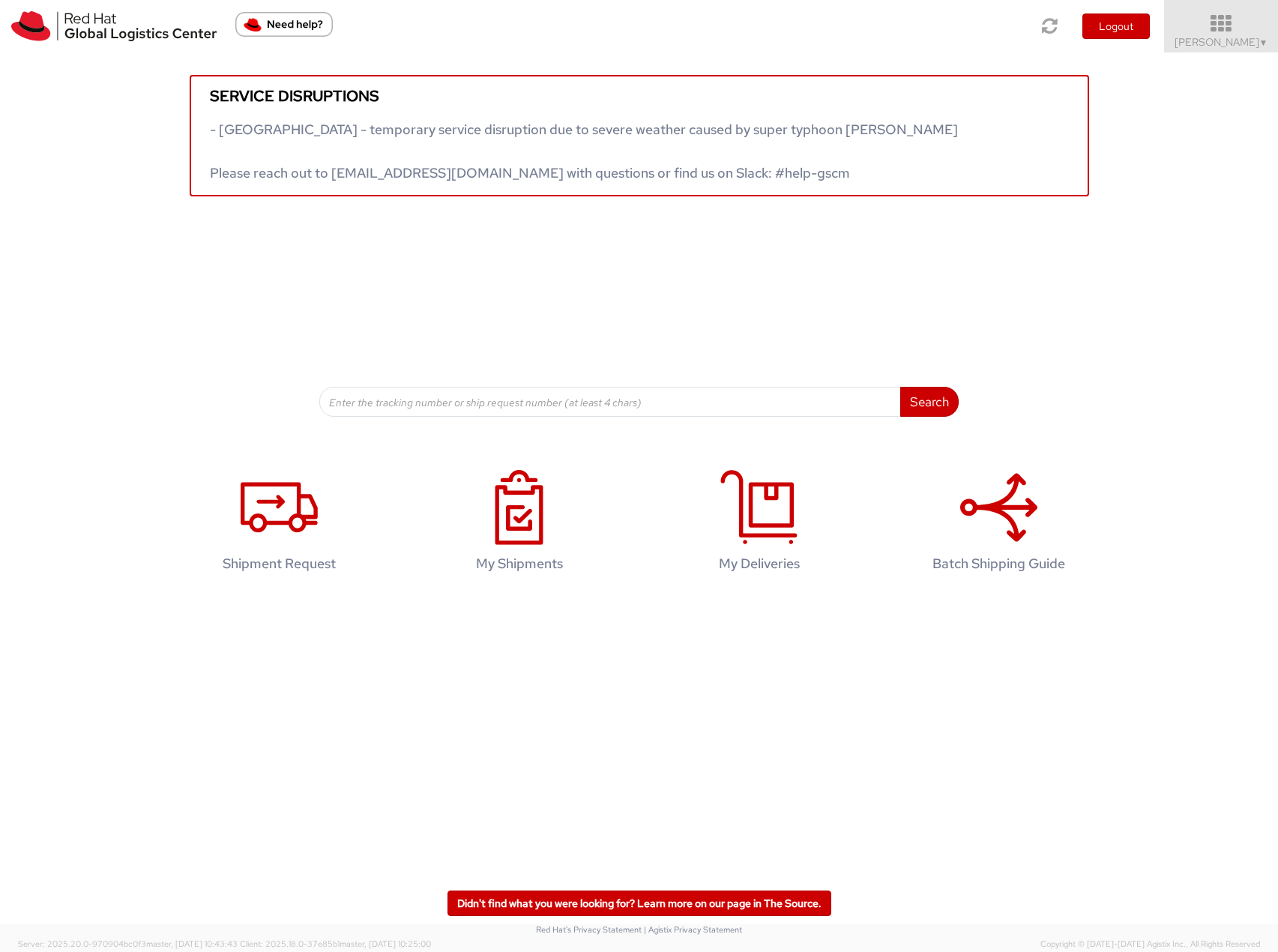
click at [1227, 24] on icon at bounding box center [1222, 24] width 131 height 21
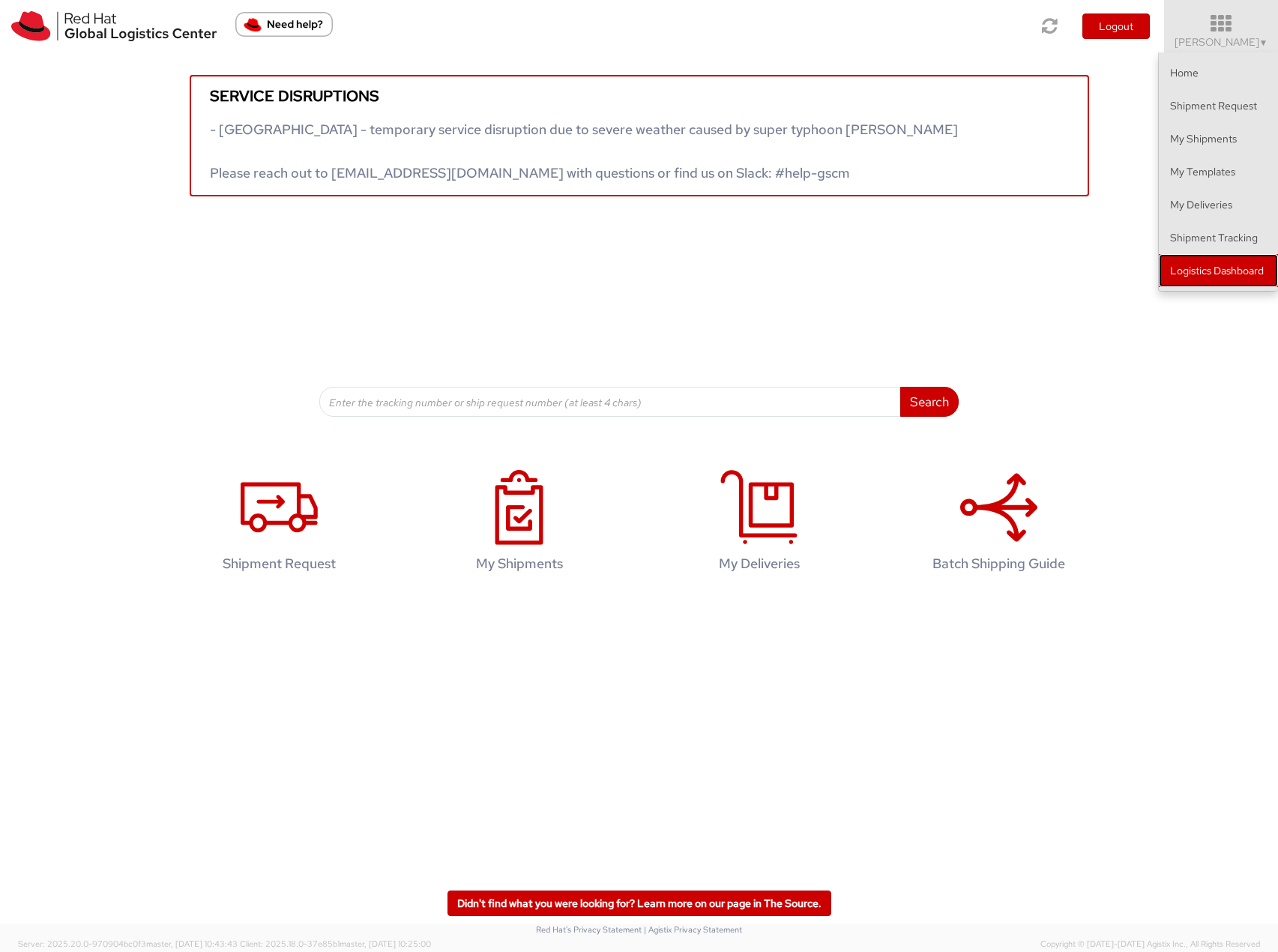
click at [1202, 256] on link "Logistics Dashboard" at bounding box center [1218, 270] width 119 height 33
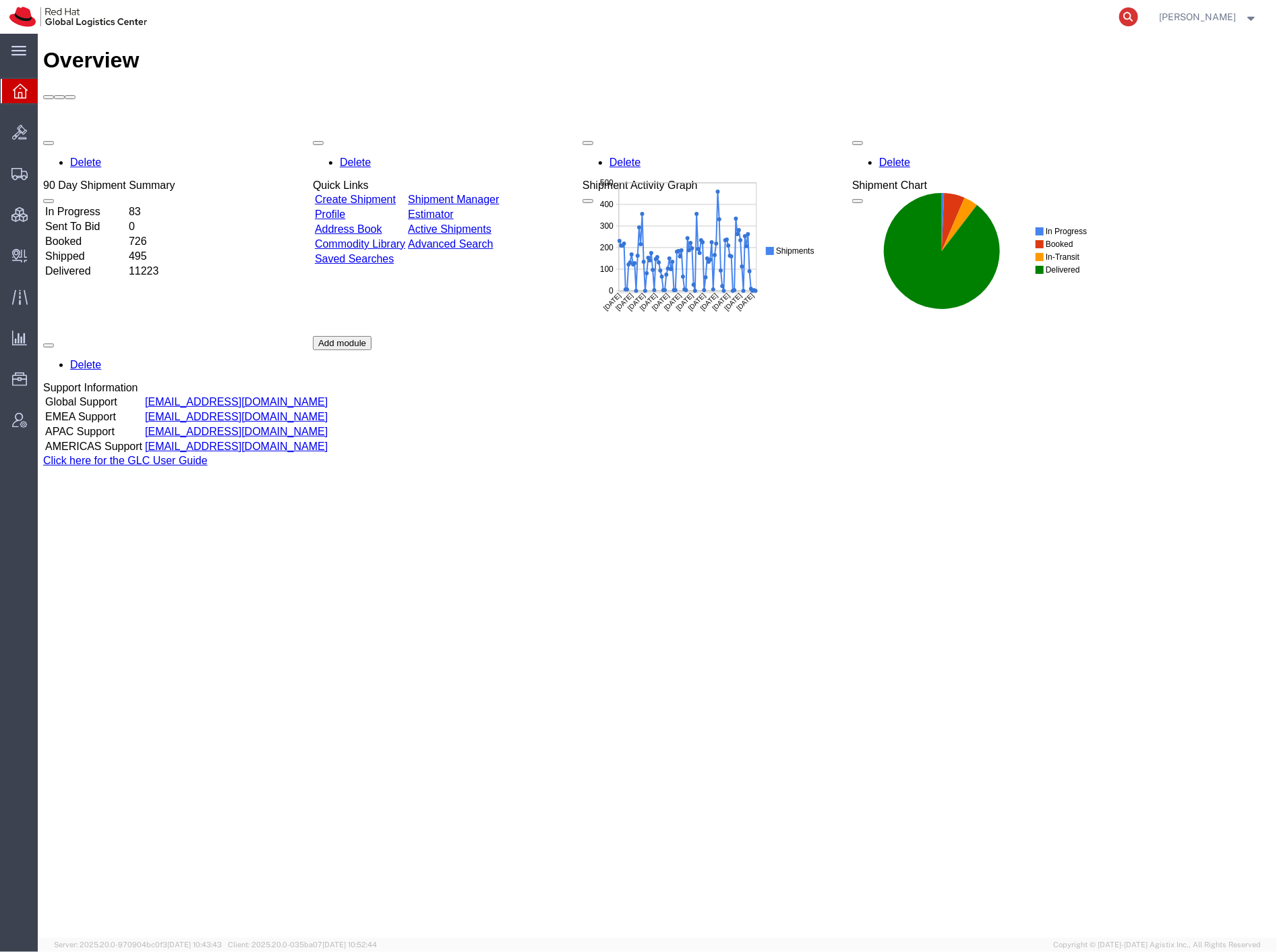
click at [1139, 22] on icon at bounding box center [1129, 16] width 19 height 19
paste input "72030486"
click at [1139, 16] on icon at bounding box center [1129, 16] width 19 height 19
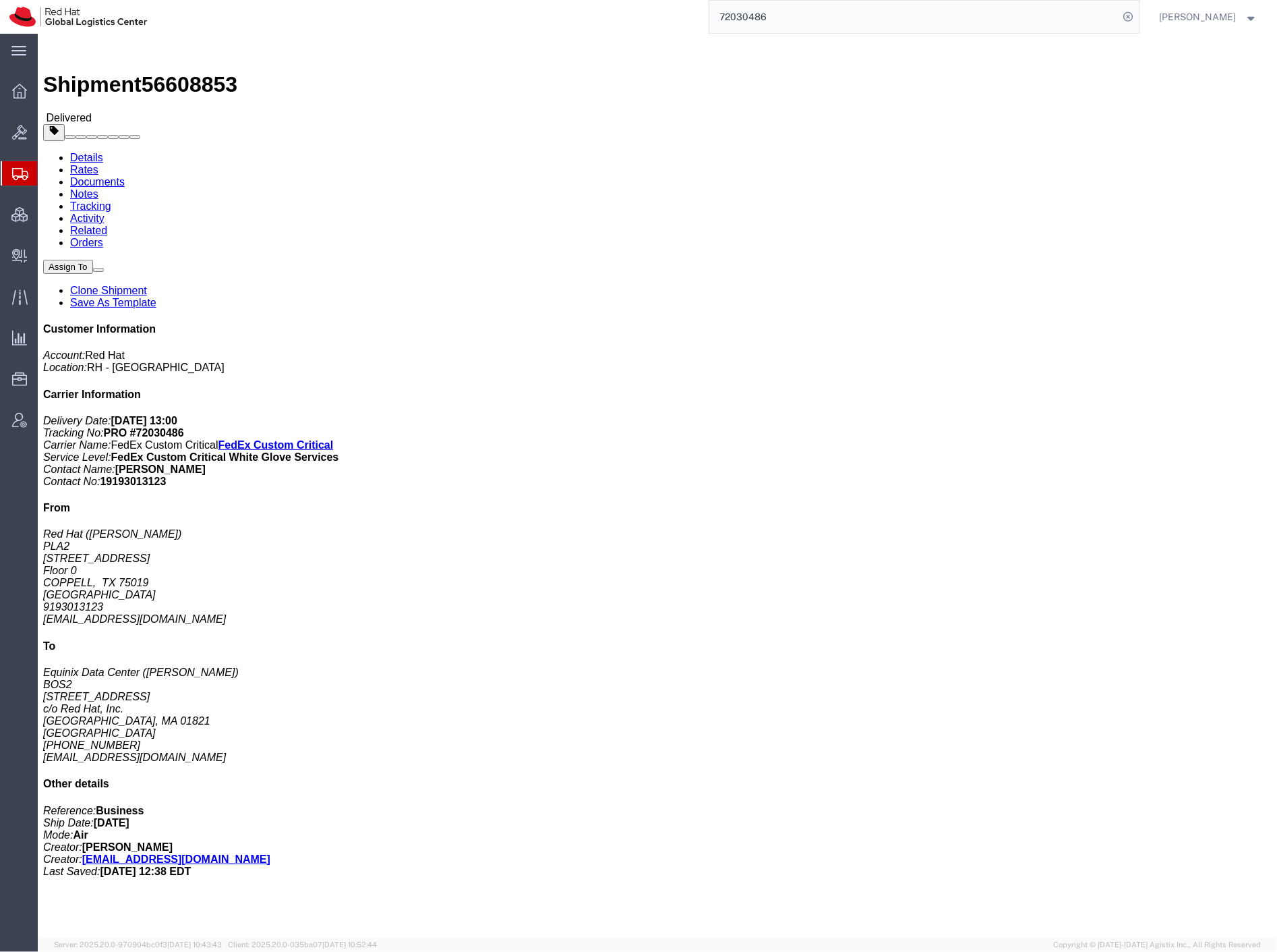
click at [880, 21] on input "72030486" at bounding box center [914, 17] width 410 height 33
paste input "801343764"
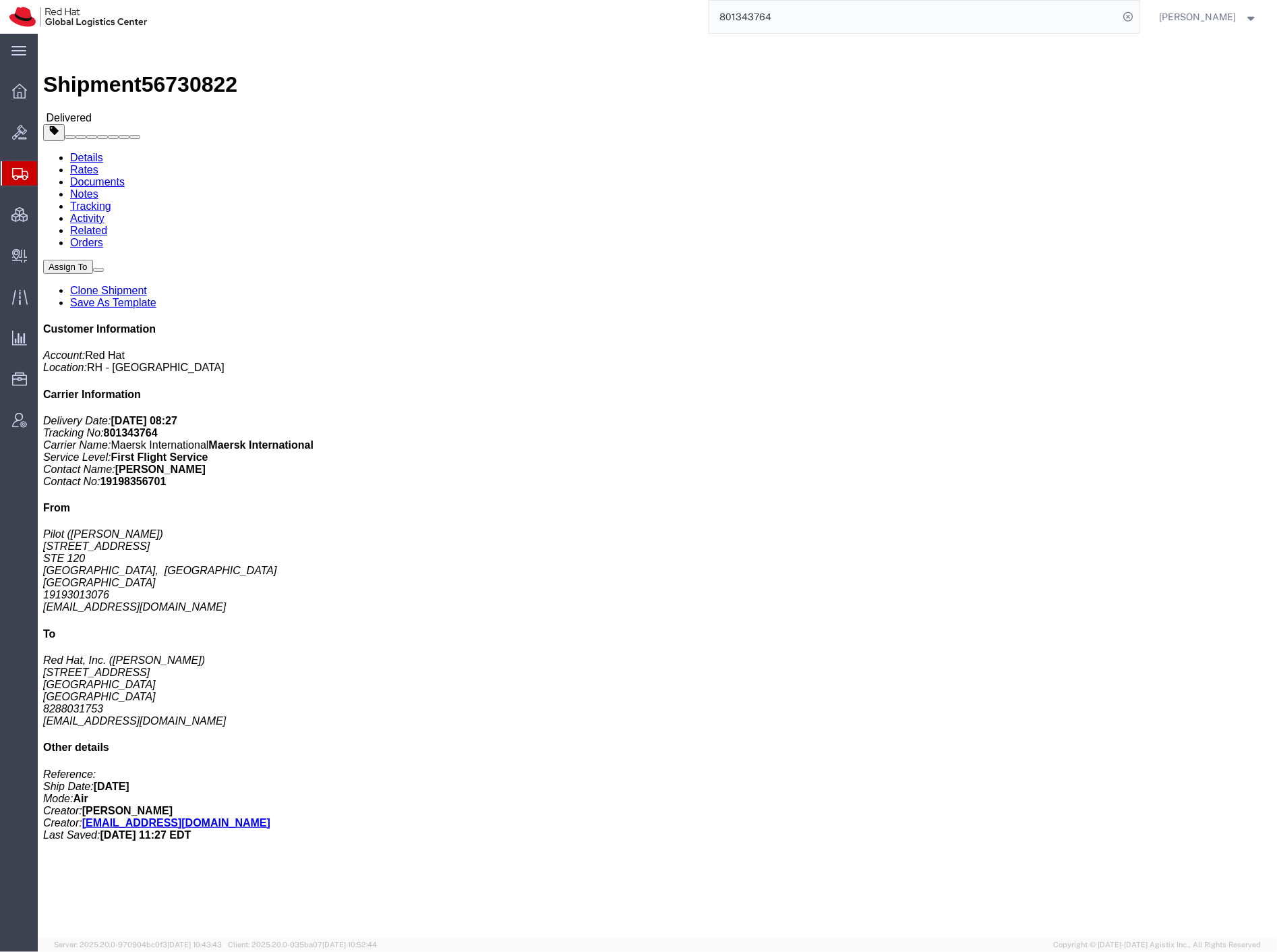
click at [1120, 13] on input "801343764" at bounding box center [914, 17] width 410 height 33
paste input "87945"
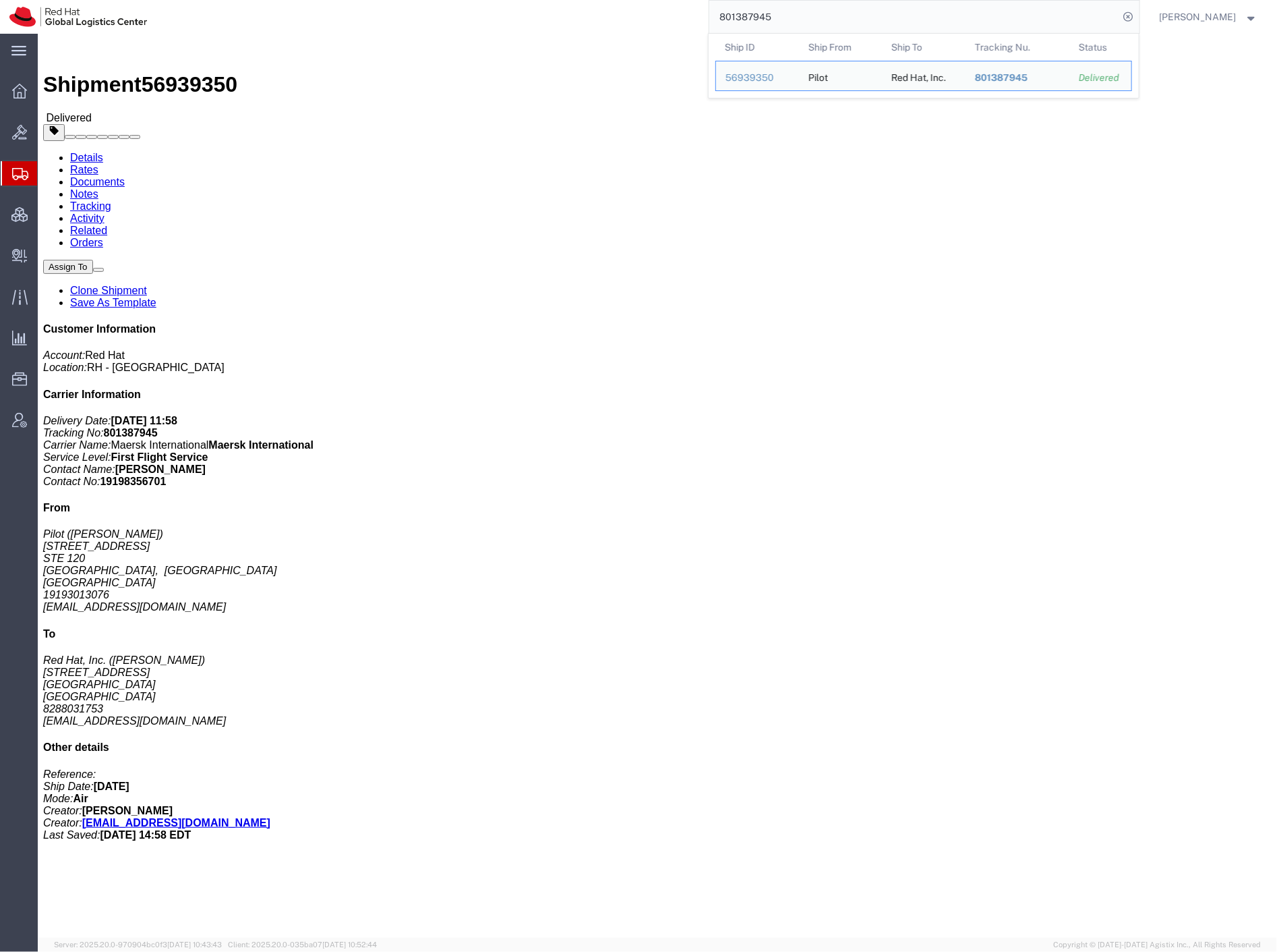
click at [852, 16] on input "801387945" at bounding box center [914, 17] width 410 height 33
paste input "7"
type input "801387947"
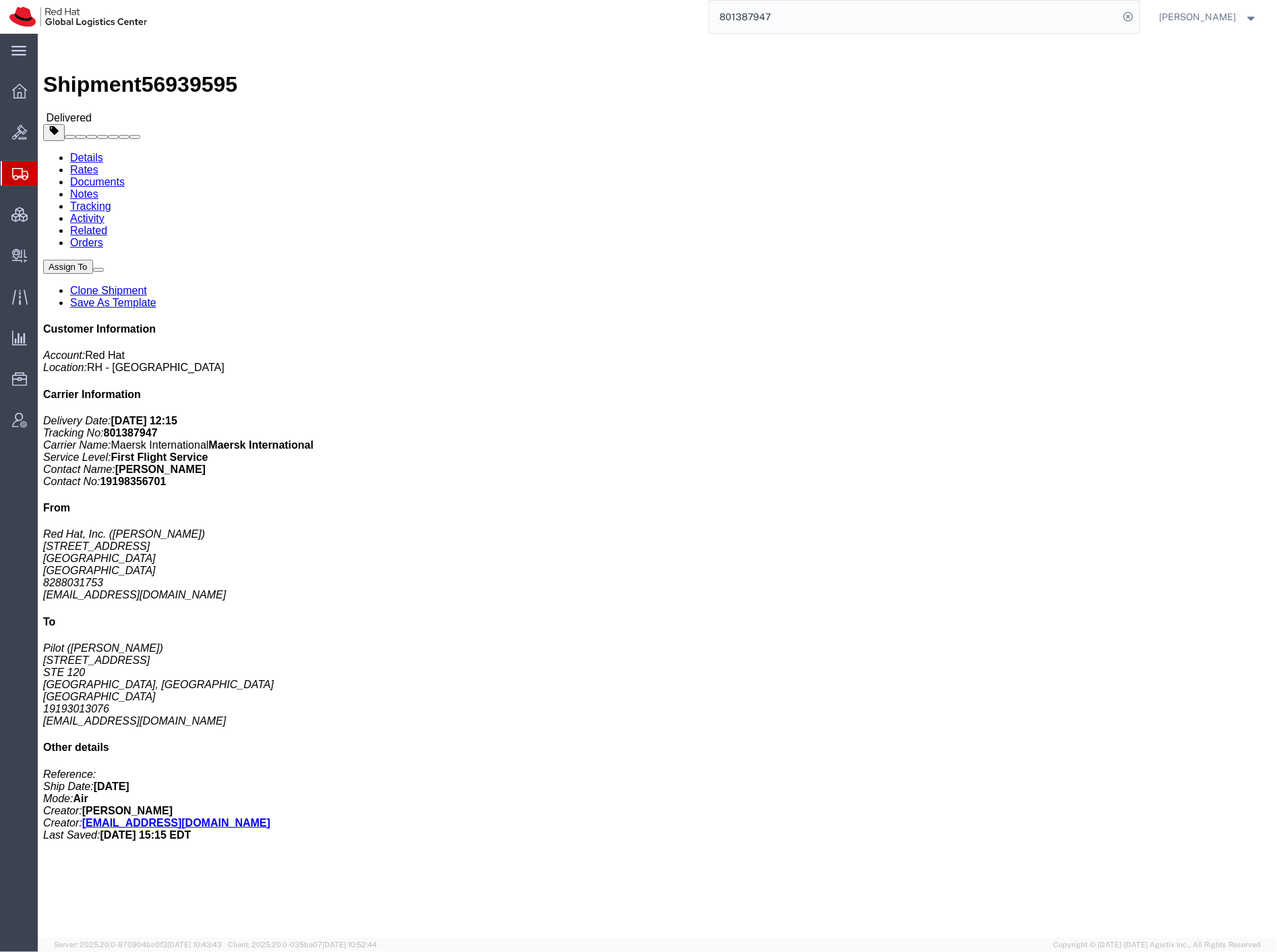
click b "10000.00 USD"
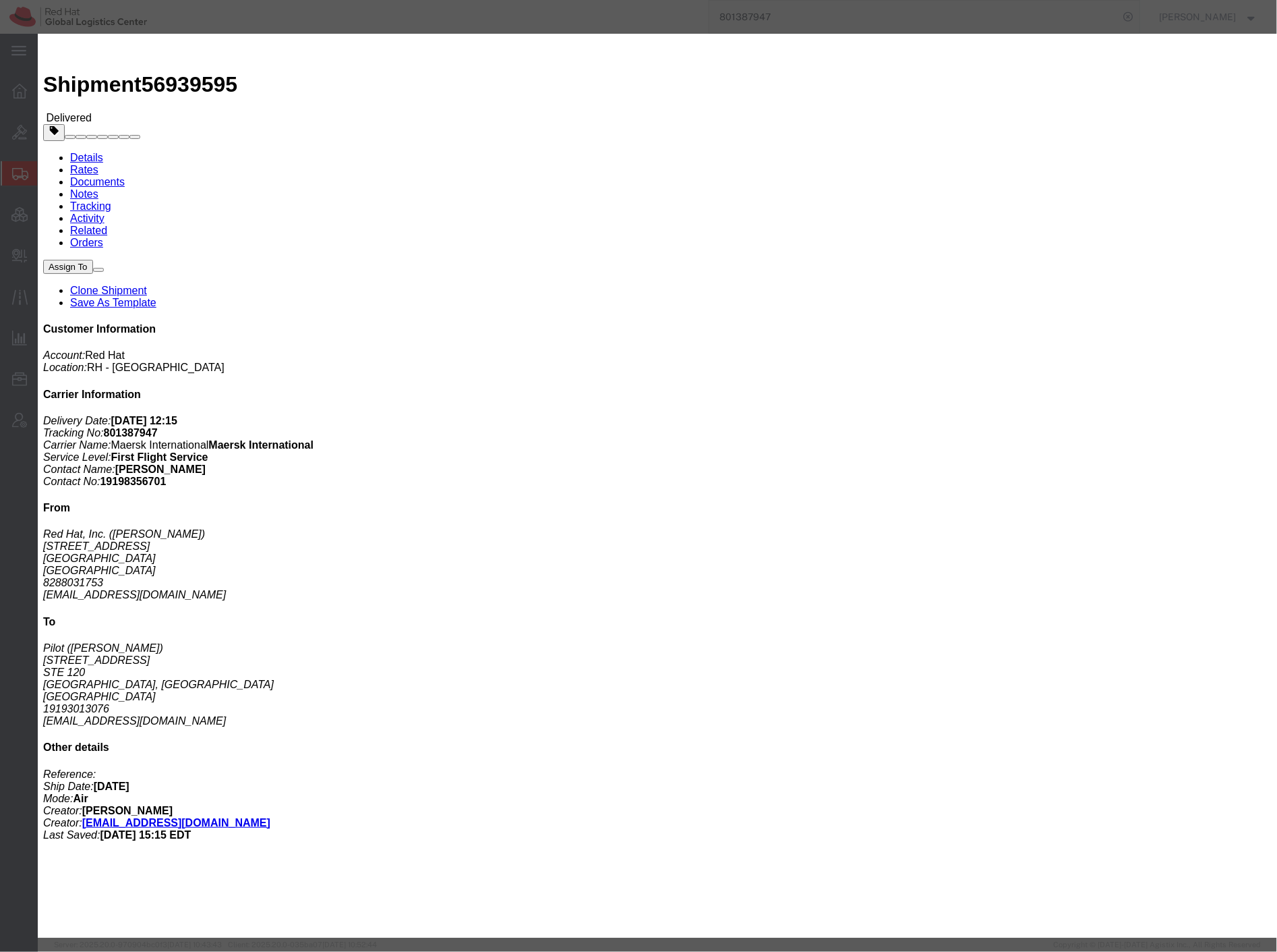
drag, startPoint x: 826, startPoint y: 58, endPoint x: 810, endPoint y: 62, distance: 16.5
click b "10000.00 USD"
click icon "button"
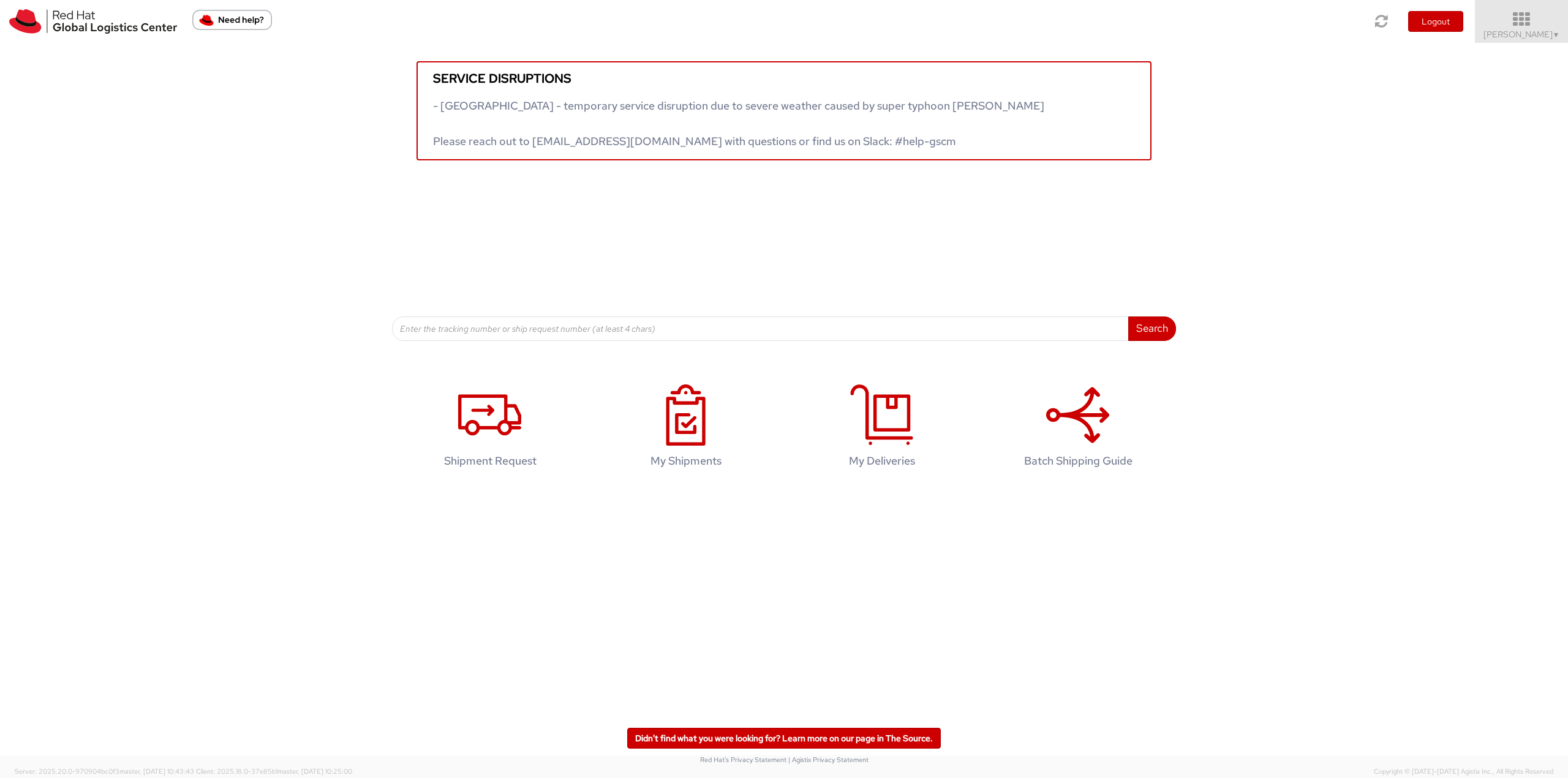
click at [1175, 21] on icon at bounding box center [1522, 19] width 107 height 17
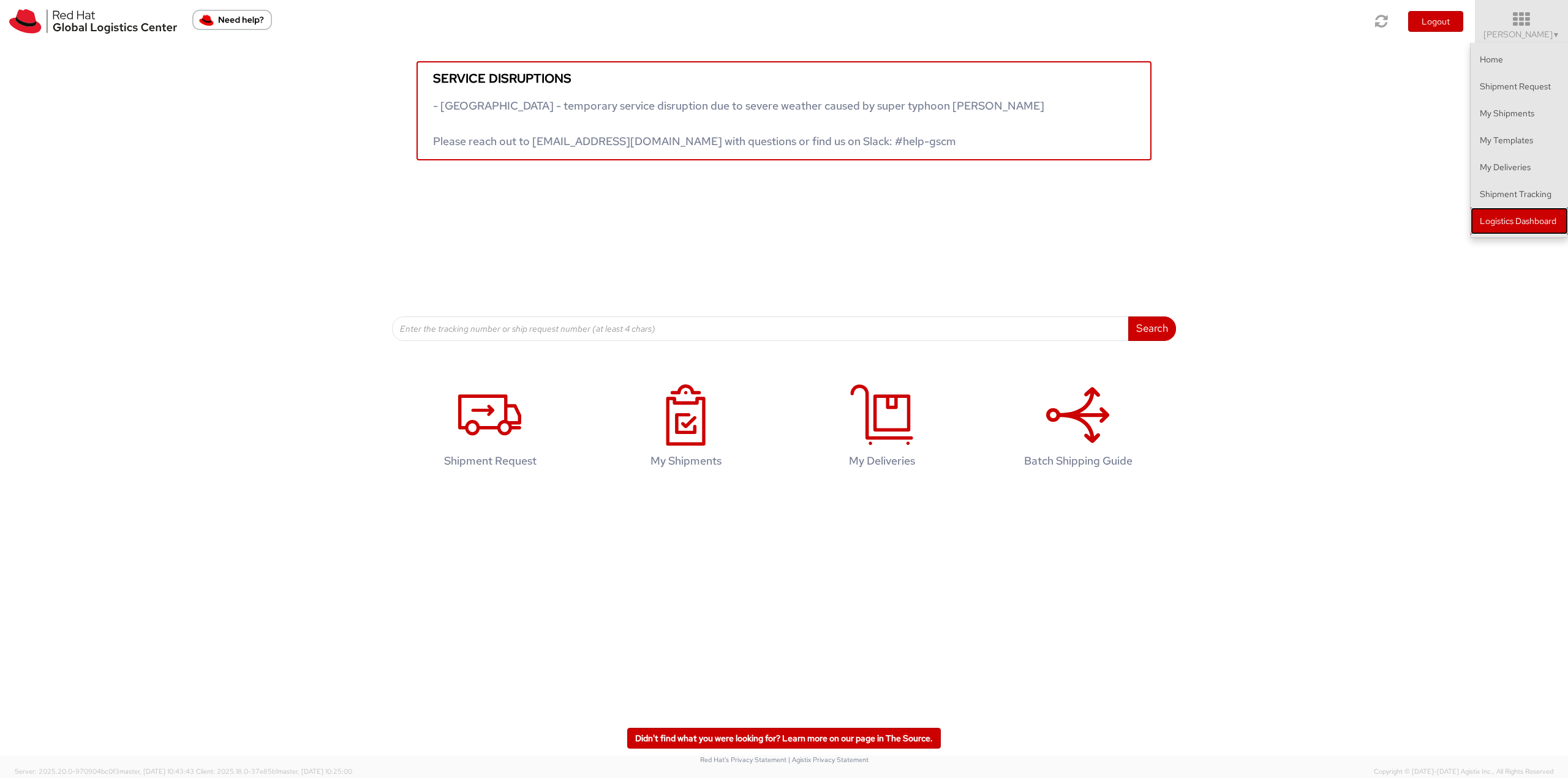
click at [1175, 220] on link "Logistics Dashboard" at bounding box center [1519, 221] width 97 height 27
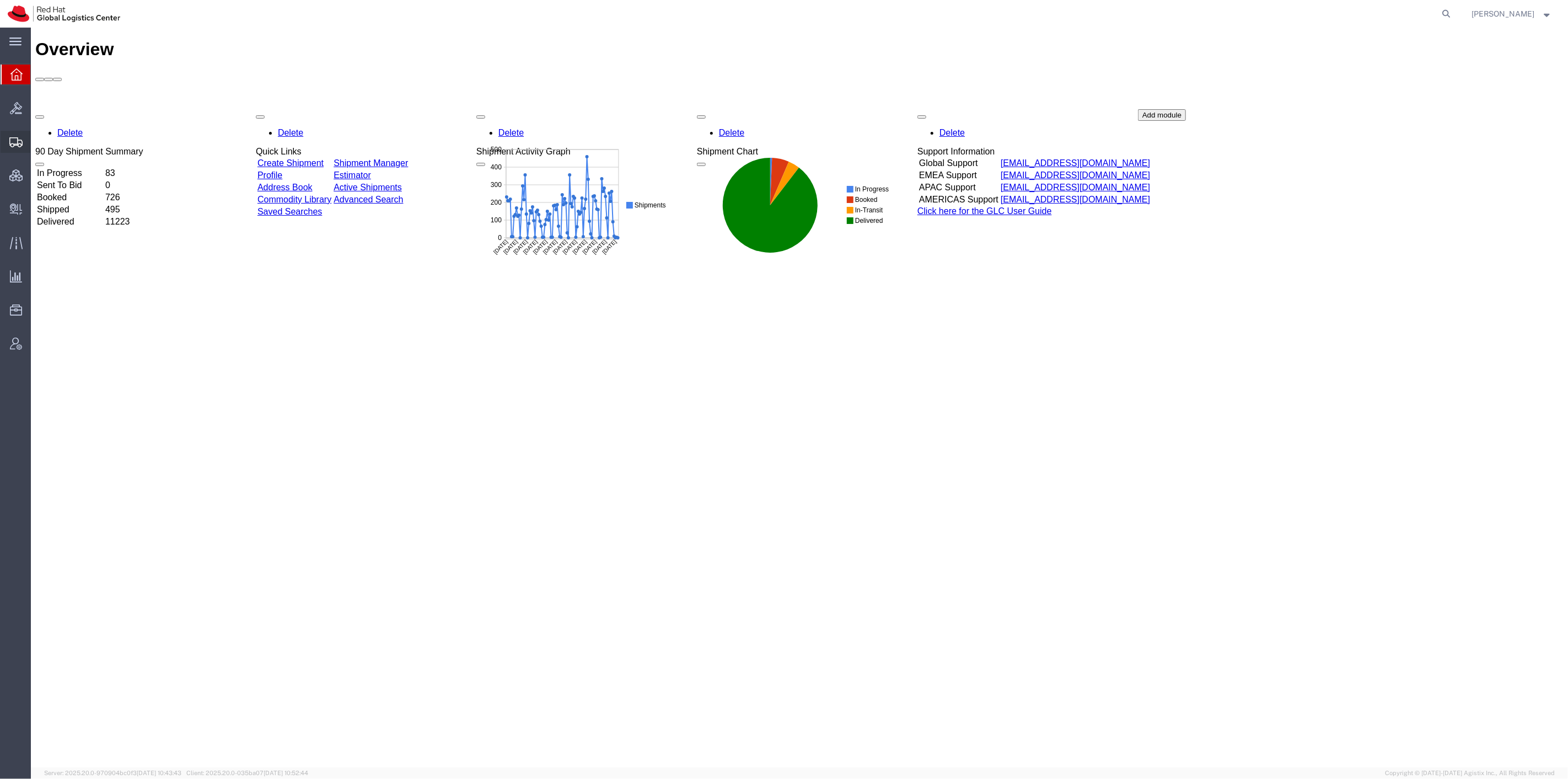
click at [0, 0] on span "Shipment Manager" at bounding box center [0, 0] width 0 height 0
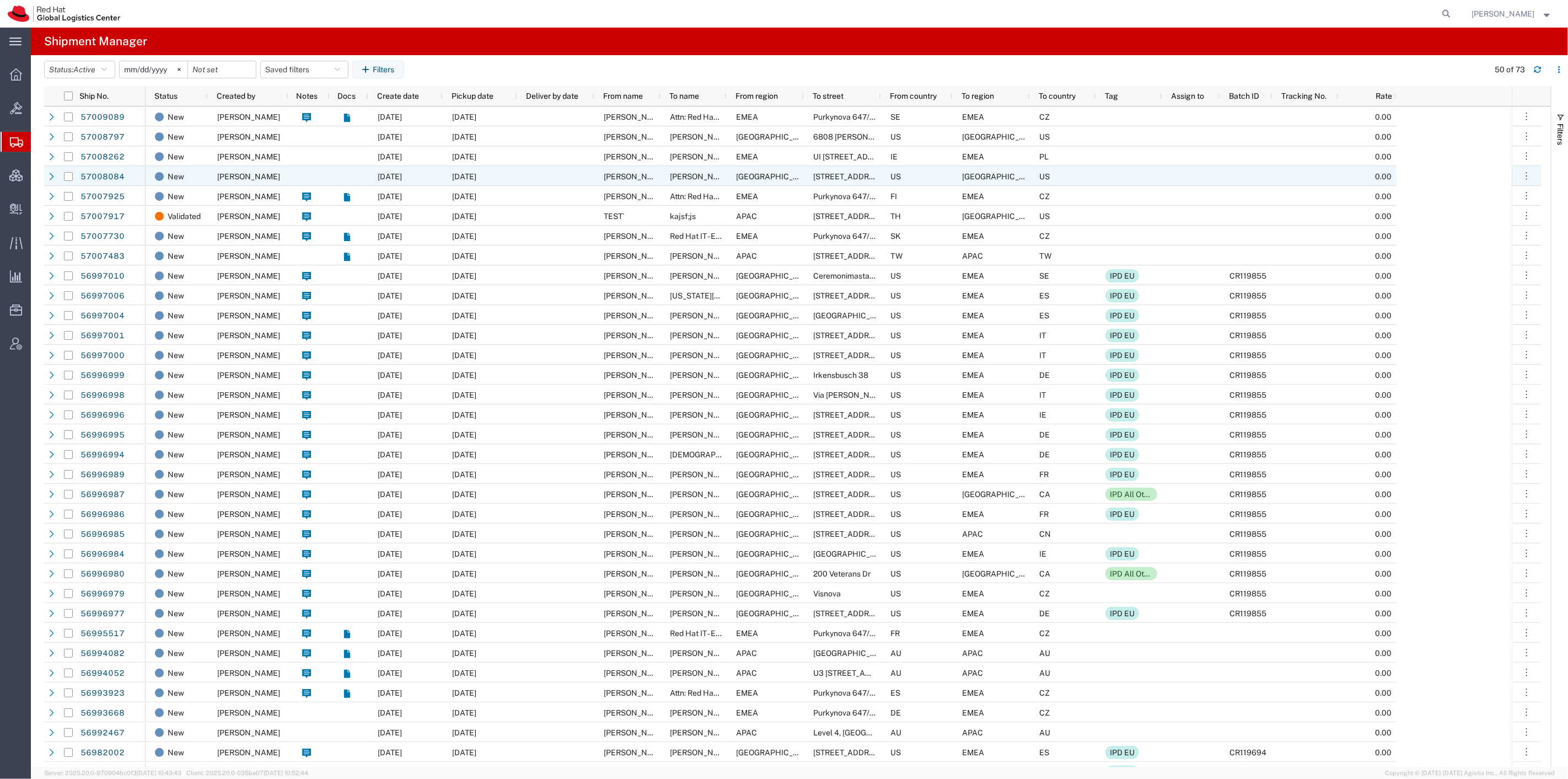
click at [338, 170] on div at bounding box center [349, 176] width 39 height 20
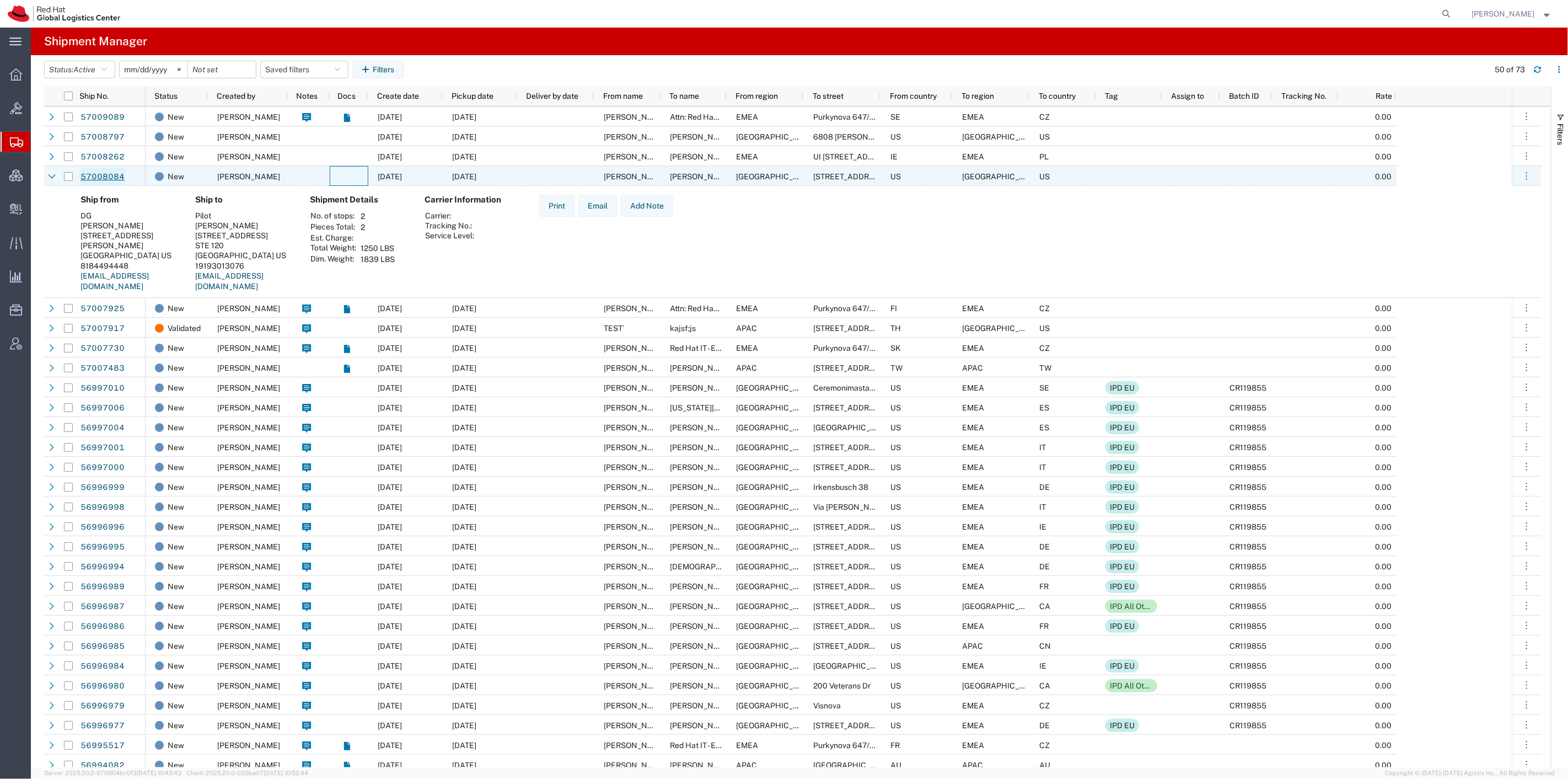
click at [100, 172] on link "57008084" at bounding box center [102, 177] width 46 height 17
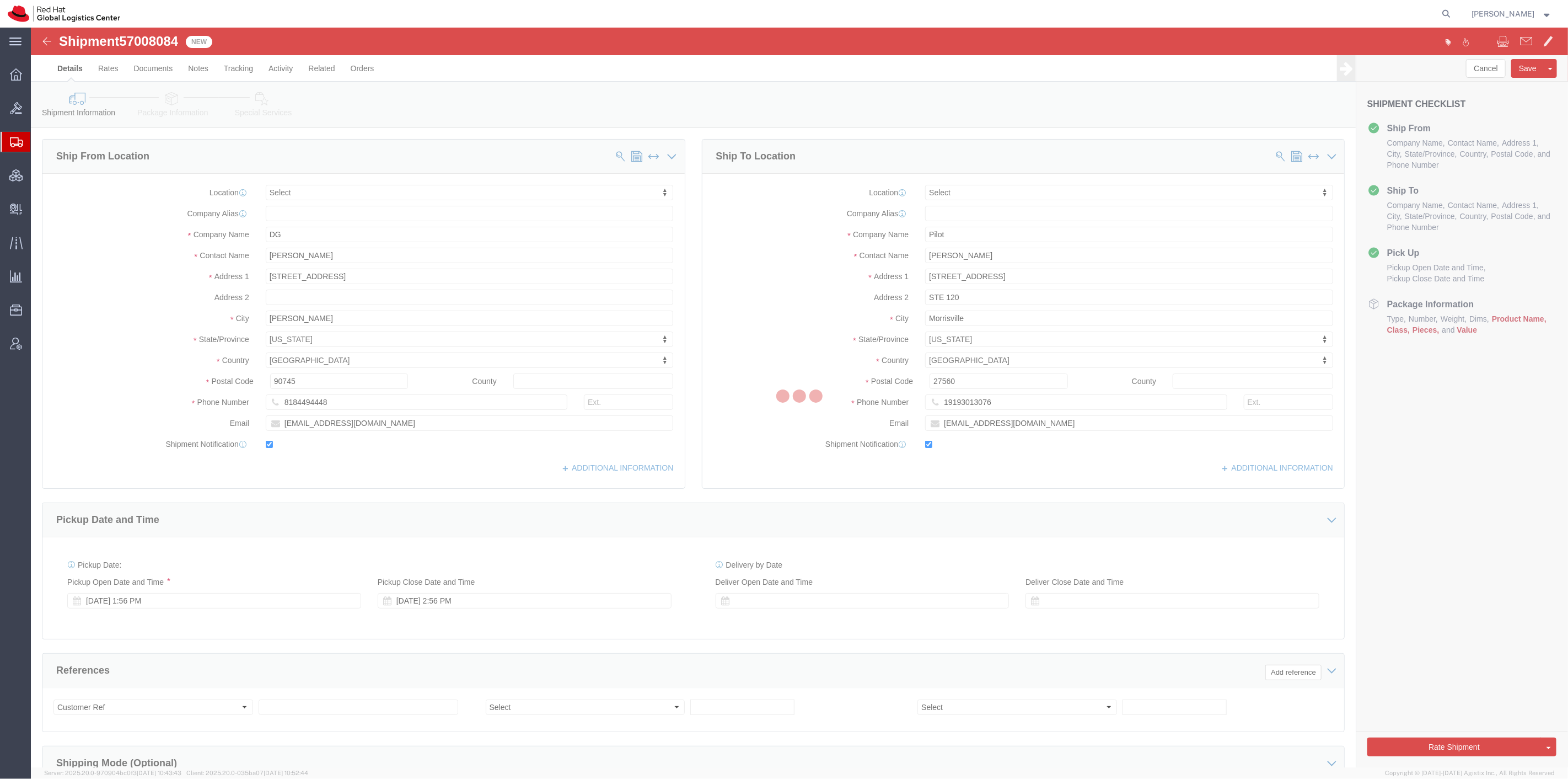
select select
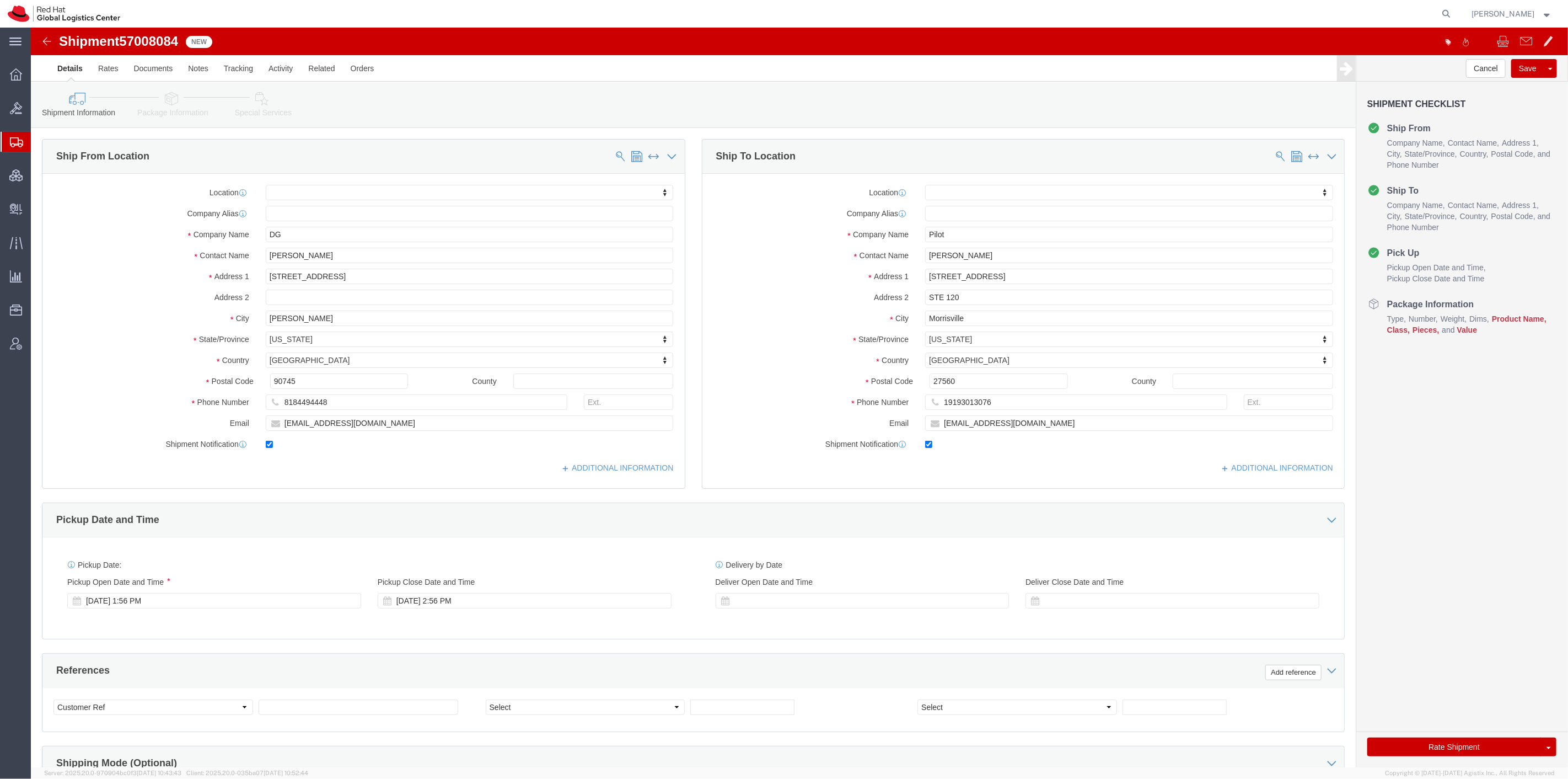
click icon
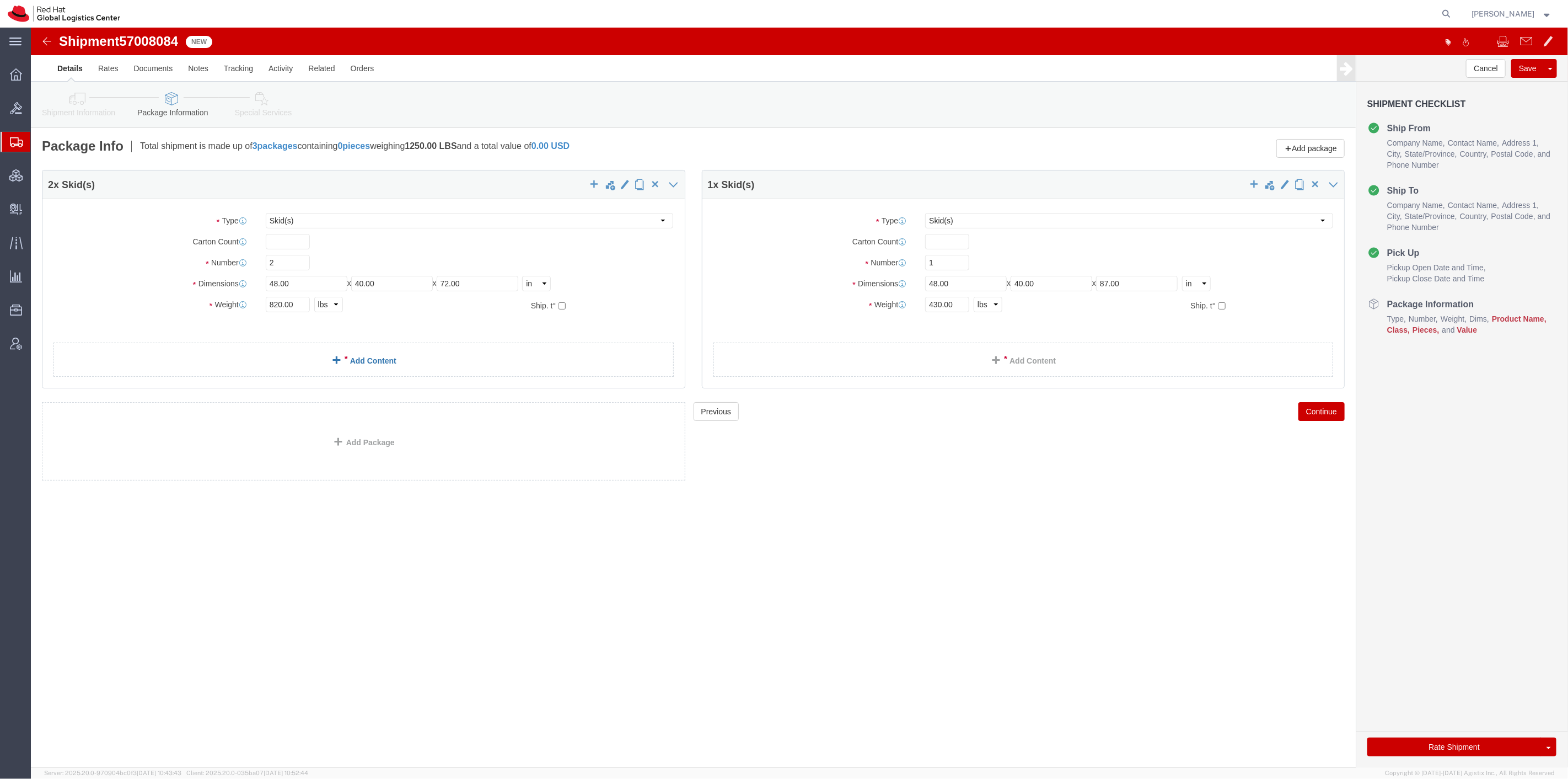
click link "Add Content"
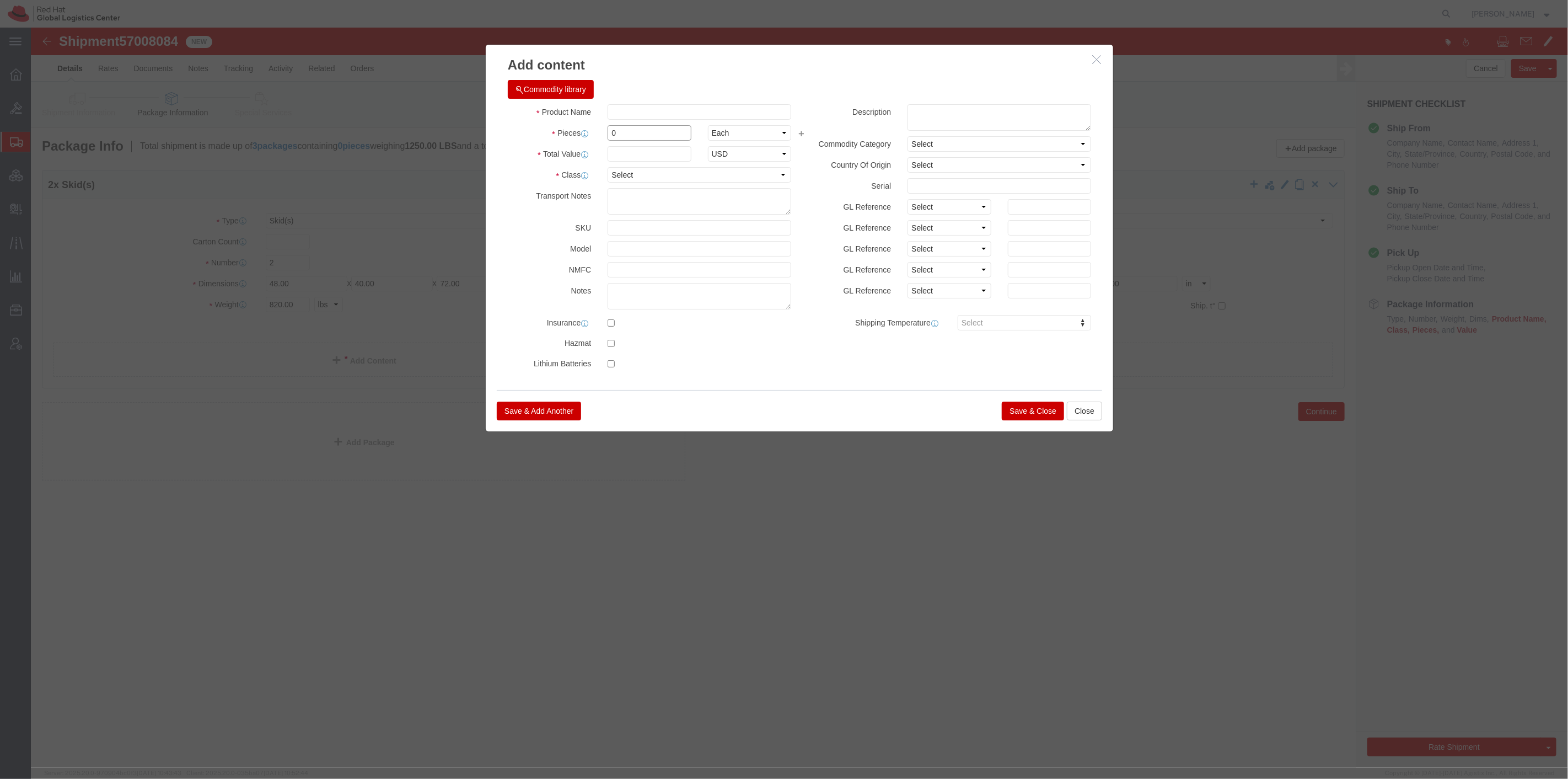
drag, startPoint x: 602, startPoint y: 108, endPoint x: 541, endPoint y: 107, distance: 61.0
click div "Pieces 0 Select Bag Barrels 100Board Feet Bottle Box Blister Pack Carats Can Ca…"
click input "text"
type input "Event Fedoras"
drag, startPoint x: 615, startPoint y: 108, endPoint x: 538, endPoint y: 104, distance: 77.1
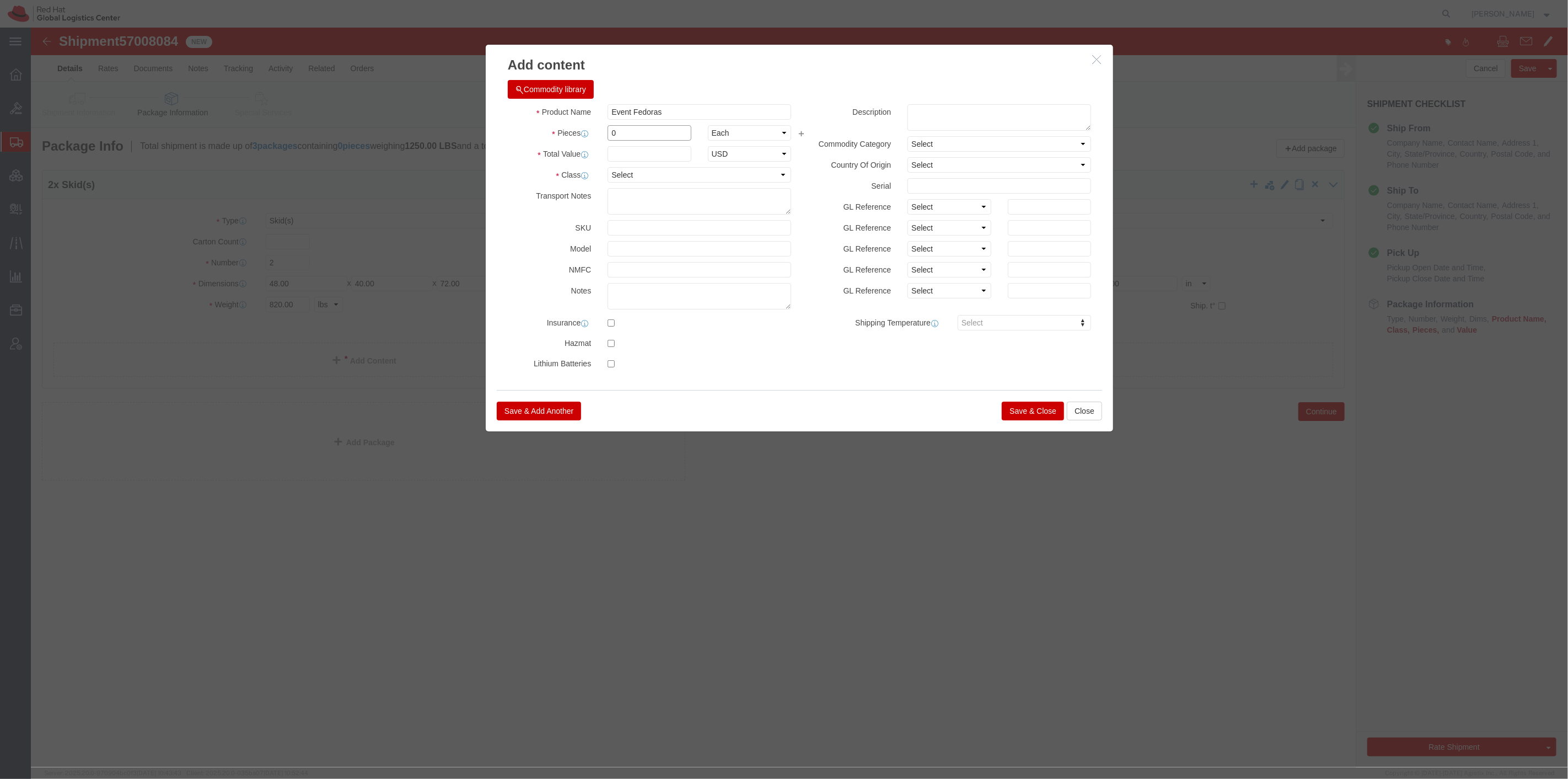
click div "Pieces Number of pieces inside all the packages 0 Select Bag Barrels 100Board F…"
type input "2613"
click input "text"
type input "11733"
click select "Select 50 55 60 65 70 85 92.5 100 125 175 250 300 400"
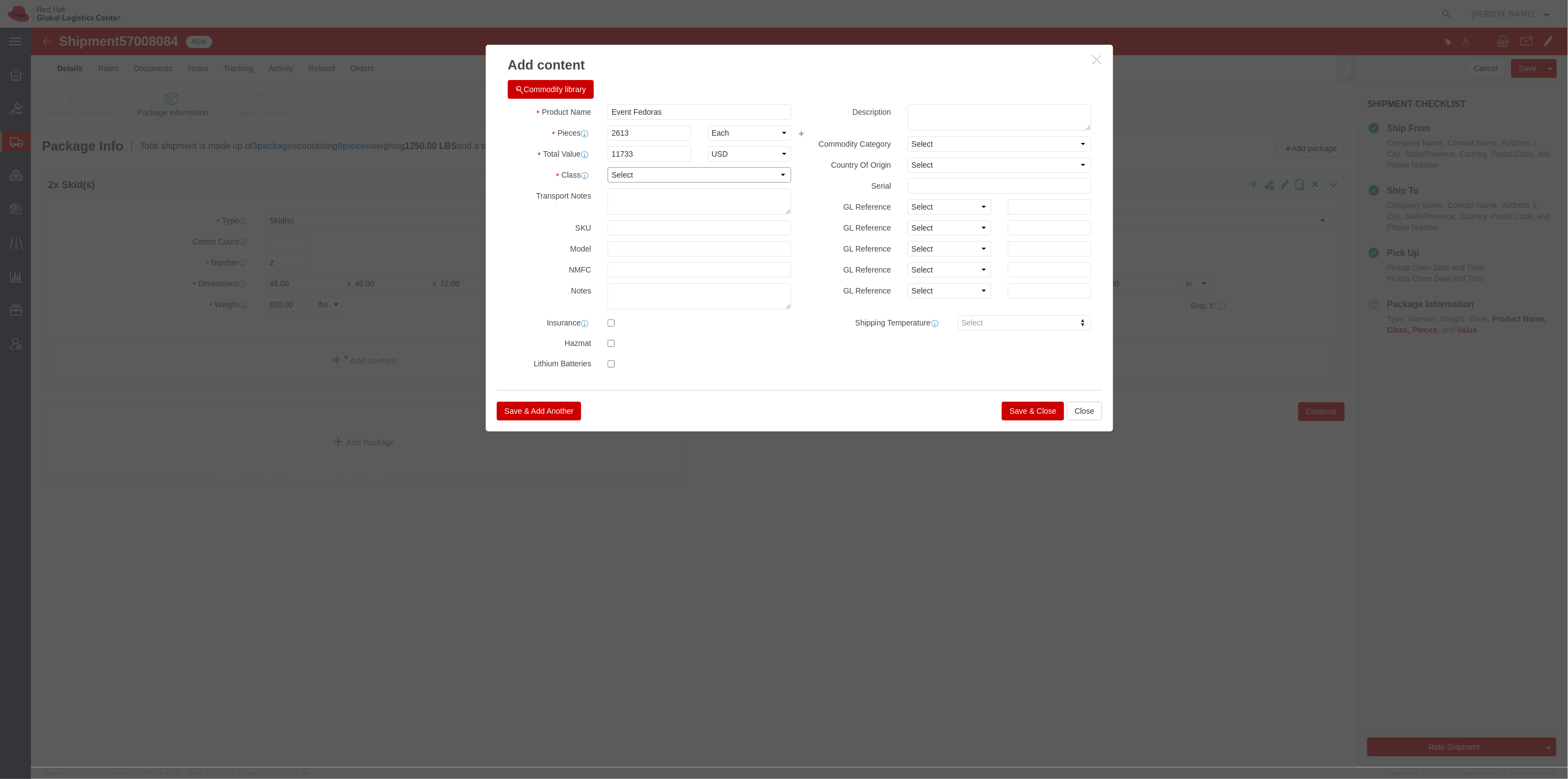
click select "Select 50 55 60 65 70 85 92.5 100 125 175 250 300 400"
select select "175"
click select "Select 50 55 60 65 70 85 92.5 100 125 175 250 300 400"
click button "Save & Close"
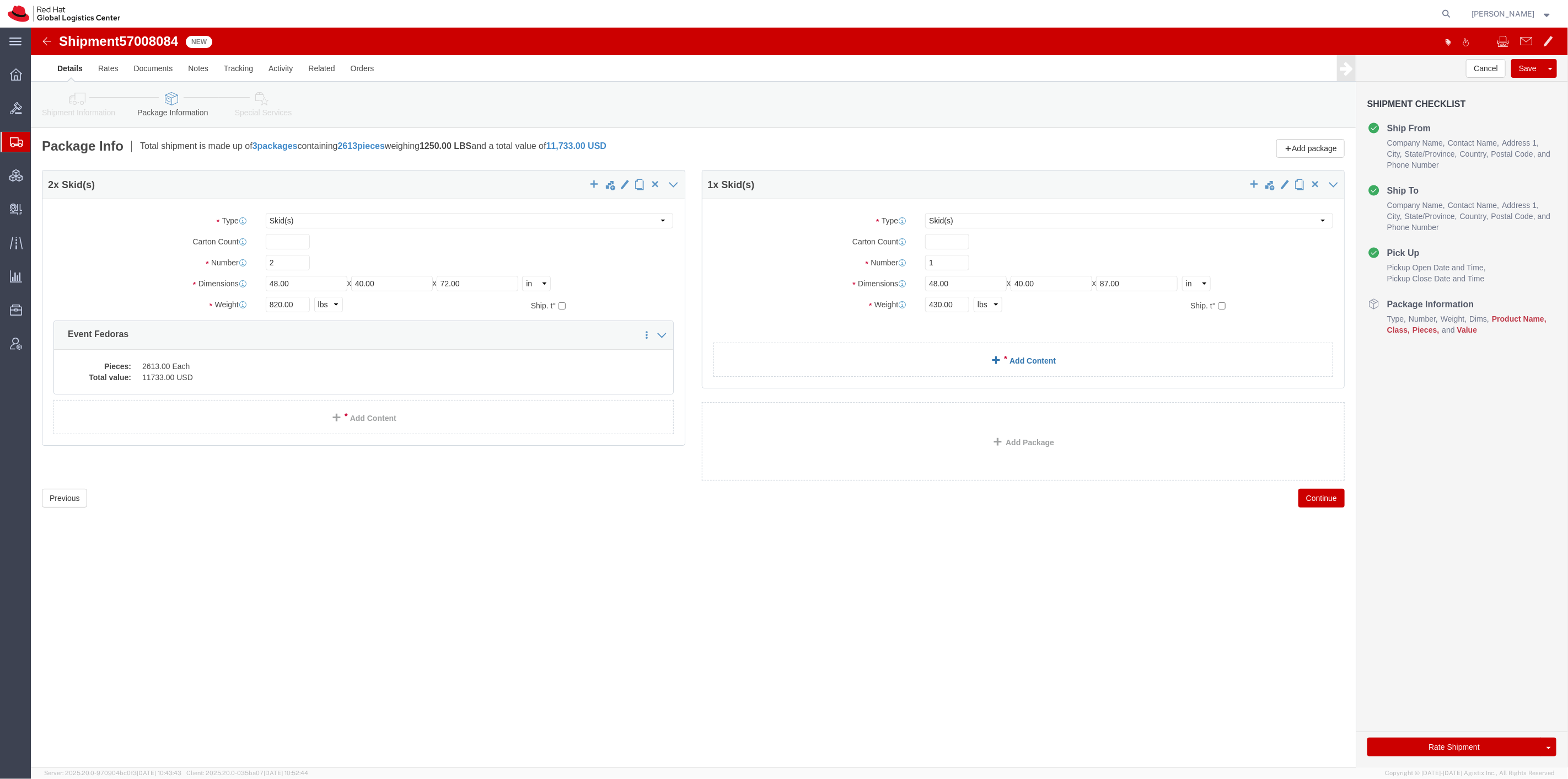
click link "Add Content"
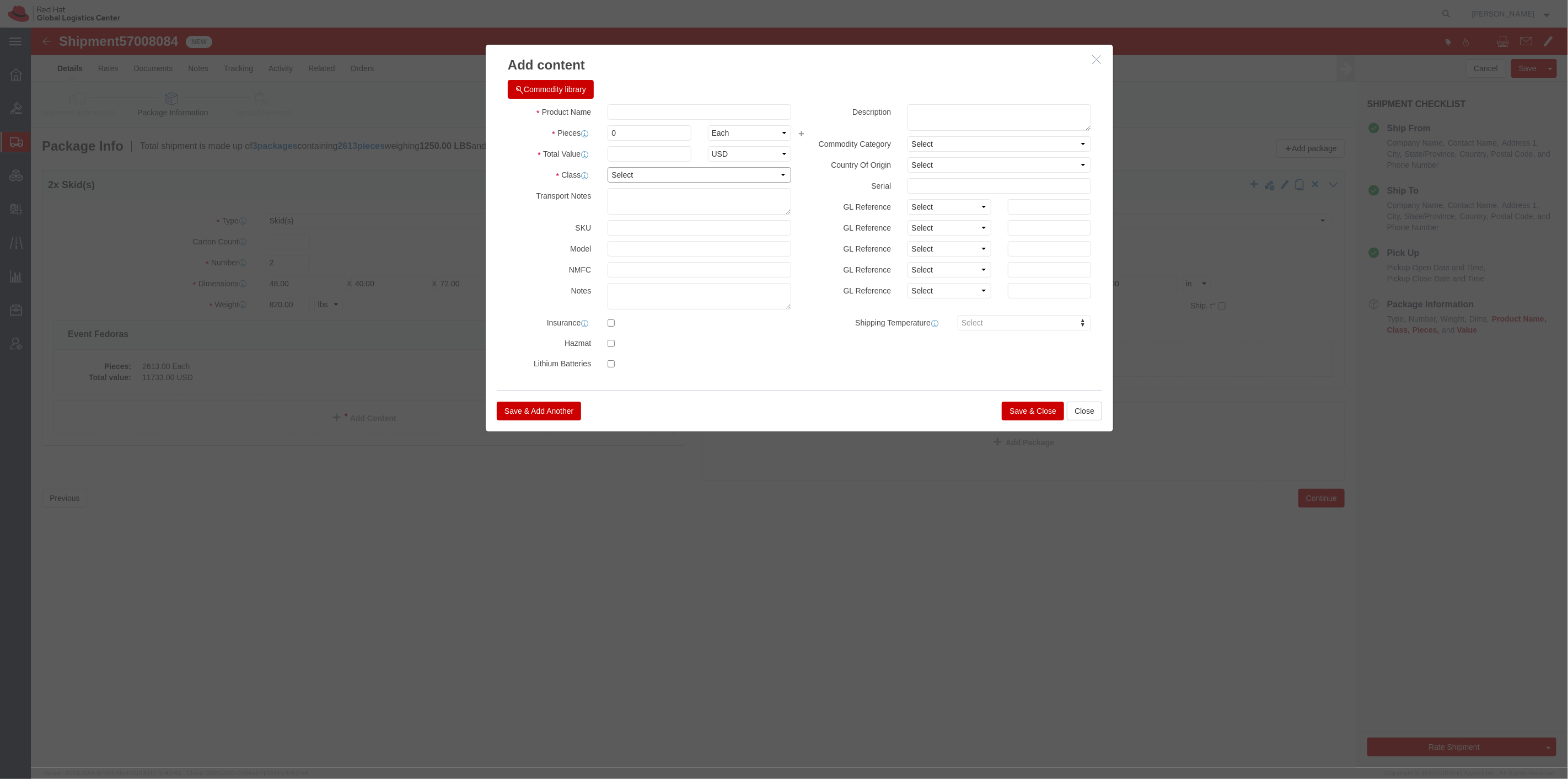
click select "Select 50 55 60 65 70 85 92.5 100 125 175 250 300 400"
select select "175"
click select "Select 50 55 60 65 70 85 92.5 100 125 175 250 300 400"
click input "text"
type input "Event Fedoras"
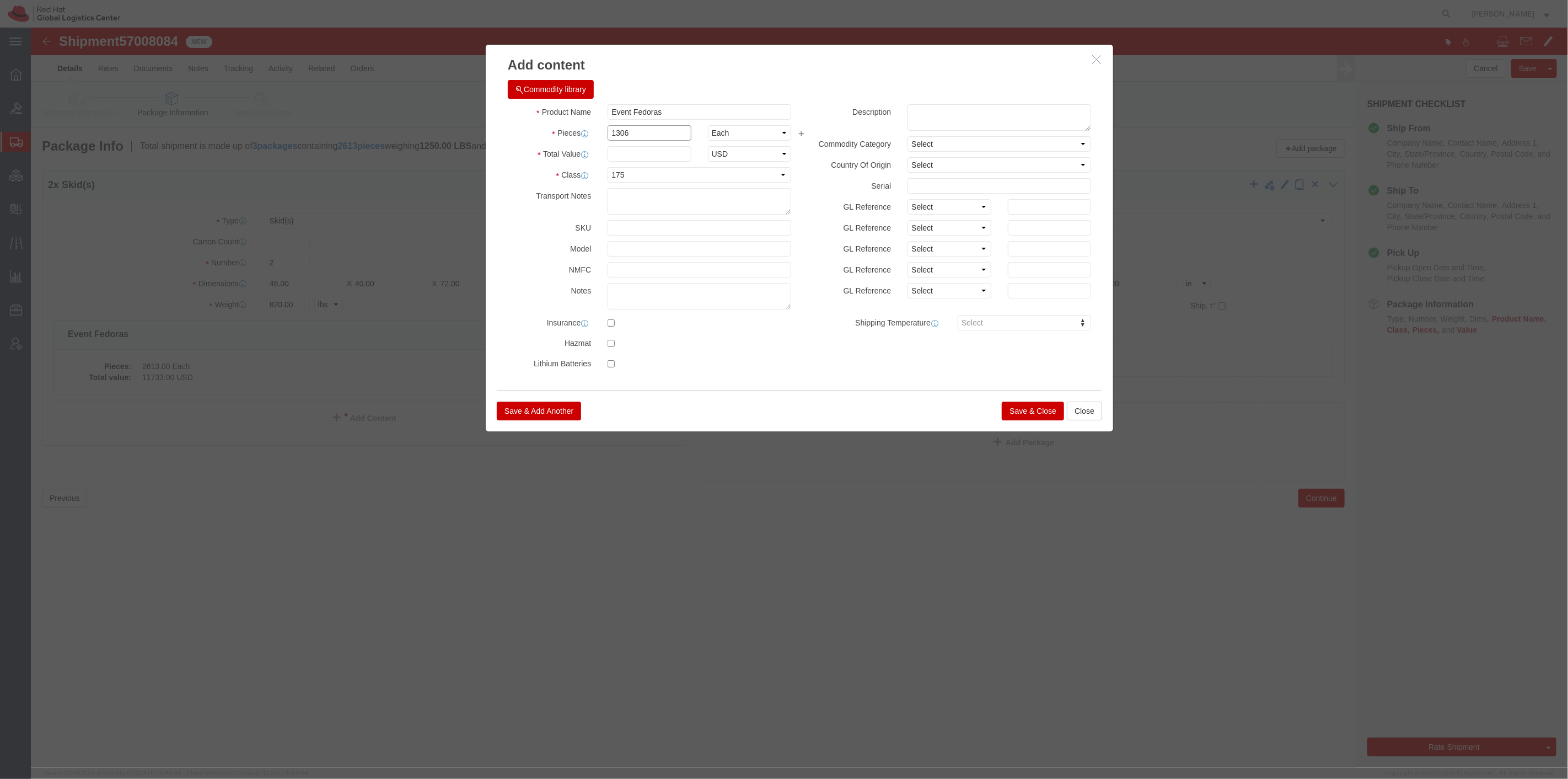
type input "1306"
type input "5866.67"
click button "Save & Close"
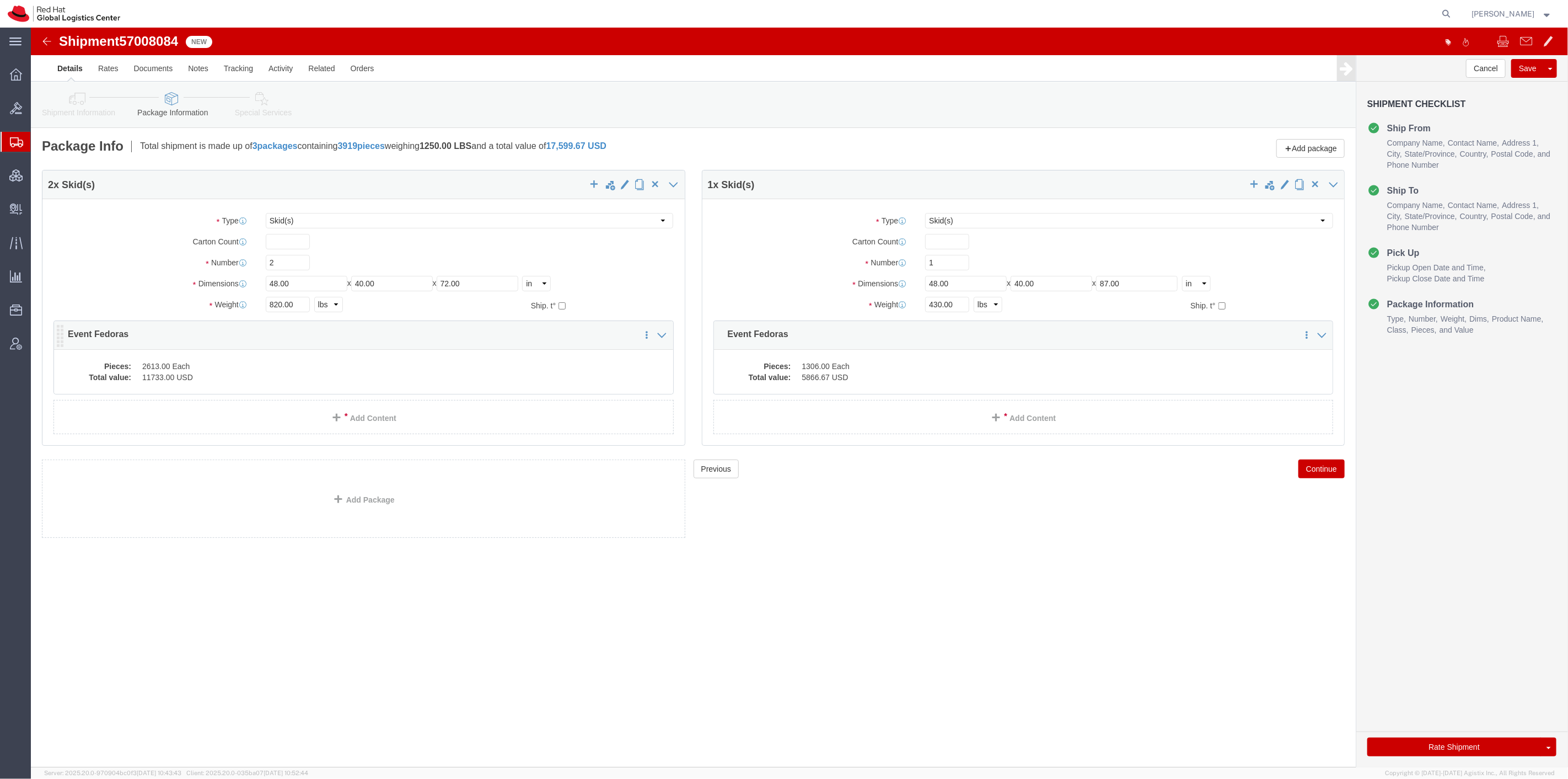
click dd "2613.00 Each"
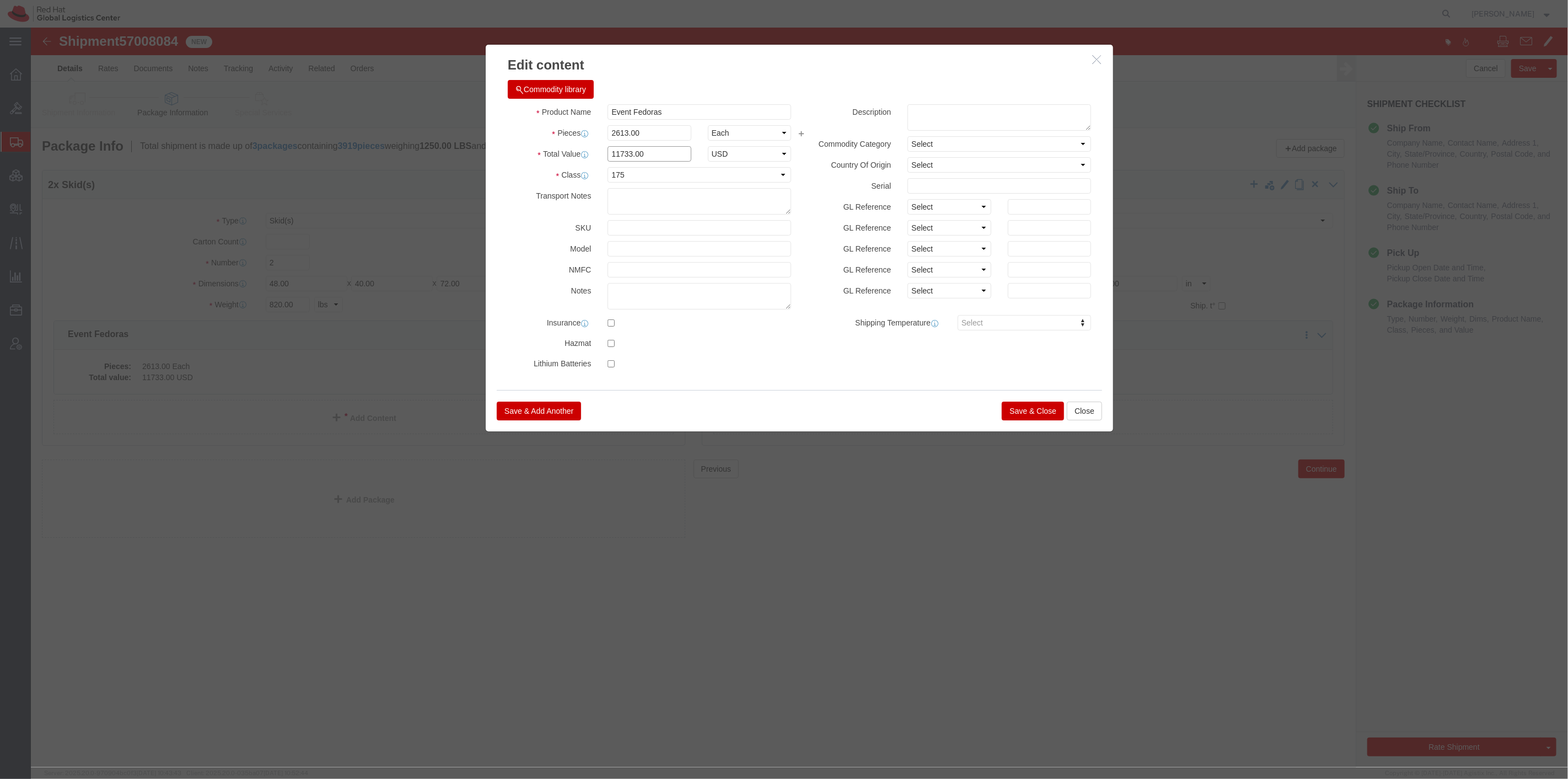
click input "11733.00"
type input "11733.33"
click button "Save & Close"
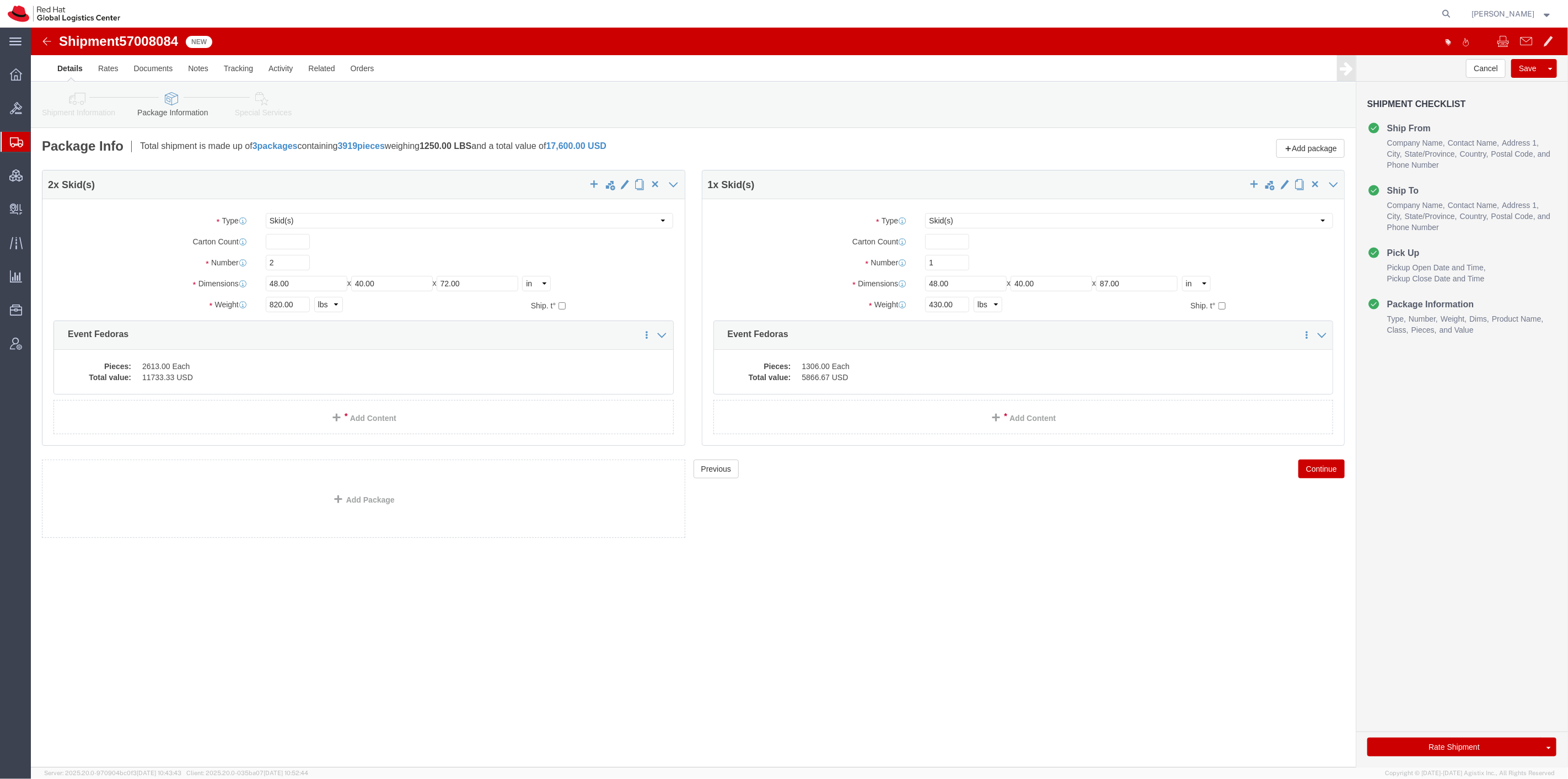
click div "Shipment Information Package Information Special Services"
click link "Special Services"
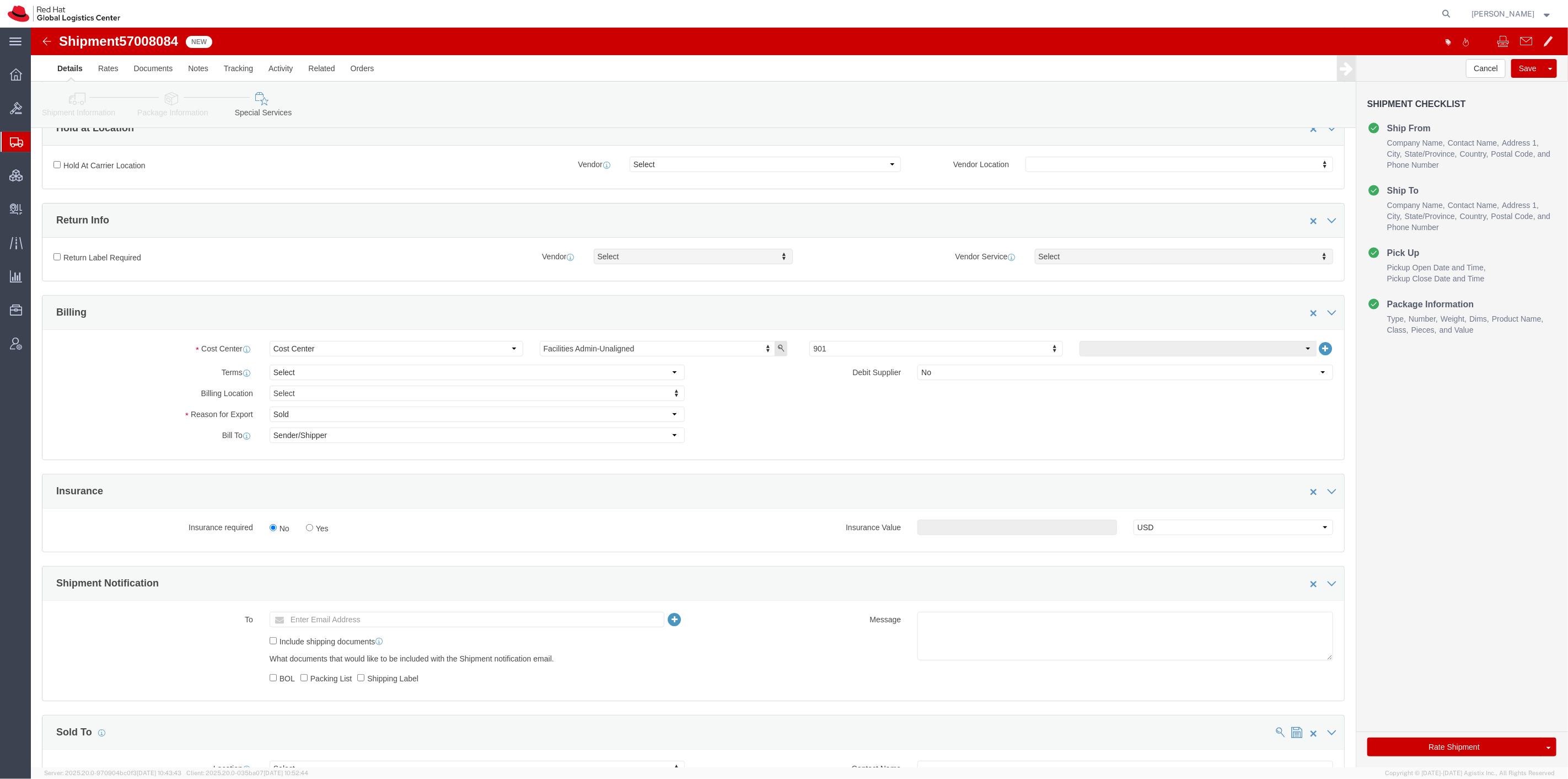
scroll to position [306, 0]
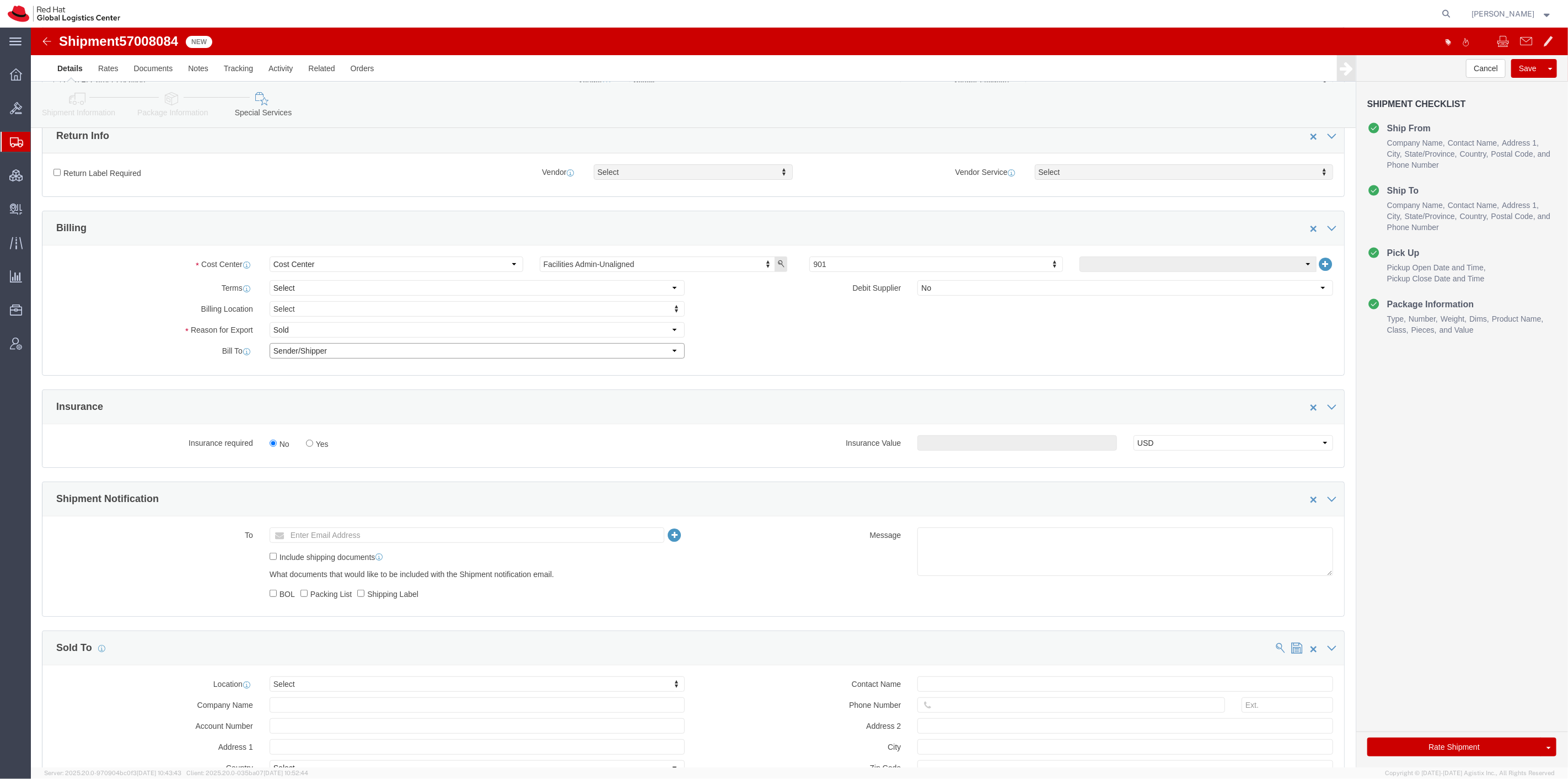
click select "Select Recipient Account Sender/Shipper Third Party Account"
select select "THRD"
click select "Select Recipient Account Sender/Shipper Third Party Account"
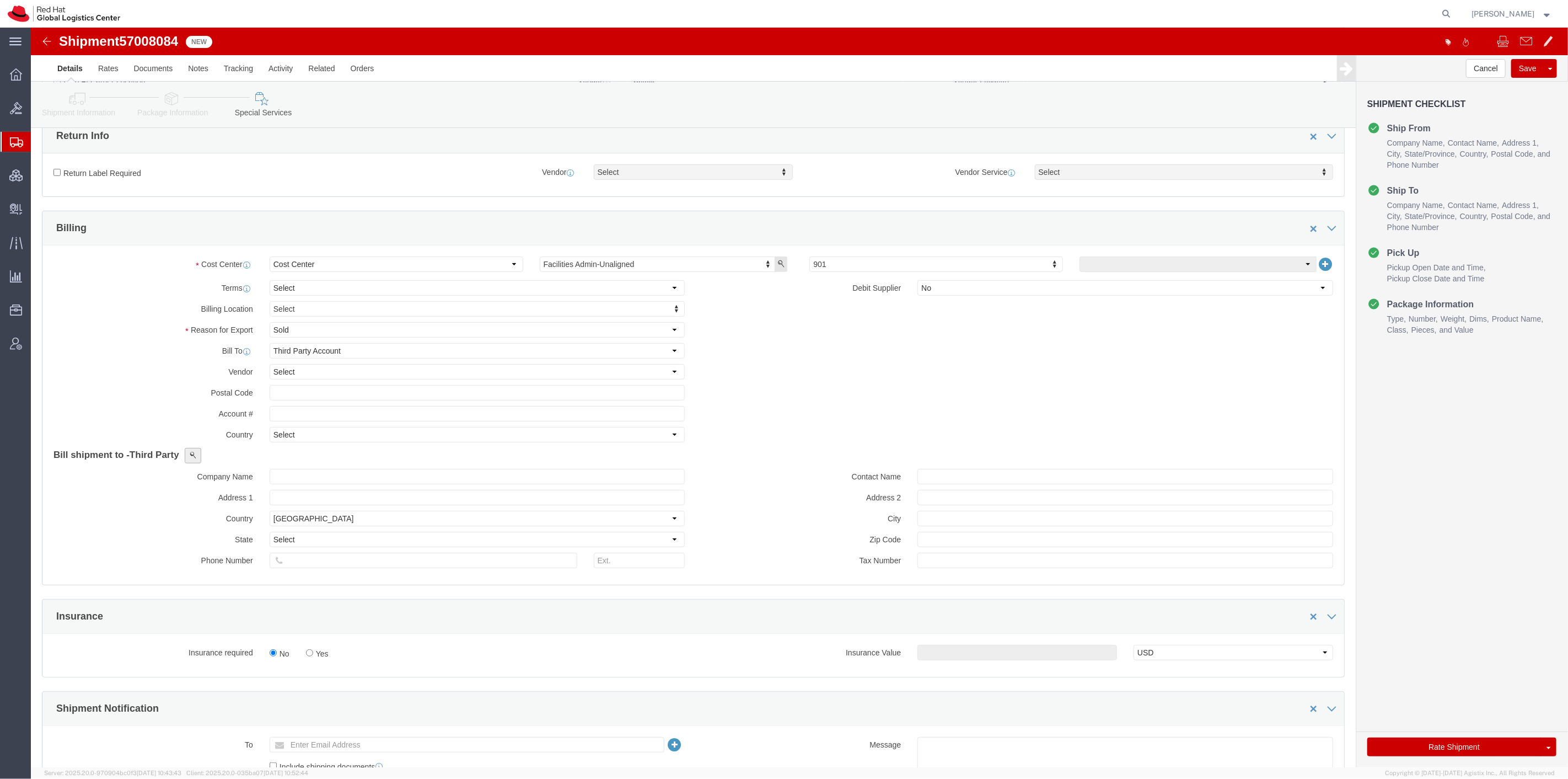
click span
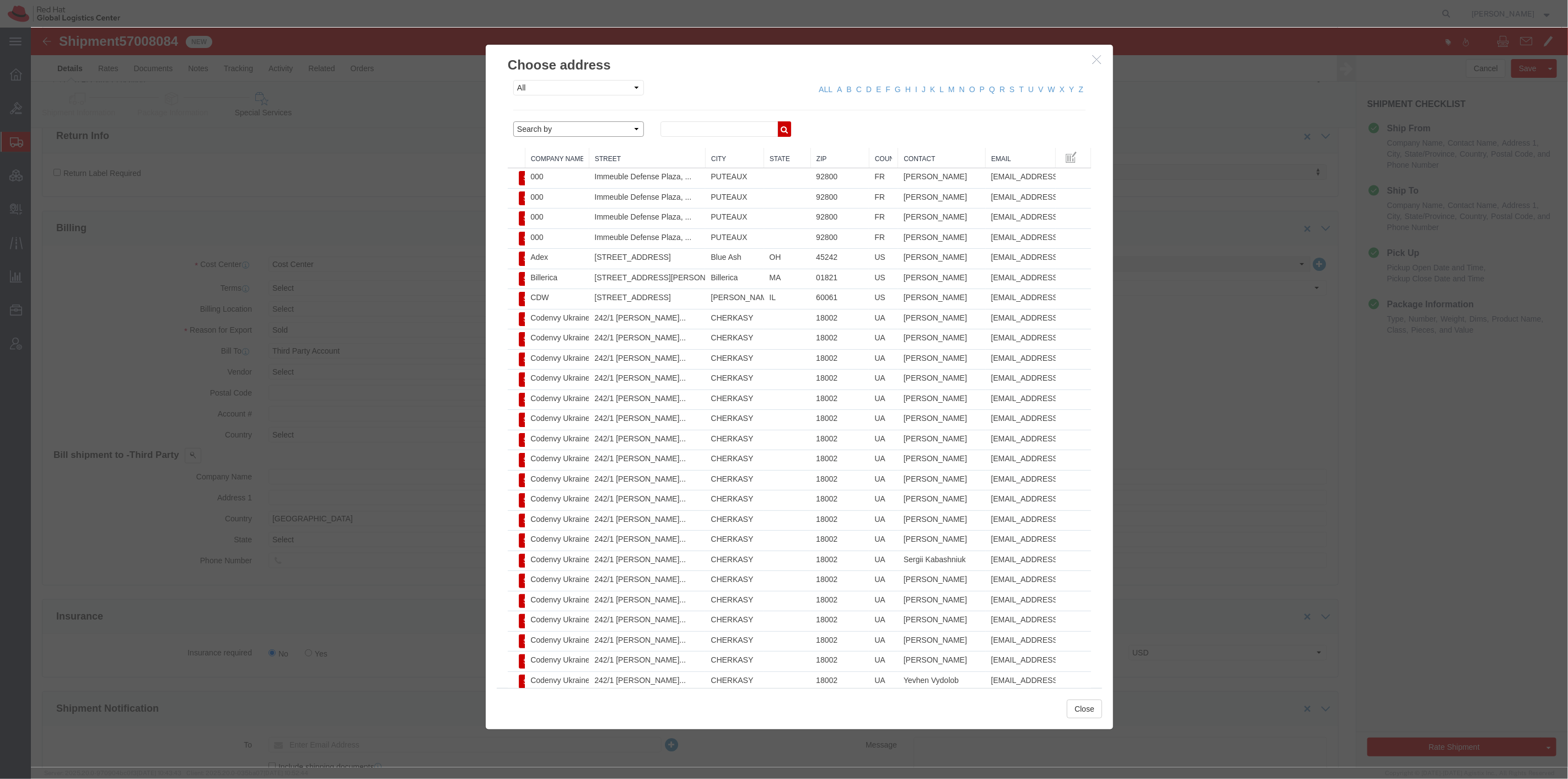
click select "Search by Address Book Name City Company Name Contact Name Country CustomerAlia…"
select select "contactName"
click select "Search by Address Book Name City Company Name Contact Name Country CustomerAlia…"
click input "text"
type input "[PERSON_NAME]"
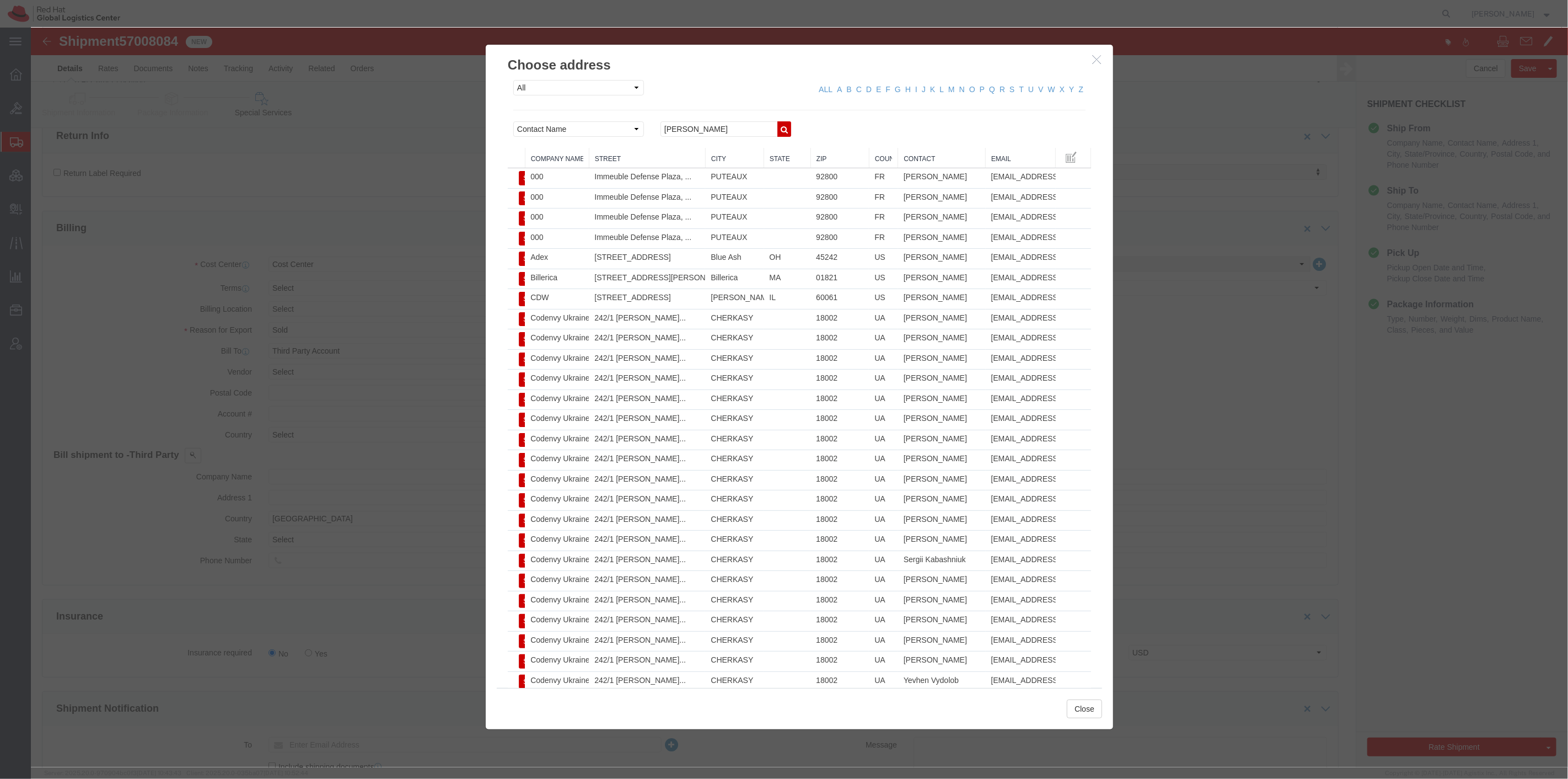
click icon "button"
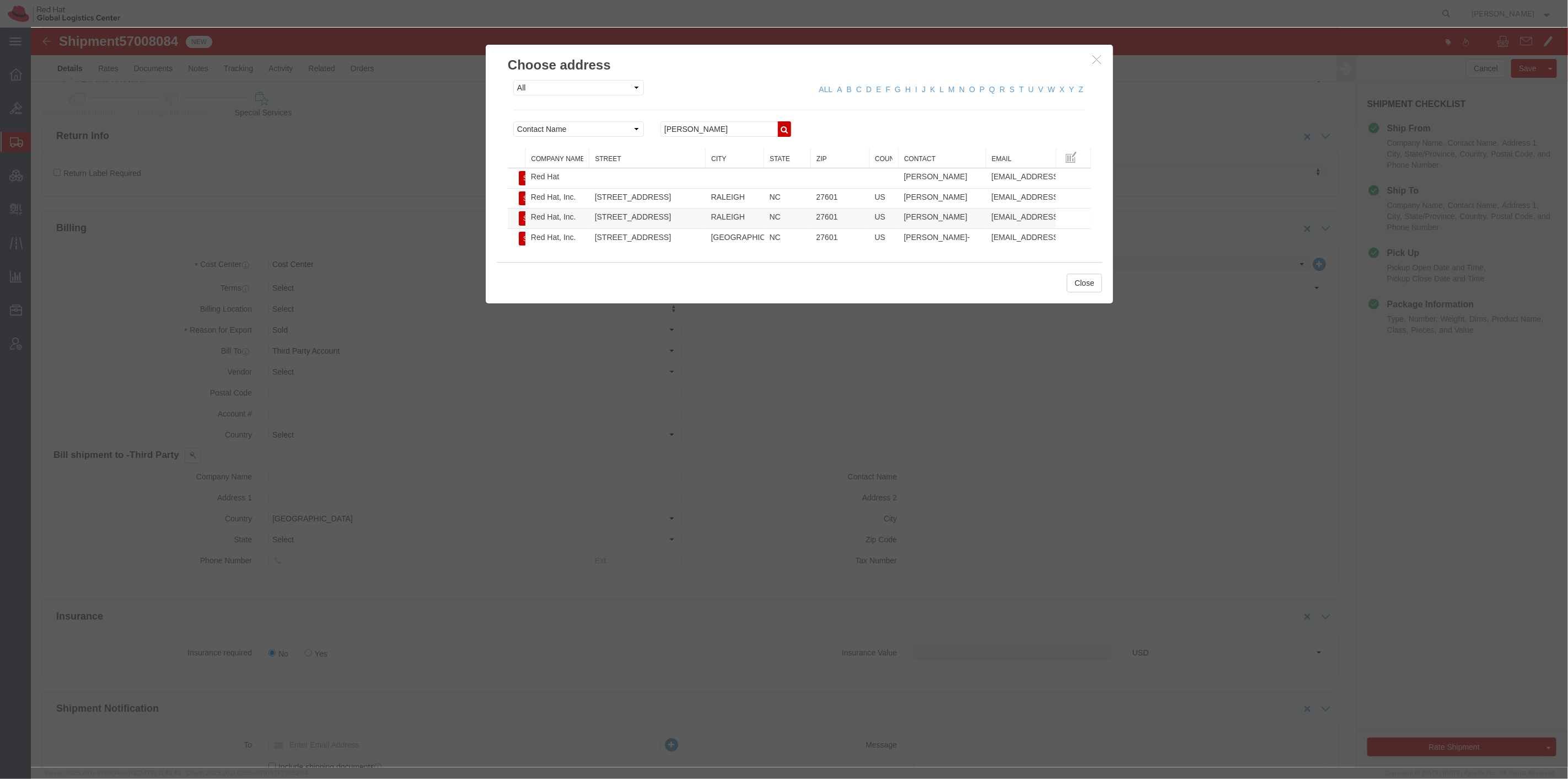
click button "Select"
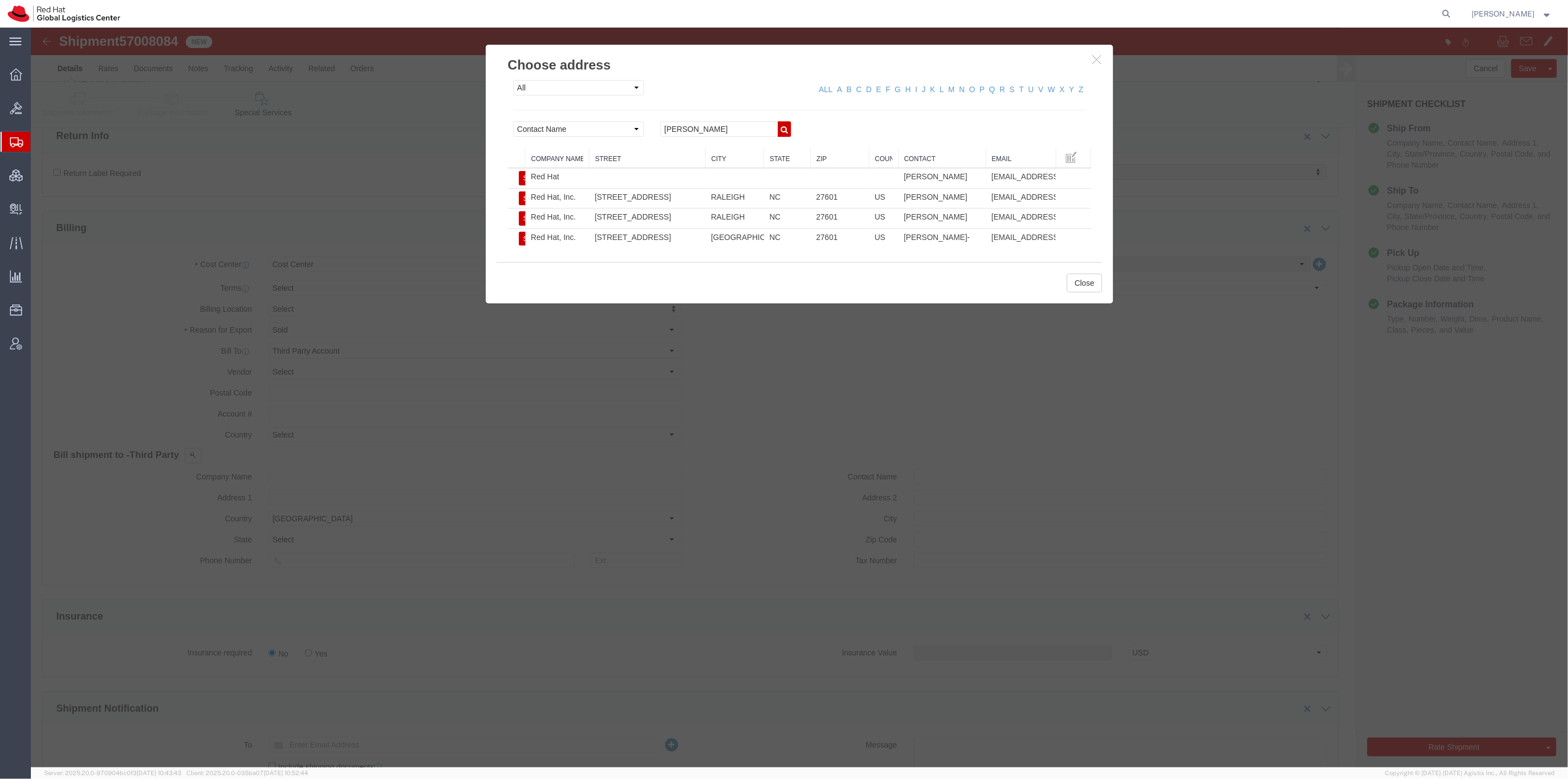
select select "NC"
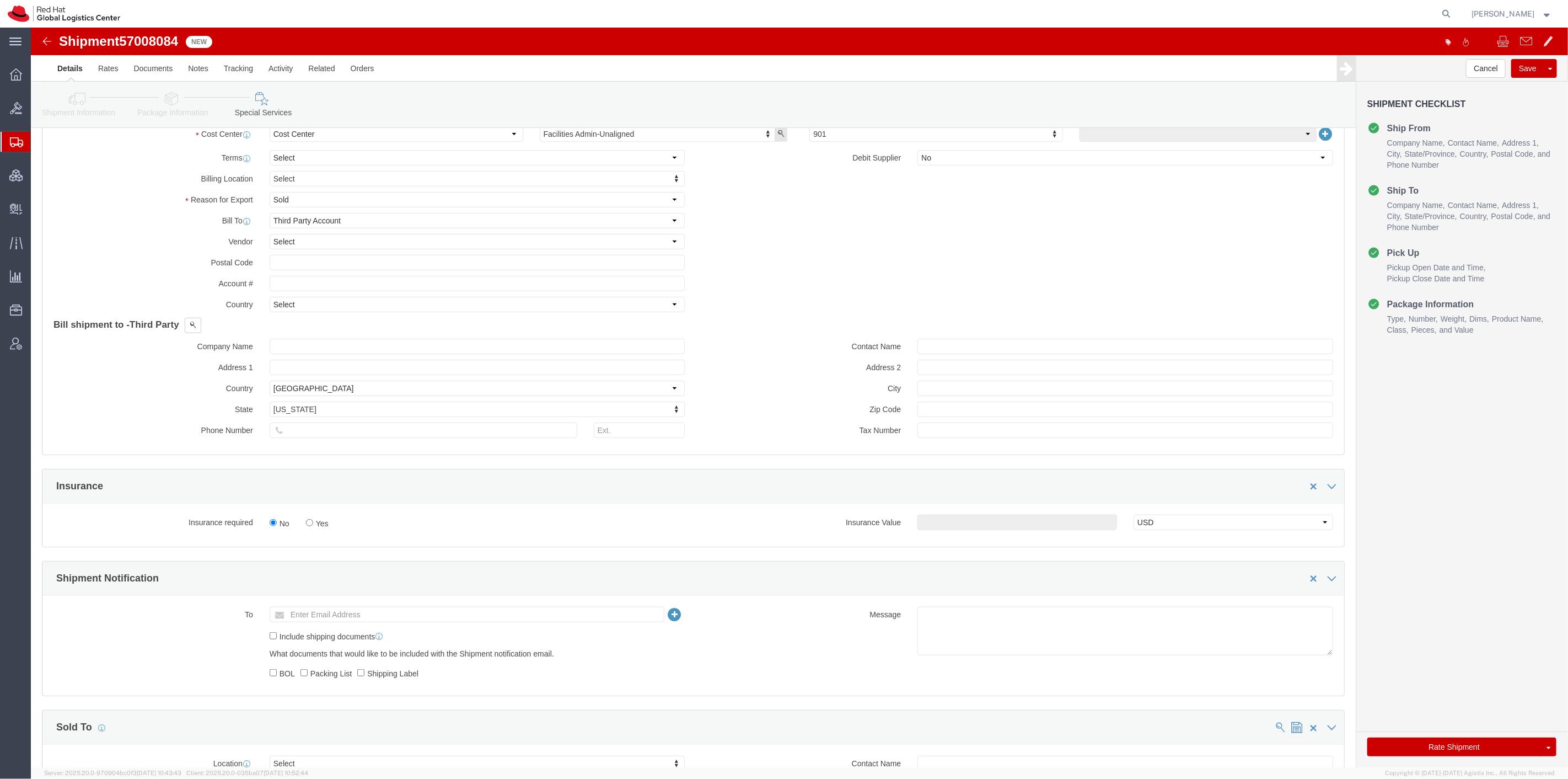
scroll to position [433, 0]
click input "text"
type input "8288031753"
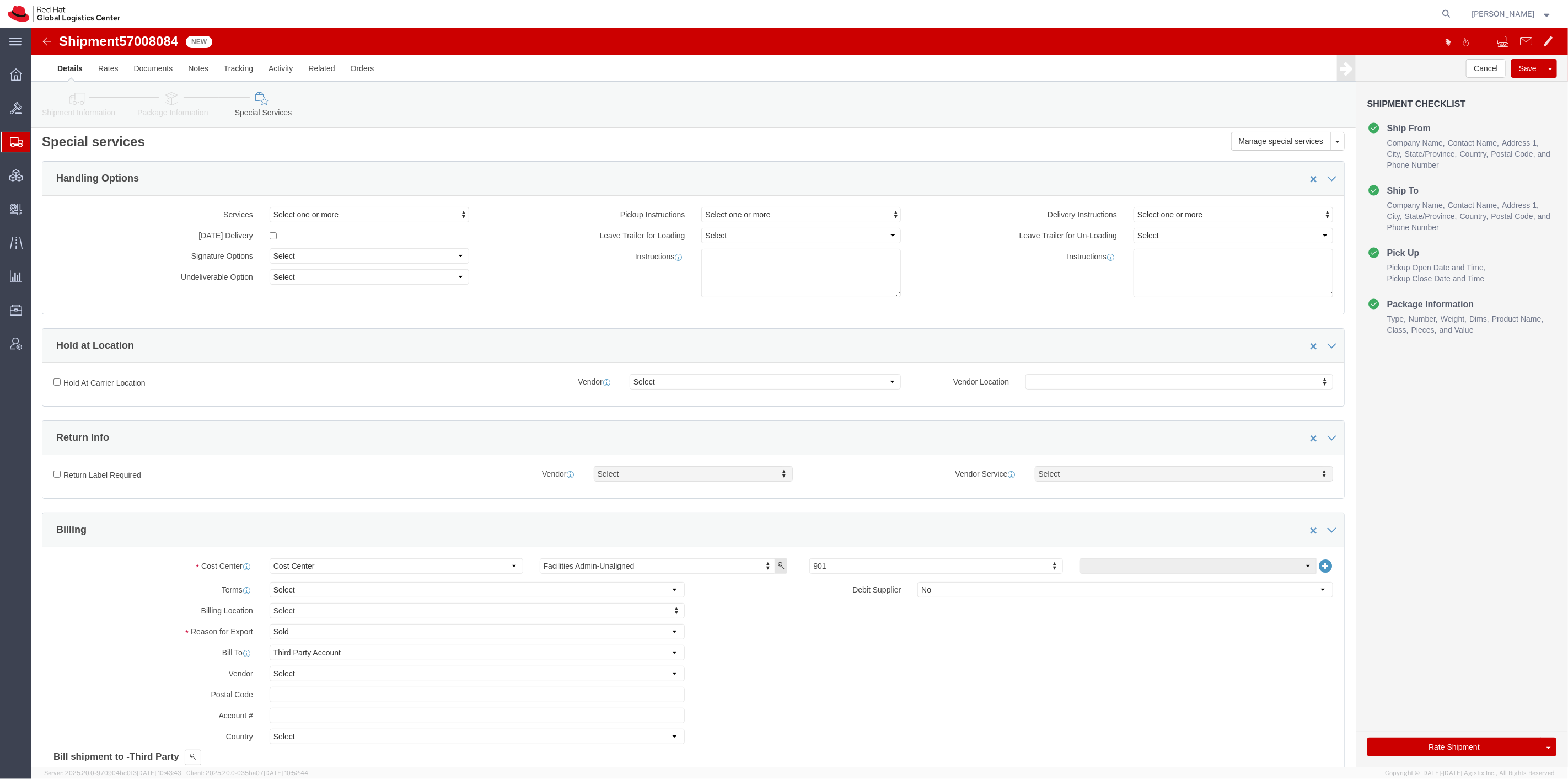
scroll to position [0, 0]
click textarea
paste textarea "M-F 9AM-3PM PST [PERSON_NAME]: [PHONE_NUMBER] [EMAIL_ADDRESS][DOMAIN_NAME]"
type textarea "M-F 9AM-3PM PST [PERSON_NAME]: [PHONE_NUMBER] [EMAIL_ADDRESS][DOMAIN_NAME]"
click link "Shipment Information"
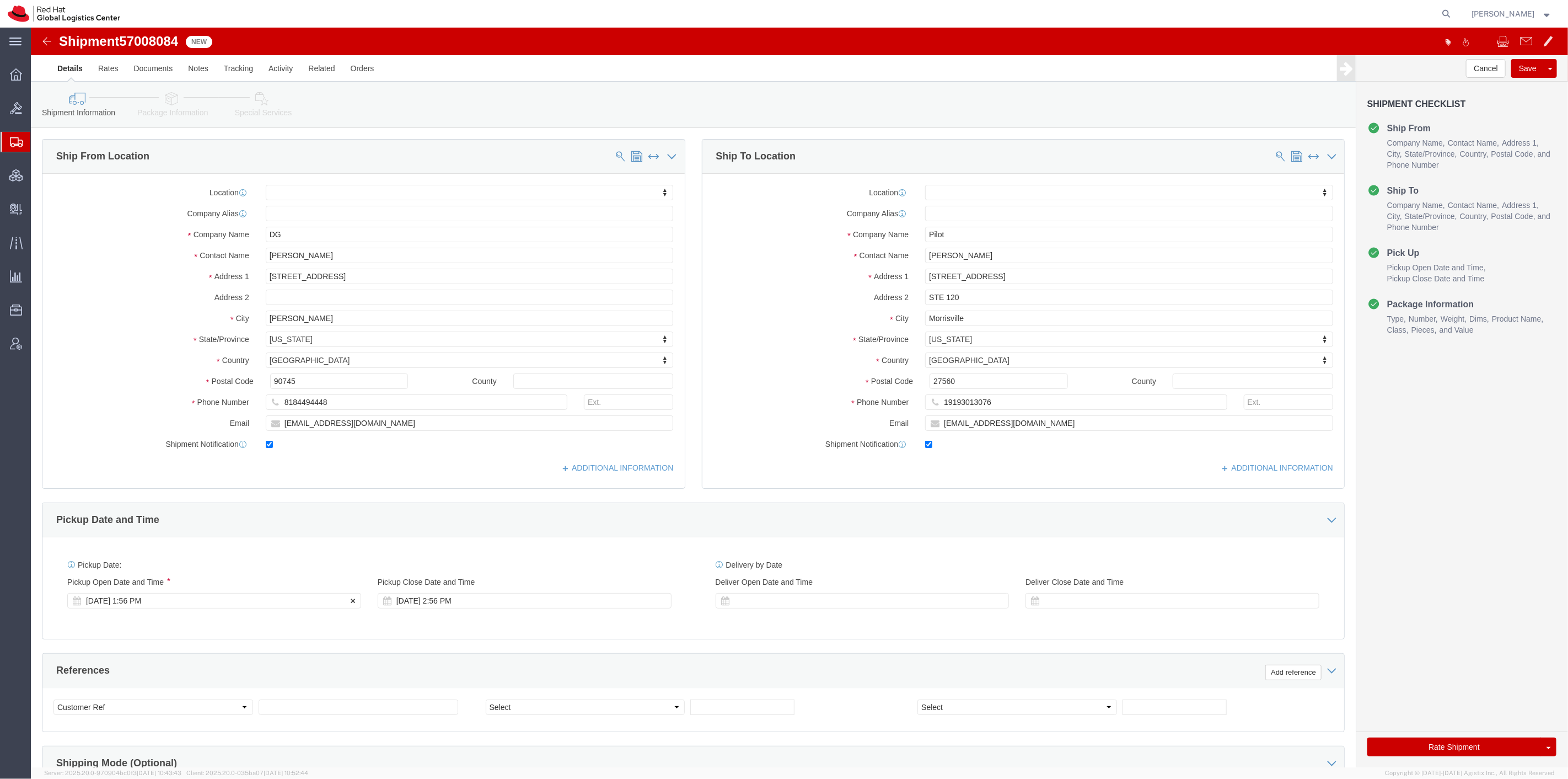
click div "[DATE] 1:56 PM"
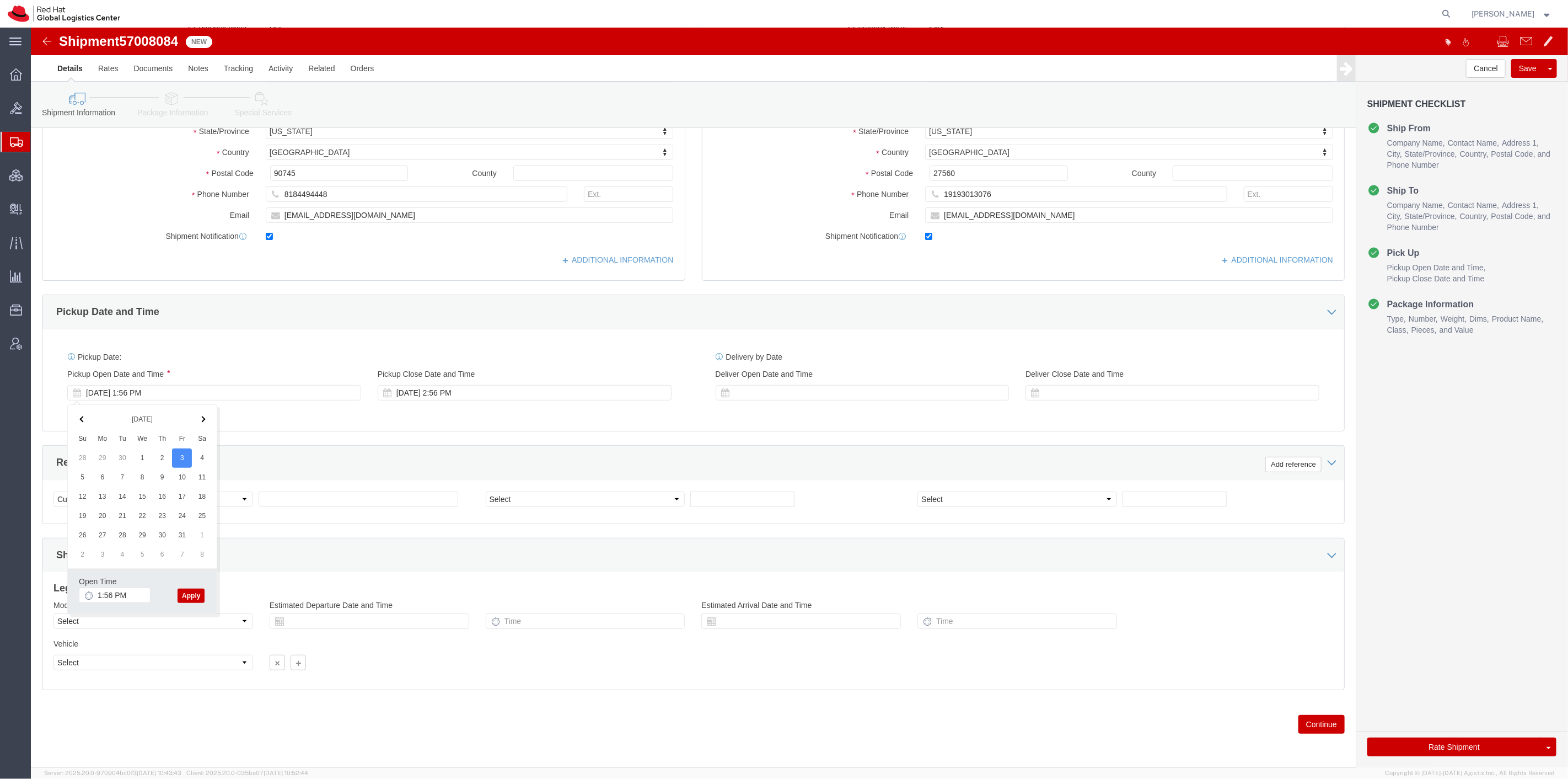
click button "Apply"
click div "Oct 03 2025 1:56 PM"
click input "1:56 PM"
type input "9:00 AM"
click button "Apply"
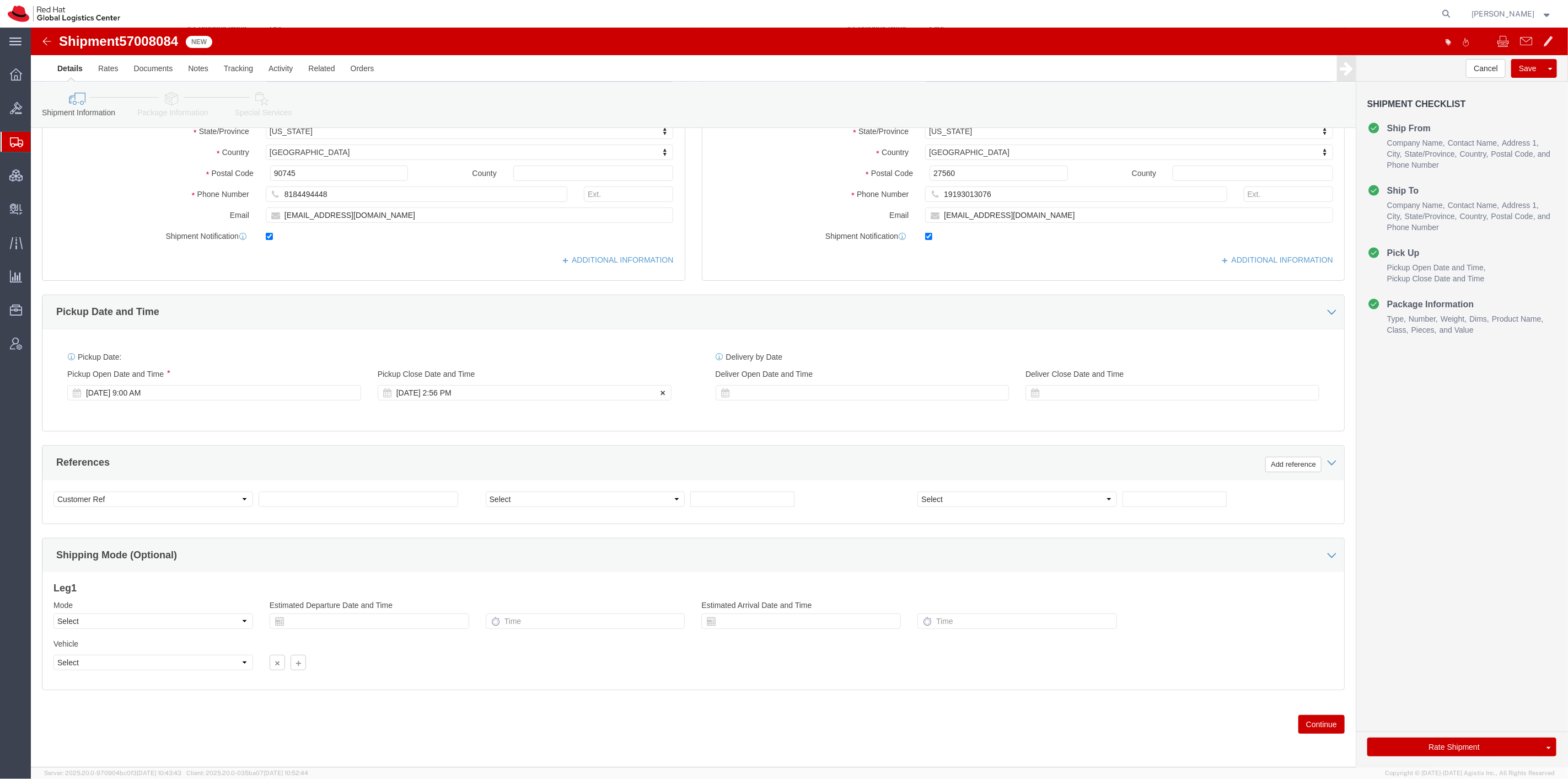
click div "Oct 03 2025 2:56 PM"
click button "Apply"
click link "Special Services"
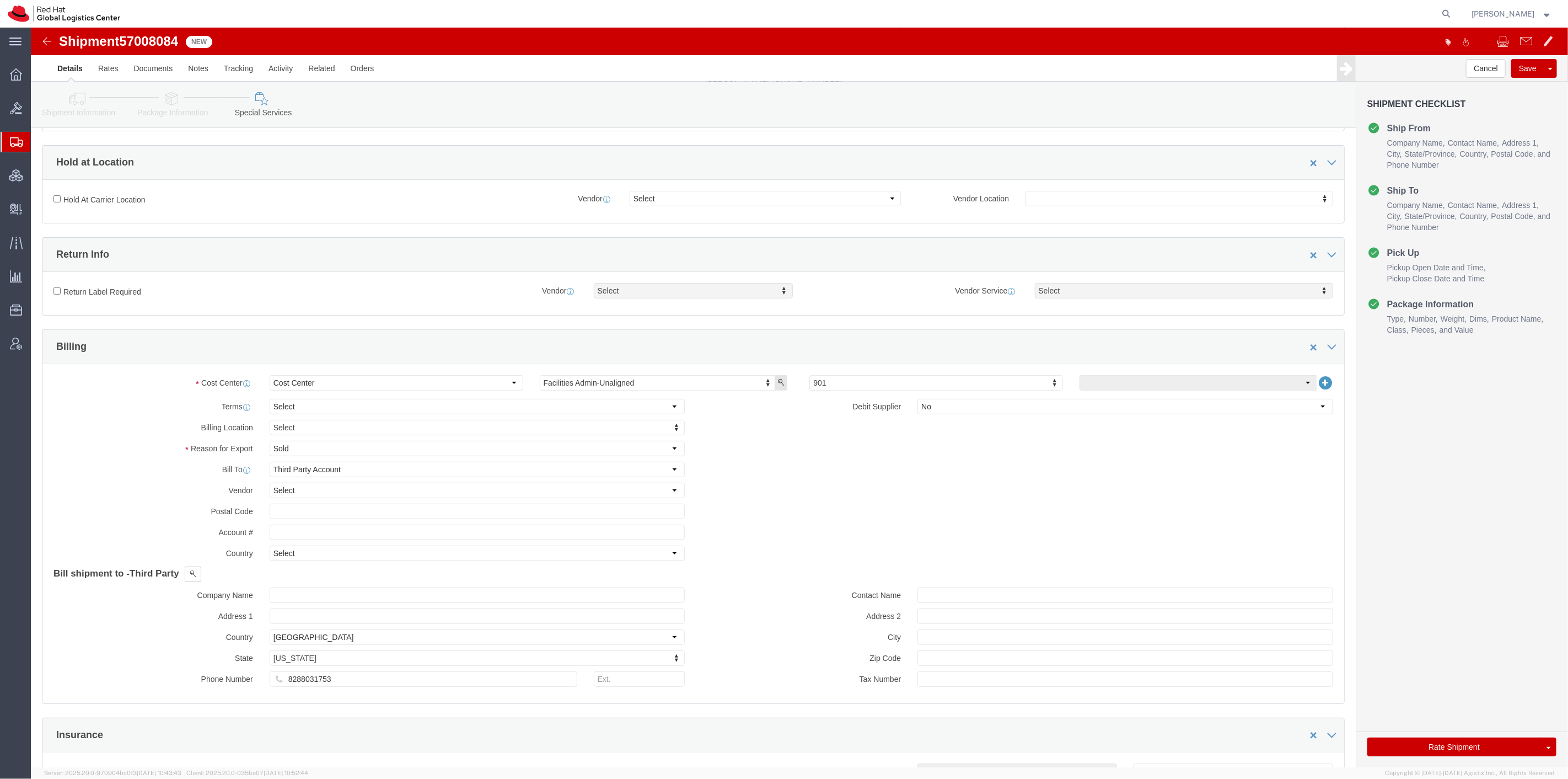
scroll to position [126, 0]
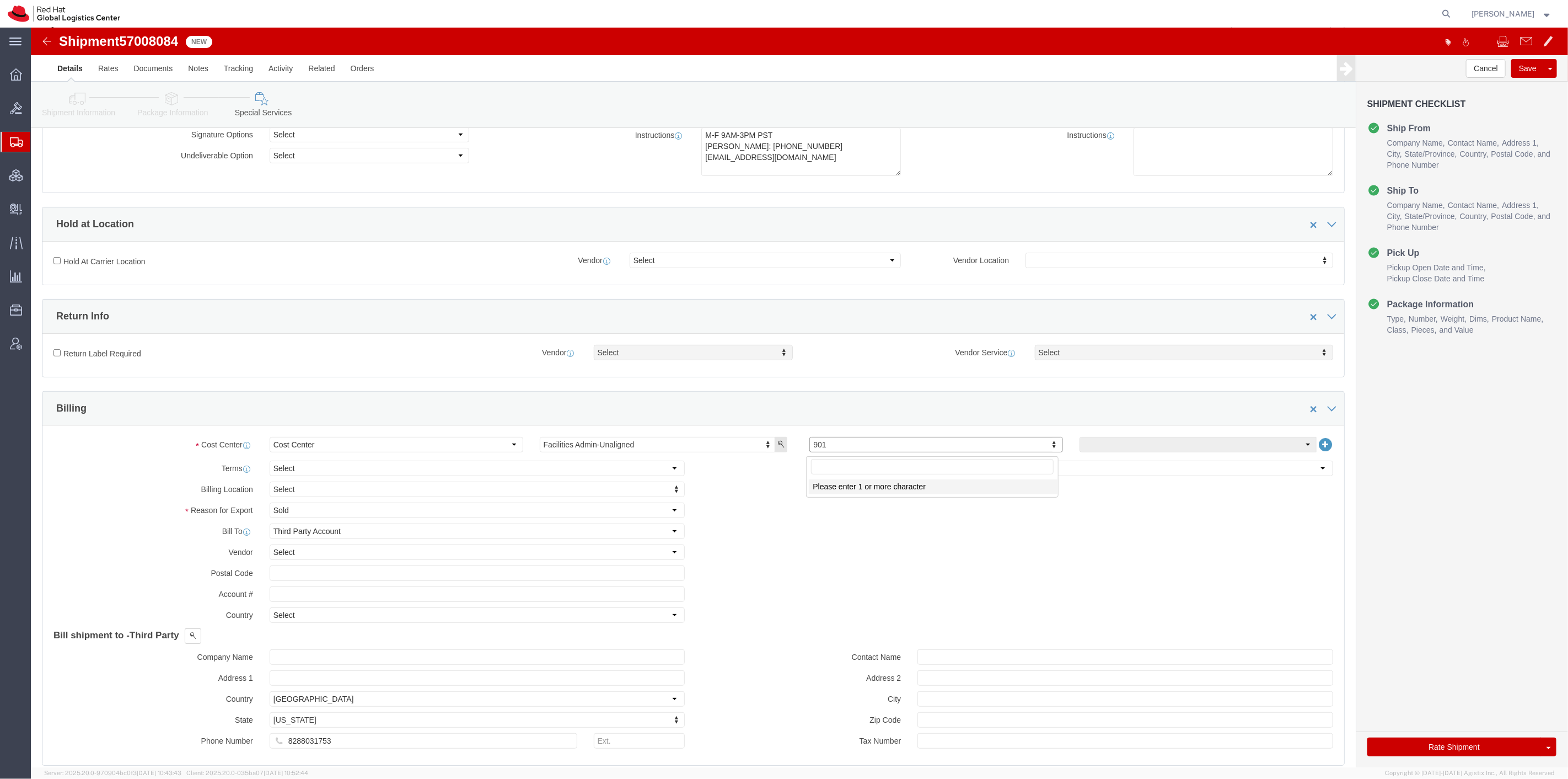
click input "text"
type input "506"
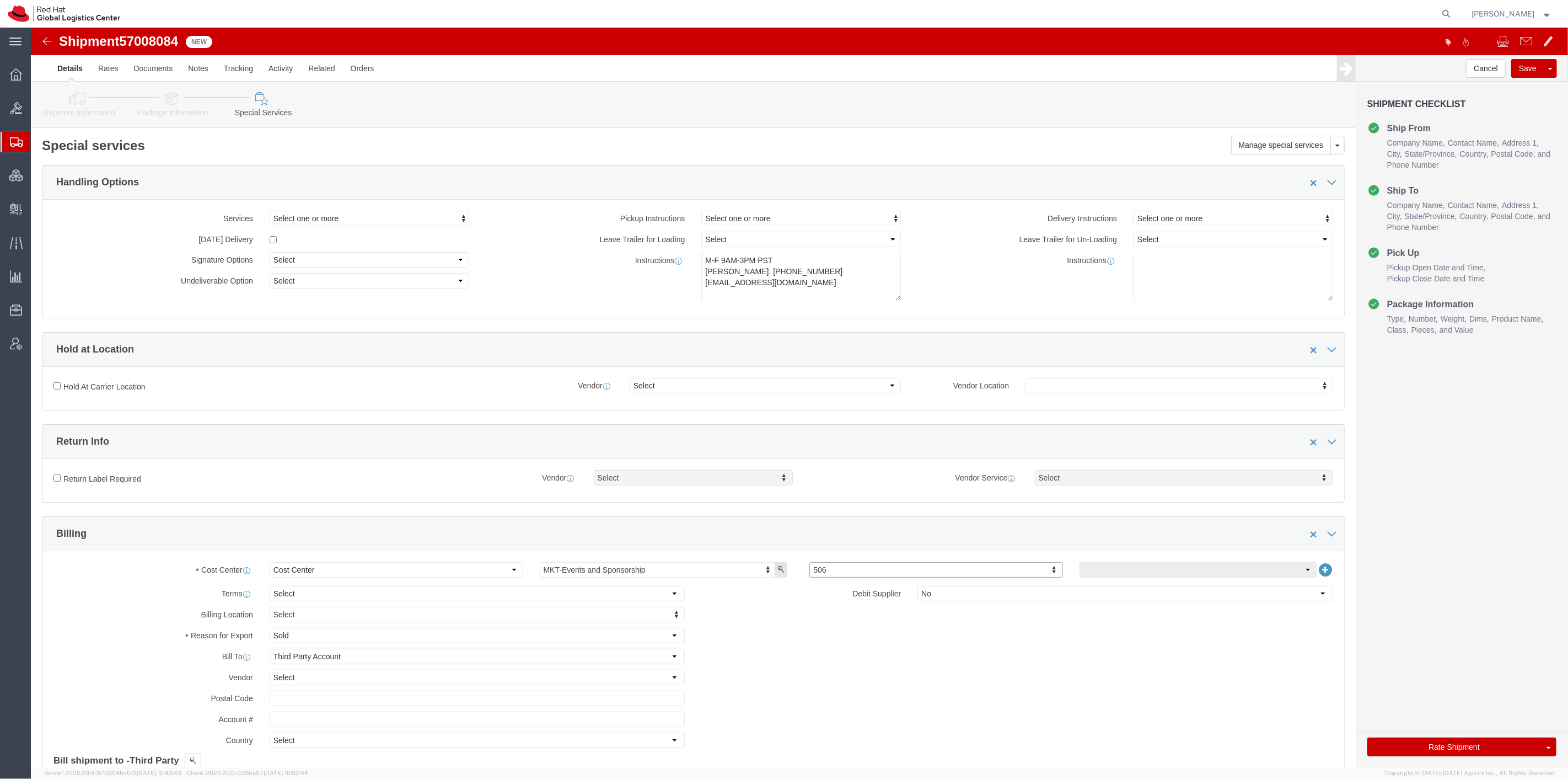
scroll to position [0, 0]
click textarea
type textarea "e"
type textarea "Deliver to pilot warehouse for storage"
click button "Rate Shipment"
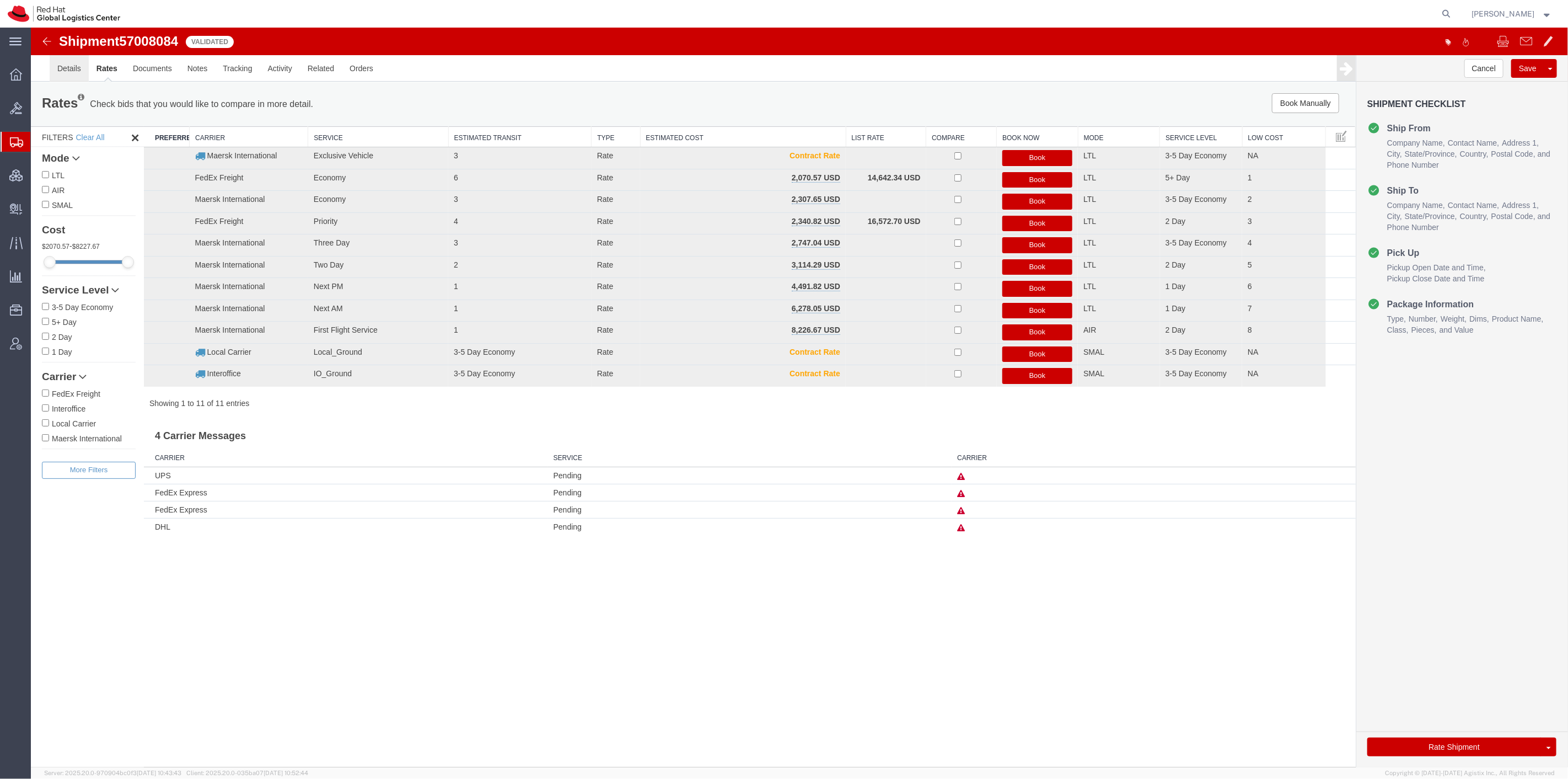
click at [55, 70] on link "Details" at bounding box center [68, 68] width 39 height 27
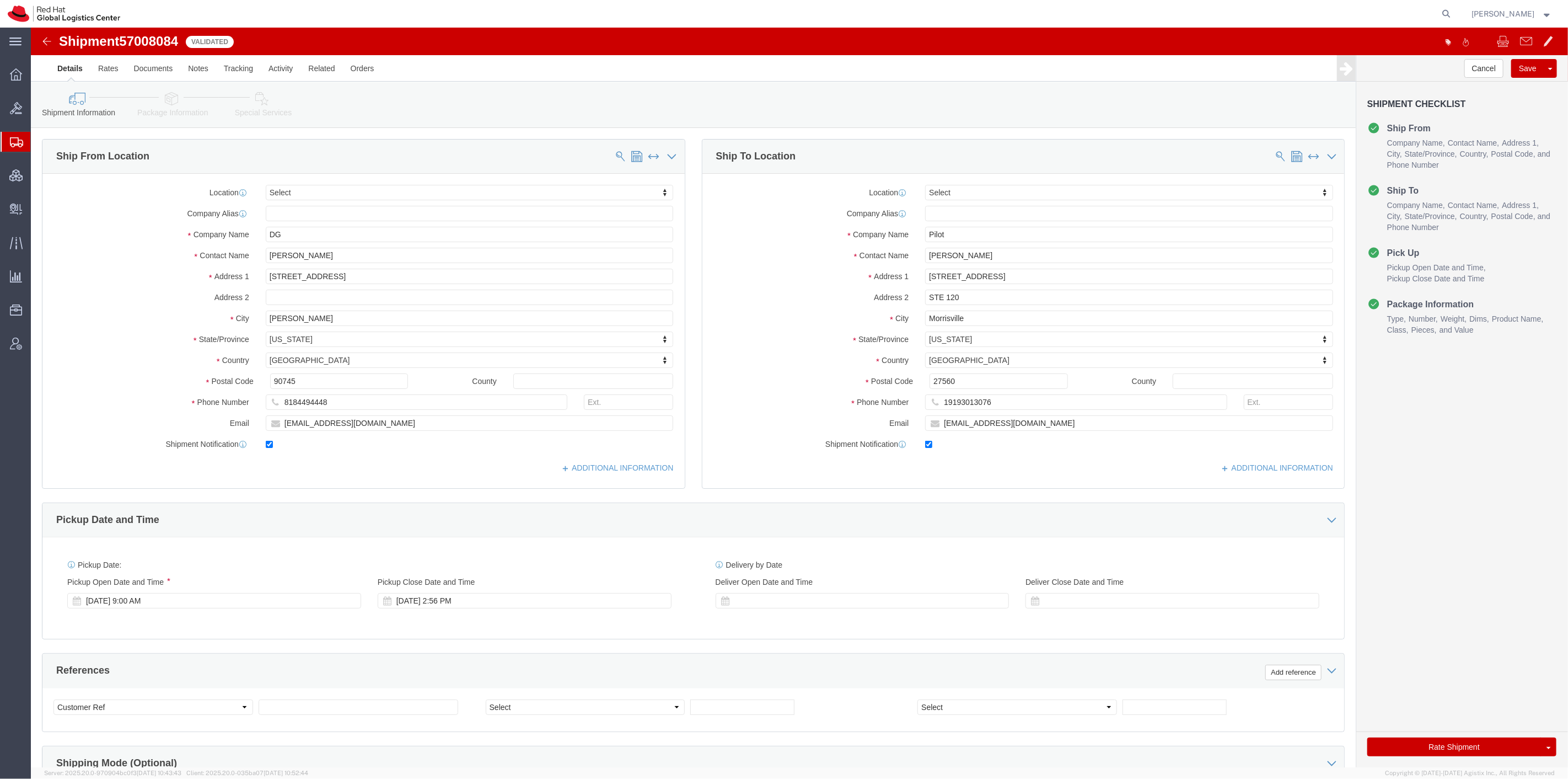
click icon
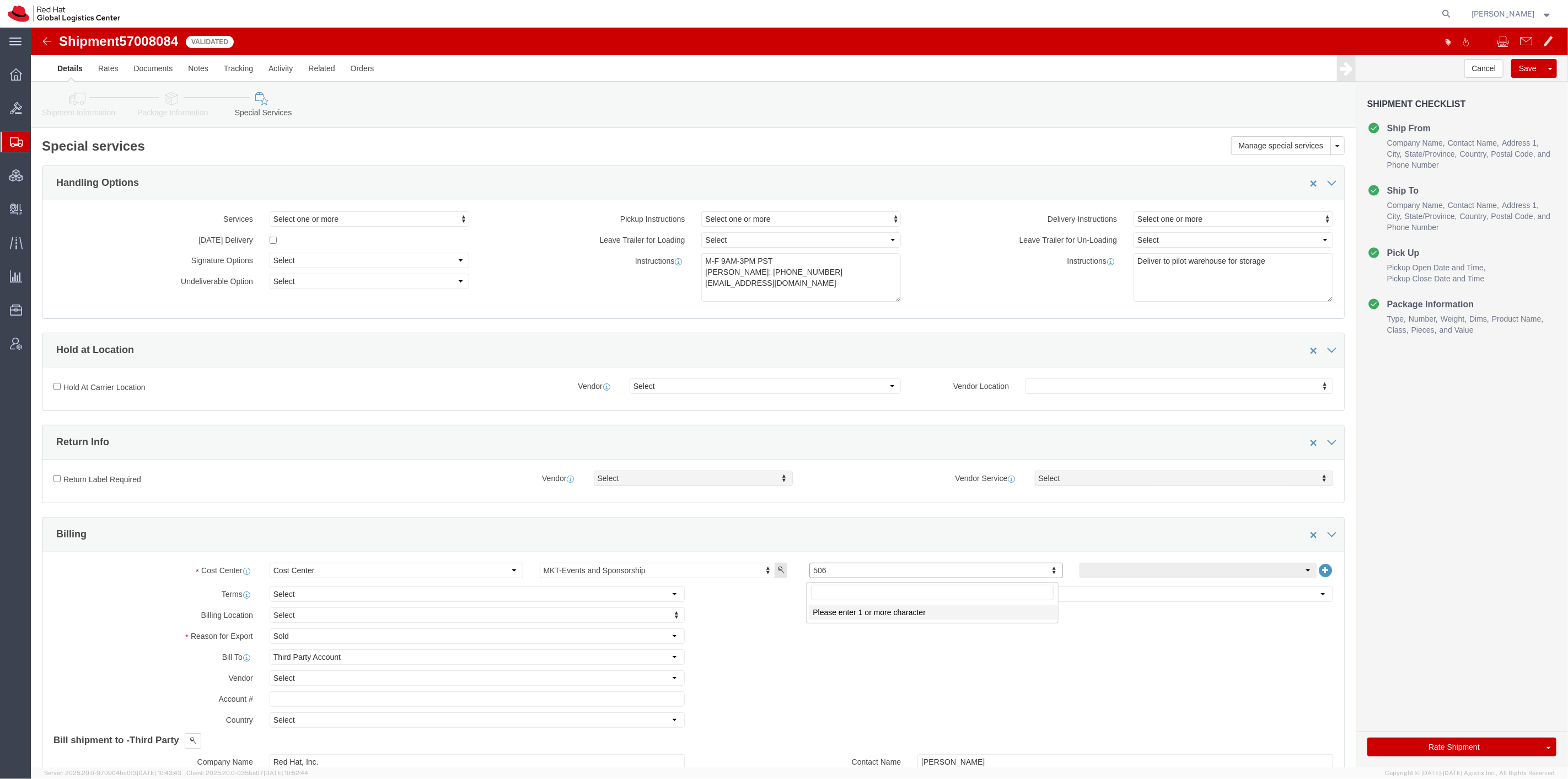
click input "text"
type input "505"
click button "Rate Shipment"
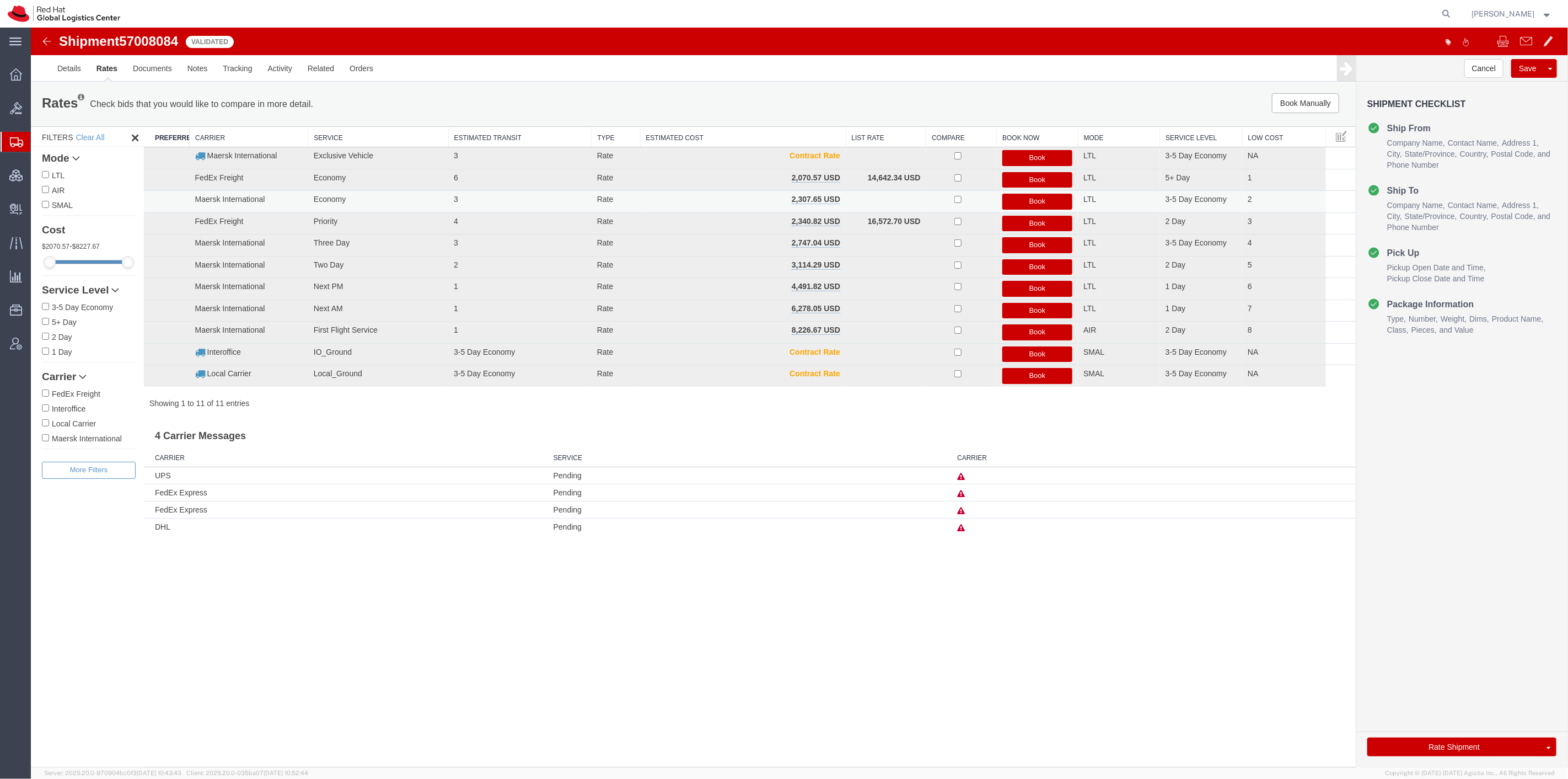
click at [1045, 204] on button "Book" at bounding box center [1036, 202] width 70 height 16
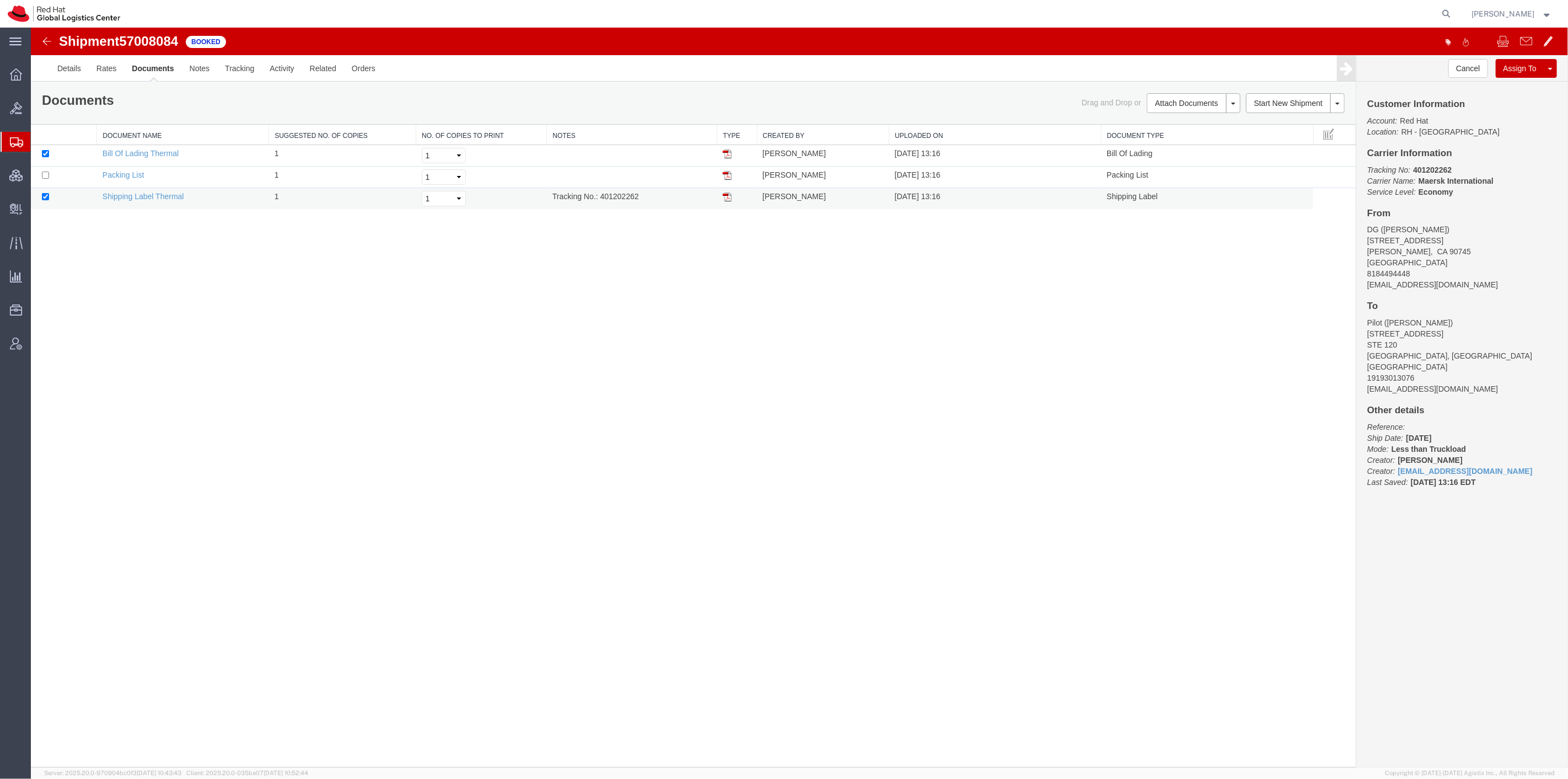
drag, startPoint x: 642, startPoint y: 198, endPoint x: 601, endPoint y: 199, distance: 41.0
click at [601, 199] on td "Tracking No.: 401202262" at bounding box center [631, 199] width 170 height 21
copy td "401202262"
click at [917, 87] on div "Documents Ship Label Format: Plain Thermal Drag and Drop or Attach Documents Pr…" at bounding box center [692, 103] width 1325 height 42
click at [1170, 123] on link "Print Documents" at bounding box center [1191, 122] width 96 height 17
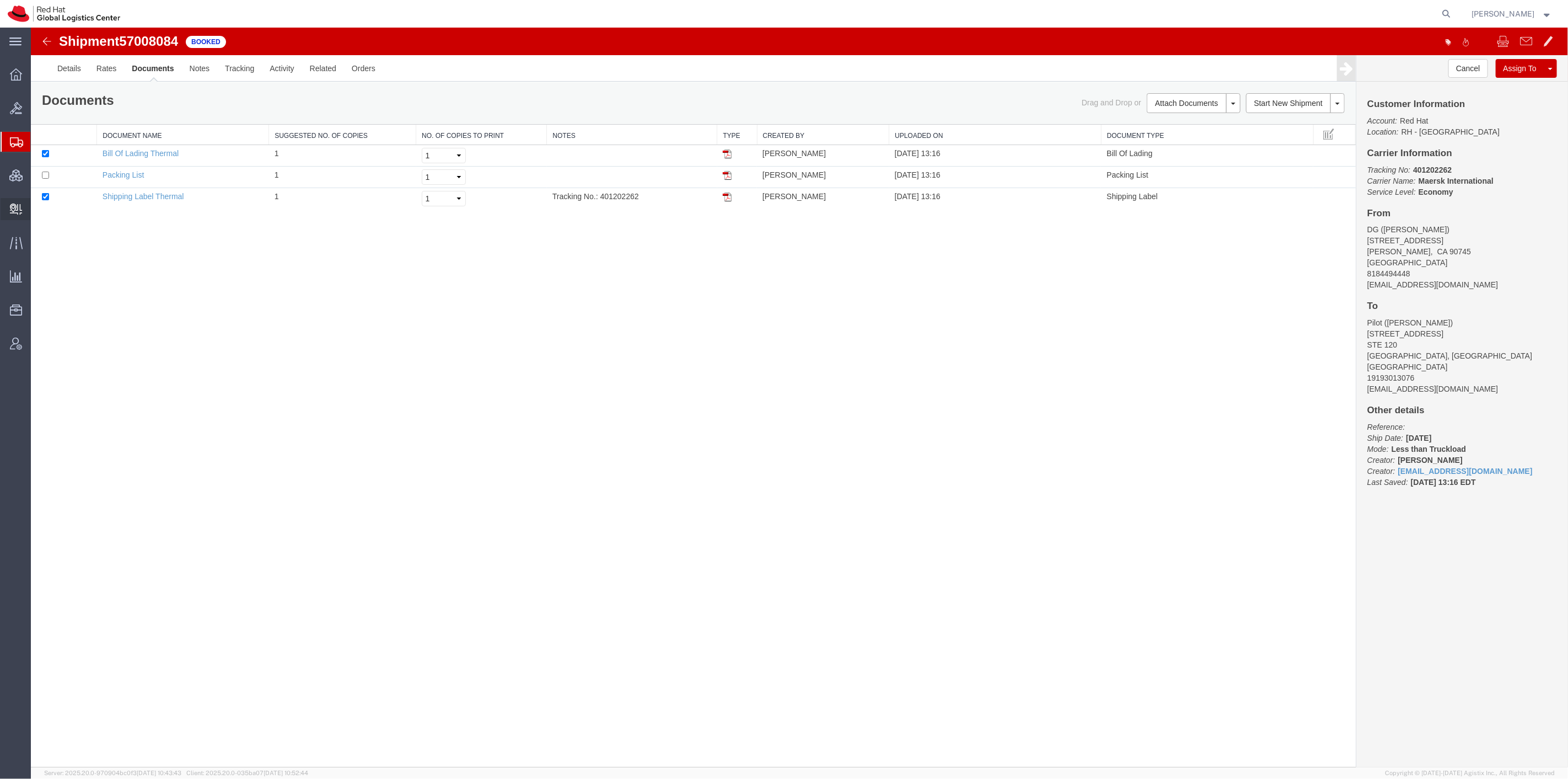
click at [0, 0] on span "Create Delivery" at bounding box center [0, 0] width 0 height 0
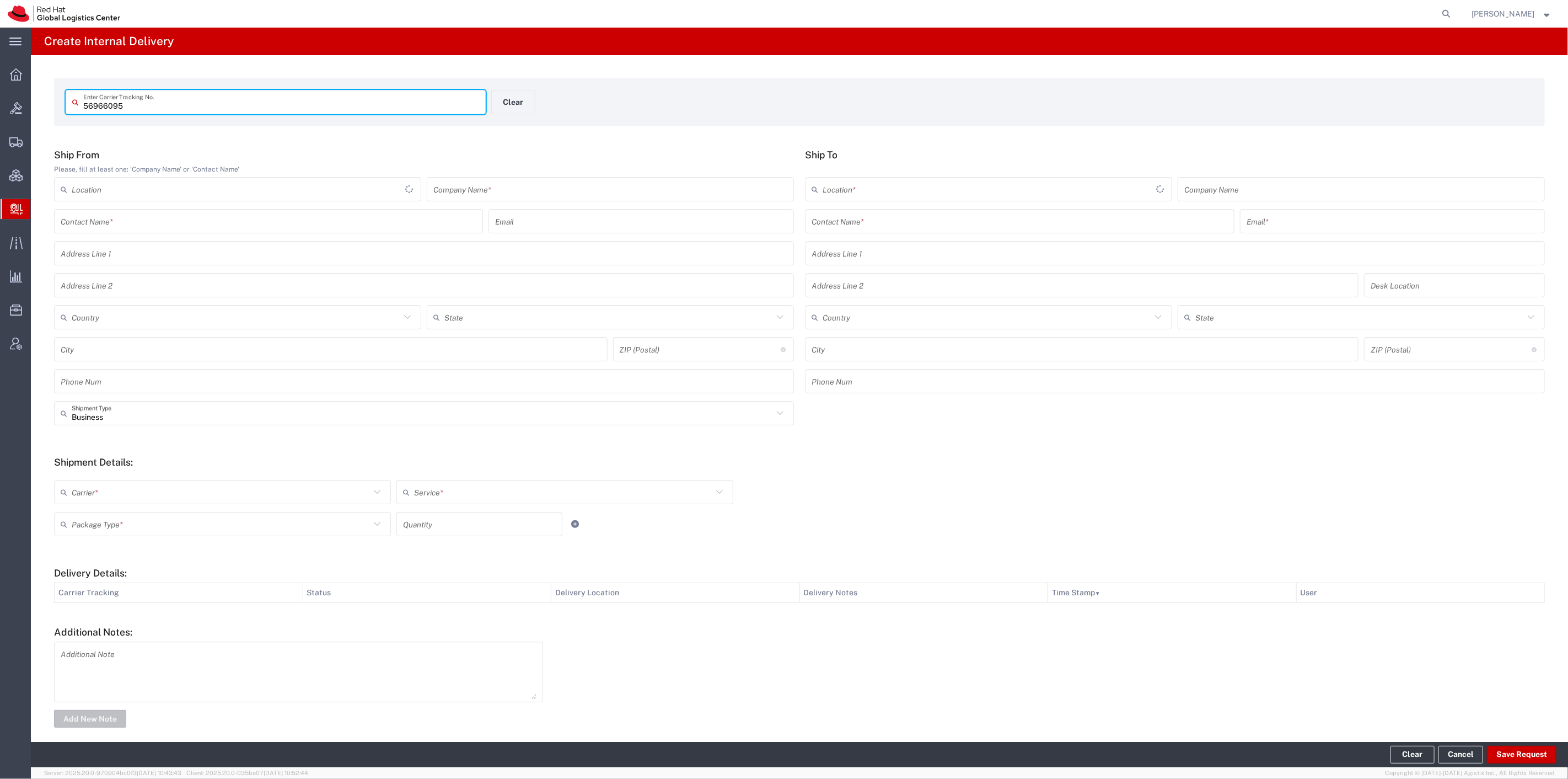
type input "56966095"
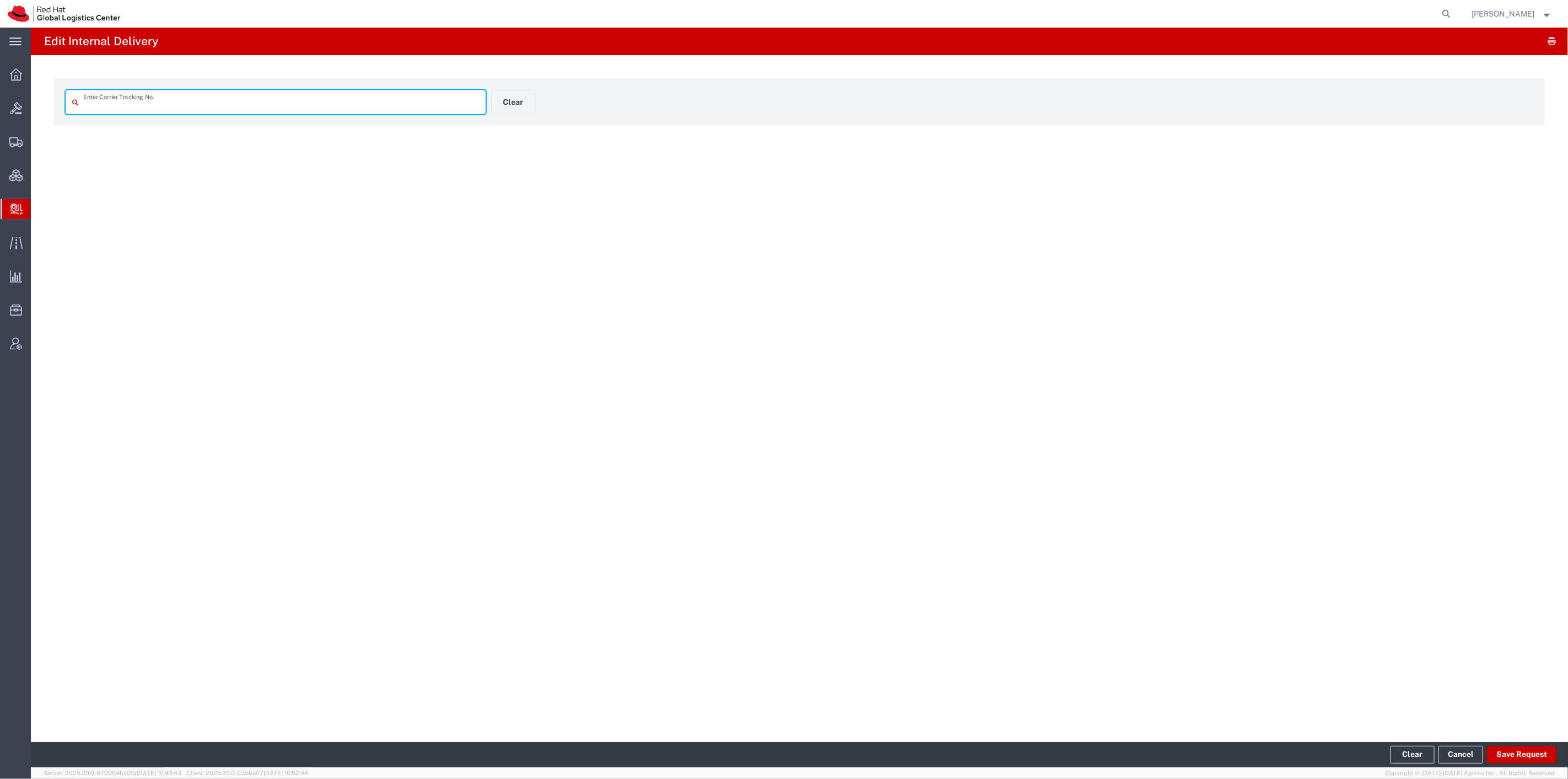
type input "56966095"
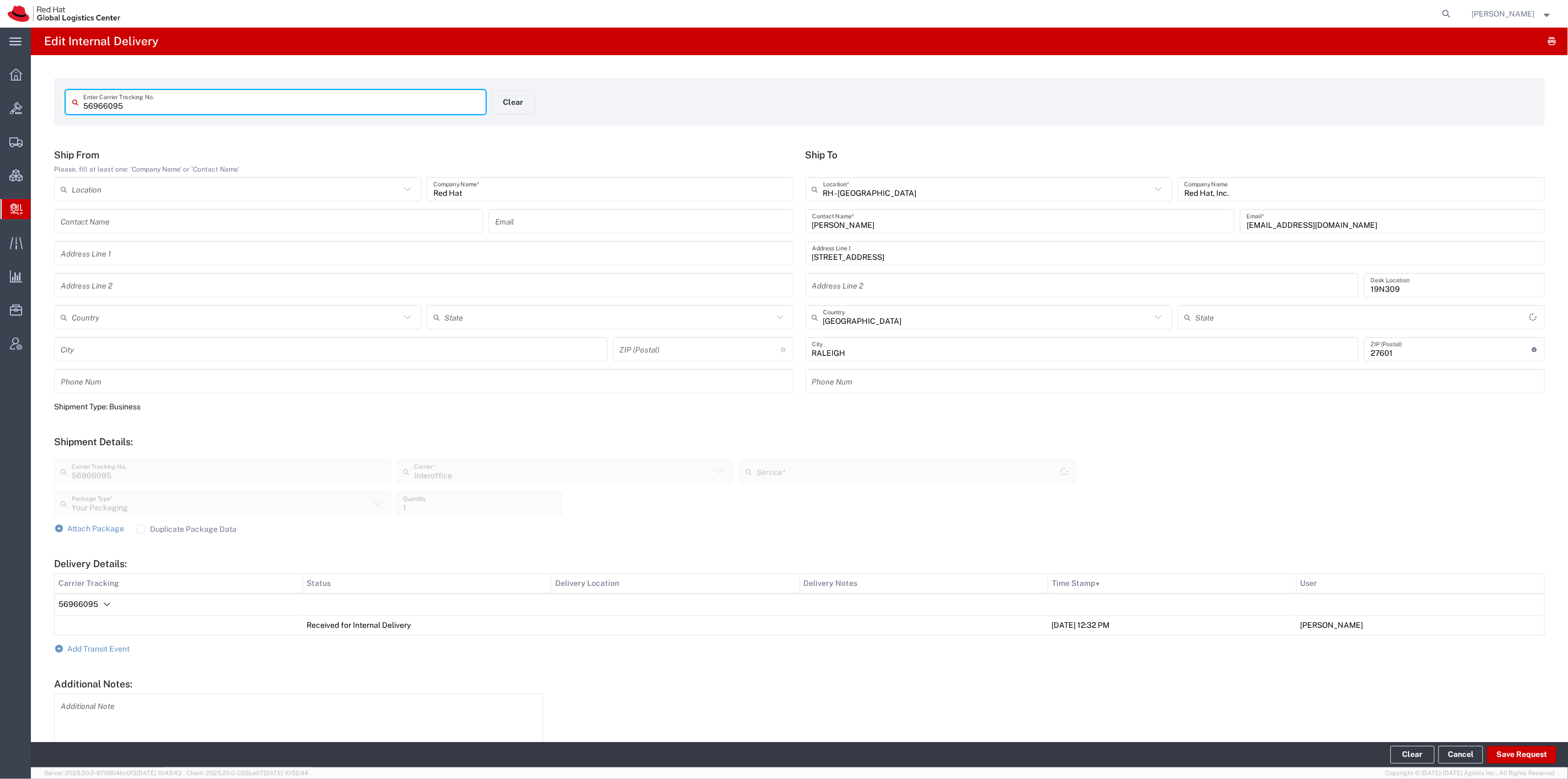
type input "[US_STATE]"
type input "IO_Ground"
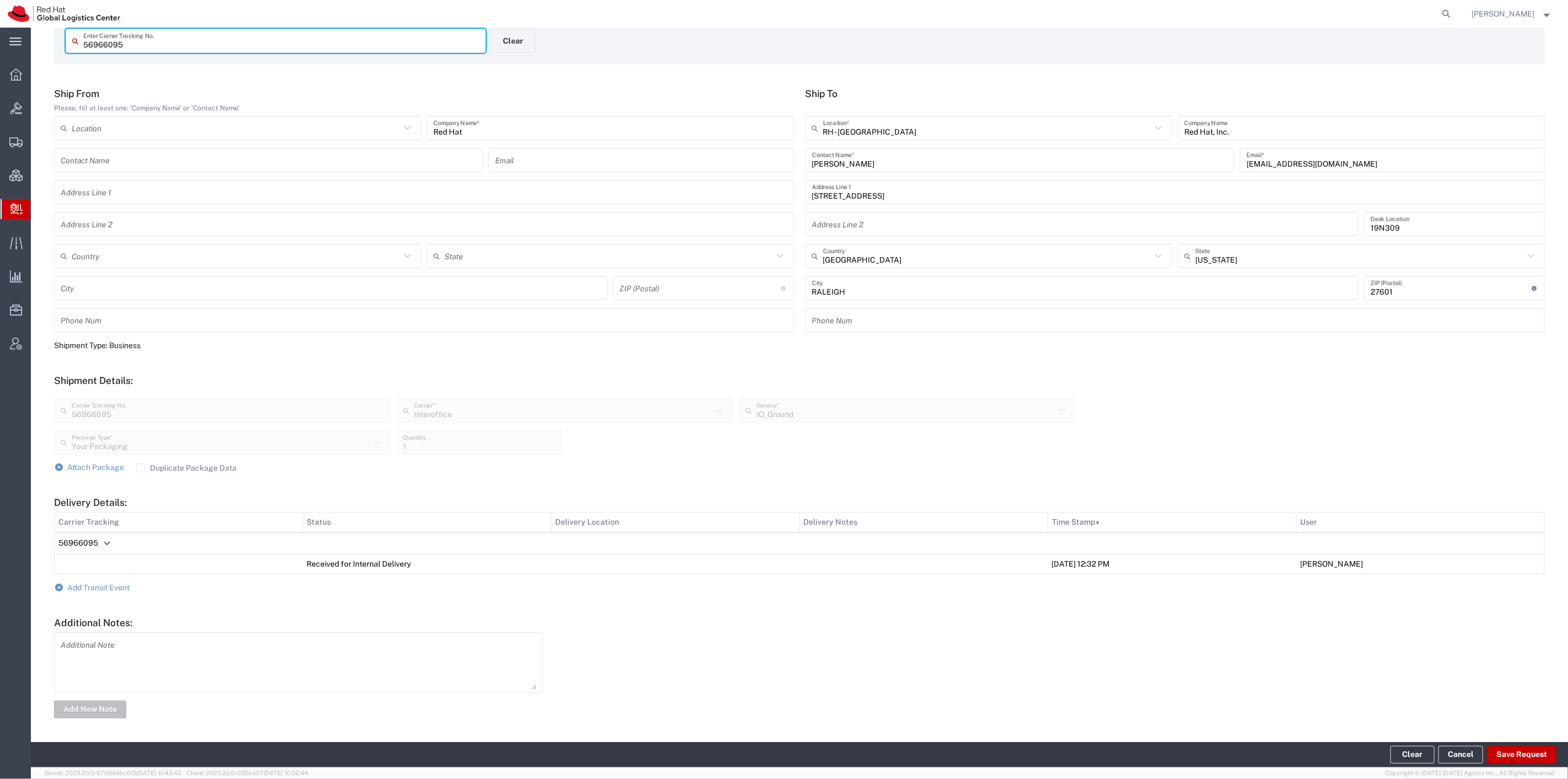
scroll to position [62, 0]
click at [106, 583] on span "Add Transit Event" at bounding box center [98, 586] width 62 height 9
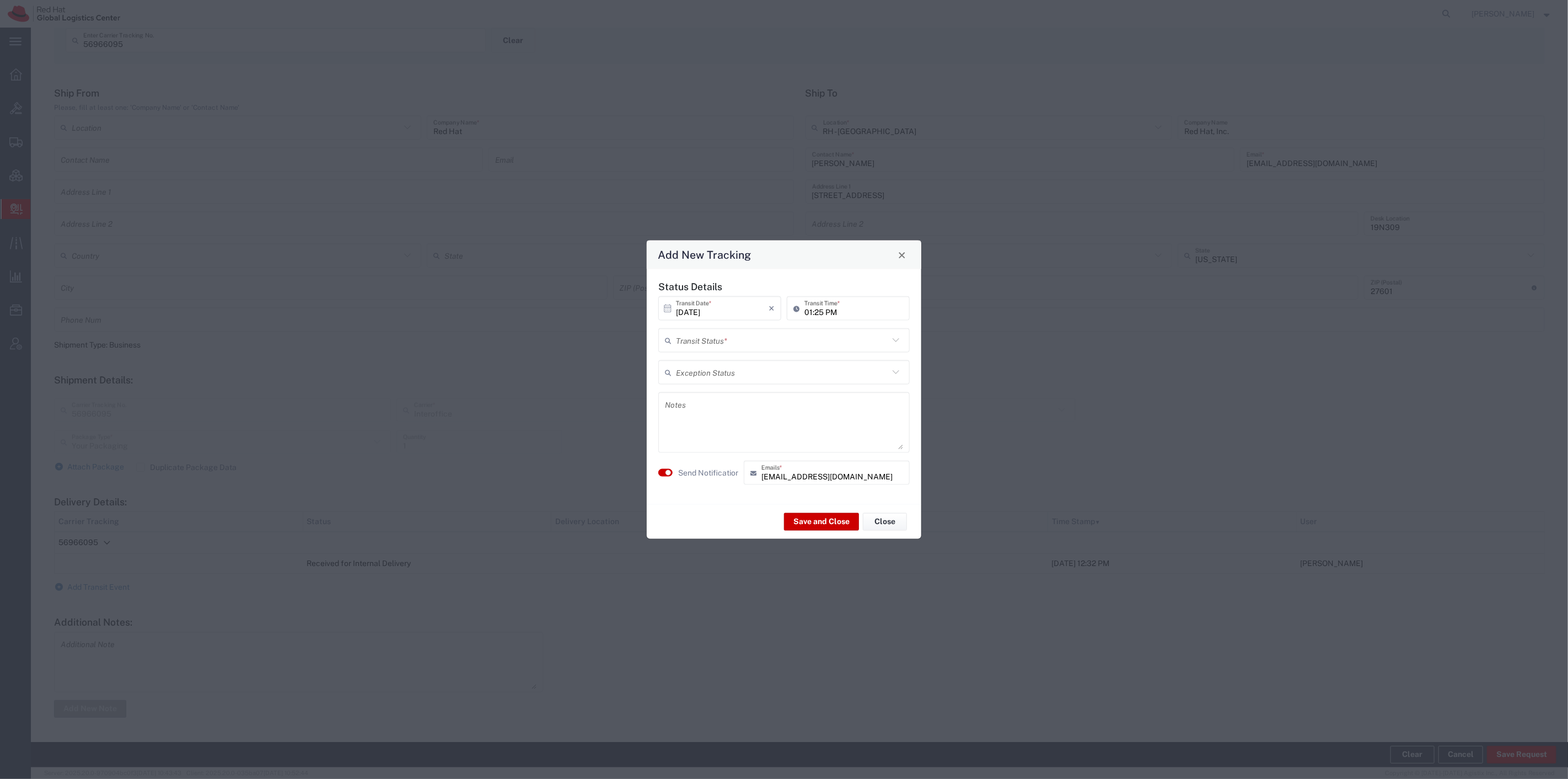
click at [733, 340] on input "text" at bounding box center [782, 340] width 213 height 19
click at [731, 358] on span "Delivery Confirmation" at bounding box center [784, 364] width 249 height 17
type input "Delivery Confirmation"
click at [666, 472] on small "button" at bounding box center [668, 473] width 5 height 5
click at [811, 515] on button "Save and Close" at bounding box center [821, 521] width 75 height 17
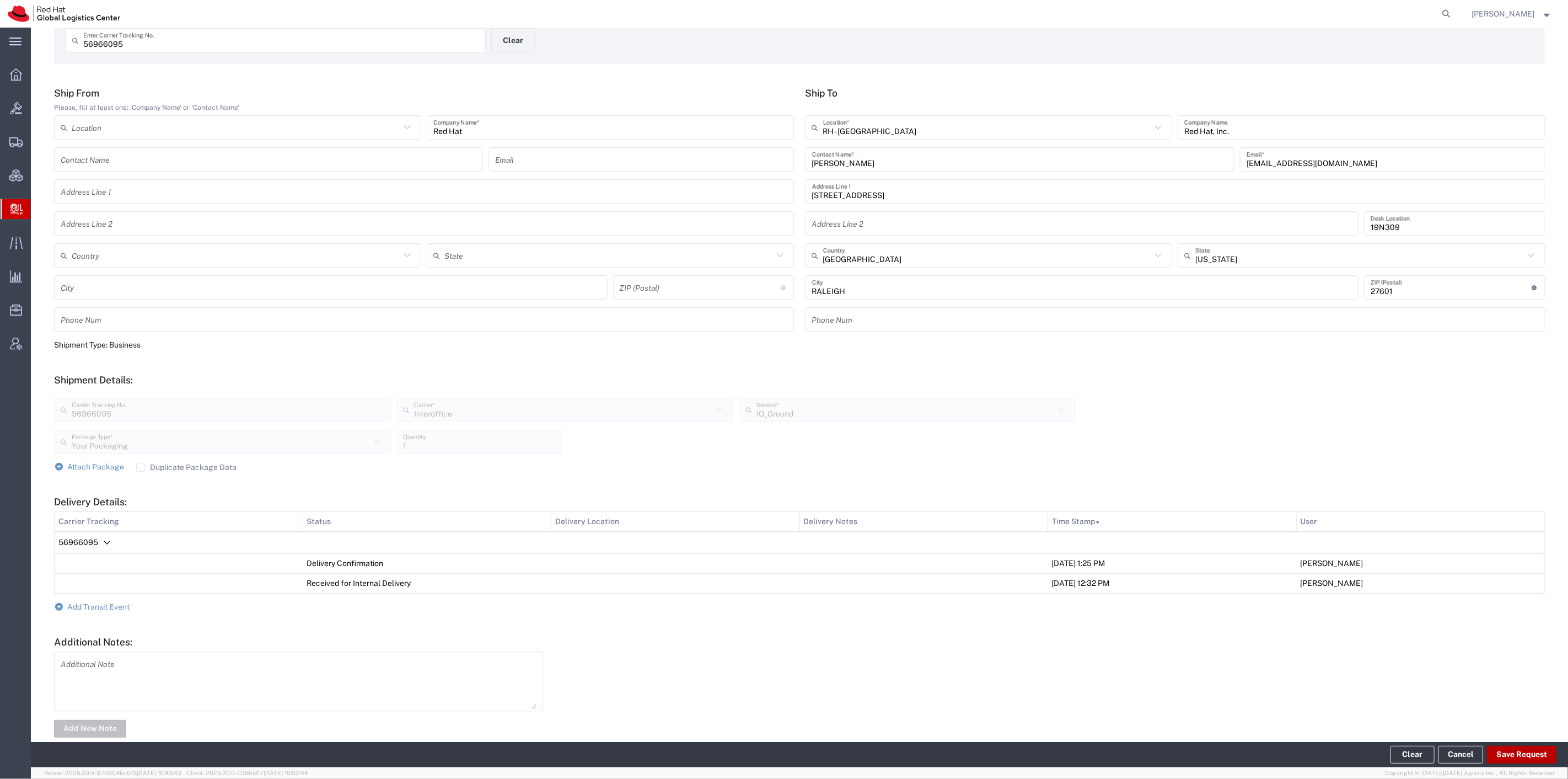
click at [1512, 748] on button "Save Request" at bounding box center [1522, 754] width 70 height 17
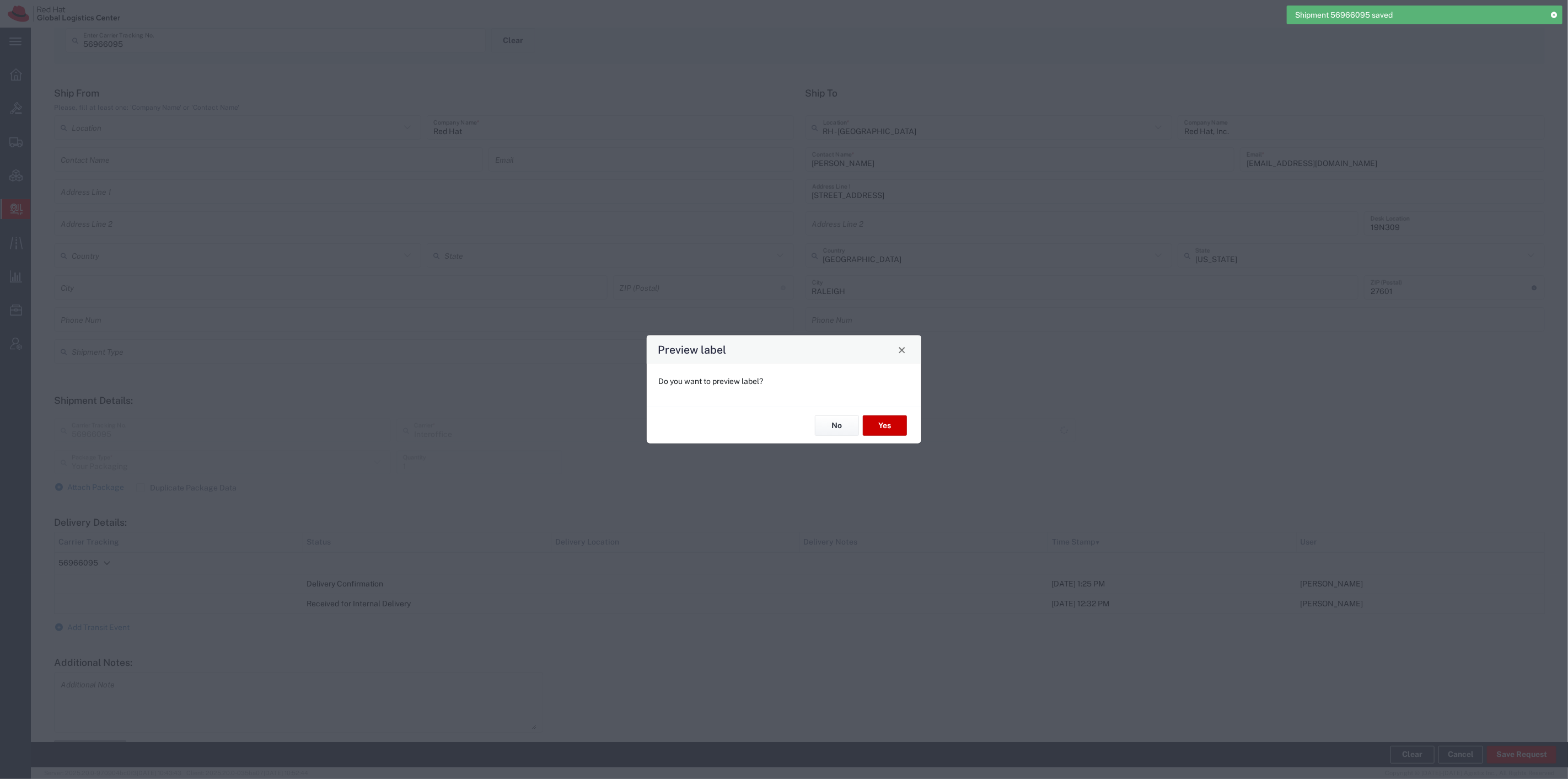
type input "IO_Ground"
click at [827, 429] on button "No" at bounding box center [837, 425] width 44 height 20
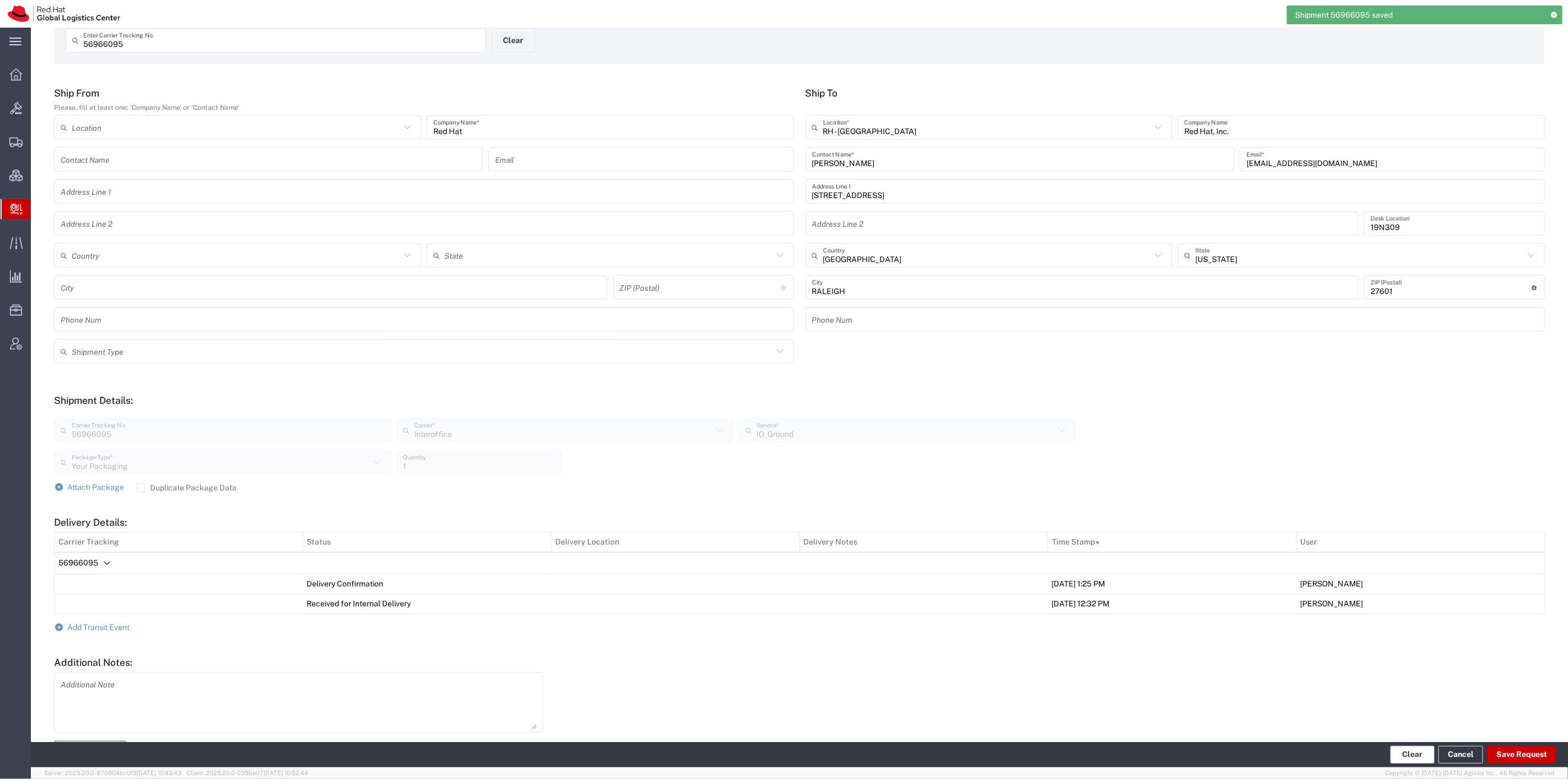
click at [1407, 746] on button "Clear" at bounding box center [1413, 754] width 44 height 17
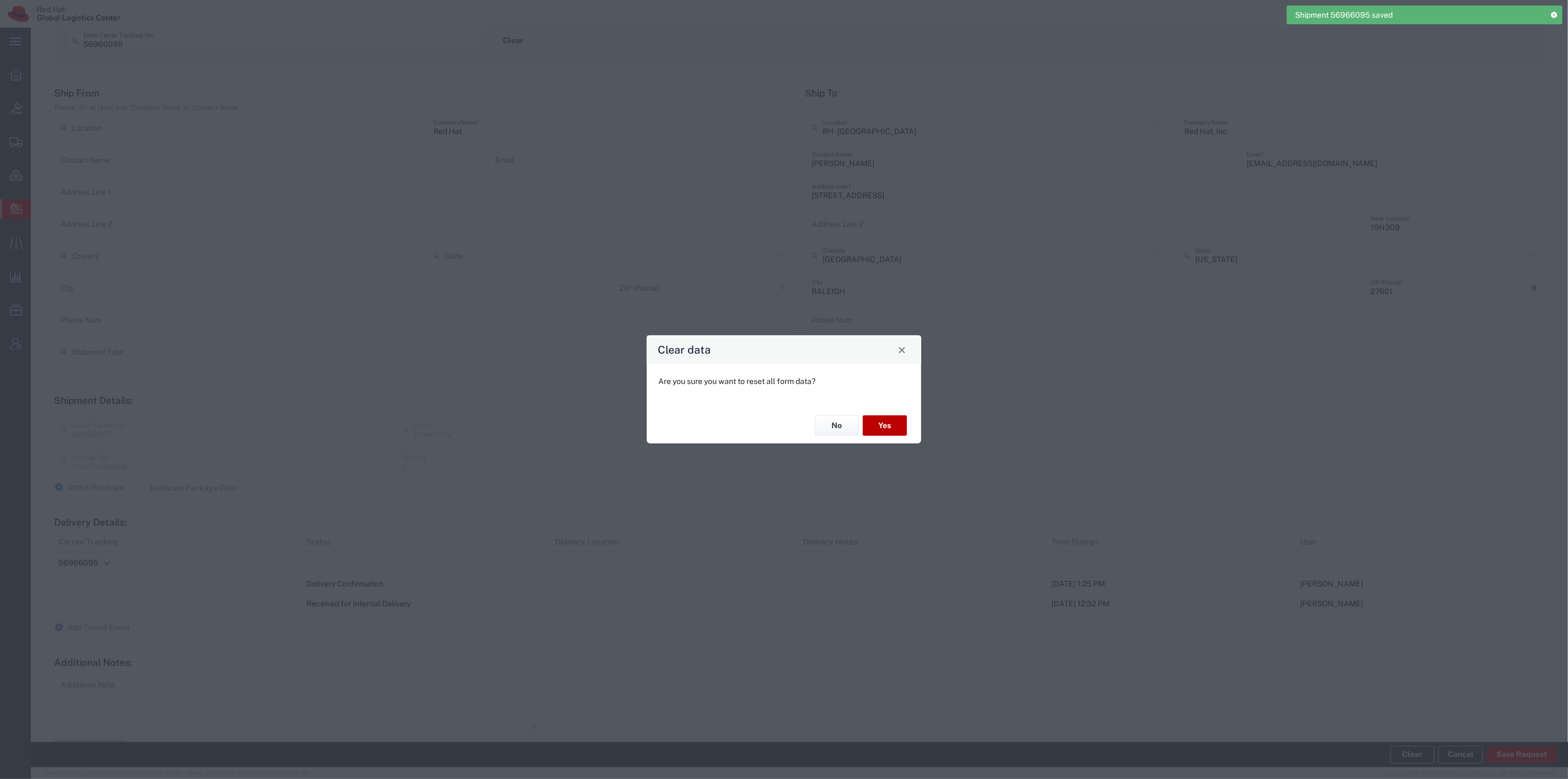
click at [886, 422] on button "Yes" at bounding box center [885, 425] width 44 height 20
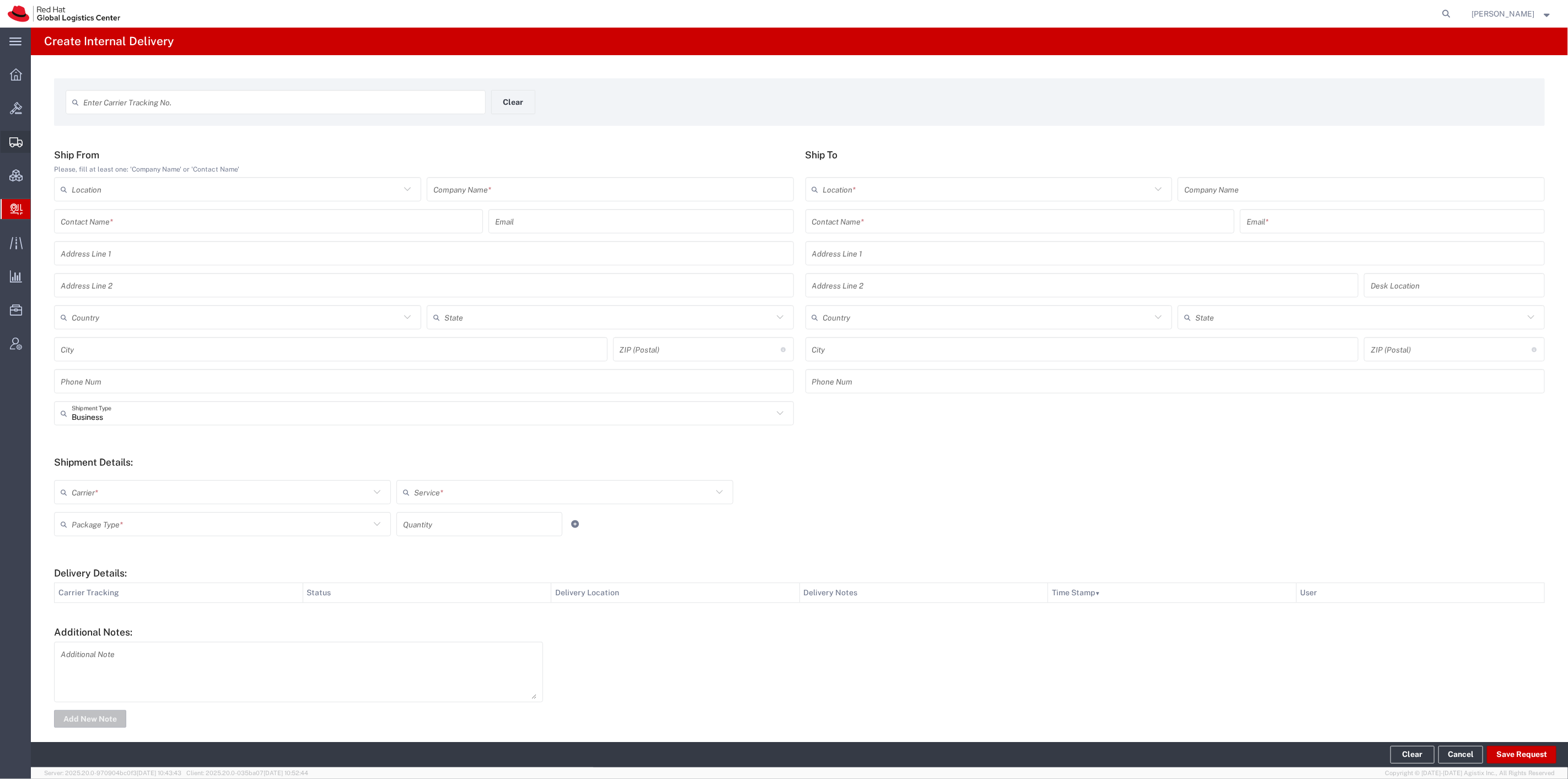
click at [0, 0] on span "Shipment Manager" at bounding box center [0, 0] width 0 height 0
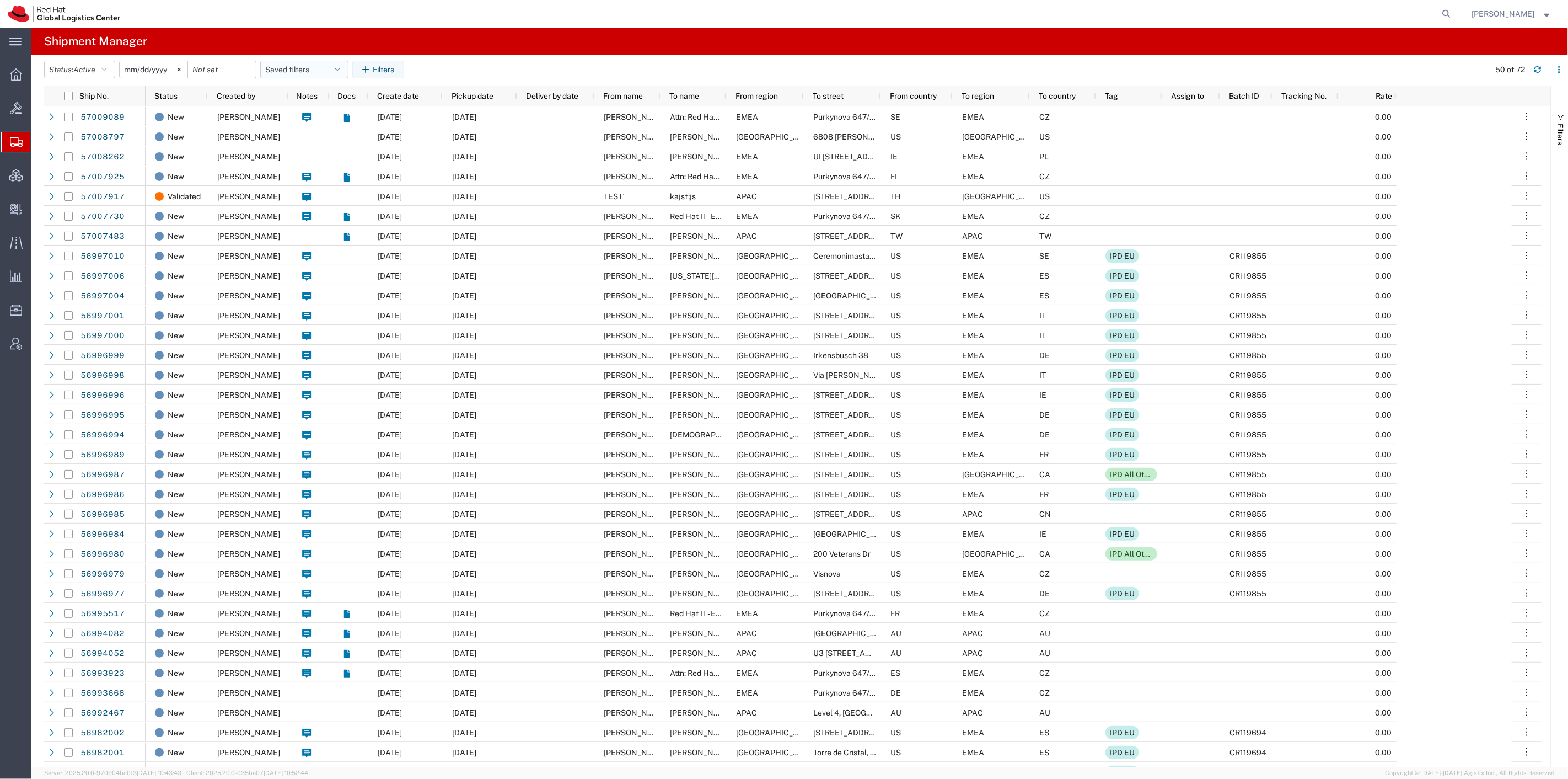
click at [283, 69] on button "Saved filters" at bounding box center [305, 70] width 88 height 17
click at [298, 129] on span "SR" at bounding box center [334, 138] width 145 height 20
type input "[DATE]"
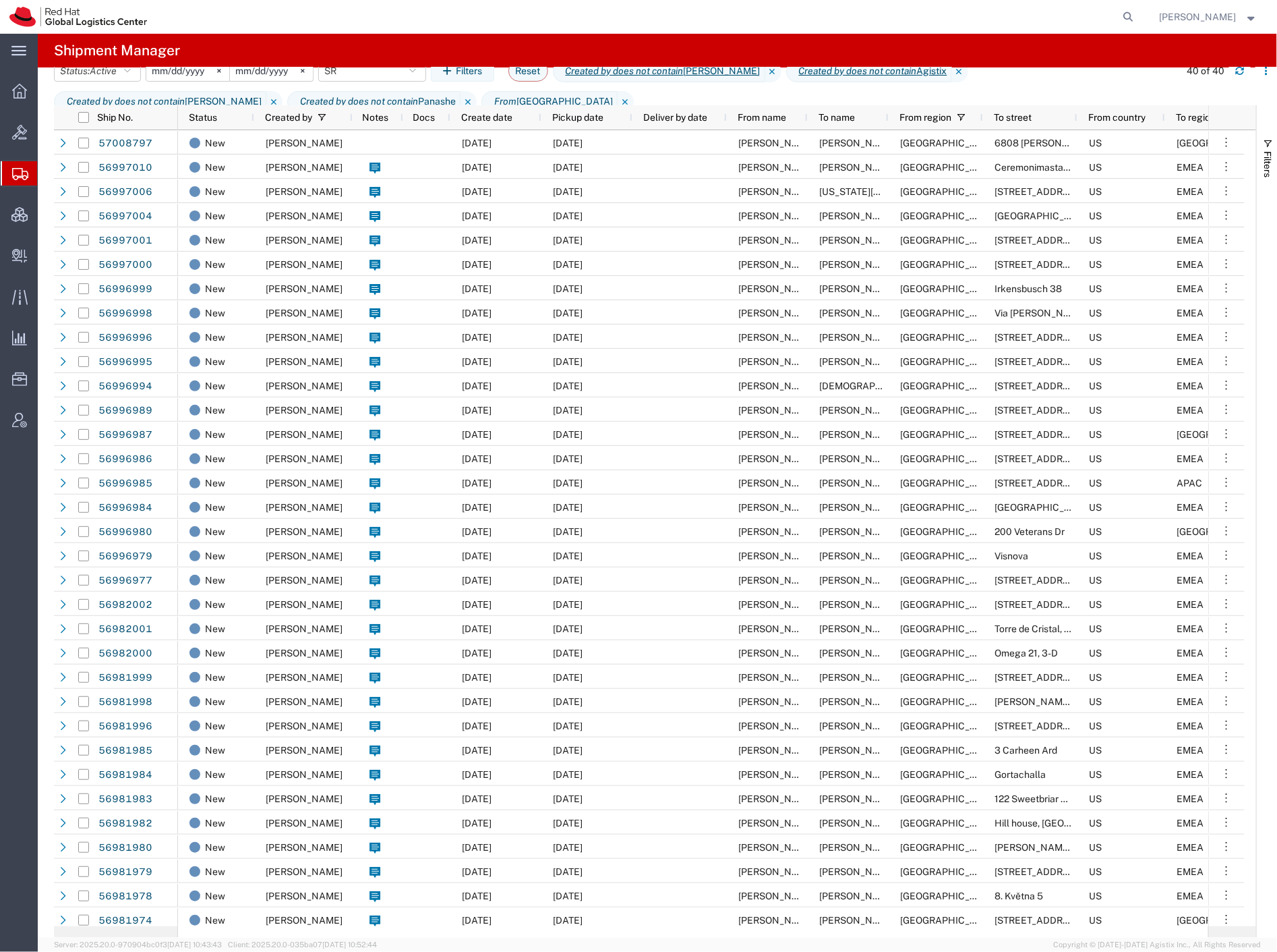
click at [0, 0] on span "Shipment Manager" at bounding box center [0, 0] width 0 height 0
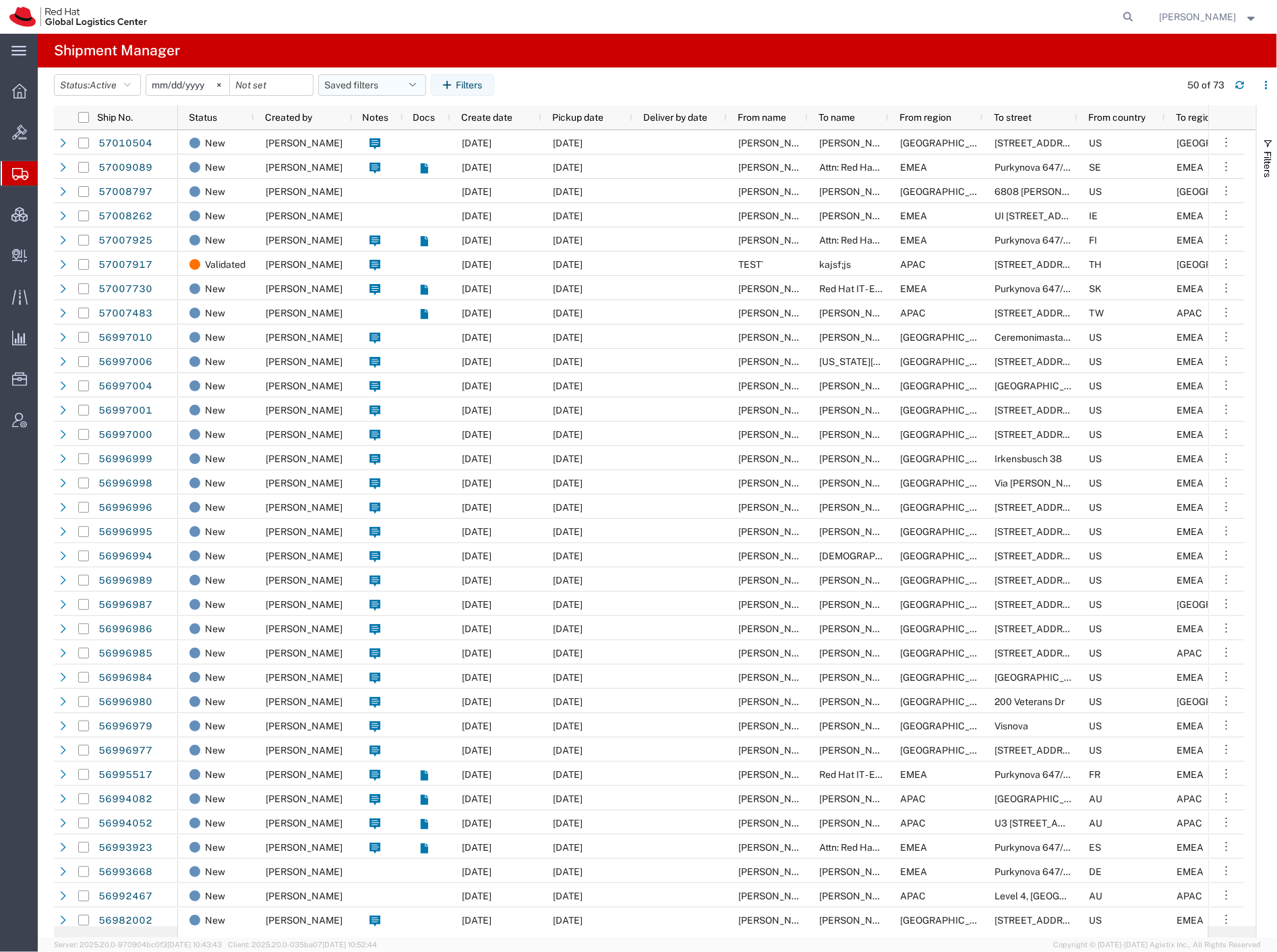
click at [382, 85] on button "Saved filters" at bounding box center [373, 85] width 108 height 21
click at [387, 164] on span "SR" at bounding box center [409, 169] width 177 height 25
type input "[DATE]"
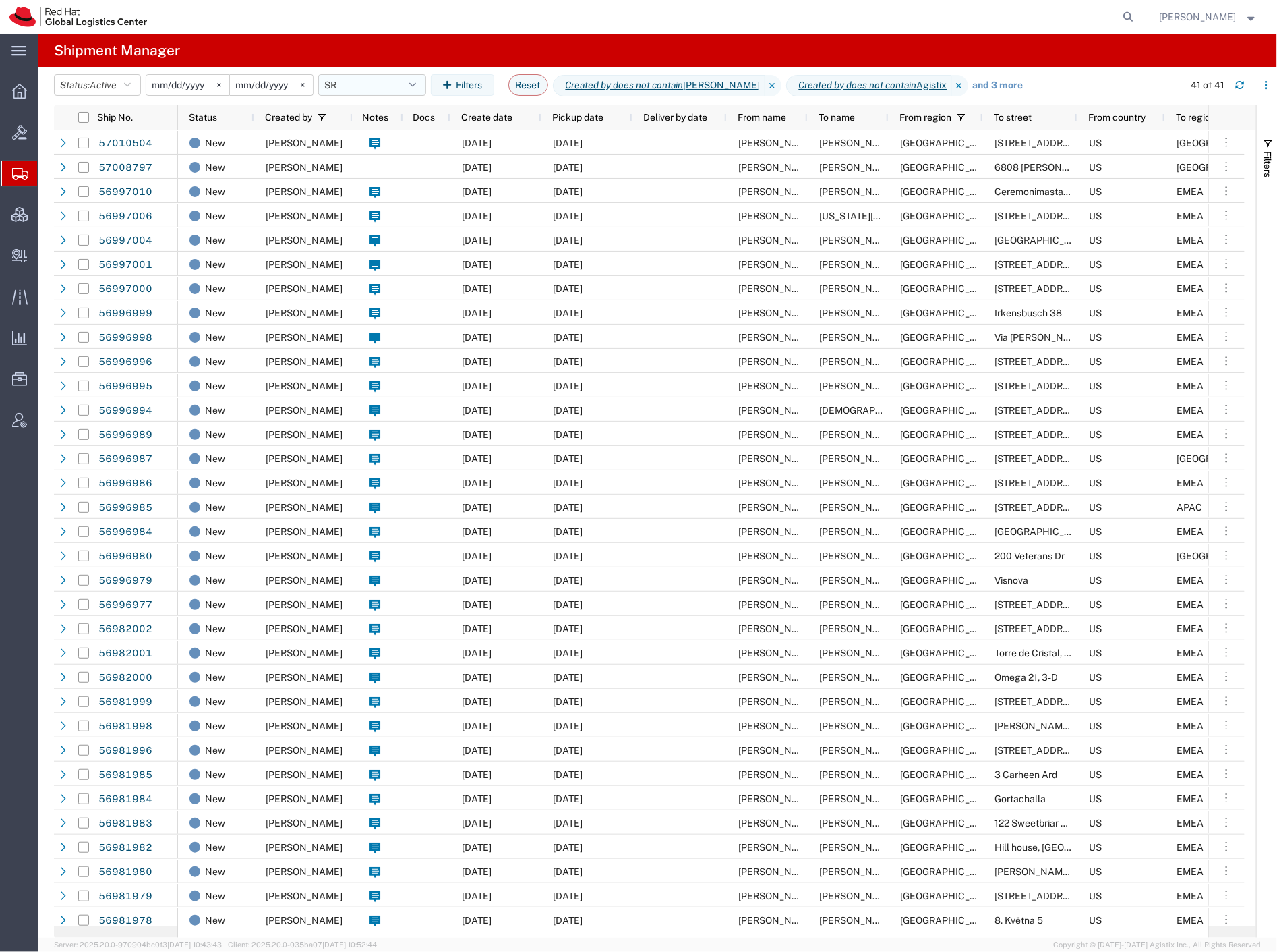
click at [374, 83] on button "SR" at bounding box center [373, 85] width 108 height 21
click at [127, 82] on button "Status: Active" at bounding box center [97, 85] width 87 height 21
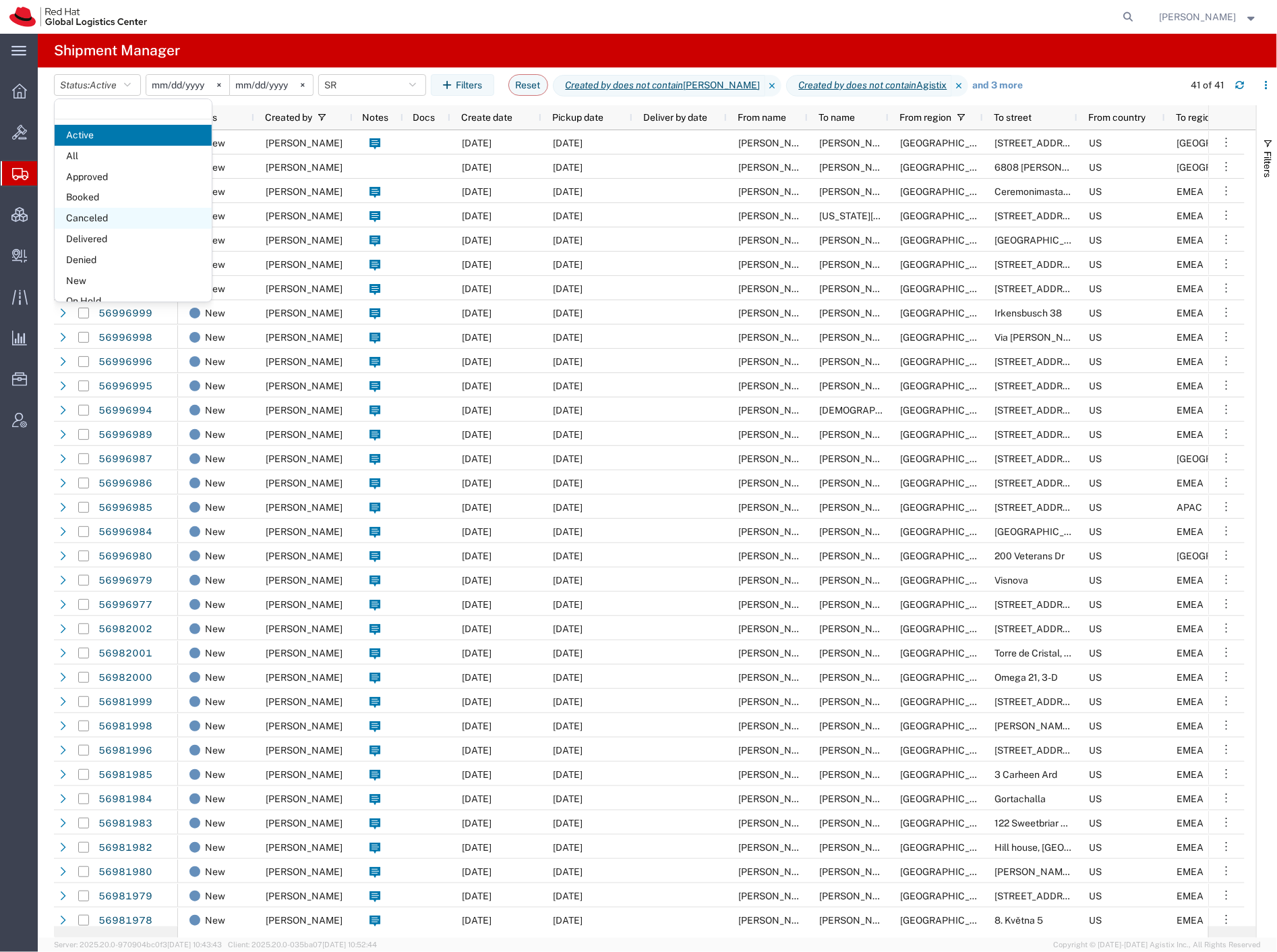
click at [115, 214] on span "Canceled" at bounding box center [134, 219] width 157 height 21
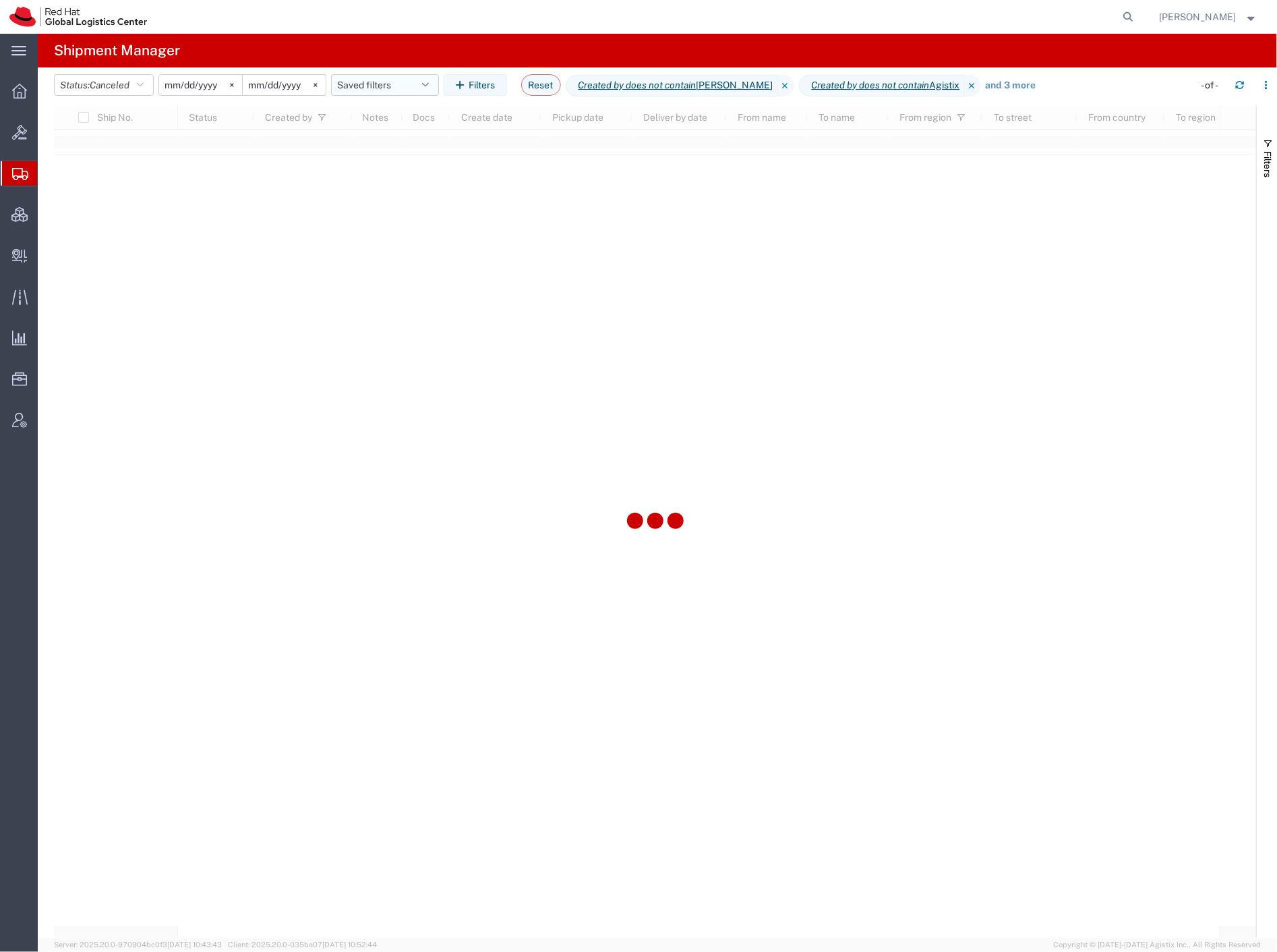
click at [383, 90] on button "Saved filters" at bounding box center [385, 85] width 108 height 21
click at [7, 82] on div at bounding box center [20, 91] width 38 height 27
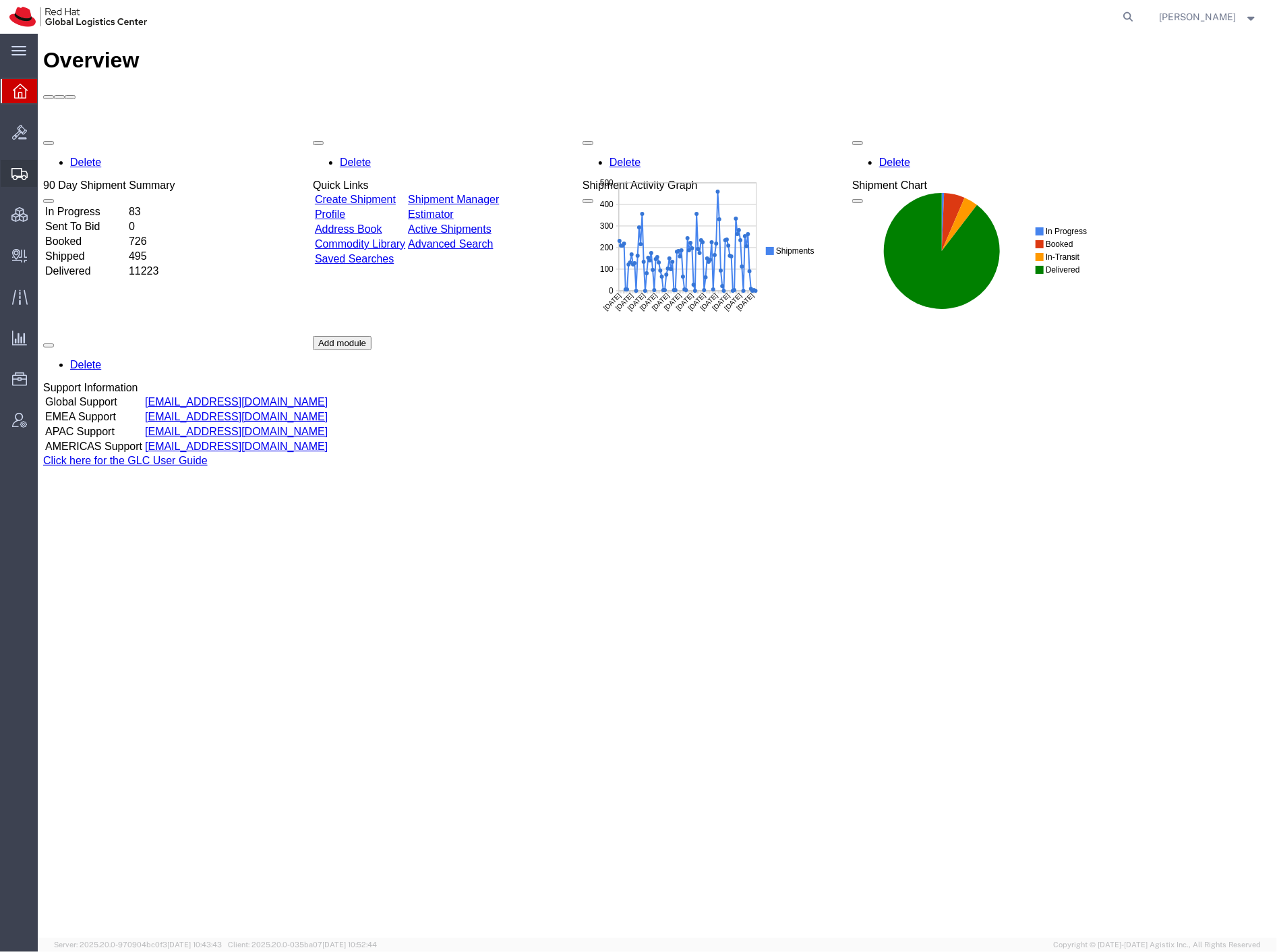
click at [0, 0] on span "Shipment Manager" at bounding box center [0, 0] width 0 height 0
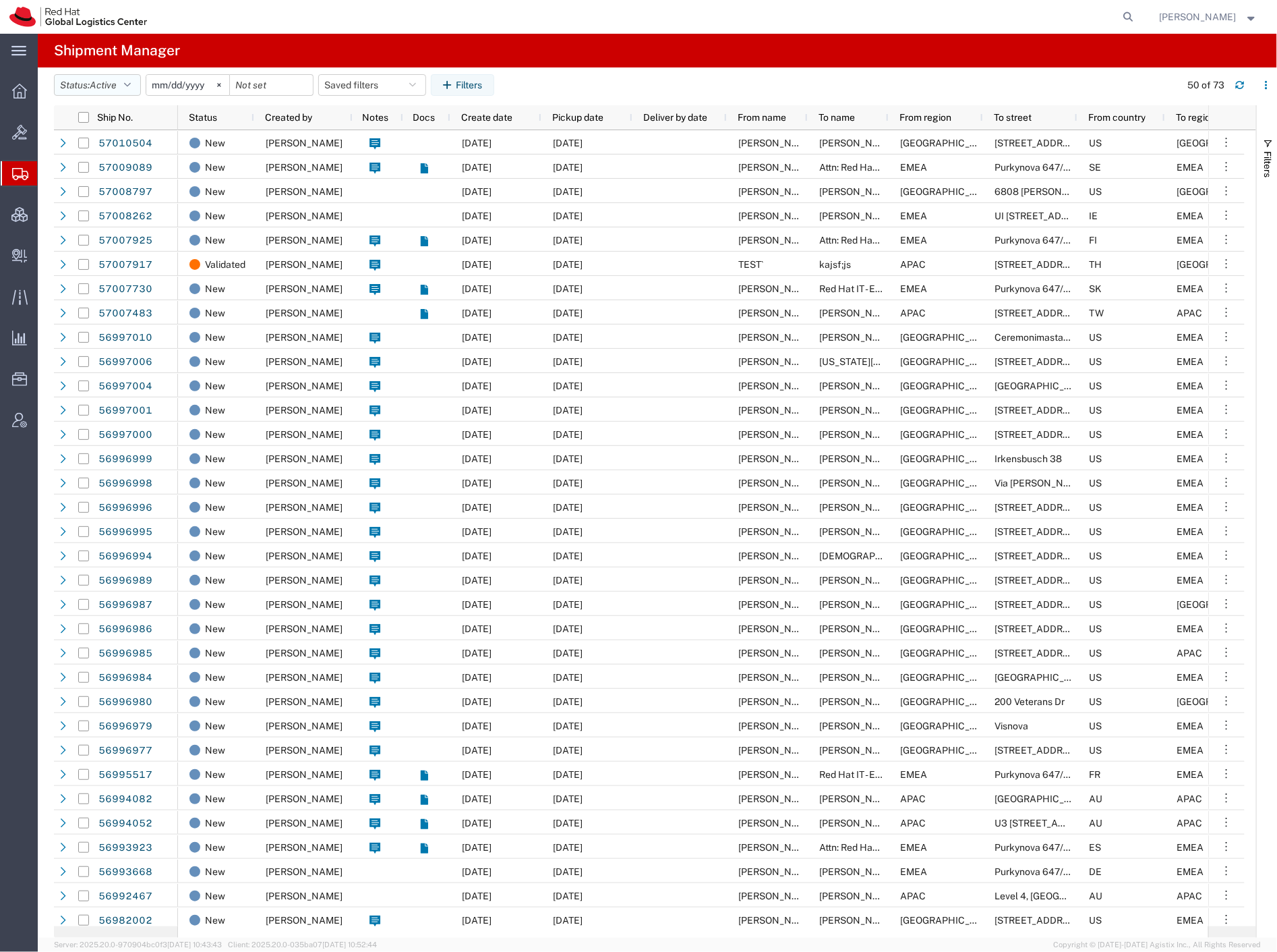
click at [112, 79] on span "Active" at bounding box center [103, 84] width 27 height 11
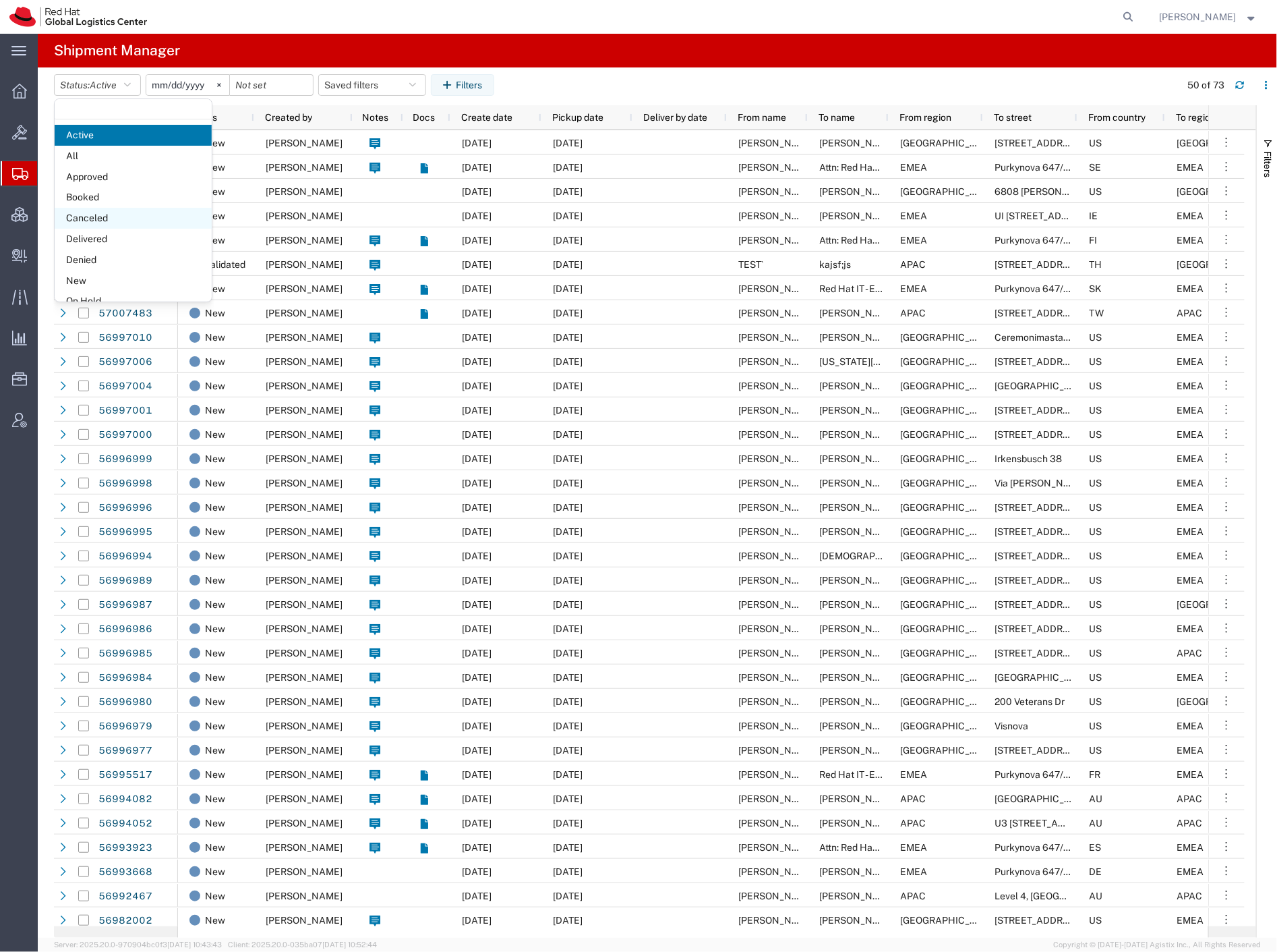
click at [120, 215] on span "Canceled" at bounding box center [134, 219] width 157 height 21
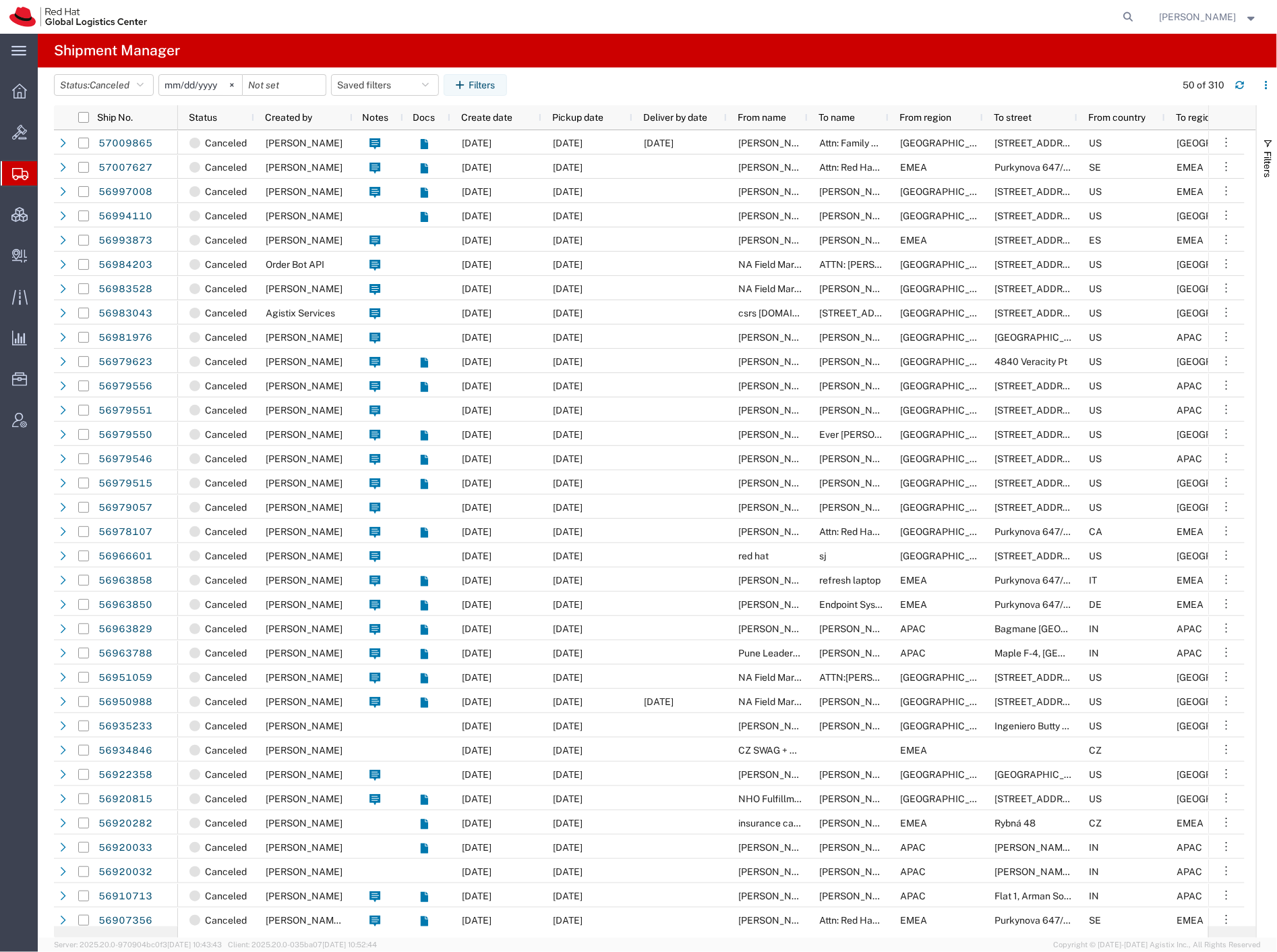
click at [210, 92] on input "[DATE]" at bounding box center [200, 84] width 83 height 20
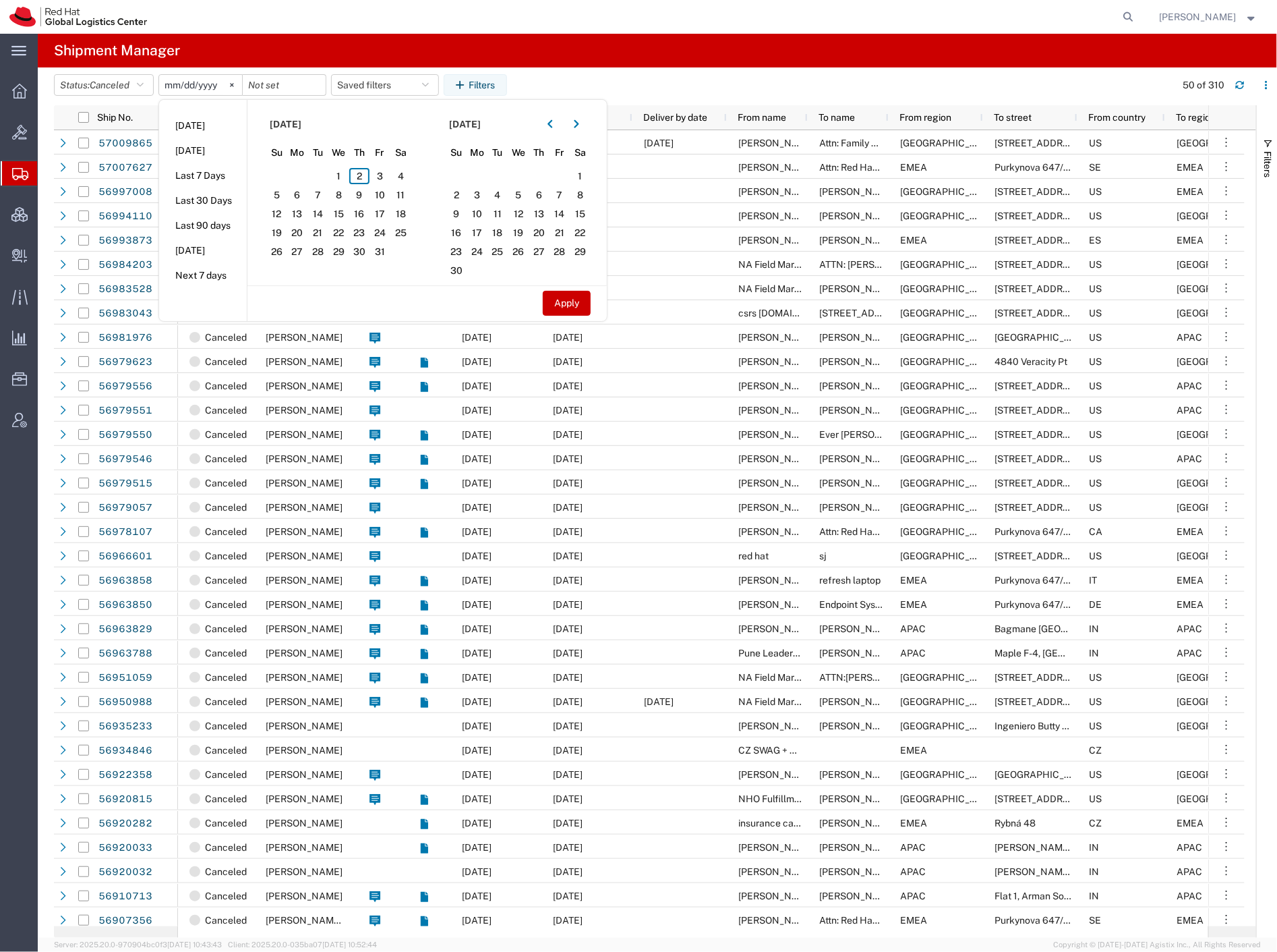
click at [210, 92] on input "[DATE]" at bounding box center [200, 84] width 83 height 20
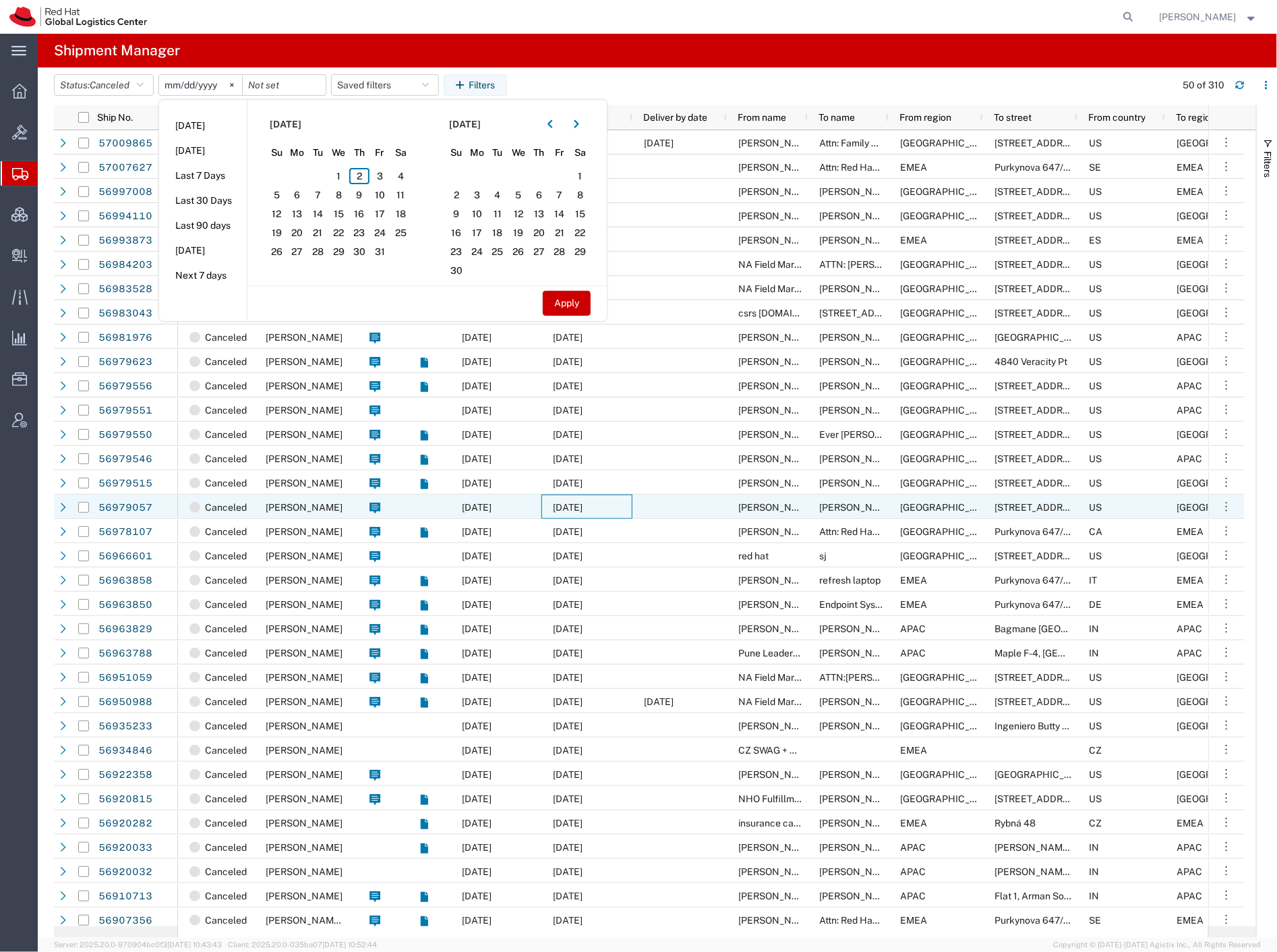
click at [555, 510] on span "[DATE]" at bounding box center [568, 507] width 29 height 11
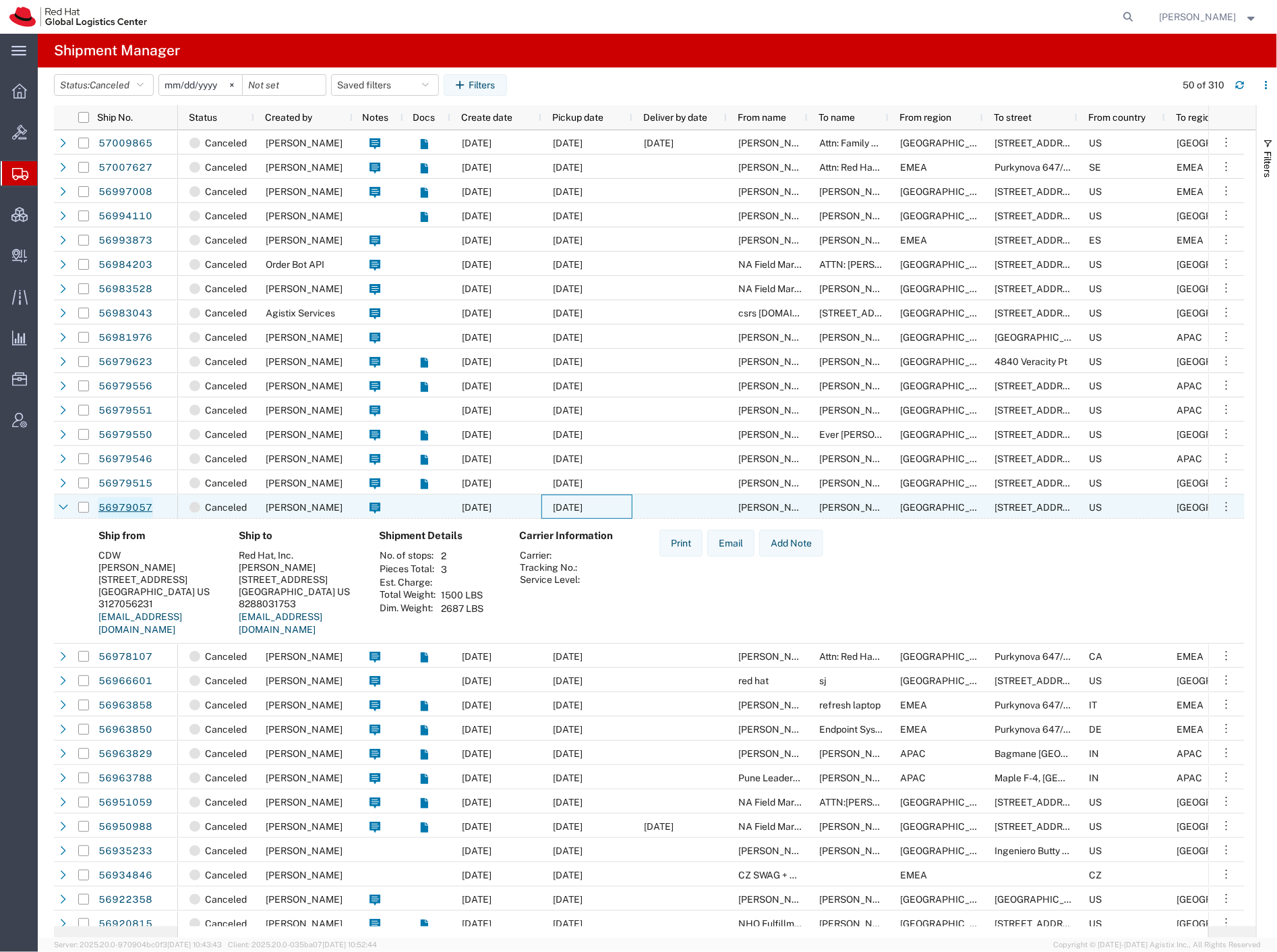
click at [116, 502] on link "56979057" at bounding box center [125, 508] width 56 height 21
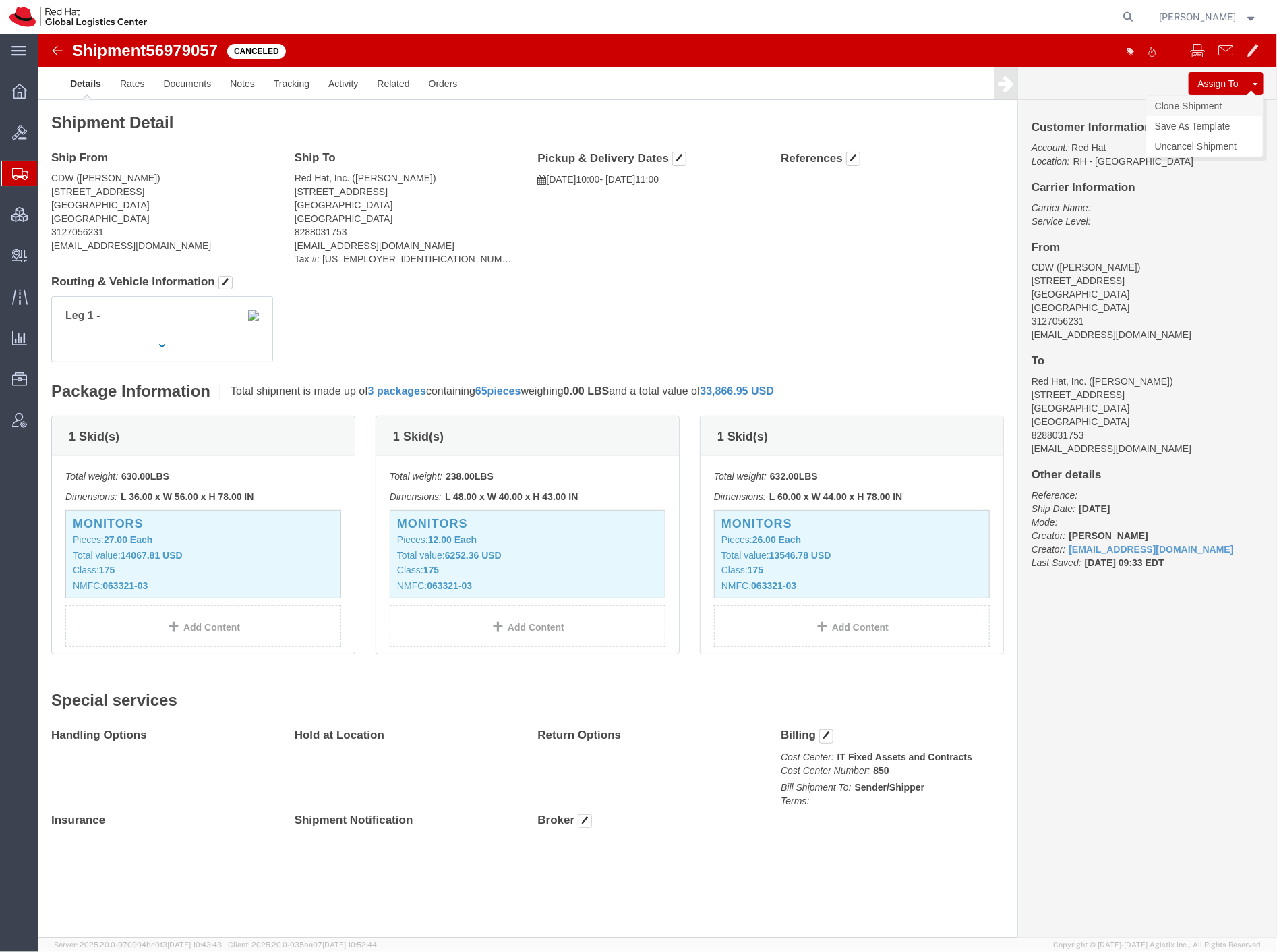
click link "Clone Shipment"
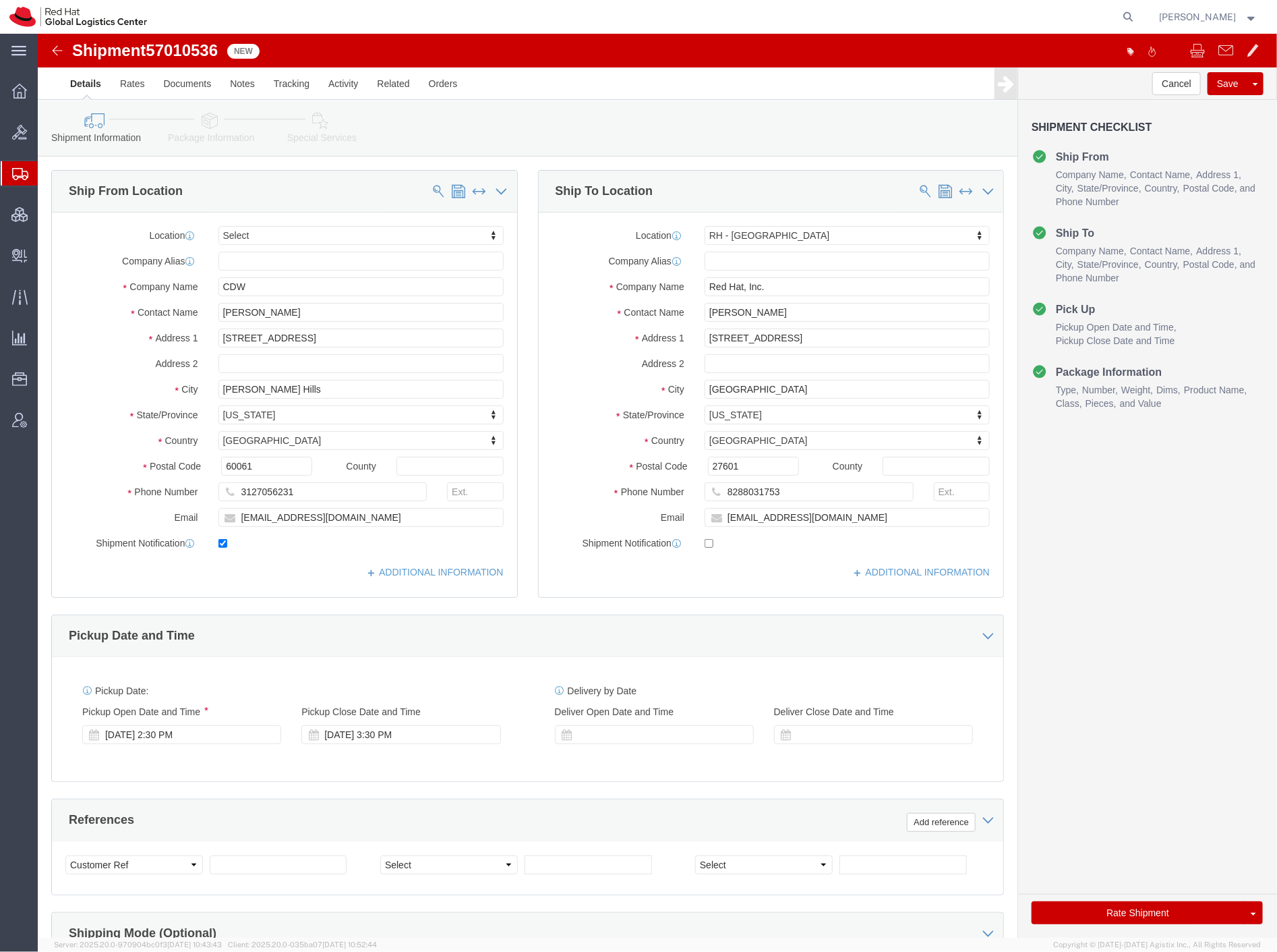
select select
select select "38014"
click icon
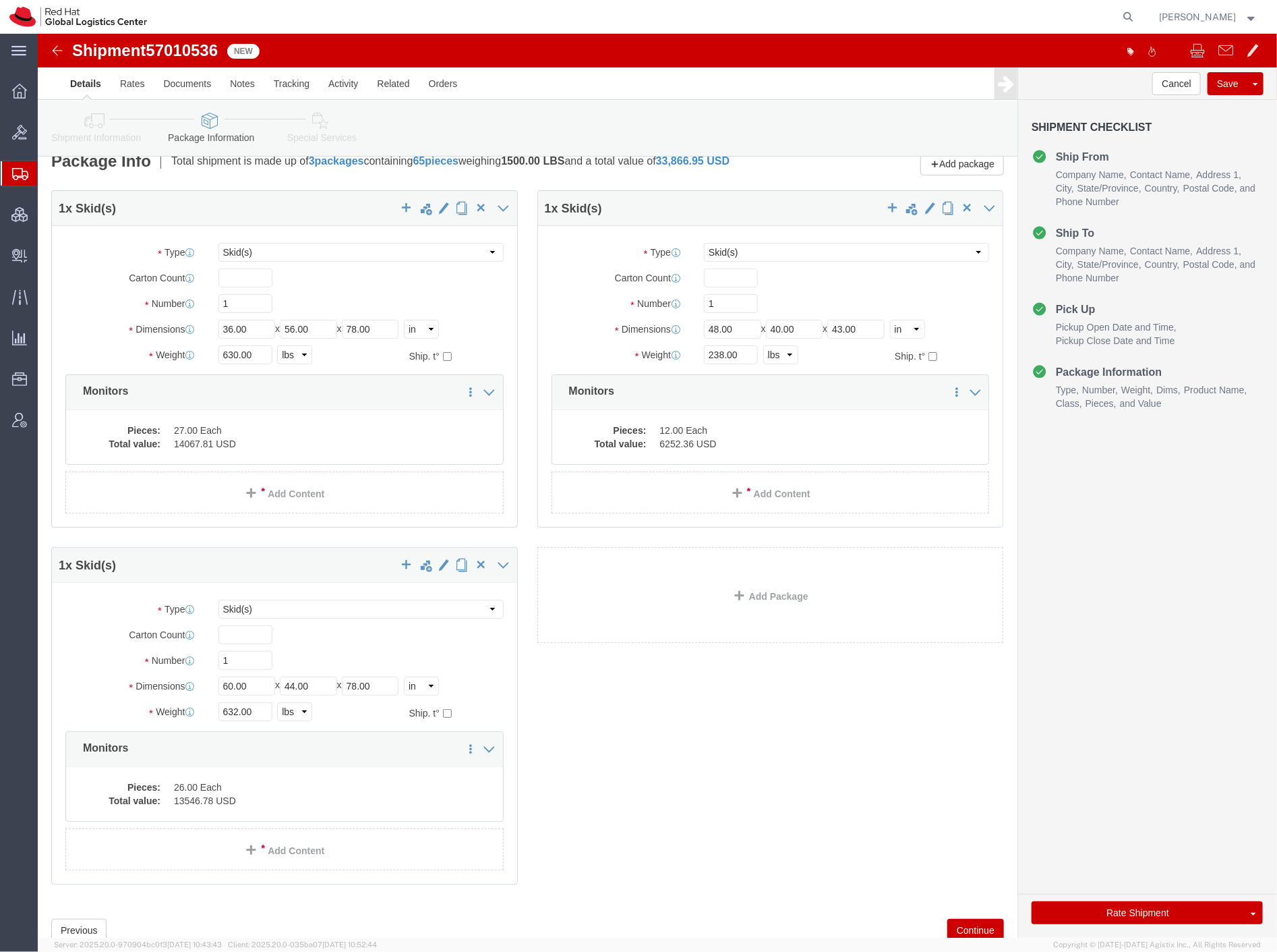
scroll to position [70, 0]
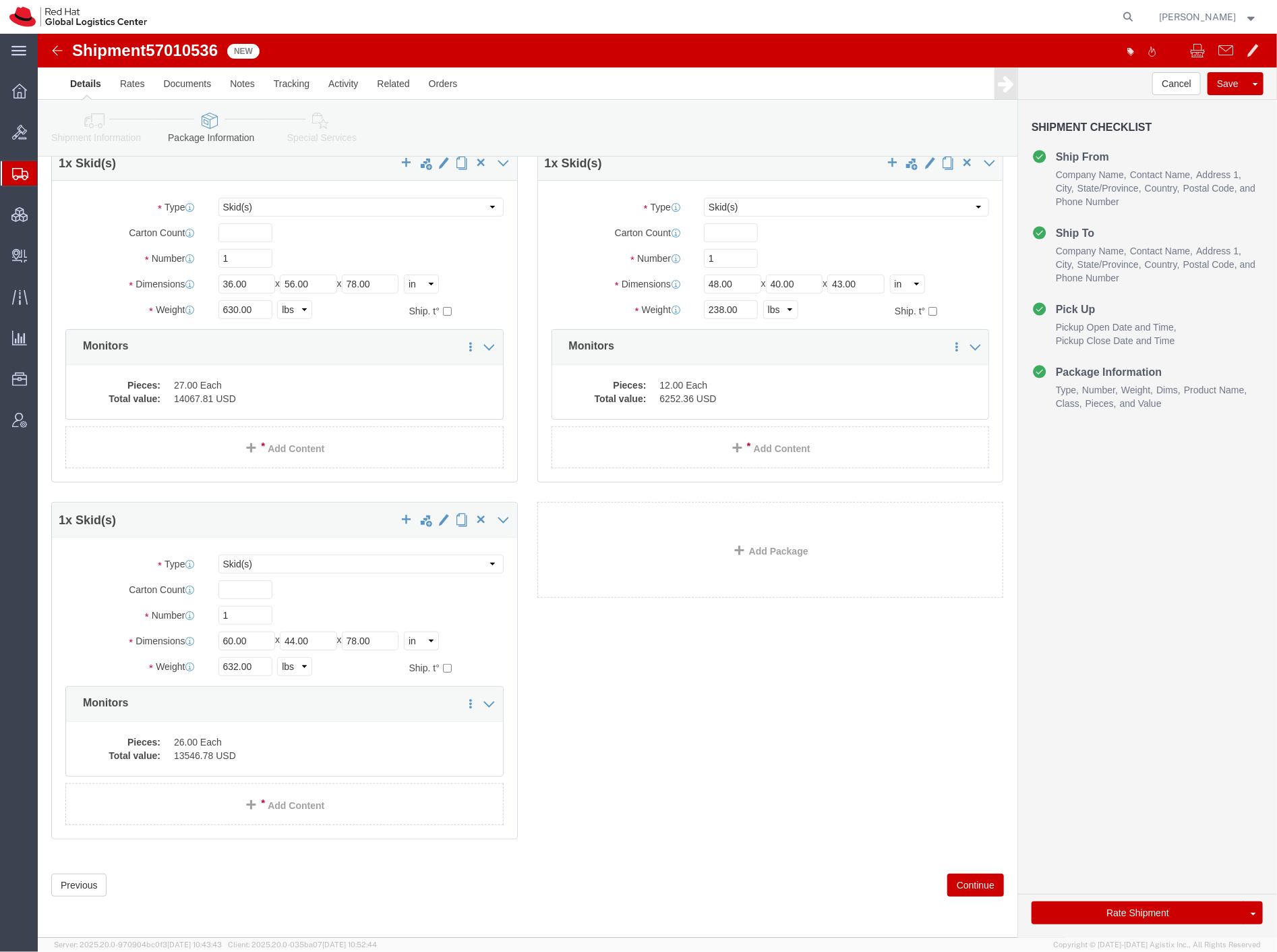
click icon
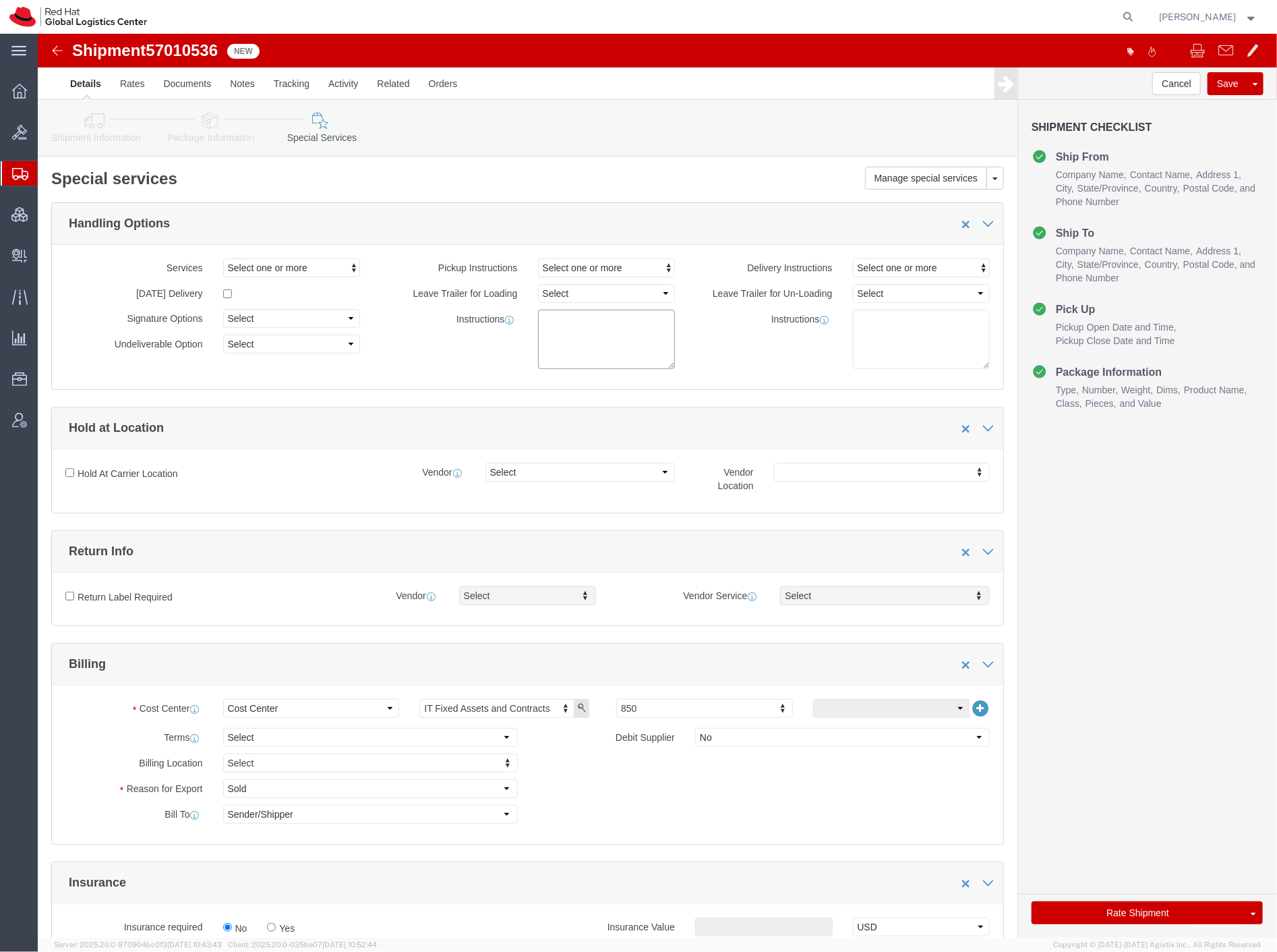
click textarea
paste textarea "Will Call Carrier Check in Orders at Security Door 19, Docks 75-79 Dock hours a…"
drag, startPoint x: 614, startPoint y: 292, endPoint x: 533, endPoint y: 313, distance: 83.7
click textarea "Will Call Carrier Check in Orders at Security Door 19, Docks 75-79 Dock hours a…"
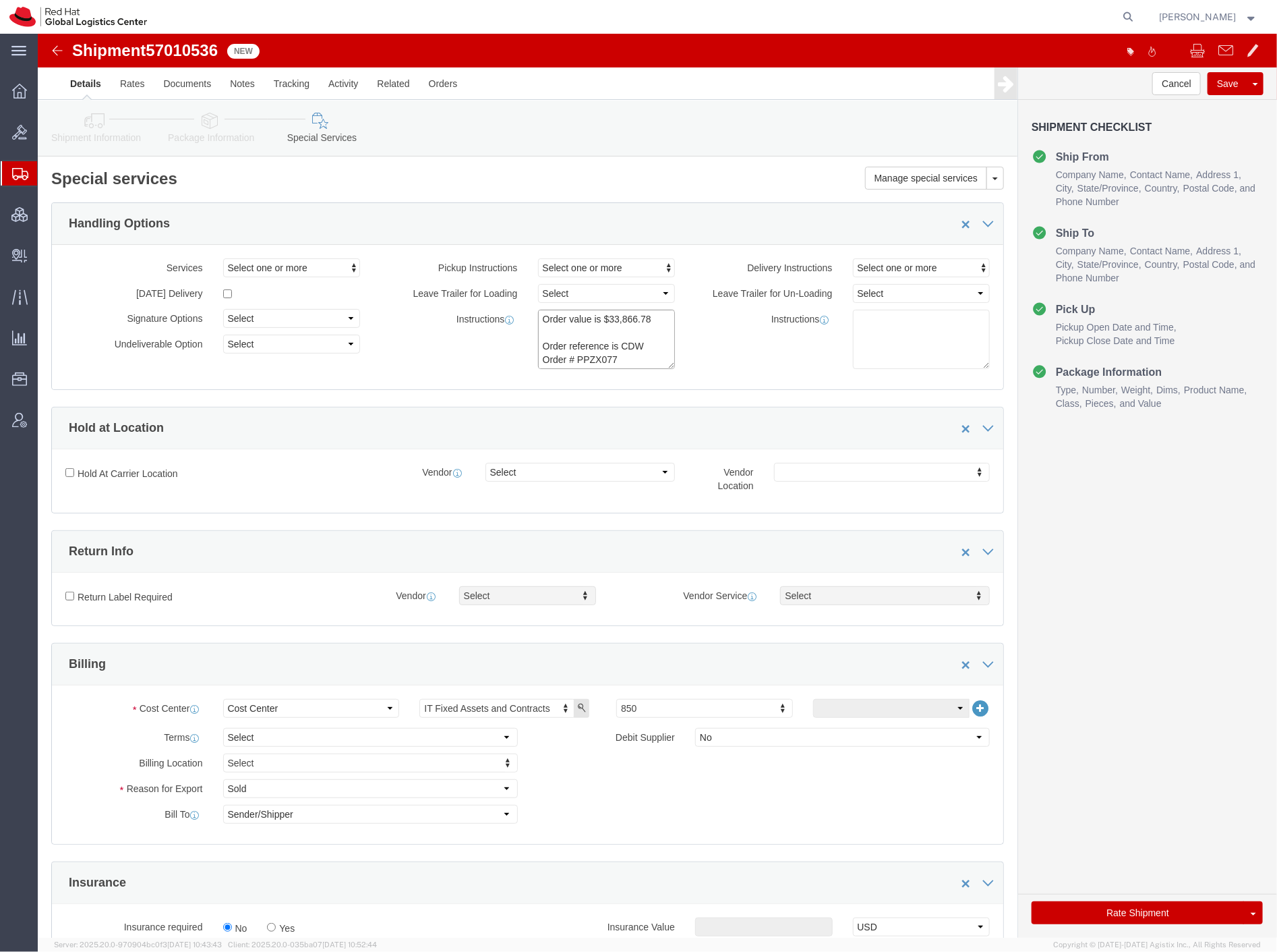
click textarea "Will Call Carrier Check in Orders at Security Door 19, Docks 75-79 Dock hours a…"
type textarea "Will Call Carrier Check in Orders at Security Door 19, Docks 75-79 Dock hours a…"
click textarea
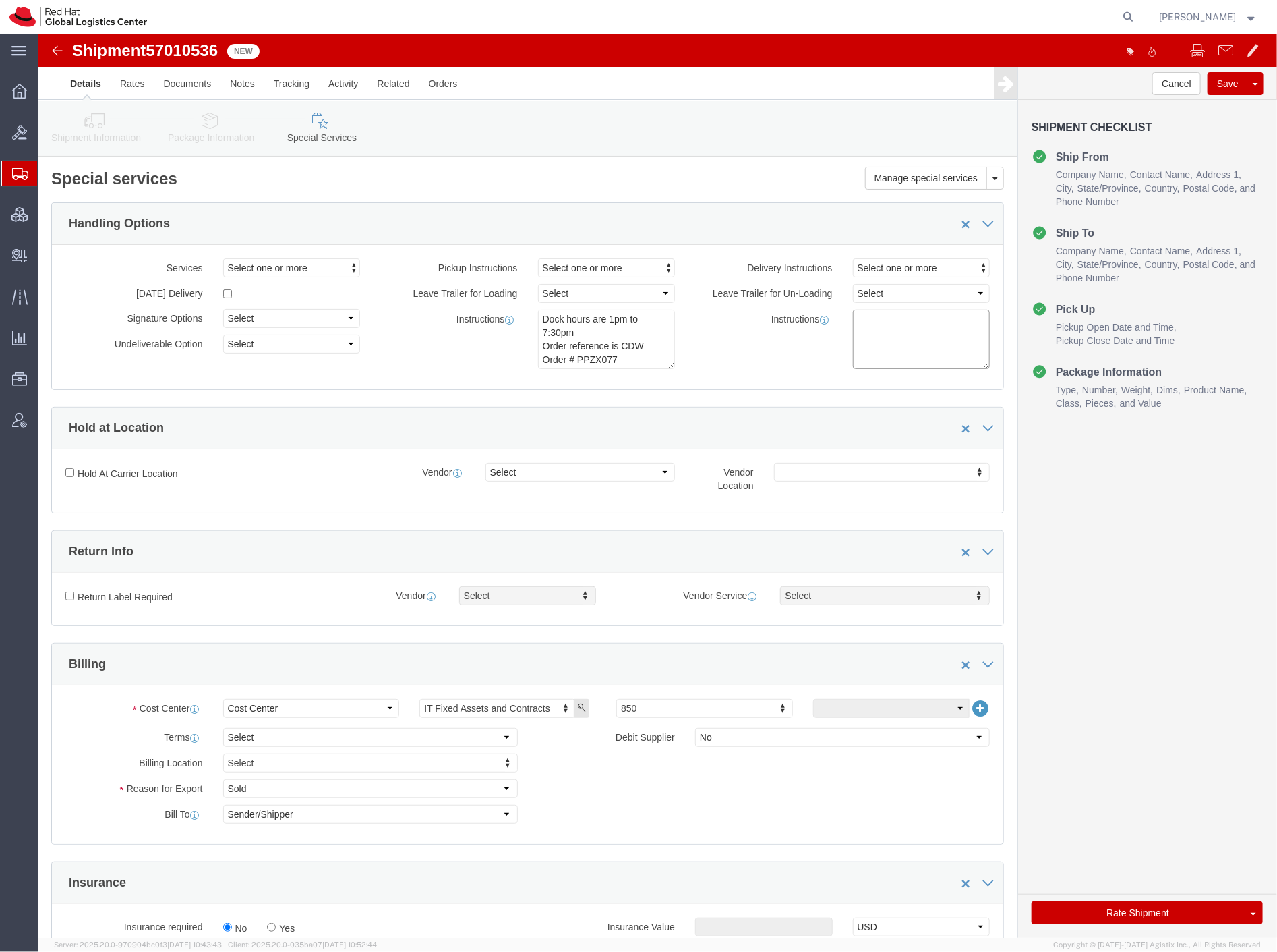
paste textarea "[PERSON_NAME]- [PHONE_NUMBER] M-F 8AM-3PM"
type textarea "[PERSON_NAME]- [PHONE_NUMBER] M-F 8AM-3PM"
click div "Cancel Save Assign To Clone Shipment Save As Template Shipment Checklist Ship F…"
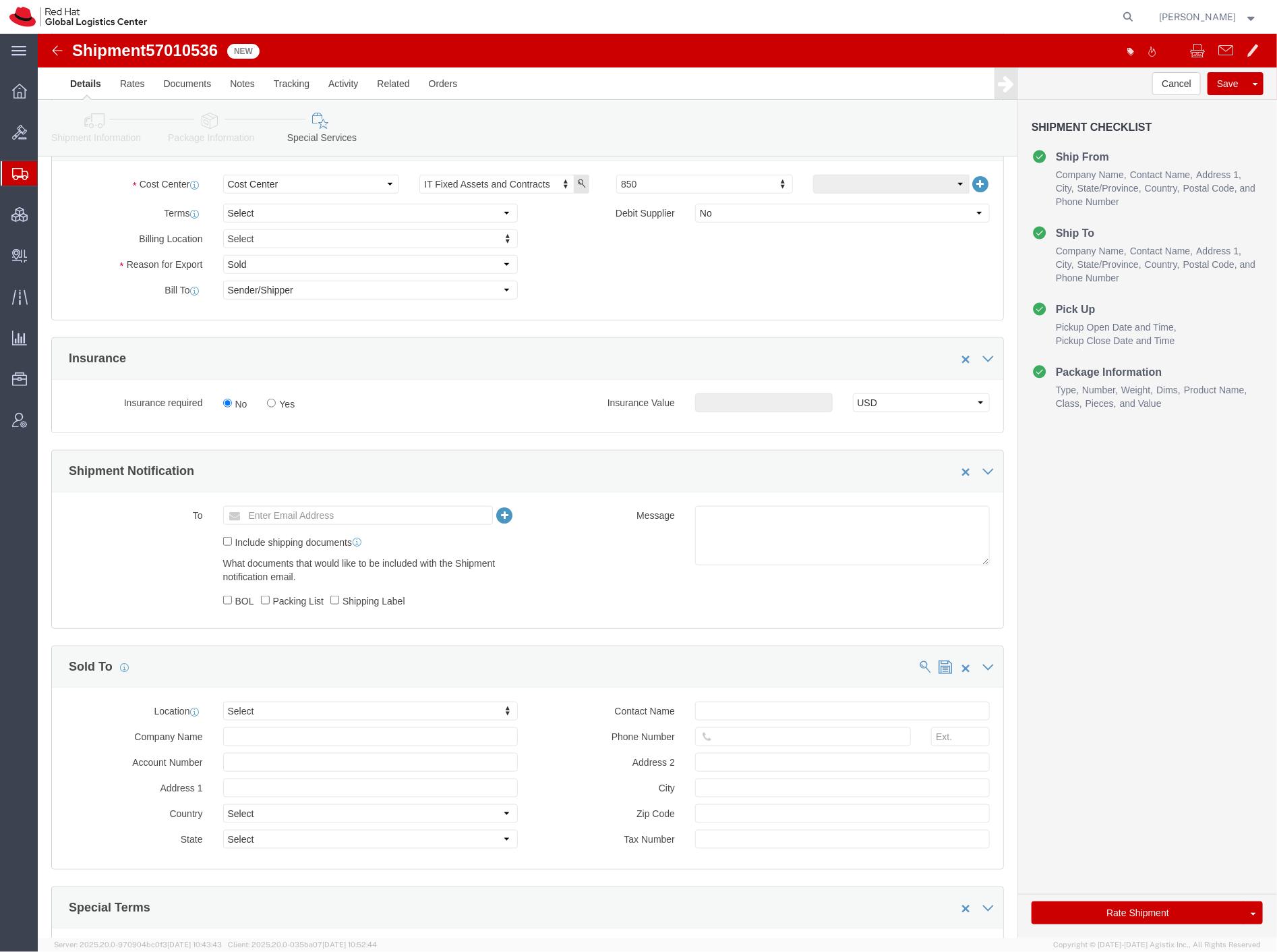
scroll to position [0, 0]
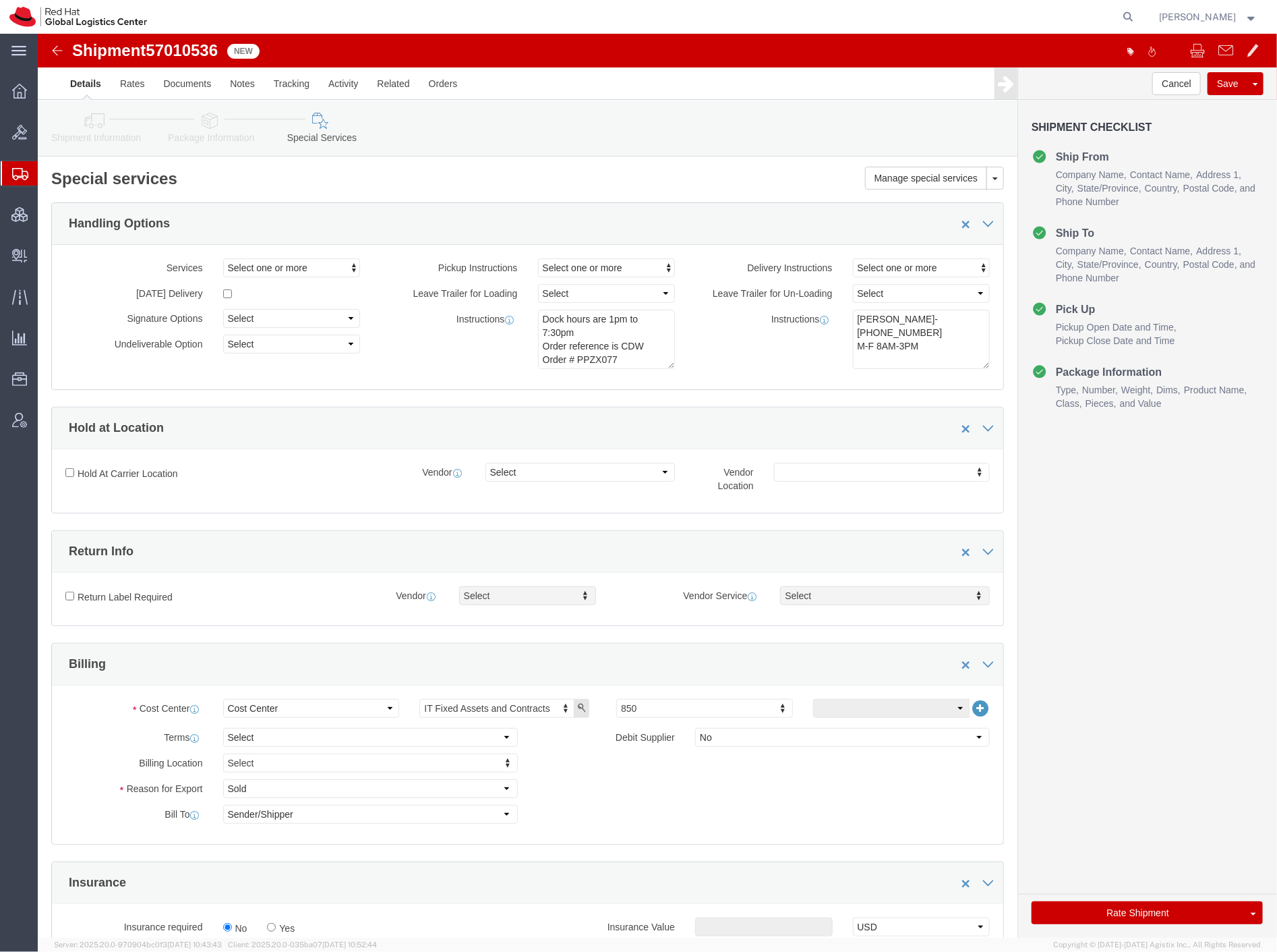
click link "Package Information"
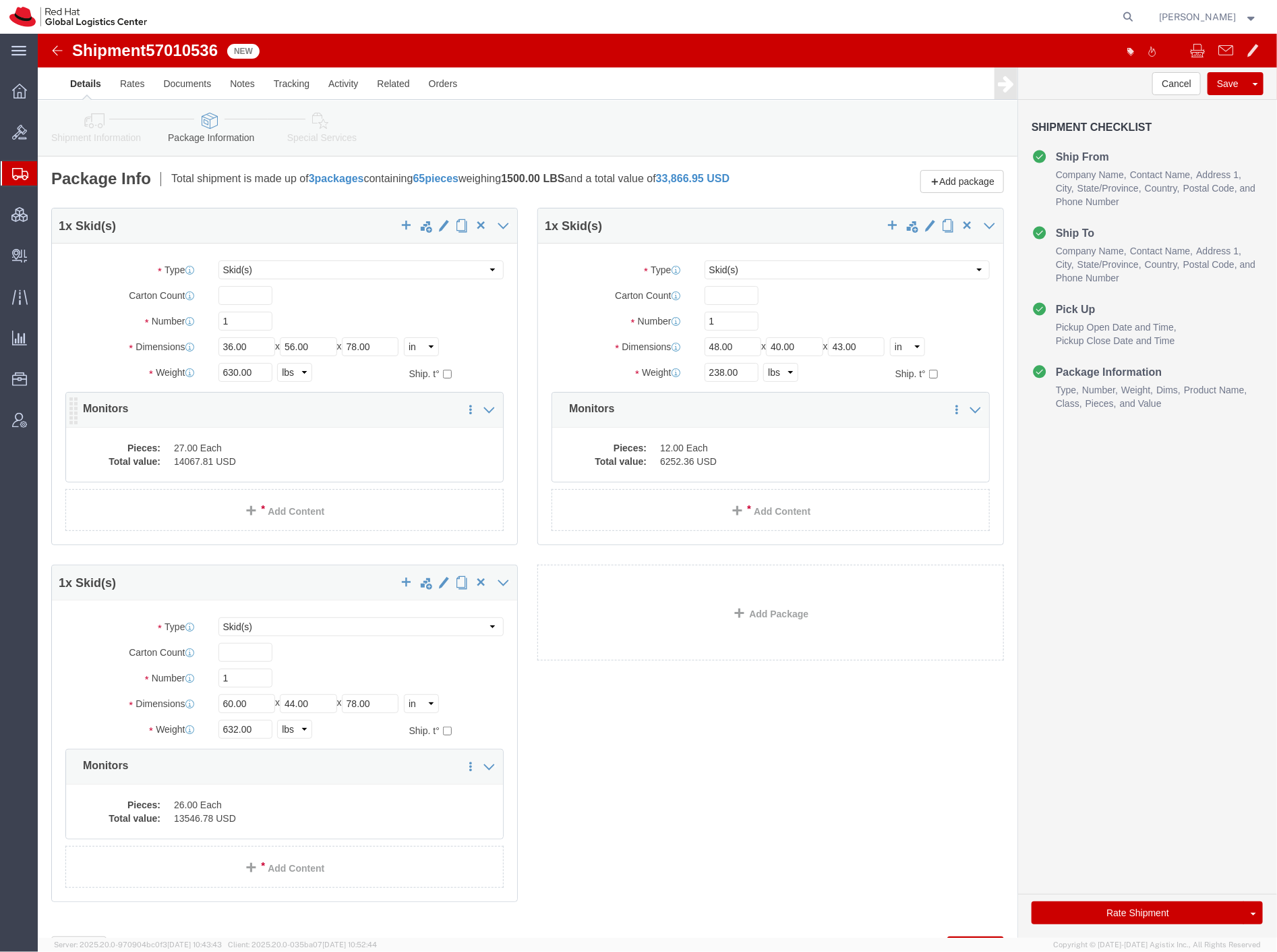
click dd "14067.81 USD"
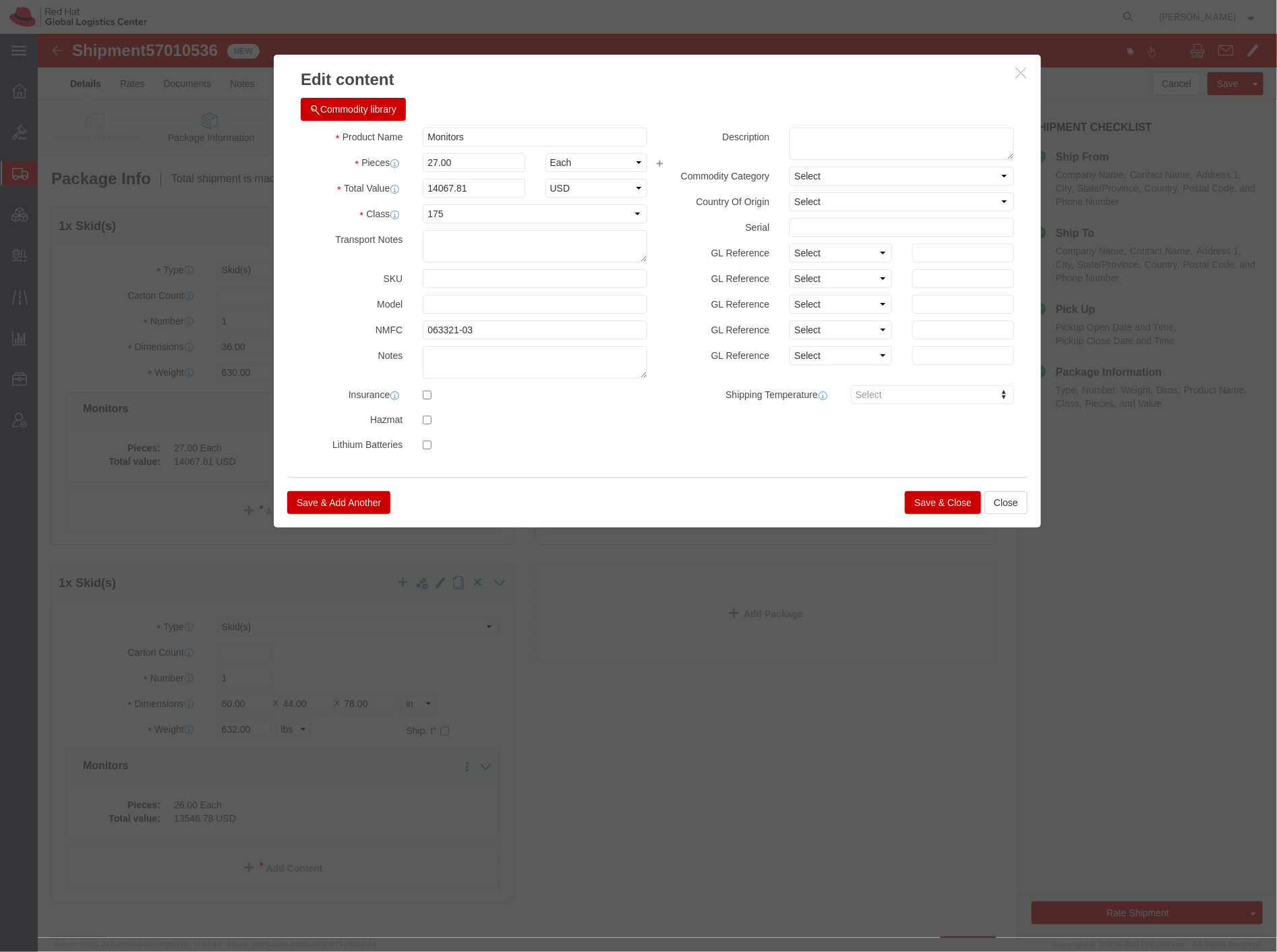
click h3 "Edit content"
click icon "button"
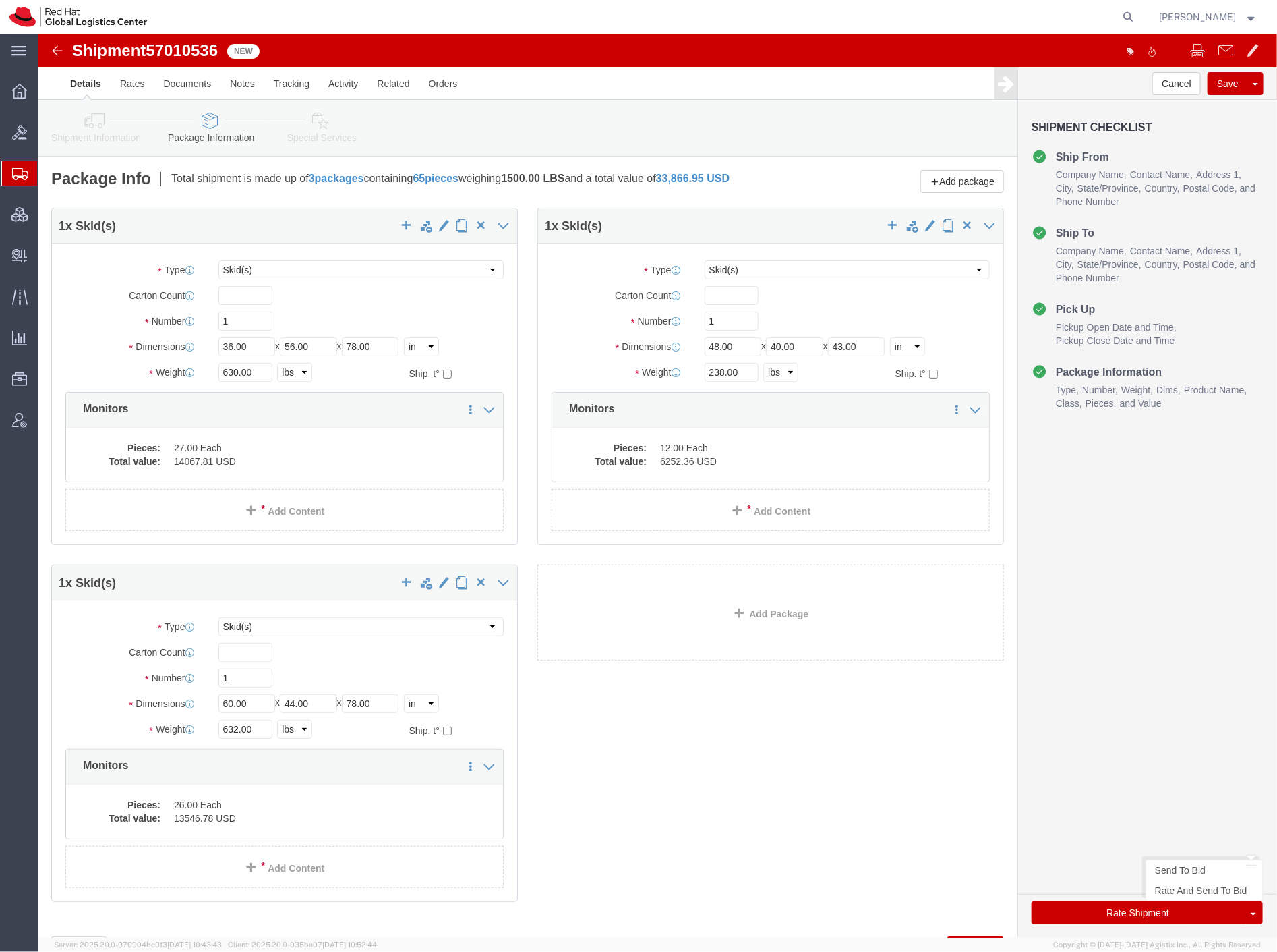
click button "Rate Shipment"
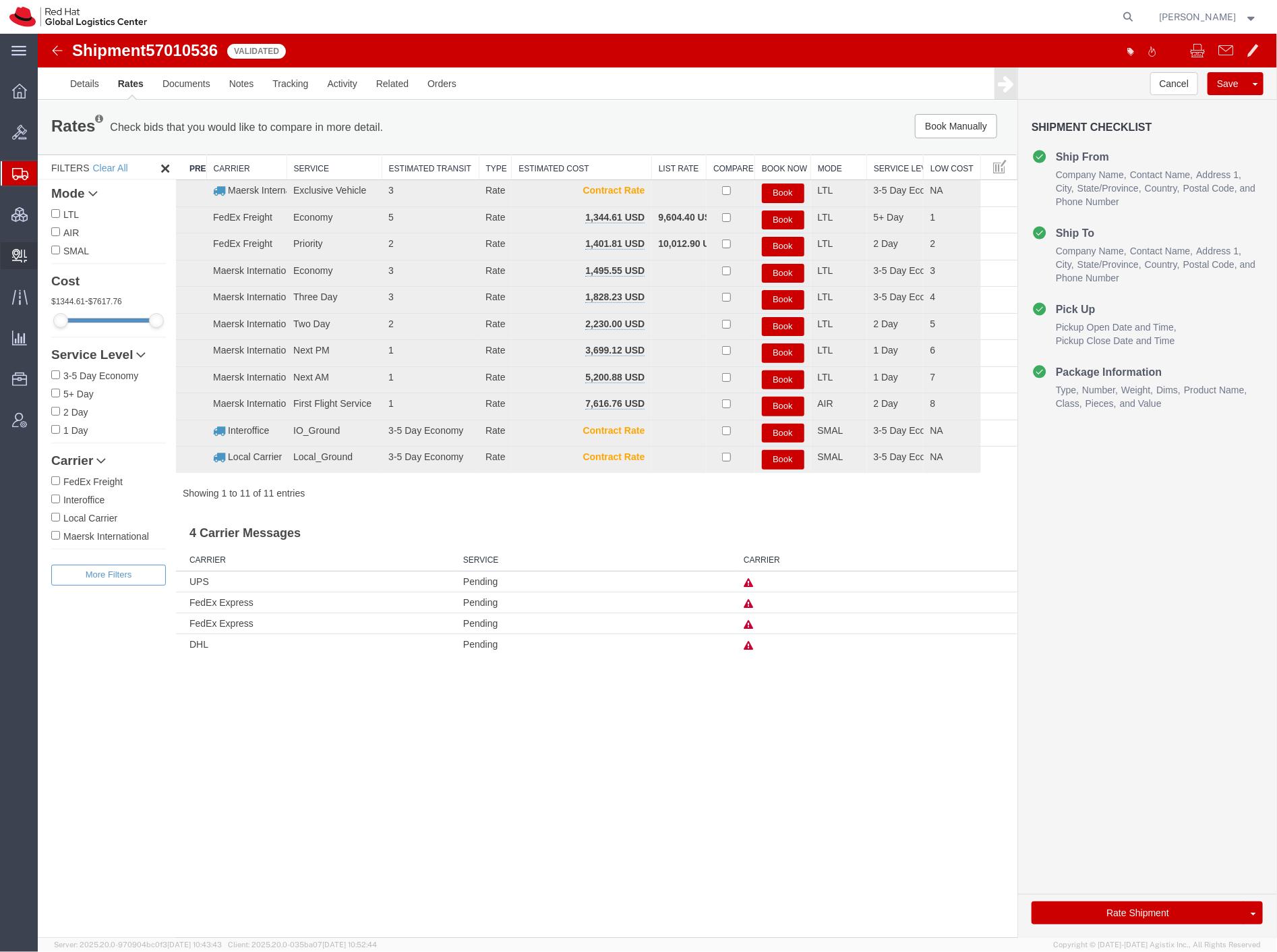
click at [0, 0] on span "Create Delivery" at bounding box center [0, 0] width 0 height 0
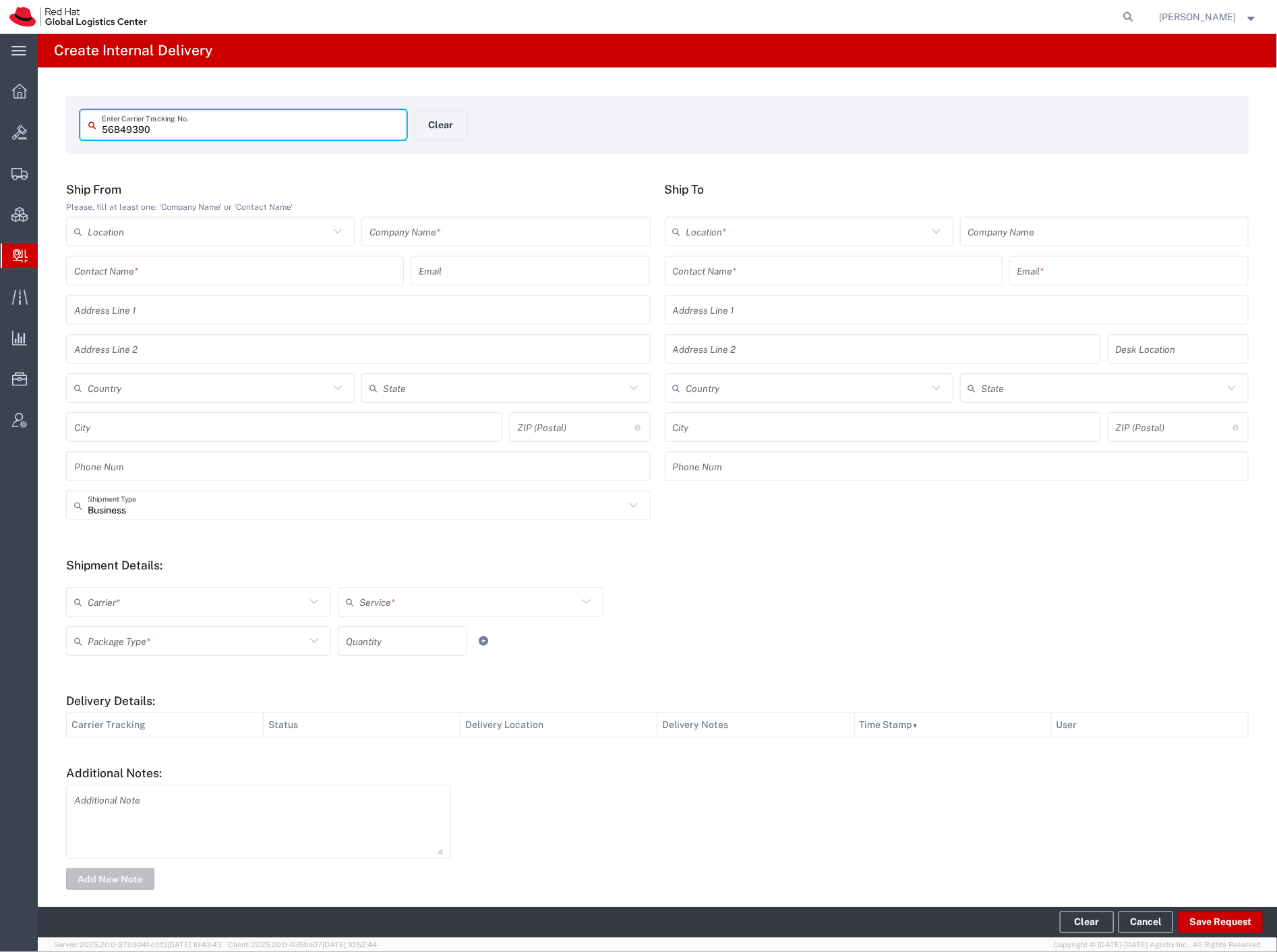
type input "56849390"
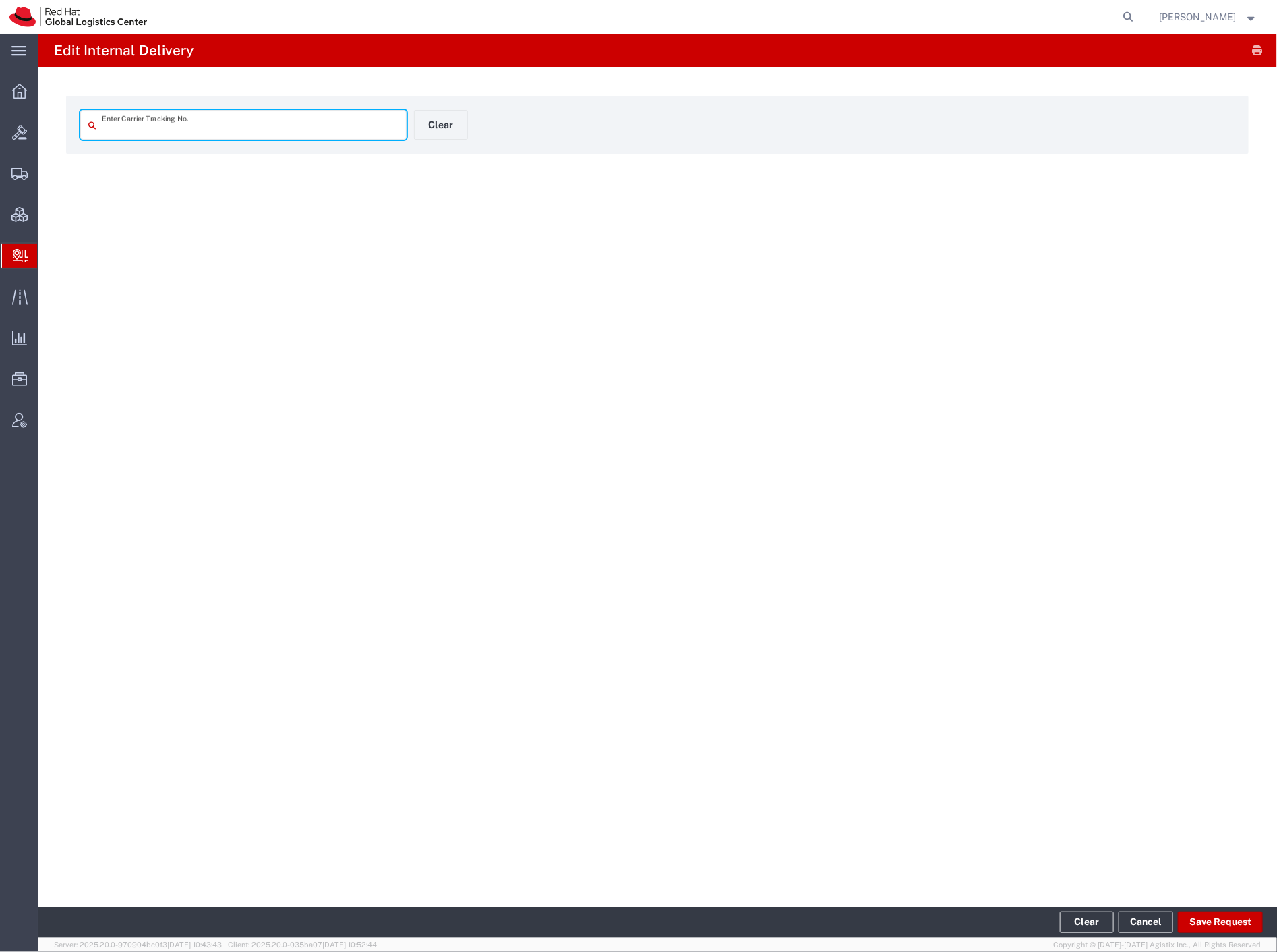
type input "56849390"
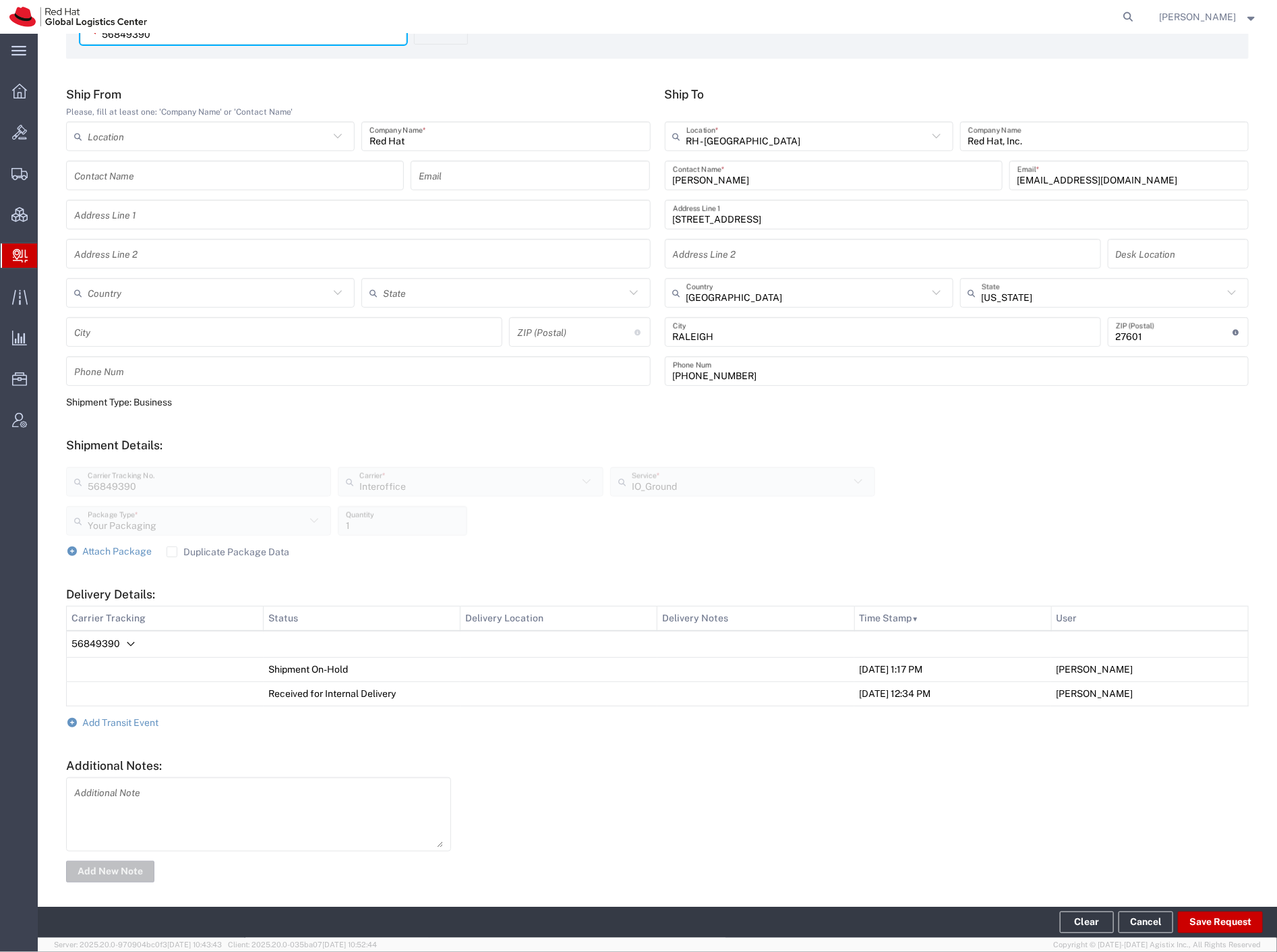
scroll to position [102, 0]
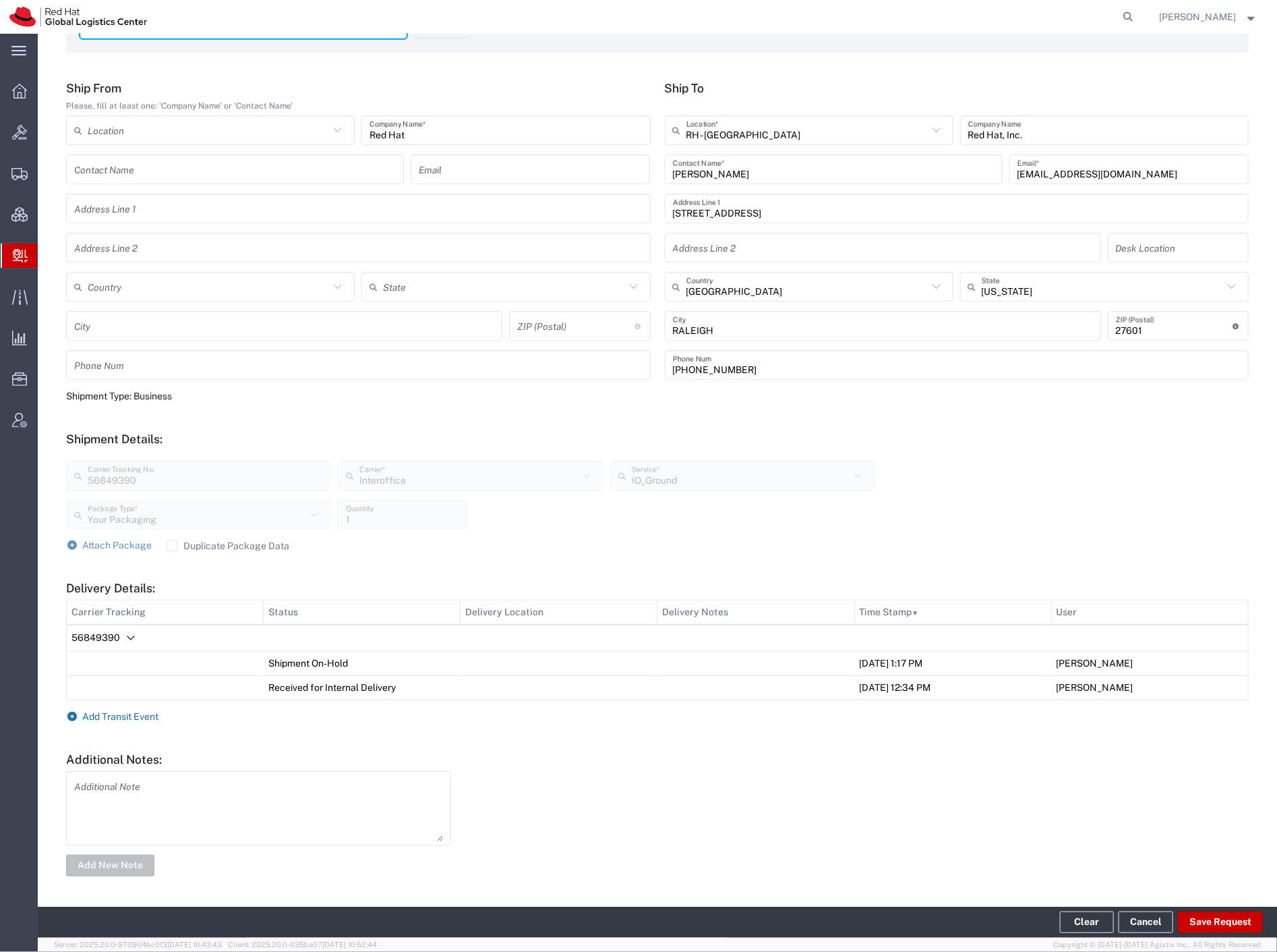
click at [129, 716] on span "Add Transit Event" at bounding box center [120, 716] width 76 height 11
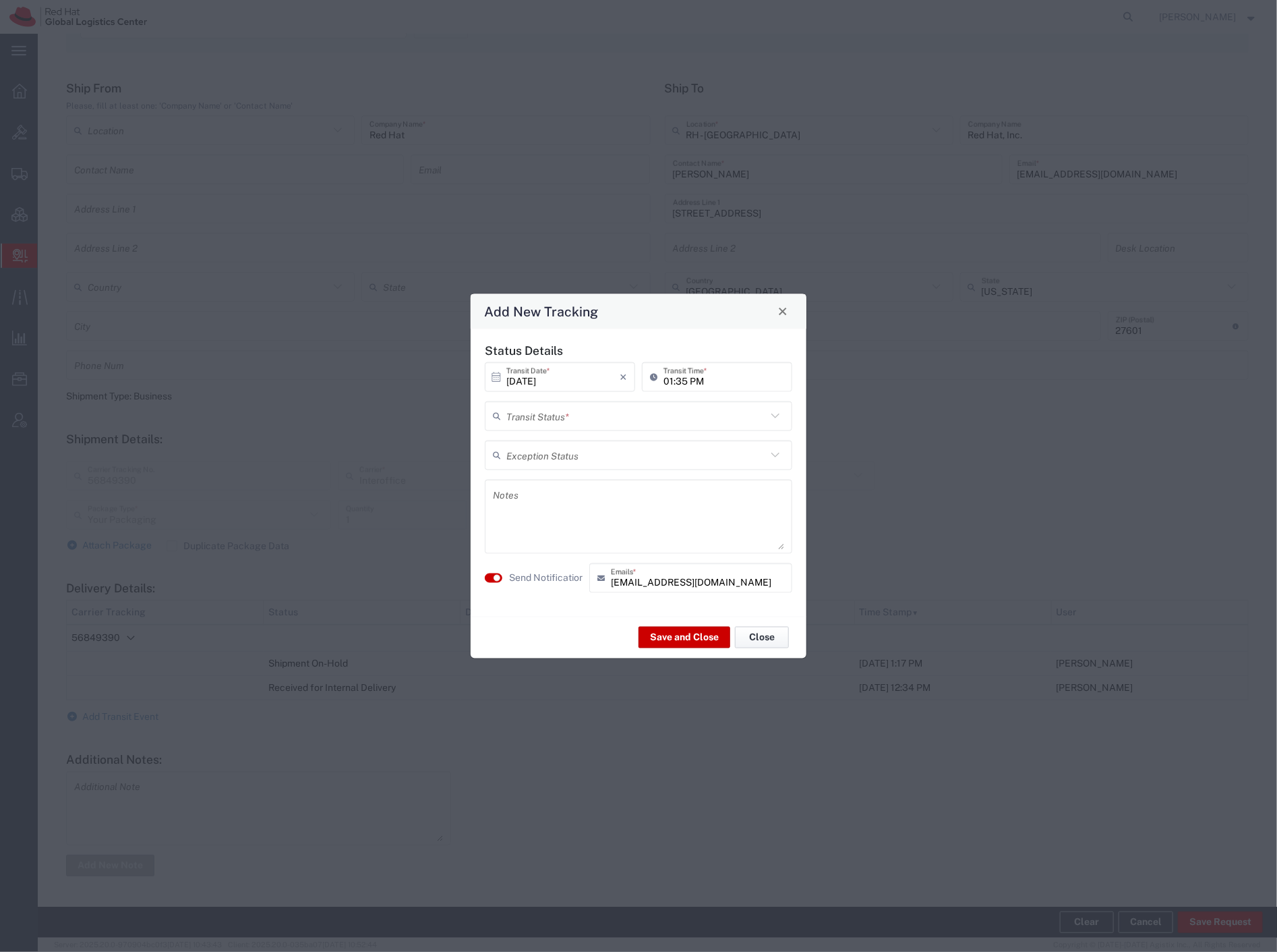
click at [752, 637] on button "Close" at bounding box center [762, 637] width 54 height 21
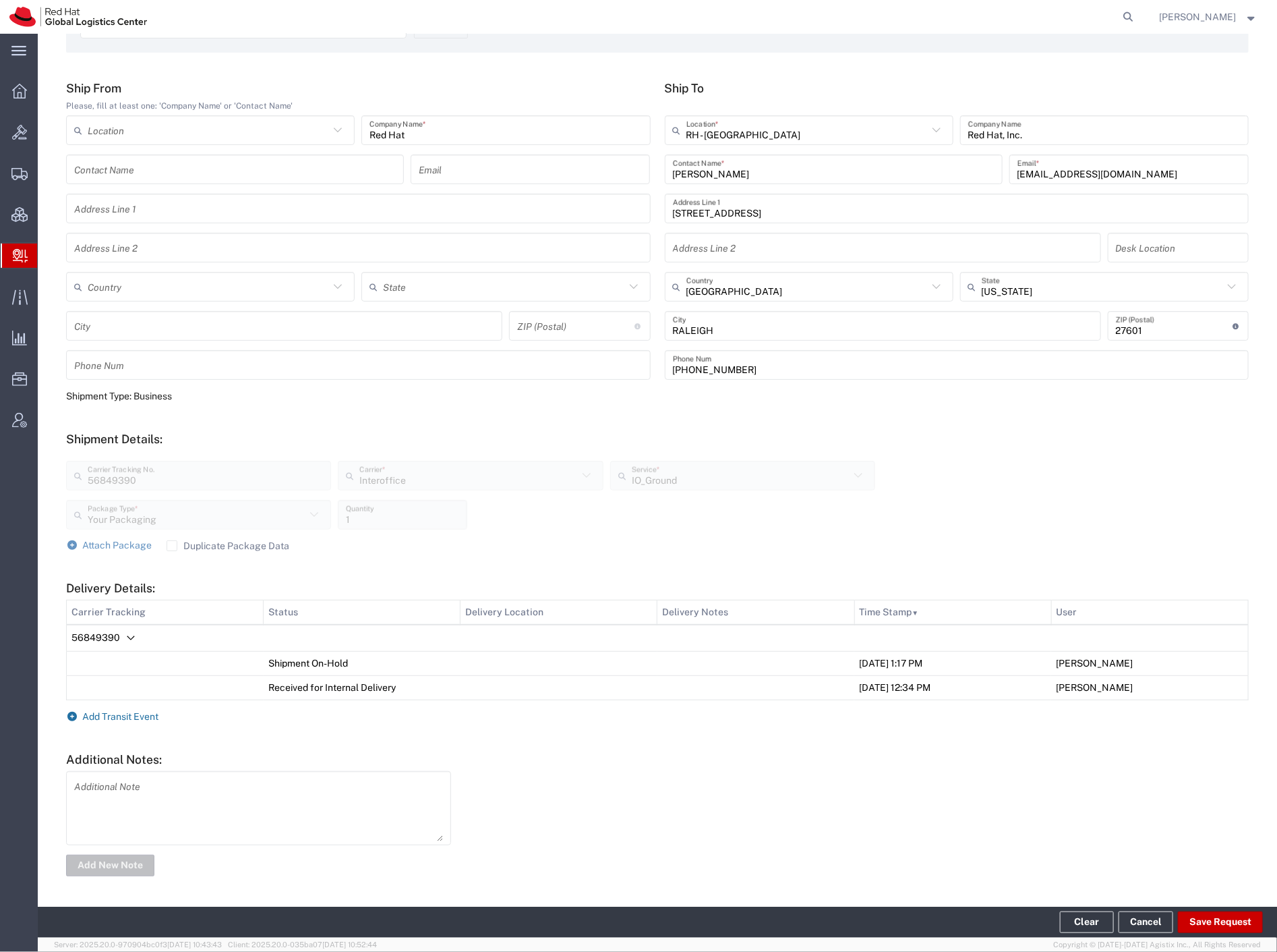
click at [139, 715] on span "Add Transit Event" at bounding box center [120, 716] width 76 height 11
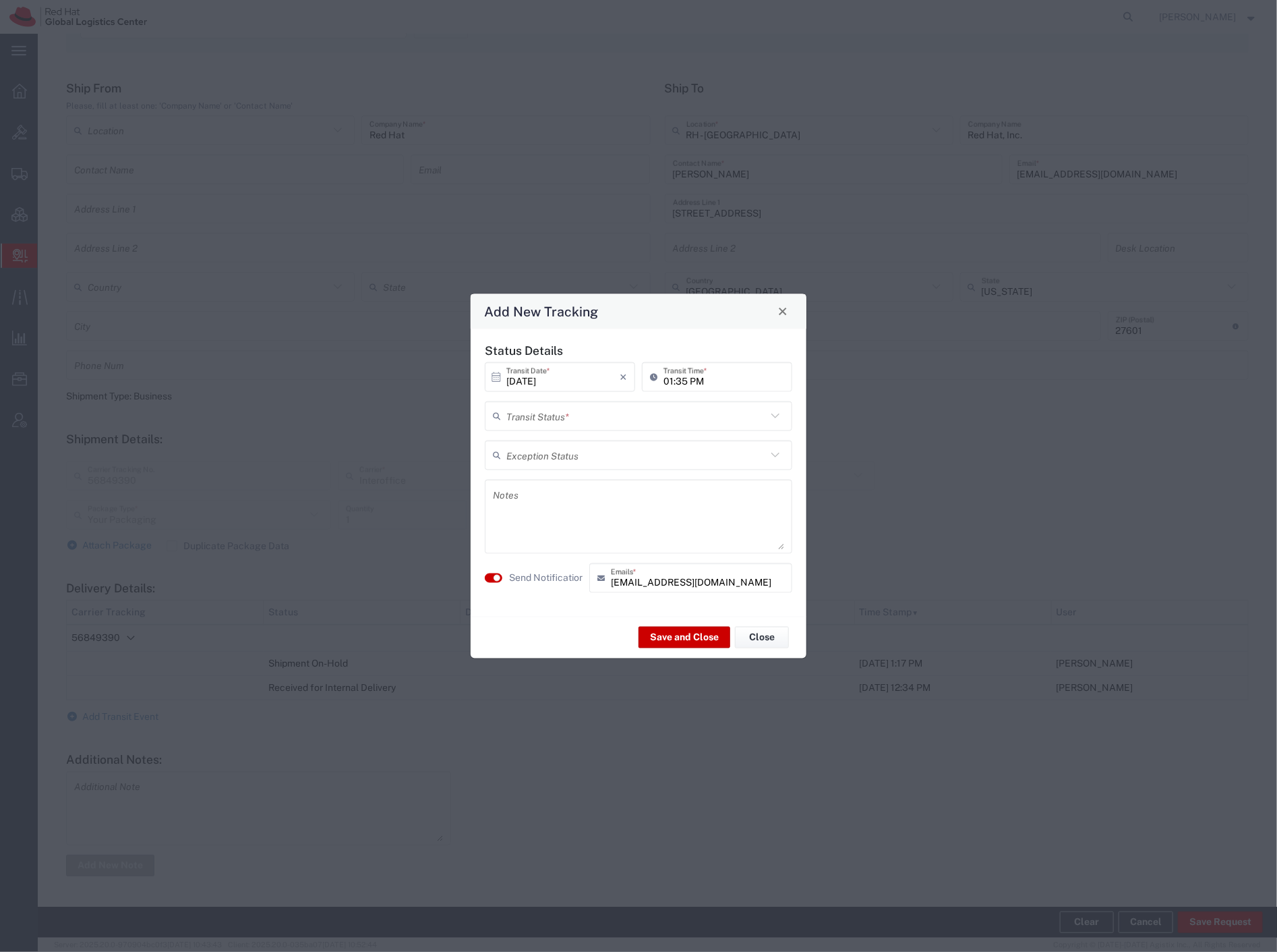
click at [589, 417] on input "text" at bounding box center [636, 415] width 260 height 24
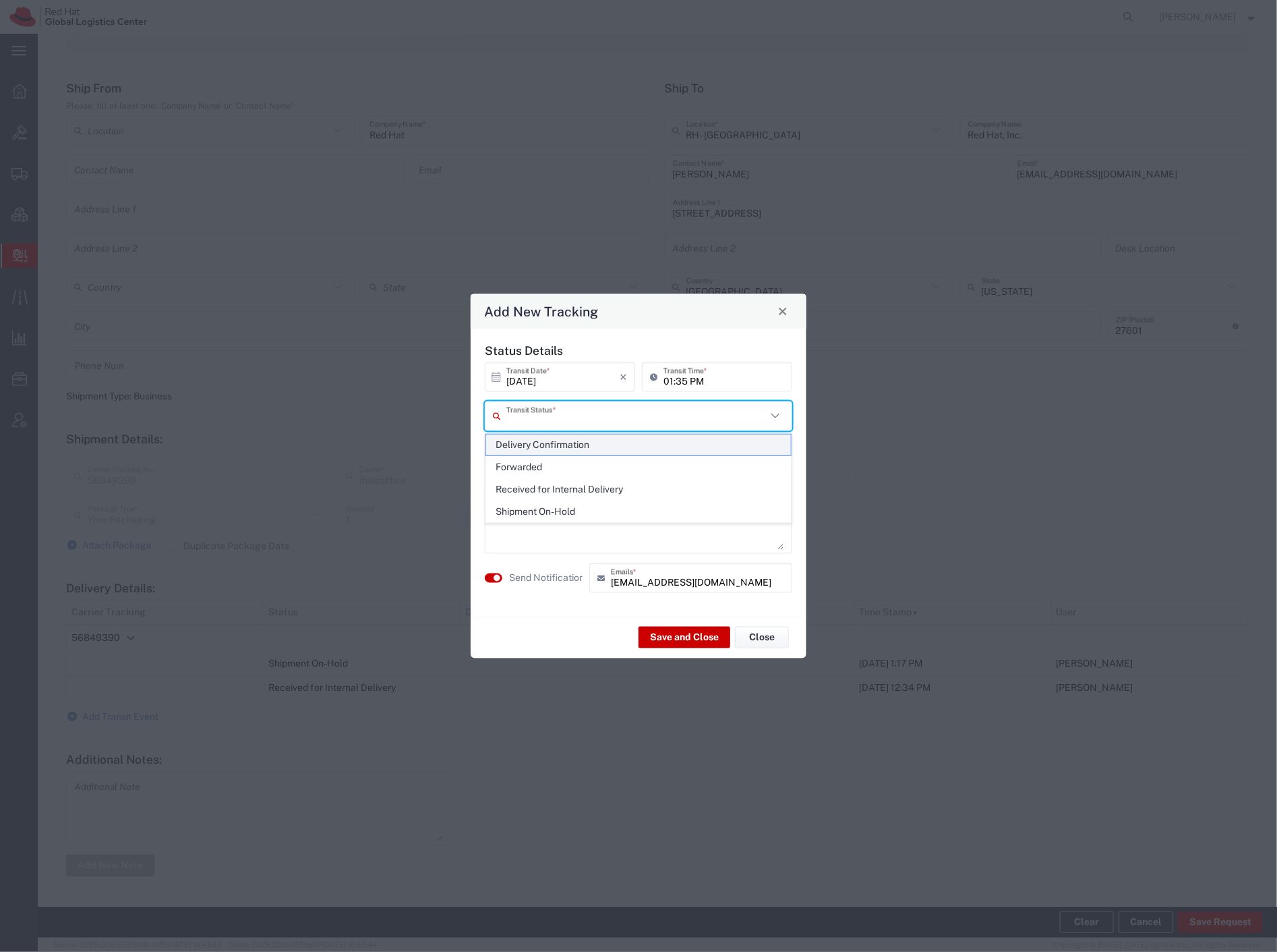
click at [589, 442] on span "Delivery Confirmation" at bounding box center [639, 445] width 305 height 21
type input "Delivery Confirmation"
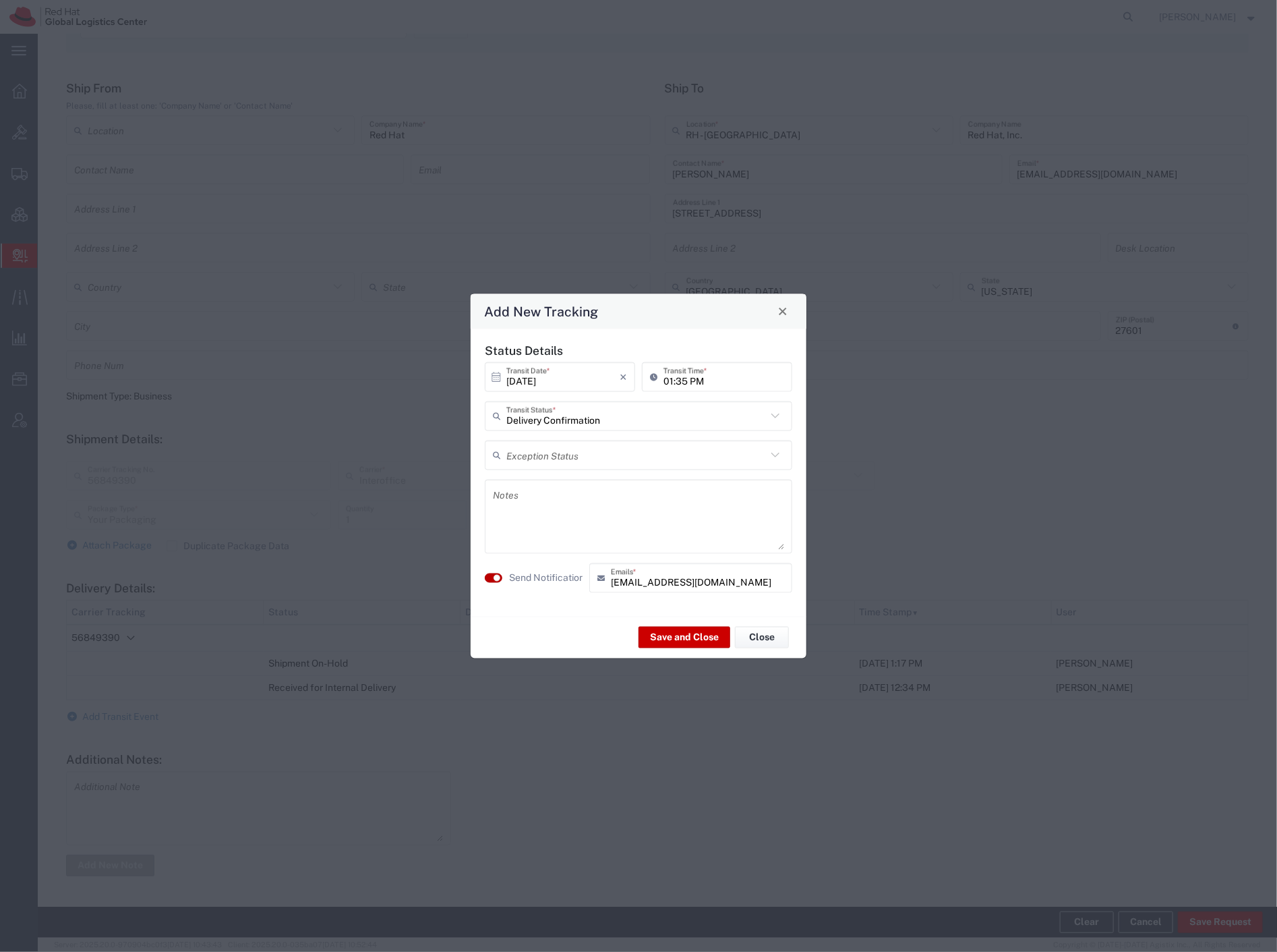
click at [492, 578] on button "button" at bounding box center [493, 578] width 17 height 10
click at [682, 635] on button "Save and Close" at bounding box center [685, 637] width 92 height 21
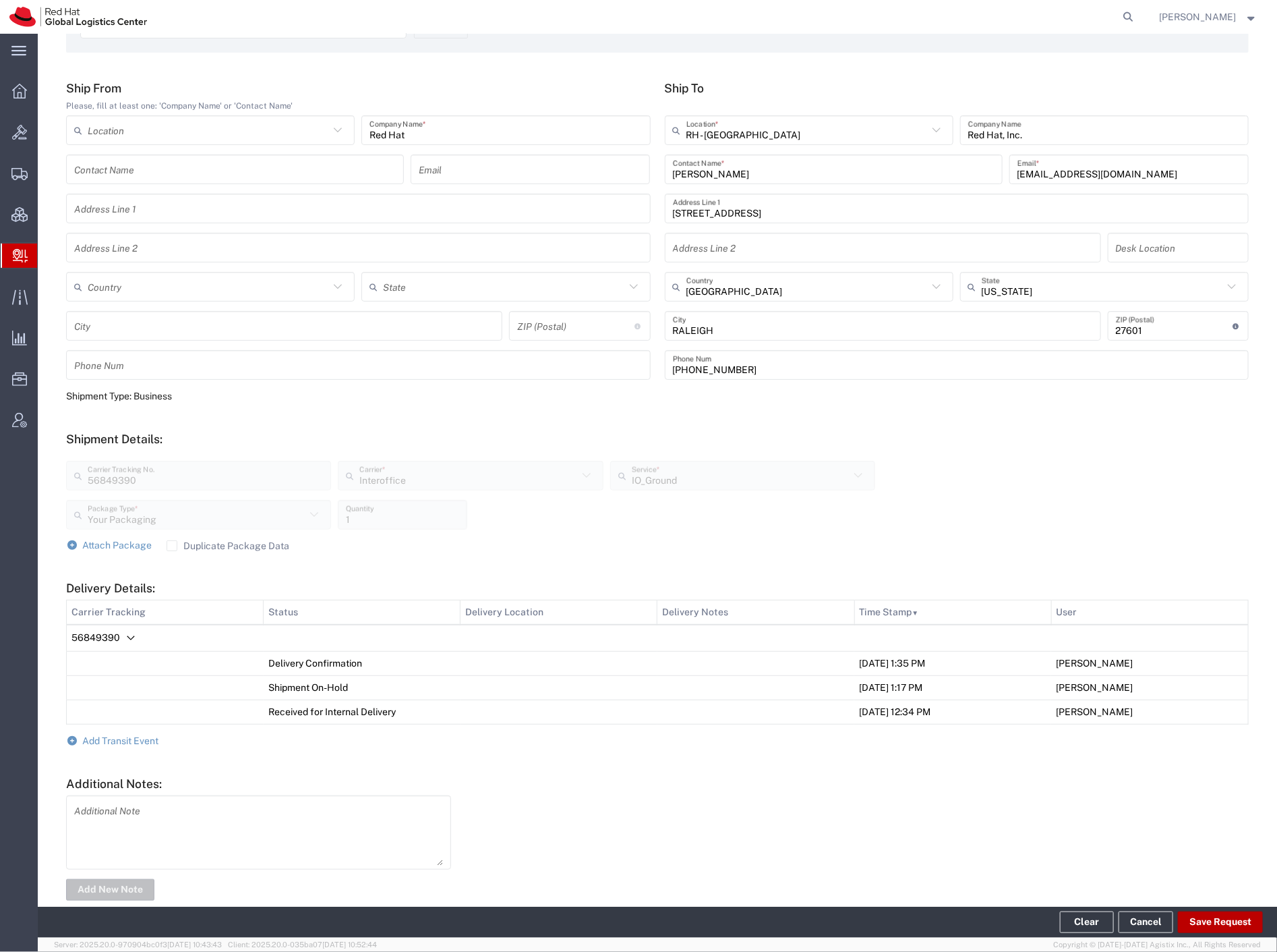
click at [1210, 922] on button "Save Request" at bounding box center [1220, 922] width 85 height 21
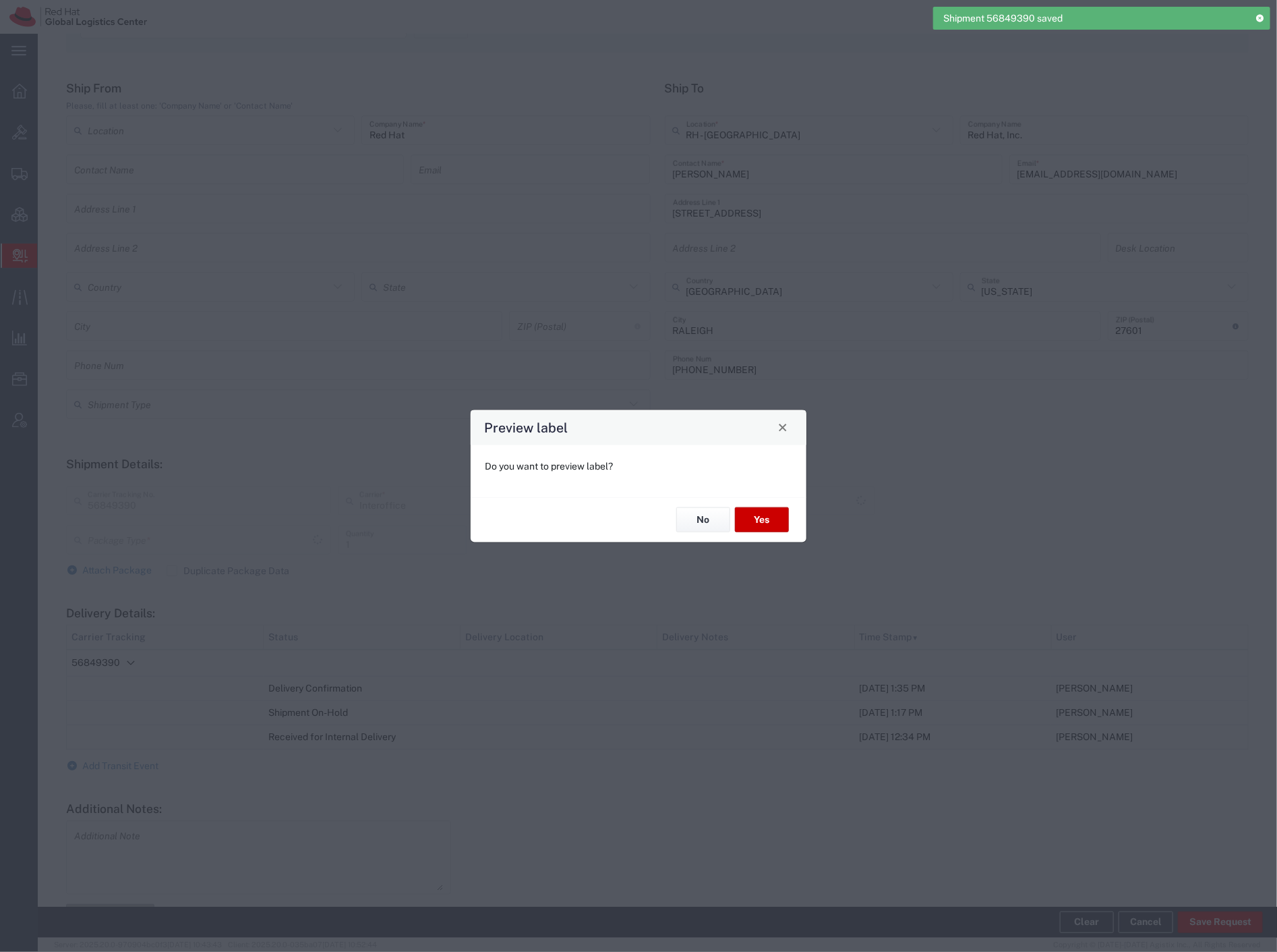
type input "Your Packaging"
type input "IO_Ground"
click at [701, 524] on button "No" at bounding box center [704, 519] width 54 height 25
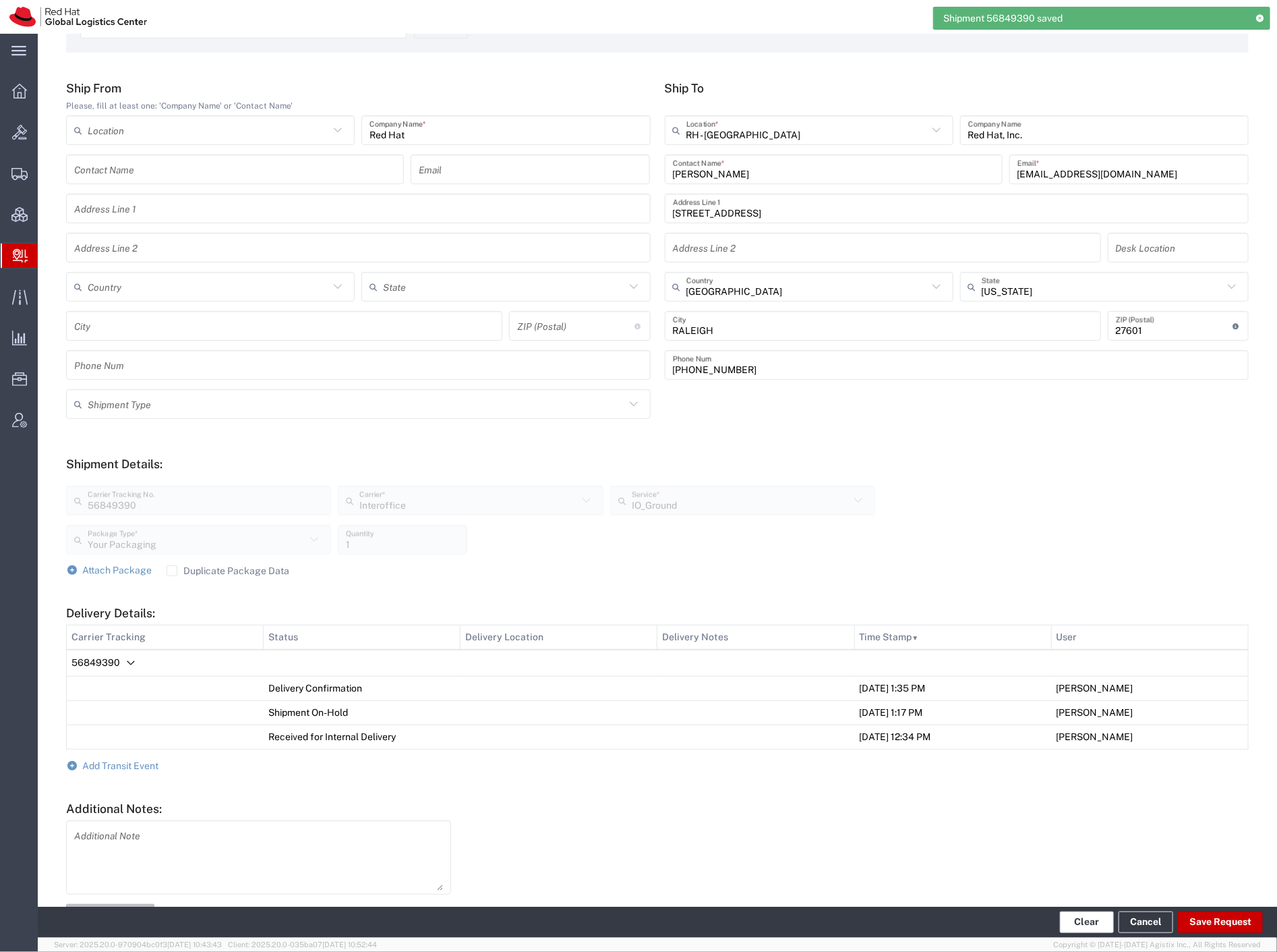
click at [1083, 911] on button "Clear" at bounding box center [1087, 922] width 54 height 21
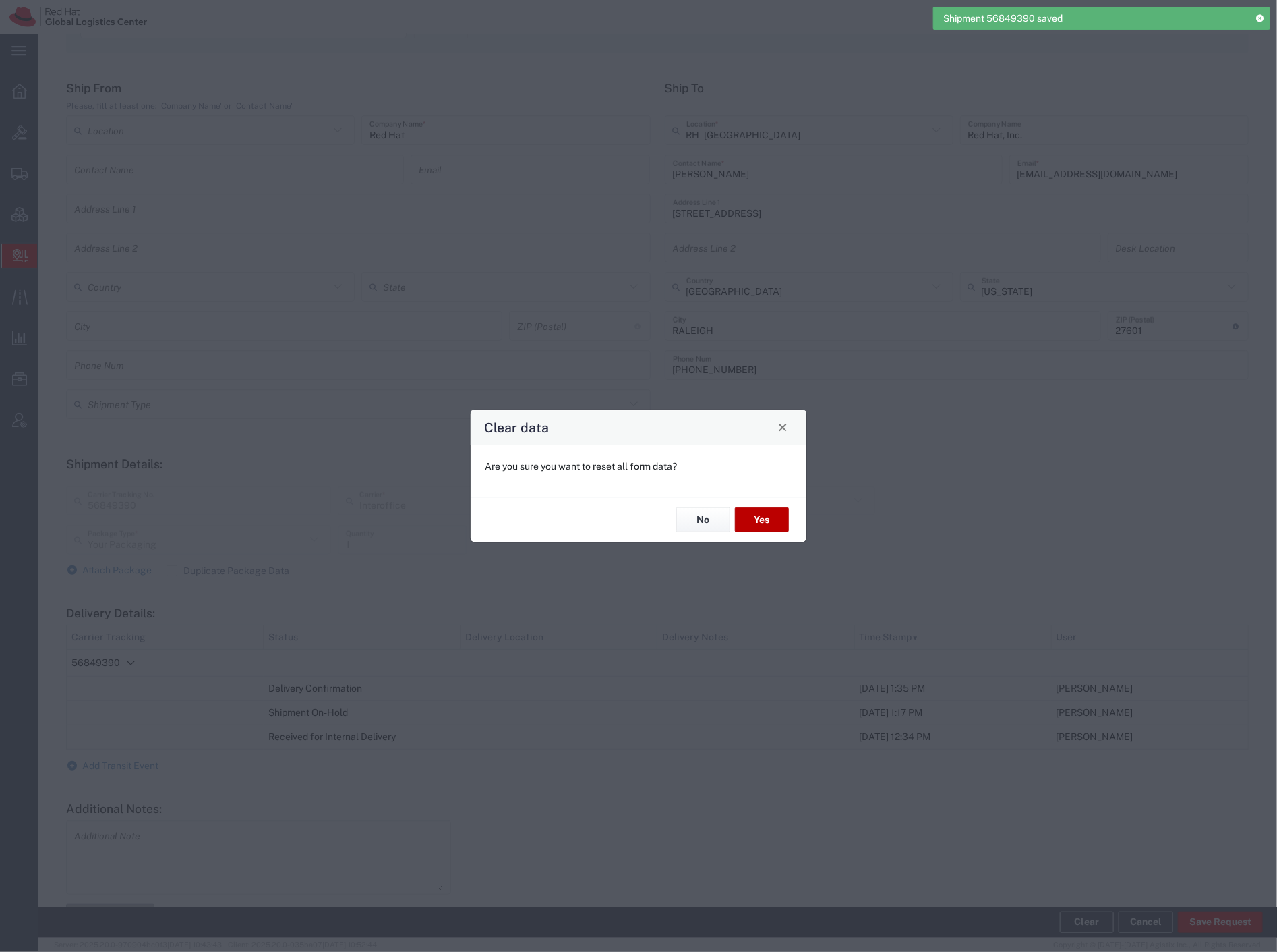
click at [770, 515] on button "Yes" at bounding box center [762, 519] width 54 height 25
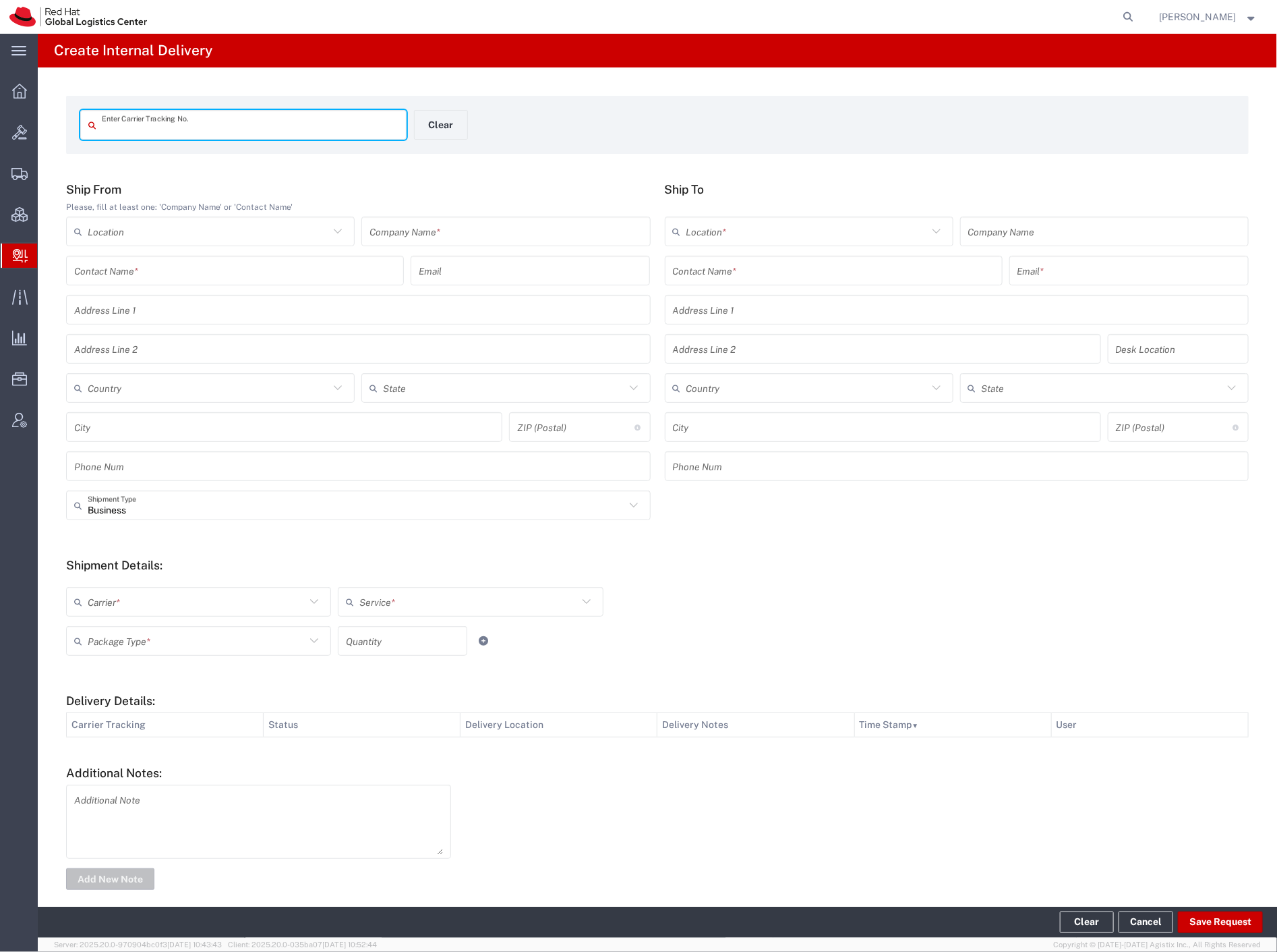
click at [48, 254] on span "Internal Delivery" at bounding box center [42, 256] width 11 height 27
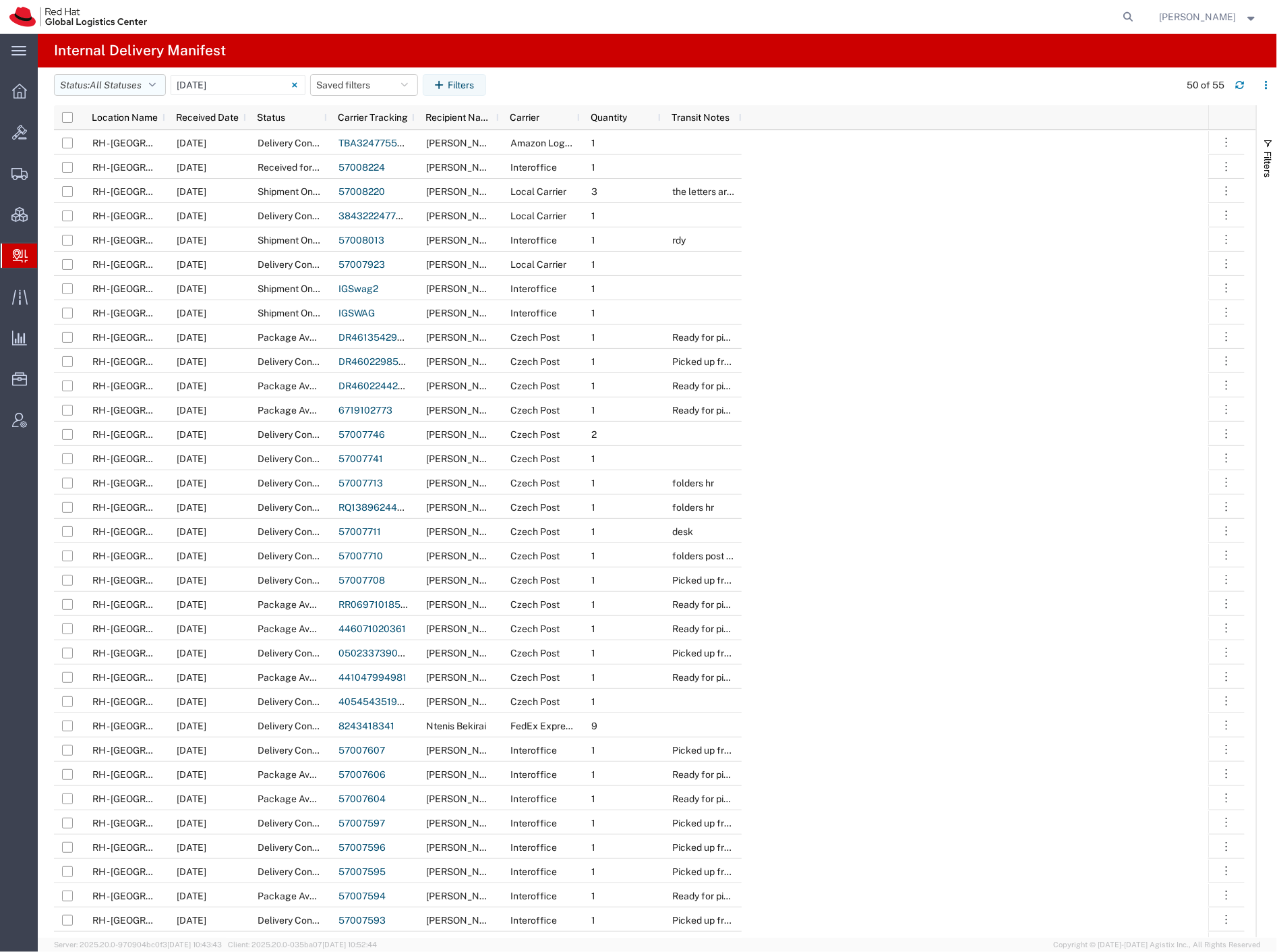
click at [123, 83] on span "All Statuses" at bounding box center [115, 84] width 52 height 11
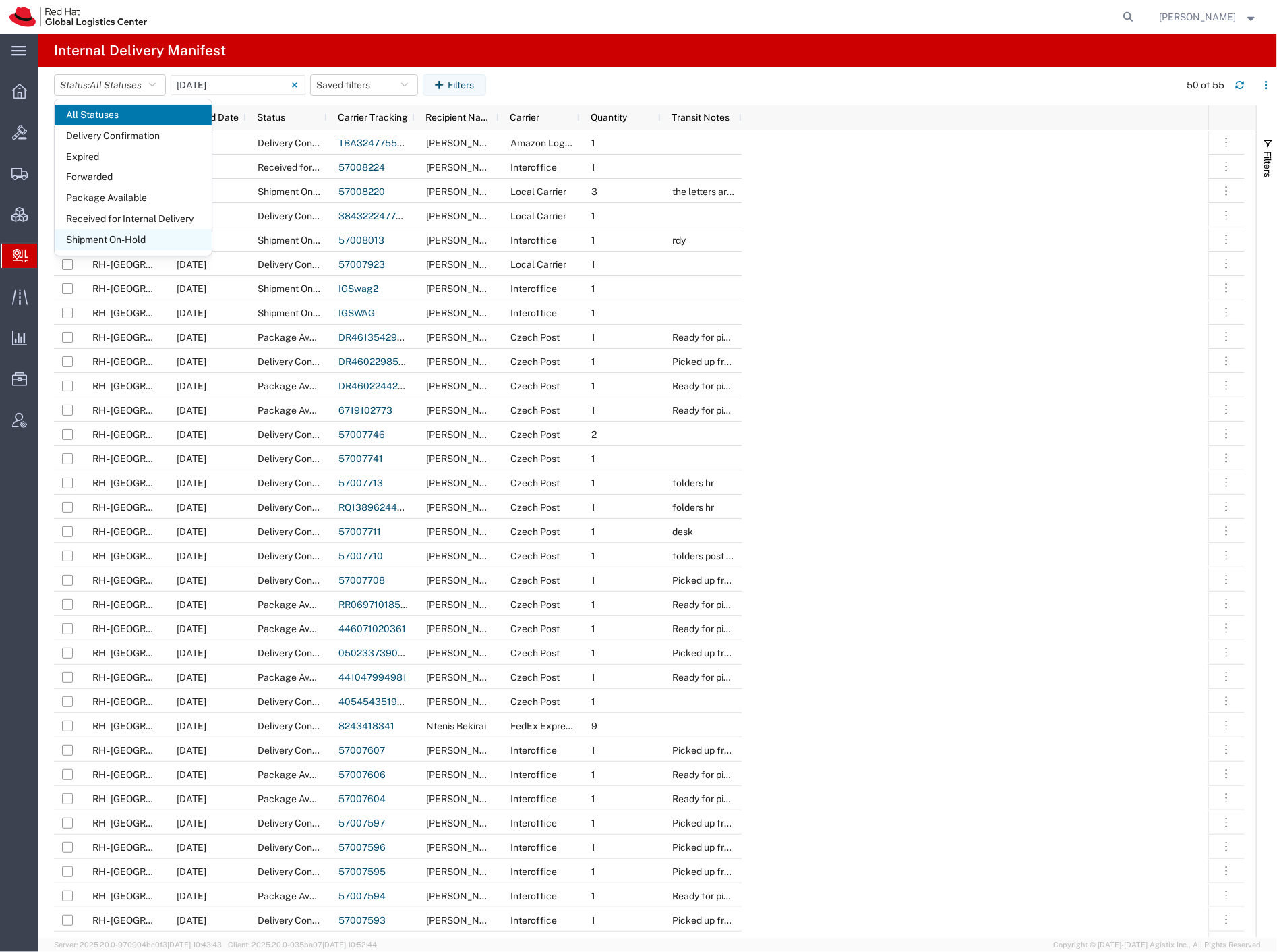
click at [169, 238] on span "Shipment On-Hold" at bounding box center [134, 240] width 157 height 21
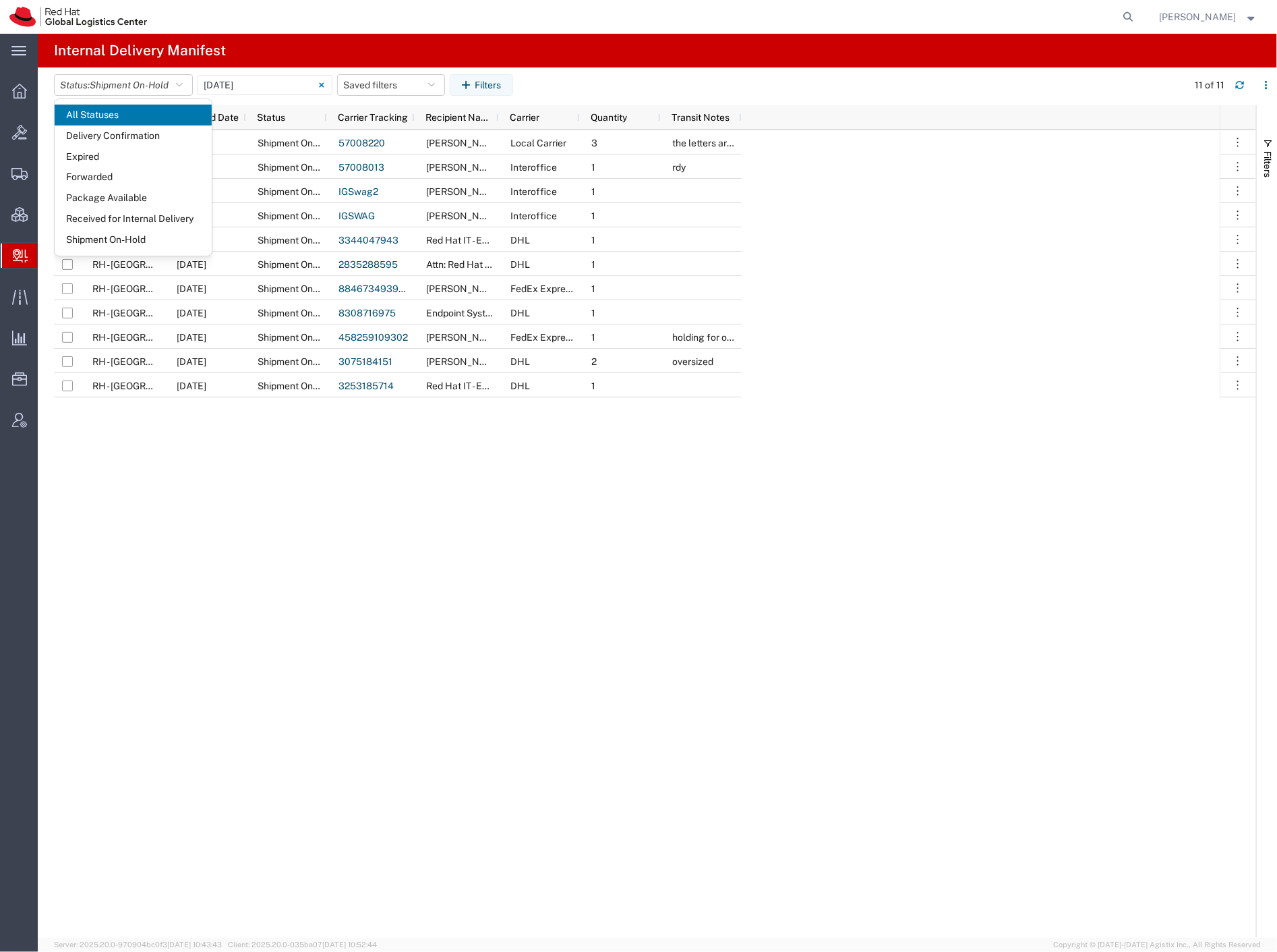
click at [315, 445] on div "RH - [GEOGRAPHIC_DATA] [DATE] Shipment On-Hold 57008220 [PERSON_NAME] Local Car…" at bounding box center [637, 534] width 1166 height 808
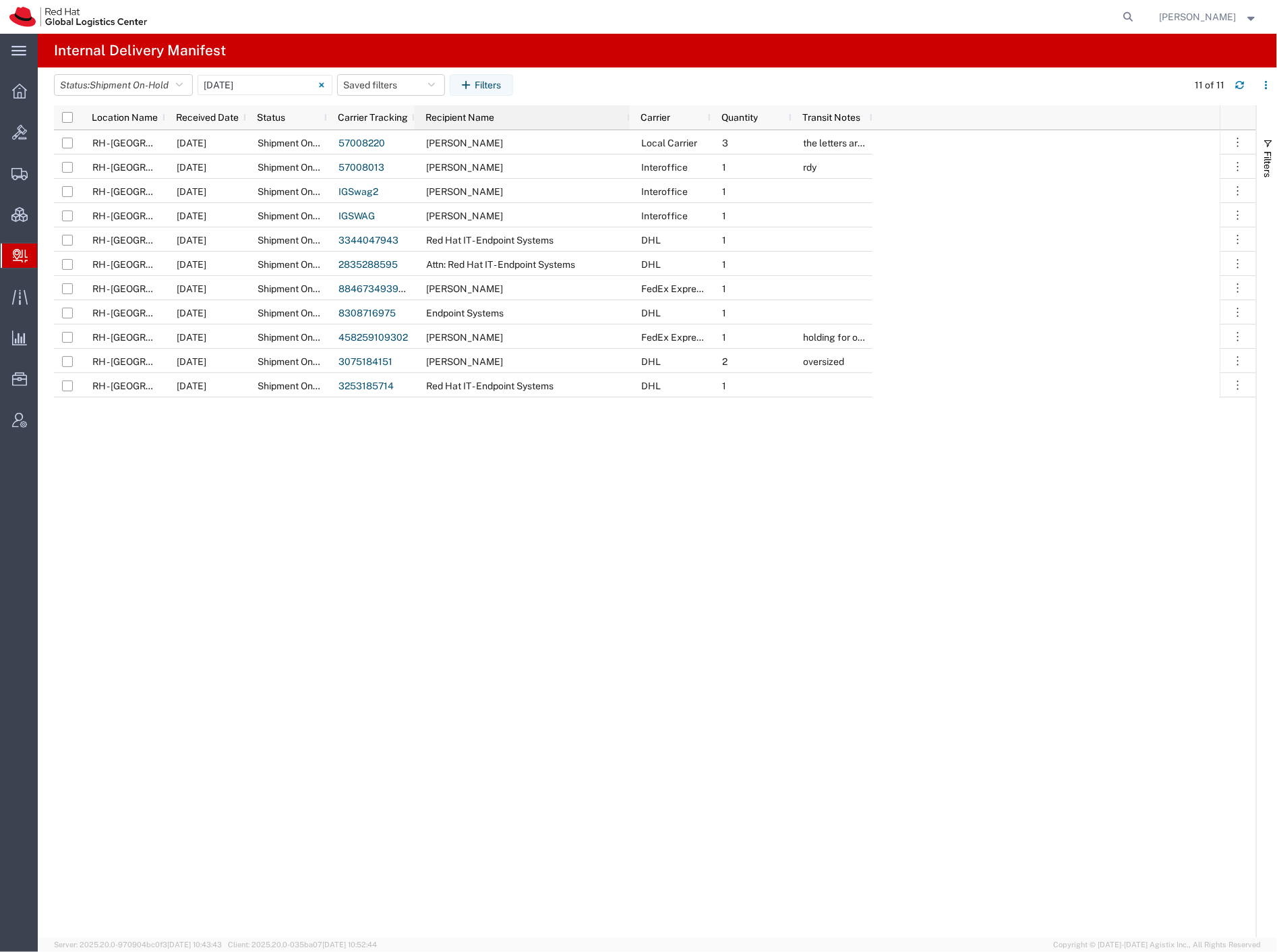
drag, startPoint x: 498, startPoint y: 123, endPoint x: 628, endPoint y: 136, distance: 130.6
click at [628, 136] on div "Location Name Received Date Status Carrier Tracking Recipient Name Carrier Quan…" at bounding box center [655, 521] width 1202 height 832
click at [288, 90] on input "[DATE] - [DATE]" at bounding box center [265, 84] width 135 height 20
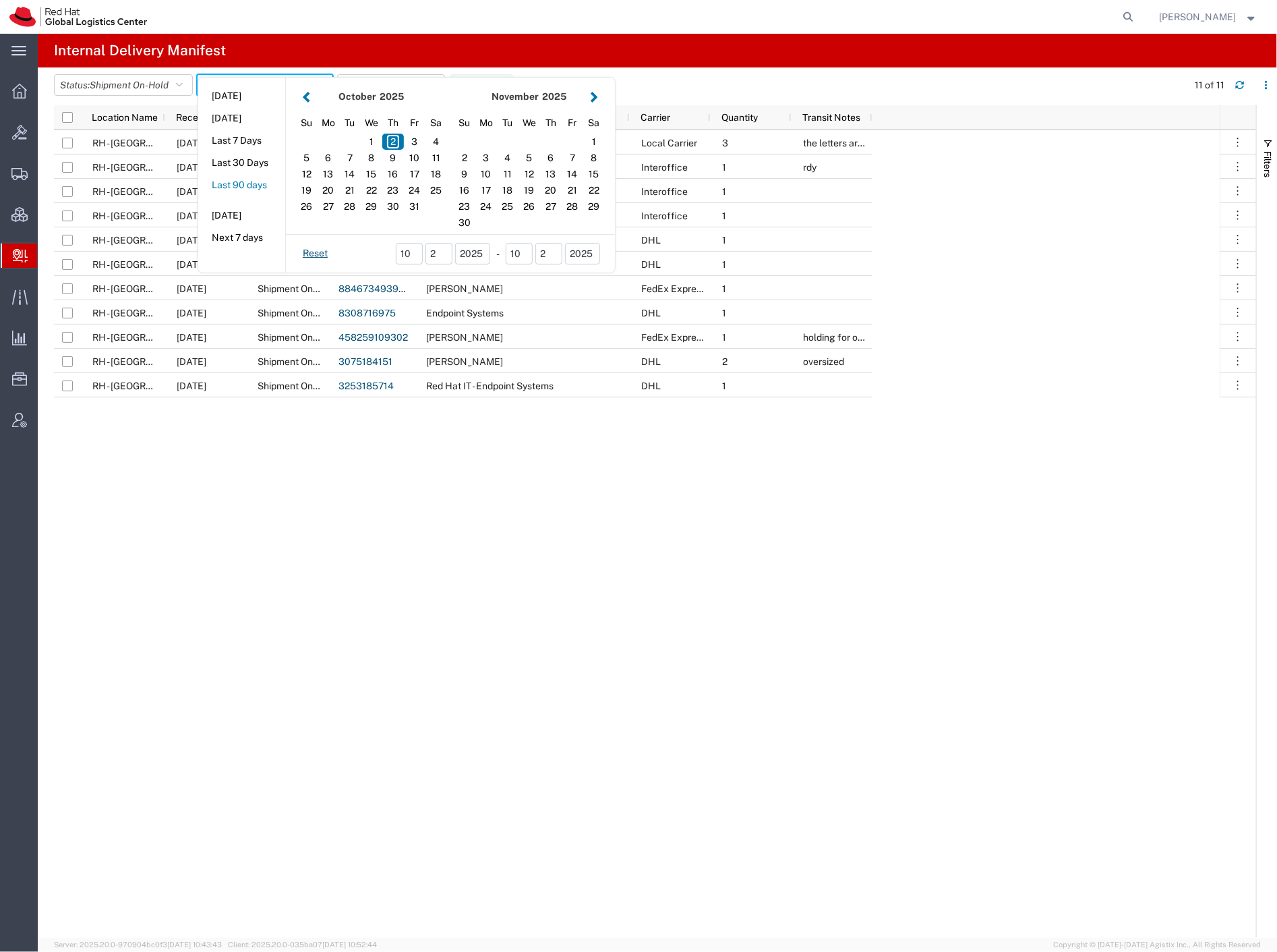
click at [248, 180] on button "Last 90 days" at bounding box center [242, 185] width 87 height 21
type input "Last 90 days"
type input "[DATE] - [DATE]"
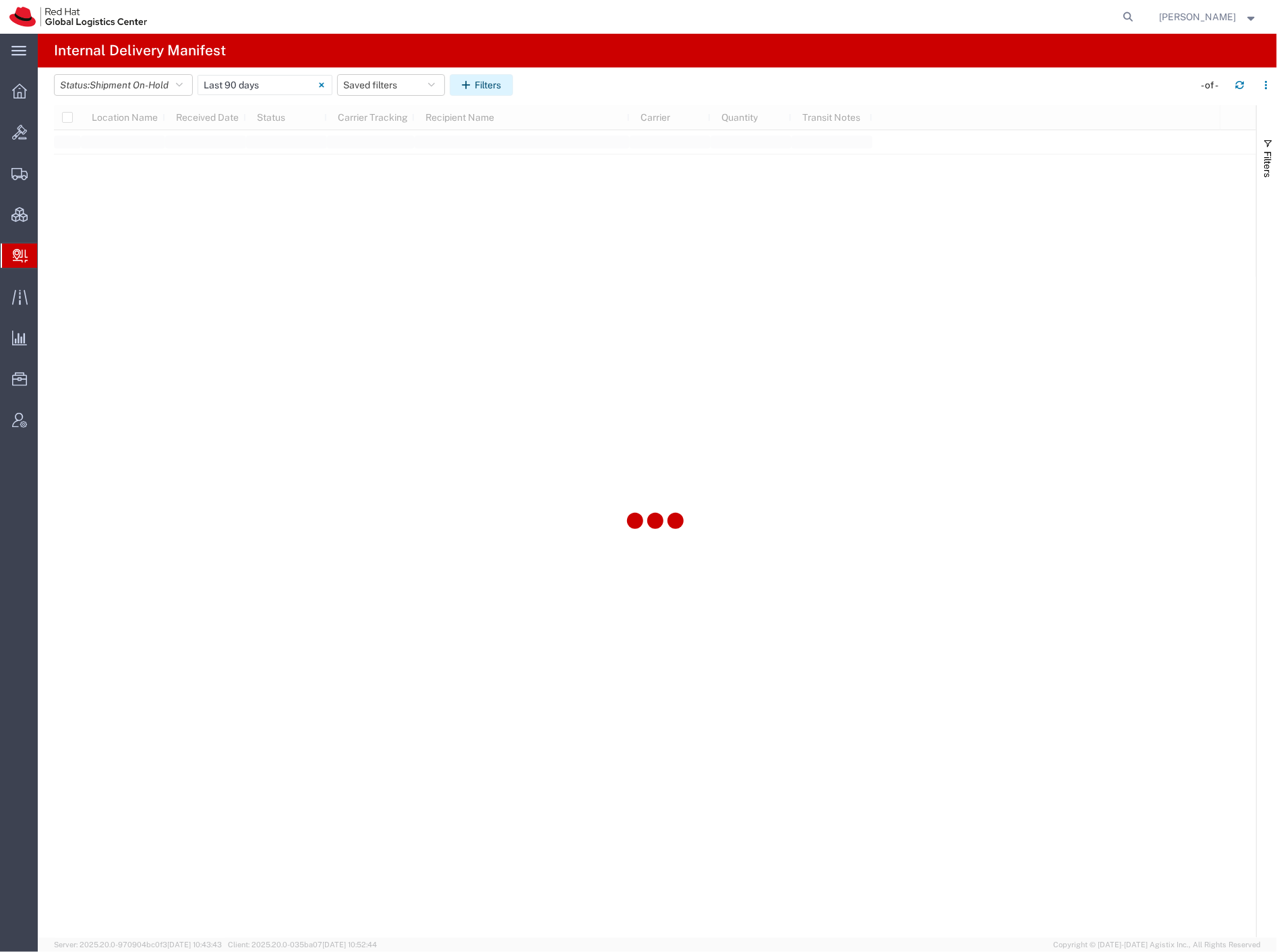
click at [499, 79] on button "Filters" at bounding box center [481, 85] width 63 height 21
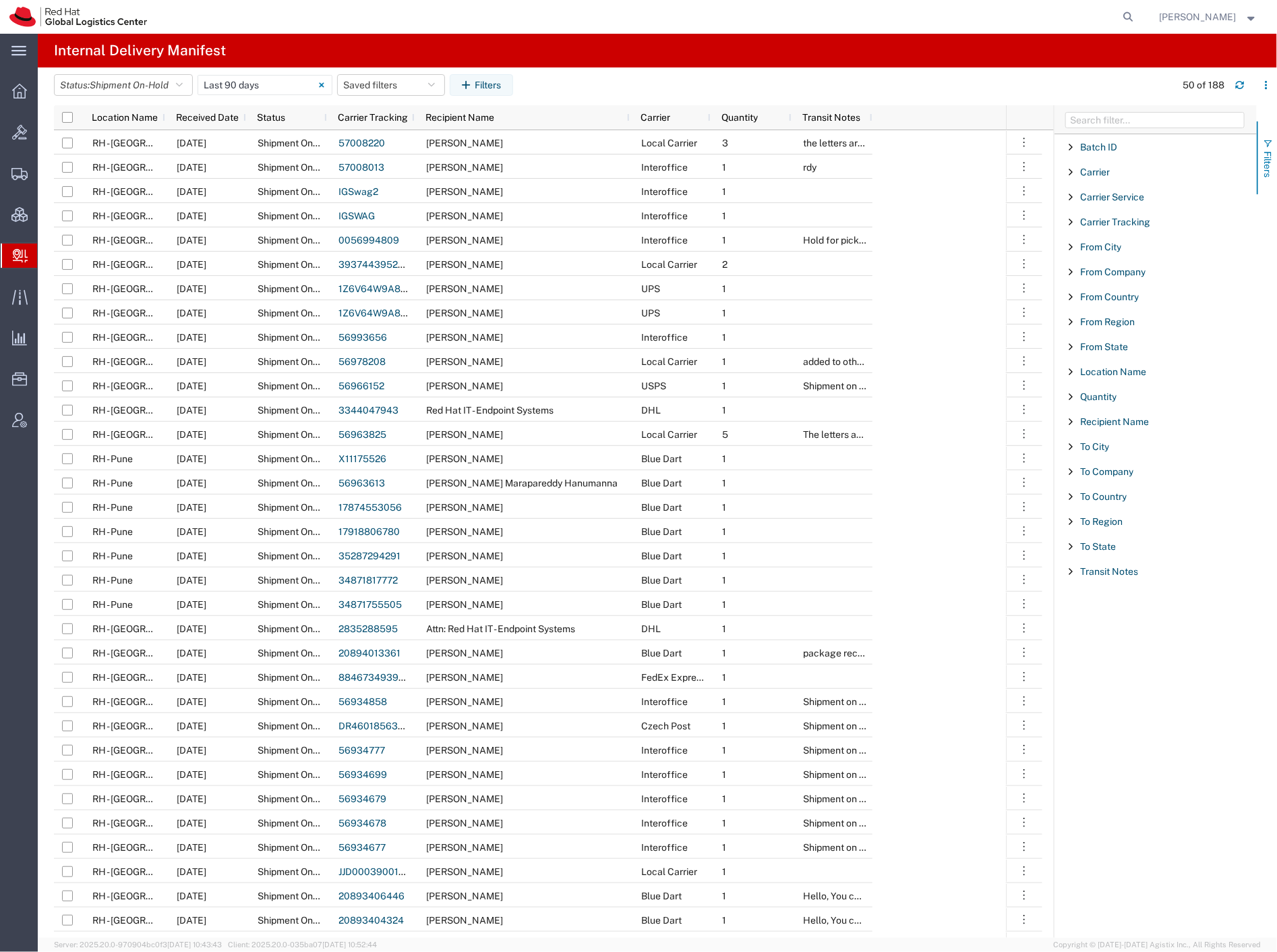
click at [1266, 176] on span "Filters" at bounding box center [1267, 164] width 11 height 26
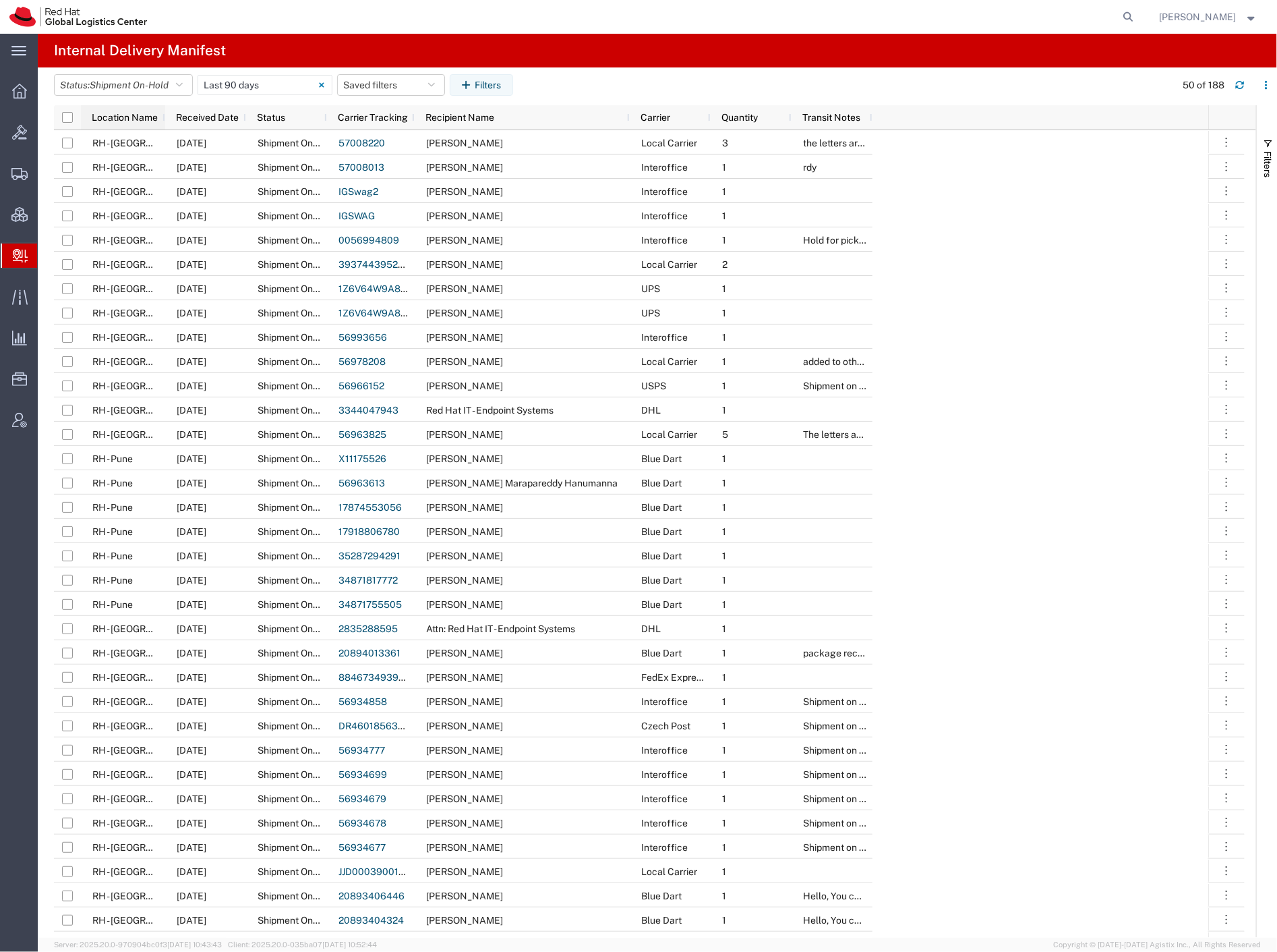
click at [143, 118] on span "Location Name" at bounding box center [125, 117] width 66 height 11
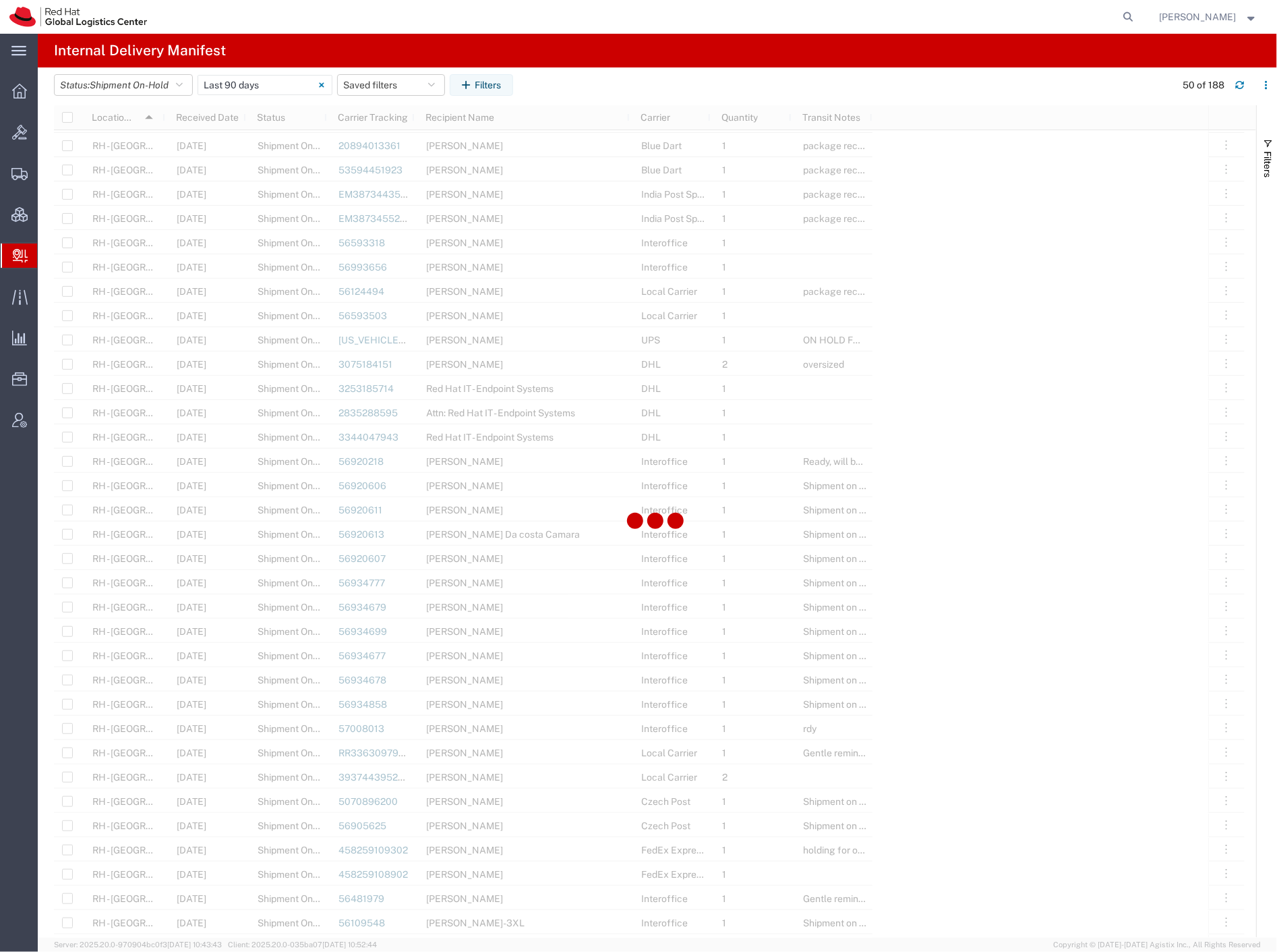
scroll to position [449, 0]
click at [487, 83] on button "Filters" at bounding box center [481, 85] width 63 height 21
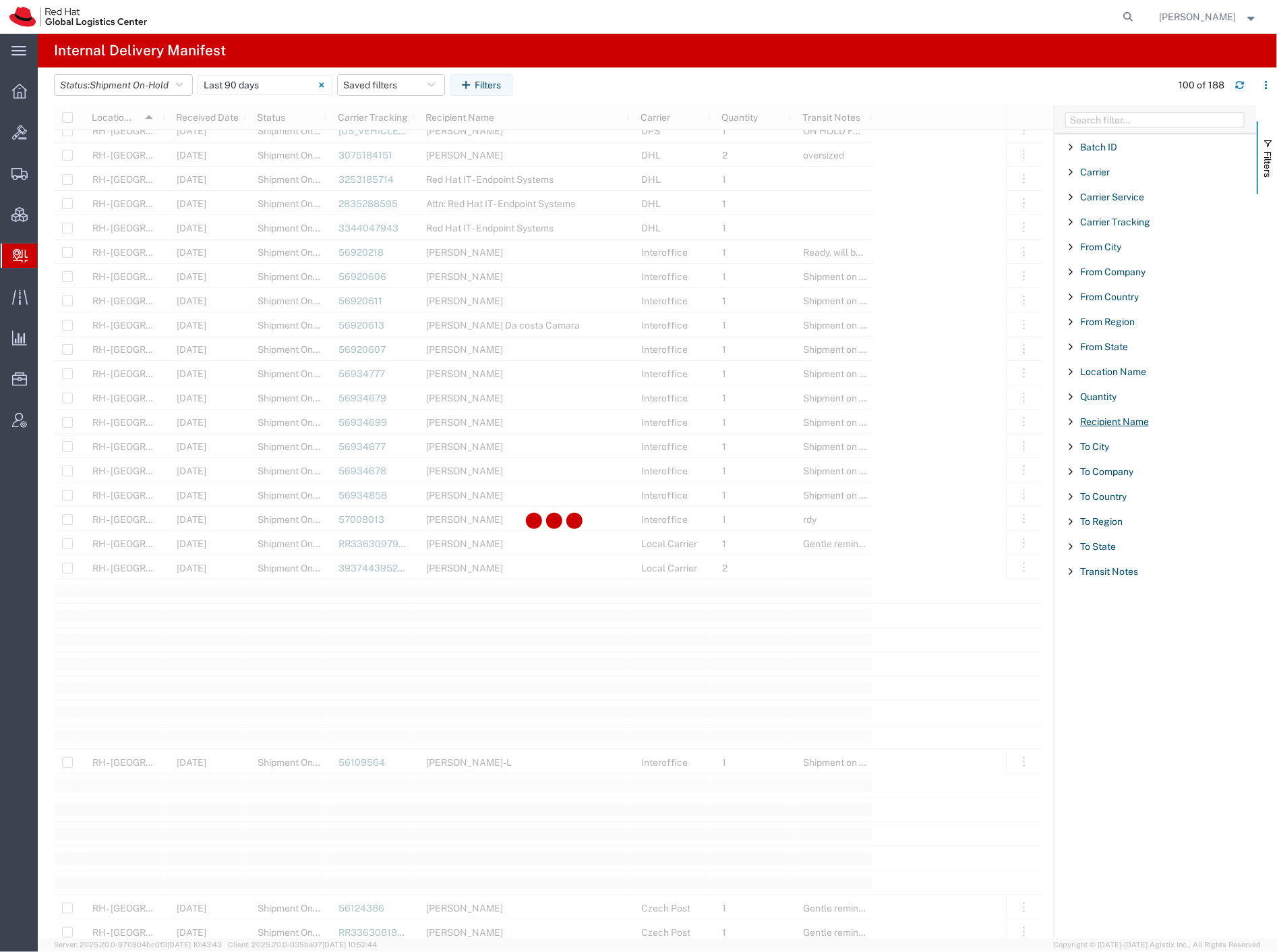
click at [1107, 423] on span "Recipient Name" at bounding box center [1115, 421] width 69 height 11
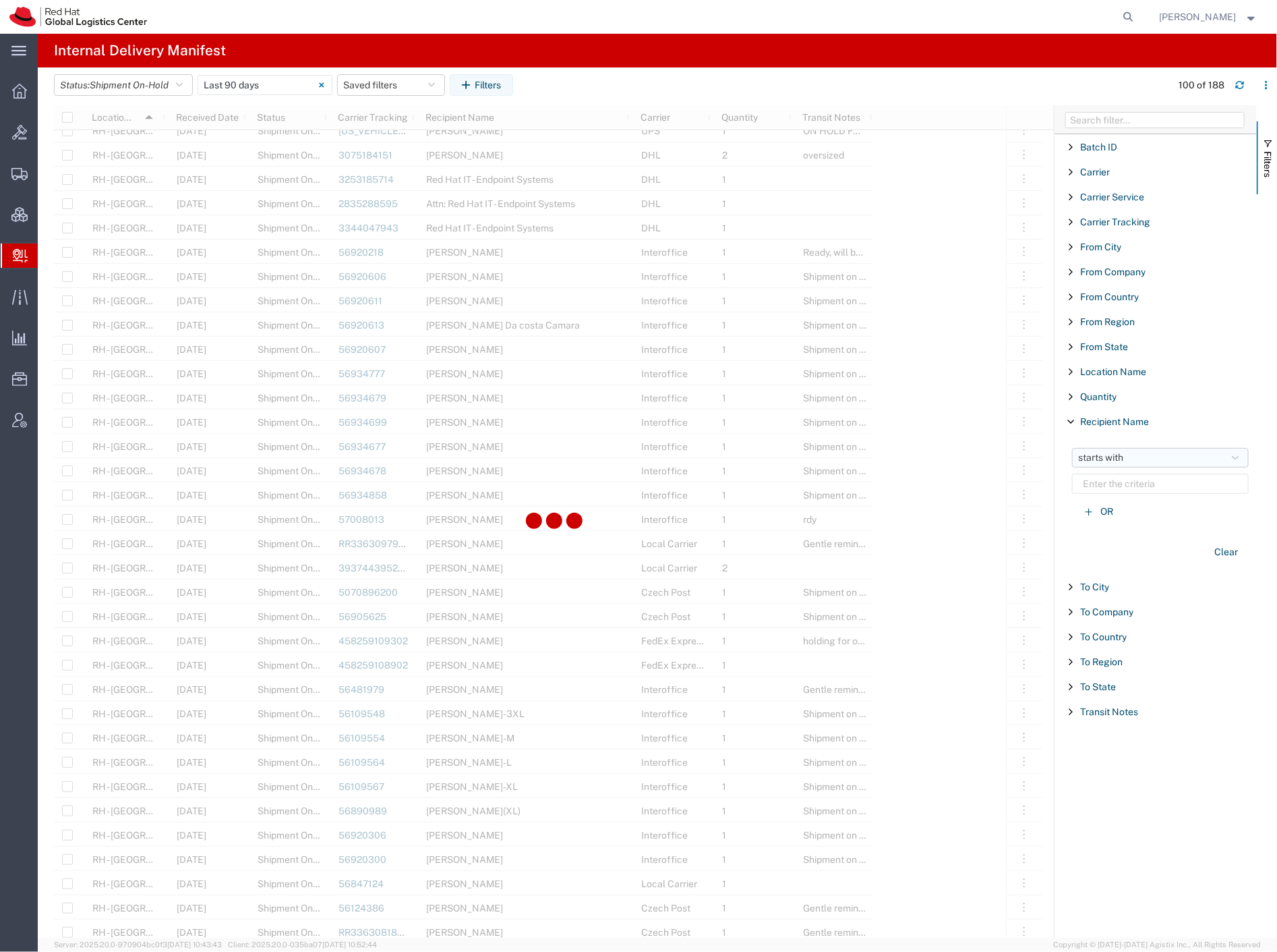
click at [1113, 459] on span "starts with" at bounding box center [1101, 458] width 45 height 13
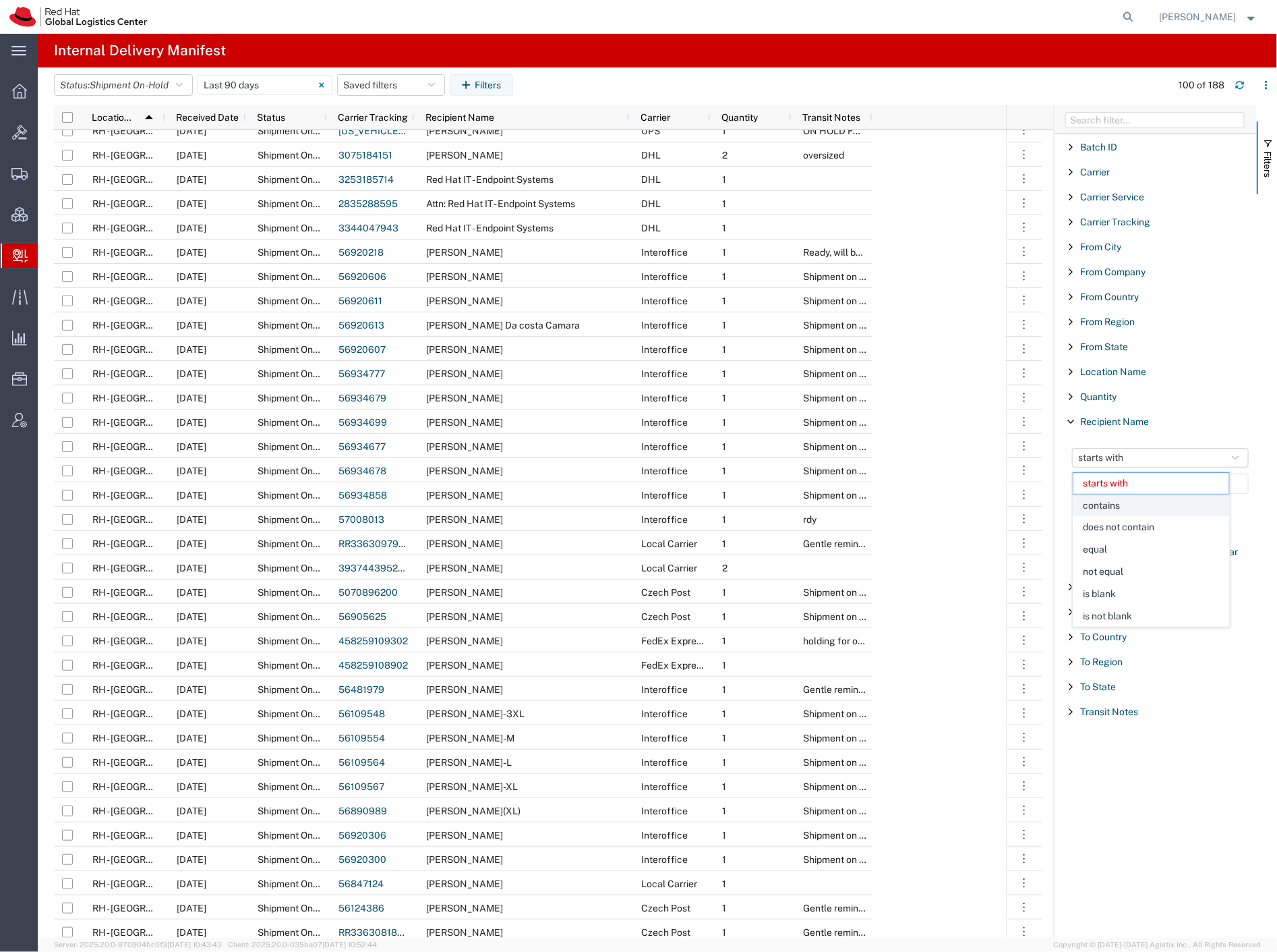
click at [1125, 507] on span "contains" at bounding box center [1152, 505] width 156 height 21
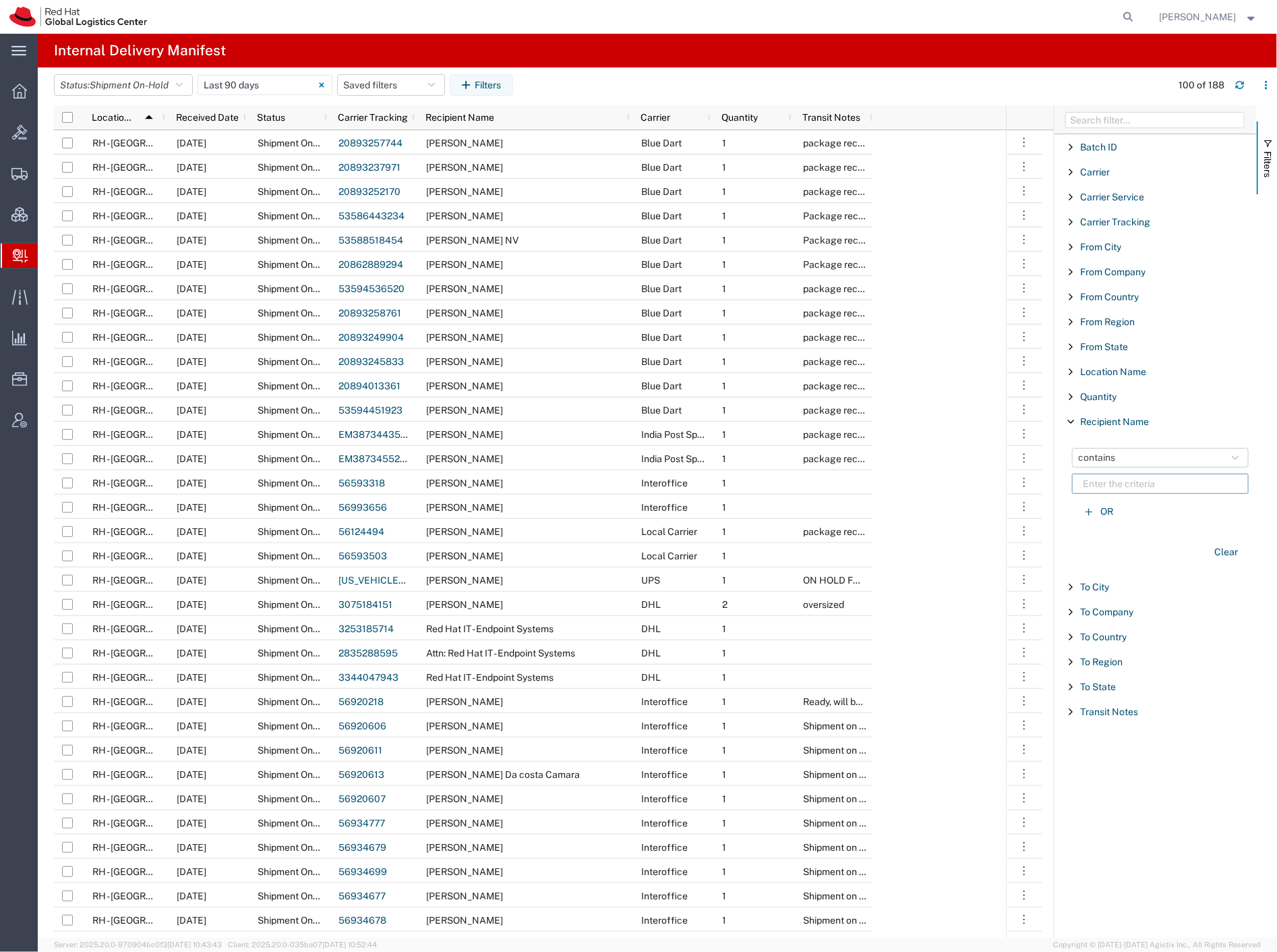
click at [1132, 487] on input "Filter List 18 Filters" at bounding box center [1161, 483] width 177 height 20
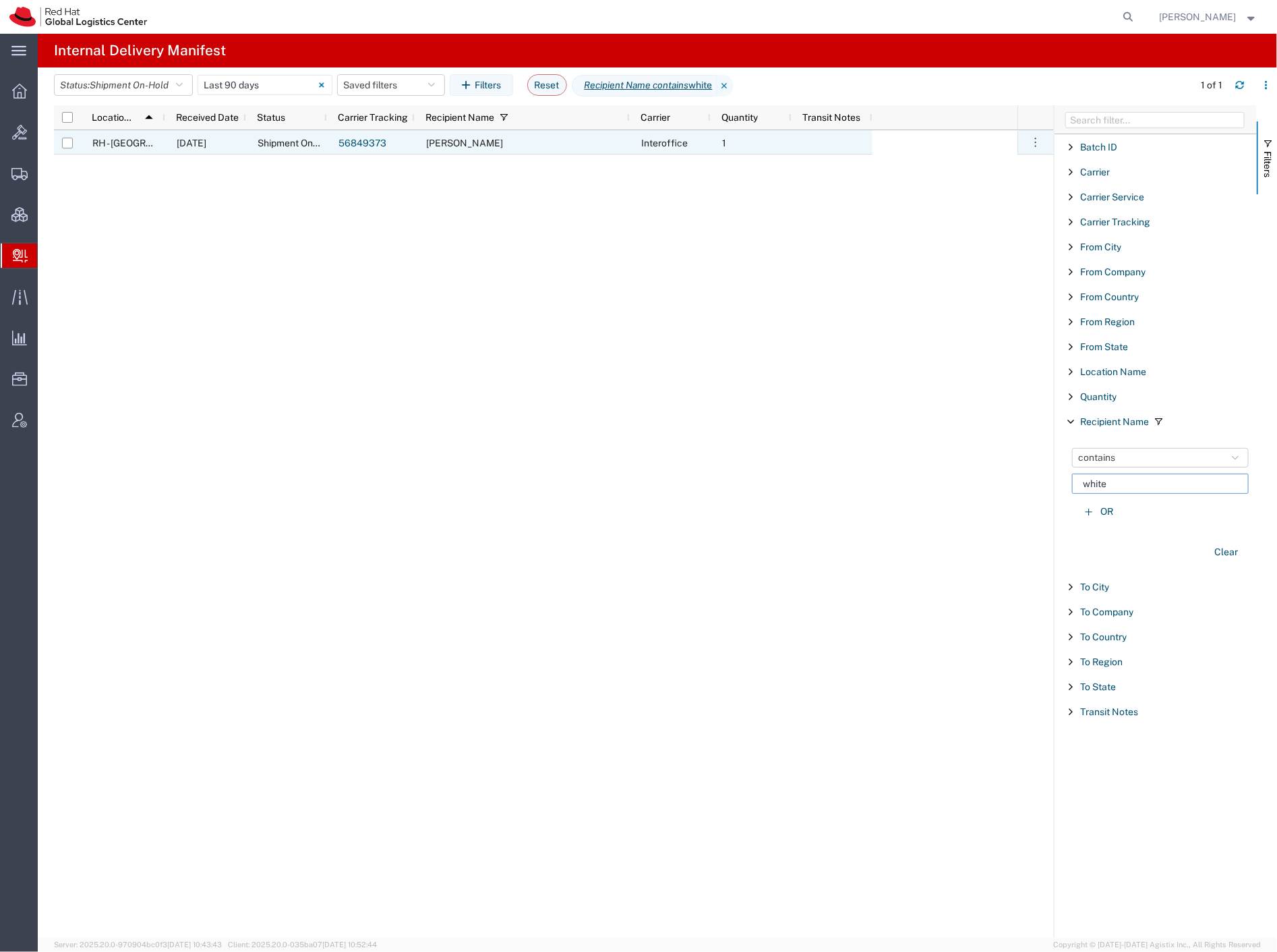
type input "white"
click at [504, 144] on div "[PERSON_NAME]" at bounding box center [522, 143] width 215 height 25
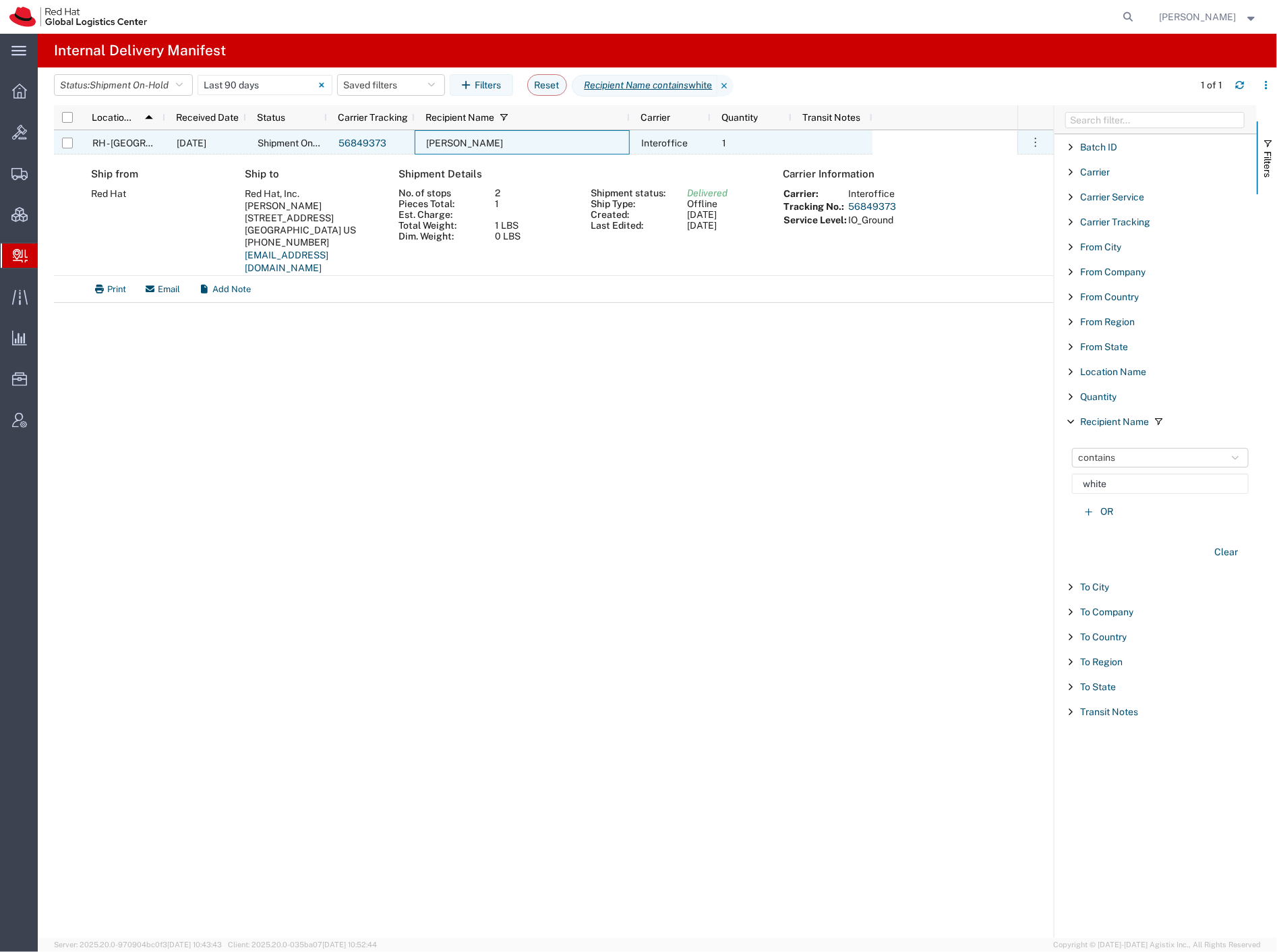
click at [138, 147] on span "RH - [GEOGRAPHIC_DATA]" at bounding box center [150, 143] width 115 height 11
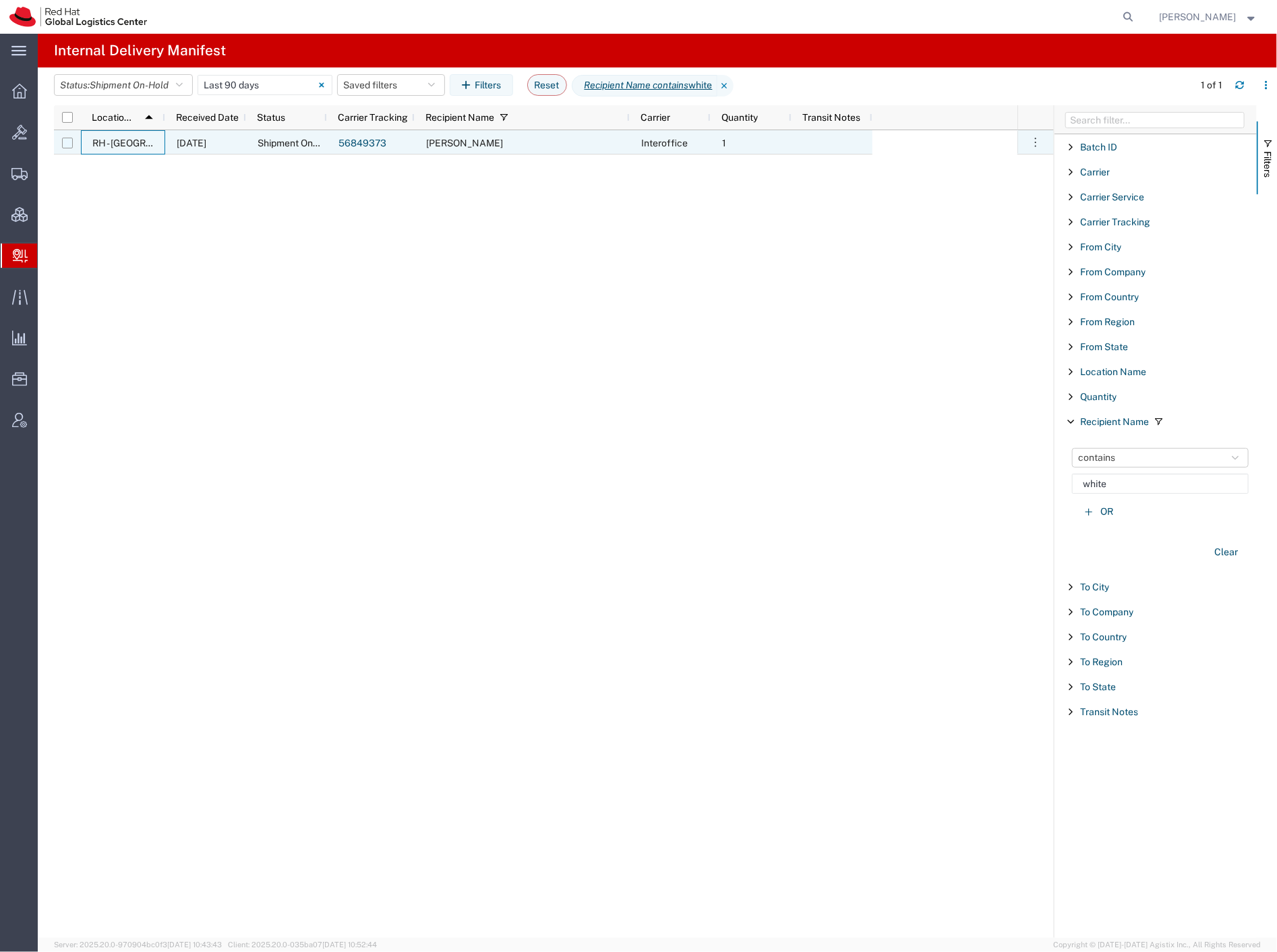
click at [69, 145] on input "Press Space to toggle row selection (unchecked)" at bounding box center [67, 143] width 11 height 11
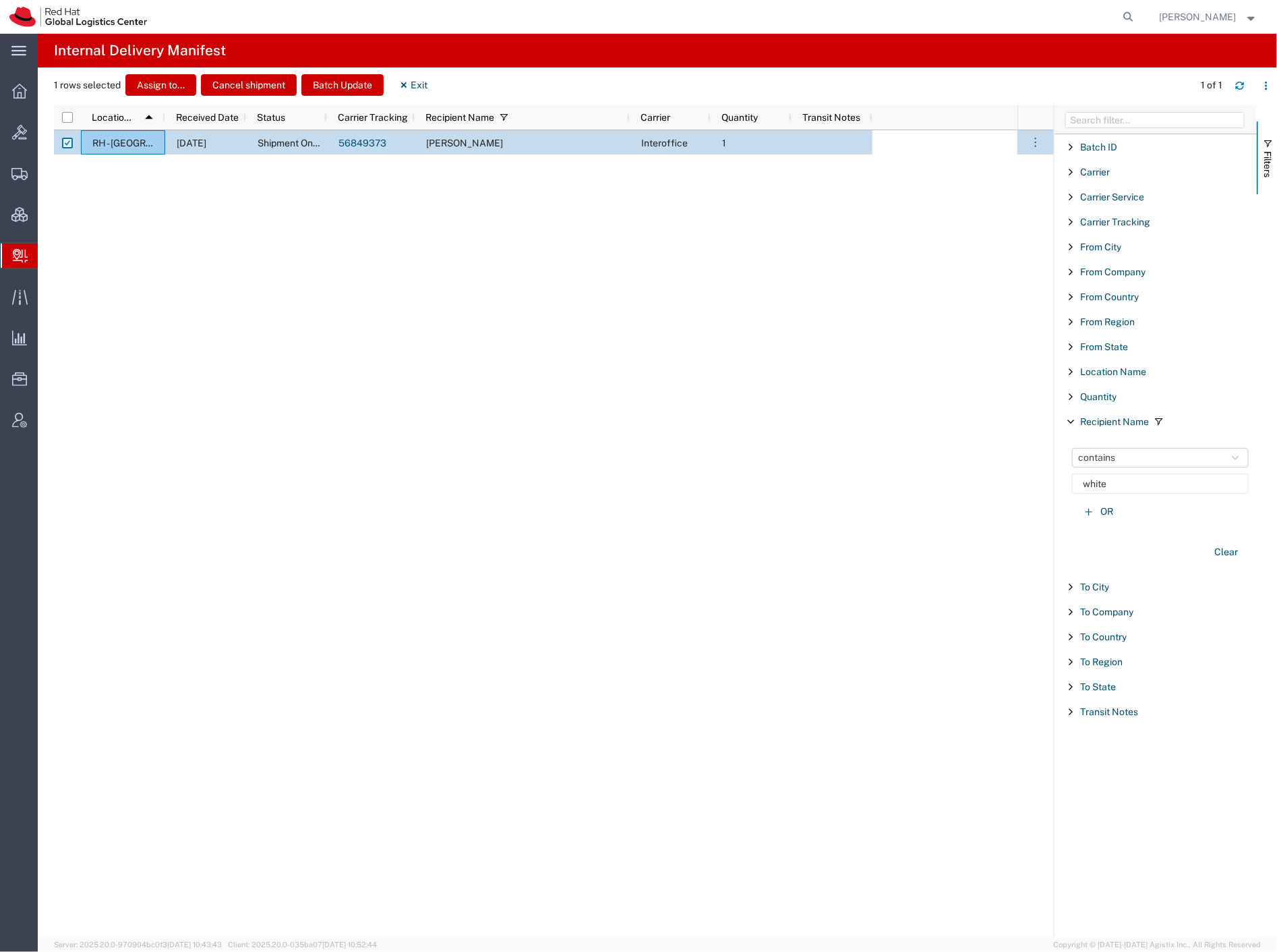
click at [69, 145] on input "Press Space to toggle row selection (checked)" at bounding box center [67, 143] width 11 height 11
checkbox input "false"
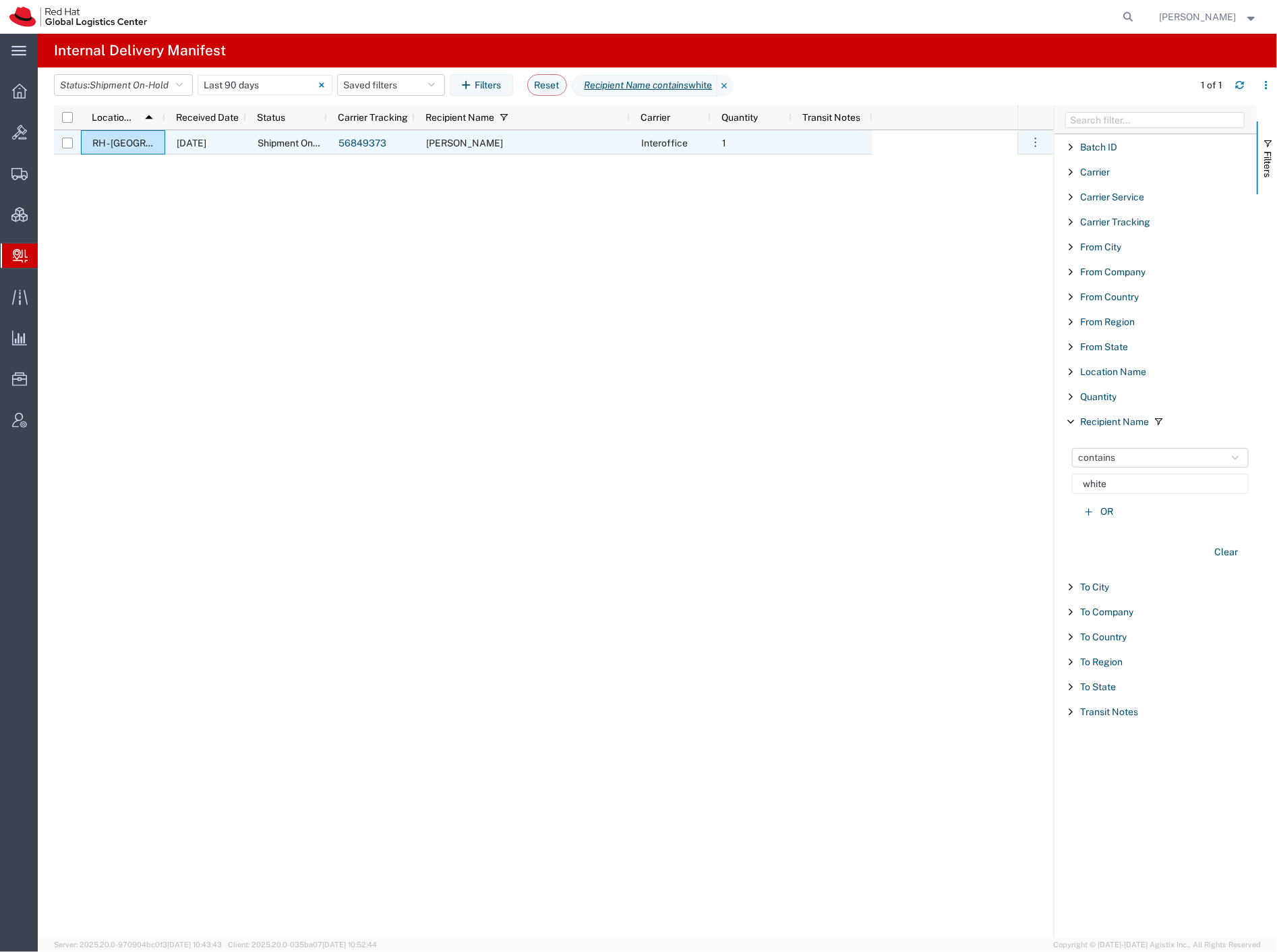
click at [529, 143] on div "[PERSON_NAME]" at bounding box center [522, 143] width 215 height 25
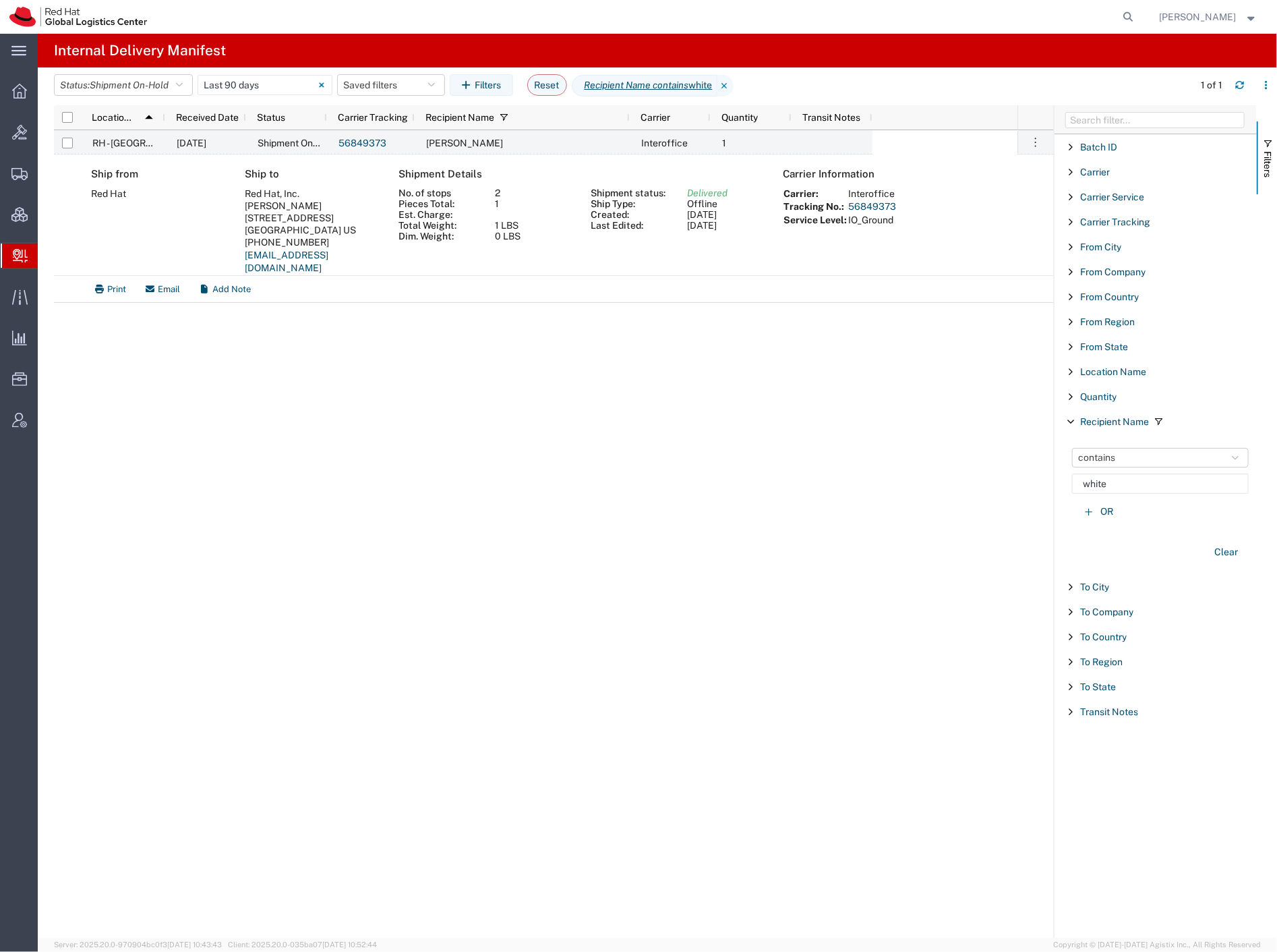
click at [870, 209] on link "56849373" at bounding box center [873, 206] width 48 height 11
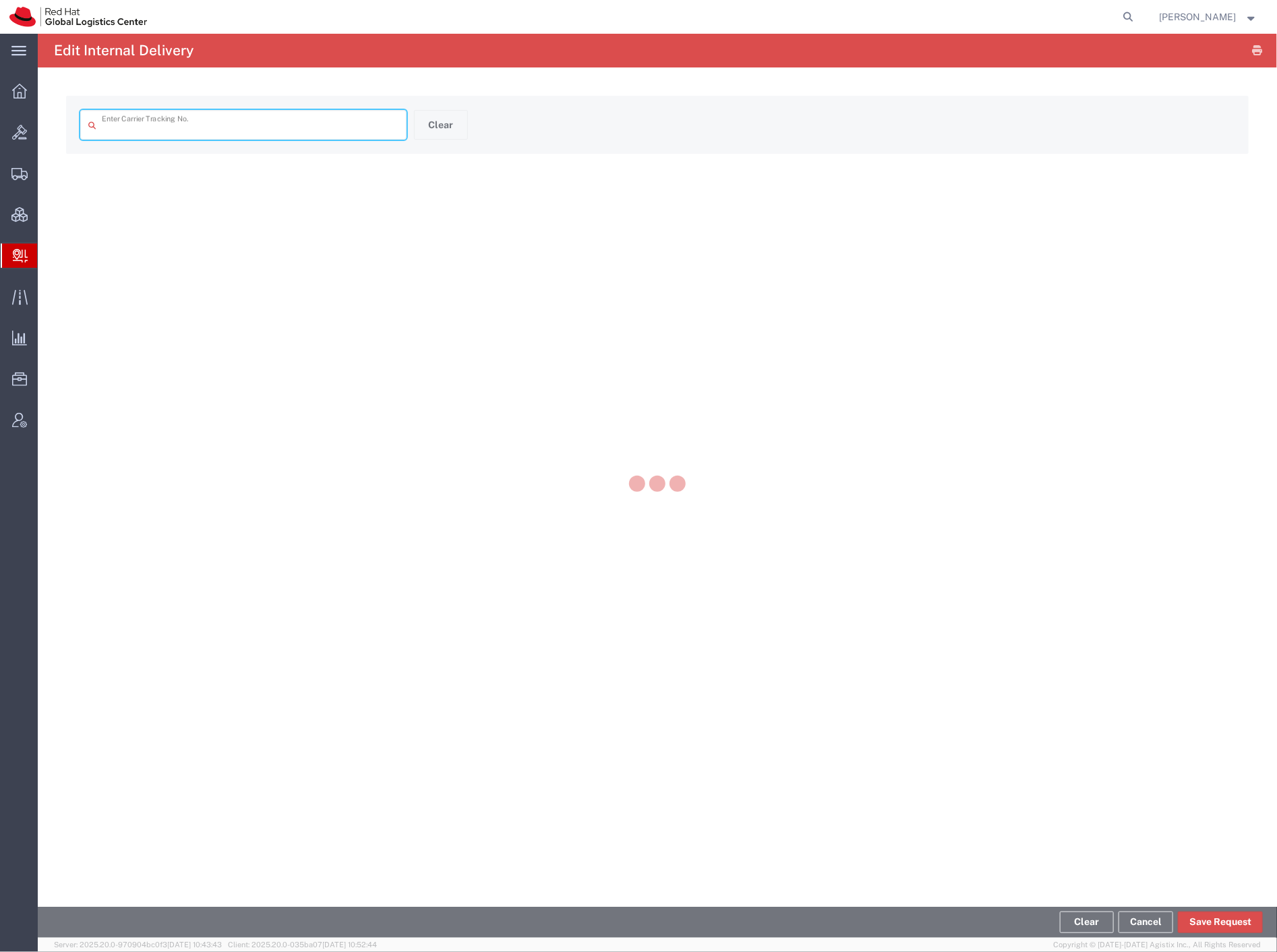
type input "56849373"
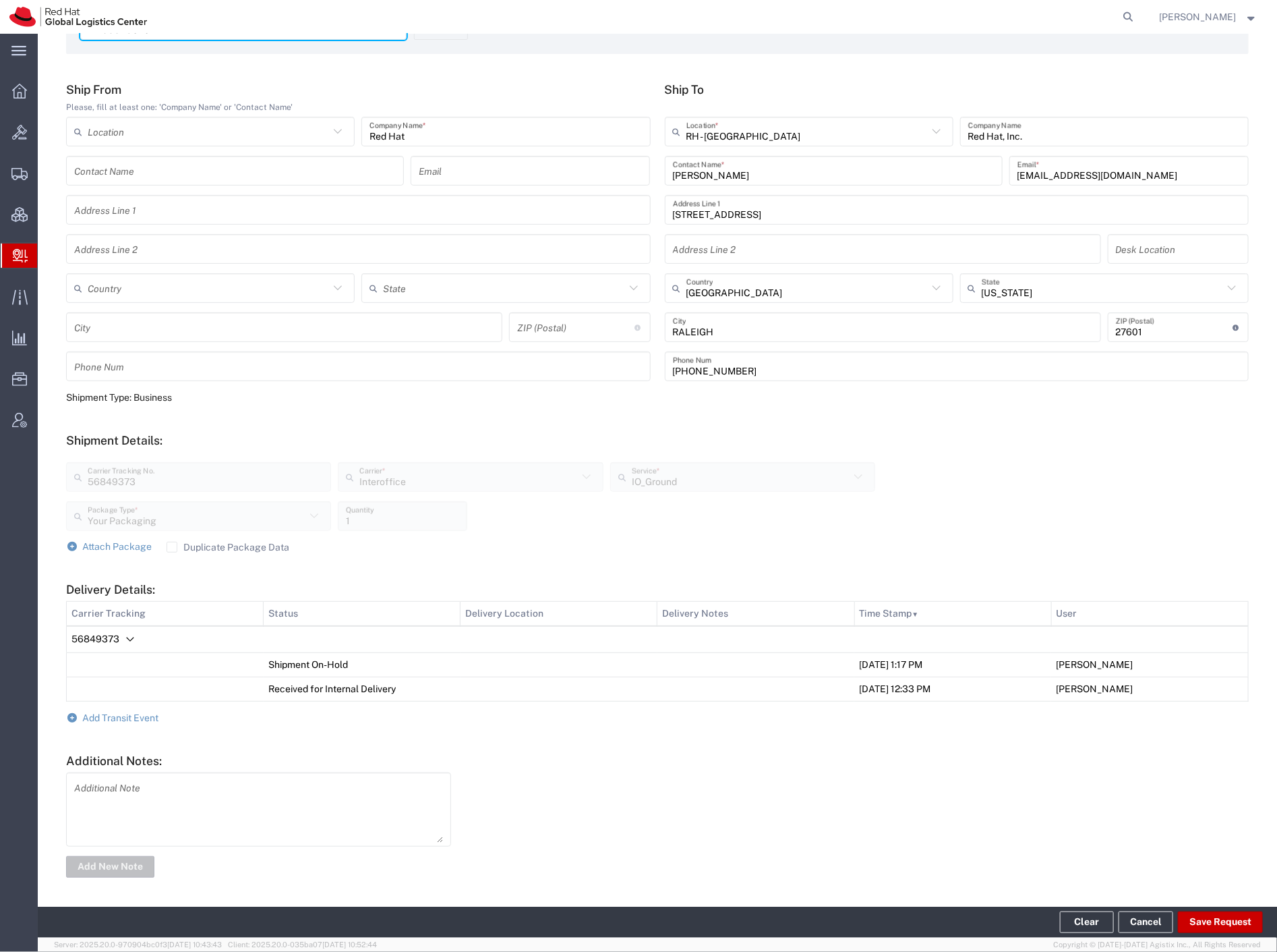
scroll to position [102, 0]
click at [149, 711] on span "Add Transit Event" at bounding box center [120, 716] width 76 height 11
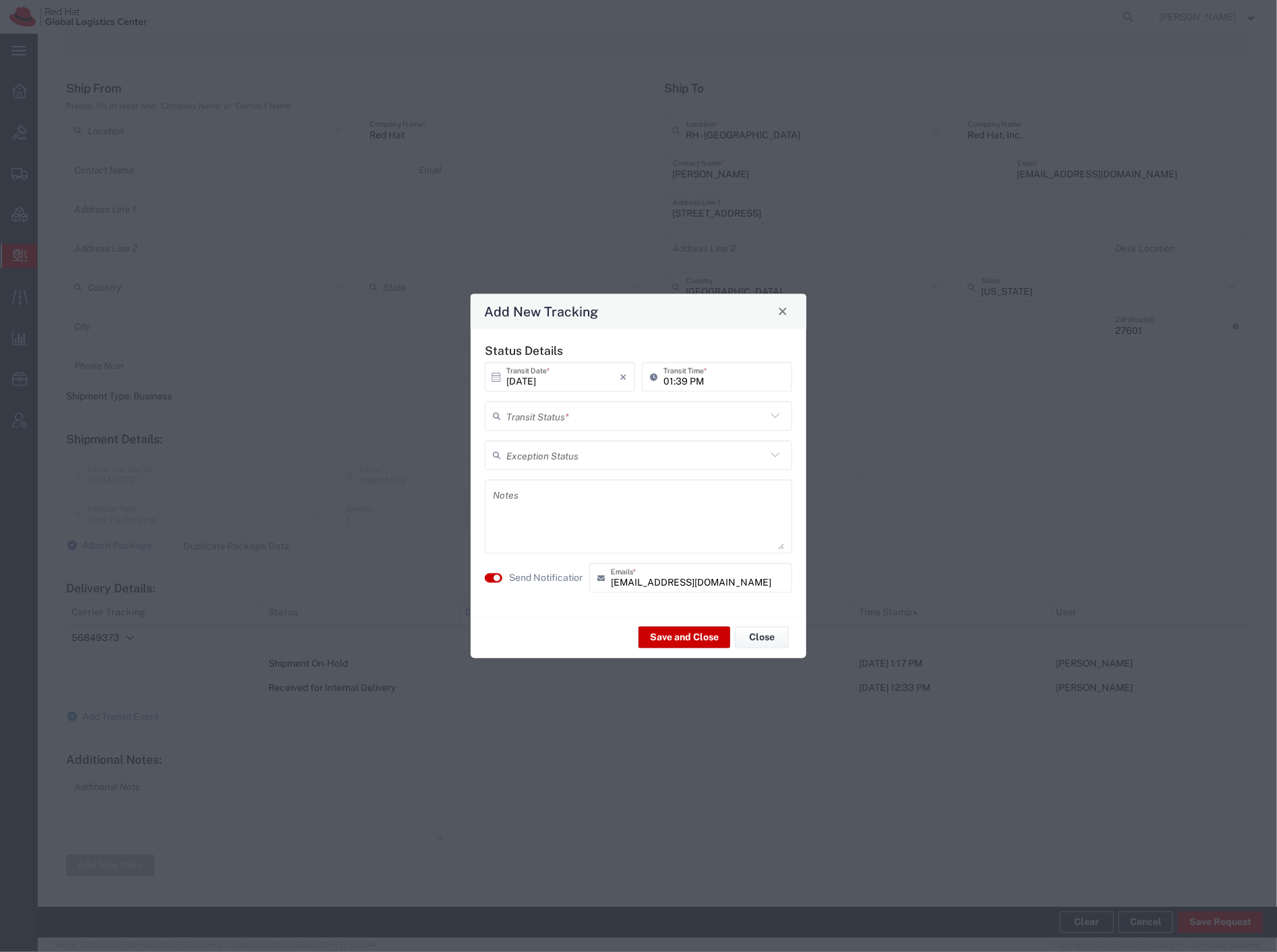
click at [626, 411] on input "text" at bounding box center [636, 415] width 260 height 24
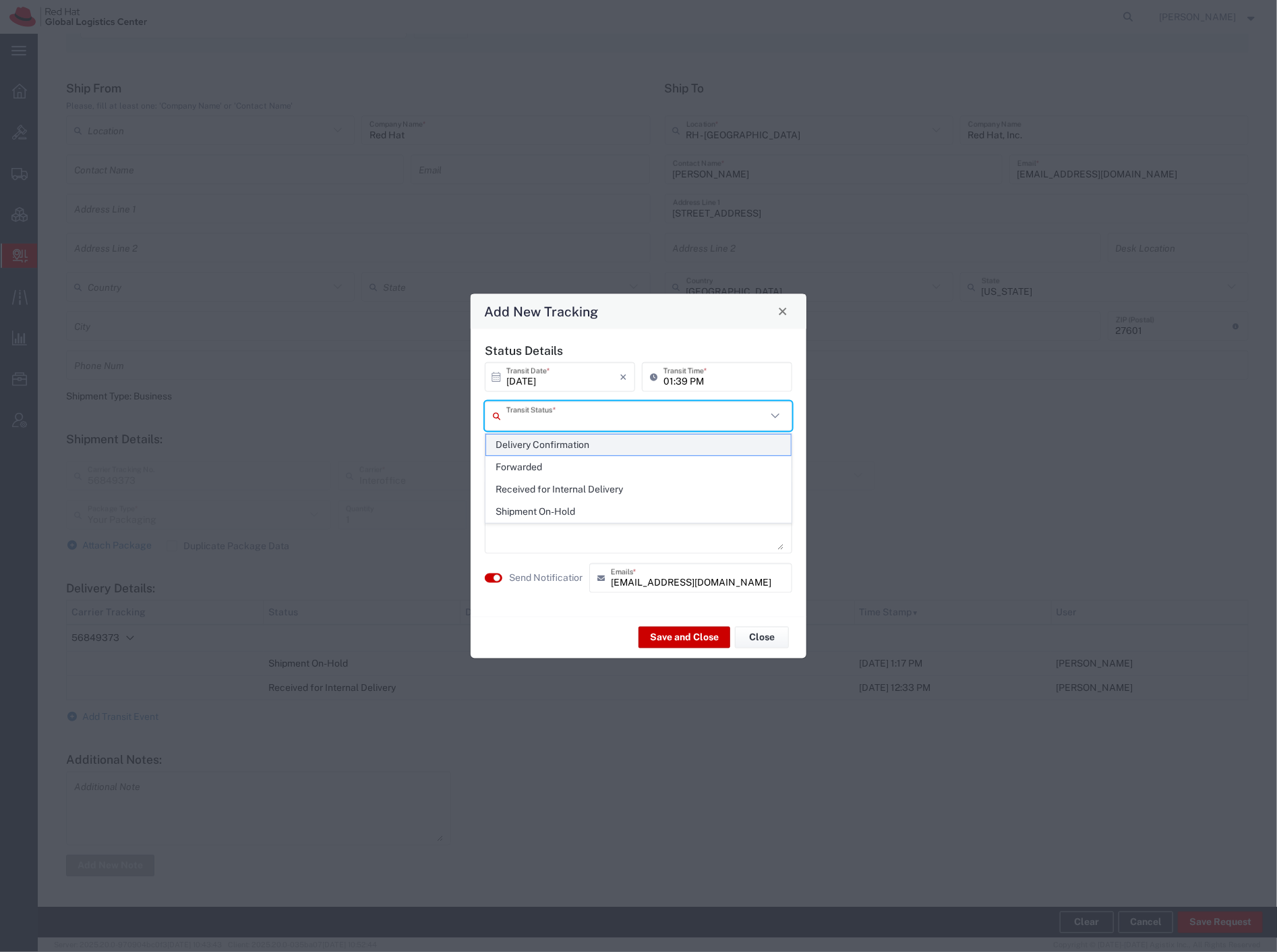
click at [591, 440] on span "Delivery Confirmation" at bounding box center [639, 445] width 305 height 21
type input "Delivery Confirmation"
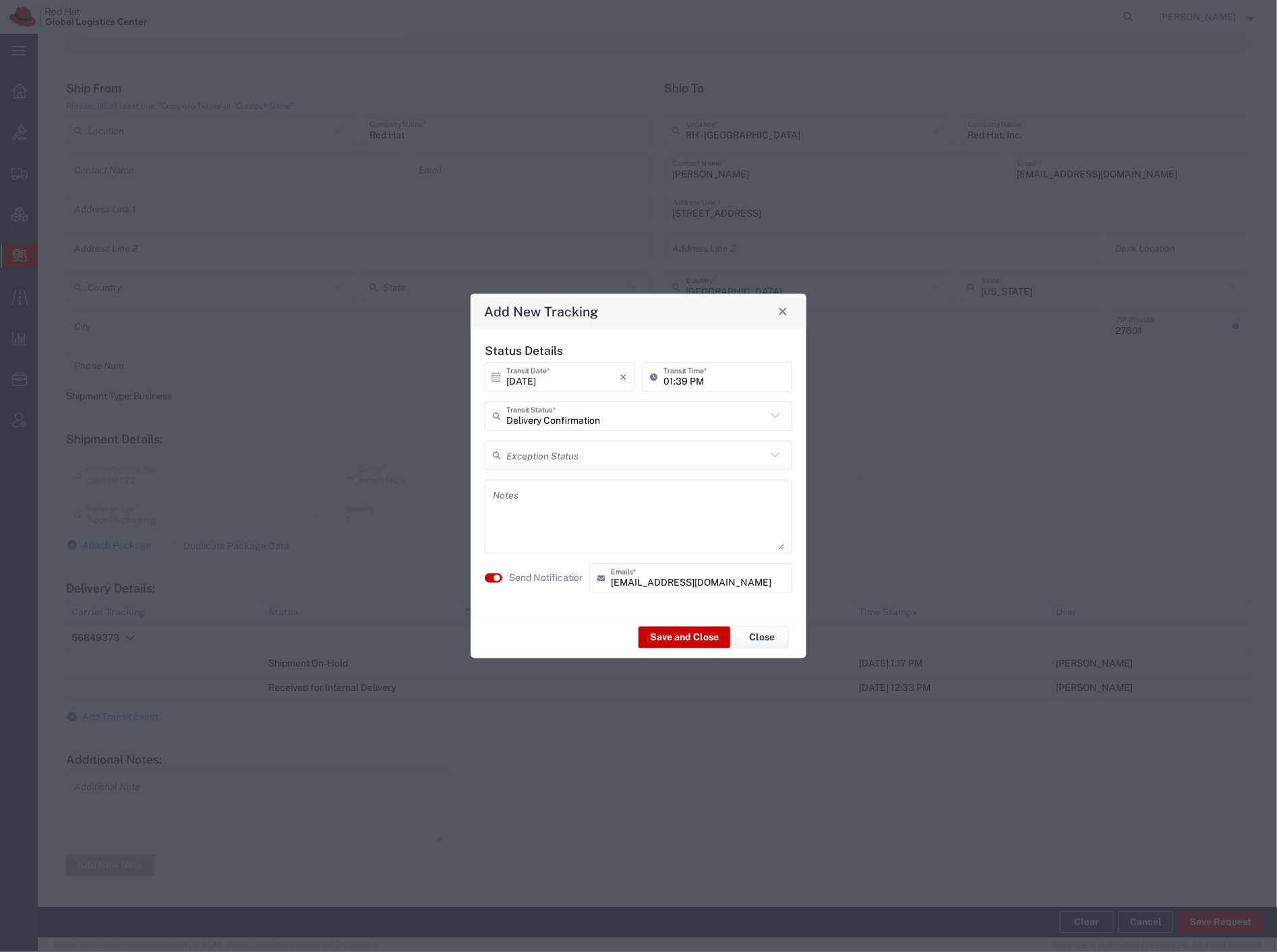
click at [493, 578] on button "button" at bounding box center [493, 578] width 17 height 10
click at [689, 632] on button "Save and Close" at bounding box center [685, 637] width 92 height 21
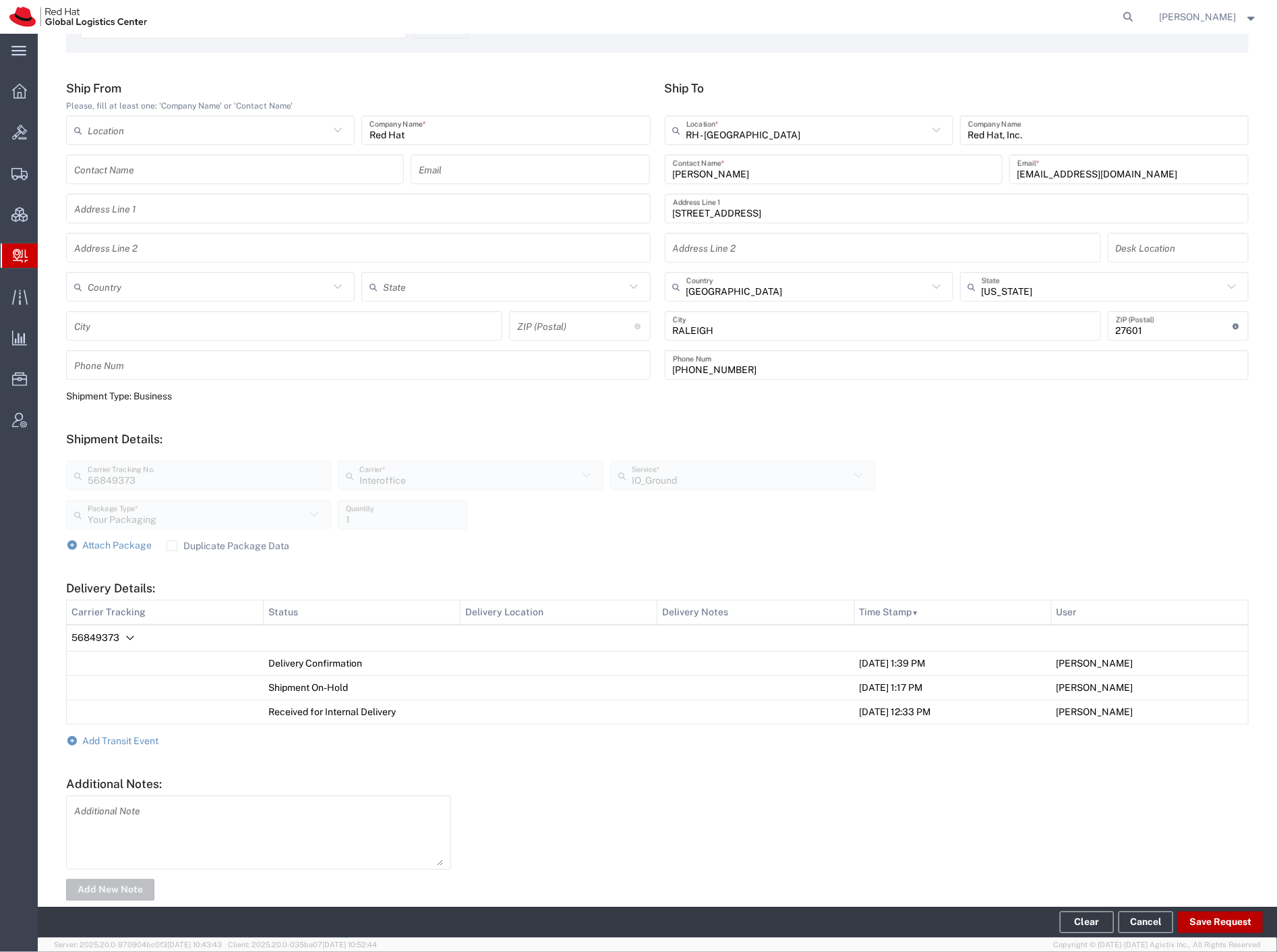
click at [1219, 922] on button "Save Request" at bounding box center [1220, 922] width 85 height 21
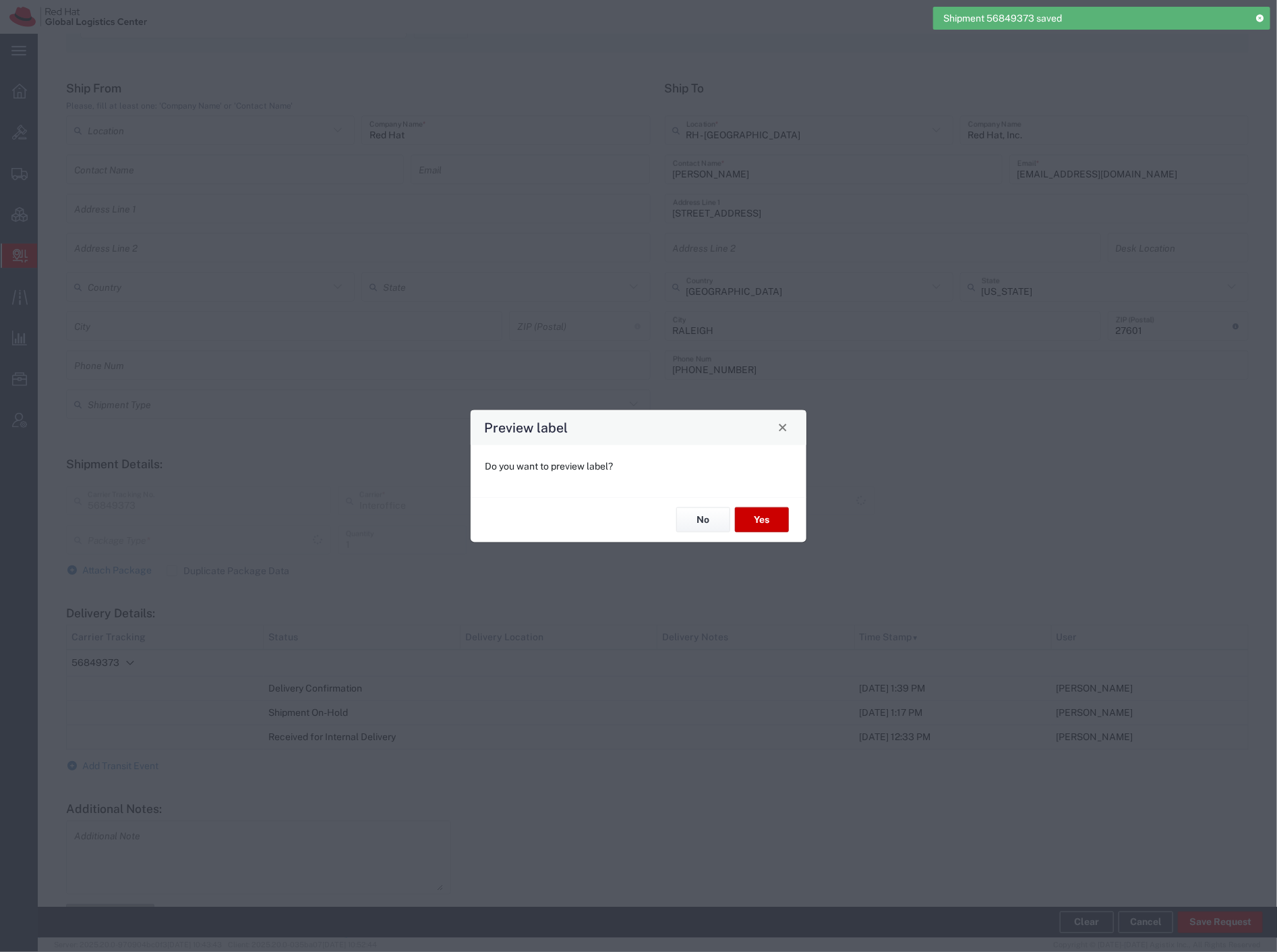
type input "Your Packaging"
type input "IO_Ground"
click at [710, 524] on button "No" at bounding box center [704, 519] width 54 height 25
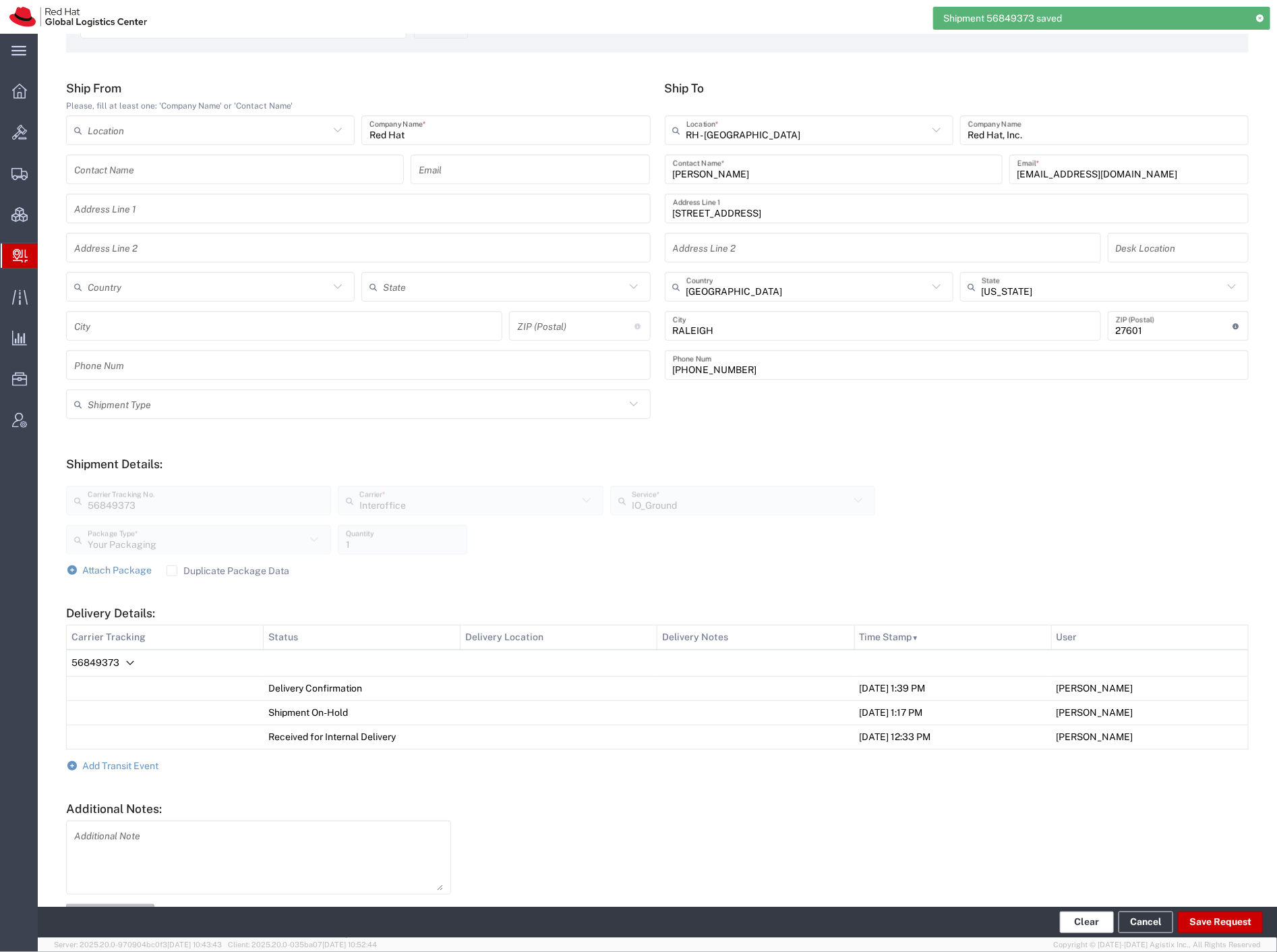
click at [1081, 916] on button "Clear" at bounding box center [1087, 922] width 54 height 21
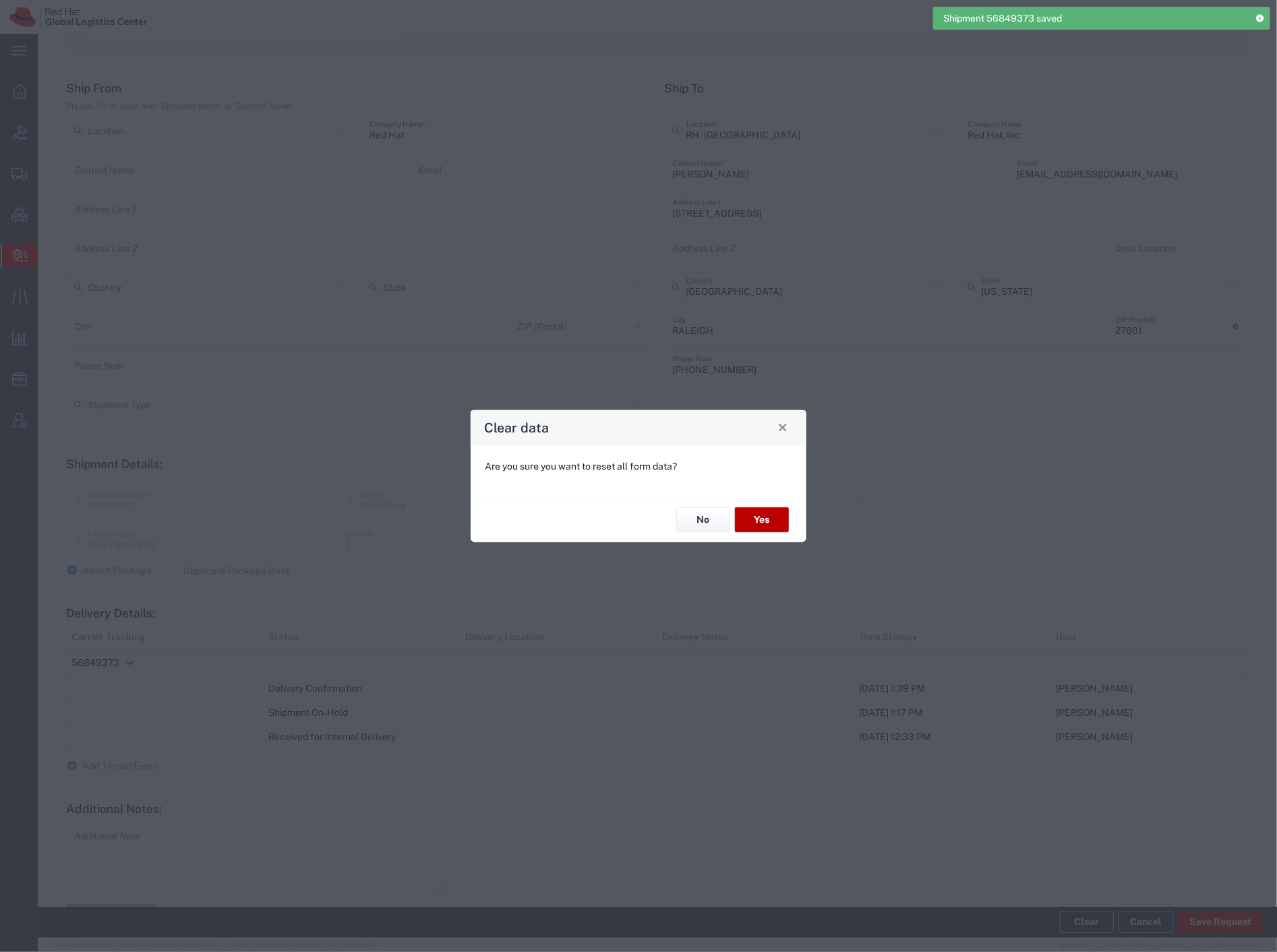
click at [761, 517] on button "Yes" at bounding box center [762, 519] width 54 height 25
